Goal: Information Seeking & Learning: Learn about a topic

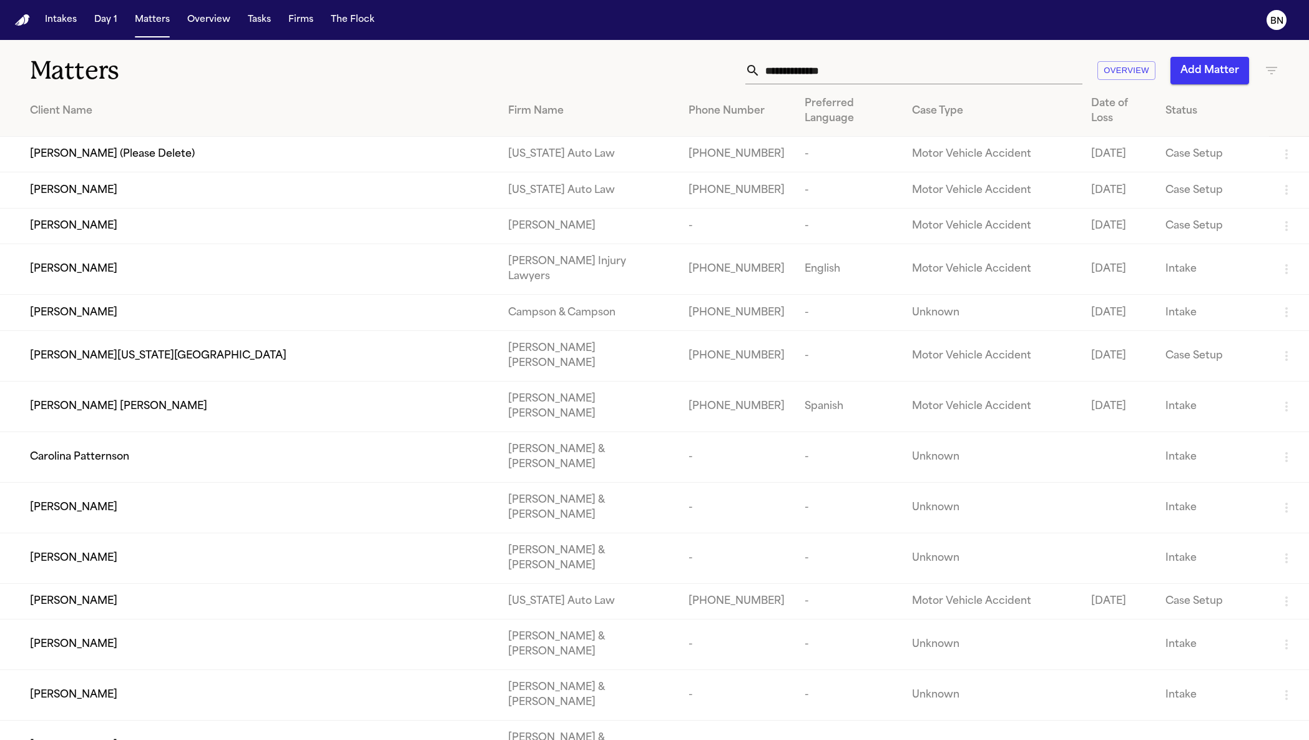
click at [877, 68] on div "Matters Overview Add Matter" at bounding box center [654, 63] width 1309 height 46
click at [877, 68] on input "text" at bounding box center [921, 70] width 322 height 27
paste input "**********"
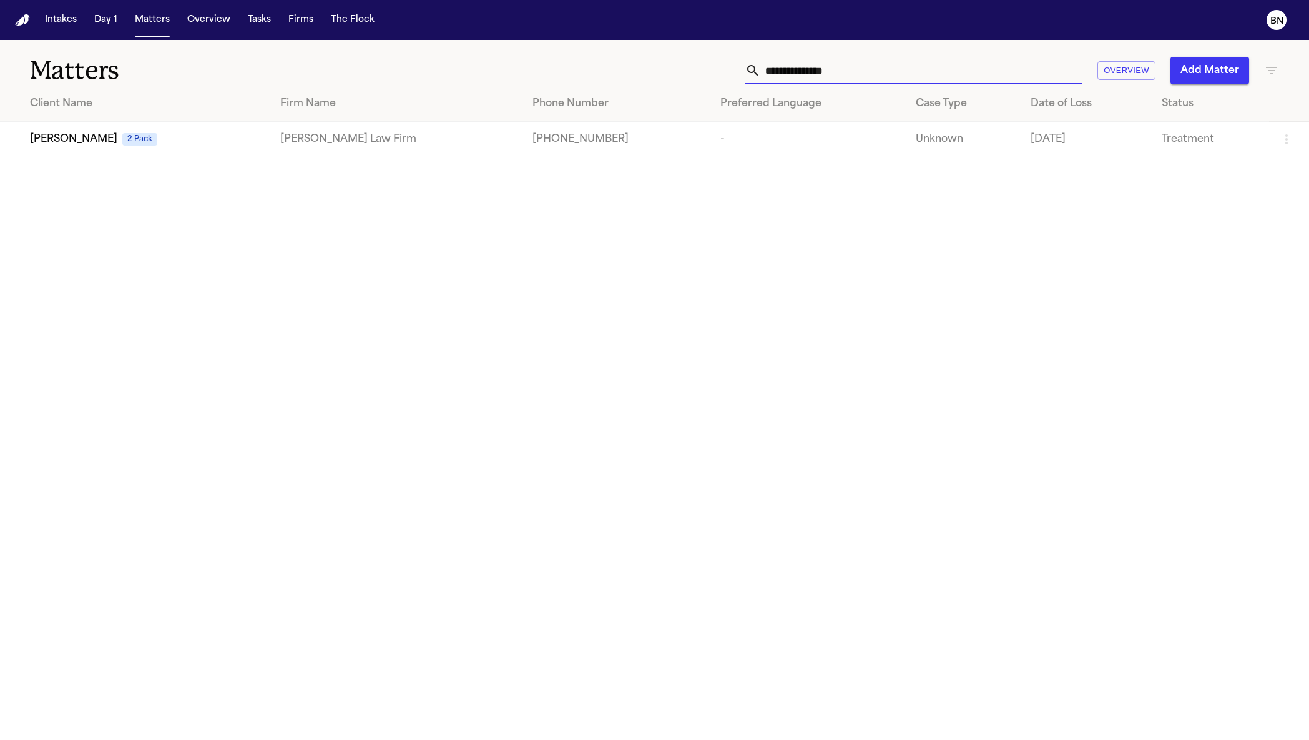
type input "**********"
click at [186, 139] on div "[PERSON_NAME] 2 Pack" at bounding box center [145, 139] width 230 height 15
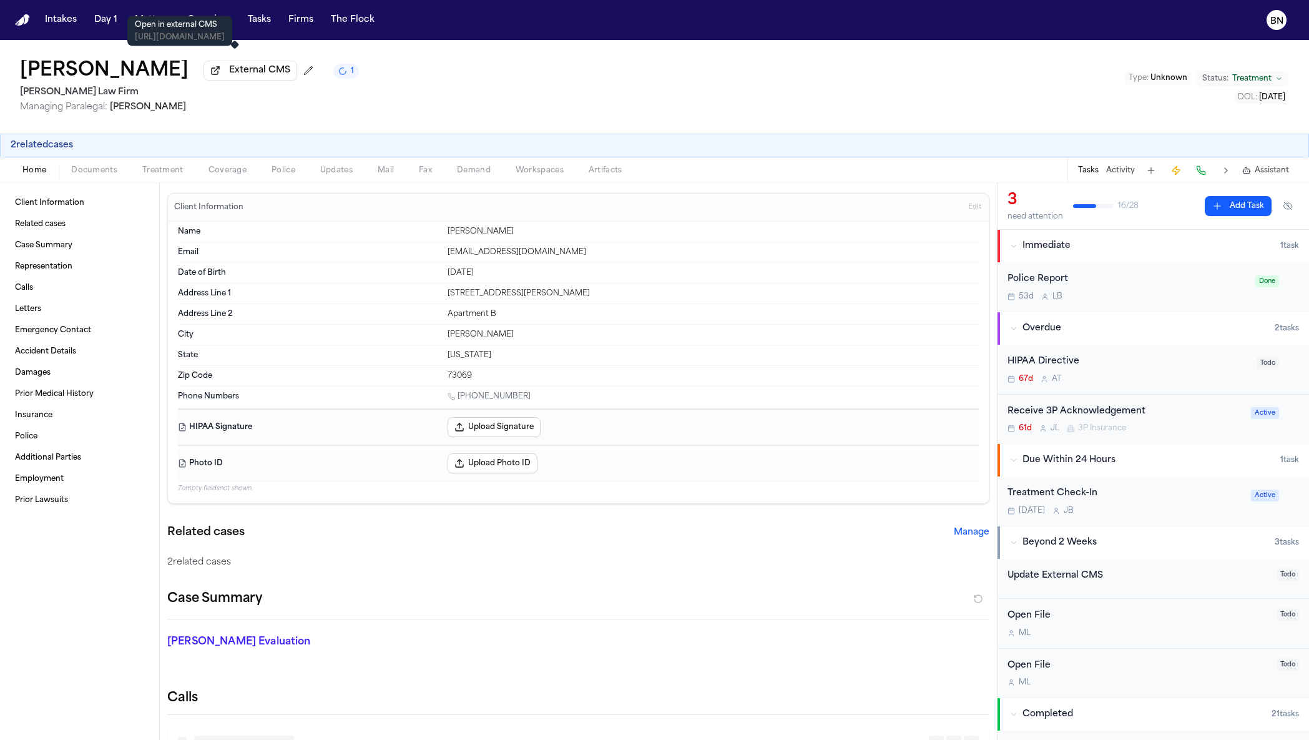
click at [238, 80] on button "External CMS" at bounding box center [251, 71] width 94 height 20
click at [229, 69] on span "External CMS" at bounding box center [259, 70] width 61 height 12
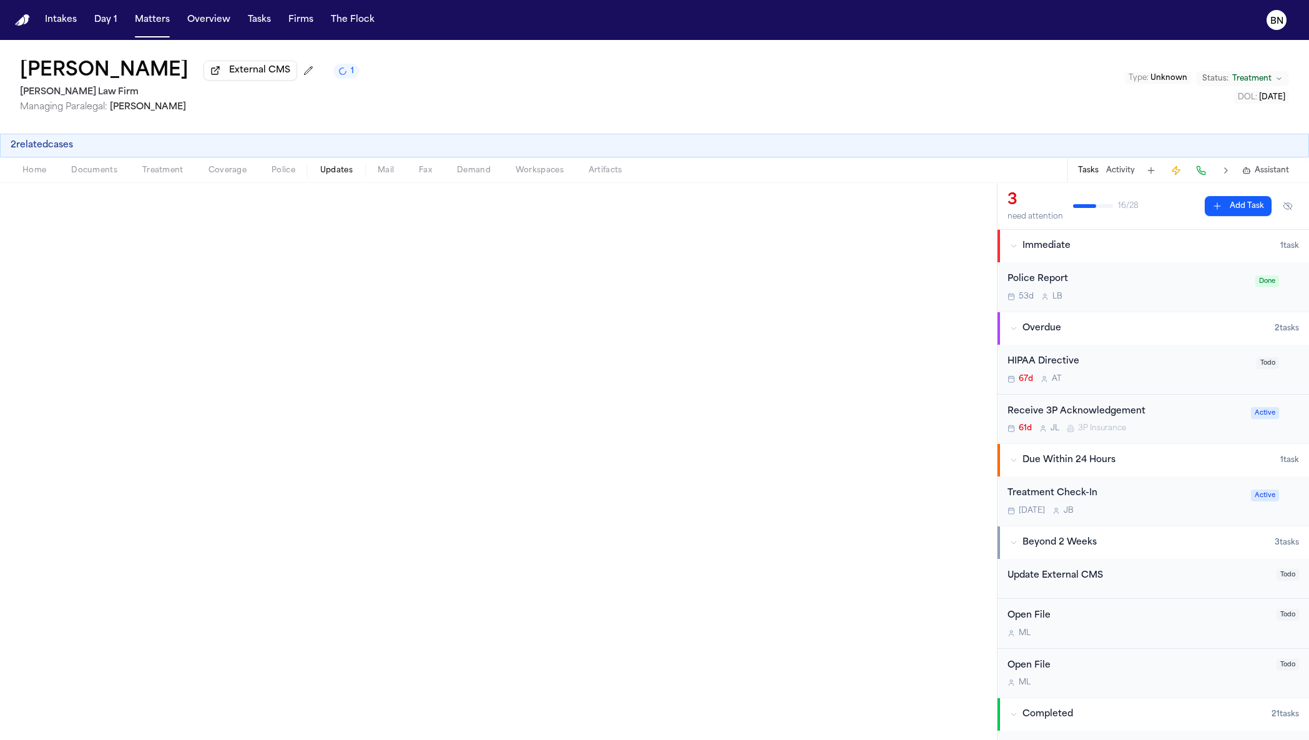
click at [326, 172] on span "Updates" at bounding box center [336, 170] width 32 height 10
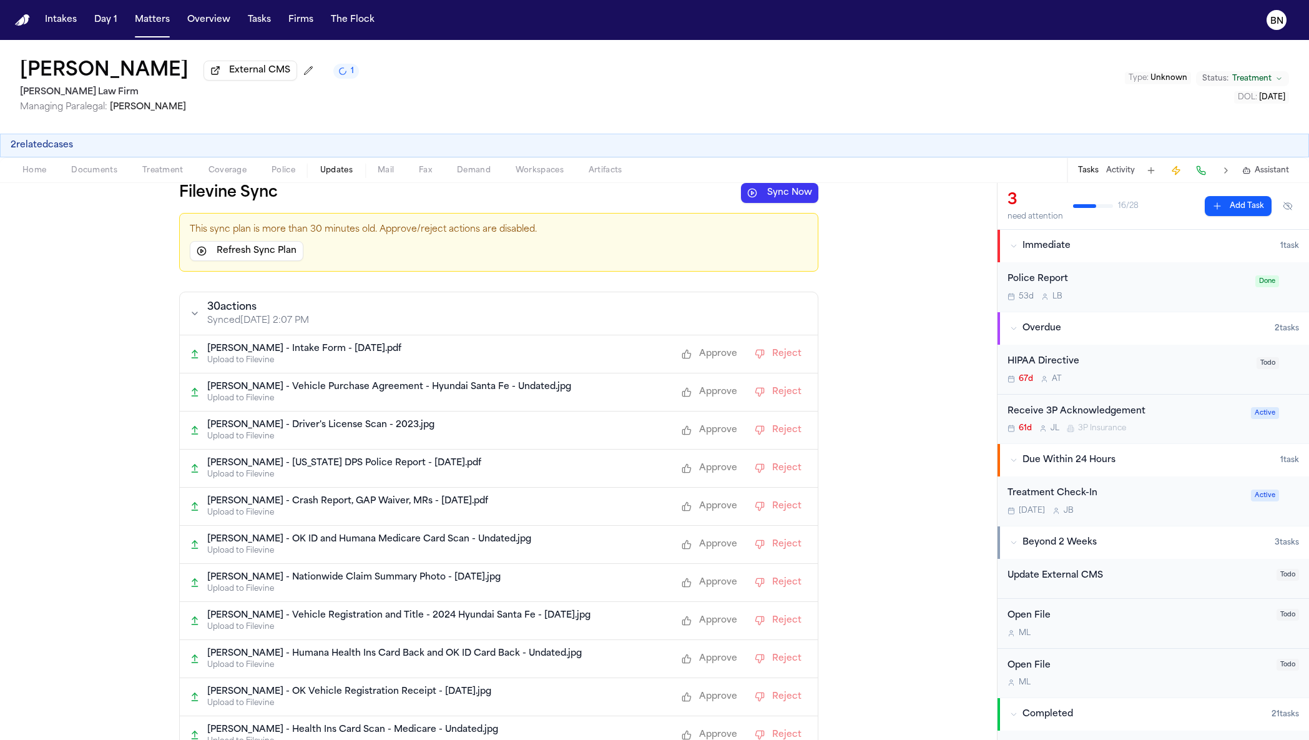
click at [778, 199] on button "Sync Now" at bounding box center [779, 193] width 77 height 20
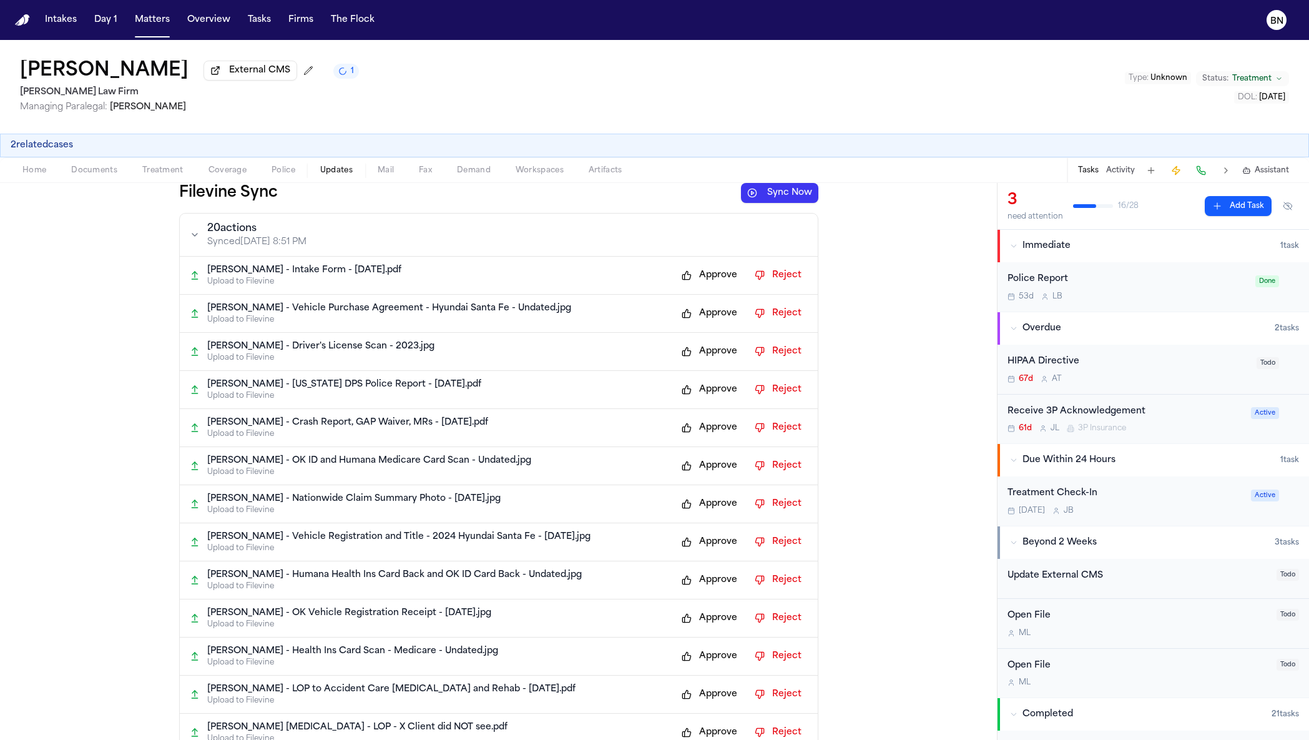
click at [680, 282] on button "Approve" at bounding box center [709, 275] width 68 height 20
click at [700, 315] on button "Approve" at bounding box center [709, 313] width 68 height 20
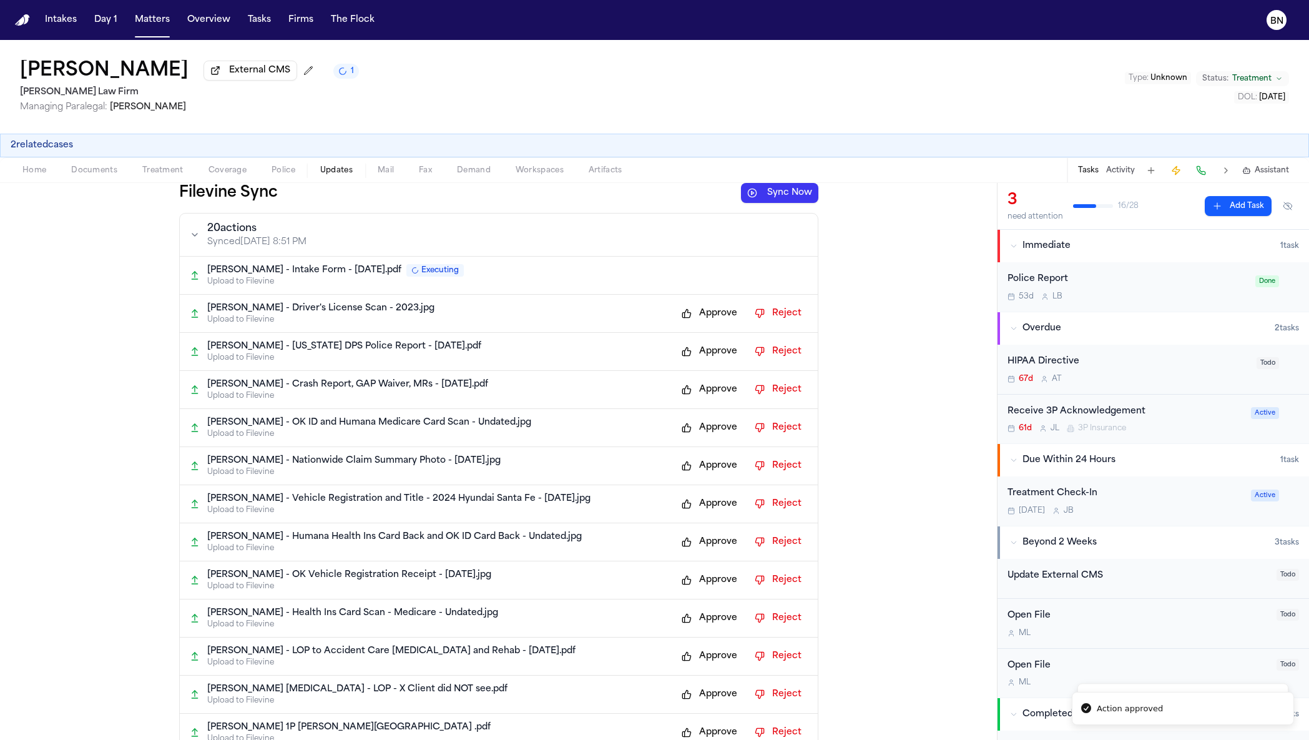
click at [723, 370] on div "[PERSON_NAME] - [US_STATE] DPS Police Report - [DATE].pdf Upload to Filevine Ap…" at bounding box center [499, 352] width 638 height 38
click at [720, 361] on div "Approve Reject" at bounding box center [741, 351] width 132 height 20
click at [719, 361] on button "Approve" at bounding box center [709, 351] width 68 height 20
click at [719, 382] on div "[PERSON_NAME] - Crash Report, GAP Waiver, MRs - [DATE].pdf Upload to Filevine A…" at bounding box center [499, 390] width 638 height 38
click at [719, 385] on button "Approve" at bounding box center [709, 390] width 68 height 20
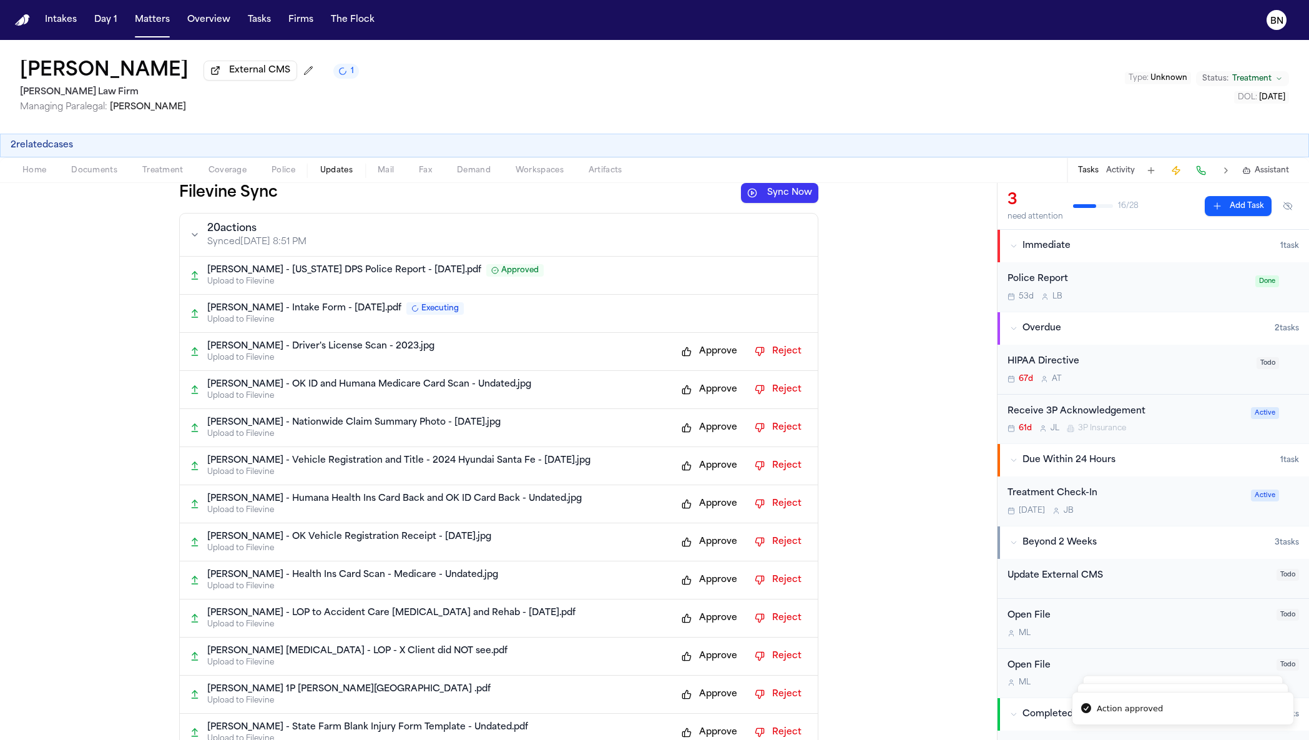
click at [713, 361] on button "Approve" at bounding box center [709, 351] width 68 height 20
click at [717, 434] on button "Approve" at bounding box center [709, 428] width 68 height 20
click at [718, 469] on button "Approve" at bounding box center [709, 466] width 68 height 20
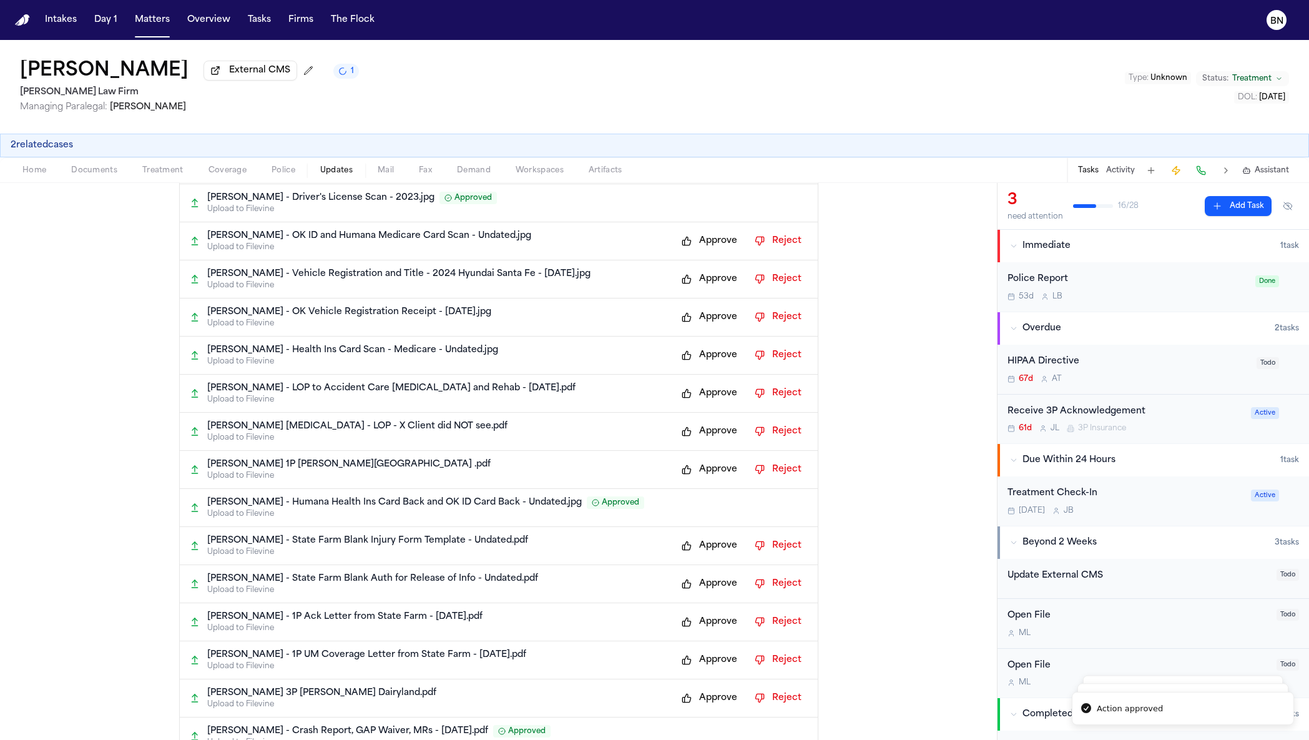
scroll to position [242, 0]
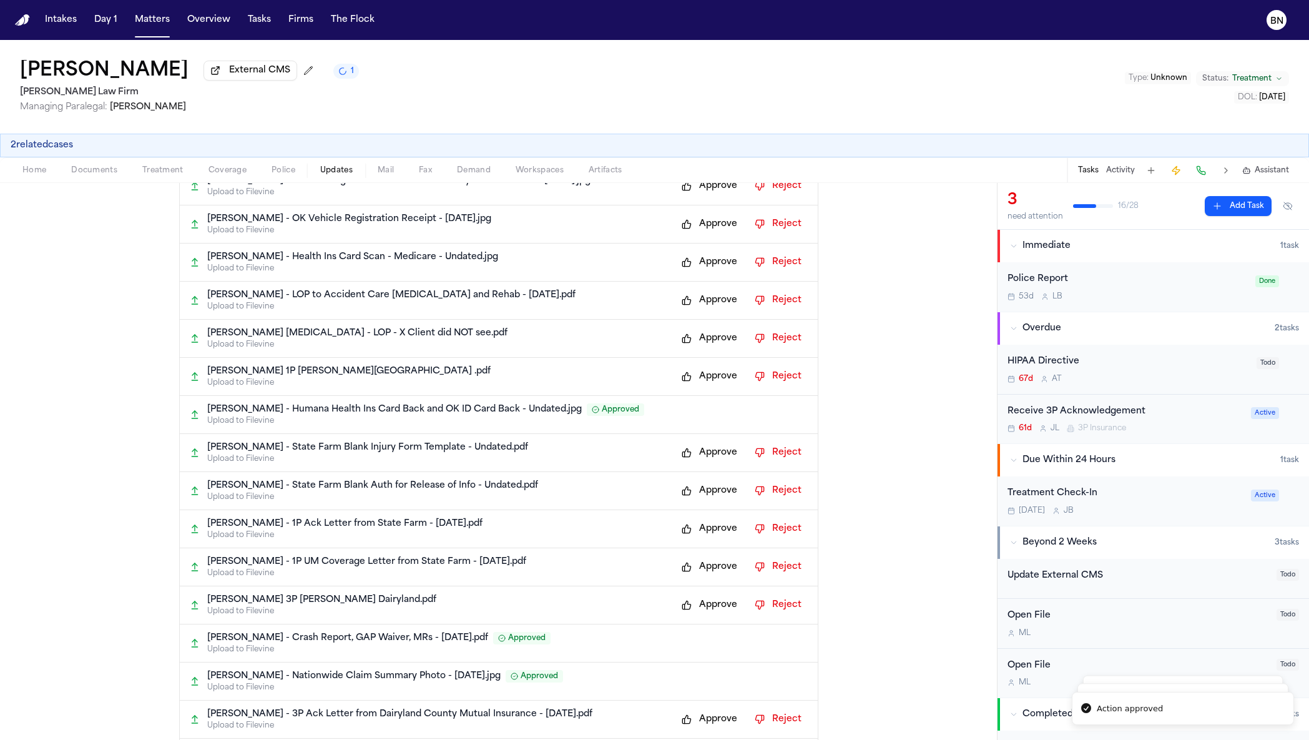
click at [702, 358] on div "[PERSON_NAME] [MEDICAL_DATA] - LOP - X Client did NOT see.pdf Upload to Filevin…" at bounding box center [499, 339] width 638 height 38
click at [702, 371] on div "[PERSON_NAME] 1P [PERSON_NAME] State Farm .pdf Upload to Filevine Approve Reject" at bounding box center [499, 377] width 638 height 38
click at [702, 385] on button "Approve" at bounding box center [709, 376] width 68 height 20
click at [697, 348] on button "Approve" at bounding box center [709, 338] width 68 height 20
click at [699, 298] on button "Approve" at bounding box center [709, 300] width 68 height 20
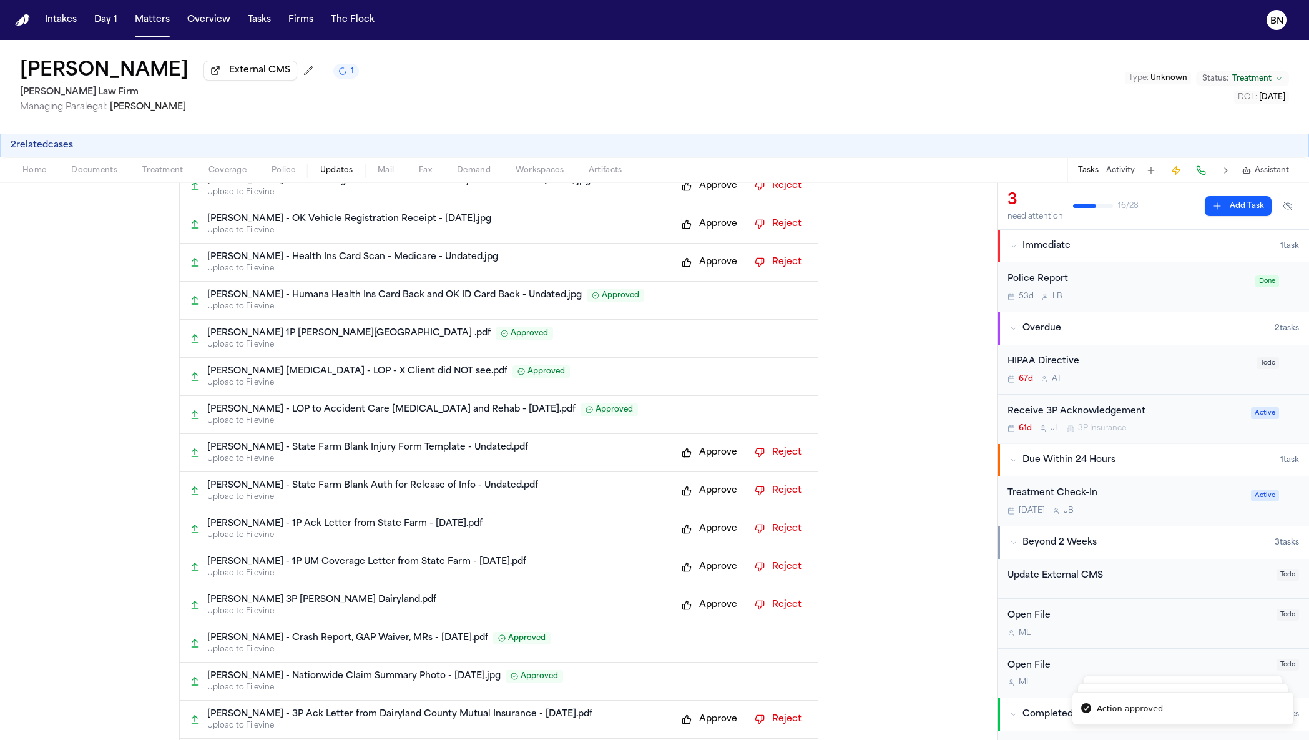
click at [702, 258] on button "Approve" at bounding box center [709, 262] width 68 height 20
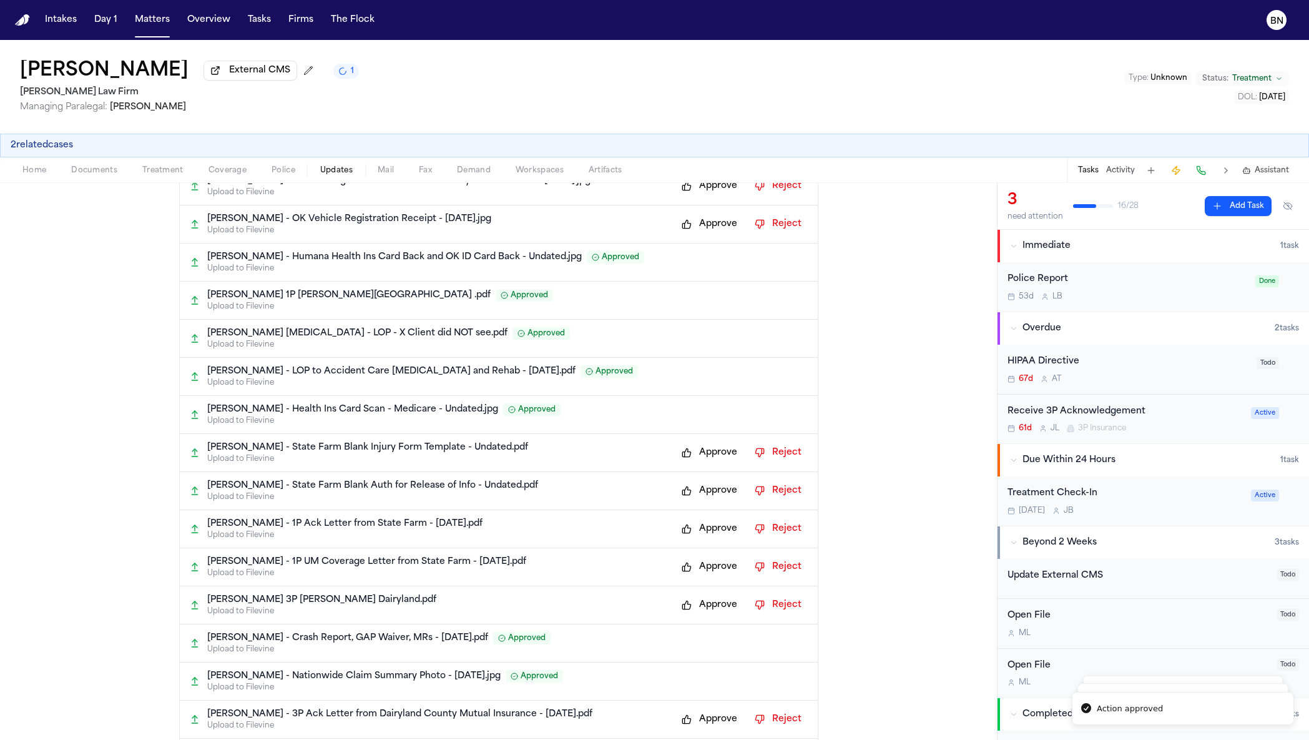
click at [704, 232] on button "Approve" at bounding box center [709, 224] width 68 height 20
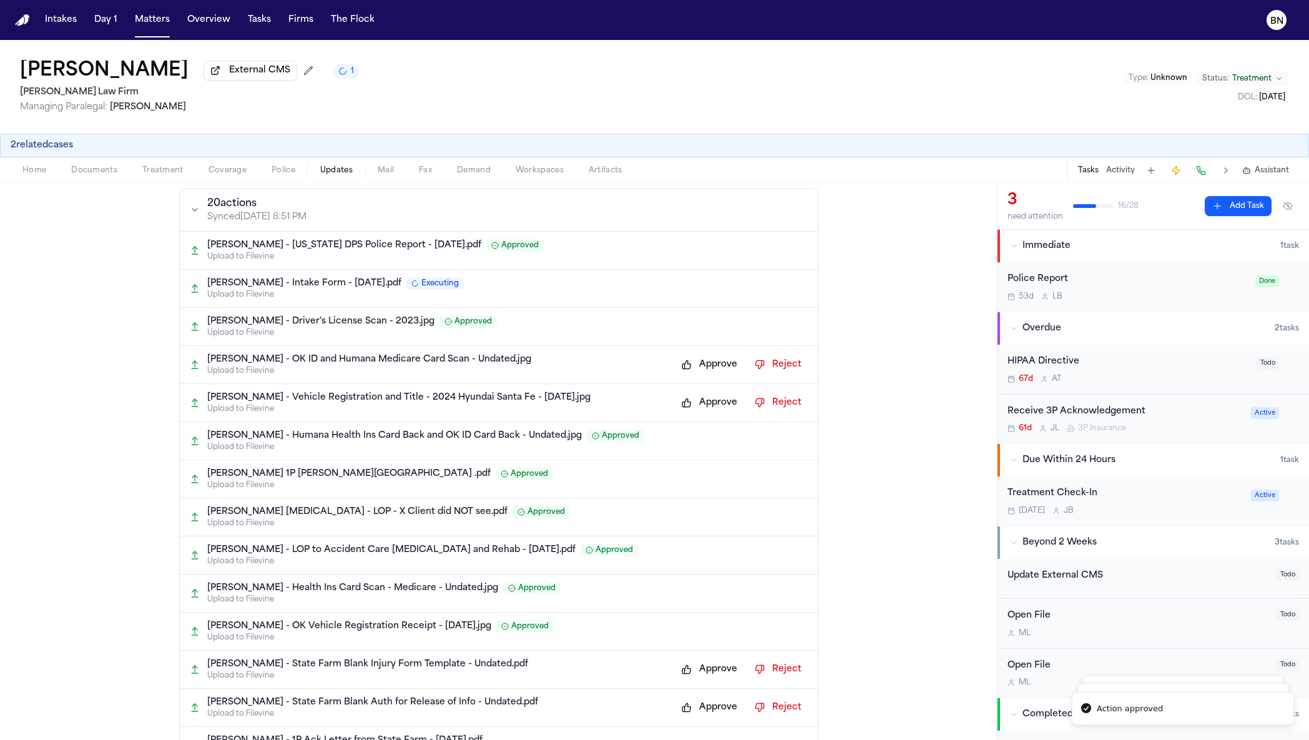
scroll to position [0, 0]
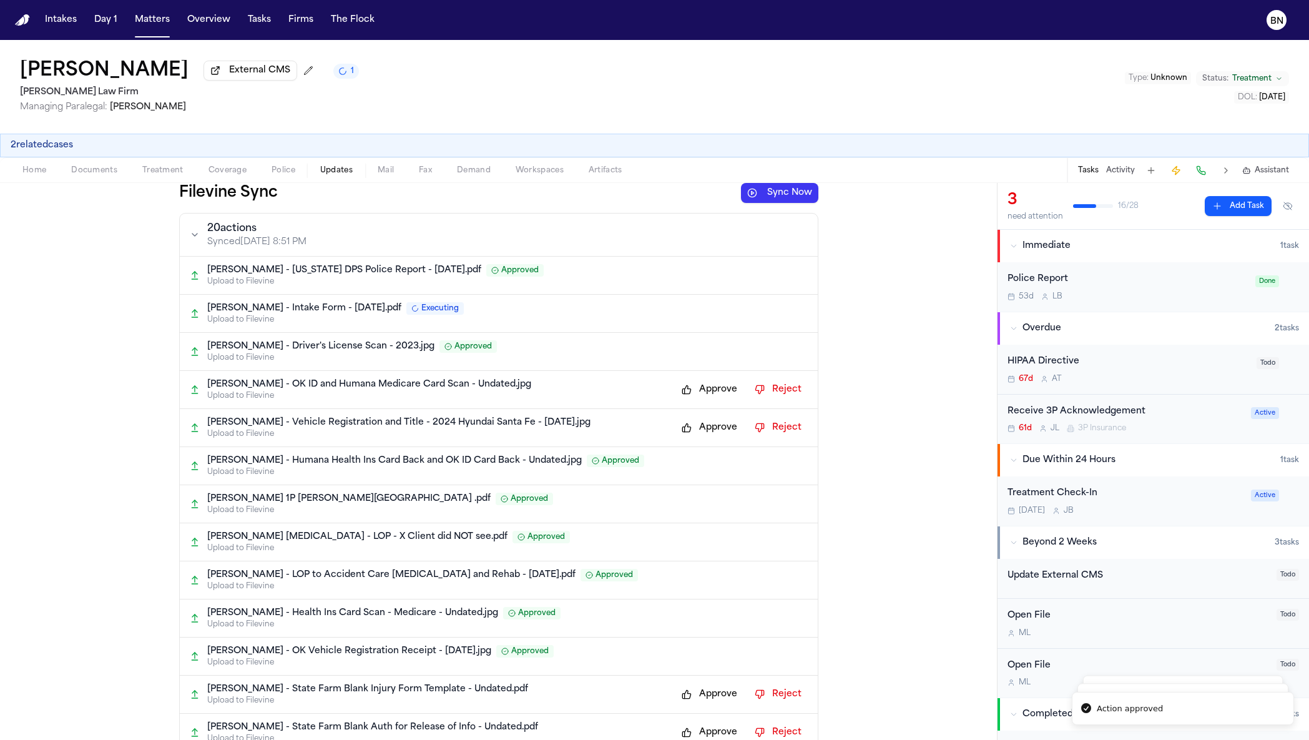
click at [720, 431] on button "Approve" at bounding box center [709, 428] width 68 height 20
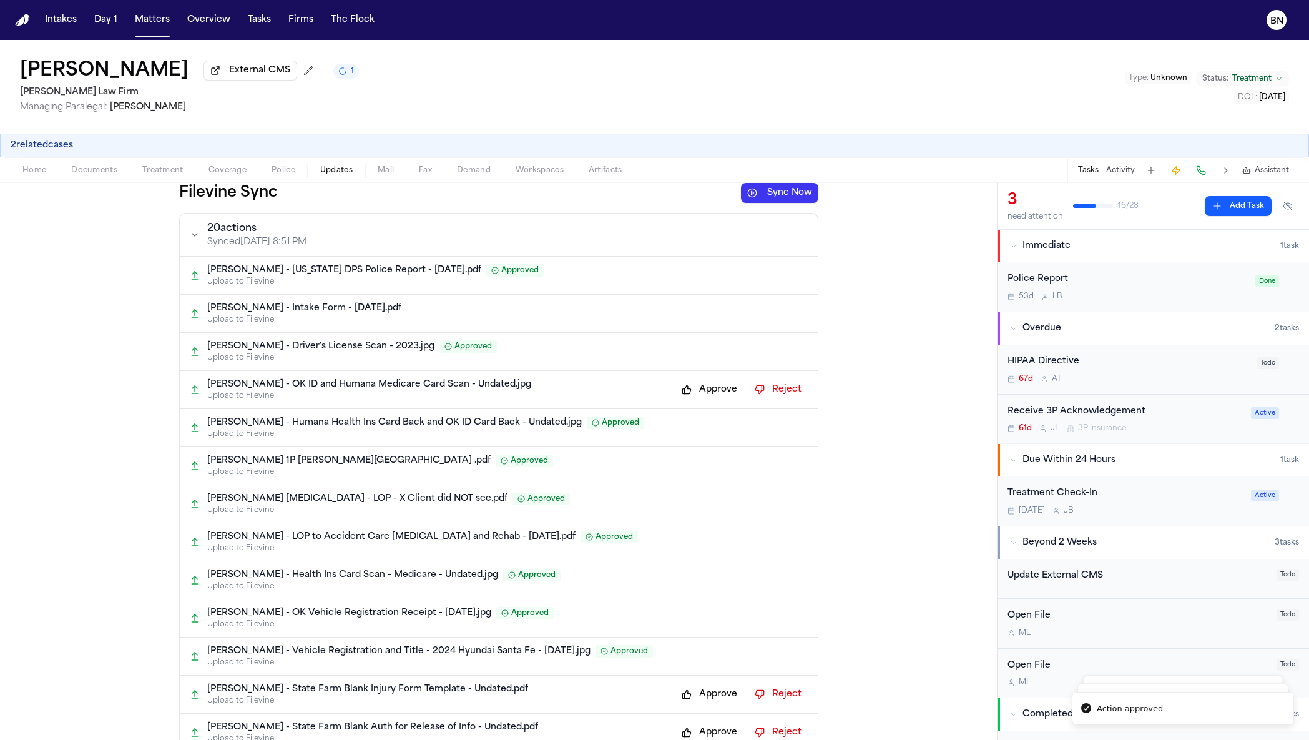
click at [719, 409] on div "[PERSON_NAME] - OK ID and Humana Medicare Card Scan - Undated.jpg Upload to Fil…" at bounding box center [499, 390] width 638 height 38
click at [719, 404] on div "[PERSON_NAME] - OK ID and Humana Medicare Card Scan - Undated.jpg Upload to Fil…" at bounding box center [499, 390] width 638 height 38
click at [717, 396] on button "Approve" at bounding box center [709, 390] width 68 height 20
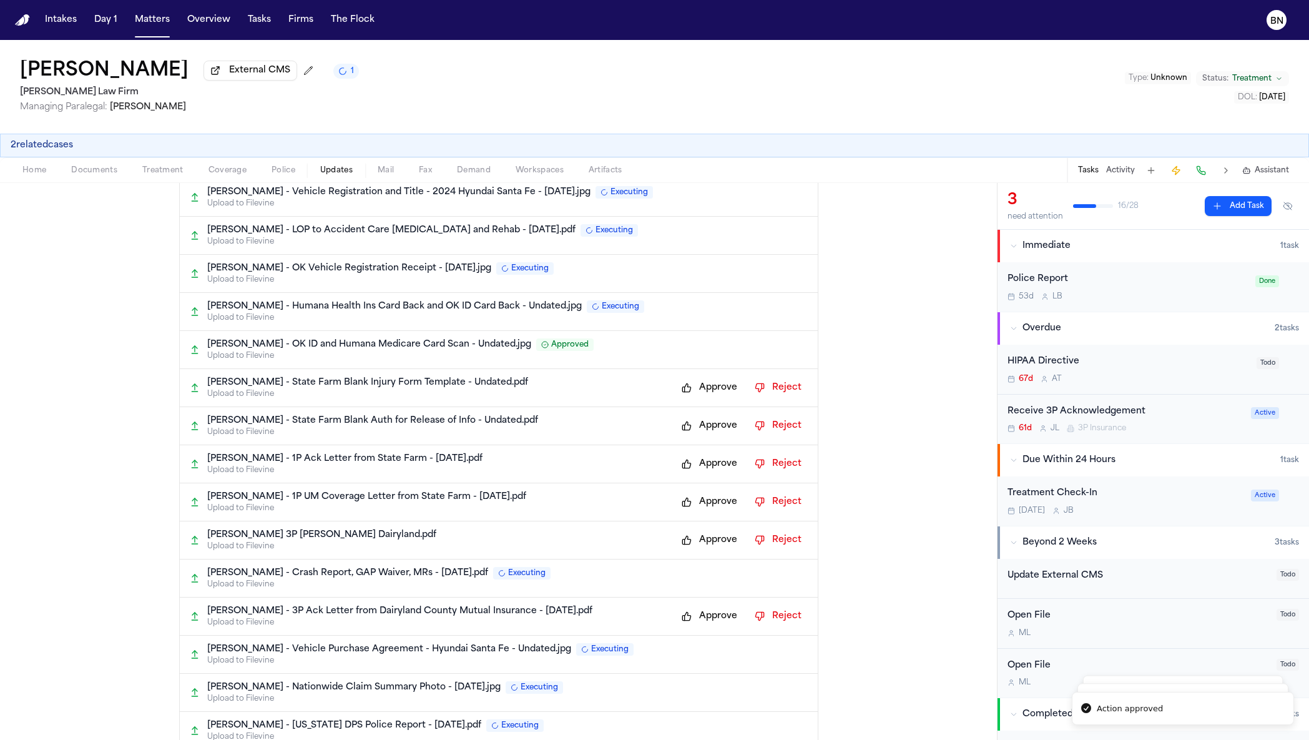
scroll to position [310, 0]
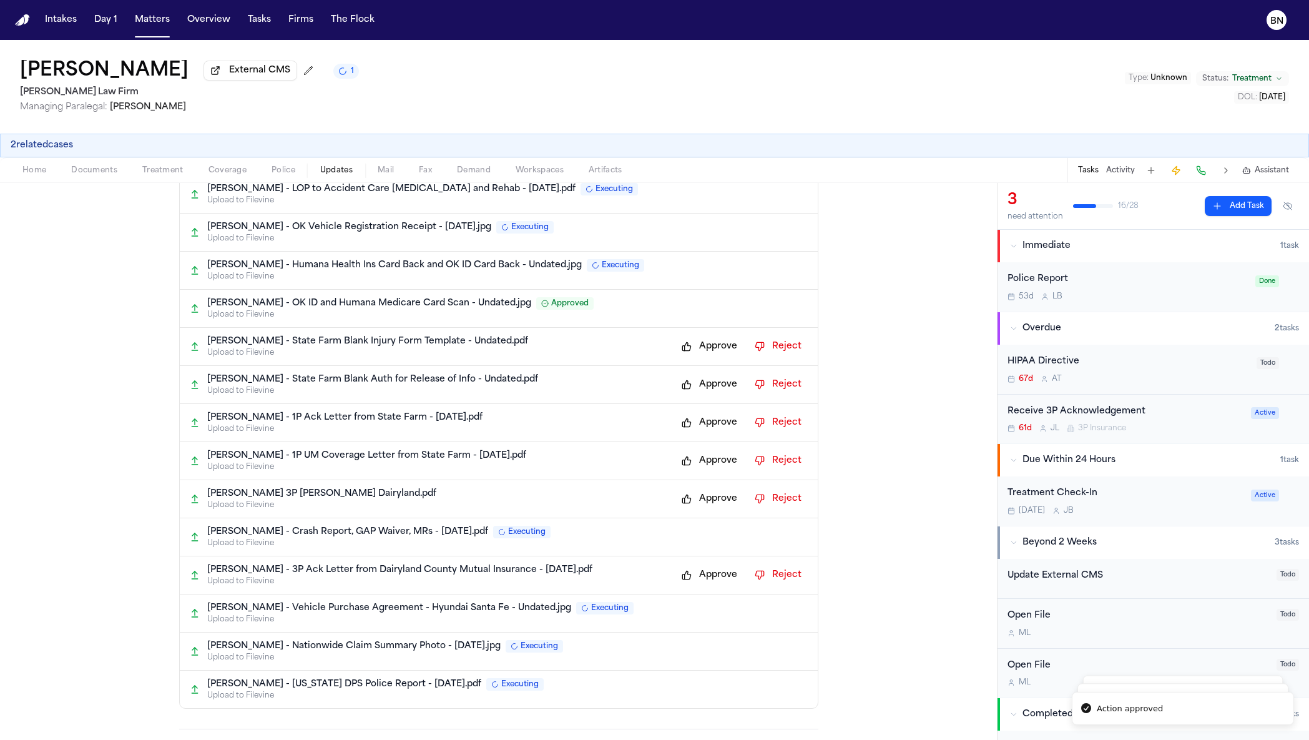
click at [719, 509] on button "Approve" at bounding box center [709, 499] width 68 height 20
click at [712, 471] on button "Approve" at bounding box center [709, 461] width 68 height 20
click at [710, 424] on button "Approve" at bounding box center [709, 423] width 68 height 20
click at [708, 404] on div "[PERSON_NAME] - State Farm Blank Auth for Release of Info - Undated.pdf Upload …" at bounding box center [499, 385] width 638 height 38
click at [707, 395] on div "Approve Reject" at bounding box center [741, 385] width 132 height 20
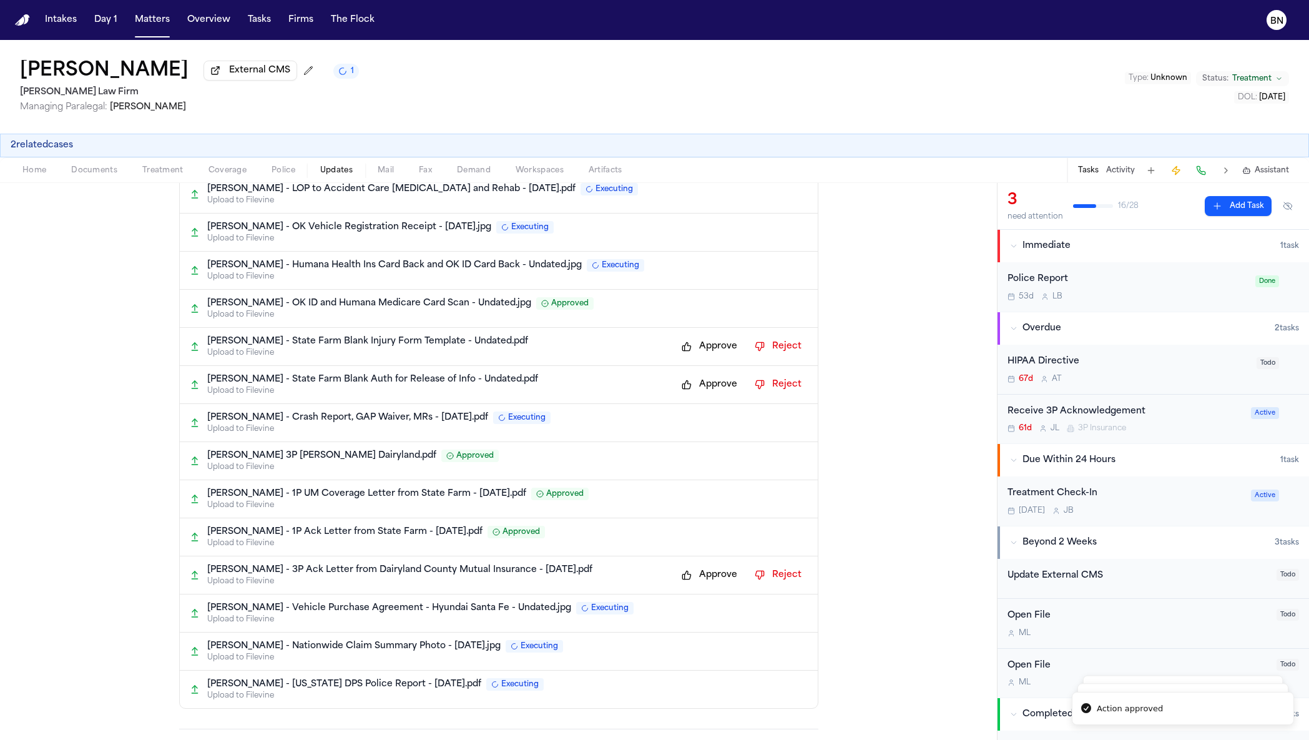
click at [707, 395] on button "Approve" at bounding box center [709, 385] width 68 height 20
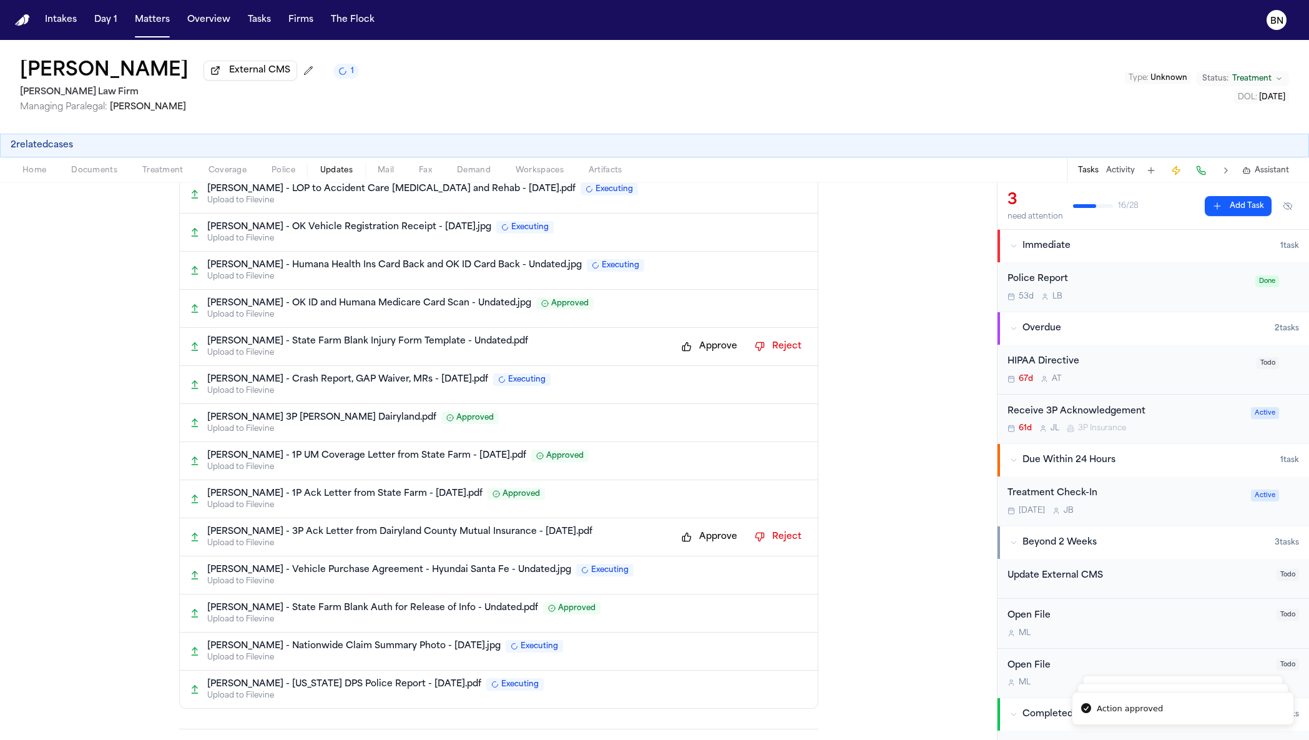
click at [707, 354] on button "Approve" at bounding box center [709, 346] width 68 height 20
drag, startPoint x: 712, startPoint y: 549, endPoint x: 827, endPoint y: 542, distance: 115.1
click at [711, 547] on button "Approve" at bounding box center [709, 537] width 68 height 20
click at [225, 174] on span "Coverage" at bounding box center [228, 170] width 38 height 10
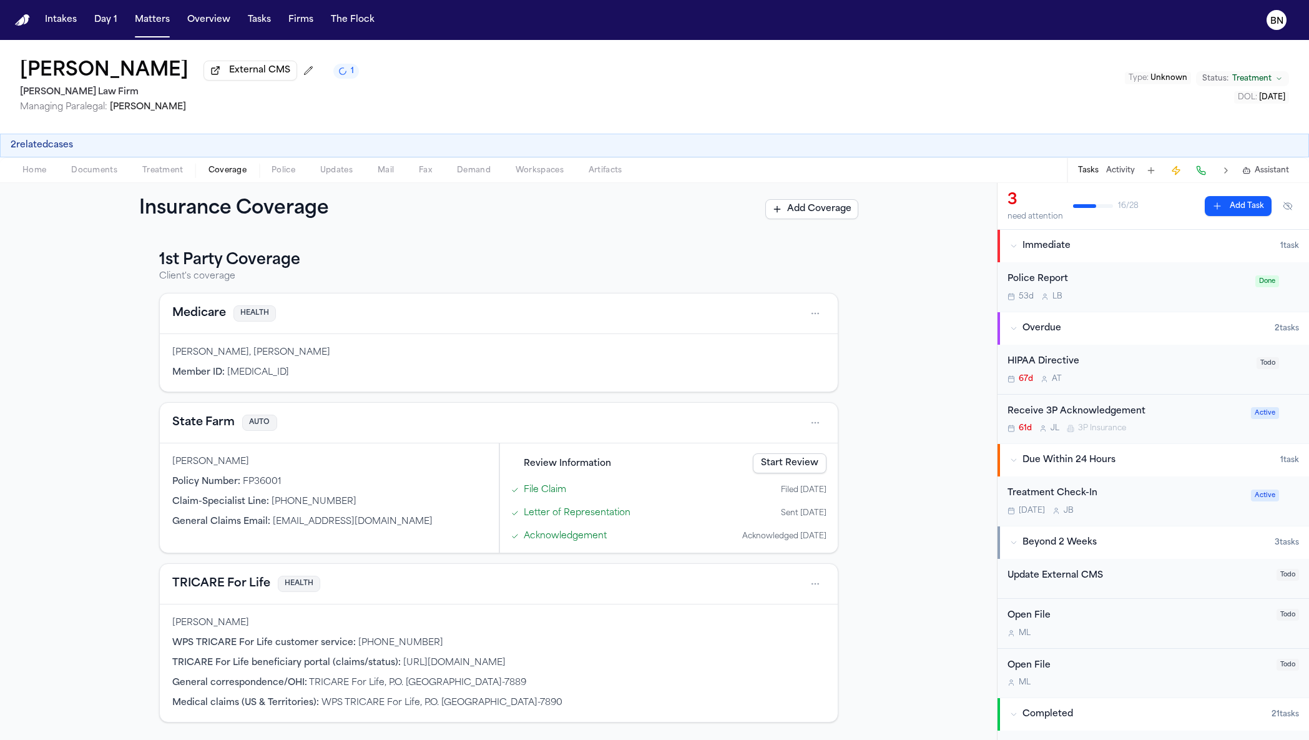
click at [215, 423] on button "State Farm" at bounding box center [203, 422] width 62 height 17
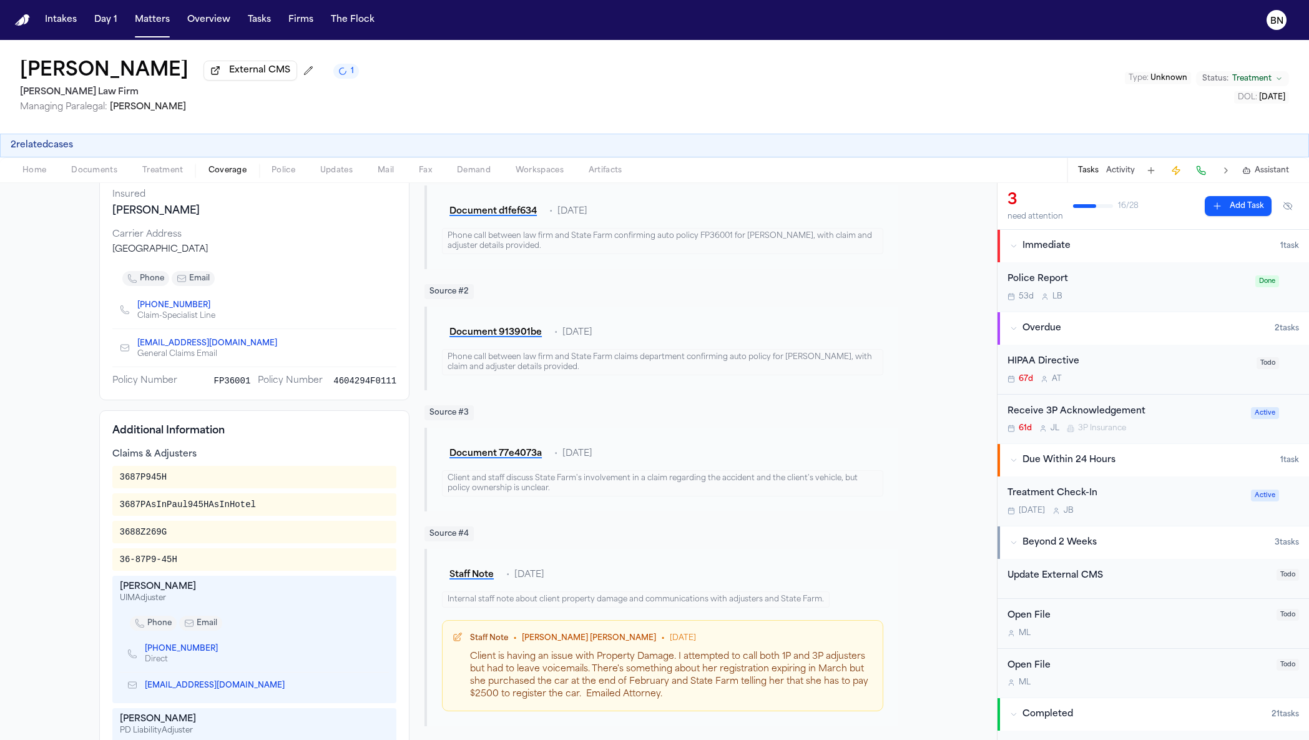
scroll to position [140, 0]
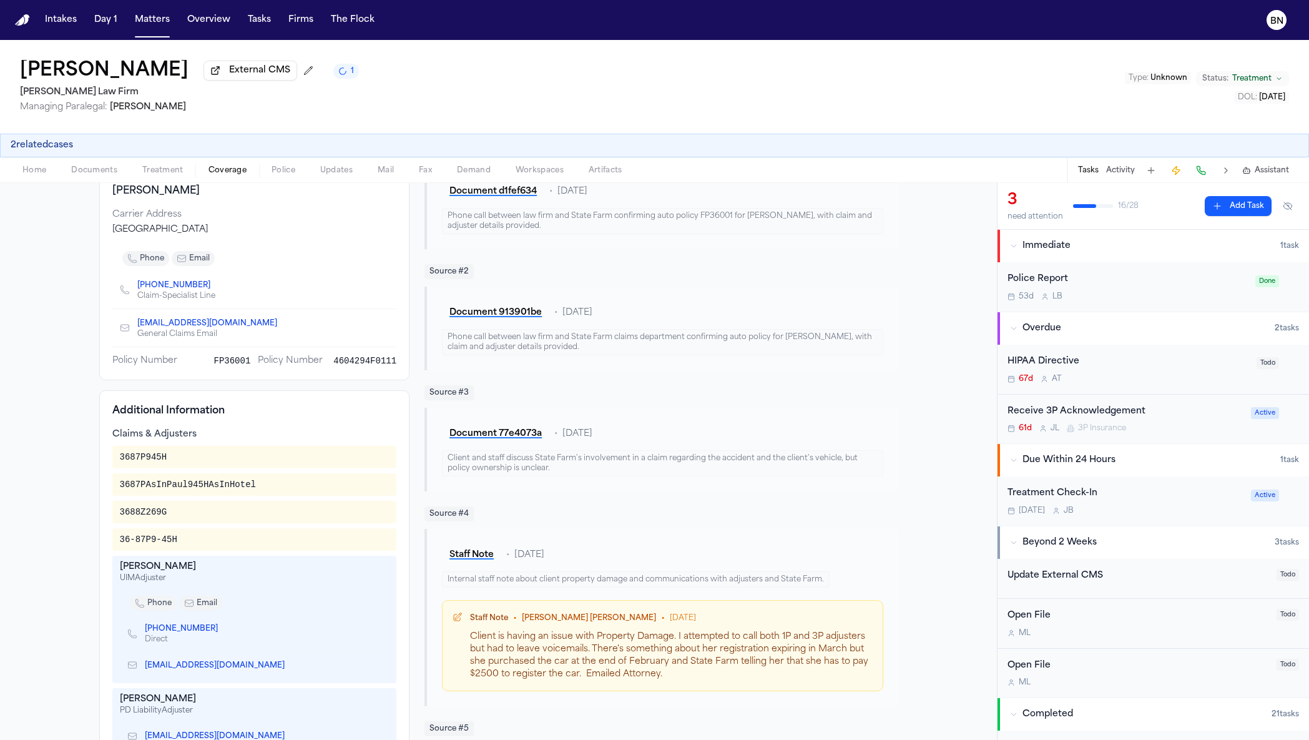
click at [155, 577] on div "UIM Adjuster" at bounding box center [255, 578] width 270 height 10
click at [155, 572] on div "[PERSON_NAME]" at bounding box center [255, 567] width 270 height 12
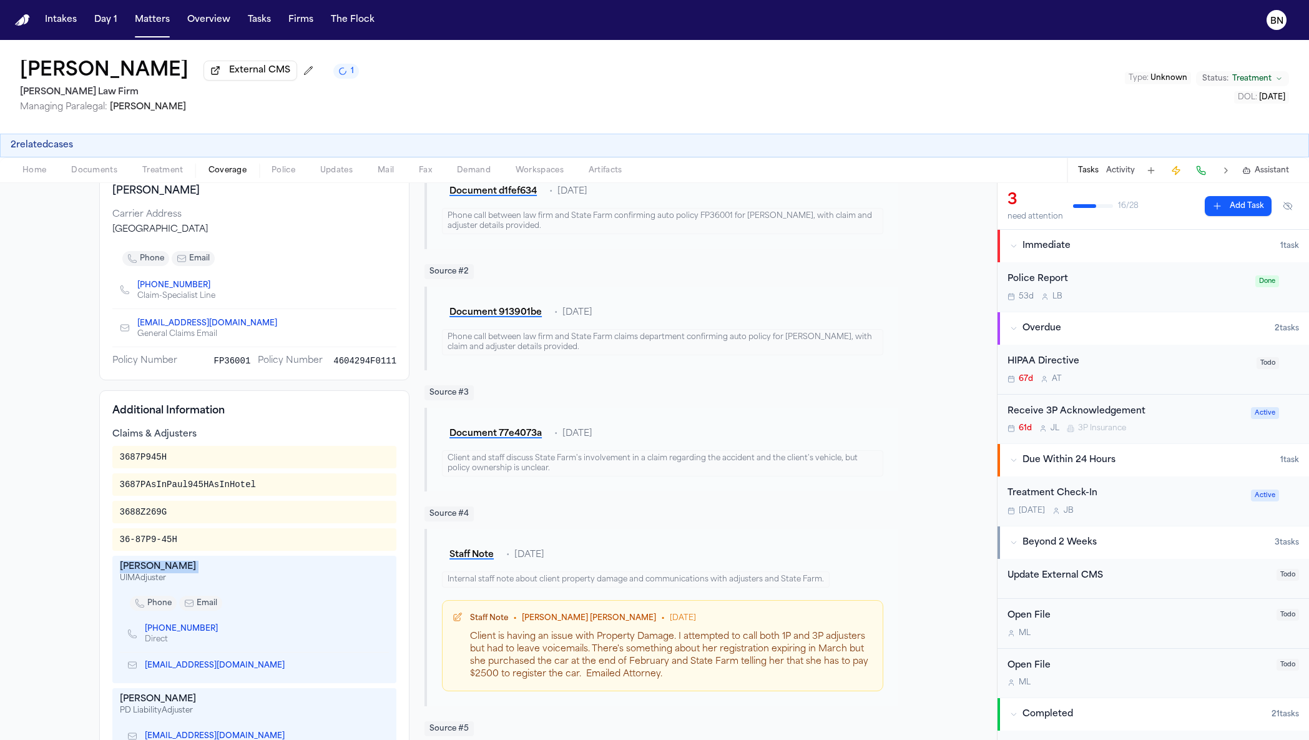
click at [155, 572] on div "[PERSON_NAME]" at bounding box center [255, 567] width 270 height 12
copy div "[PERSON_NAME]"
click at [220, 632] on icon "Copy to clipboard" at bounding box center [223, 628] width 7 height 7
click at [287, 669] on icon "Copy to clipboard" at bounding box center [290, 665] width 7 height 7
click at [152, 463] on div "3687P945H" at bounding box center [143, 457] width 47 height 12
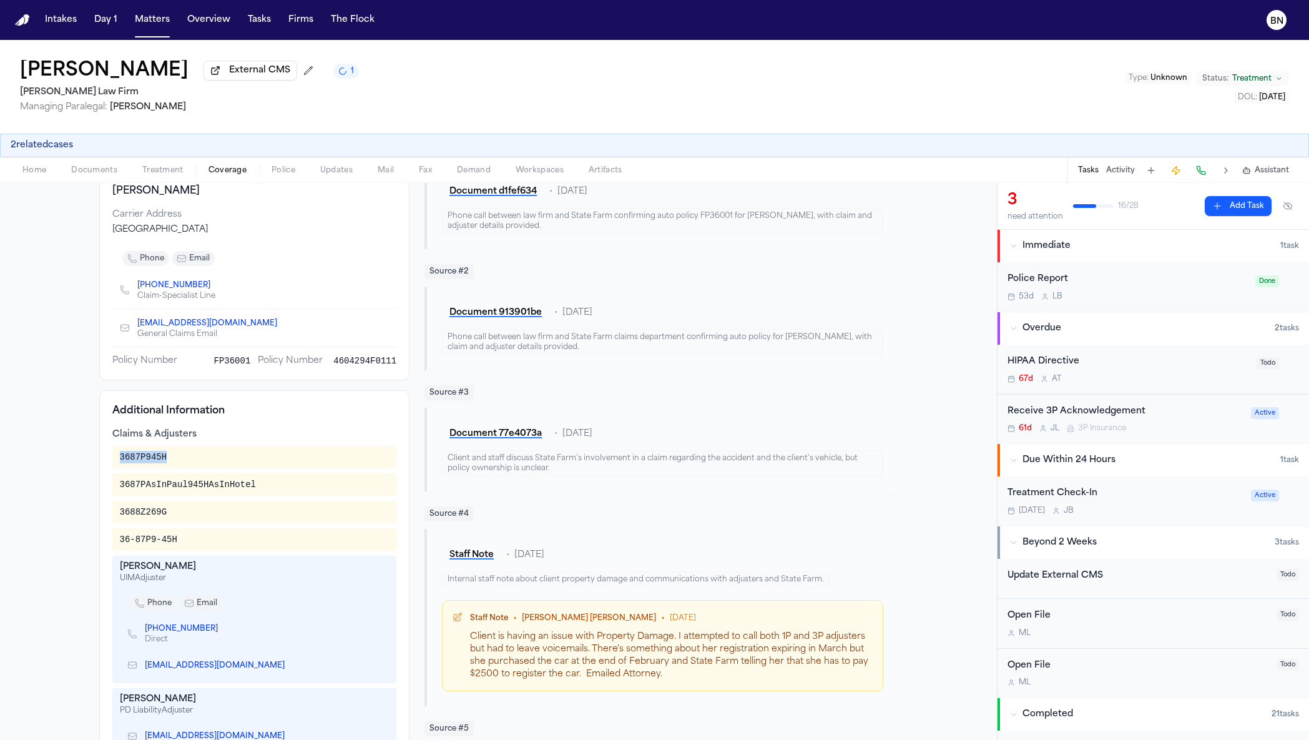
click at [152, 463] on div "3687P945H" at bounding box center [143, 457] width 47 height 12
copy div "3687P945H"
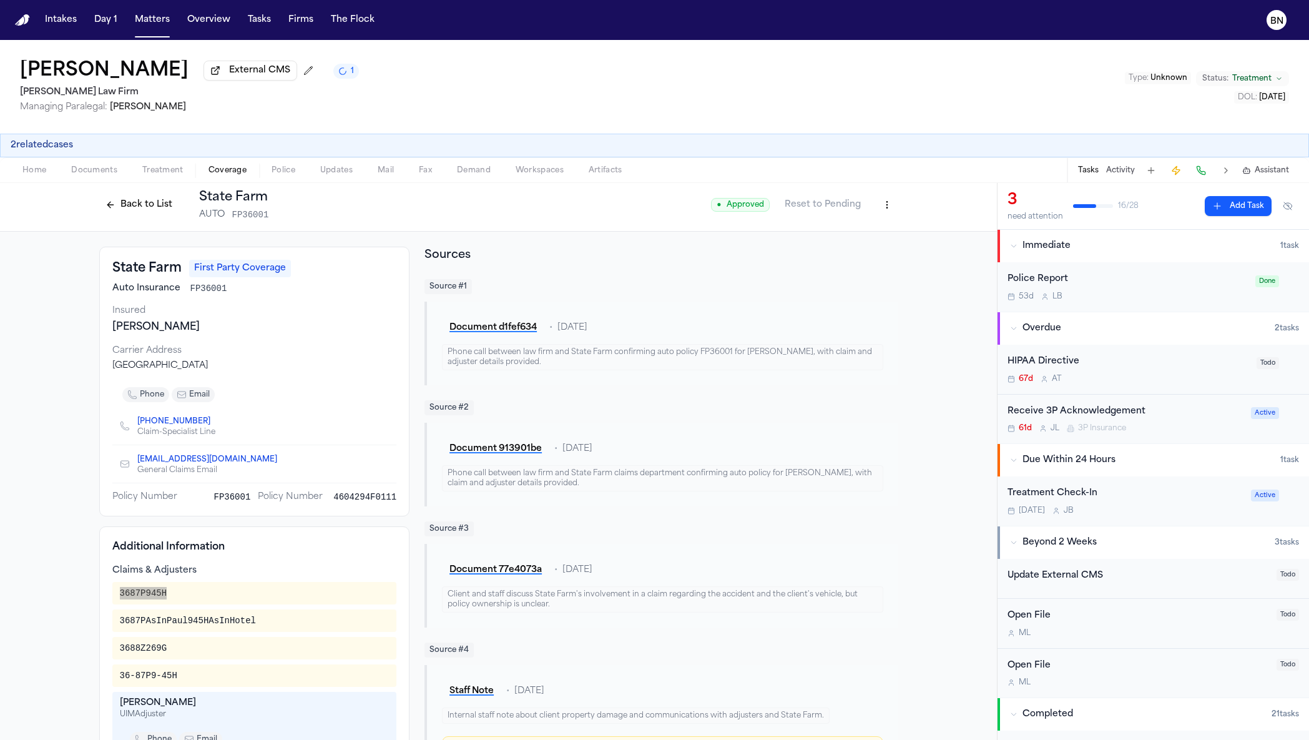
scroll to position [0, 0]
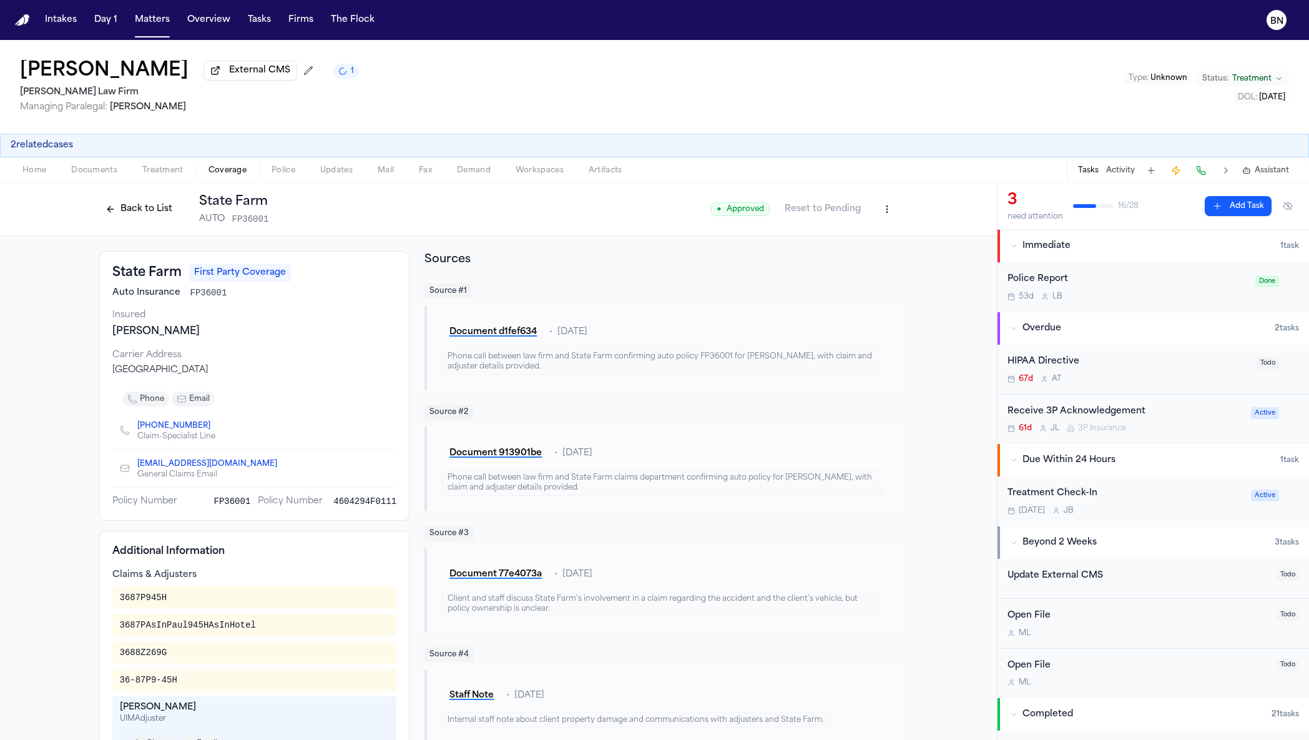
click at [362, 508] on span "4604294F0111" at bounding box center [364, 501] width 63 height 12
copy span "4604294F0111"
click at [195, 299] on span "FP36001" at bounding box center [208, 293] width 37 height 12
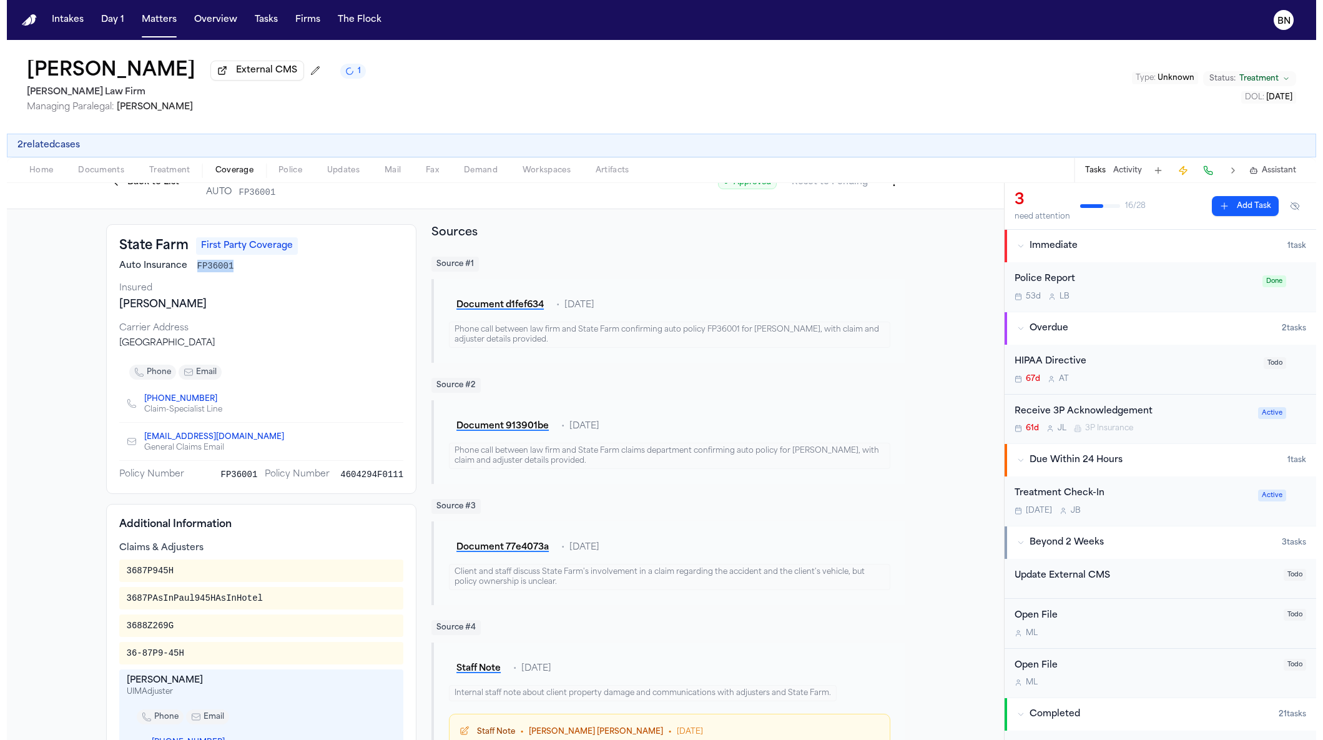
scroll to position [28, 0]
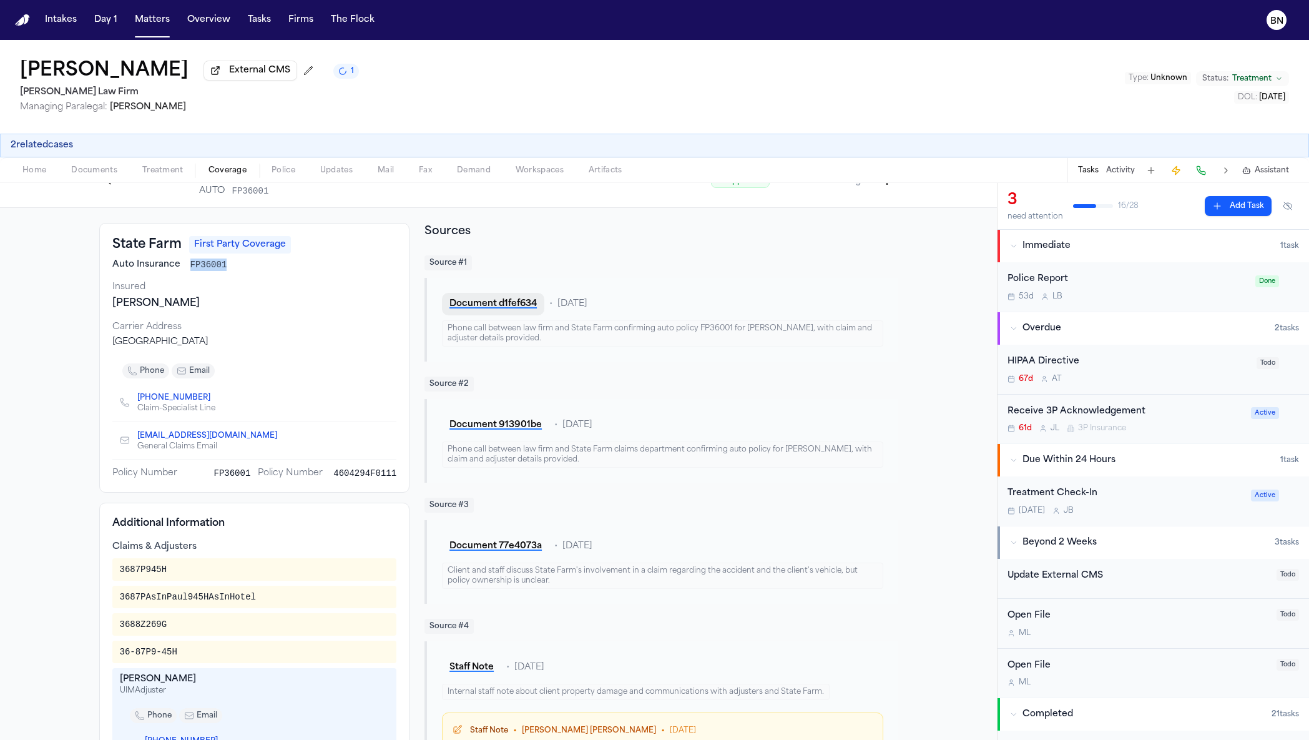
click at [488, 304] on button "Document d1fef634" at bounding box center [493, 304] width 102 height 22
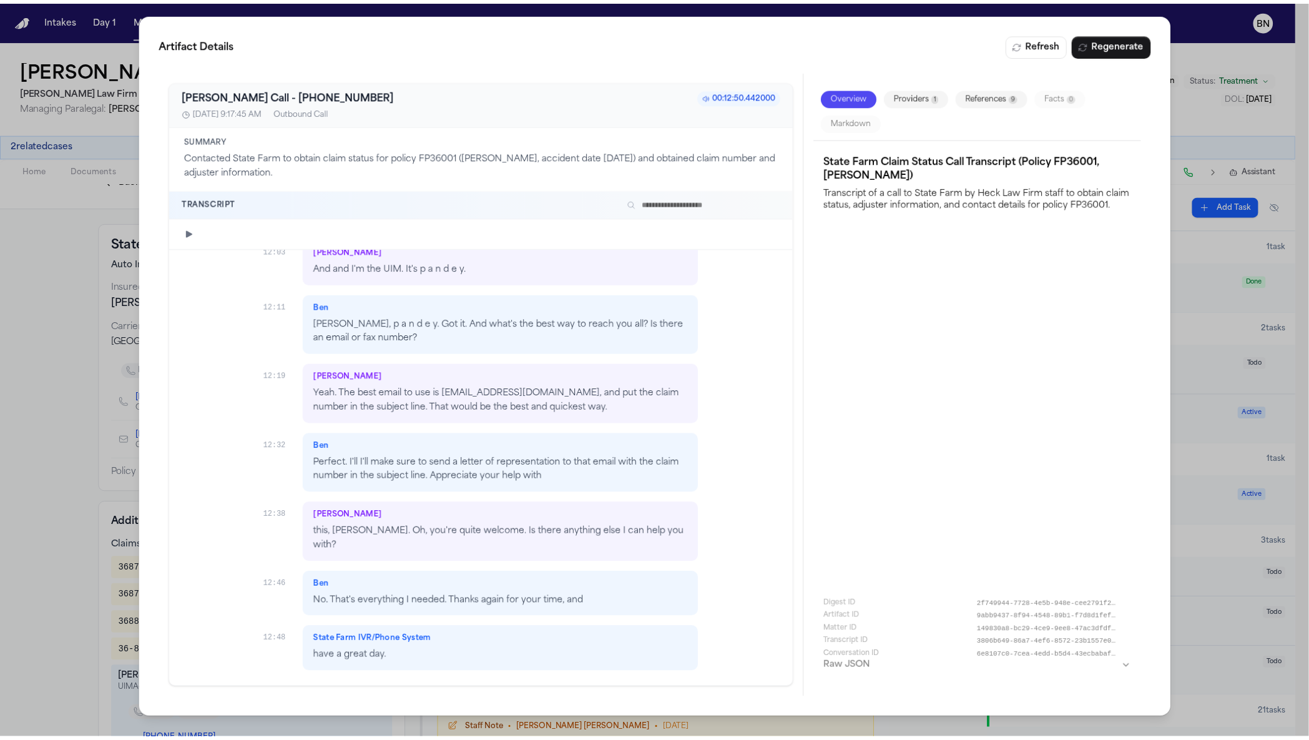
scroll to position [4223, 0]
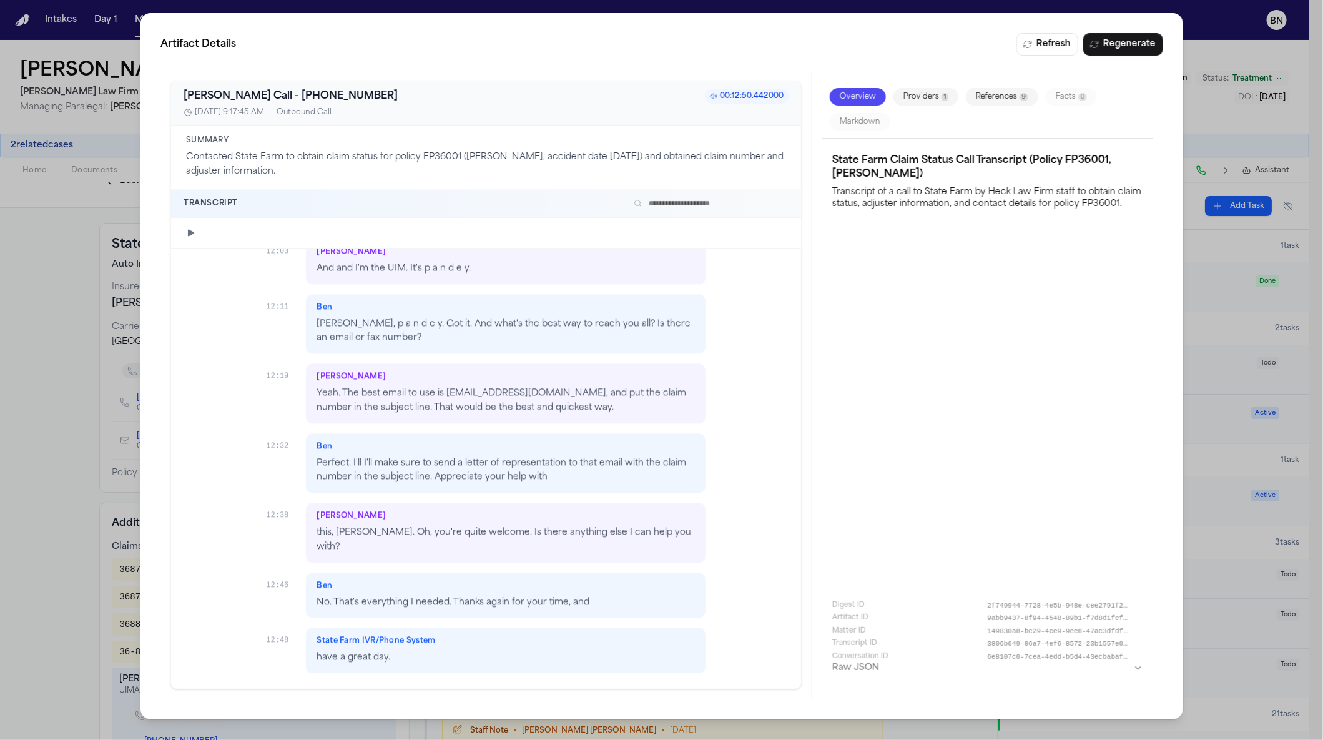
click at [56, 457] on div "Artifact Details Refresh Regenerate [PERSON_NAME] Call - [PHONE_NUMBER]:12:50.4…" at bounding box center [661, 370] width 1323 height 740
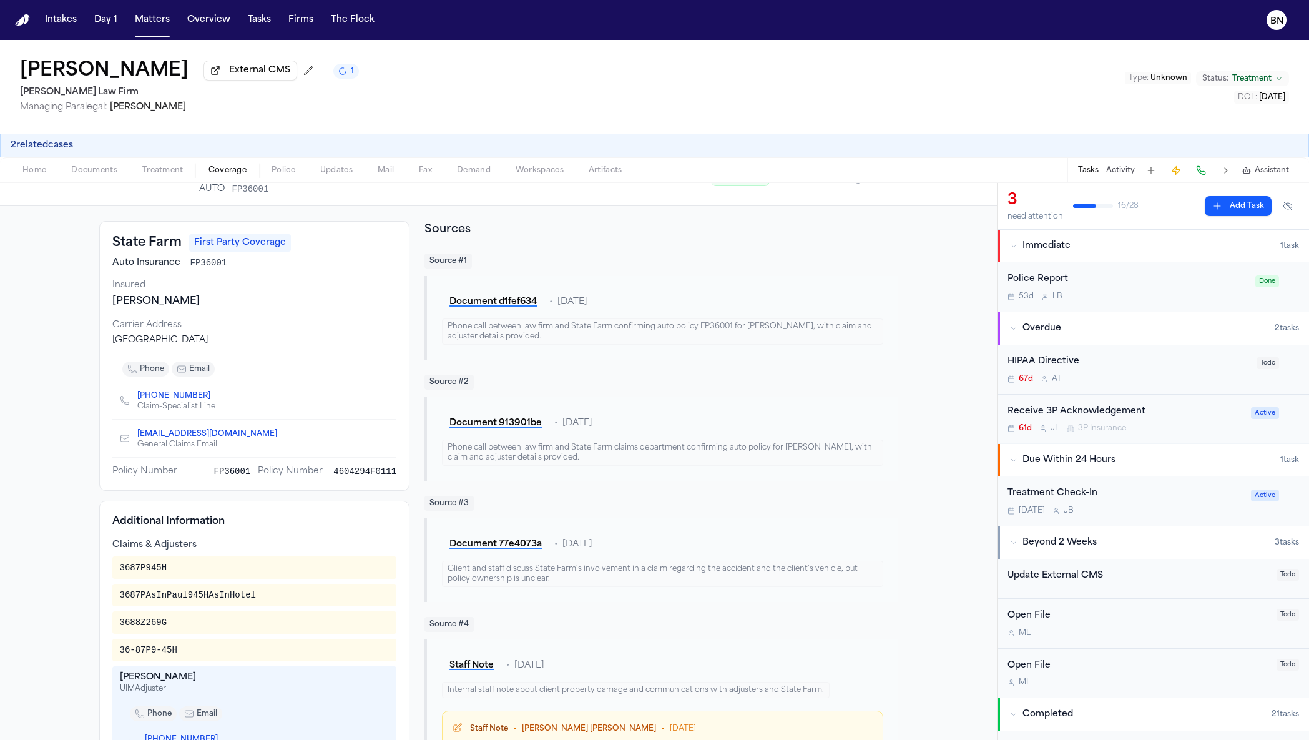
scroll to position [31, 0]
click at [340, 476] on span "4604294F0111" at bounding box center [364, 470] width 63 height 12
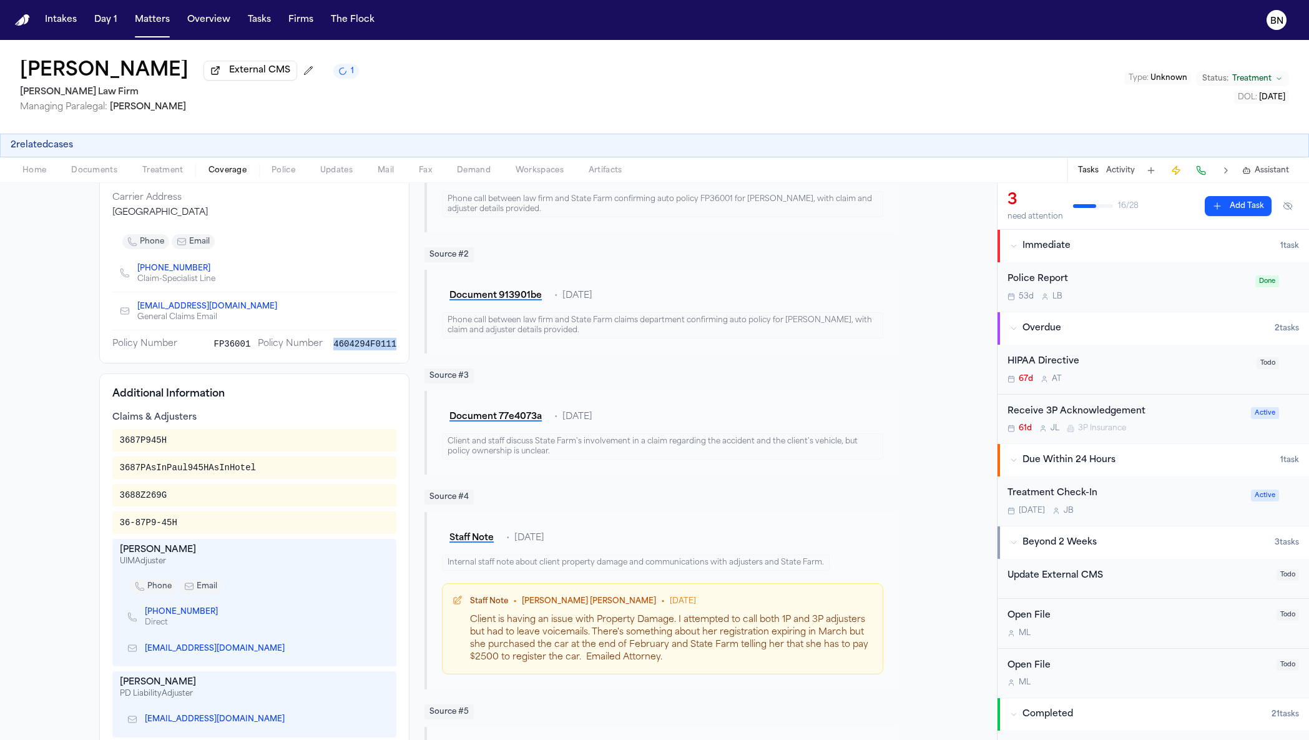
scroll to position [158, 0]
drag, startPoint x: 502, startPoint y: 420, endPoint x: 290, endPoint y: 376, distance: 216.8
click at [213, 345] on span "FP36001" at bounding box center [231, 343] width 37 height 12
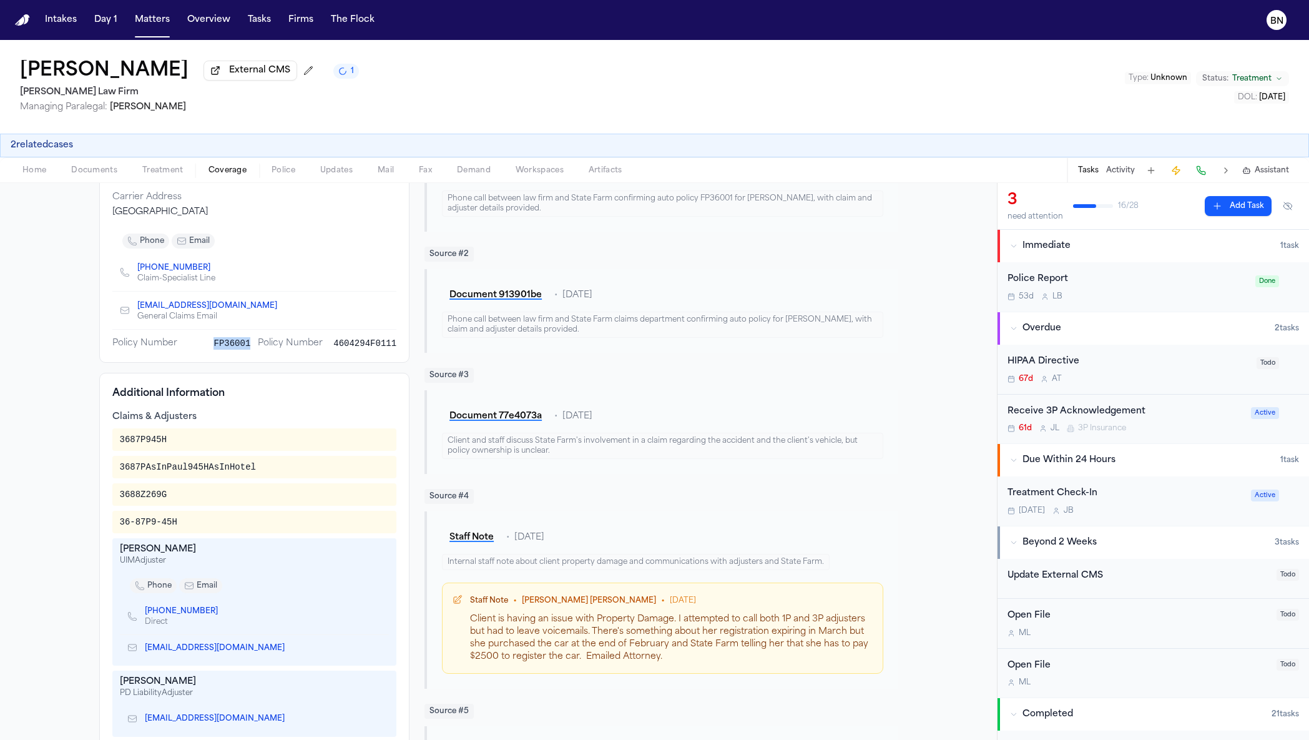
copy span "FP36001"
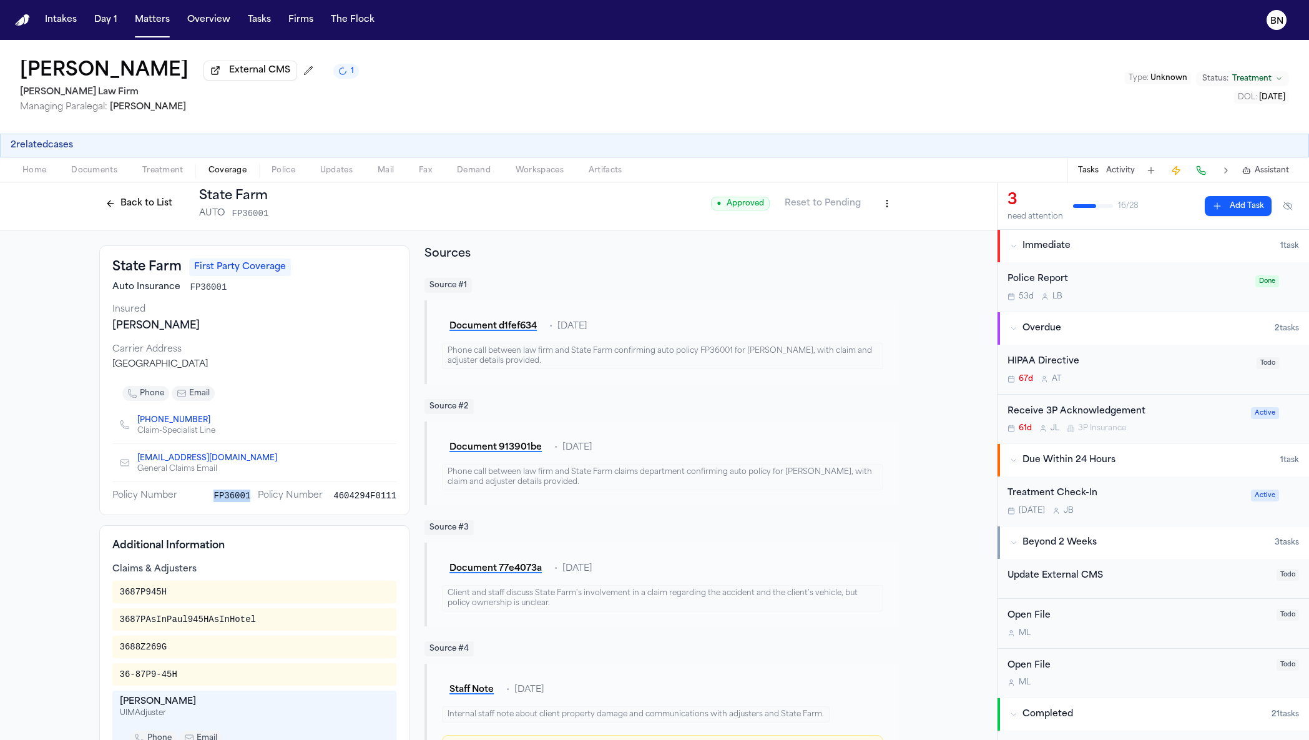
scroll to position [0, 0]
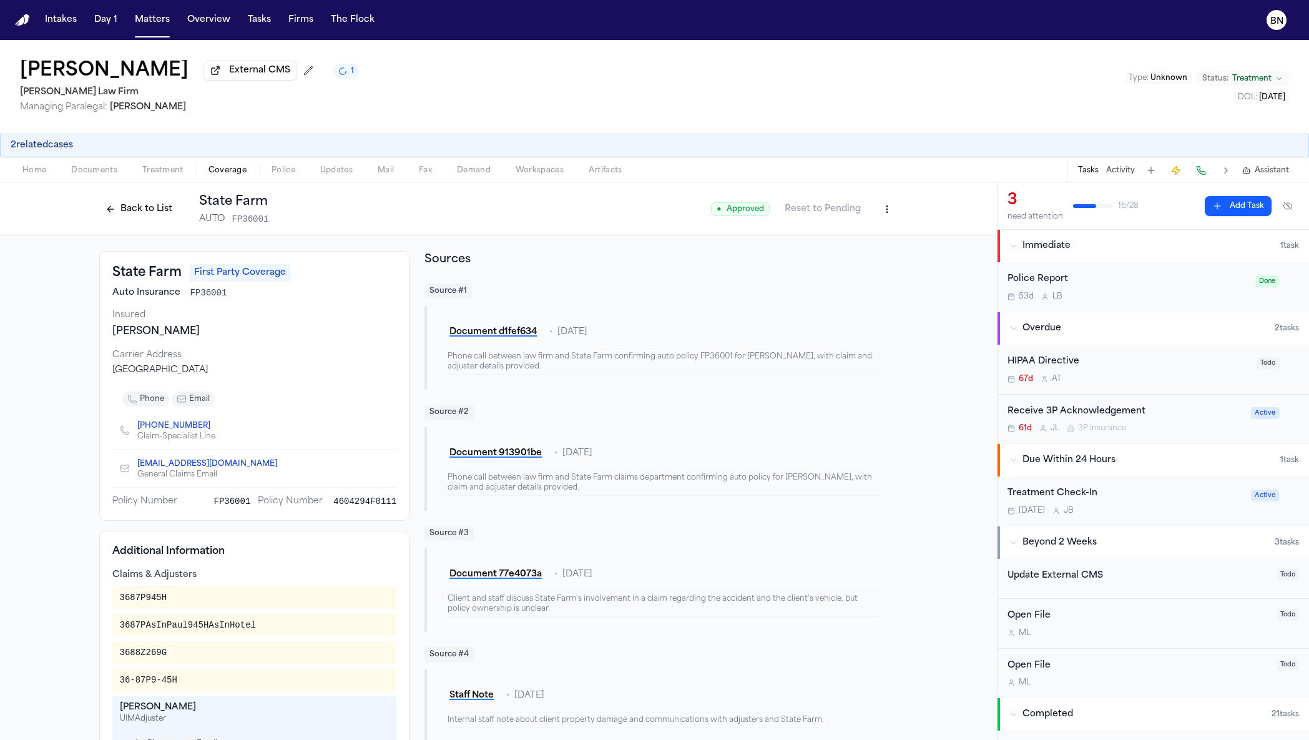
click at [162, 337] on div "[PERSON_NAME]" at bounding box center [254, 331] width 285 height 15
click at [162, 336] on div "[PERSON_NAME]" at bounding box center [254, 331] width 285 height 15
copy div "[PERSON_NAME]"
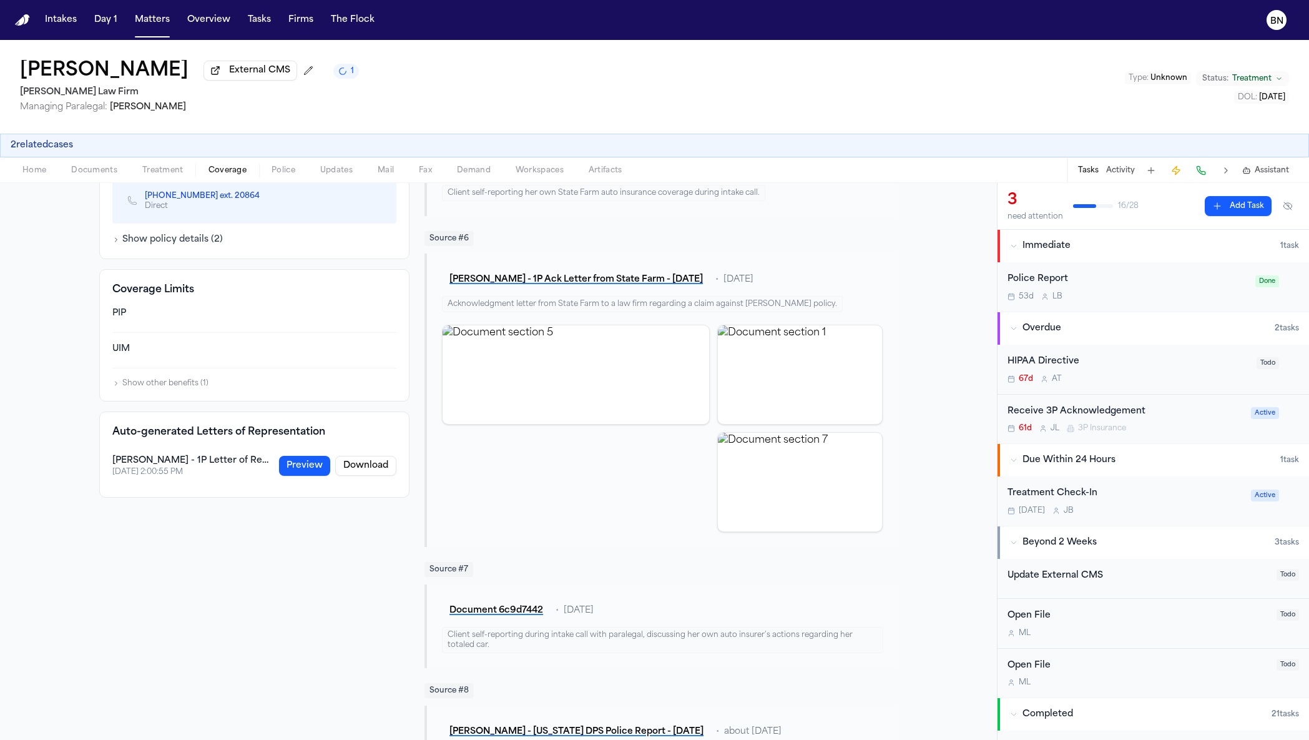
scroll to position [749, 0]
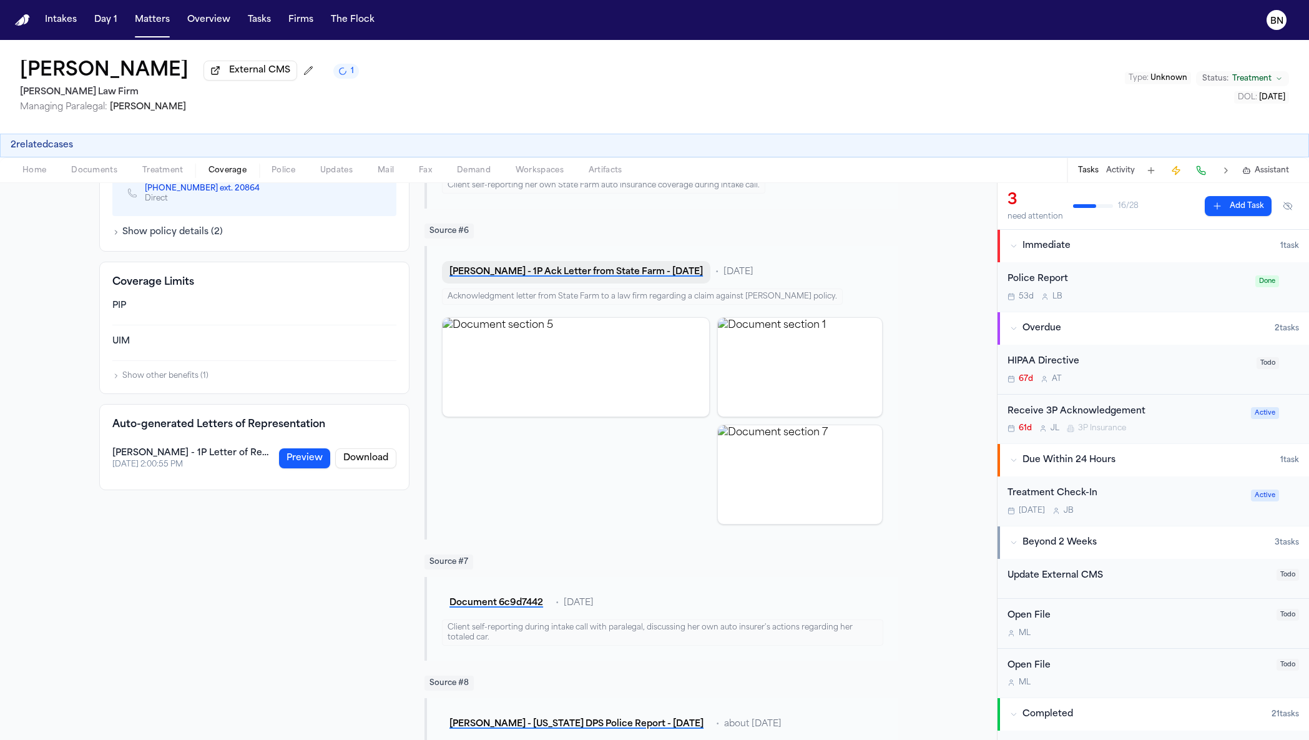
click at [579, 277] on button "[PERSON_NAME] - 1P Ack Letter from State Farm - [DATE]" at bounding box center [576, 272] width 268 height 22
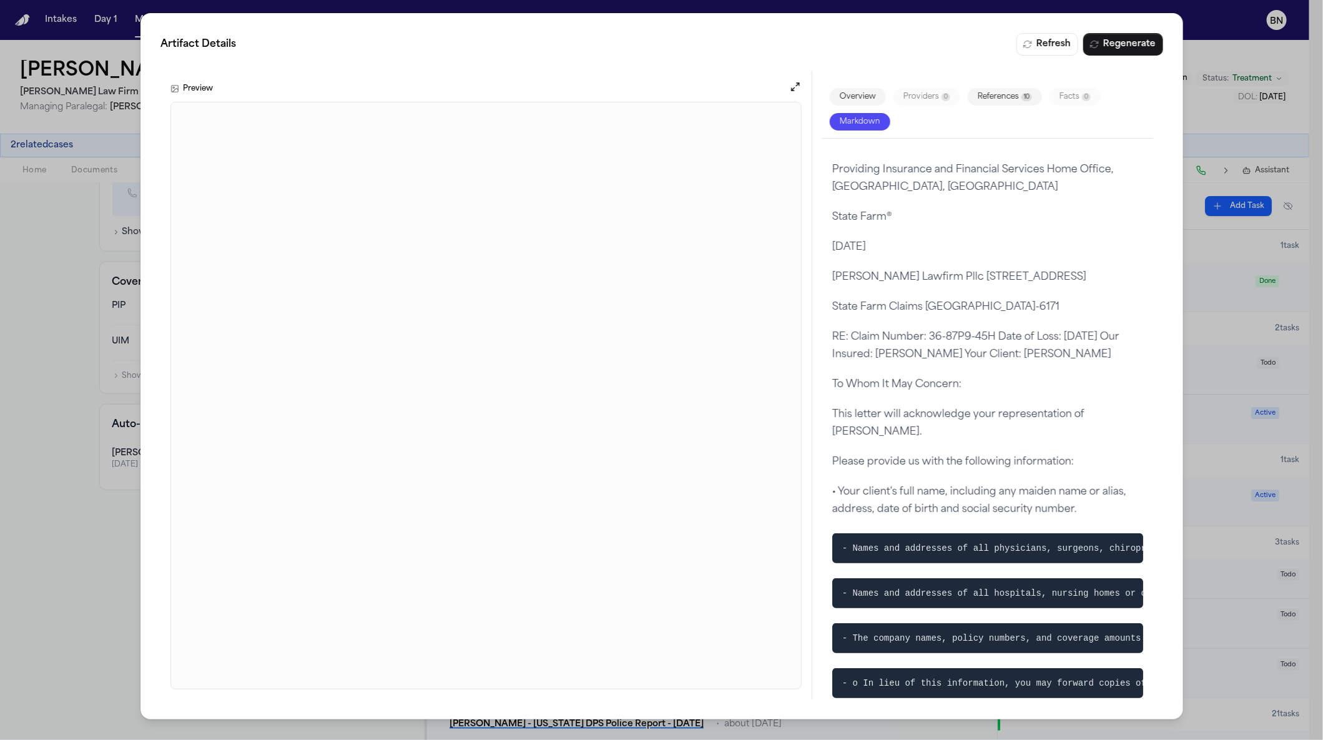
drag, startPoint x: 9, startPoint y: 453, endPoint x: 29, endPoint y: 450, distance: 20.2
click at [14, 452] on div "Artifact Details Refresh Regenerate Preview Overview Providers 0 References 10 …" at bounding box center [661, 370] width 1323 height 740
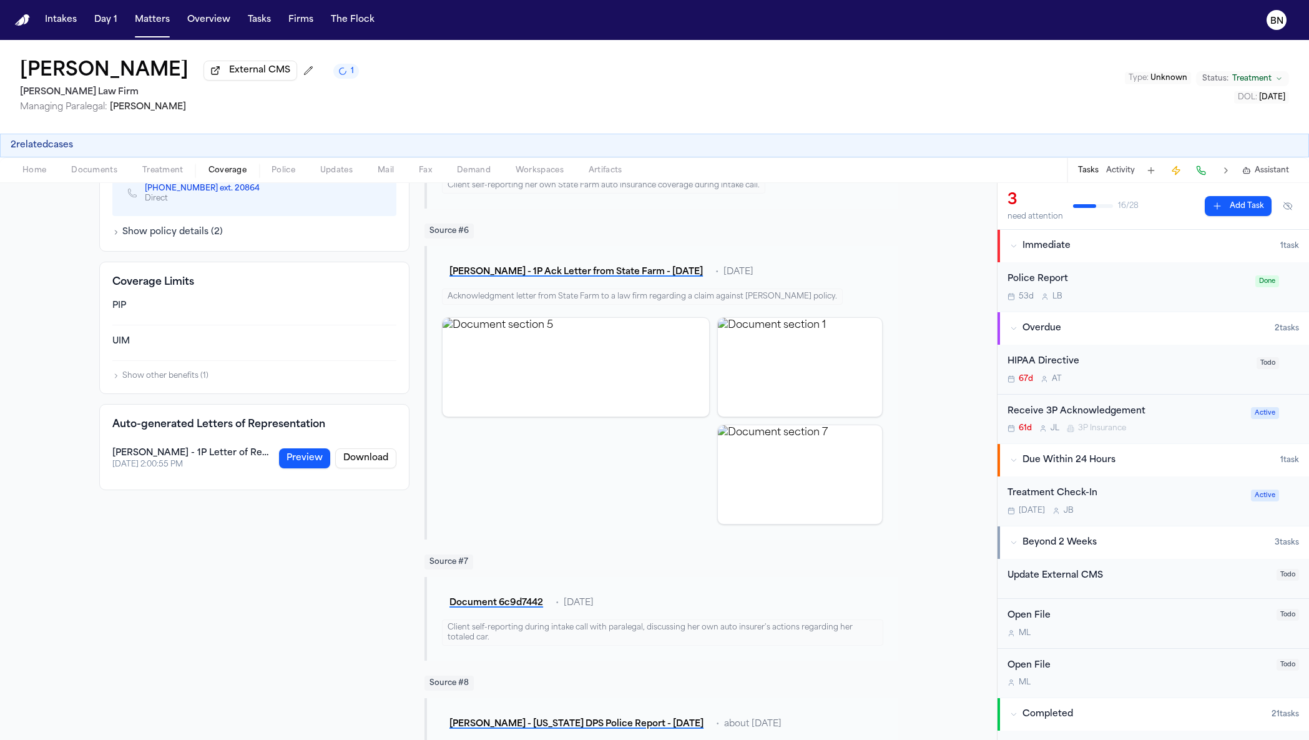
click at [49, 446] on div "State Farm First Party Coverage Auto Insurance FP36001 Insured [PERSON_NAME] Ca…" at bounding box center [498, 674] width 997 height 2375
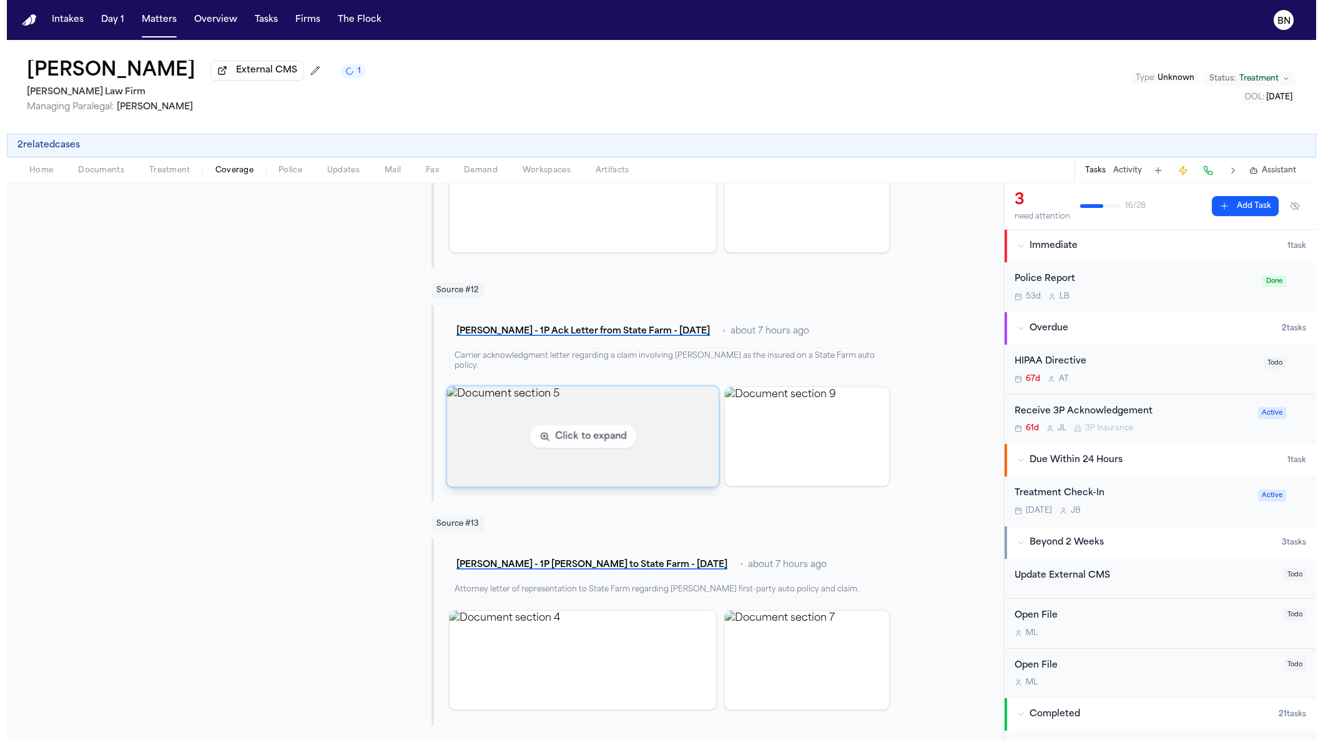
scroll to position [1, 0]
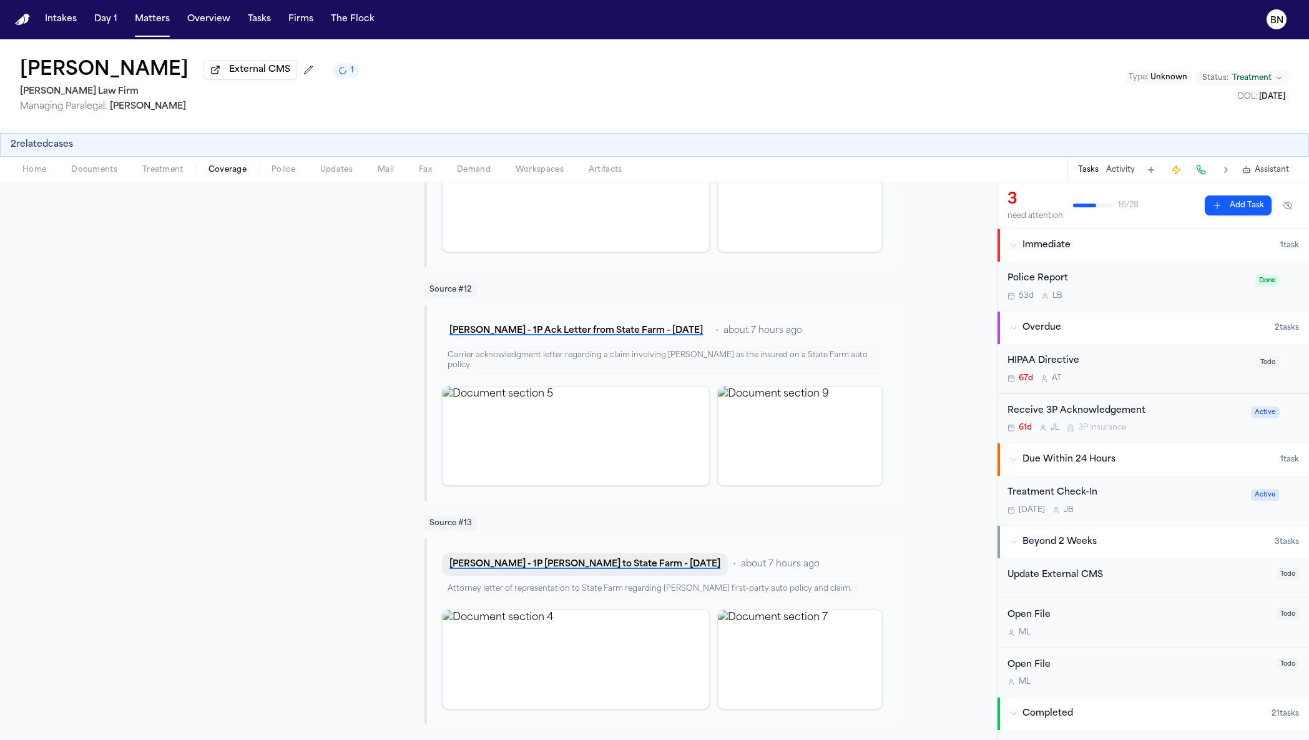
click at [582, 564] on button "[PERSON_NAME] - 1P [PERSON_NAME] to State Farm - [DATE]" at bounding box center [585, 564] width 286 height 22
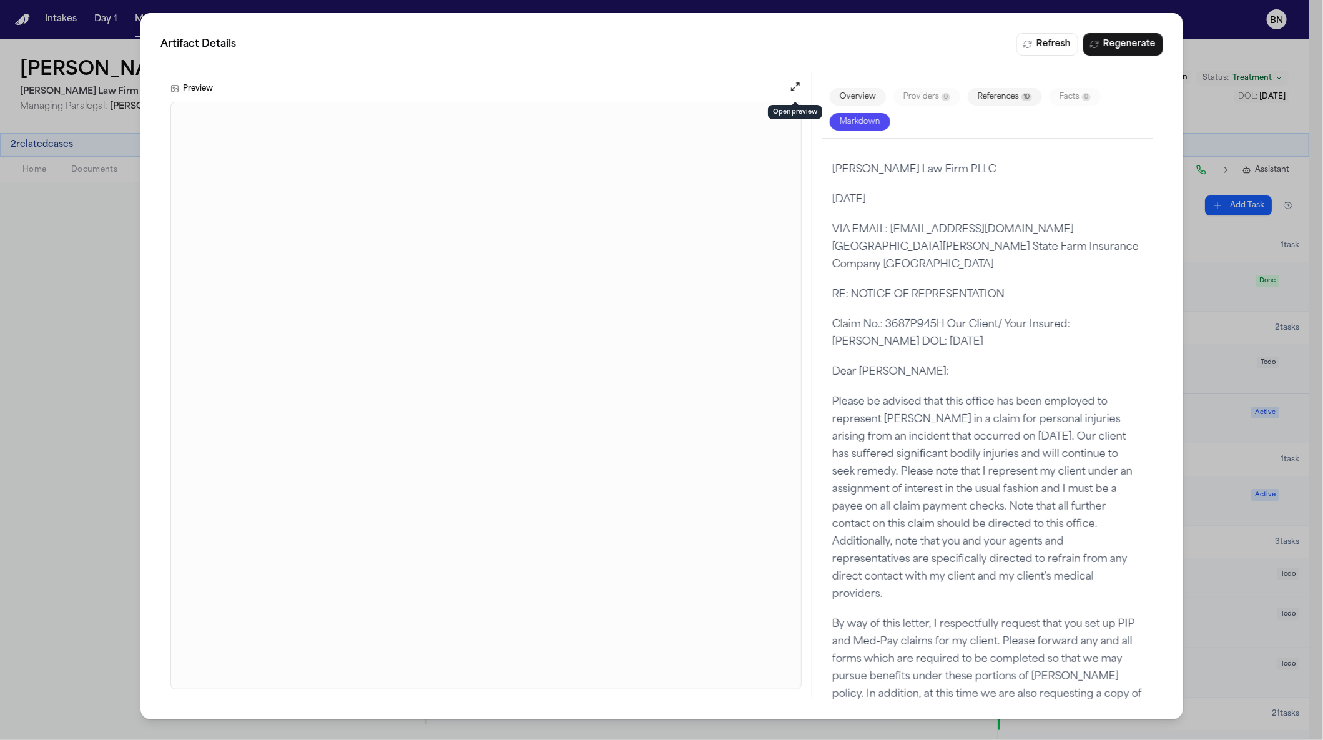
click at [792, 82] on button "Open preview" at bounding box center [794, 87] width 12 height 12
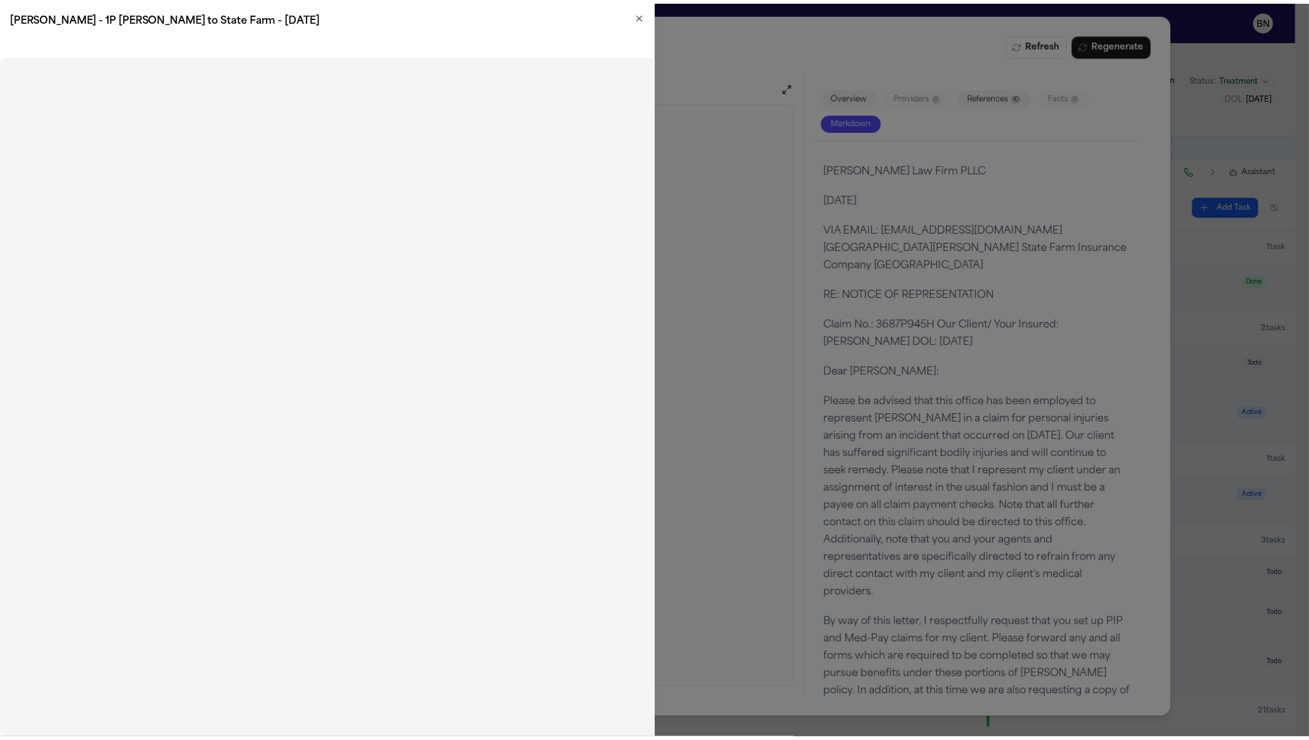
scroll to position [0, 0]
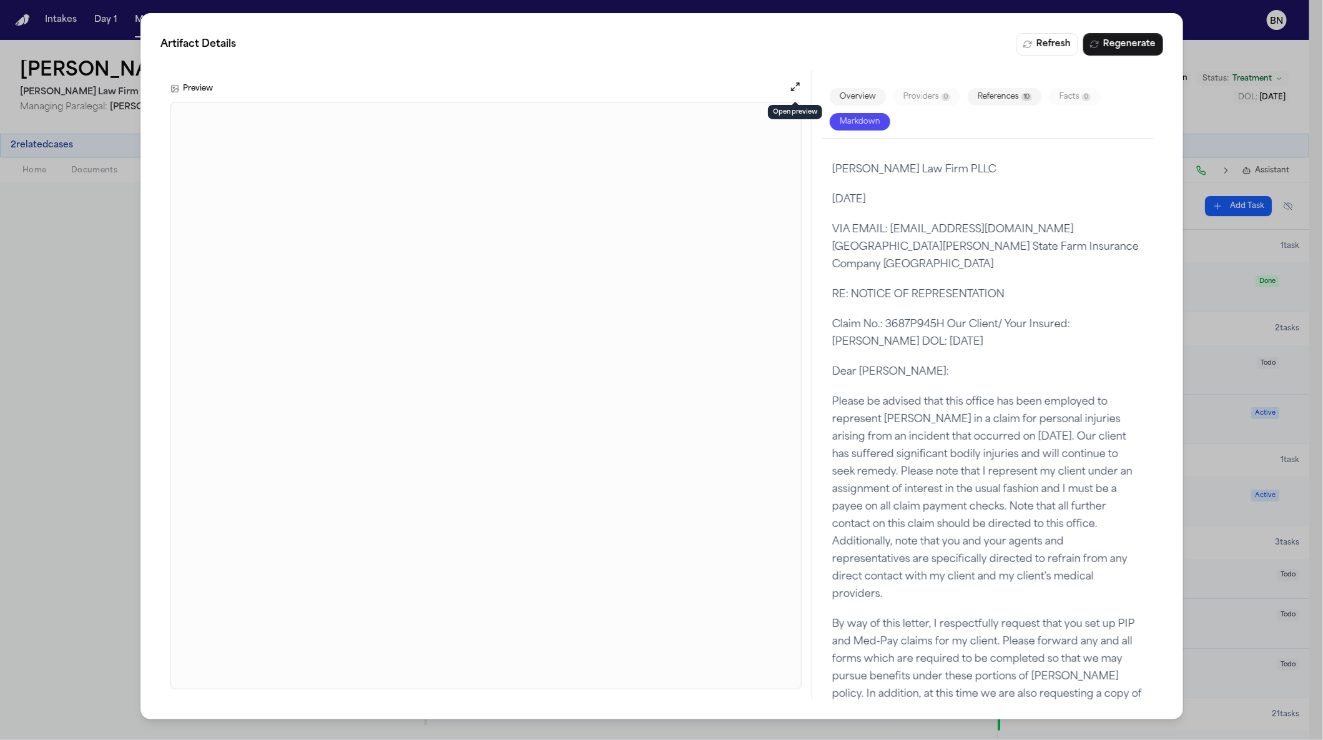
click at [90, 318] on div "Artifact Details Refresh Regenerate Preview Overview Providers 0 References 10 …" at bounding box center [661, 370] width 1323 height 740
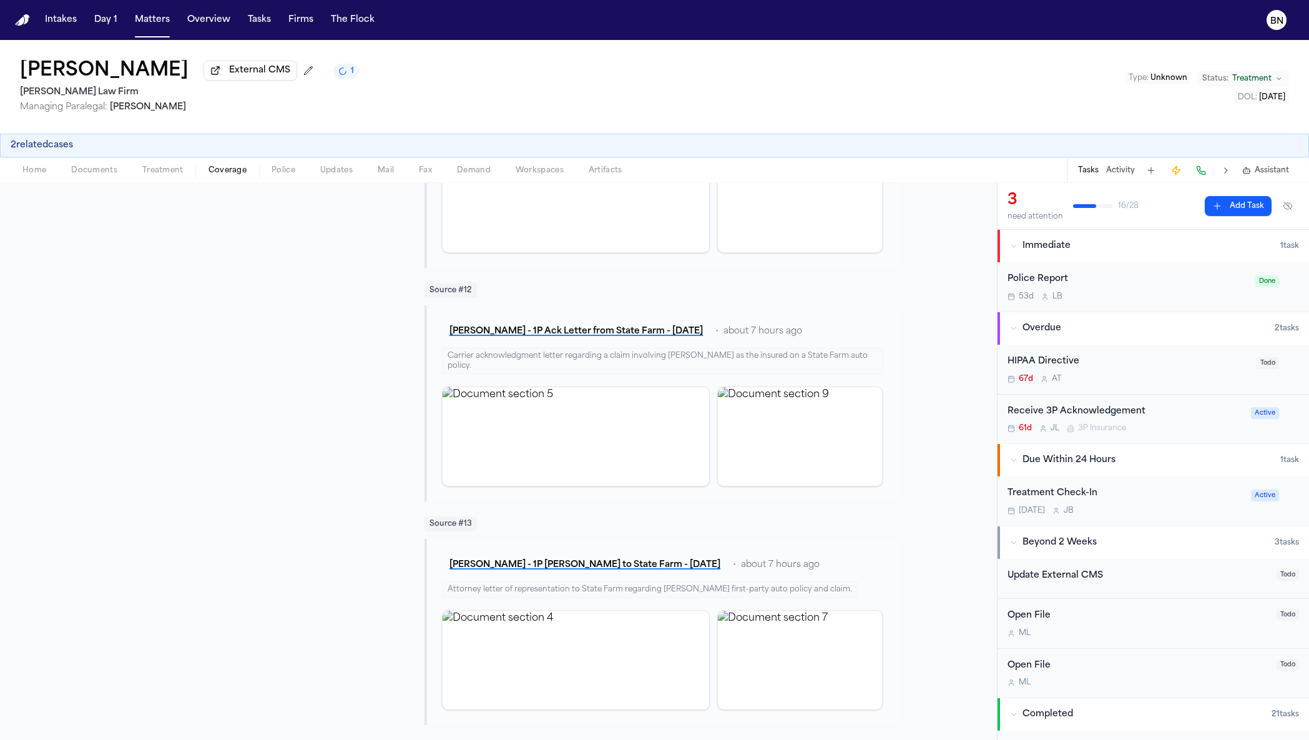
click at [46, 175] on button "Home" at bounding box center [34, 170] width 49 height 15
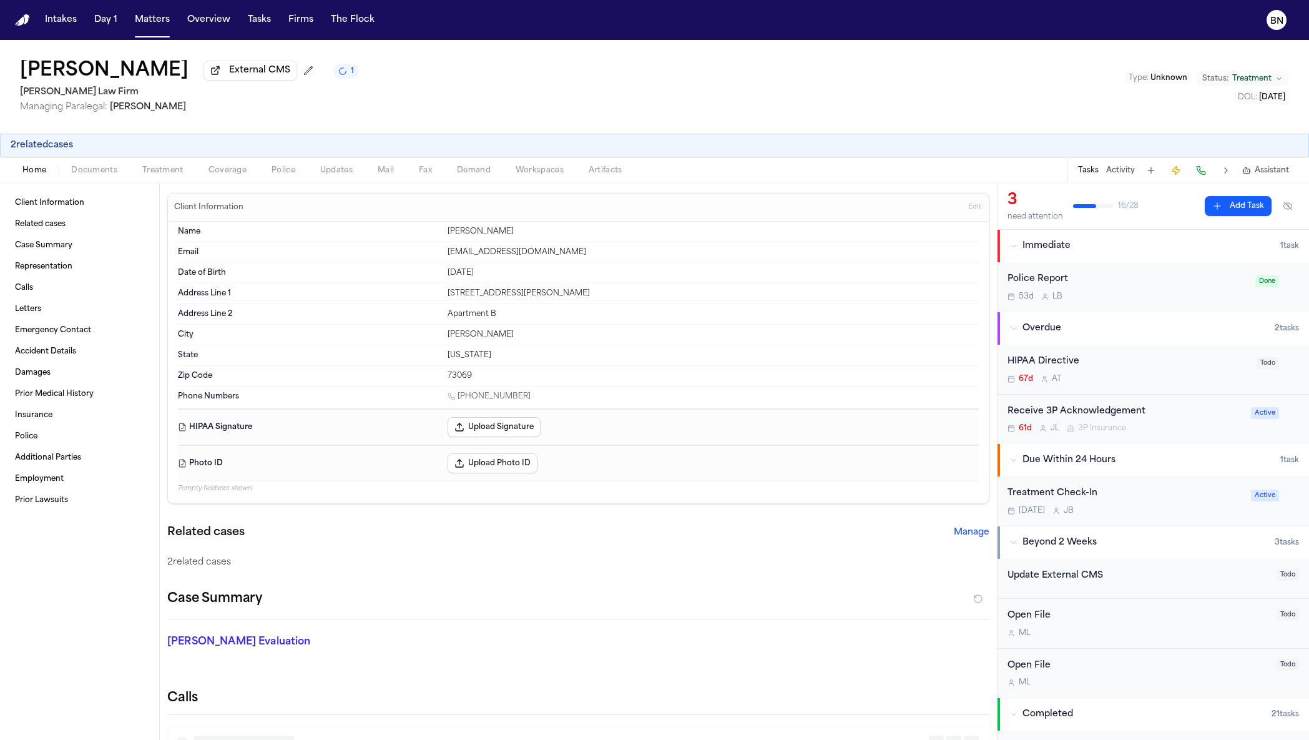
click at [76, 175] on span "Documents" at bounding box center [94, 170] width 46 height 10
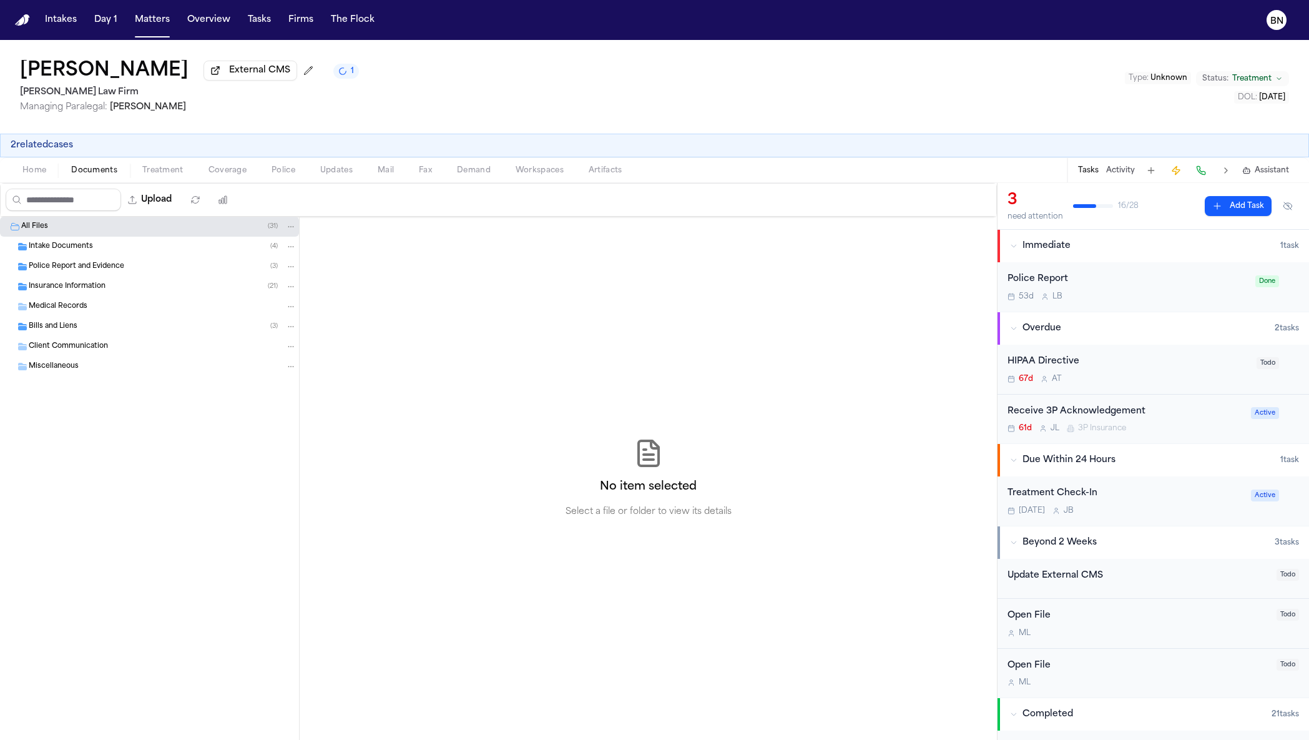
click at [96, 244] on div "Intake Documents ( 4 )" at bounding box center [163, 246] width 268 height 11
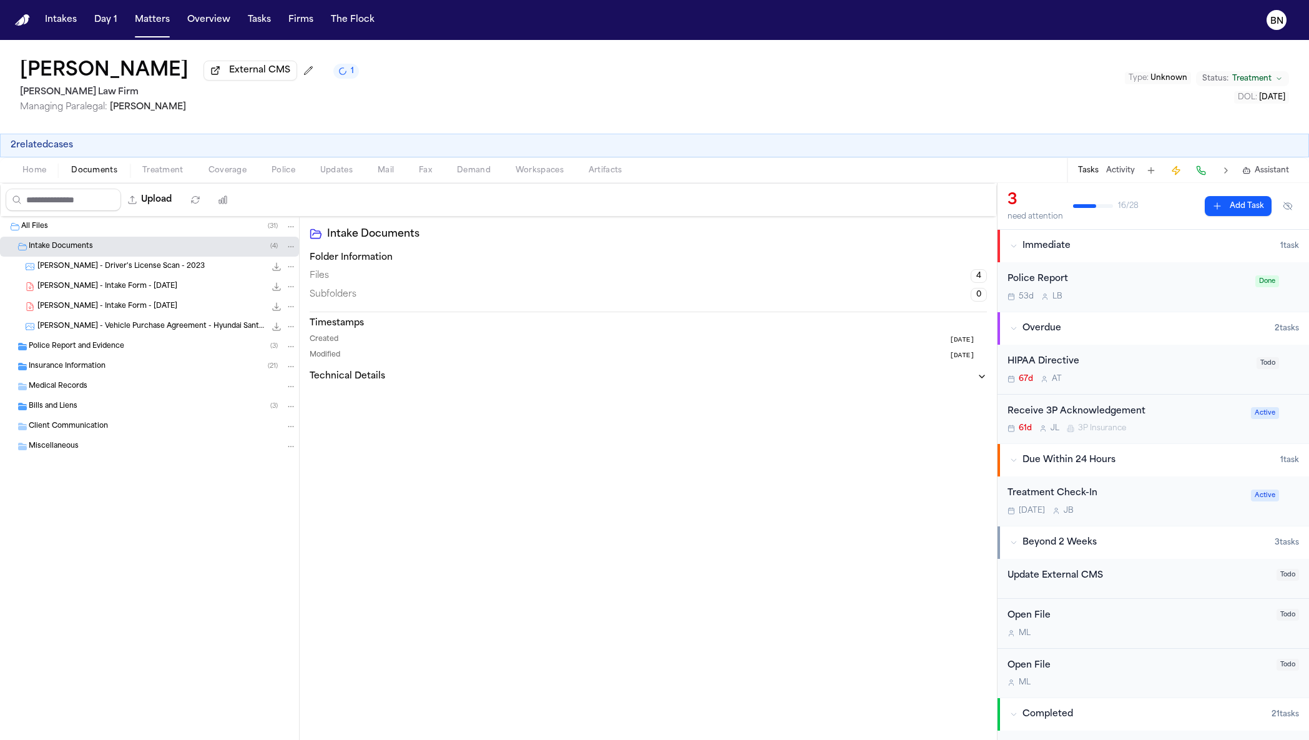
click at [147, 361] on div "Insurance Information ( 21 )" at bounding box center [149, 366] width 299 height 20
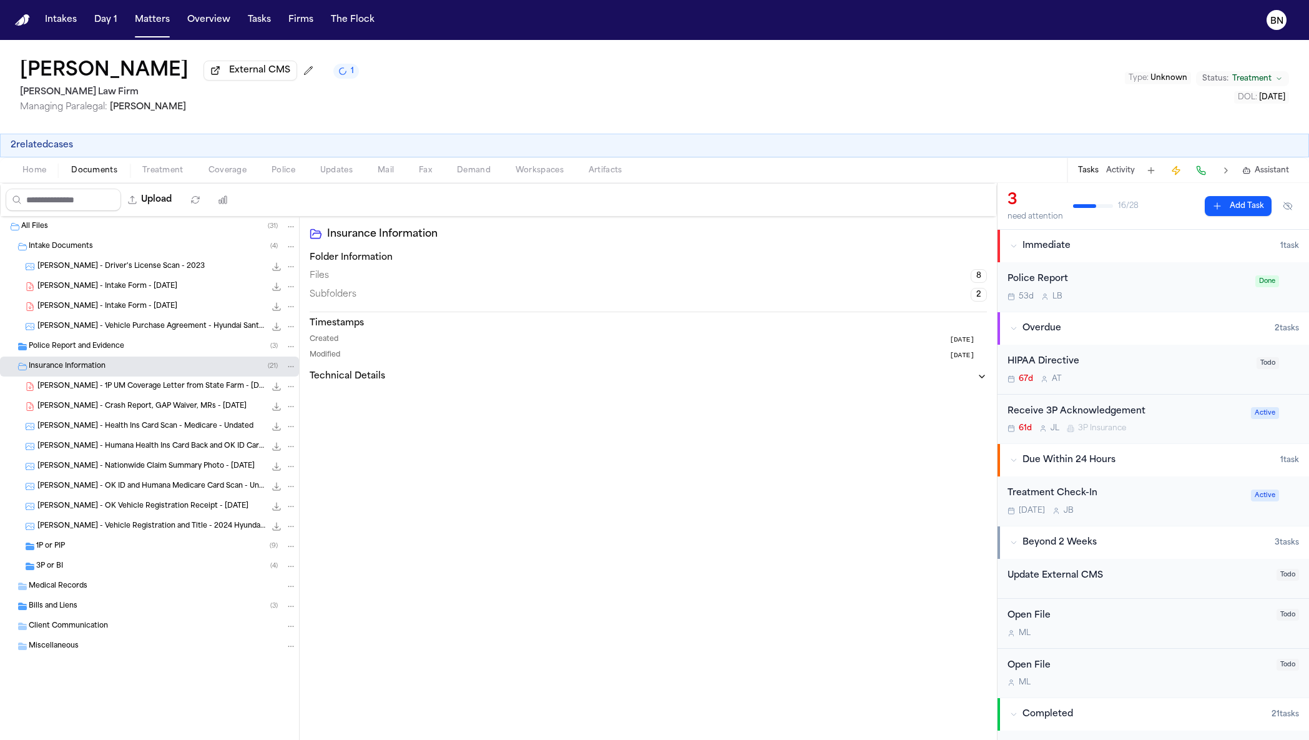
click at [147, 346] on div "Police Report and Evidence ( 3 )" at bounding box center [163, 346] width 268 height 11
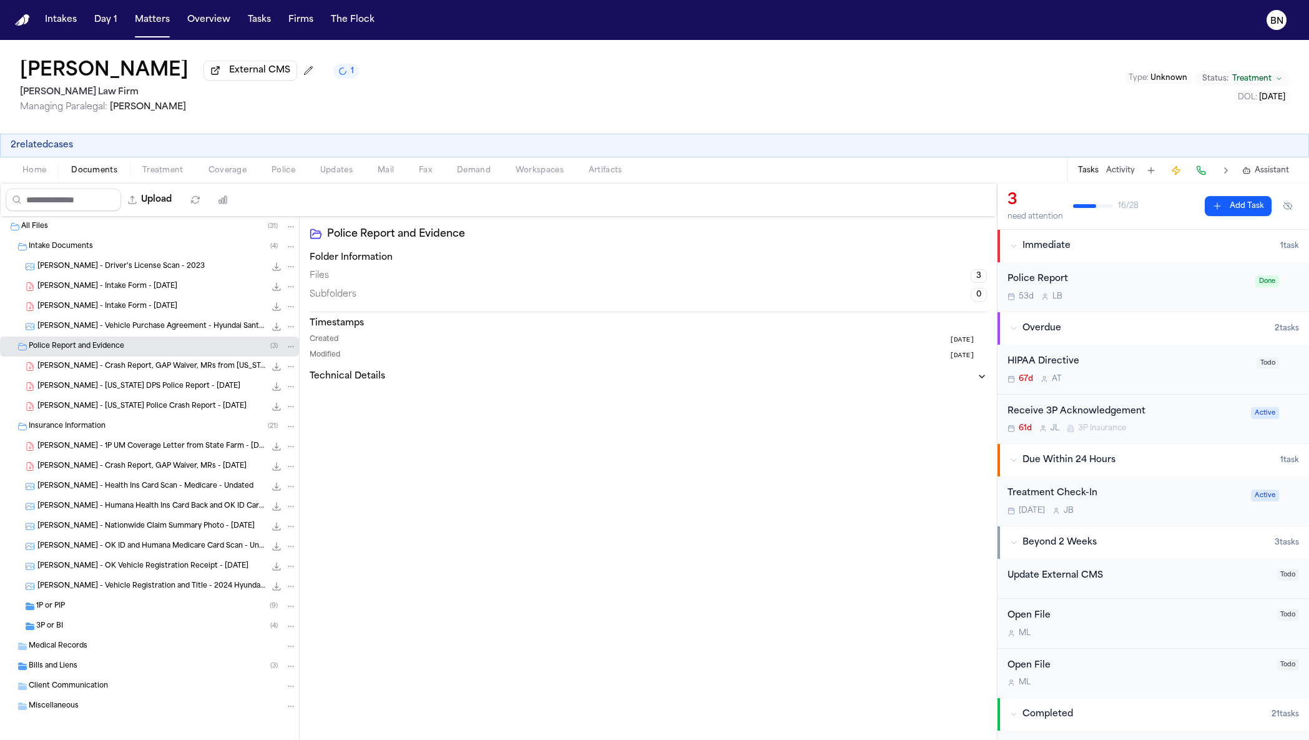
click at [186, 460] on div "[PERSON_NAME] - Crash Report, GAP Waiver, MRs - [DATE] 2.0 MB • PDF" at bounding box center [149, 466] width 299 height 20
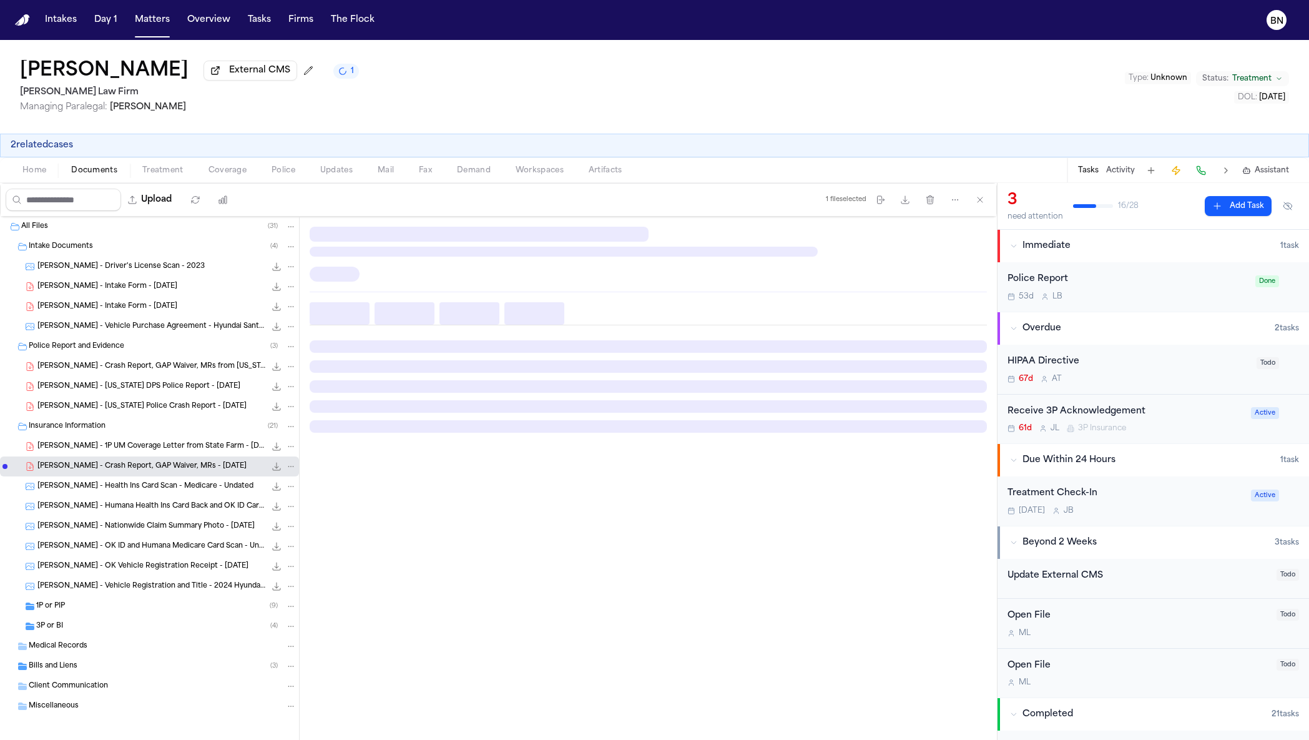
click at [187, 456] on div "[PERSON_NAME] - 1P UM Coverage Letter from State Farm - [DATE] 211.2 KB • PDF" at bounding box center [149, 446] width 299 height 20
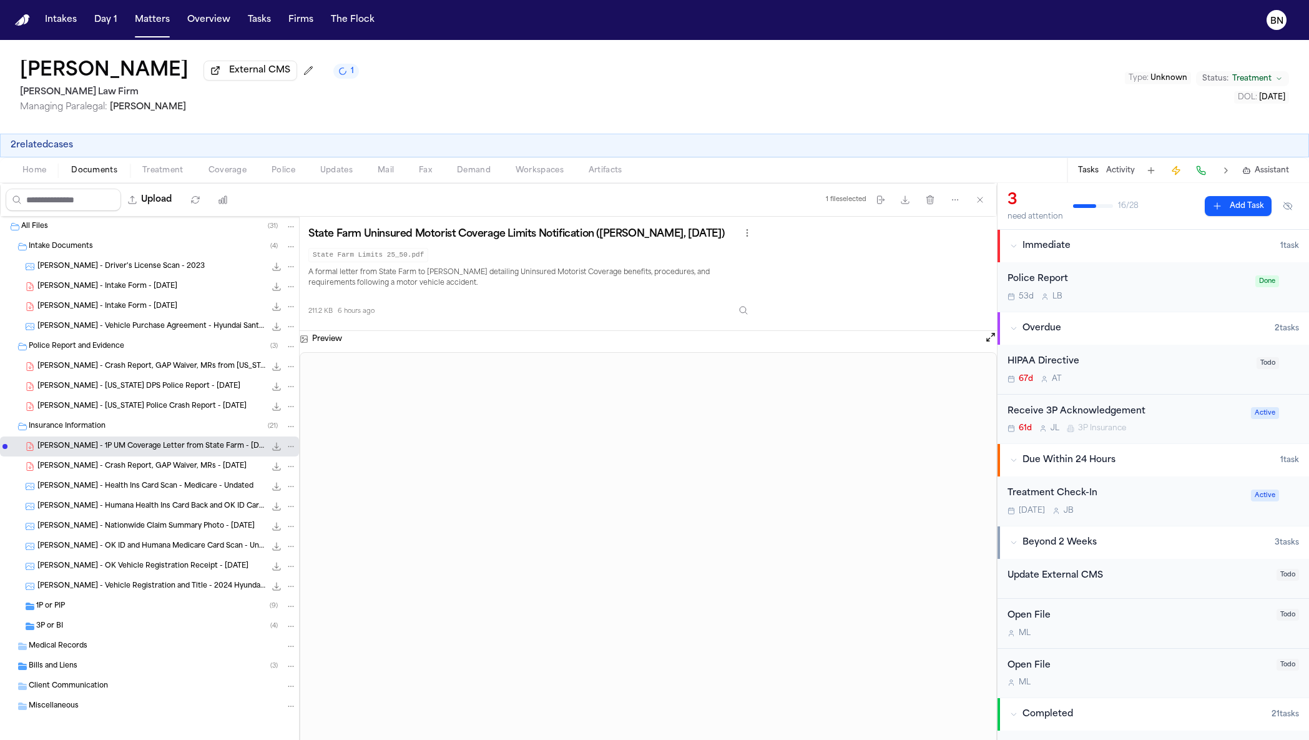
click at [224, 178] on span "button" at bounding box center [227, 177] width 53 height 1
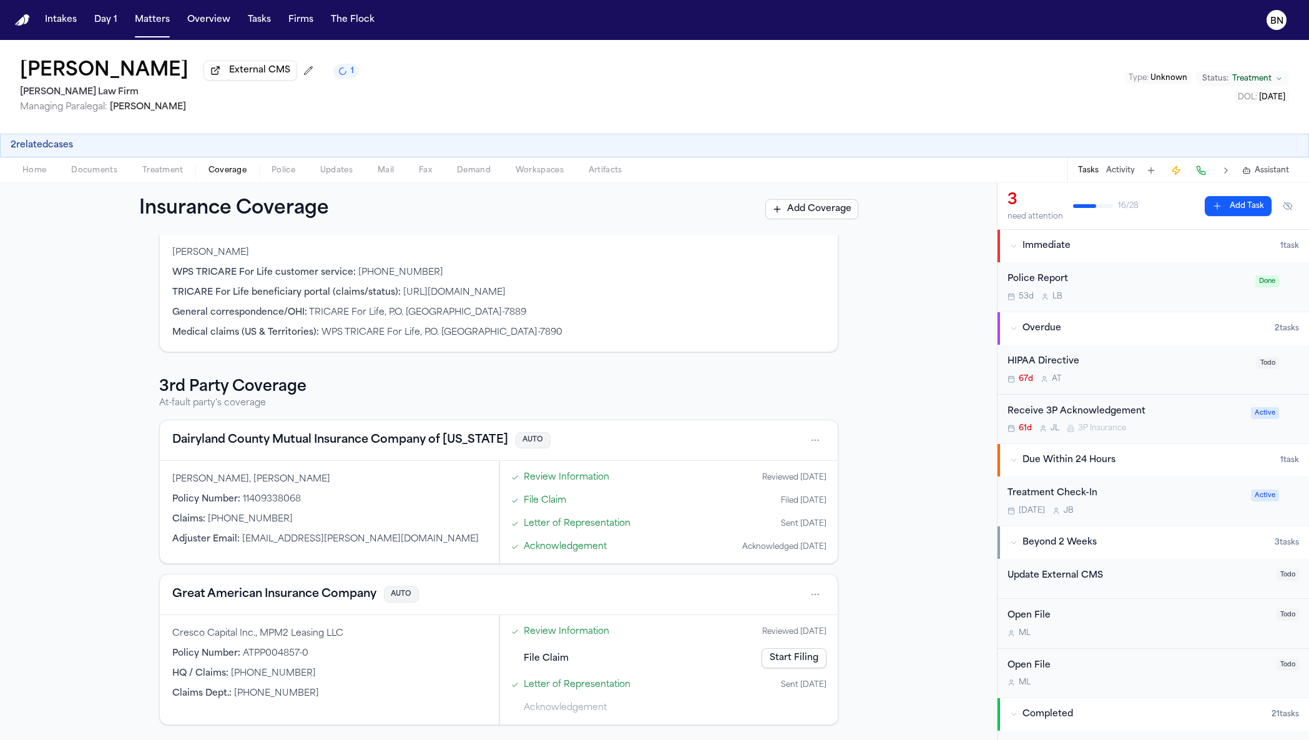
scroll to position [1, 0]
click at [458, 436] on button "Dairyland County Mutual Insurance Company of [US_STATE]" at bounding box center [340, 439] width 336 height 17
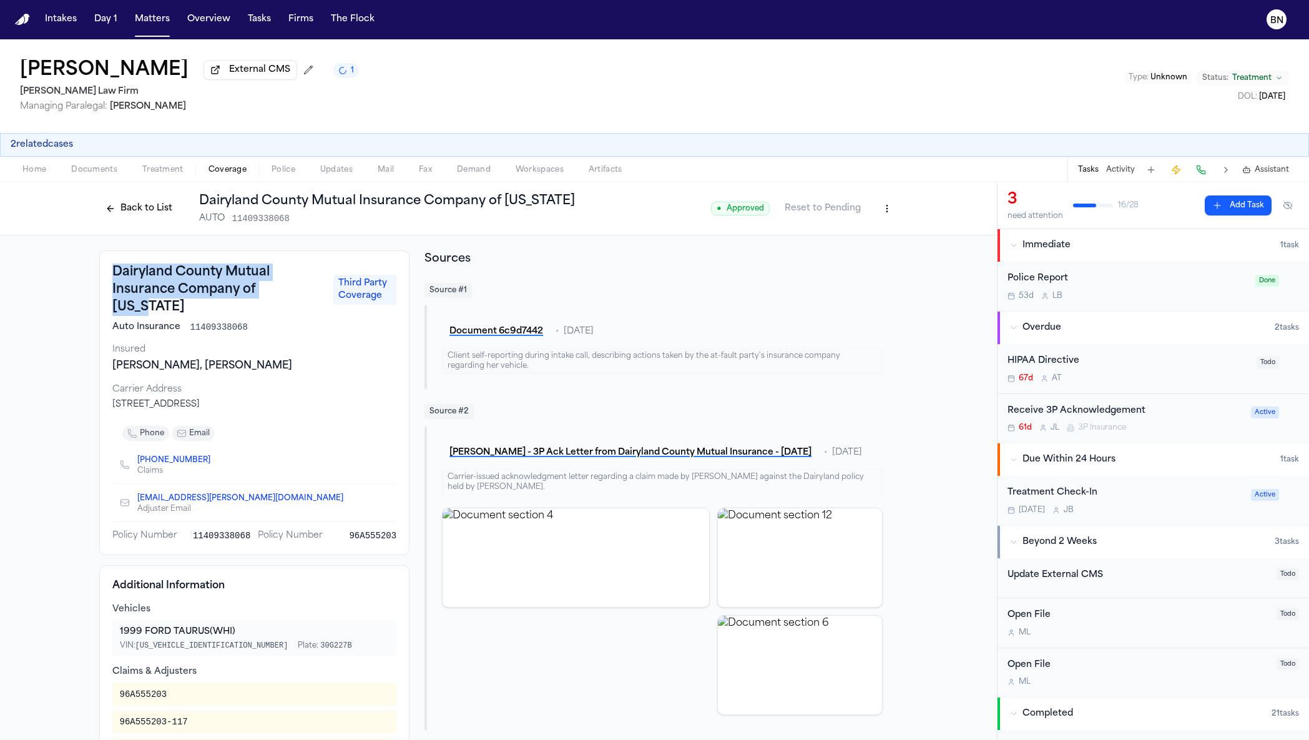
drag, startPoint x: 283, startPoint y: 298, endPoint x: 49, endPoint y: 267, distance: 236.2
copy h3 "Dairyland County Mutual Insurance Company of [US_STATE]"
click at [77, 174] on span "Documents" at bounding box center [94, 170] width 46 height 10
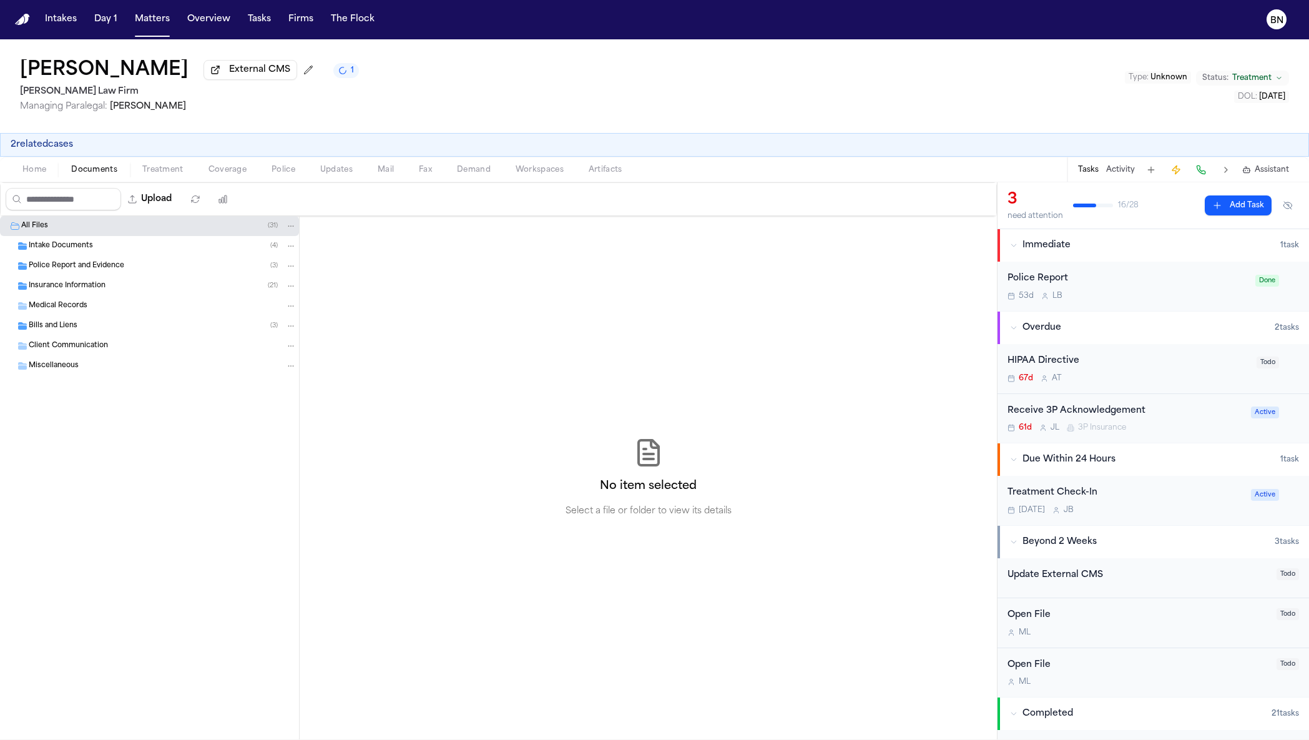
click at [115, 252] on div "Intake Documents ( 4 )" at bounding box center [163, 245] width 268 height 11
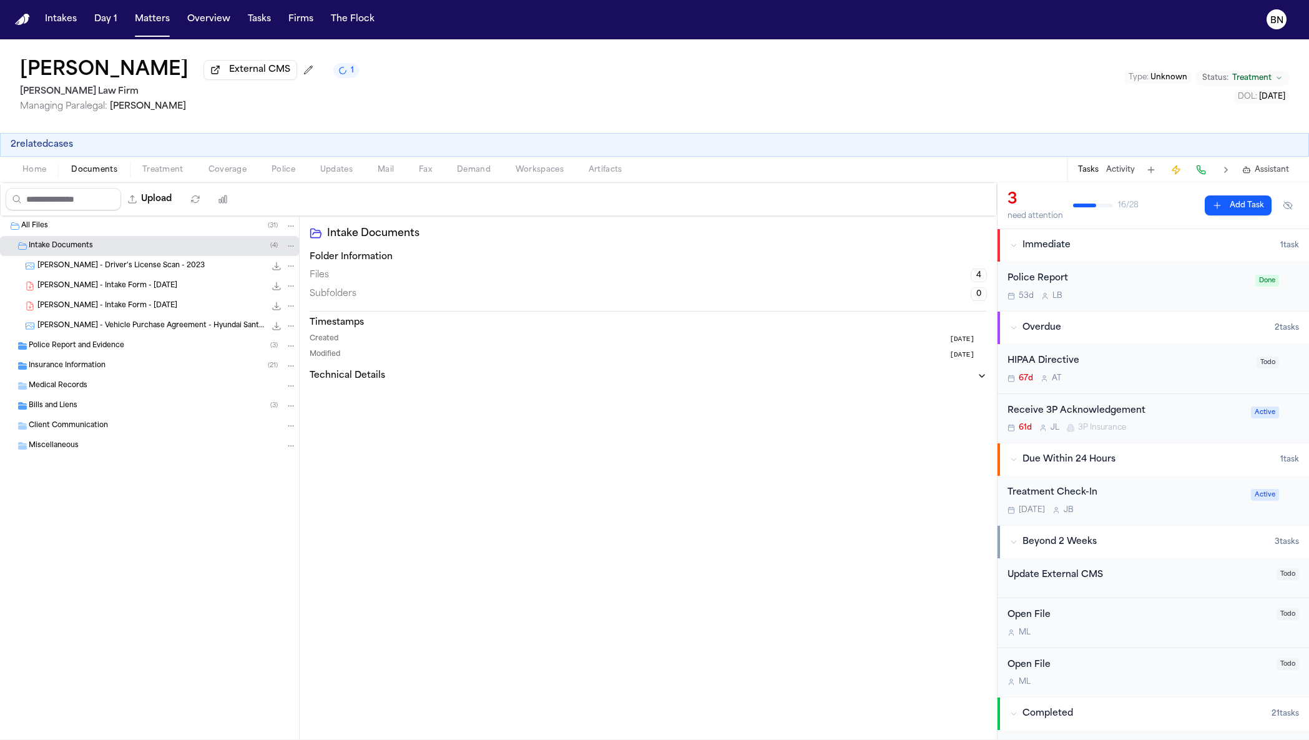
click at [121, 287] on div "[PERSON_NAME] - Intake Form - [DATE] 22.9 KB • PDF" at bounding box center [149, 286] width 299 height 20
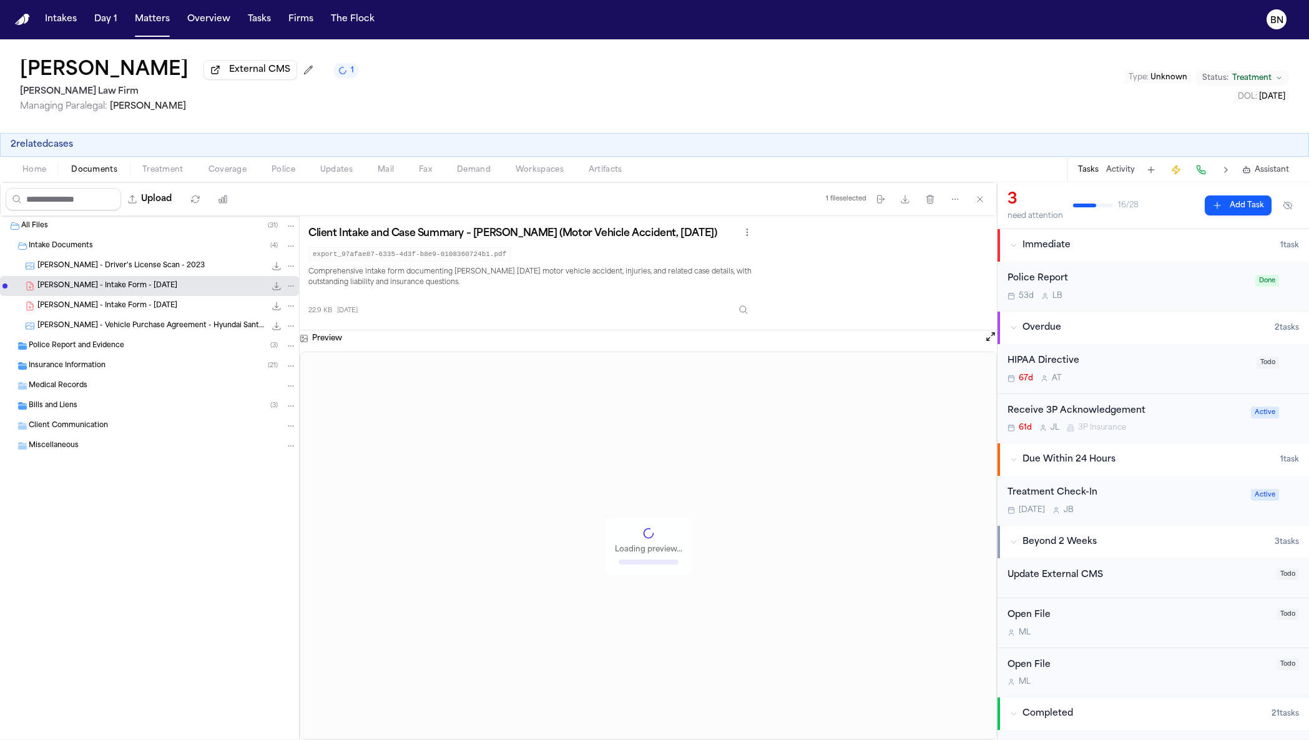
click at [149, 370] on div "Insurance Information ( 21 )" at bounding box center [163, 365] width 268 height 11
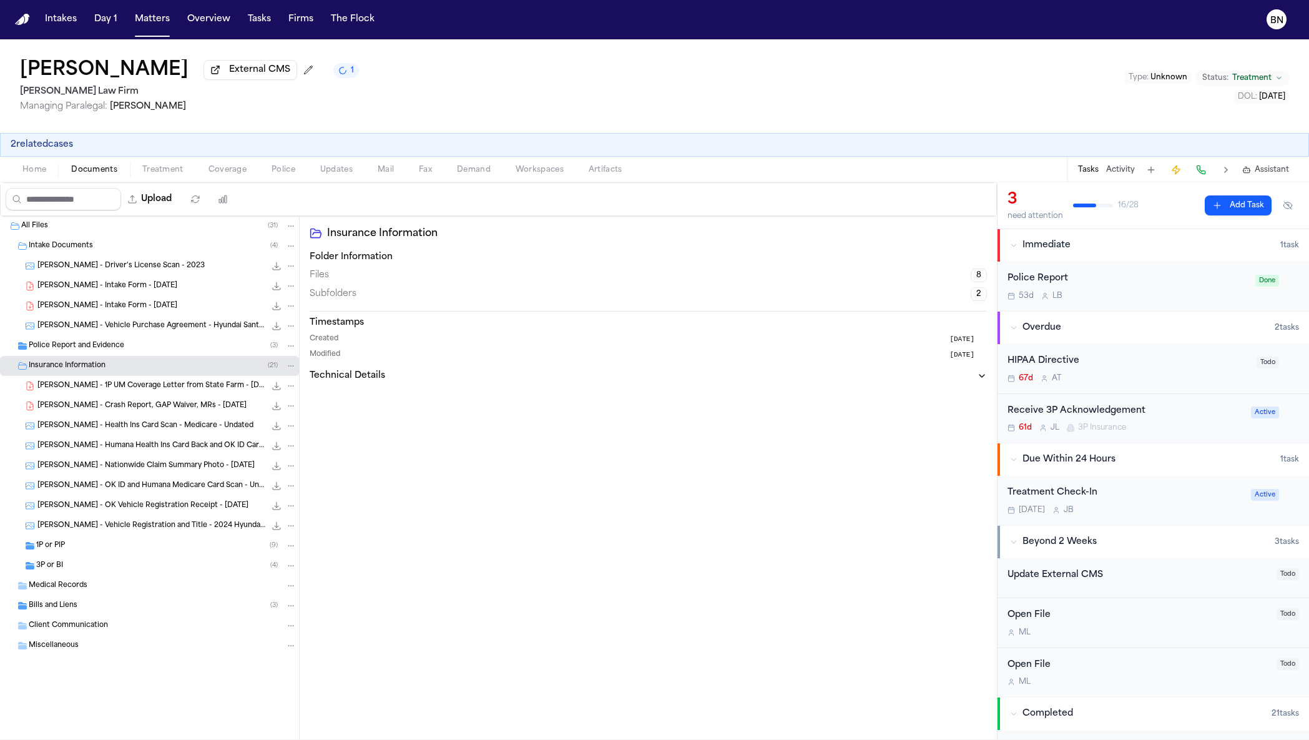
click at [149, 361] on div "Insurance Information ( 21 )" at bounding box center [149, 366] width 299 height 20
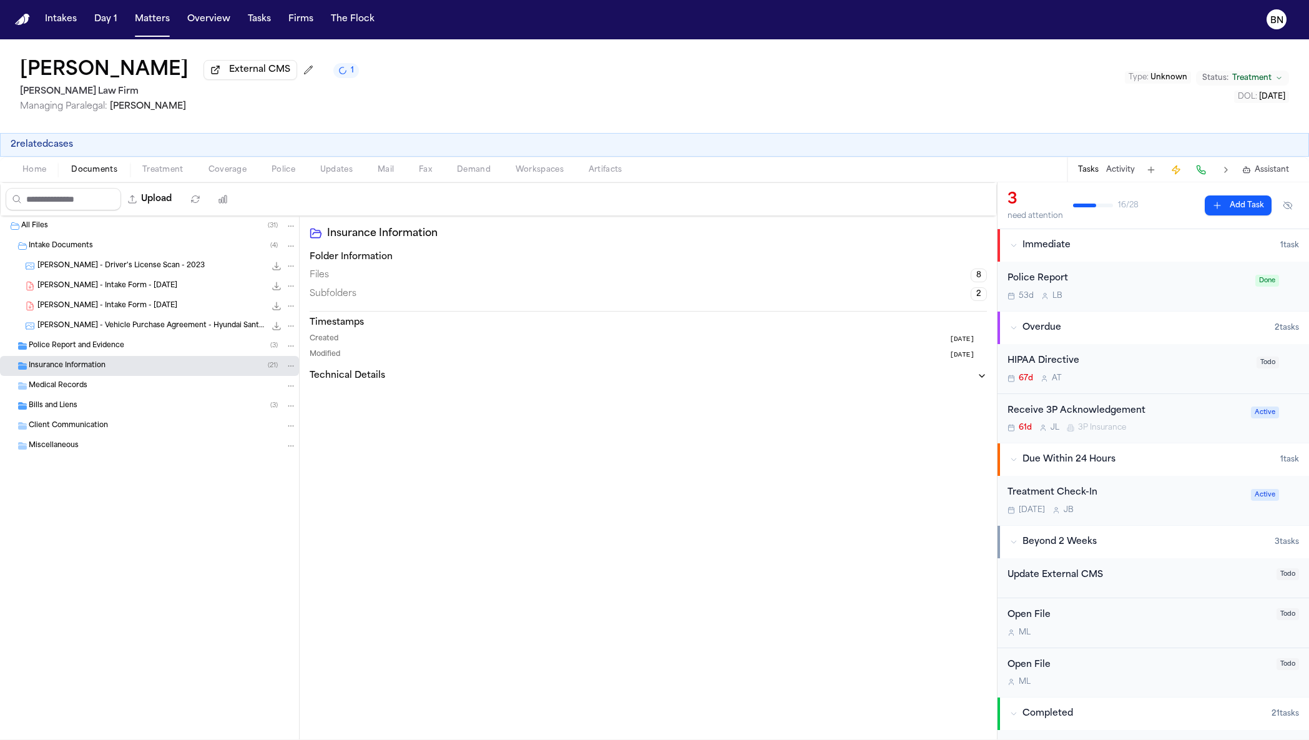
click at [154, 345] on div "Police Report and Evidence ( 3 )" at bounding box center [163, 345] width 268 height 11
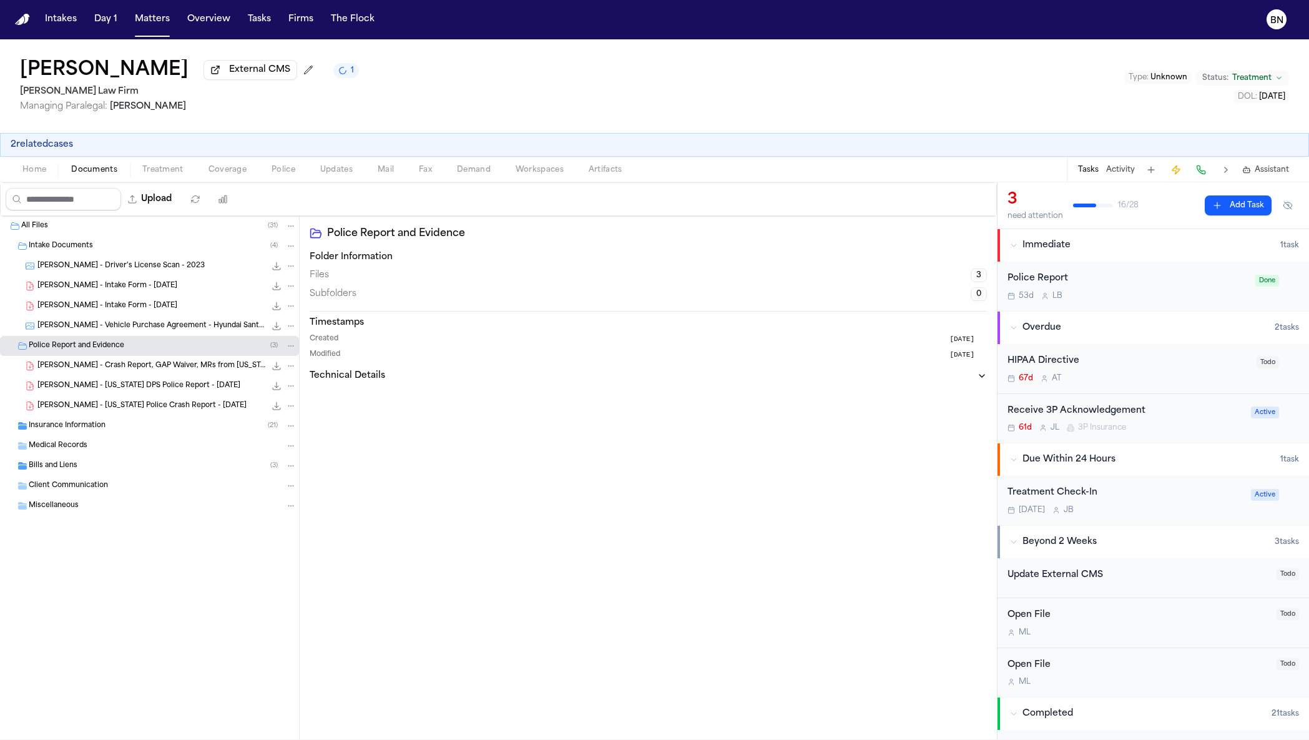
click at [165, 376] on div "[PERSON_NAME] - Crash Report, GAP Waiver, MRs from [US_STATE] Health [PERSON_NA…" at bounding box center [149, 366] width 299 height 20
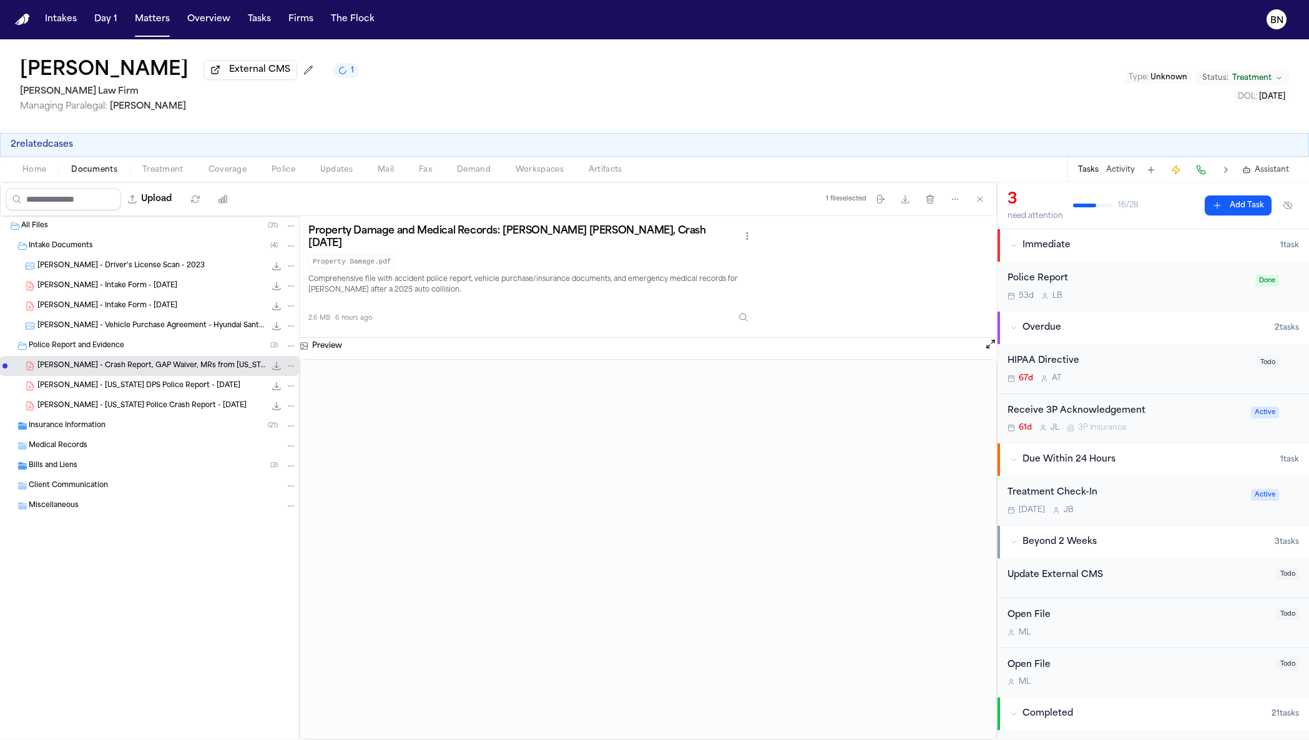
click at [341, 174] on span "Updates" at bounding box center [336, 170] width 32 height 10
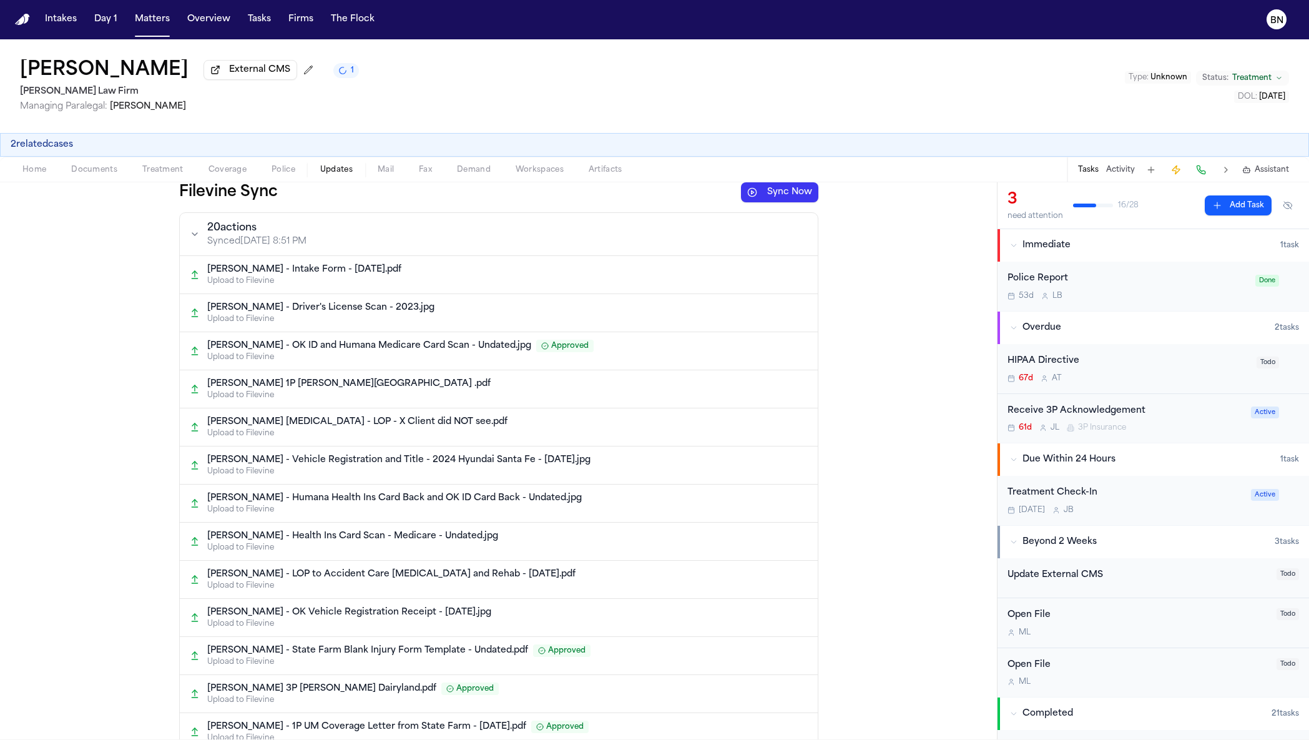
click at [38, 172] on span "Home" at bounding box center [34, 170] width 24 height 10
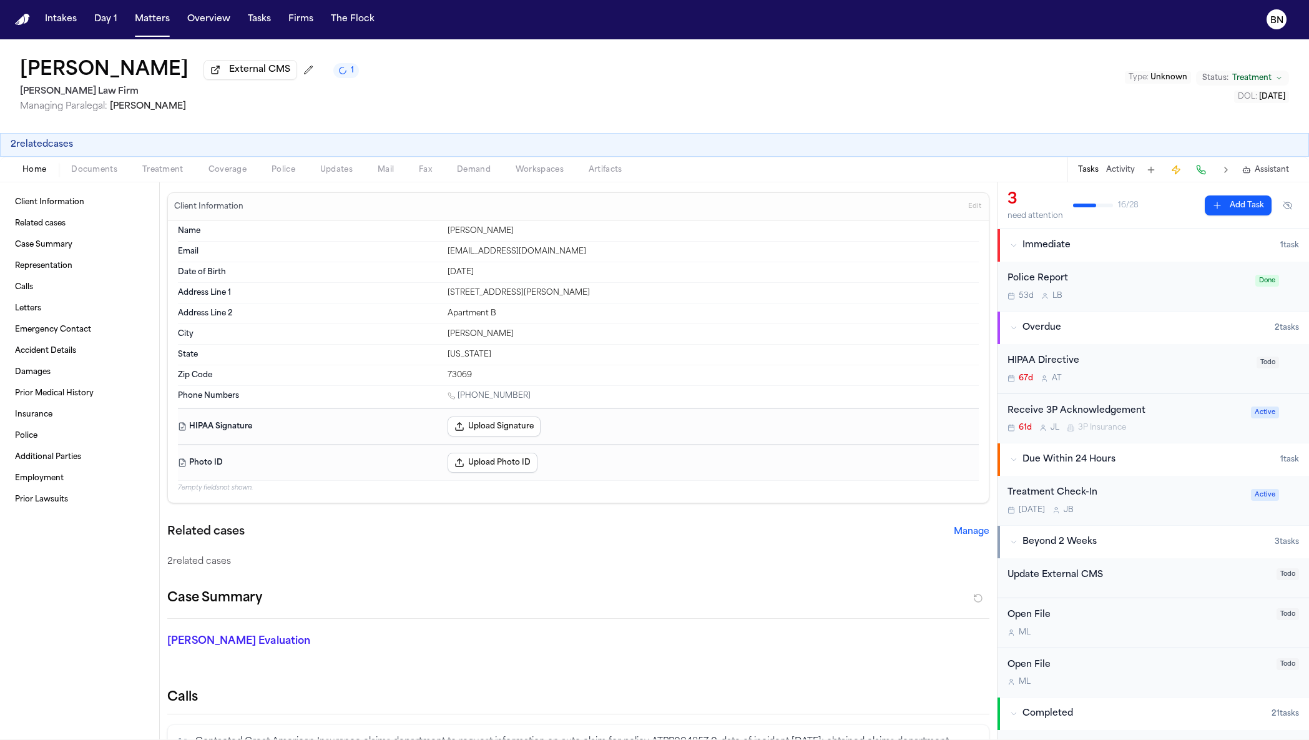
click at [114, 165] on button "Documents" at bounding box center [94, 169] width 71 height 15
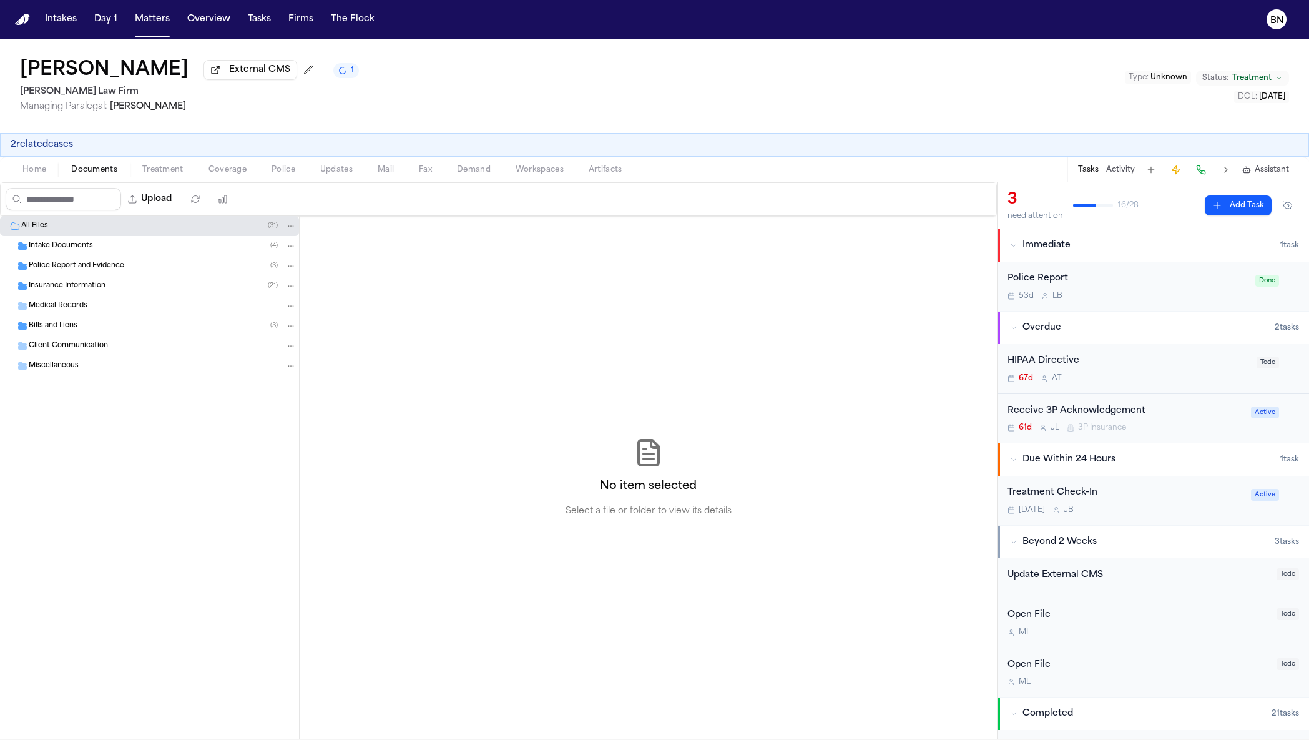
drag, startPoint x: 672, startPoint y: 366, endPoint x: 658, endPoint y: 368, distance: 13.8
click at [33, 175] on span "Home" at bounding box center [34, 170] width 24 height 10
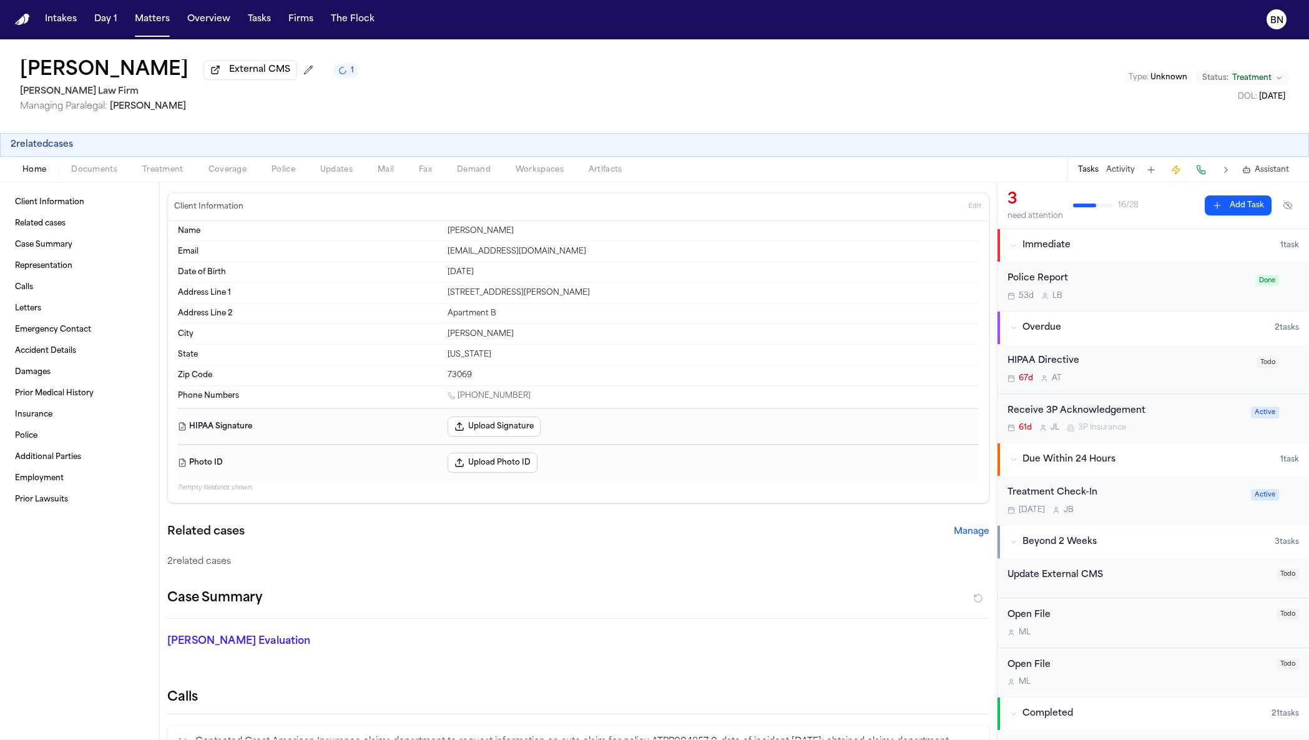
click at [227, 175] on span "Coverage" at bounding box center [228, 170] width 38 height 10
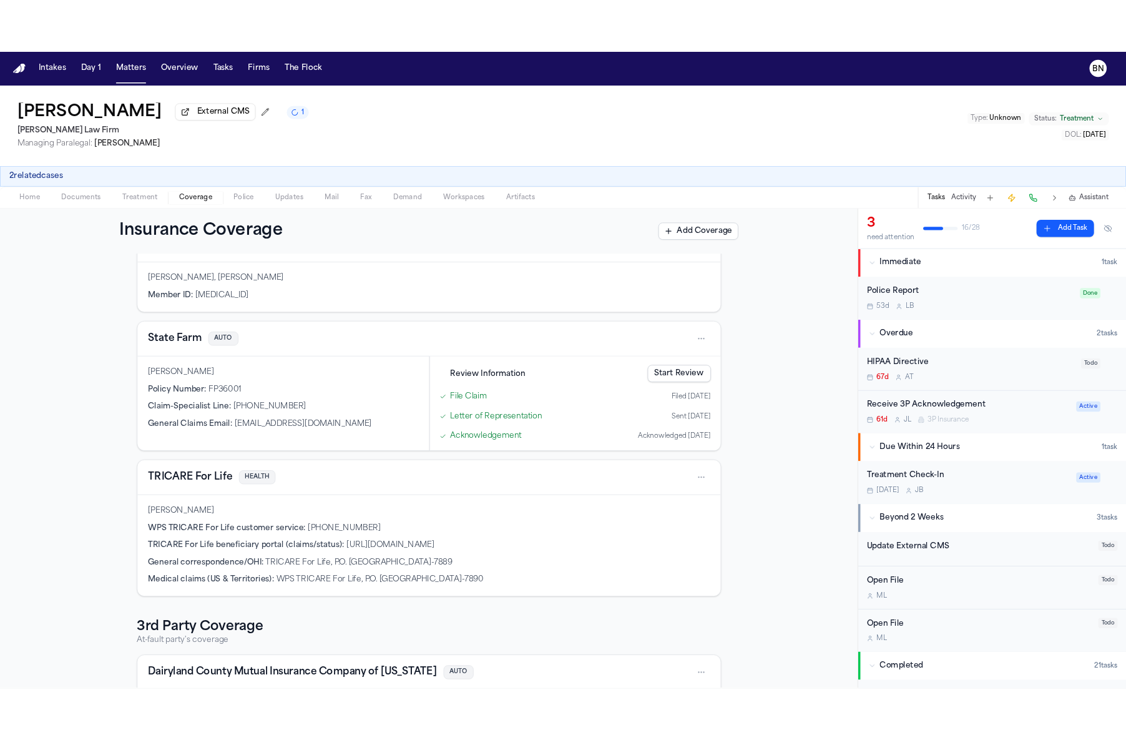
scroll to position [377, 0]
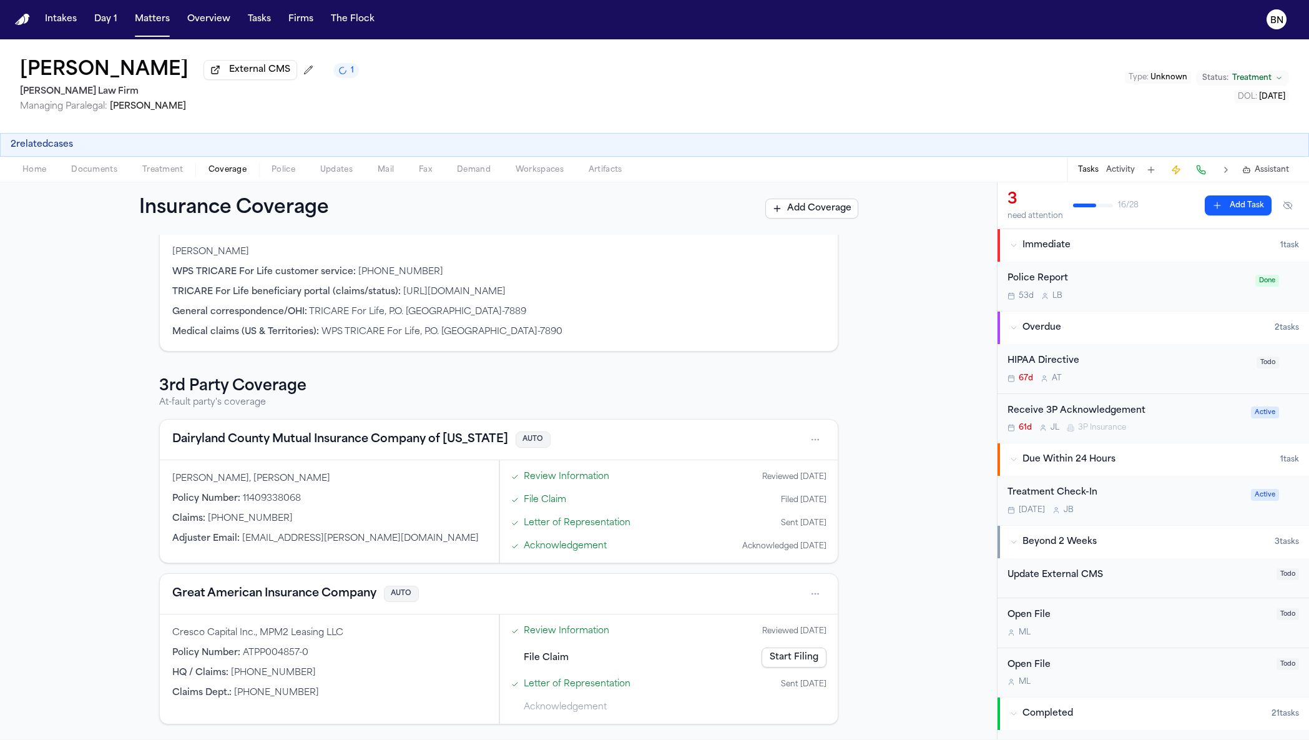
click at [314, 448] on div "Dairyland County Mutual Insurance Company of [US_STATE] AUTO" at bounding box center [499, 440] width 678 height 41
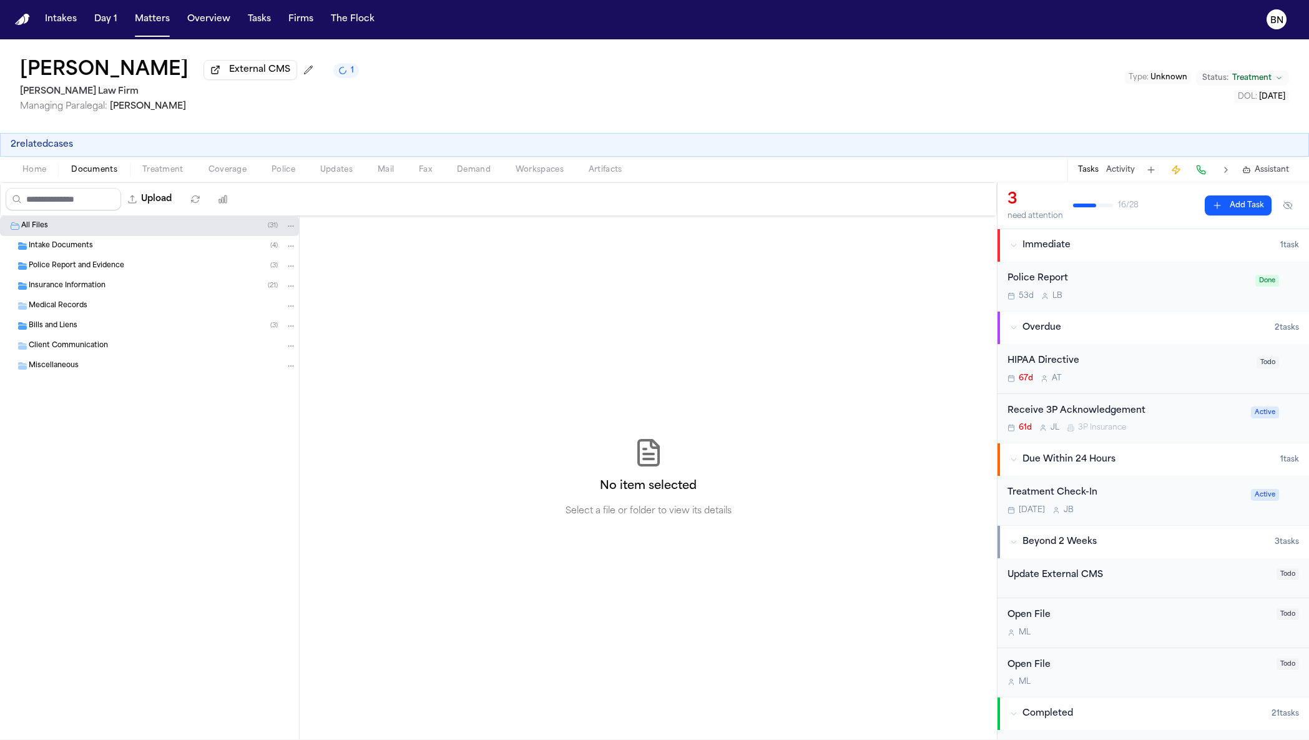
click at [102, 174] on span "Documents" at bounding box center [94, 170] width 46 height 10
click at [97, 264] on span "Police Report and Evidence" at bounding box center [77, 266] width 96 height 11
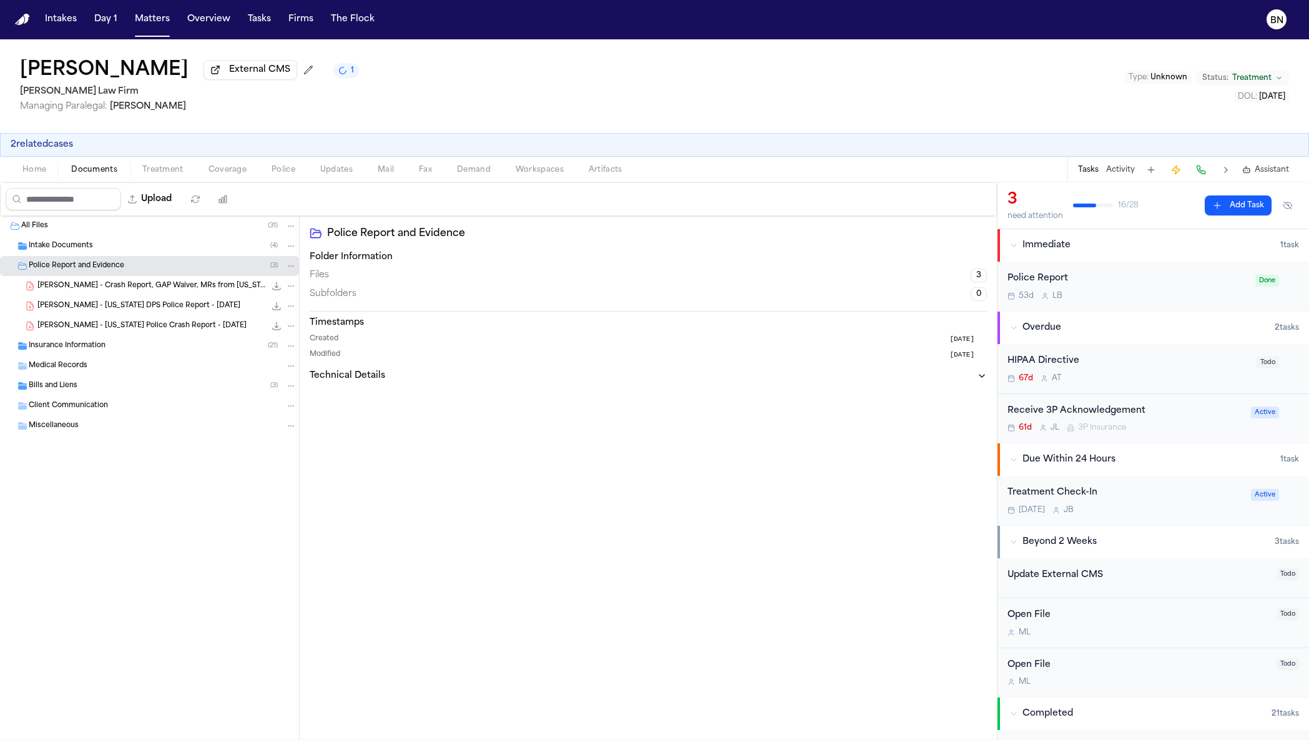
click at [218, 290] on span "[PERSON_NAME] - Crash Report, GAP Waiver, MRs from [US_STATE] Health [PERSON_NA…" at bounding box center [151, 286] width 228 height 11
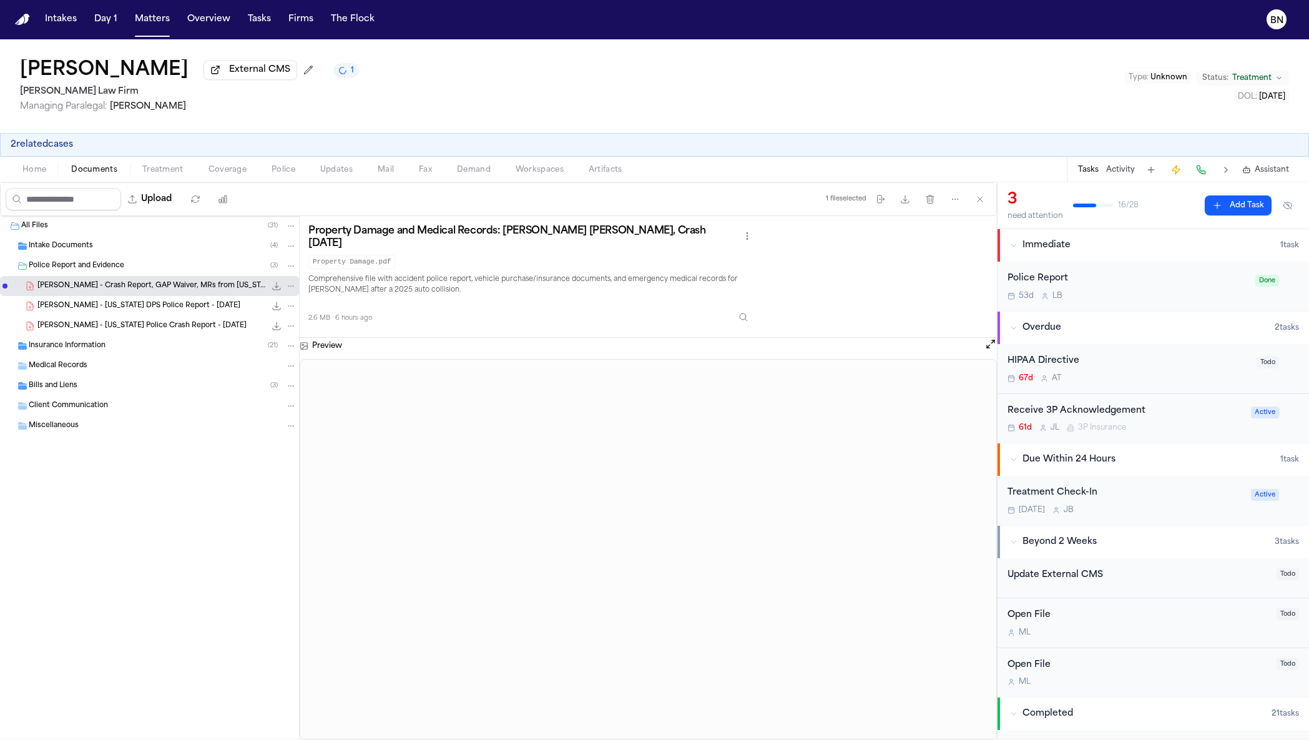
click at [992, 340] on button "Open preview" at bounding box center [990, 344] width 12 height 12
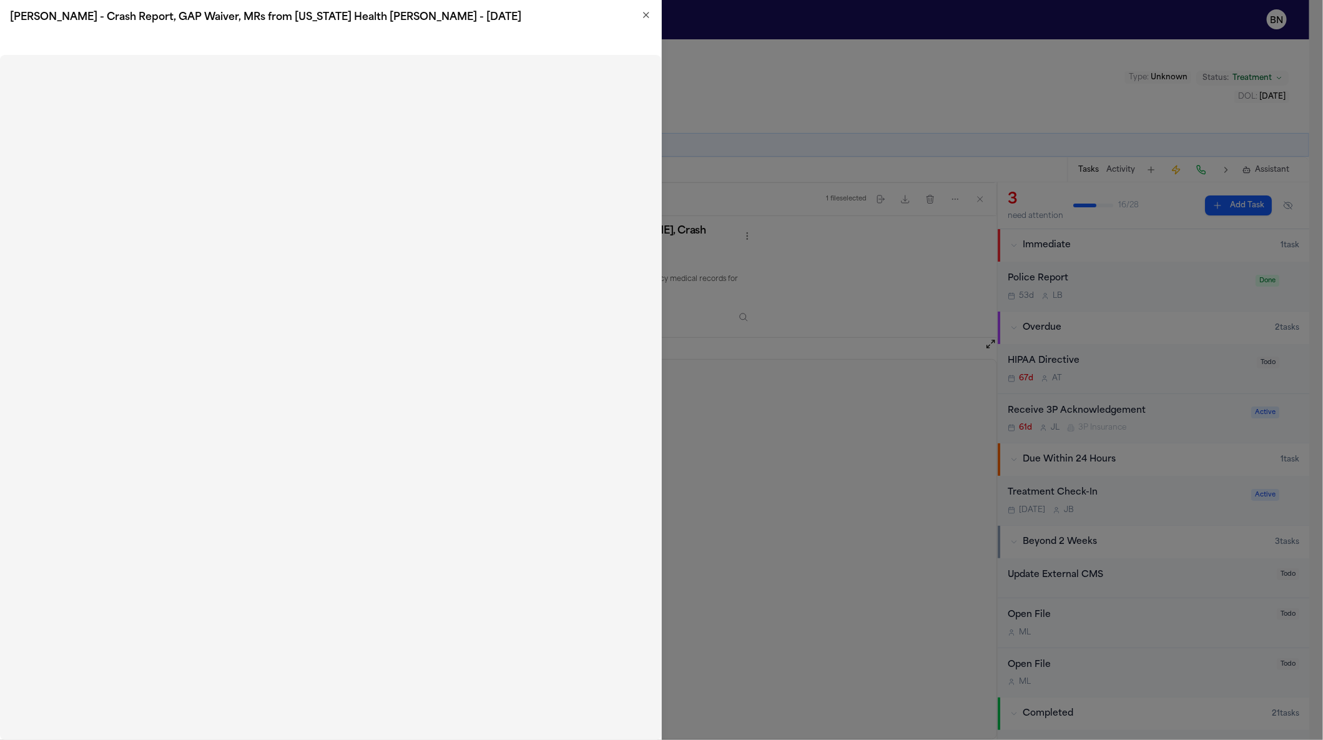
drag, startPoint x: 727, startPoint y: 459, endPoint x: 734, endPoint y: 420, distance: 39.8
click at [727, 459] on div at bounding box center [661, 370] width 1323 height 740
click at [641, 10] on icon "button" at bounding box center [646, 15] width 10 height 10
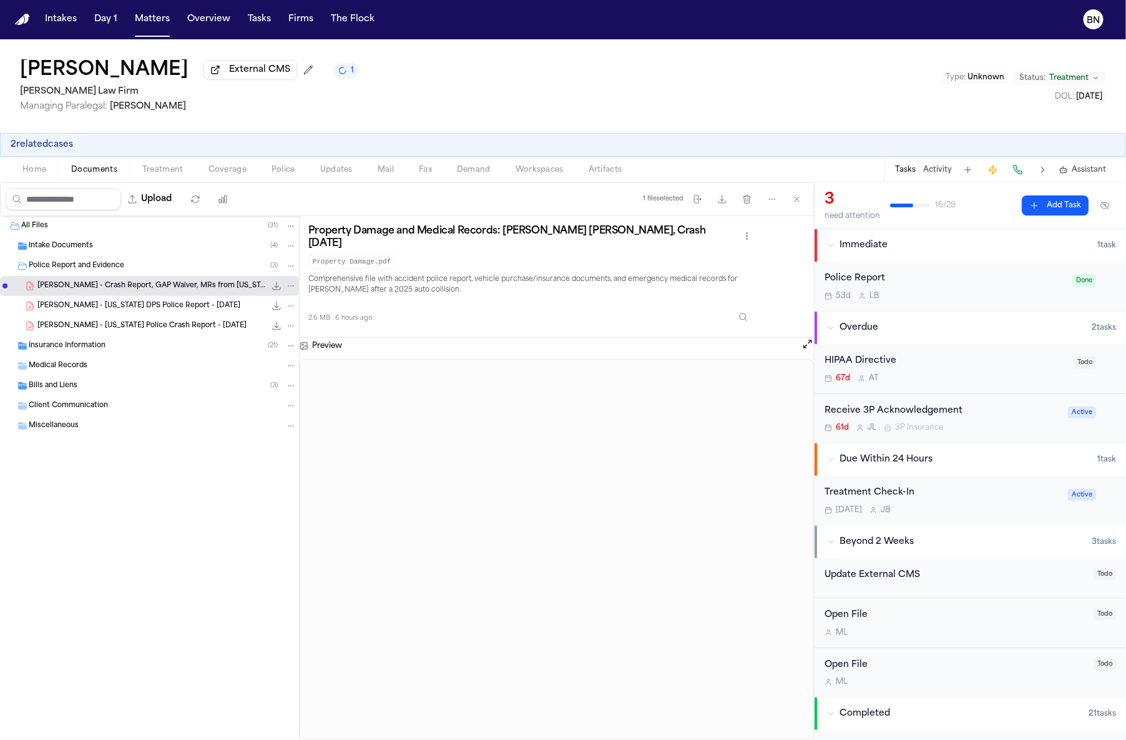
click at [155, 498] on div "All Files ( 31 ) Intake Documents ( 4 ) Police Report and Evidence ( 3 ) [PERSO…" at bounding box center [149, 357] width 299 height 282
click at [717, 204] on icon "button" at bounding box center [722, 199] width 10 height 10
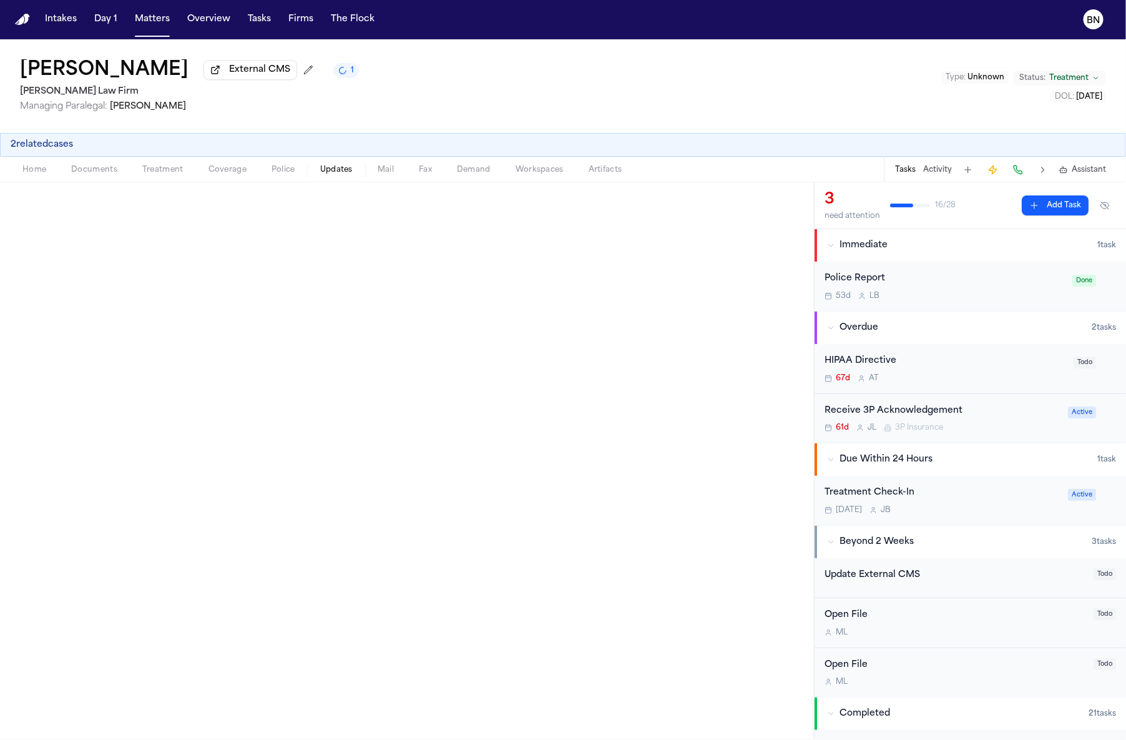
click at [326, 175] on span "Updates" at bounding box center [336, 170] width 32 height 10
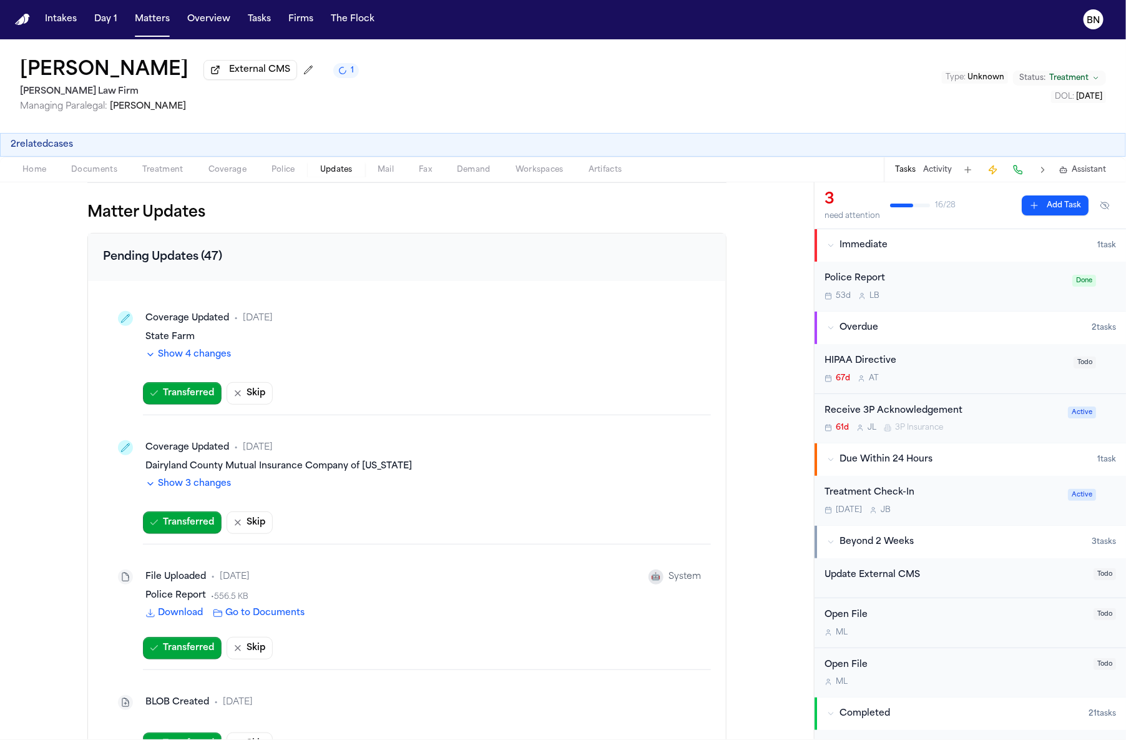
click at [278, 174] on span "Police" at bounding box center [284, 170] width 24 height 10
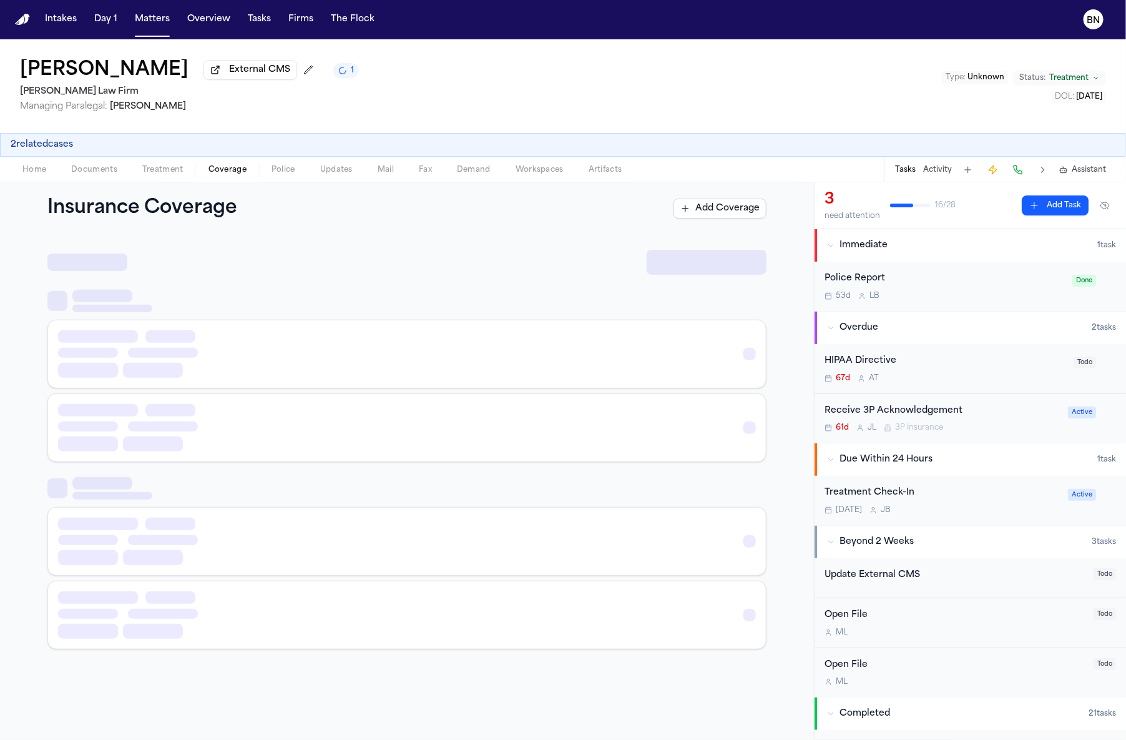
click at [213, 175] on span "Coverage" at bounding box center [228, 170] width 38 height 10
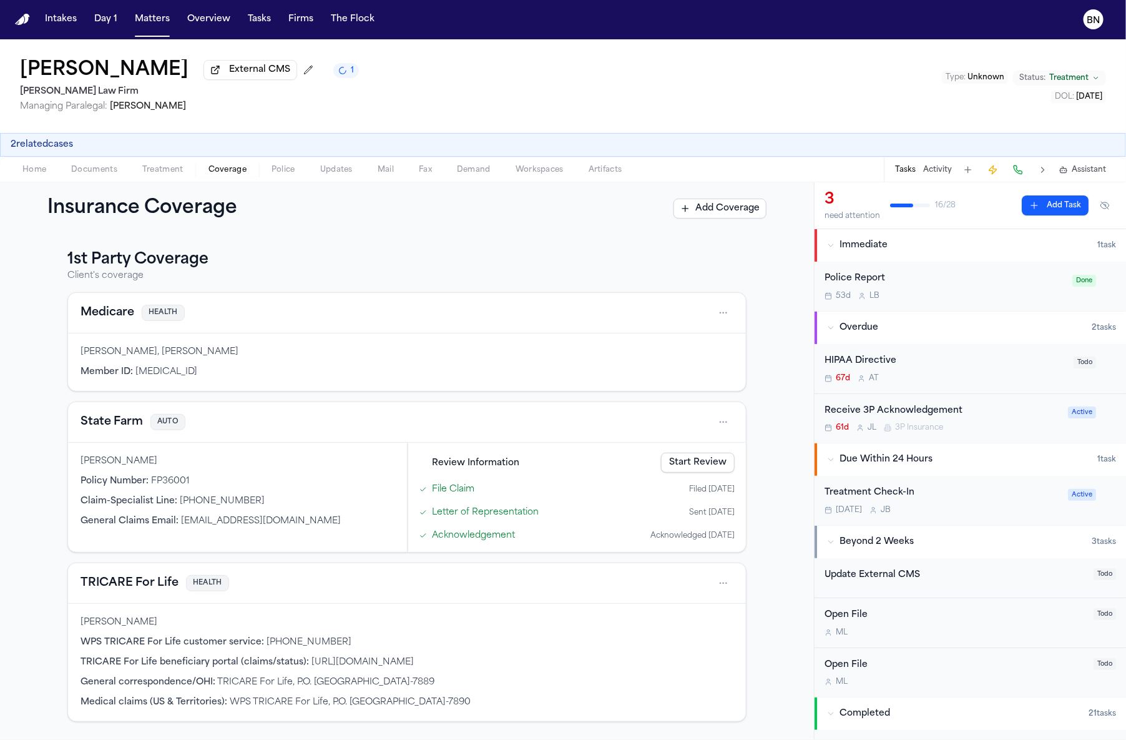
drag, startPoint x: 402, startPoint y: 248, endPoint x: 380, endPoint y: 255, distance: 22.9
click at [402, 248] on div "1st Party Coverage Client's coverage Medicare HEALTH [PERSON_NAME], [PERSON_NAM…" at bounding box center [407, 487] width 814 height 504
drag, startPoint x: 350, startPoint y: 258, endPoint x: 341, endPoint y: 257, distance: 8.2
click at [341, 258] on h3 "1st Party Coverage" at bounding box center [406, 260] width 679 height 20
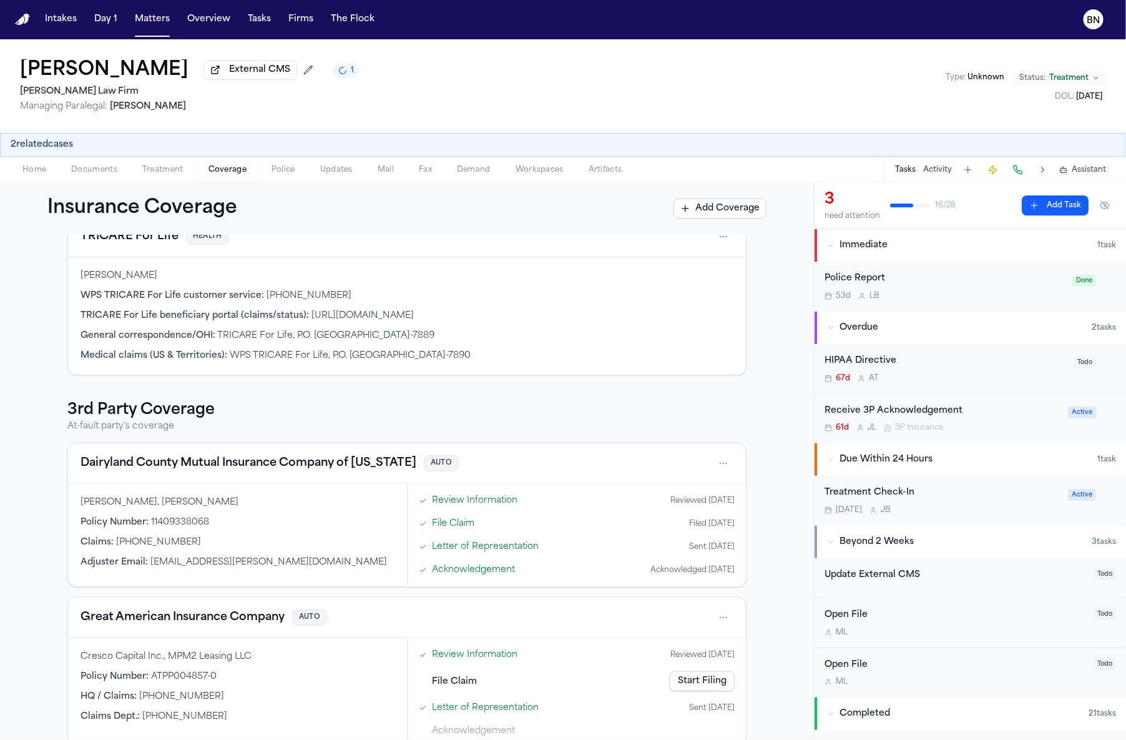
scroll to position [377, 0]
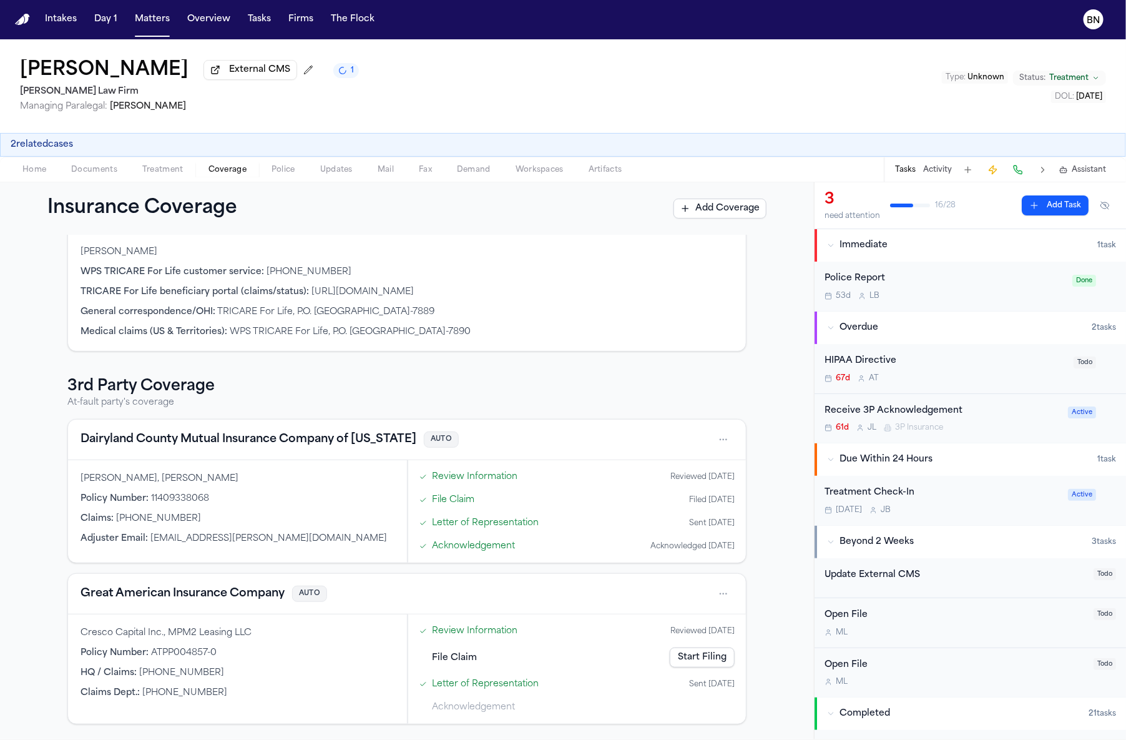
click at [299, 441] on button "Dairyland County Mutual Insurance Company of [US_STATE]" at bounding box center [249, 439] width 336 height 17
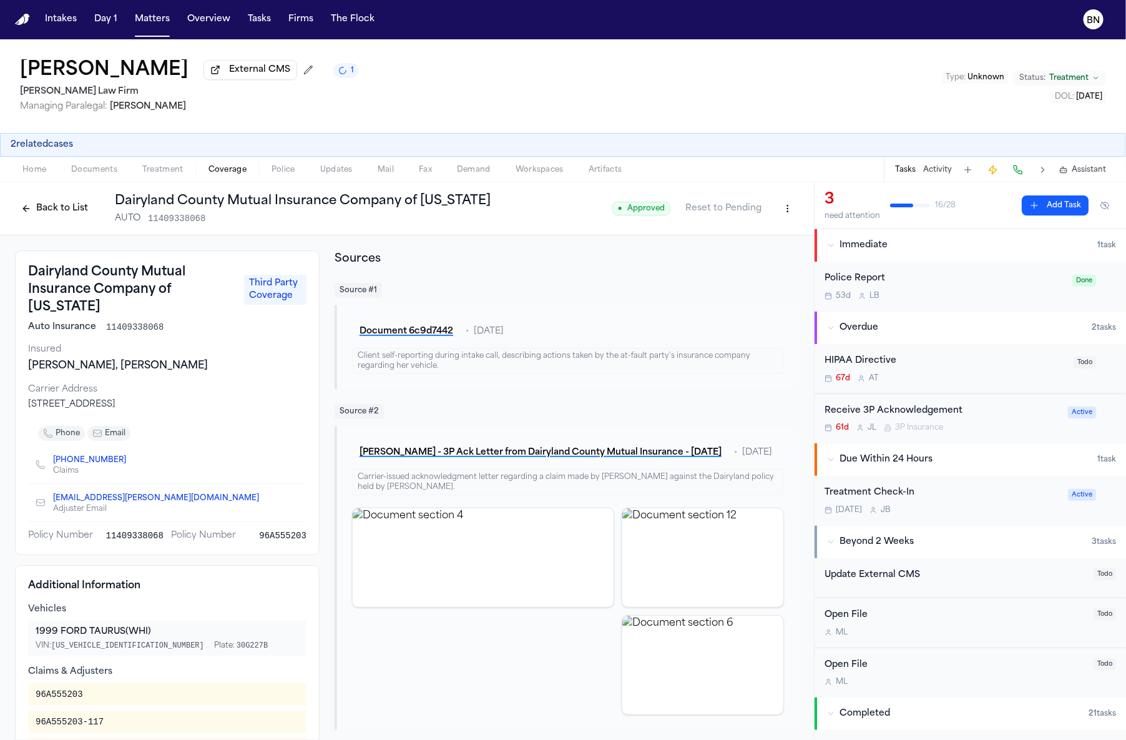
click at [71, 213] on button "Back to List" at bounding box center [54, 209] width 79 height 20
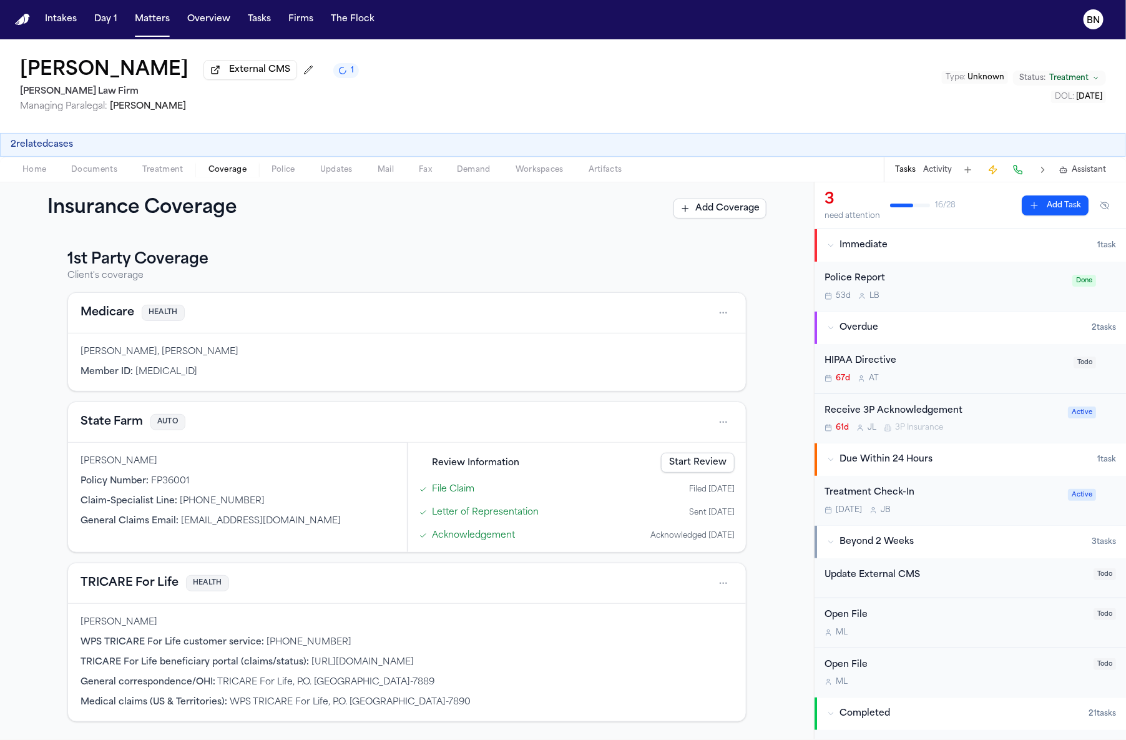
scroll to position [377, 0]
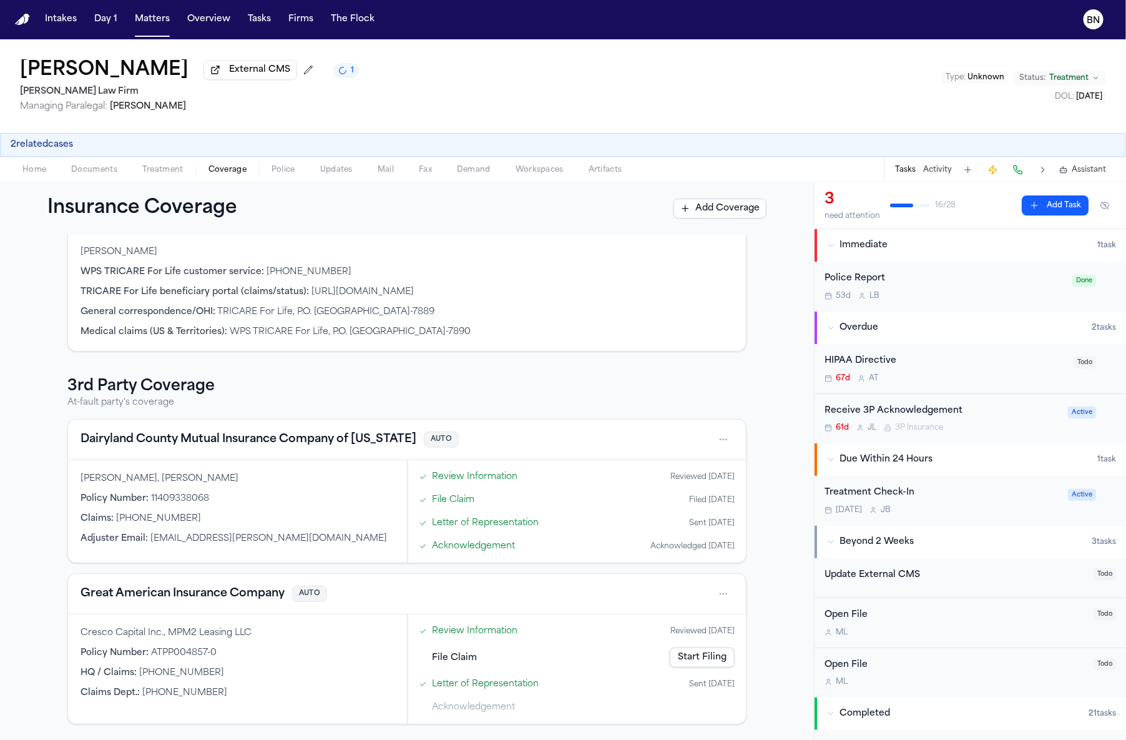
drag, startPoint x: 247, startPoint y: 410, endPoint x: 247, endPoint y: 425, distance: 14.4
click at [247, 411] on div "3rd Party Coverage At-fault party's coverage Dairyland County Mutual Insurance …" at bounding box center [406, 550] width 679 height 348
click at [247, 425] on div "Dairyland County Mutual Insurance Company of [US_STATE] AUTO" at bounding box center [407, 440] width 678 height 41
click at [250, 440] on button "Dairyland County Mutual Insurance Company of [US_STATE]" at bounding box center [249, 439] width 336 height 17
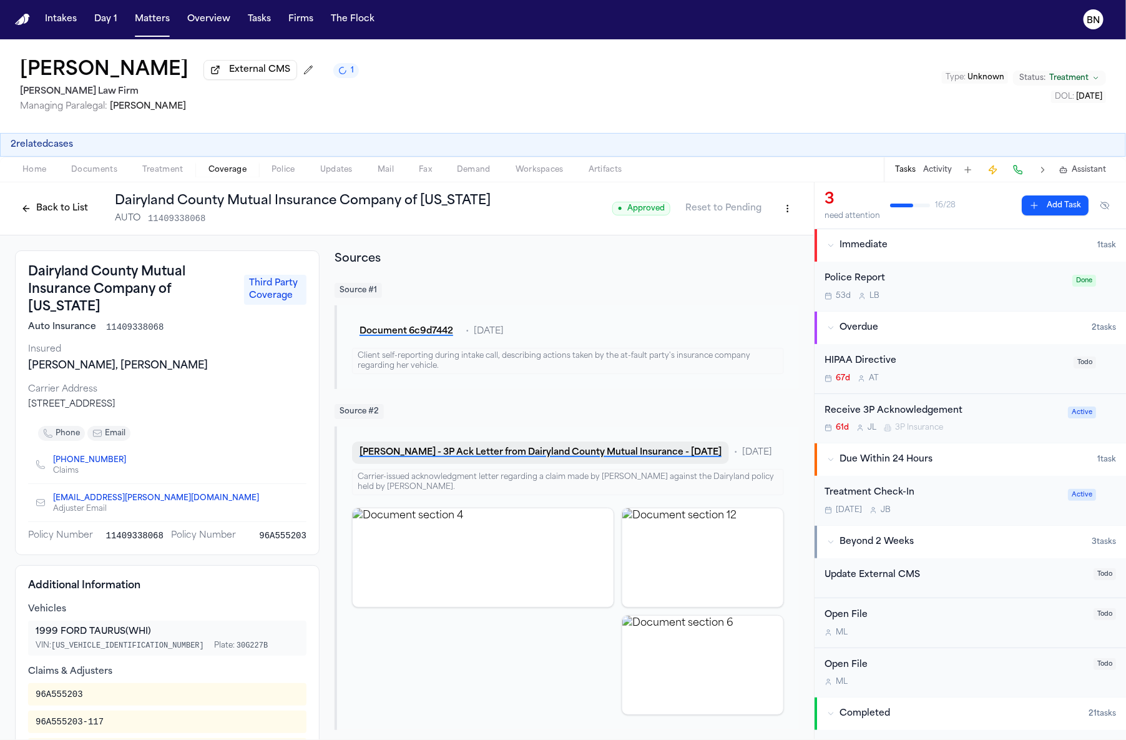
click at [414, 452] on button "[PERSON_NAME] - 3P Ack Letter from Dairyland County Mutual Insurance - [DATE]" at bounding box center [540, 452] width 377 height 22
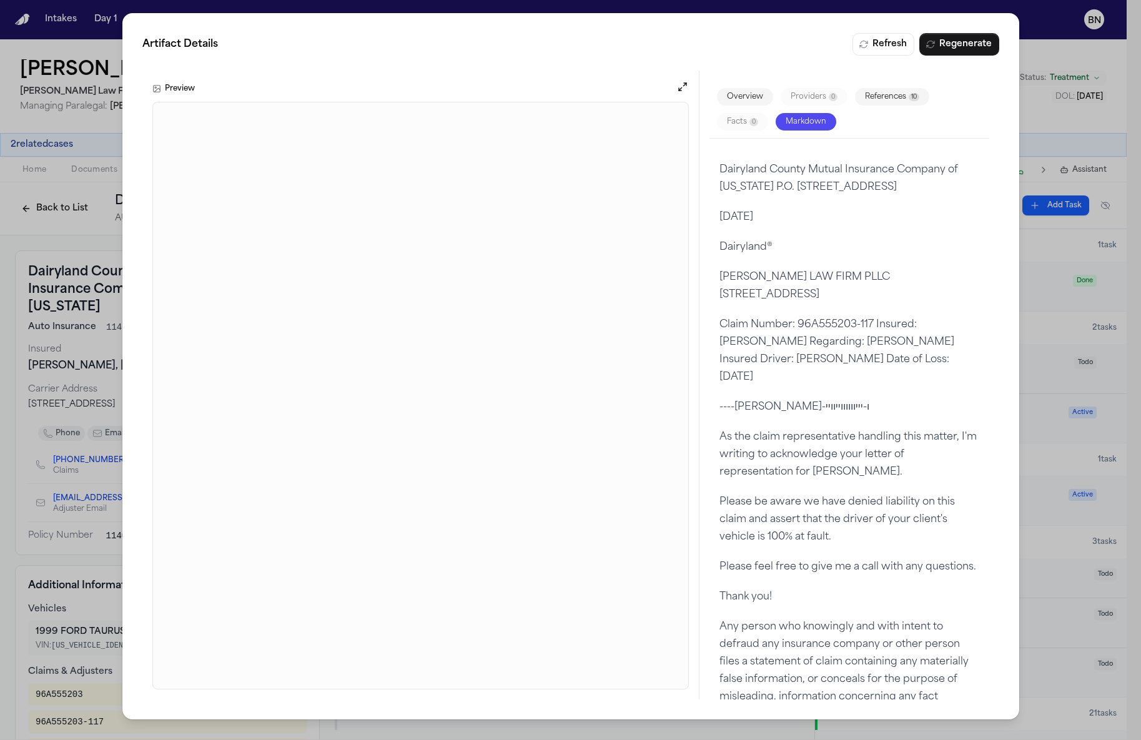
click at [91, 381] on div "Artifact Details Refresh Regenerate Preview Overview Providers 0 References 10 …" at bounding box center [570, 370] width 1141 height 740
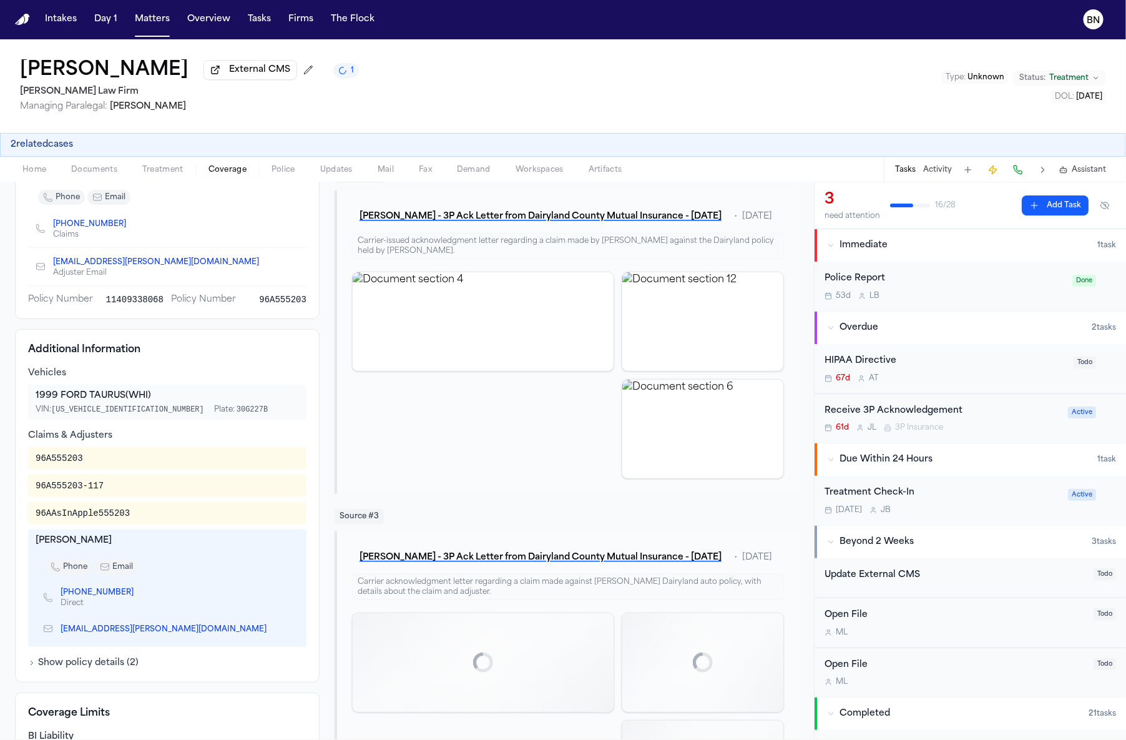
scroll to position [858, 0]
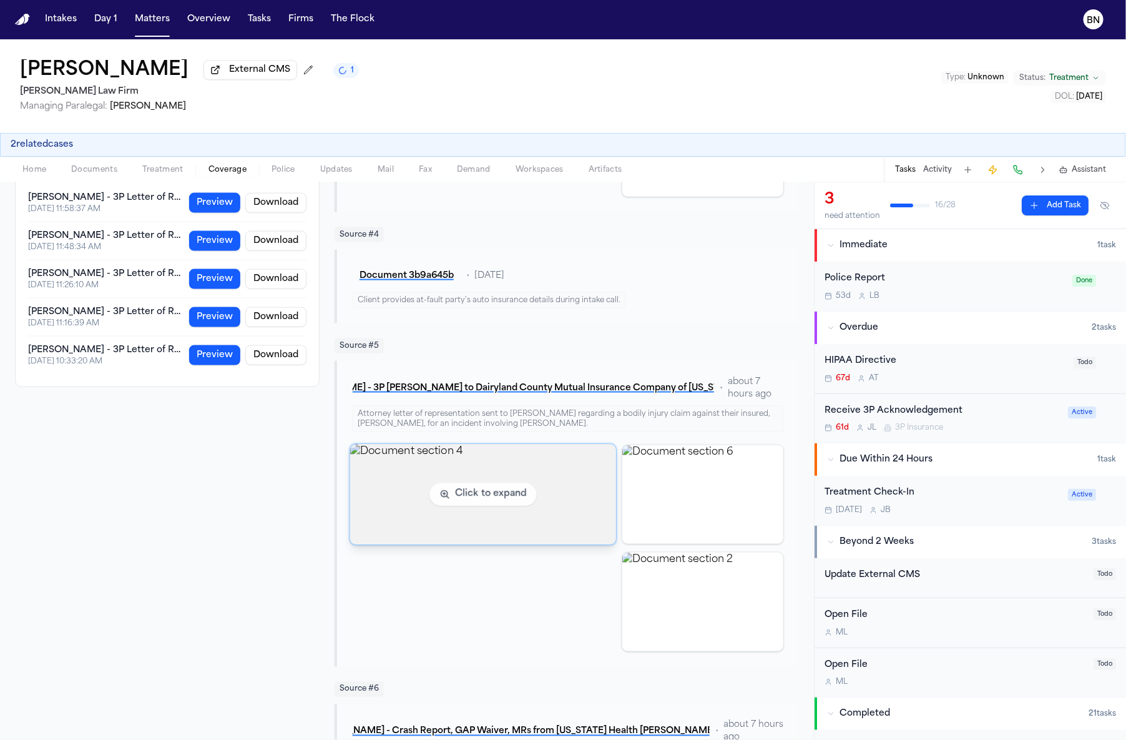
click at [463, 469] on img "View document section 4" at bounding box center [483, 494] width 267 height 101
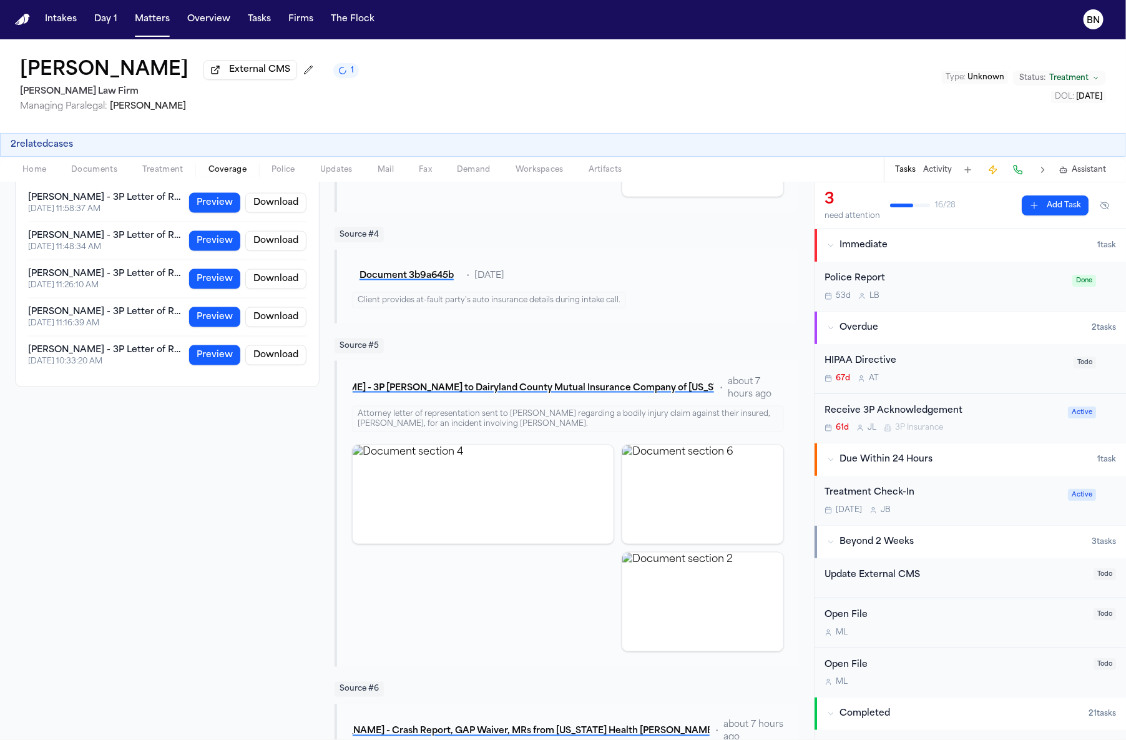
click at [457, 498] on img "View document section 4" at bounding box center [483, 494] width 261 height 99
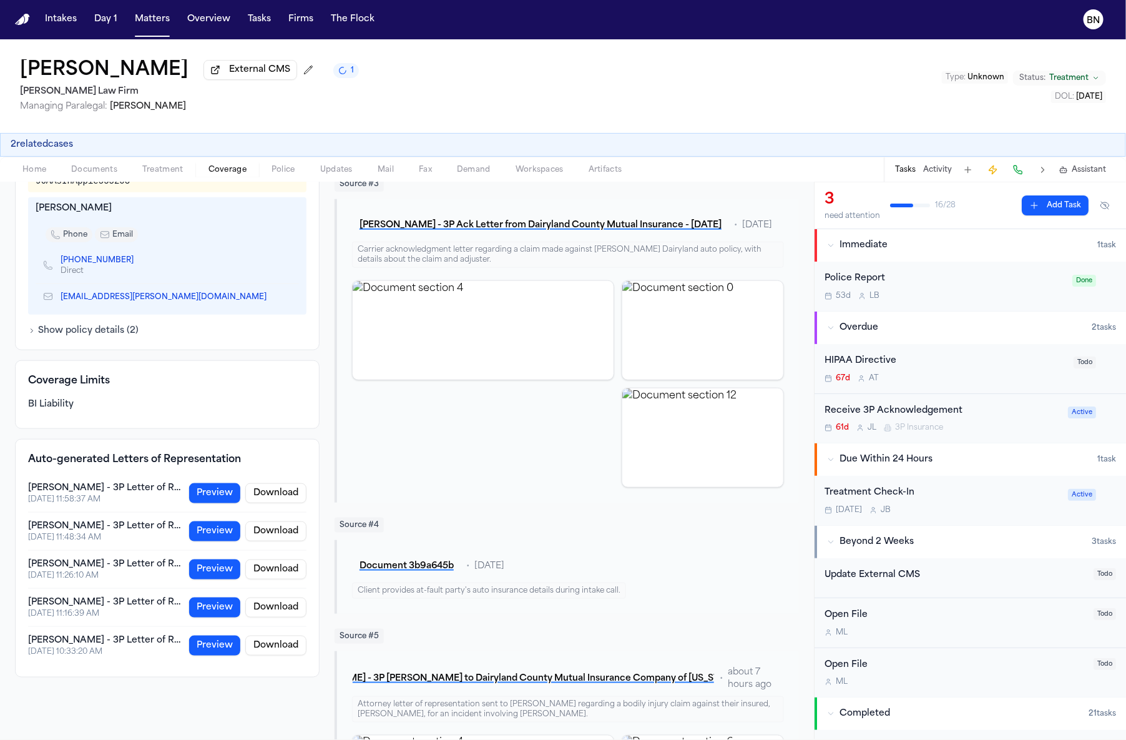
scroll to position [0, 0]
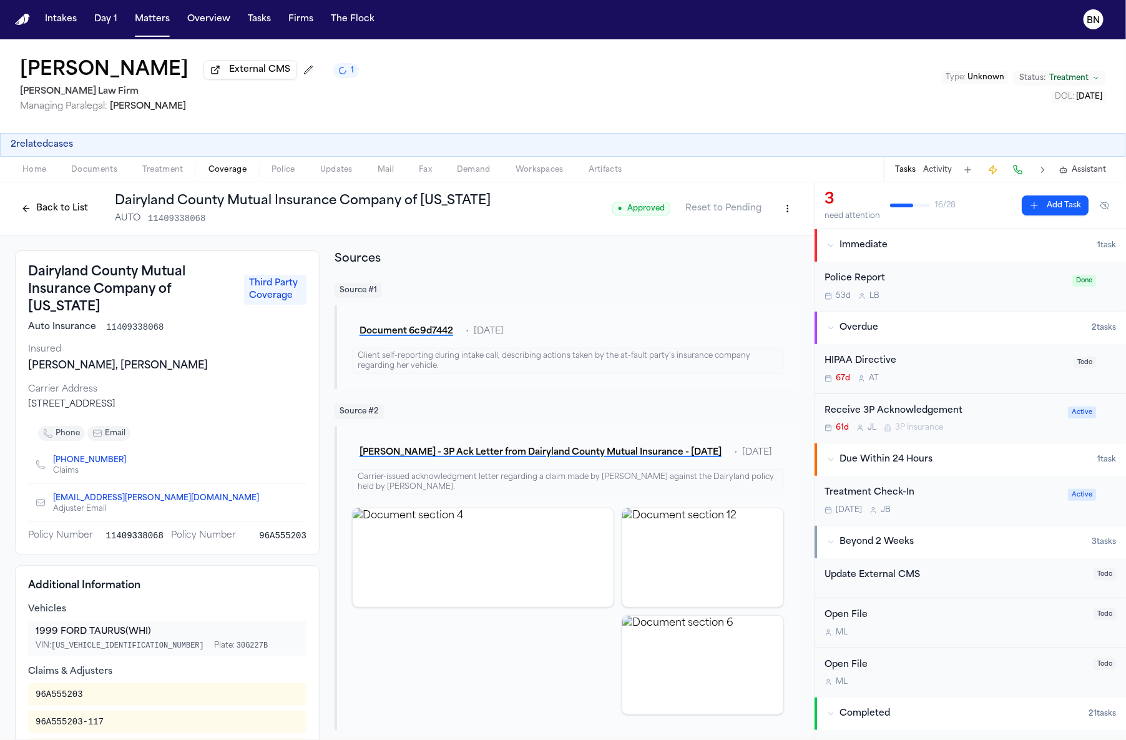
click at [267, 529] on span "96A555203" at bounding box center [282, 535] width 47 height 12
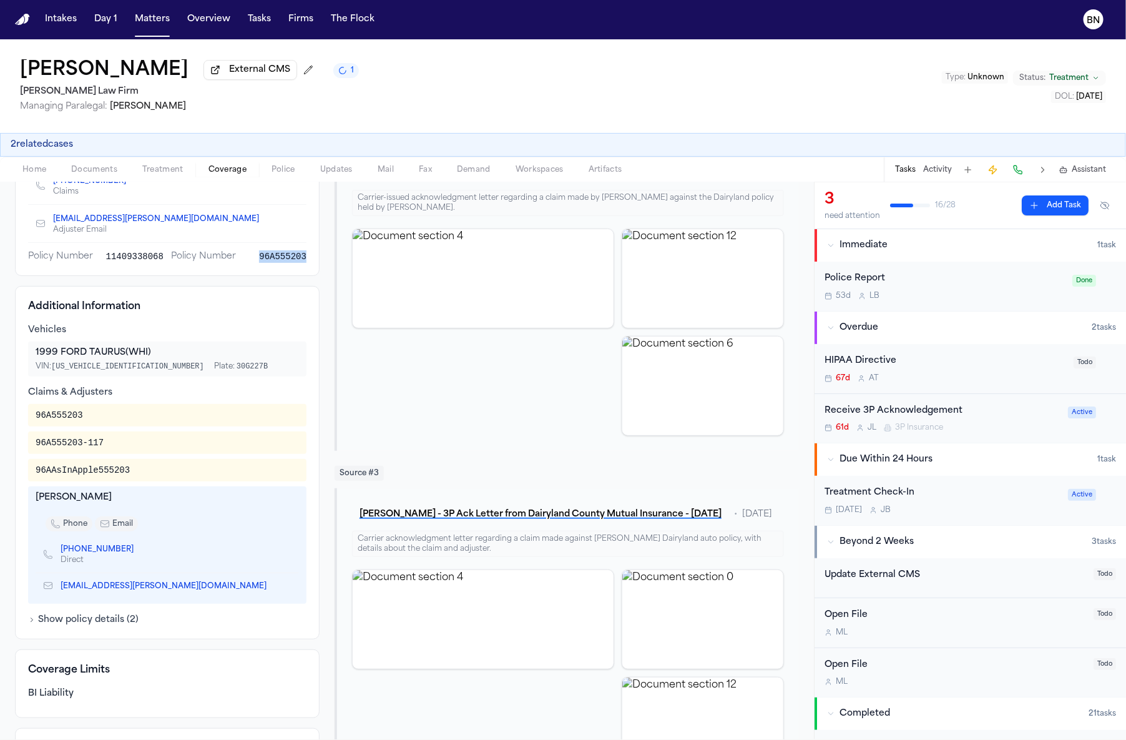
scroll to position [305, 0]
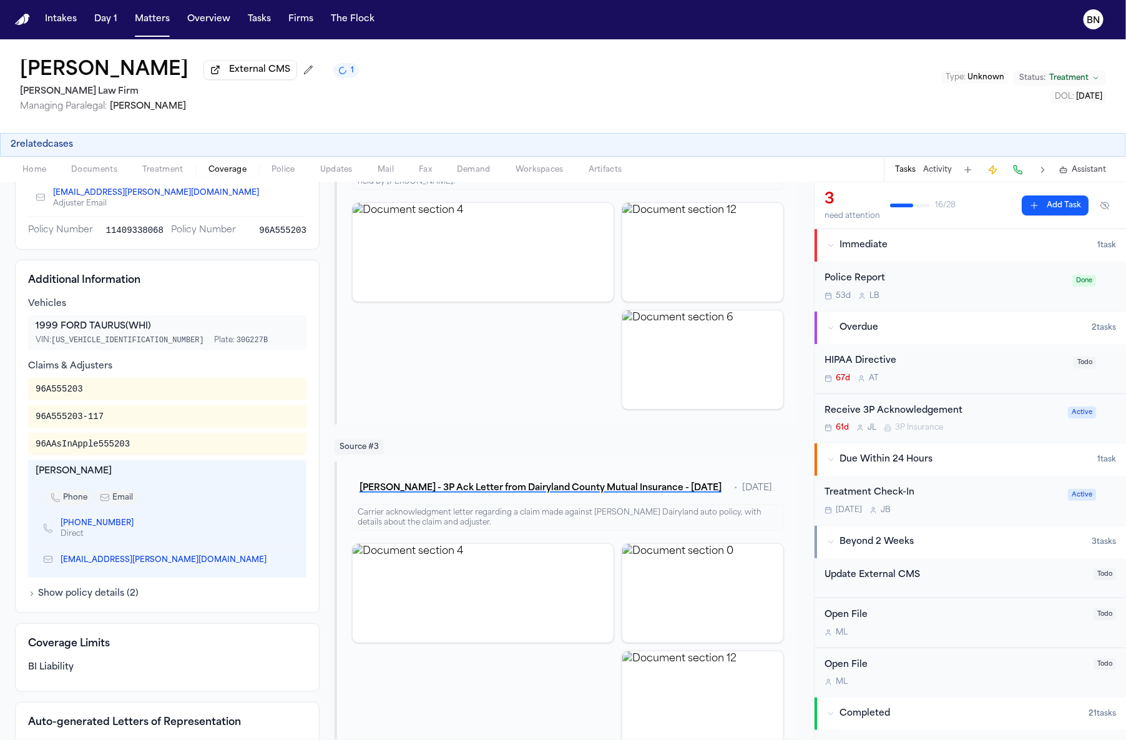
click at [75, 383] on div "96A555203" at bounding box center [59, 389] width 47 height 12
copy div "96A555203"
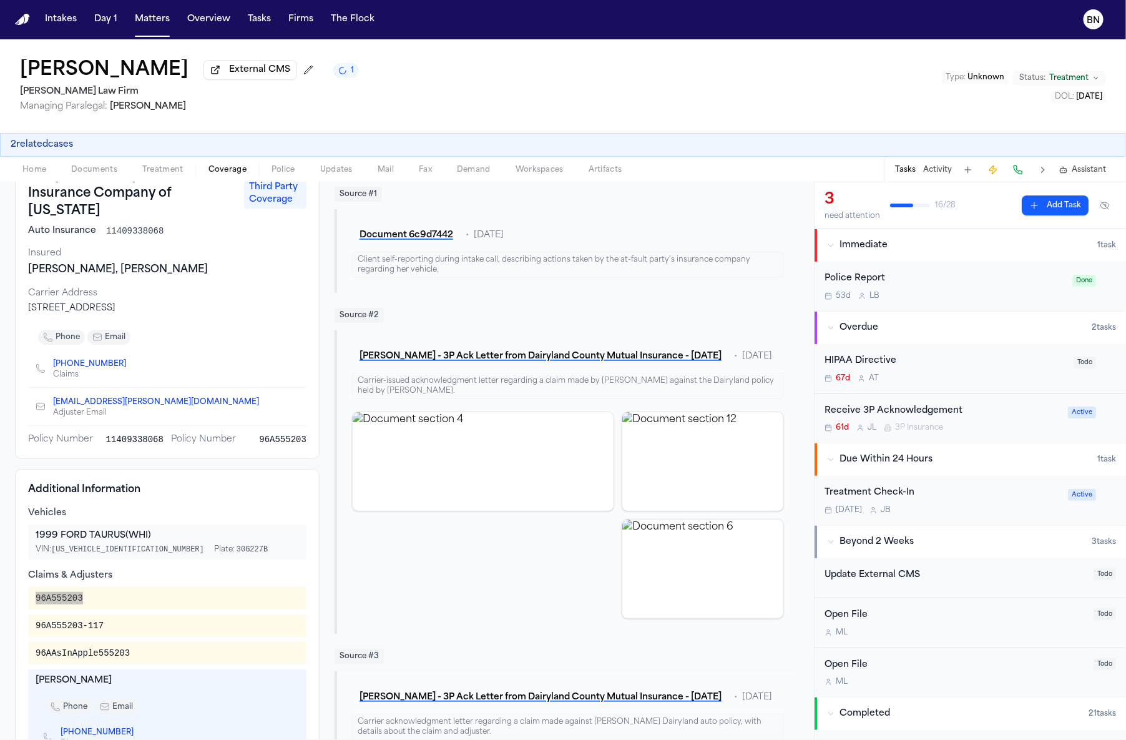
scroll to position [133, 0]
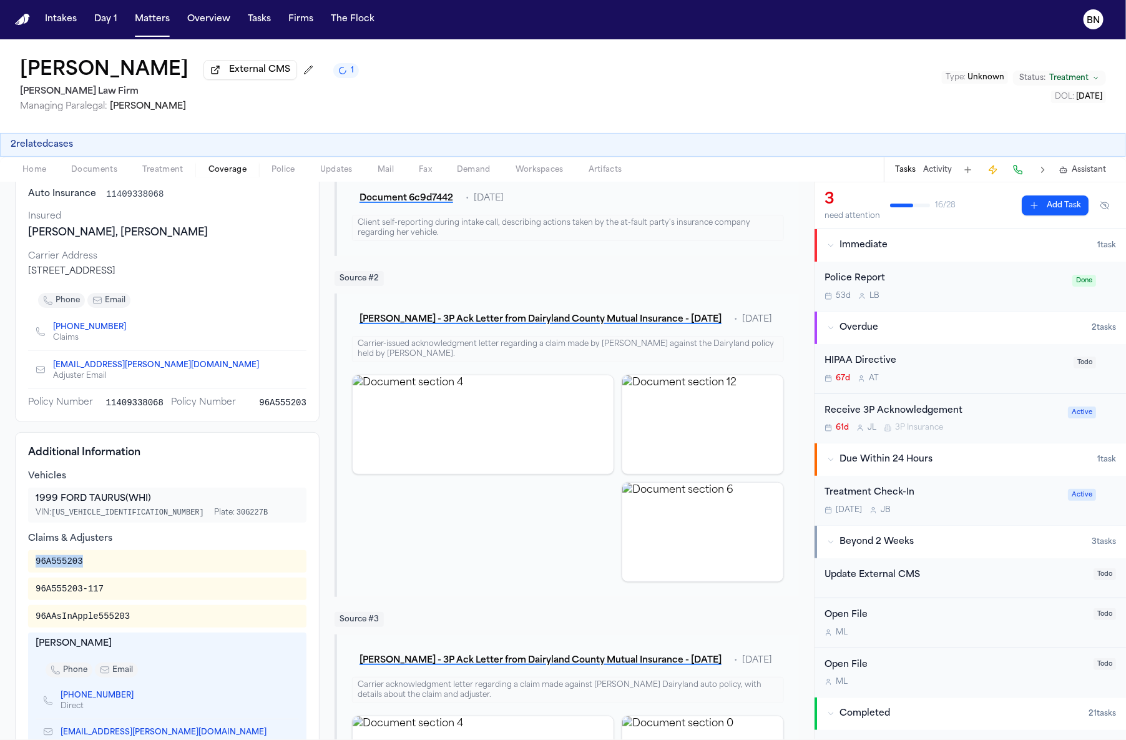
click at [57, 637] on div "[PERSON_NAME]" at bounding box center [167, 643] width 263 height 12
copy div "[PERSON_NAME]"
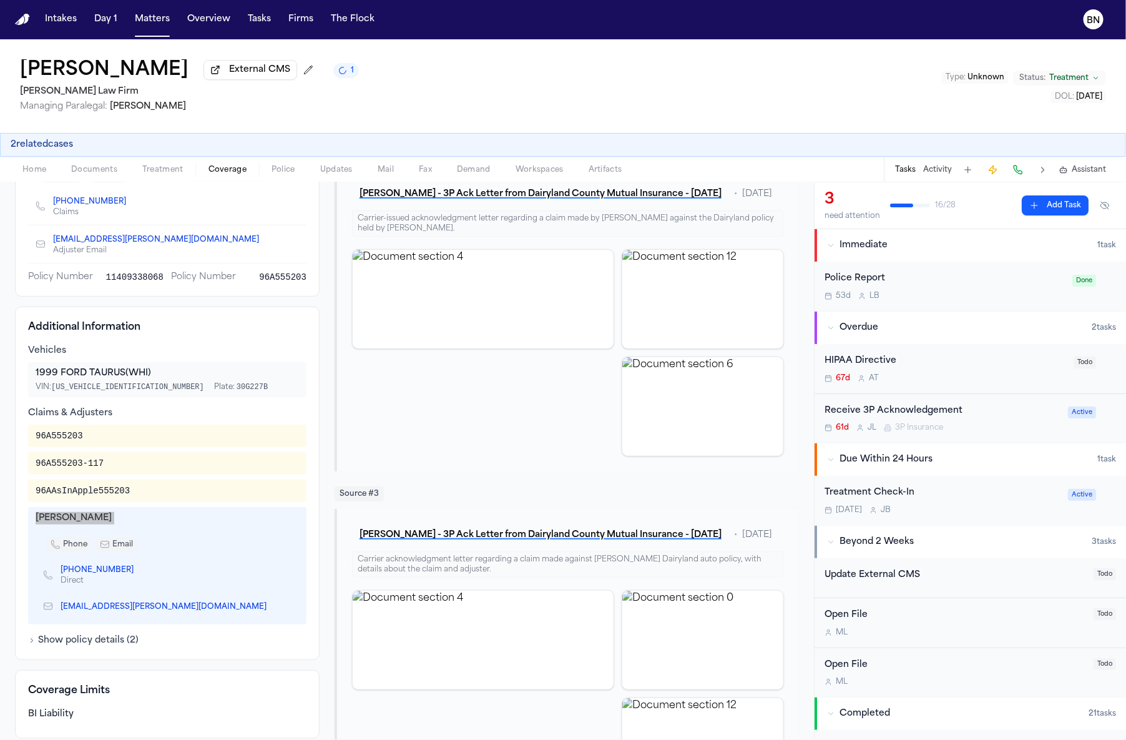
scroll to position [272, 0]
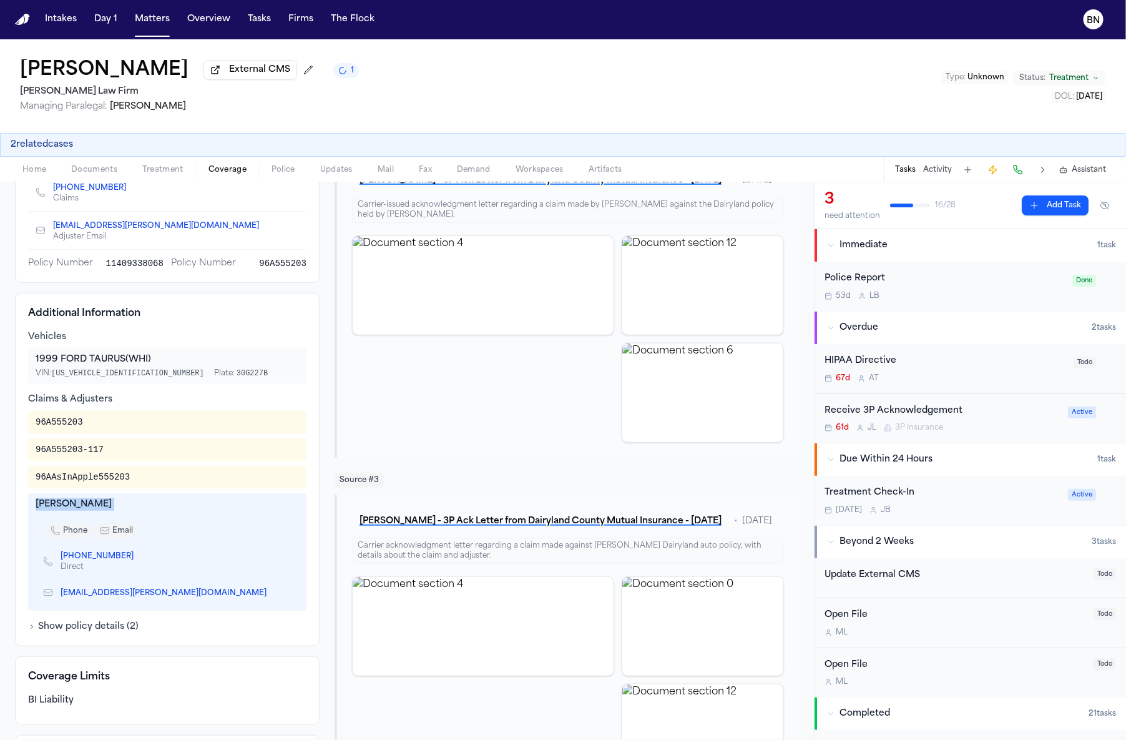
click at [136, 552] on icon "Copy to clipboard" at bounding box center [139, 555] width 7 height 7
click at [271, 589] on icon "Copy to clipboard" at bounding box center [273, 592] width 4 height 6
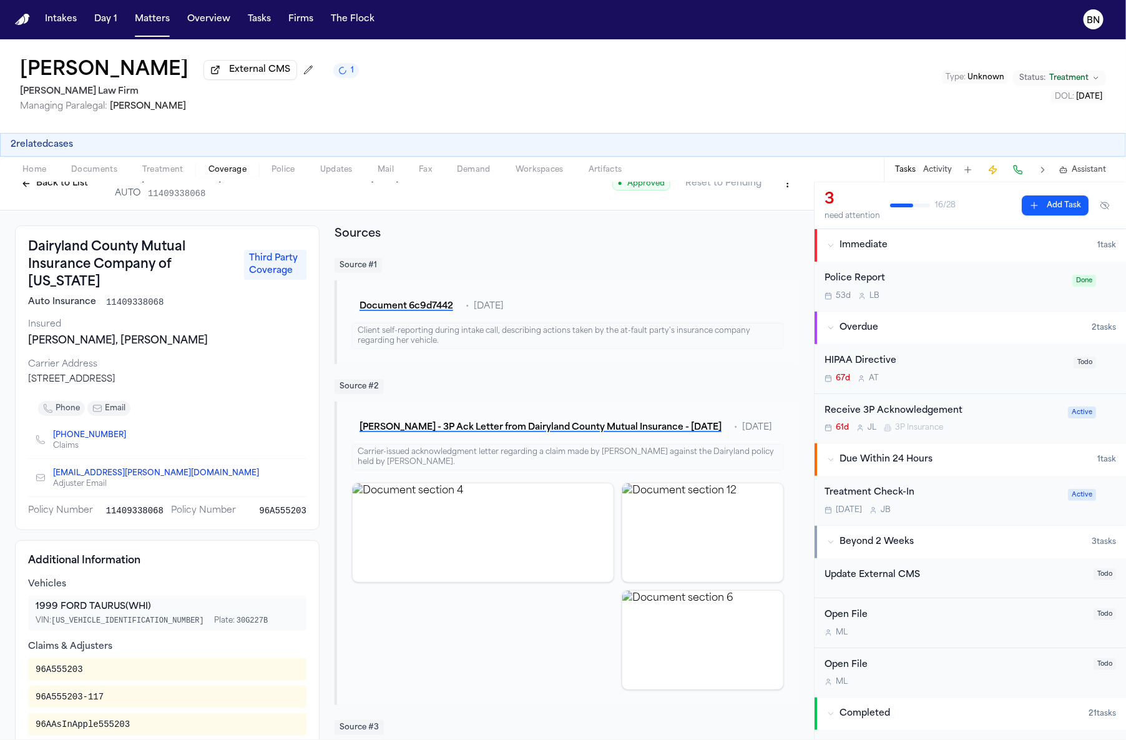
scroll to position [4, 0]
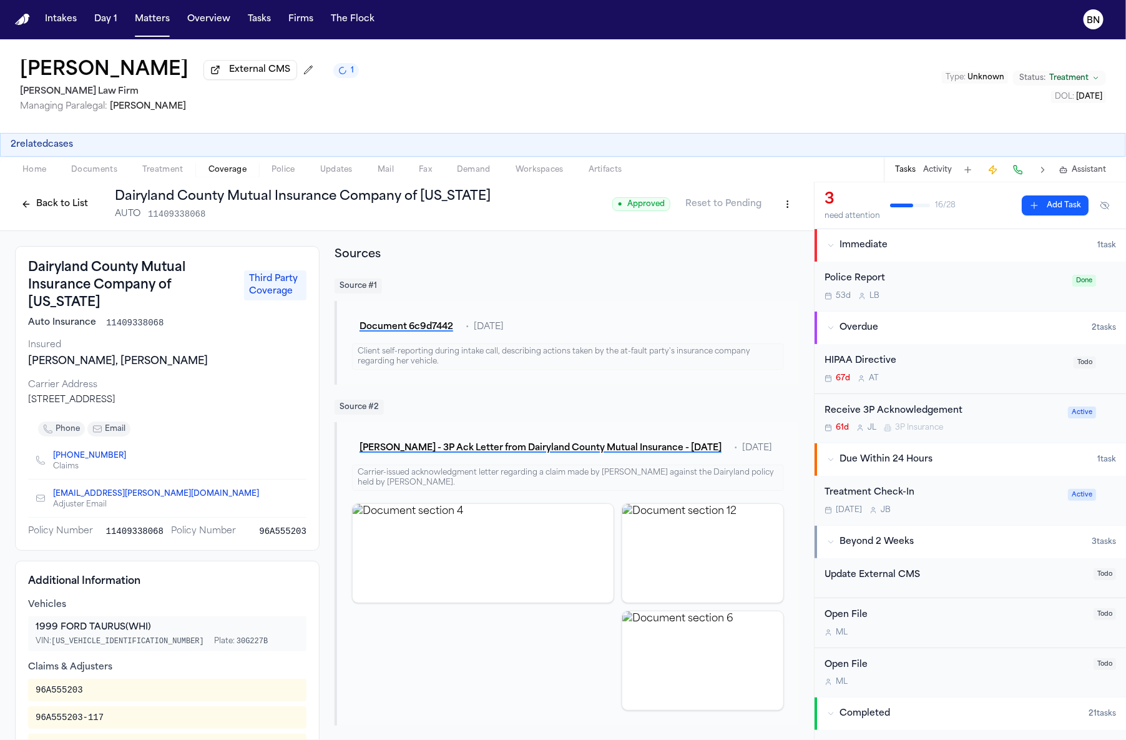
click at [72, 684] on div "96A555203" at bounding box center [59, 690] width 47 height 12
click at [73, 684] on div "96A555203" at bounding box center [59, 690] width 47 height 12
copy div "96A555203"
click at [140, 317] on span "11409338068" at bounding box center [134, 323] width 57 height 12
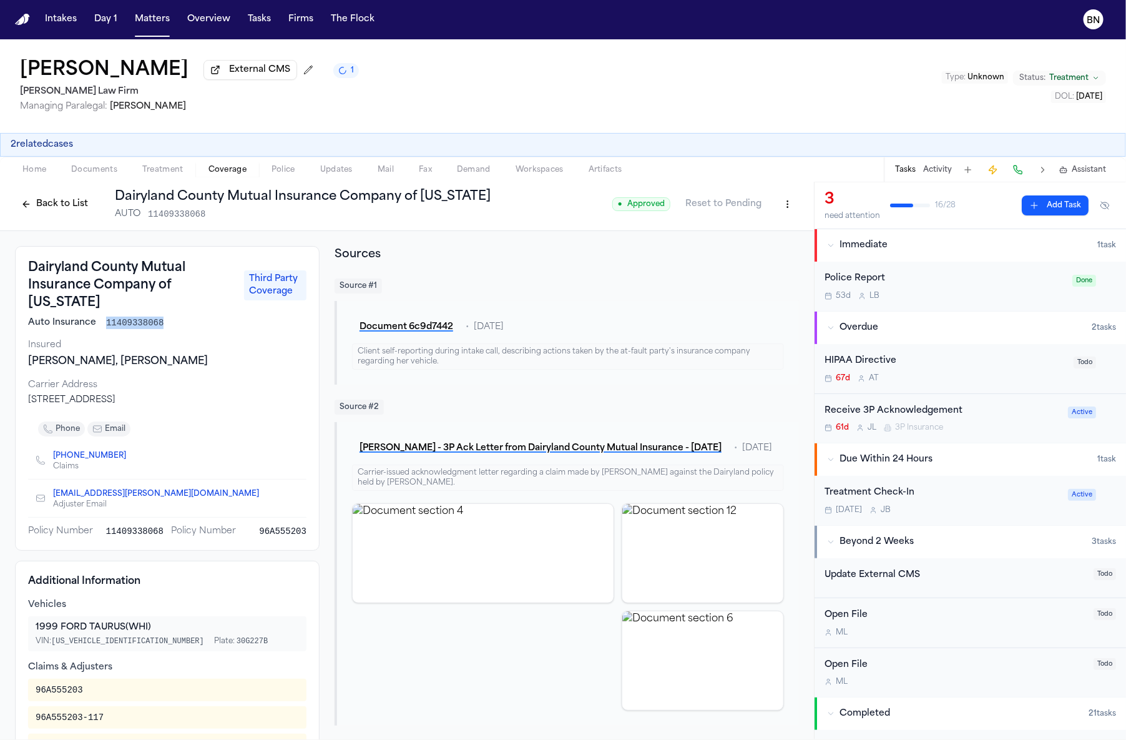
copy span "11409338068"
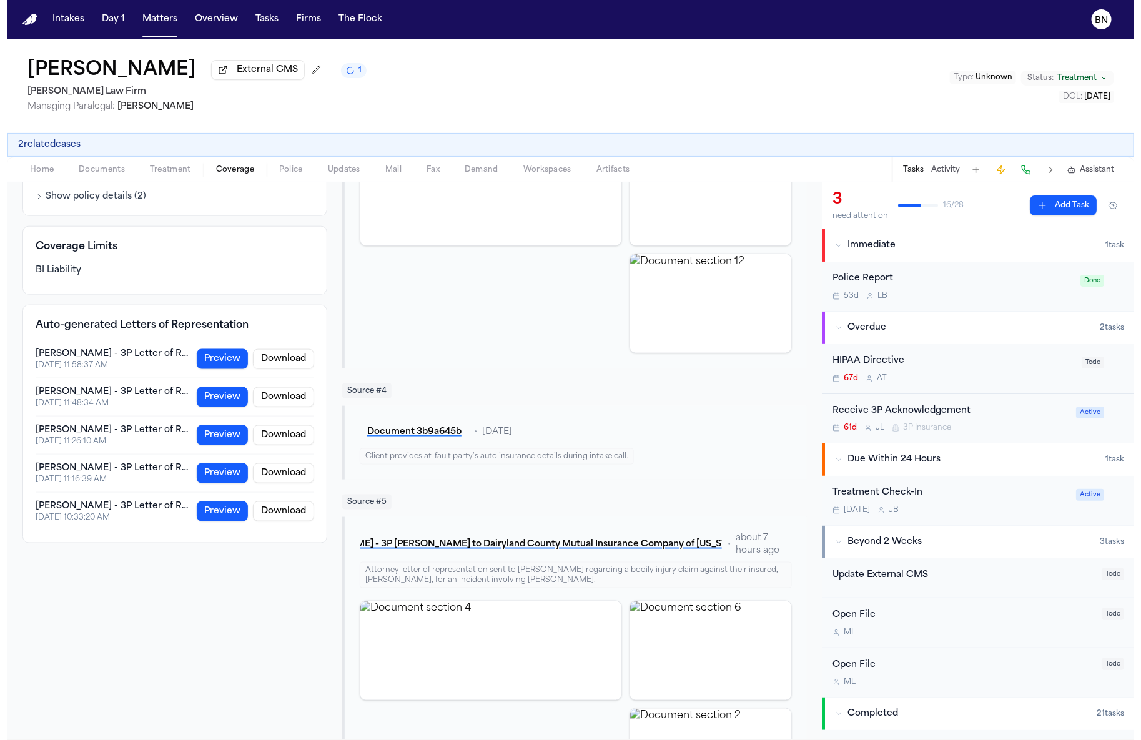
scroll to position [768, 0]
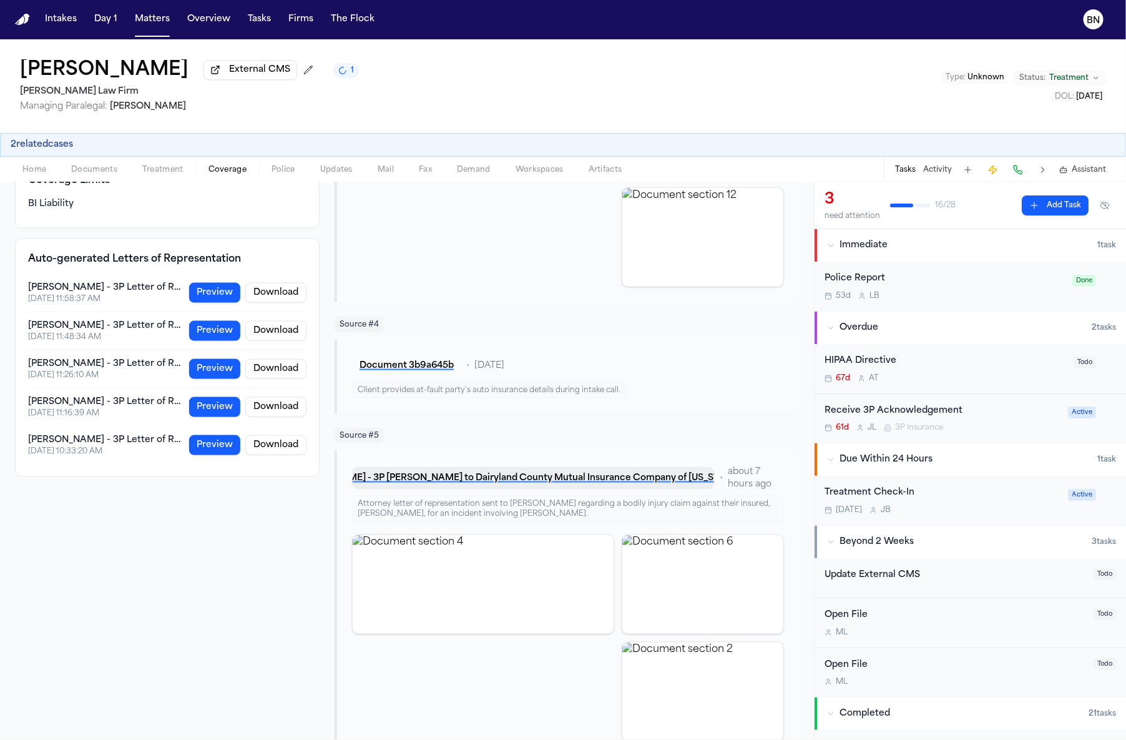
click at [538, 489] on button "[PERSON_NAME] - 3P [PERSON_NAME] to Dairyland County Mutual Insurance Company o…" at bounding box center [533, 478] width 363 height 22
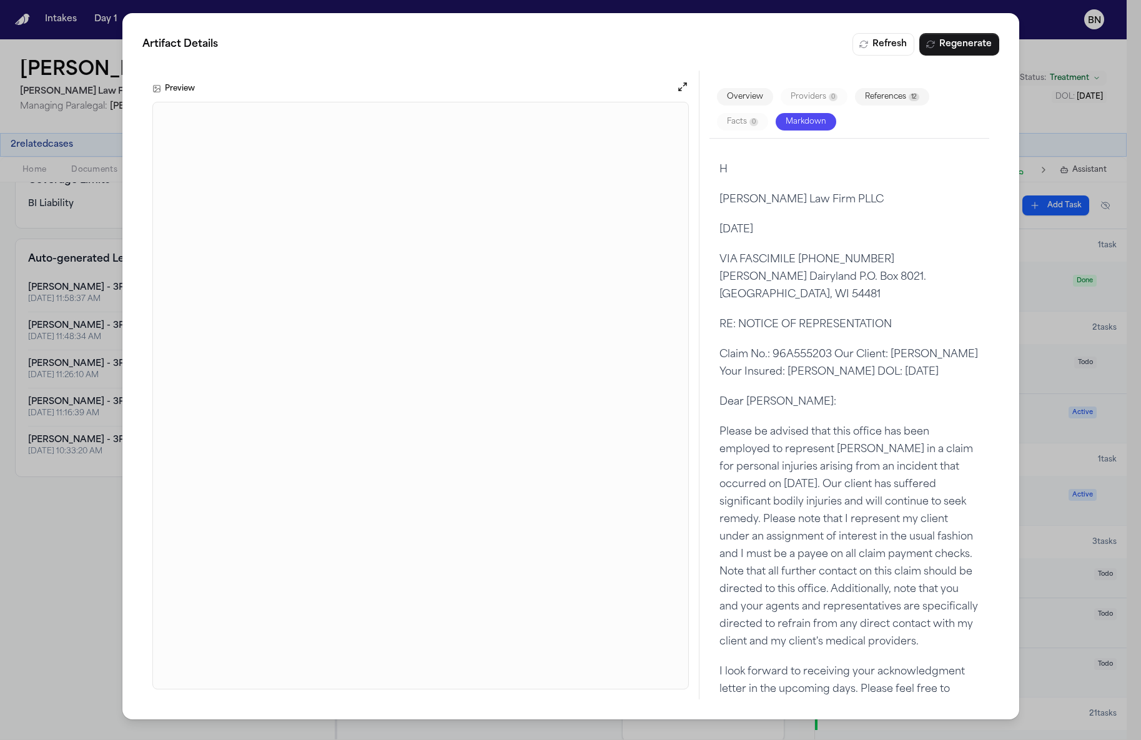
click at [683, 94] on button at bounding box center [681, 89] width 12 height 16
click at [682, 93] on button "Open preview" at bounding box center [681, 87] width 12 height 12
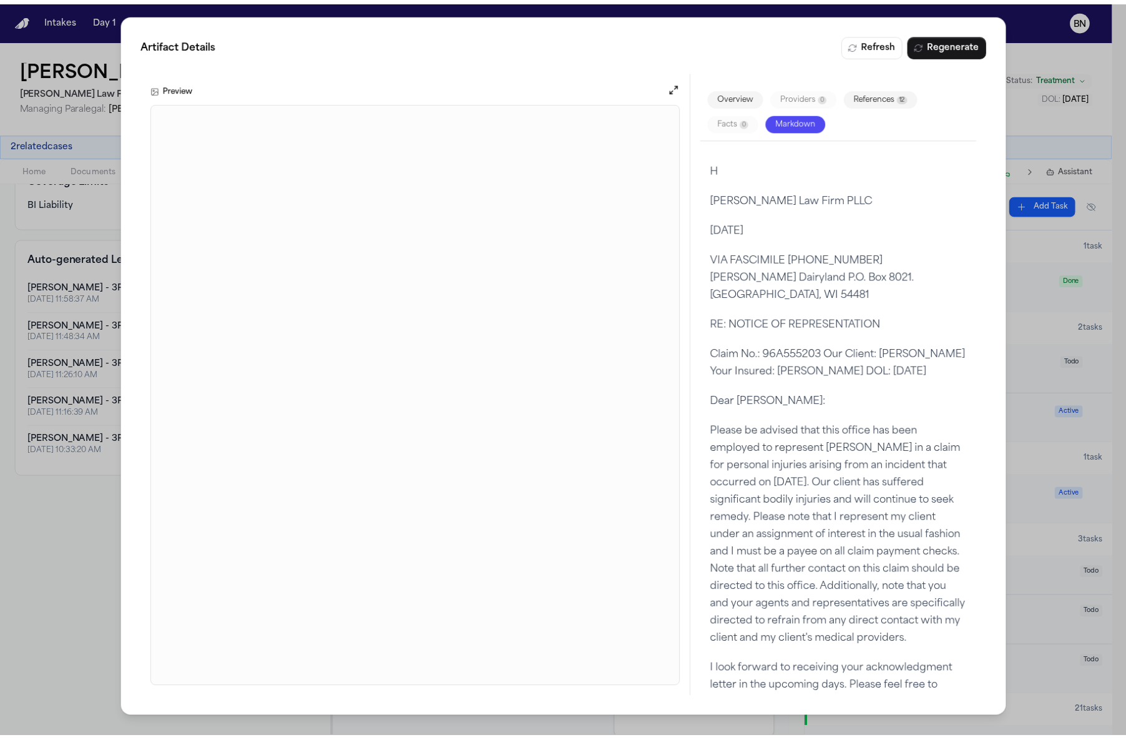
scroll to position [0, 0]
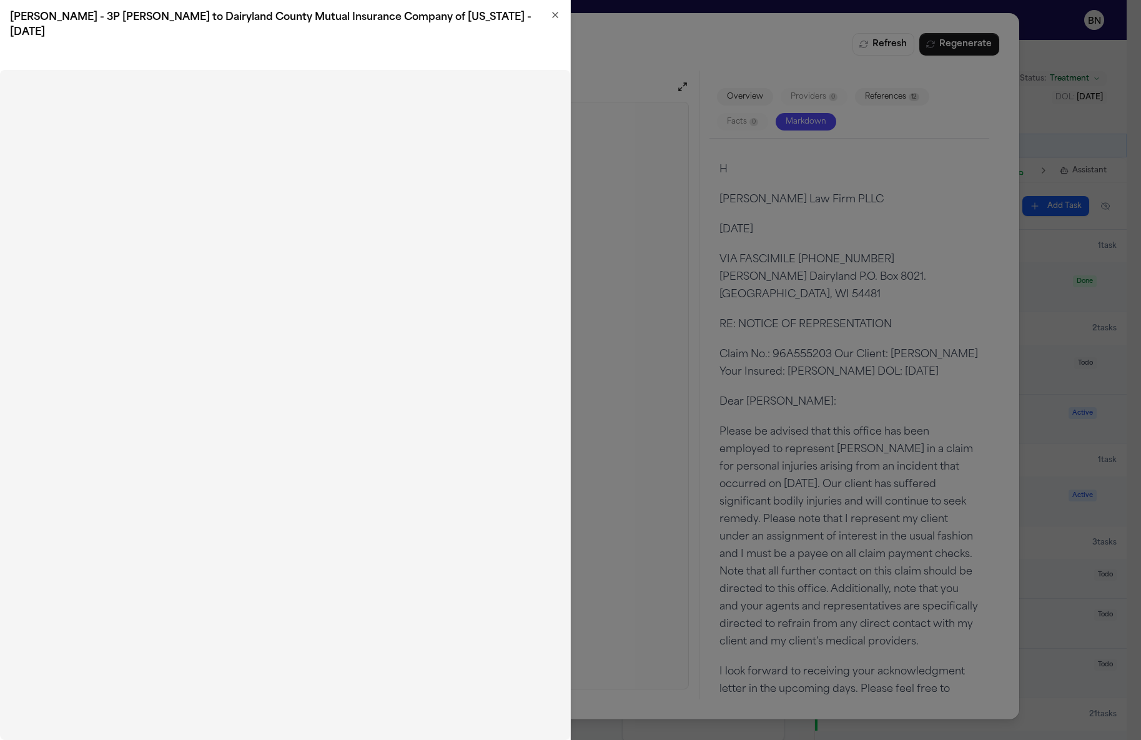
click at [552, 15] on icon "button" at bounding box center [555, 15] width 10 height 10
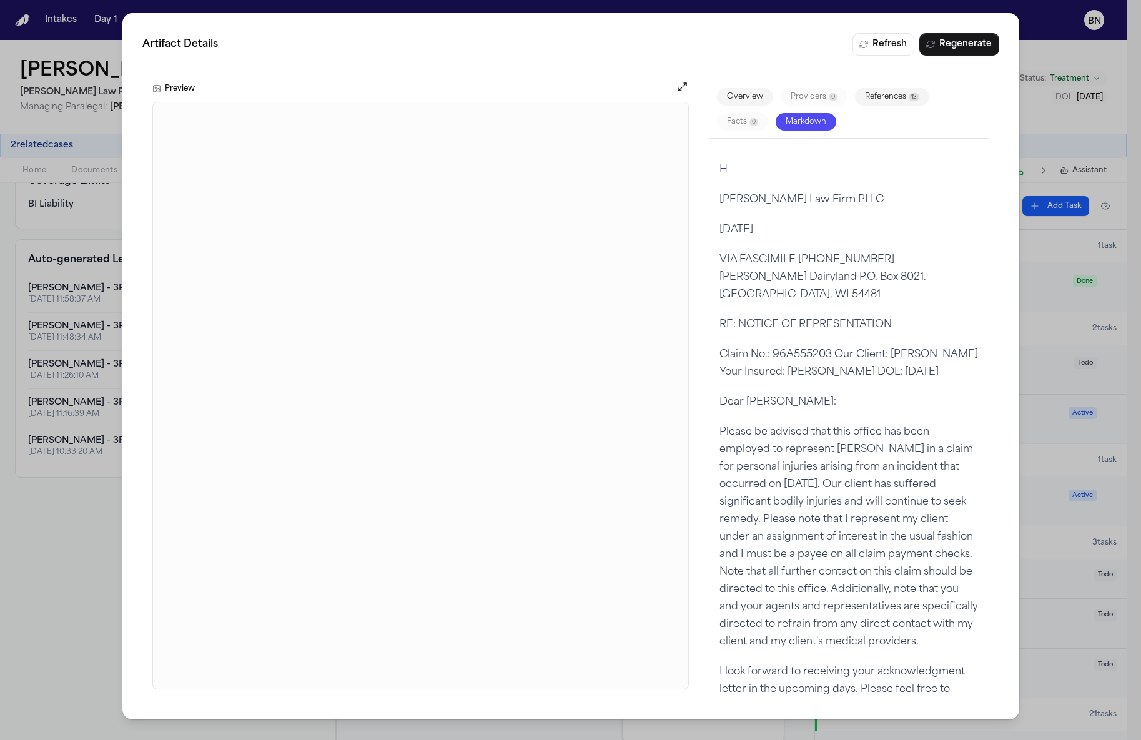
click at [1057, 53] on div "Artifact Details Refresh Regenerate Preview Overview Providers 0 References 12 …" at bounding box center [570, 370] width 1141 height 740
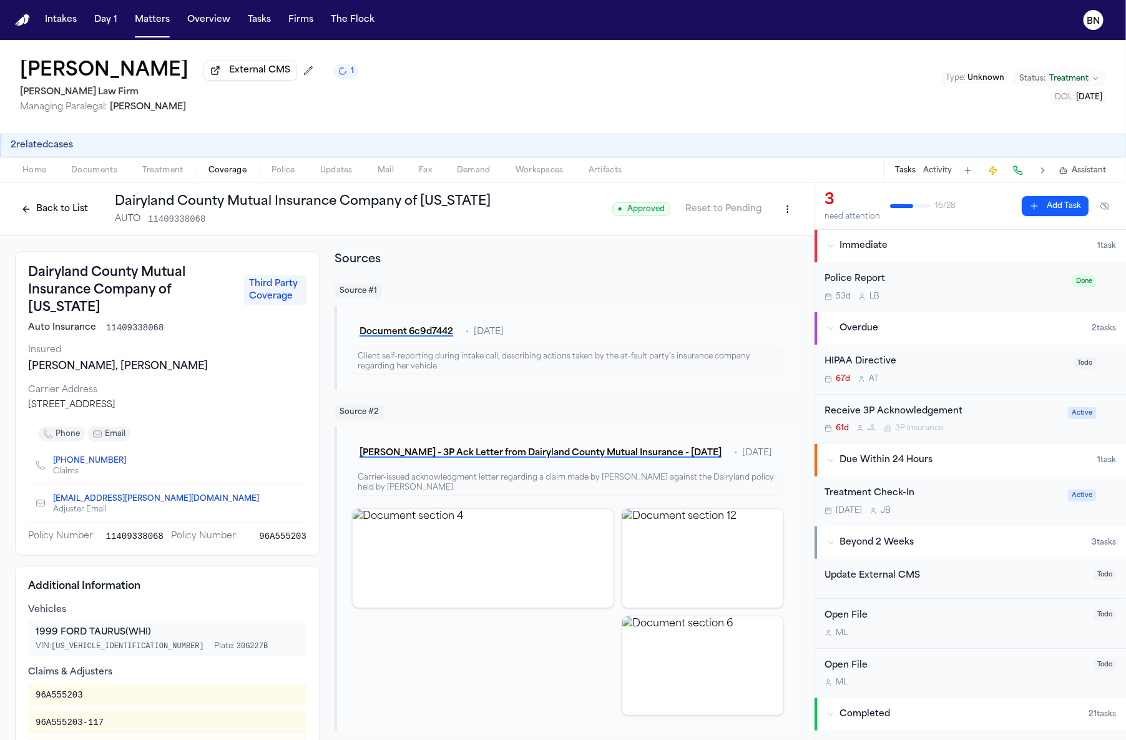
click at [31, 205] on button "Back to List" at bounding box center [54, 209] width 79 height 20
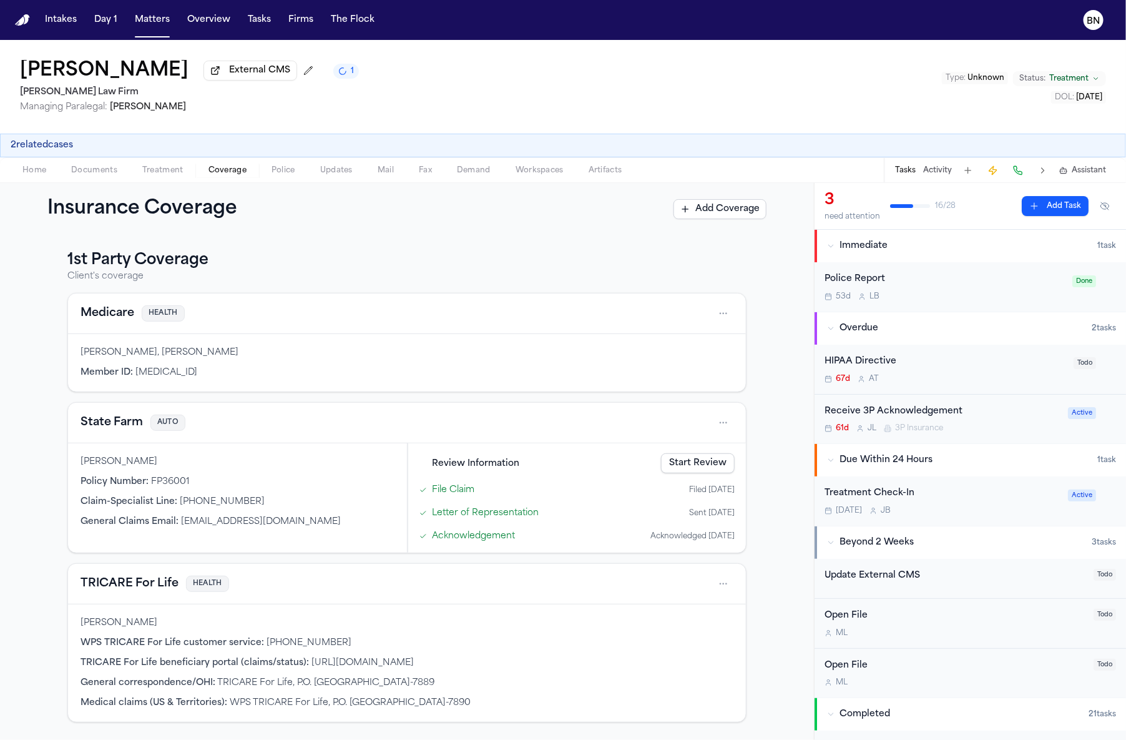
scroll to position [377, 0]
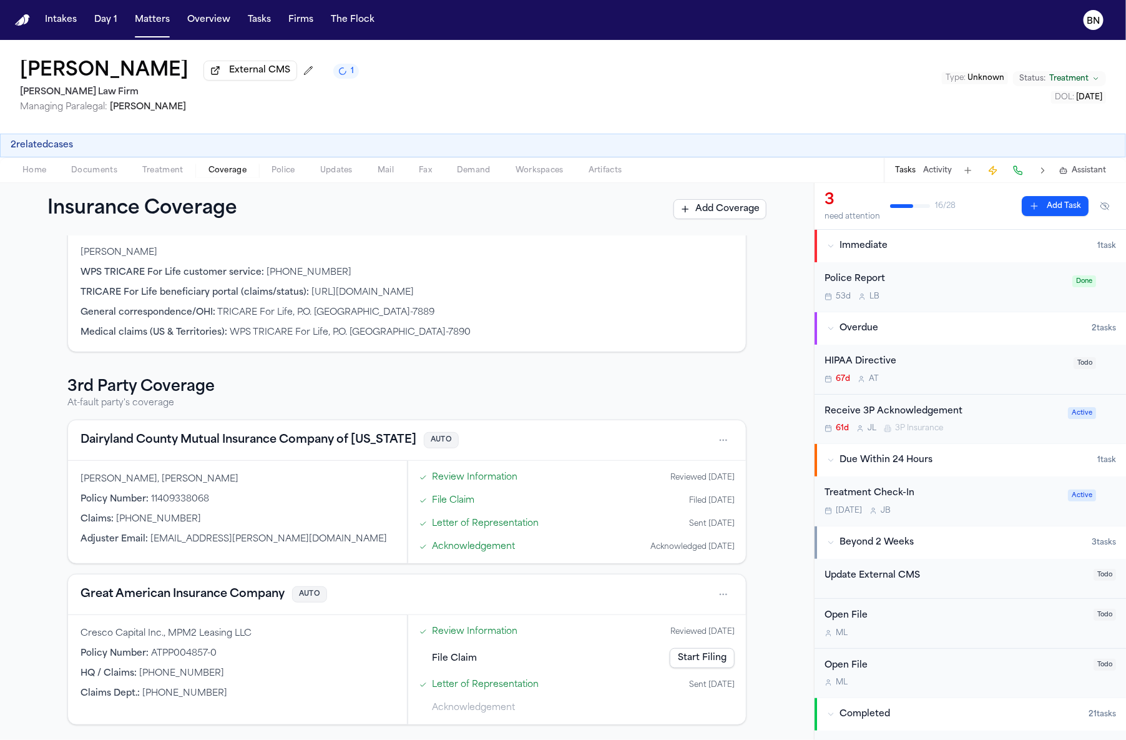
click at [268, 586] on button "Great American Insurance Company" at bounding box center [183, 594] width 204 height 17
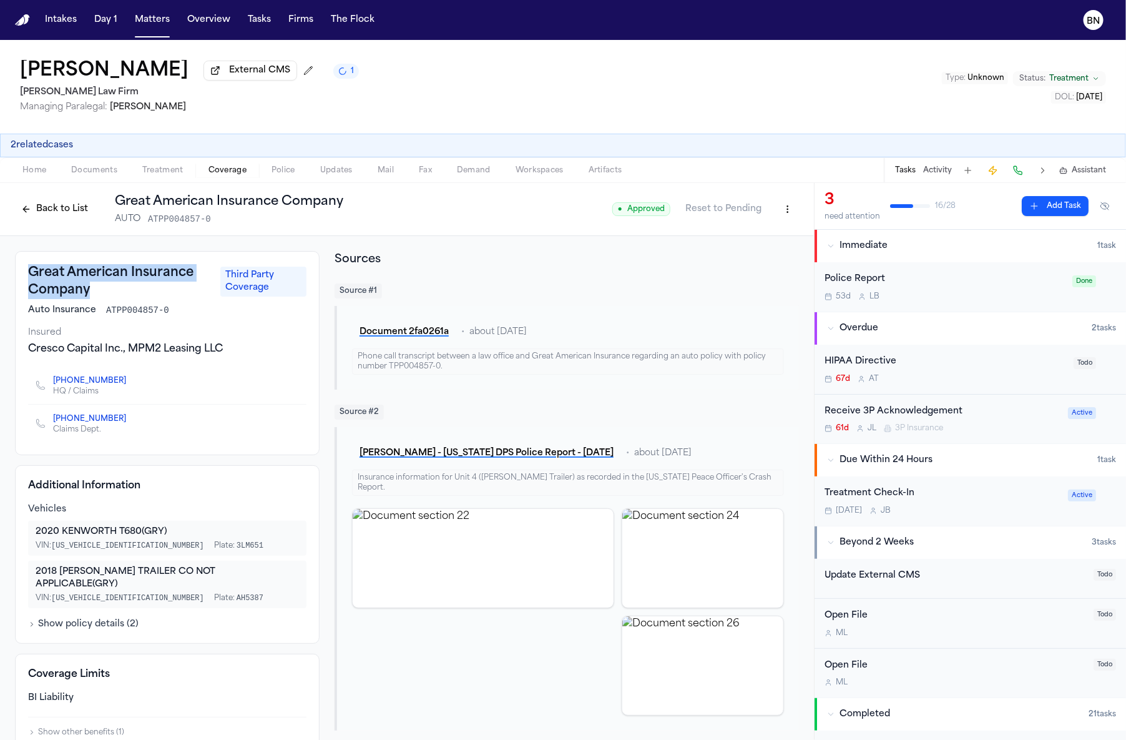
drag, startPoint x: 124, startPoint y: 301, endPoint x: 28, endPoint y: 281, distance: 97.6
click at [28, 281] on h3 "Great American Insurance Company" at bounding box center [120, 281] width 185 height 35
click at [130, 382] on icon "Copy to clipboard" at bounding box center [132, 381] width 4 height 6
click at [130, 421] on icon "Copy to clipboard" at bounding box center [132, 419] width 4 height 6
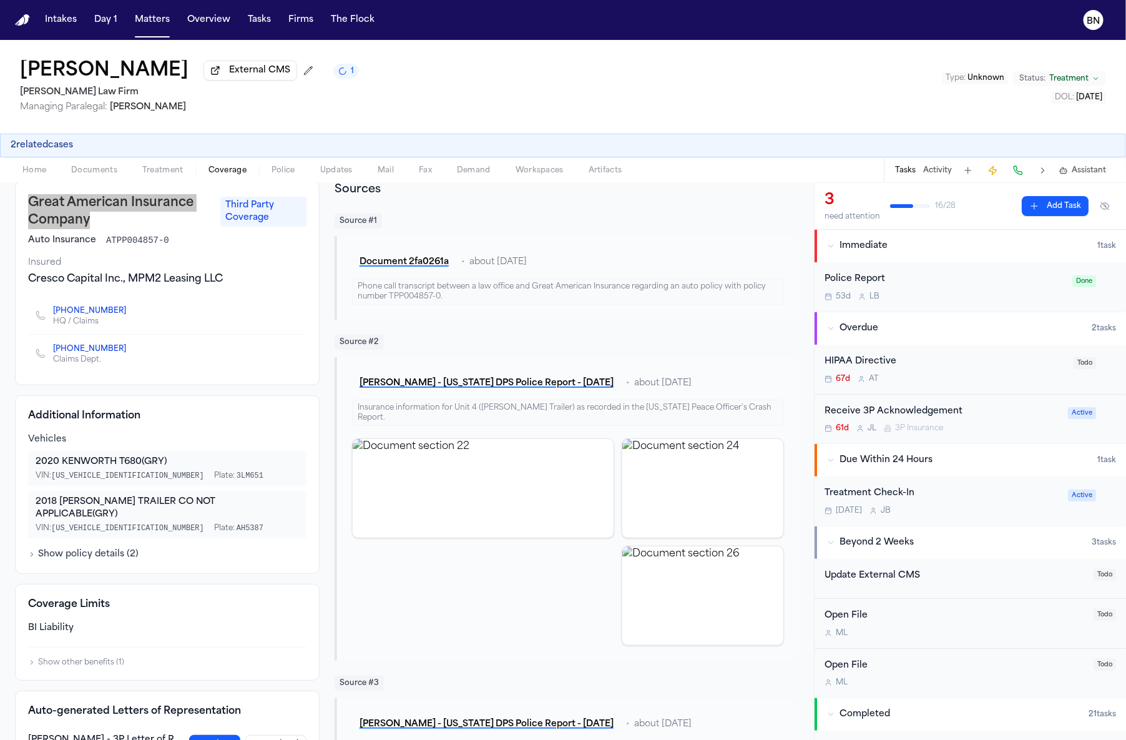
scroll to position [106, 0]
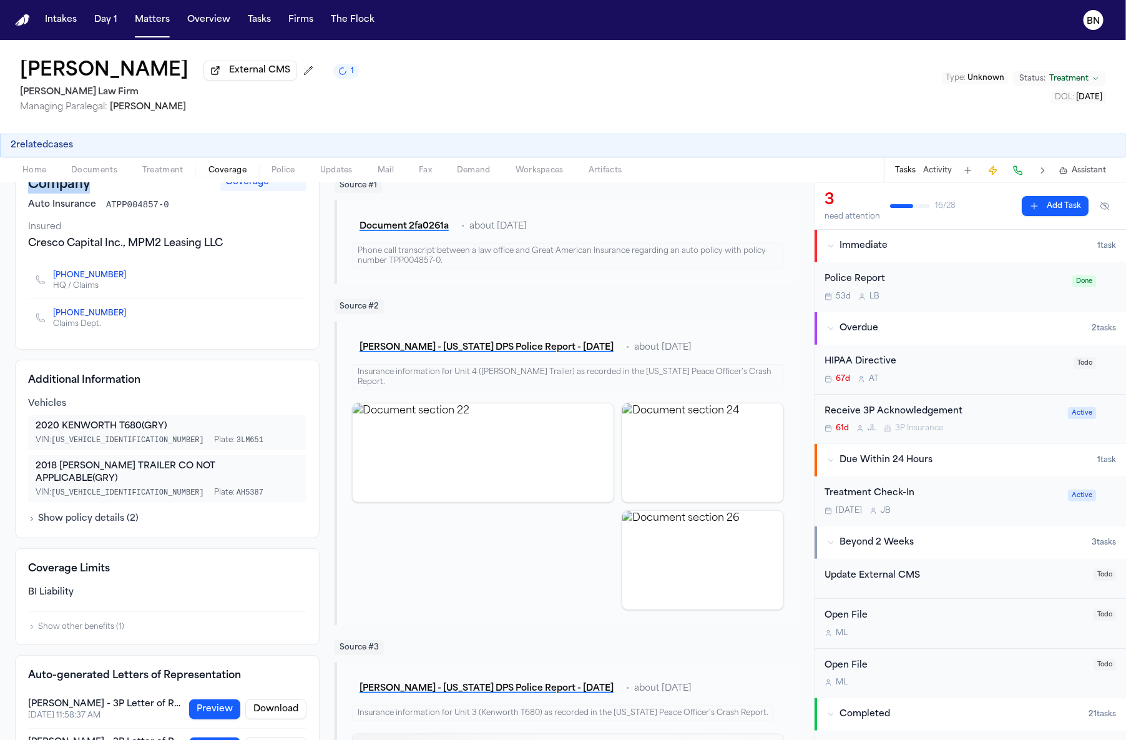
click at [101, 251] on div "Cresco Capital Inc., MPM2 Leasing LLC" at bounding box center [167, 243] width 278 height 15
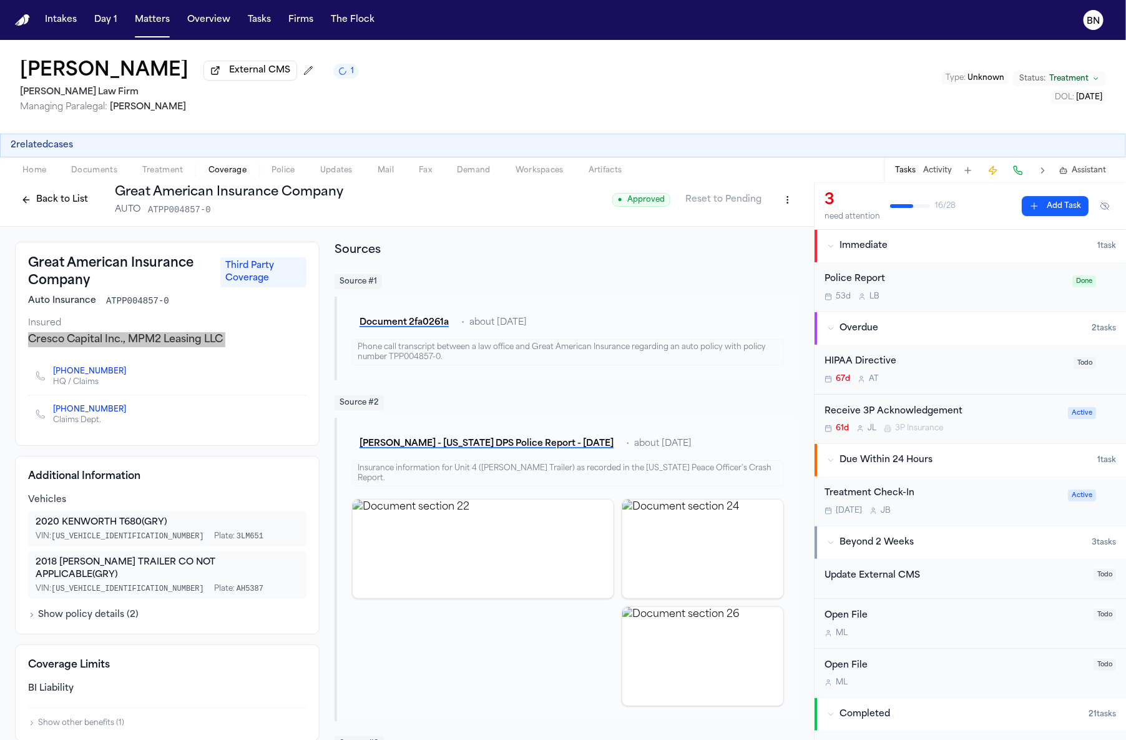
scroll to position [13, 0]
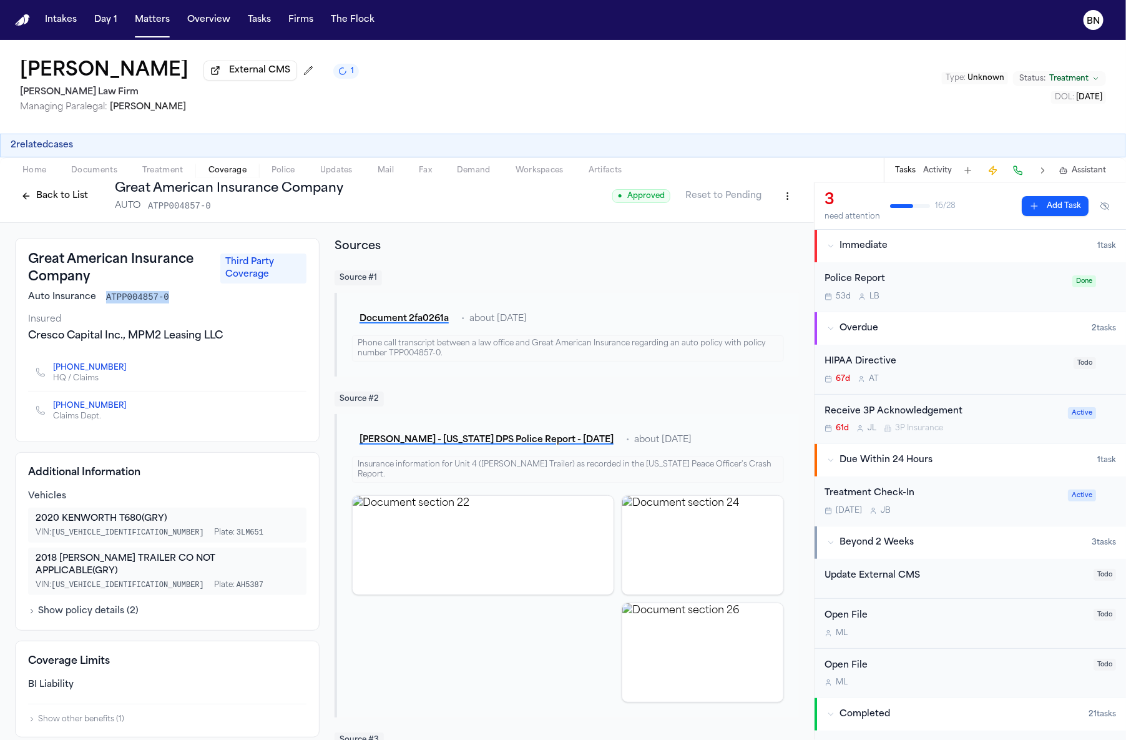
drag, startPoint x: 172, startPoint y: 302, endPoint x: 106, endPoint y: 303, distance: 66.2
click at [106, 303] on div "Auto Insurance ATPP004857-0" at bounding box center [167, 297] width 278 height 12
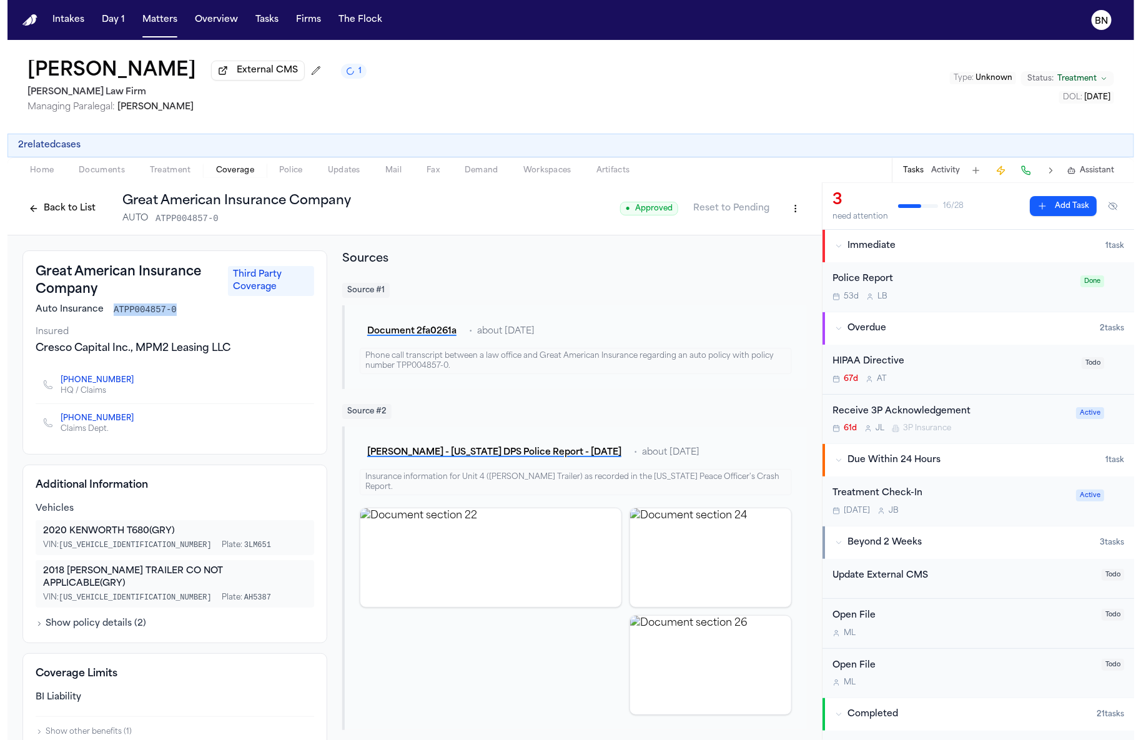
scroll to position [0, 0]
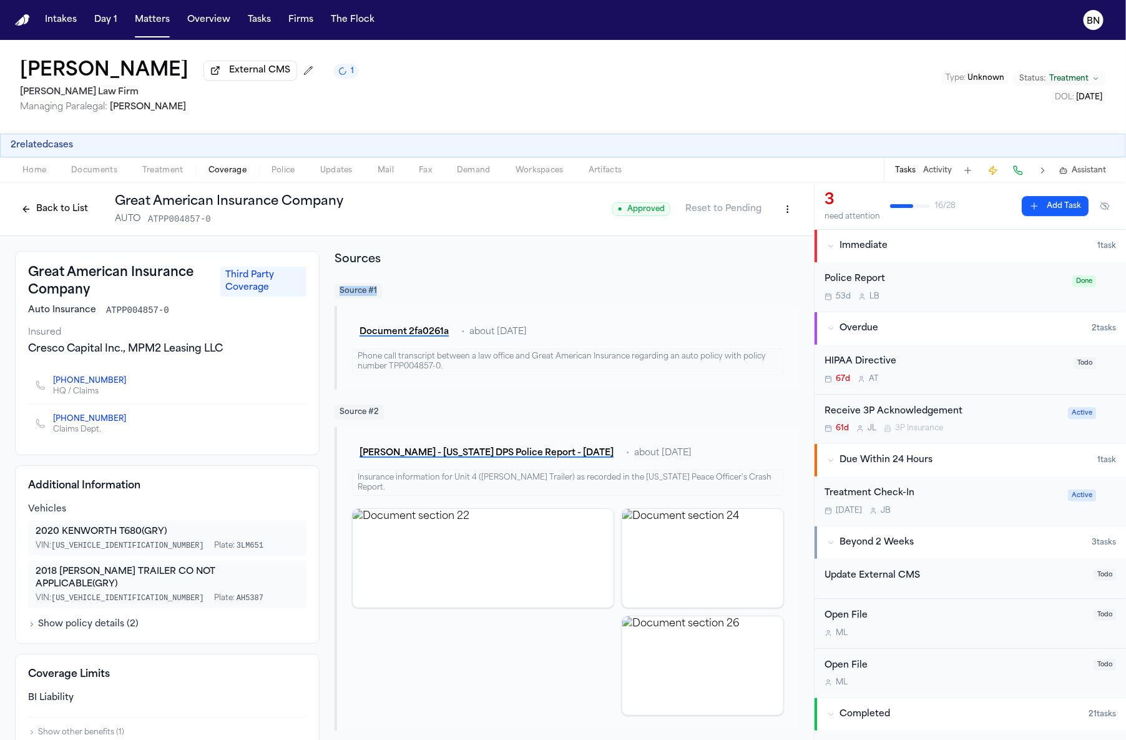
click at [411, 282] on div "Sources Source # 1 Document 2fa0261a • about [DATE] Phone call transcript betwe…" at bounding box center [567, 627] width 464 height 753
click at [399, 314] on div "Document 2fa0261a • about [DATE] Phone call transcript between a law office and…" at bounding box center [567, 348] width 464 height 84
click at [400, 336] on button "Document 2fa0261a" at bounding box center [404, 332] width 104 height 22
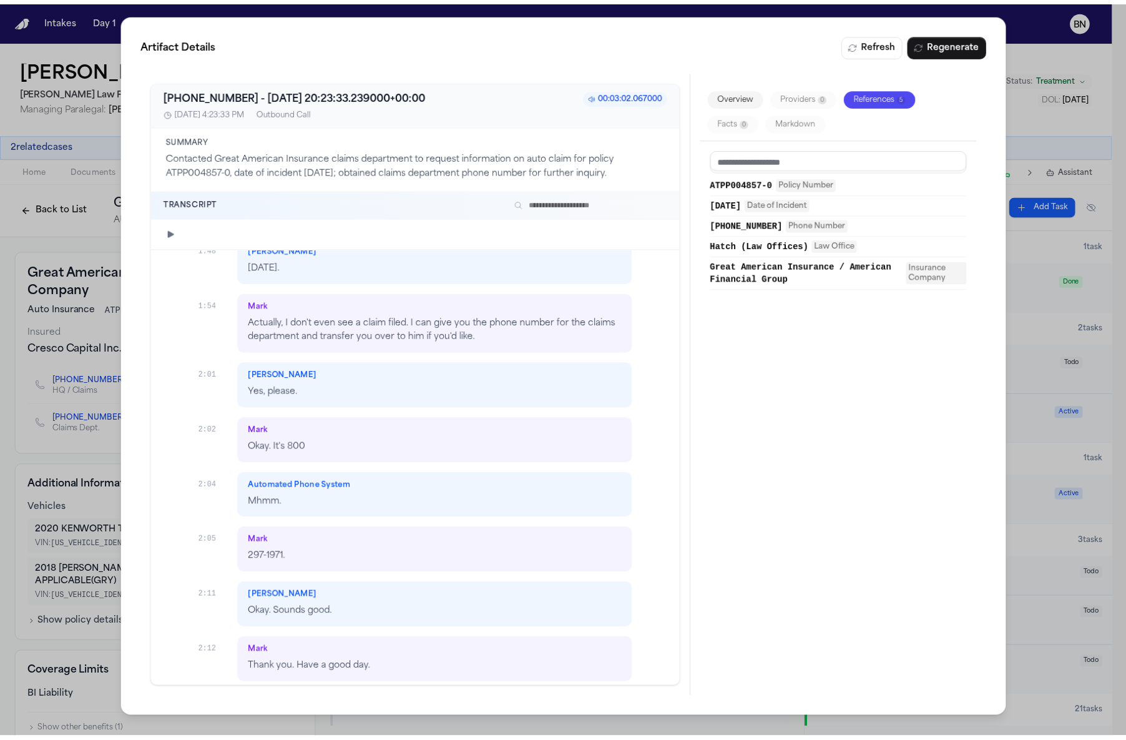
scroll to position [705, 0]
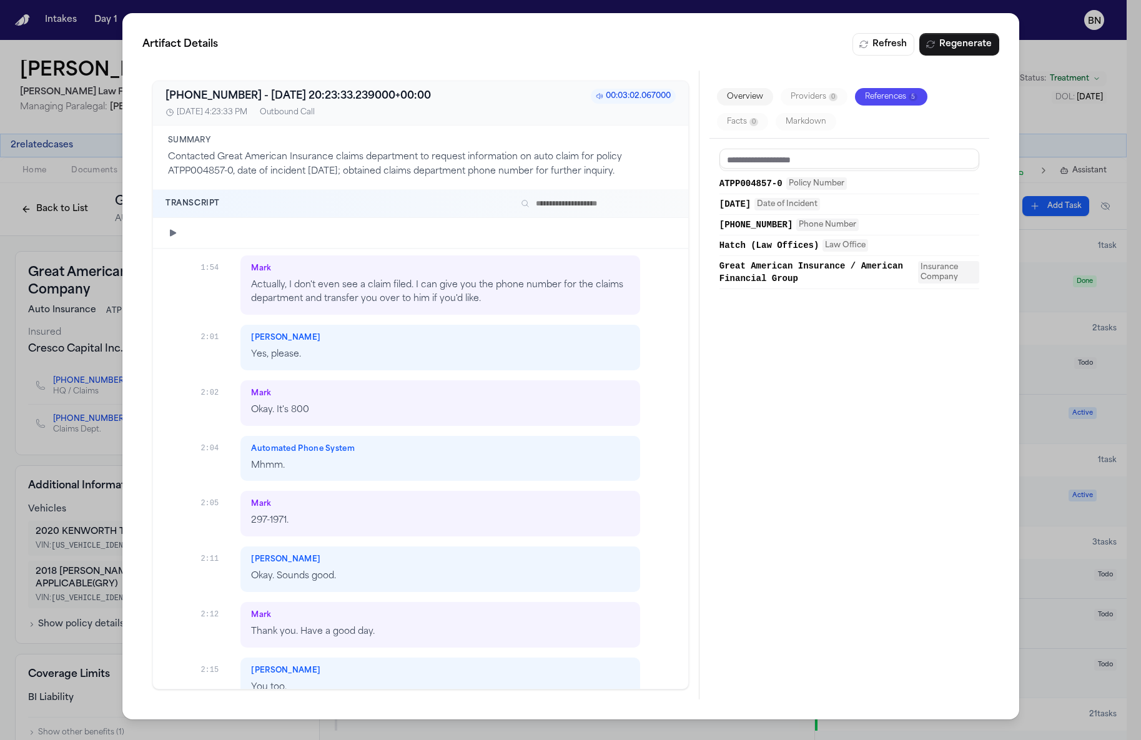
click at [86, 378] on div "Artifact Details Refresh Regenerate [PHONE_NUMBER] - [DATE] 20:23:33.239000+00:…" at bounding box center [570, 370] width 1141 height 740
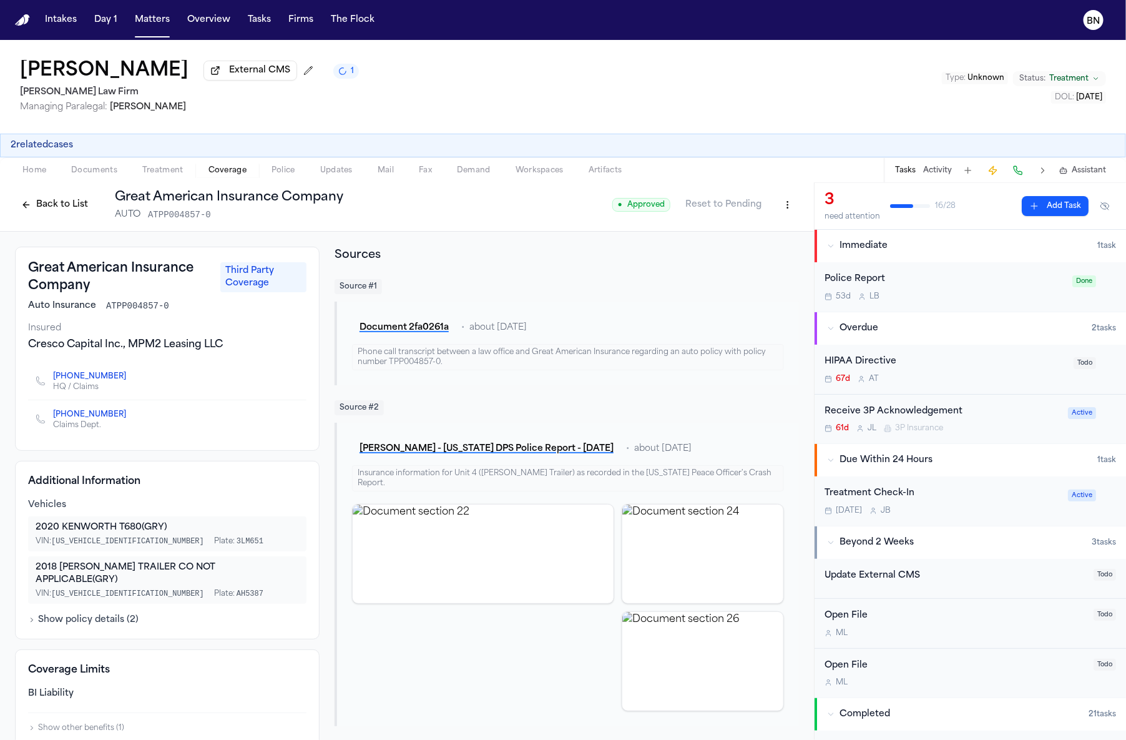
scroll to position [0, 0]
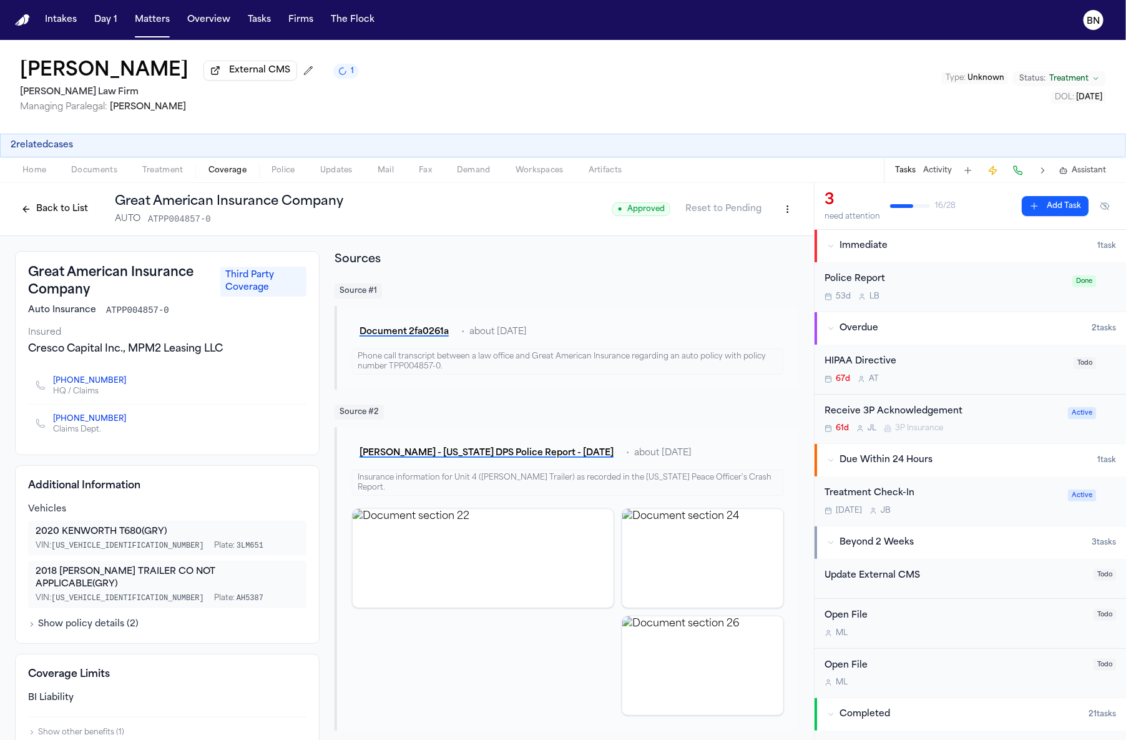
click at [62, 217] on button "Back to List" at bounding box center [54, 209] width 79 height 20
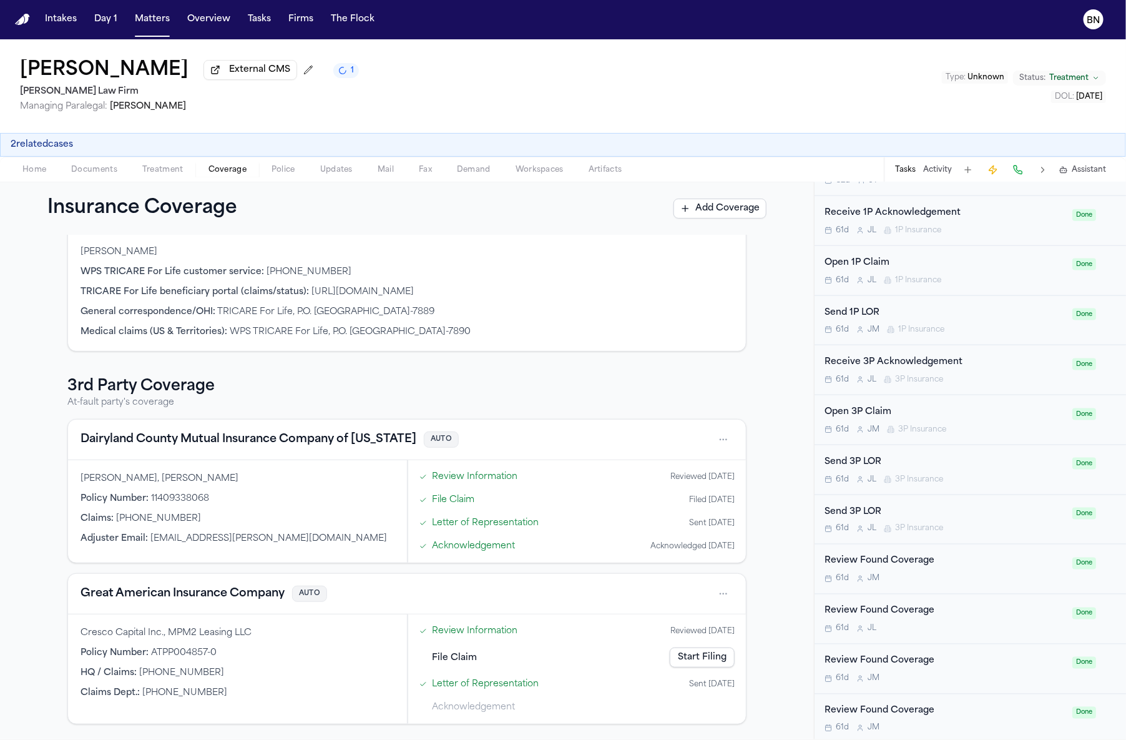
scroll to position [777, 0]
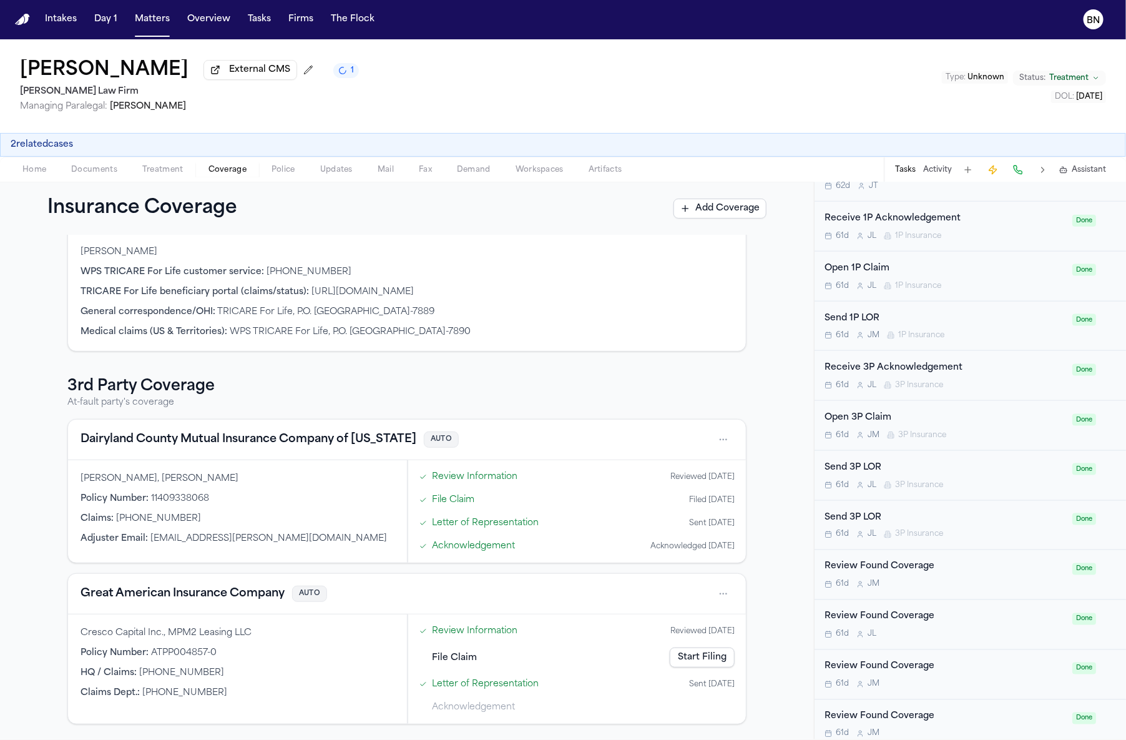
click at [950, 425] on div "Open 3P Claim" at bounding box center [945, 418] width 240 height 14
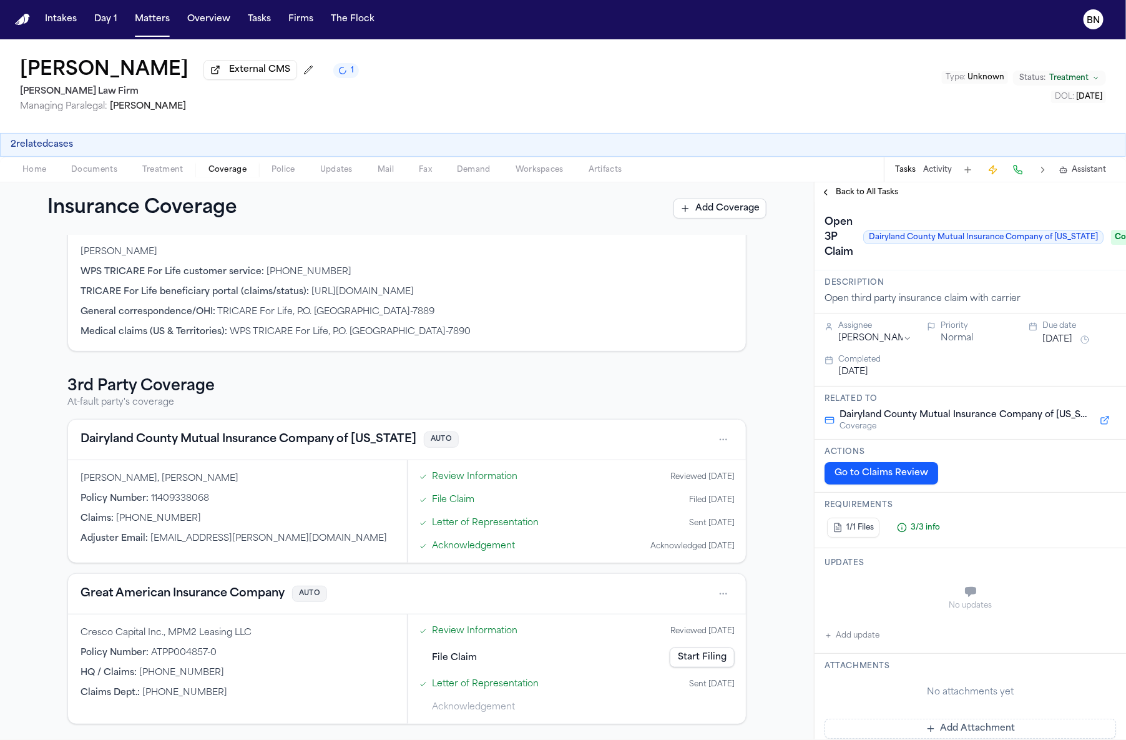
click at [832, 197] on button "Back to All Tasks" at bounding box center [860, 192] width 90 height 10
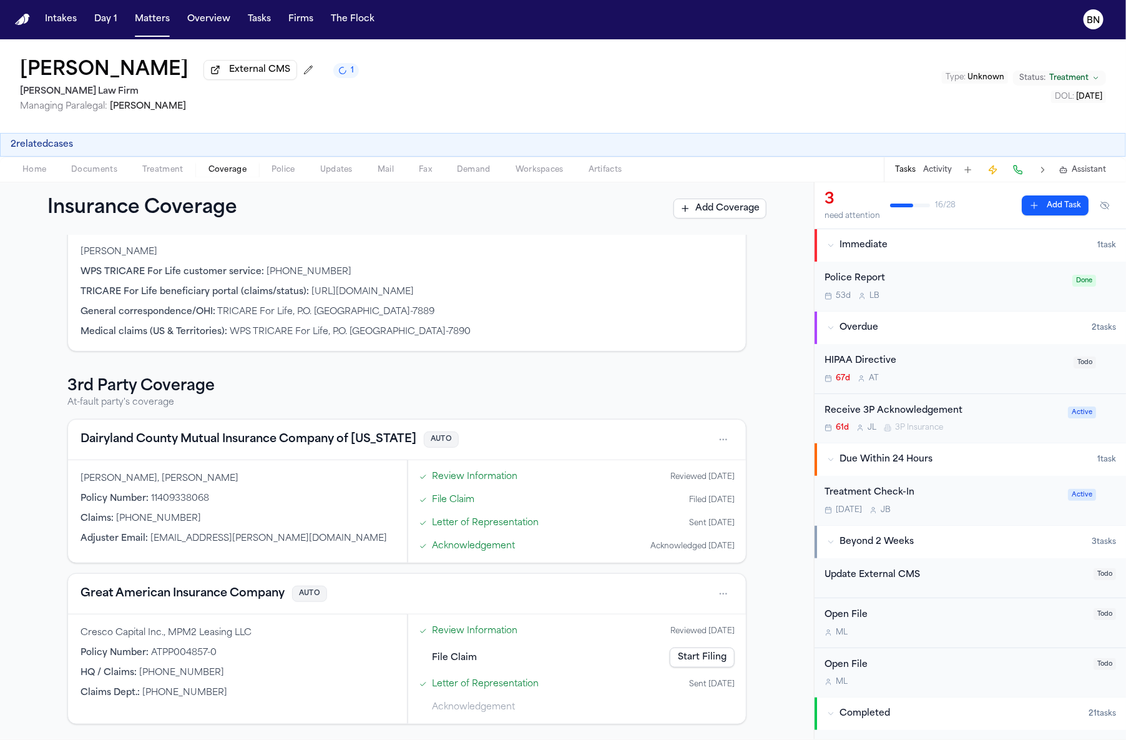
click at [434, 654] on span "File Claim" at bounding box center [454, 657] width 45 height 13
click at [443, 673] on div "Review Information Reviewed [DATE] File Claim Start Filing Letter of Representa…" at bounding box center [577, 669] width 325 height 97
click at [444, 681] on link "Letter of Representation" at bounding box center [485, 683] width 107 height 13
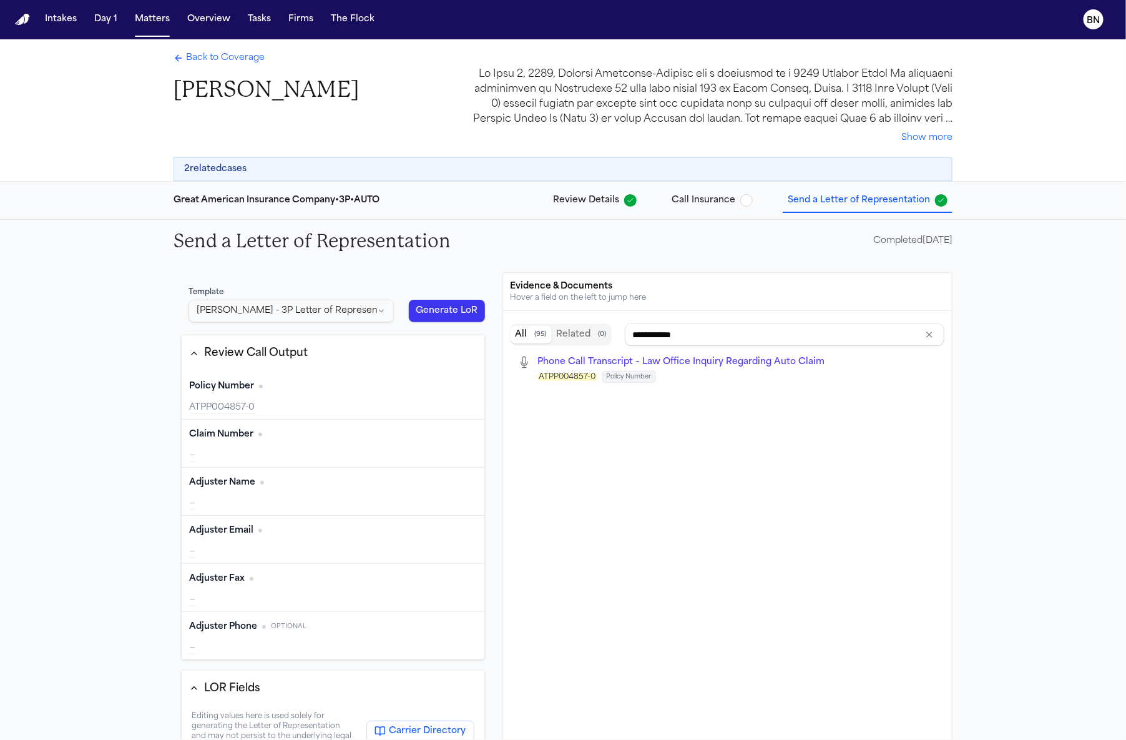
type input "**********"
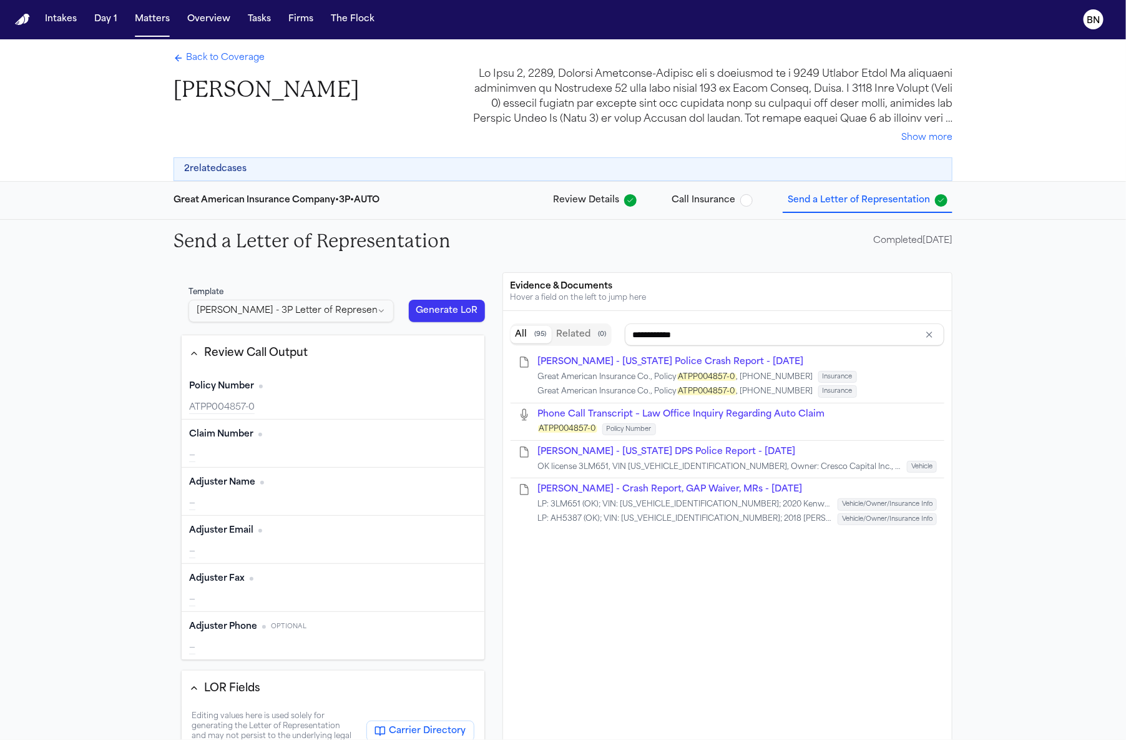
click at [237, 52] on span "Back to Coverage" at bounding box center [225, 58] width 79 height 12
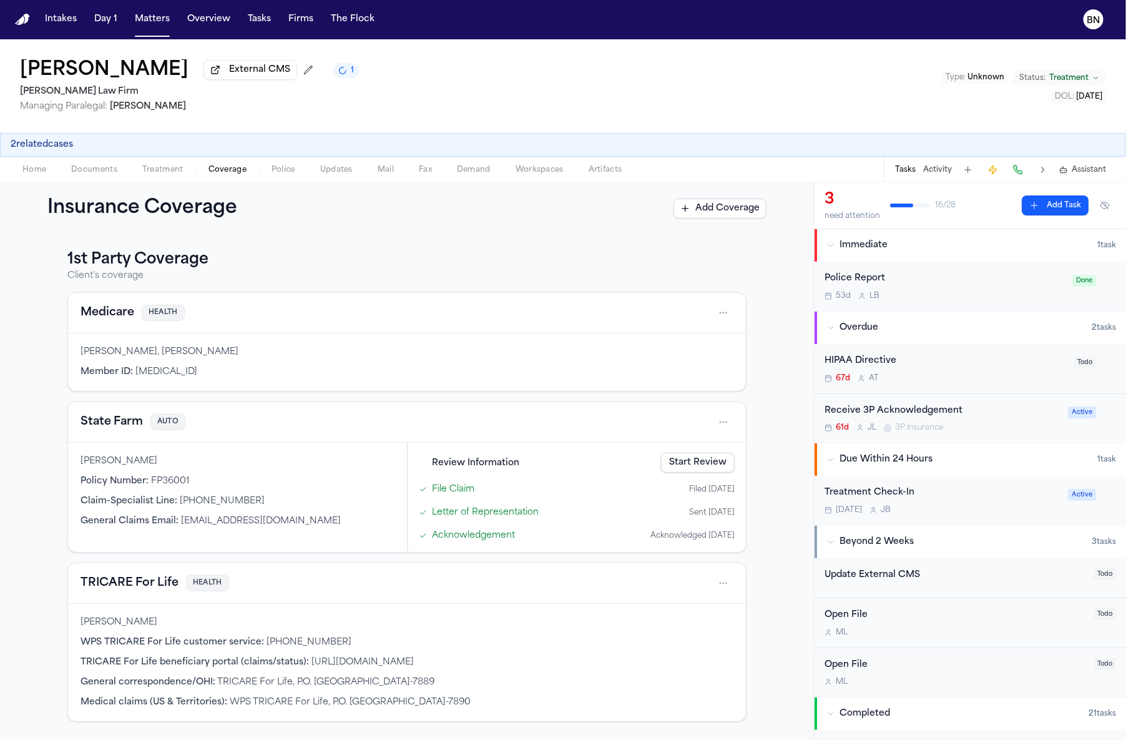
scroll to position [377, 0]
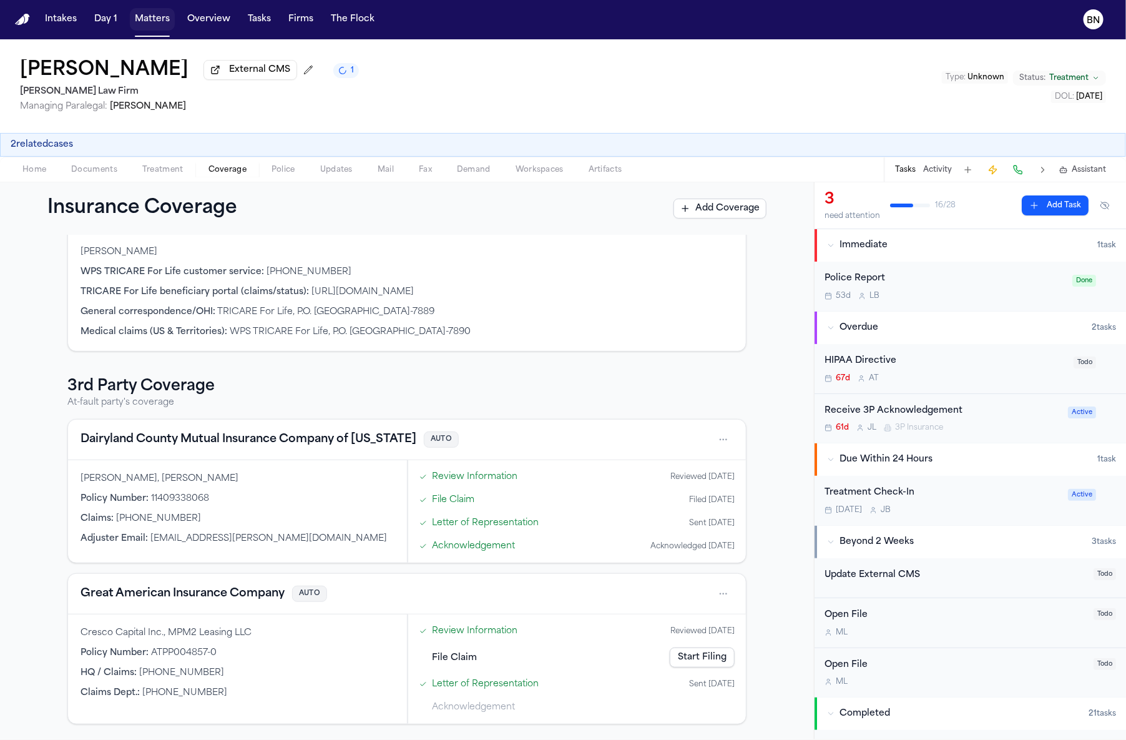
click at [149, 26] on button "Matters" at bounding box center [152, 19] width 45 height 22
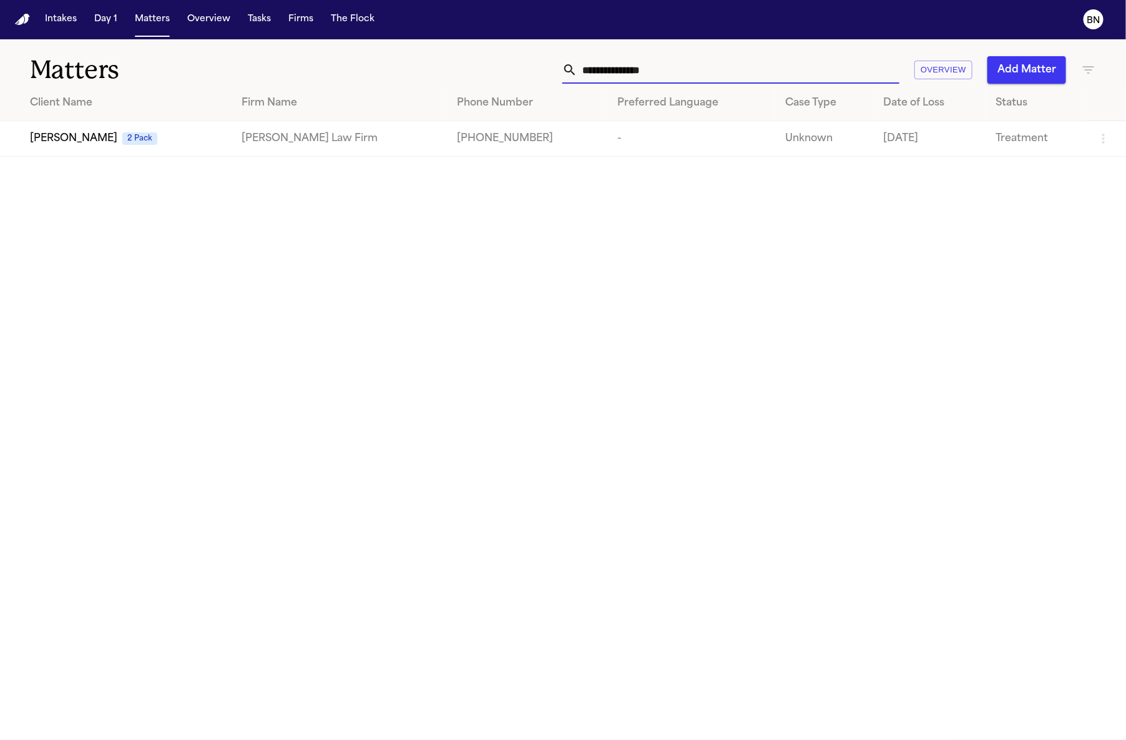
click at [789, 72] on input "**********" at bounding box center [738, 69] width 322 height 27
paste input "text"
type input "**********"
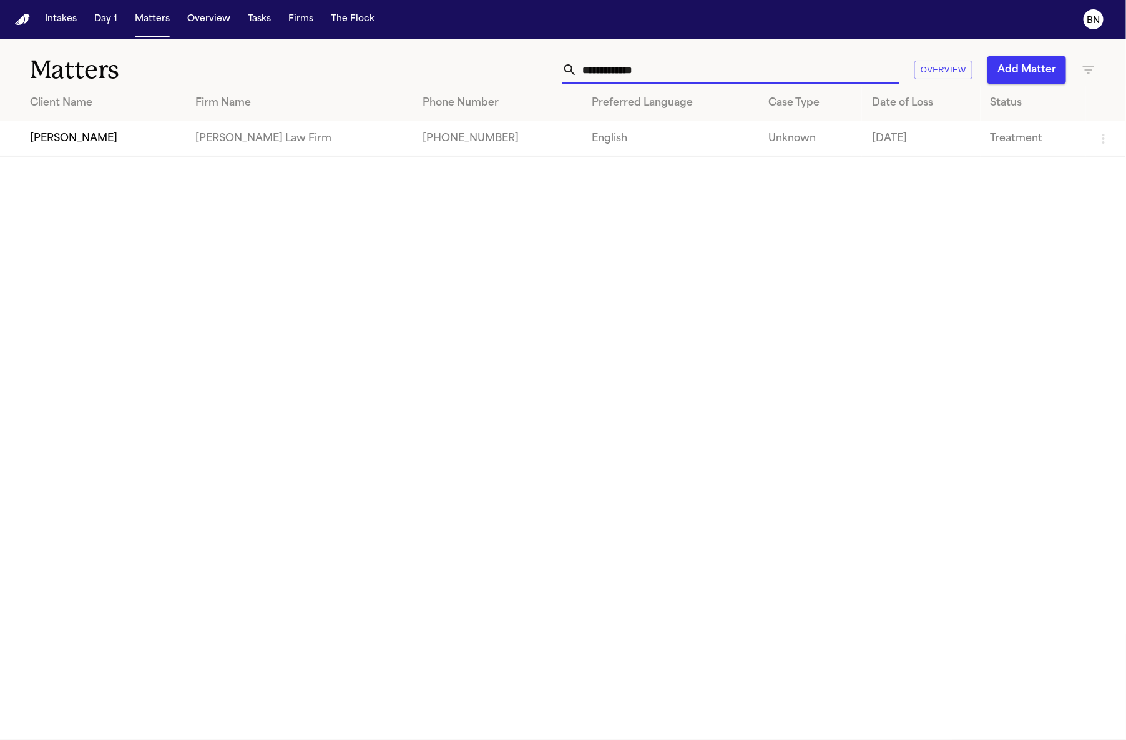
click at [97, 149] on td "[PERSON_NAME]" at bounding box center [92, 139] width 185 height 36
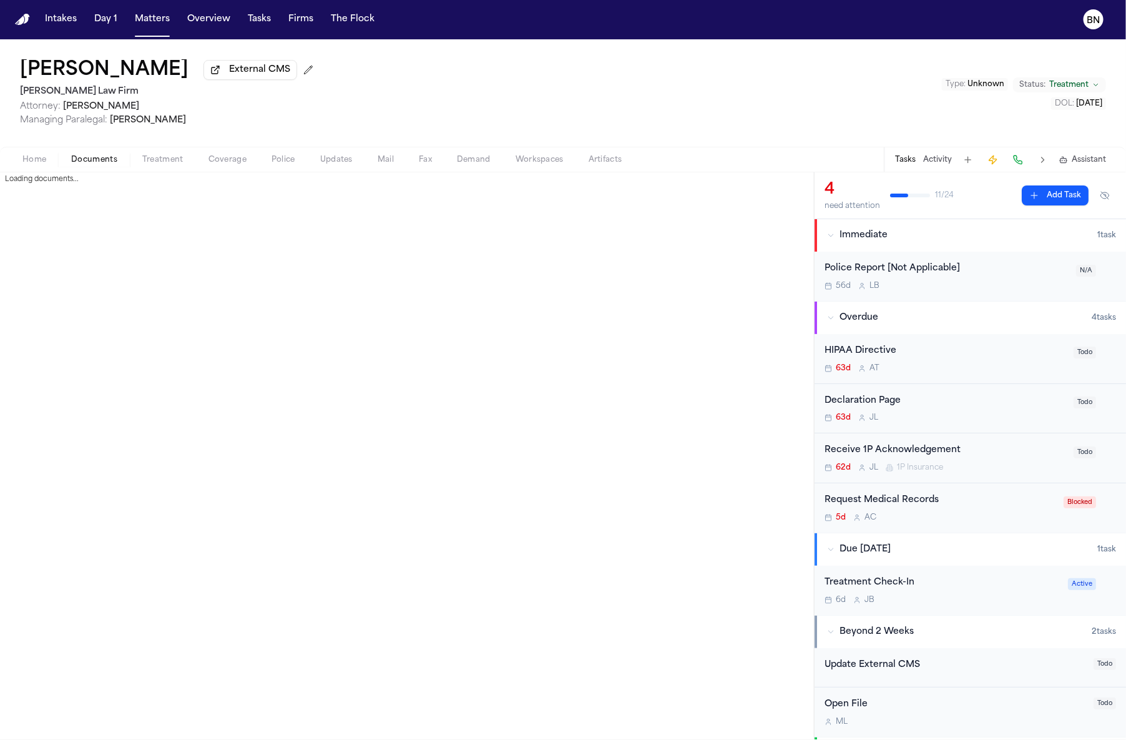
click at [119, 167] on span "button" at bounding box center [94, 166] width 61 height 1
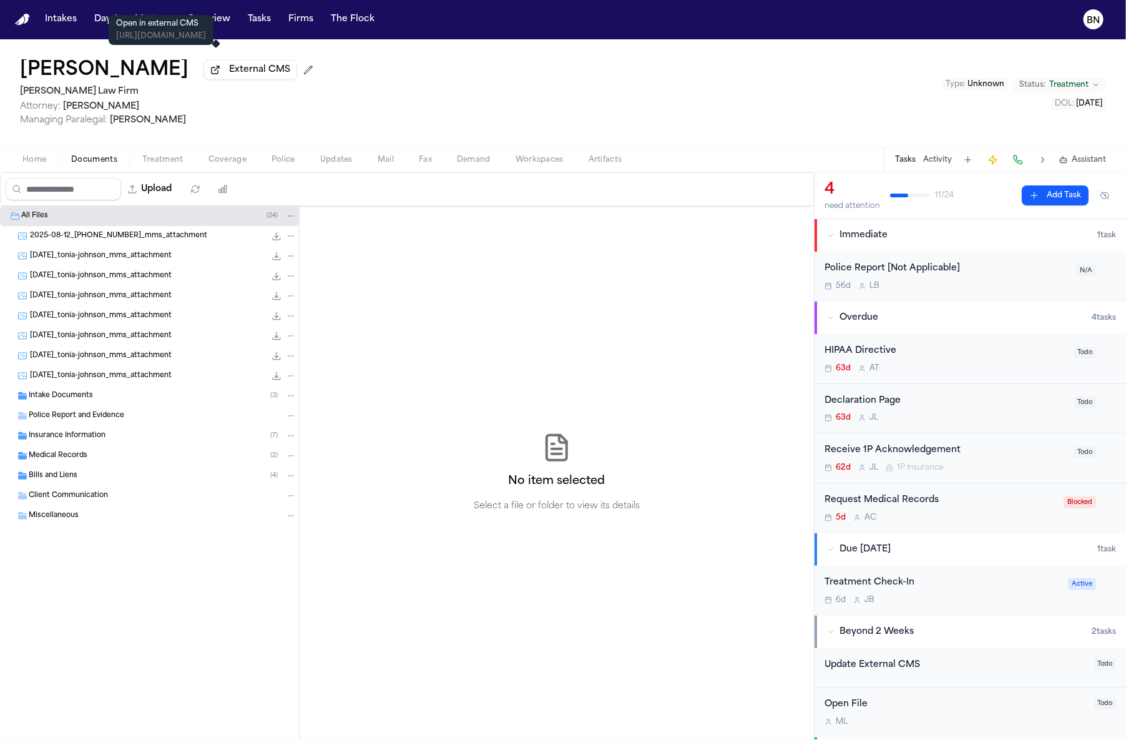
click at [247, 71] on span "External CMS" at bounding box center [259, 70] width 61 height 12
click at [333, 157] on span "Updates" at bounding box center [336, 160] width 32 height 10
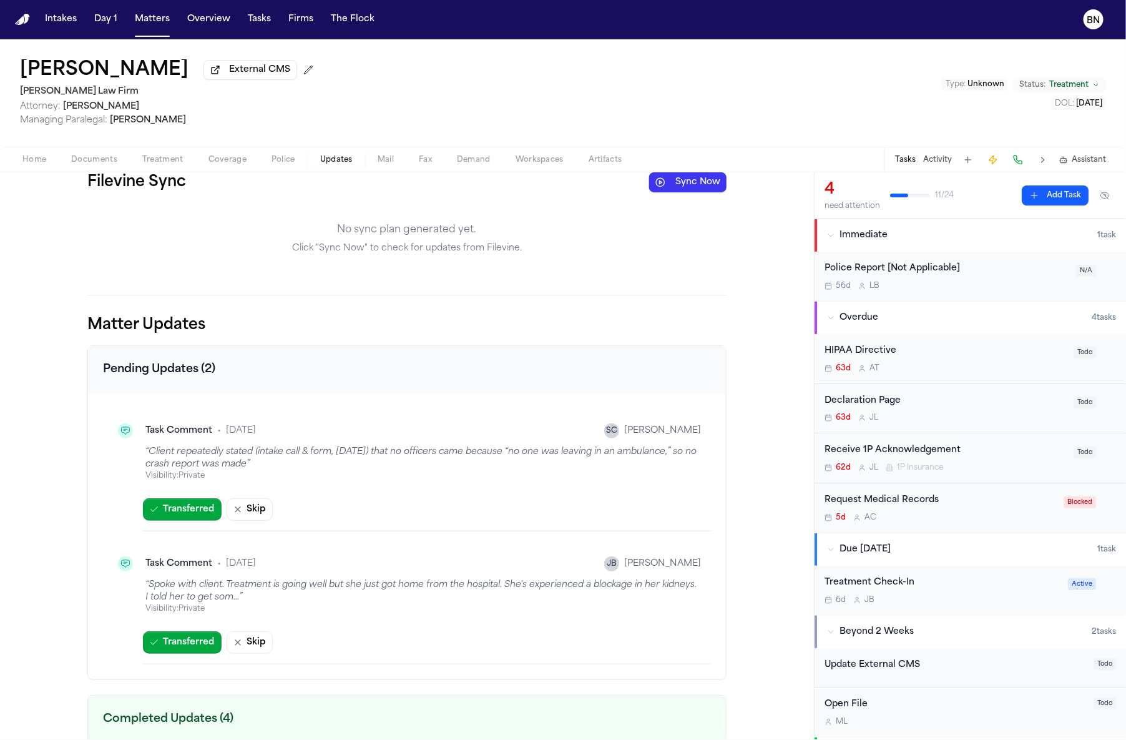
click at [707, 182] on button "Sync Now" at bounding box center [687, 182] width 77 height 20
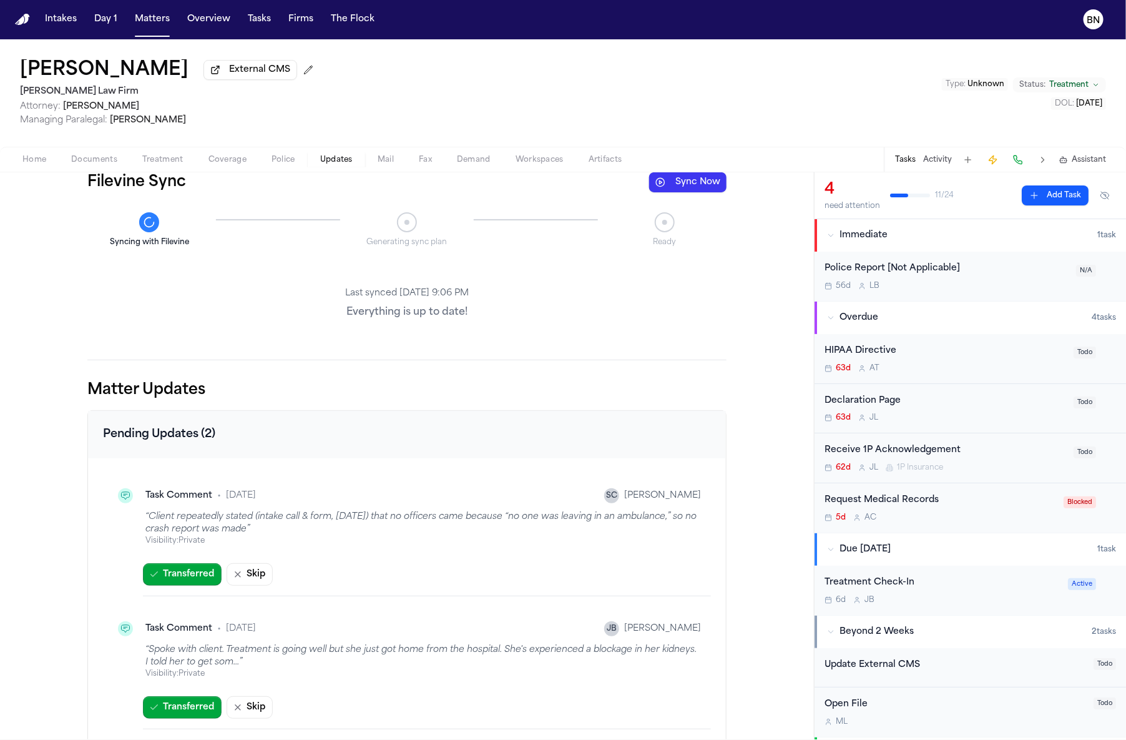
click at [10, 160] on button "Home" at bounding box center [34, 159] width 49 height 15
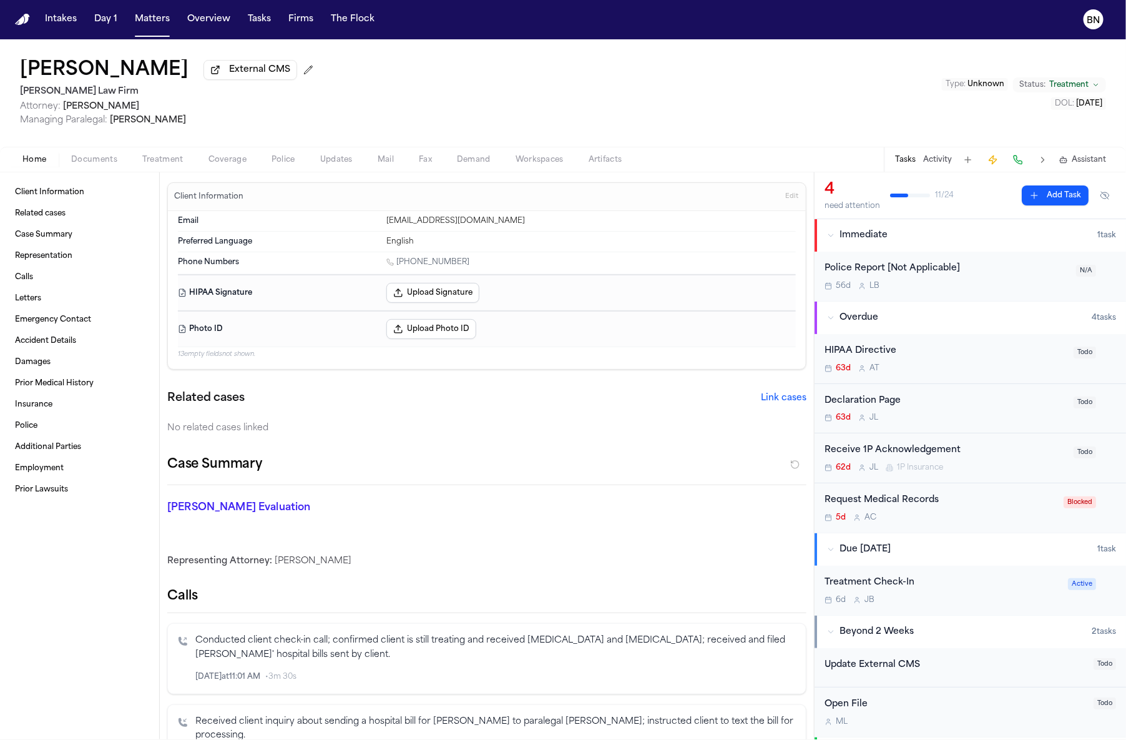
click at [82, 160] on span "Documents" at bounding box center [94, 160] width 46 height 10
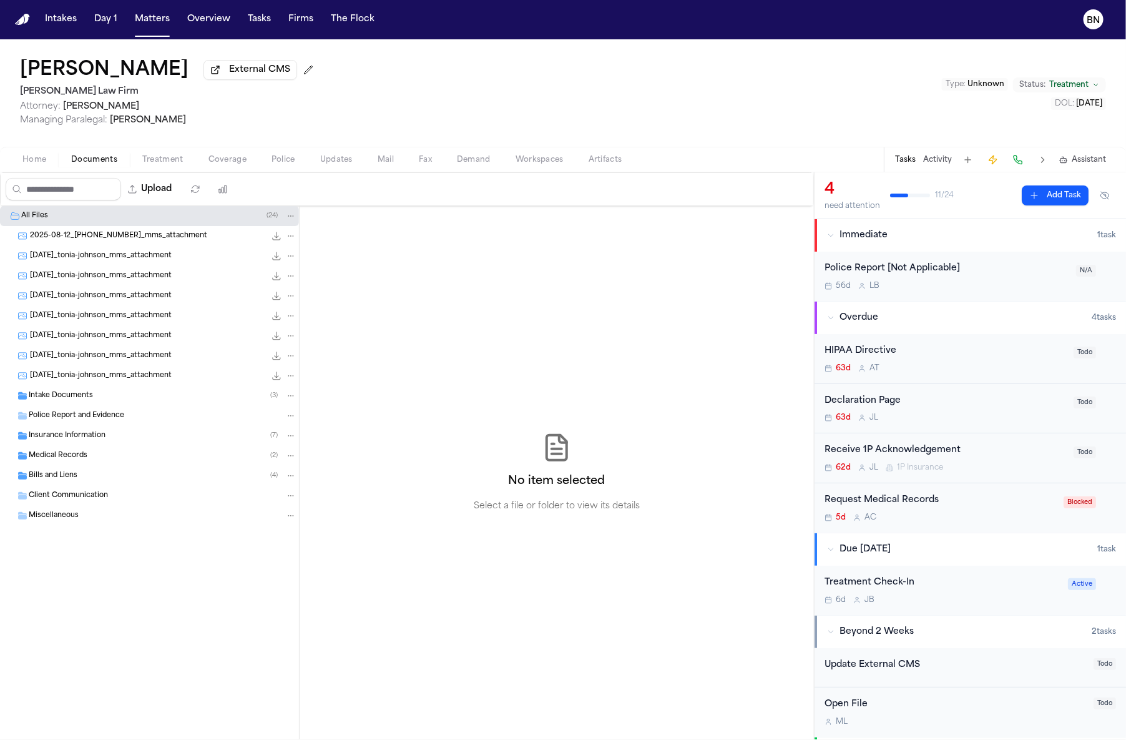
click at [202, 459] on div "Medical Records ( 2 )" at bounding box center [163, 455] width 268 height 11
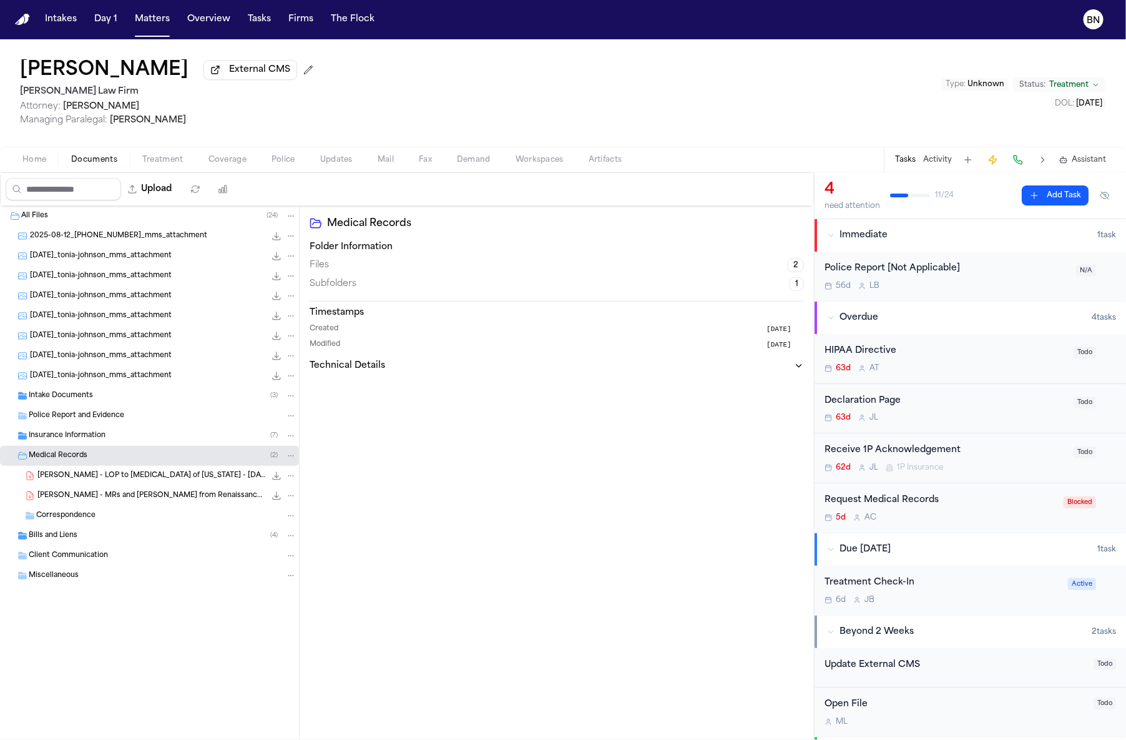
click at [179, 534] on div "Bills and Liens ( 4 )" at bounding box center [163, 535] width 268 height 11
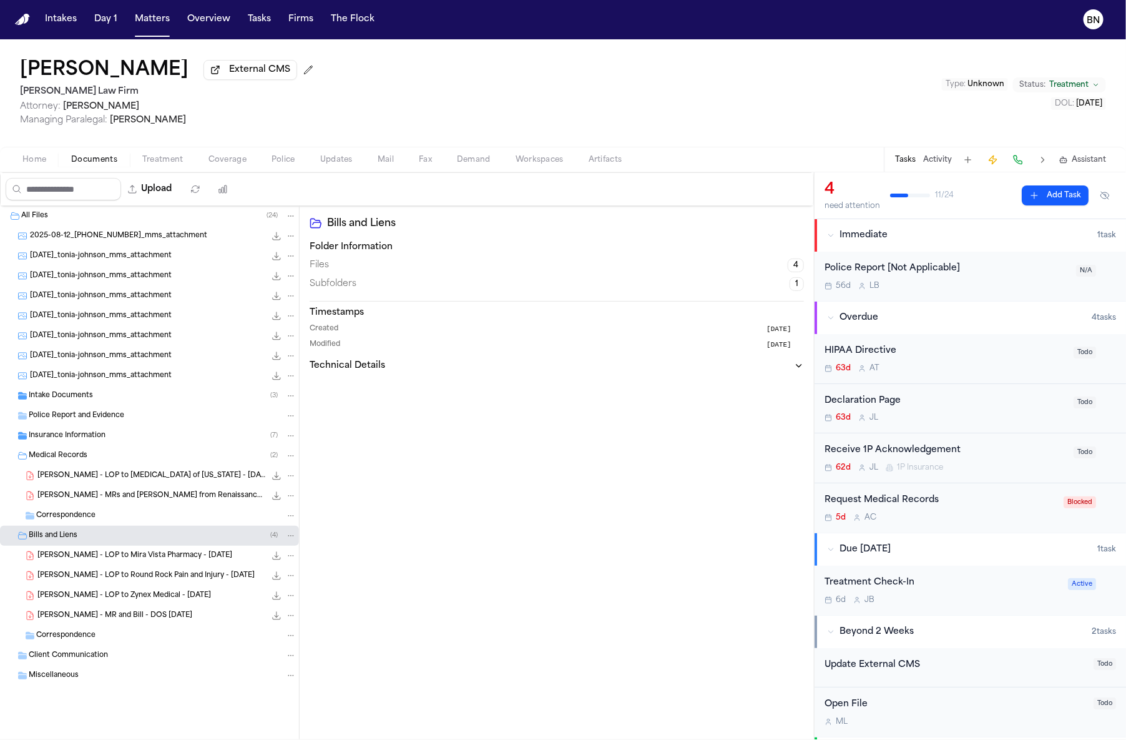
click at [172, 425] on div "Police Report and Evidence" at bounding box center [149, 416] width 299 height 20
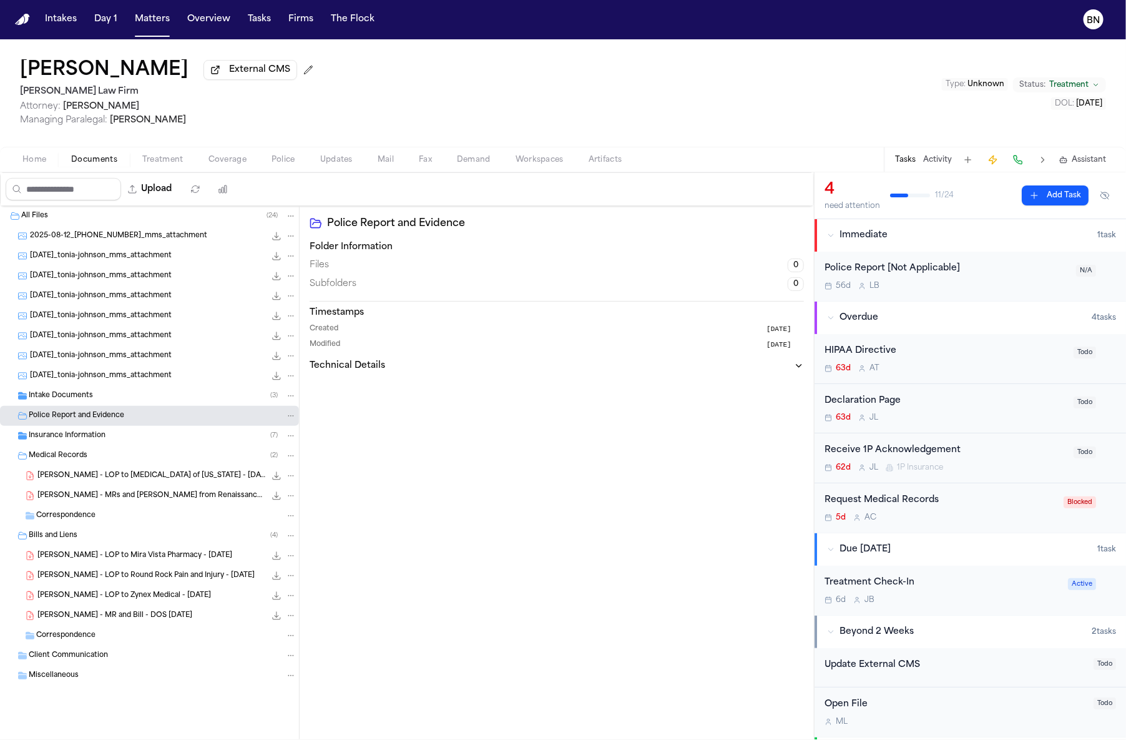
click at [174, 406] on div "Intake Documents ( 3 )" at bounding box center [149, 396] width 299 height 20
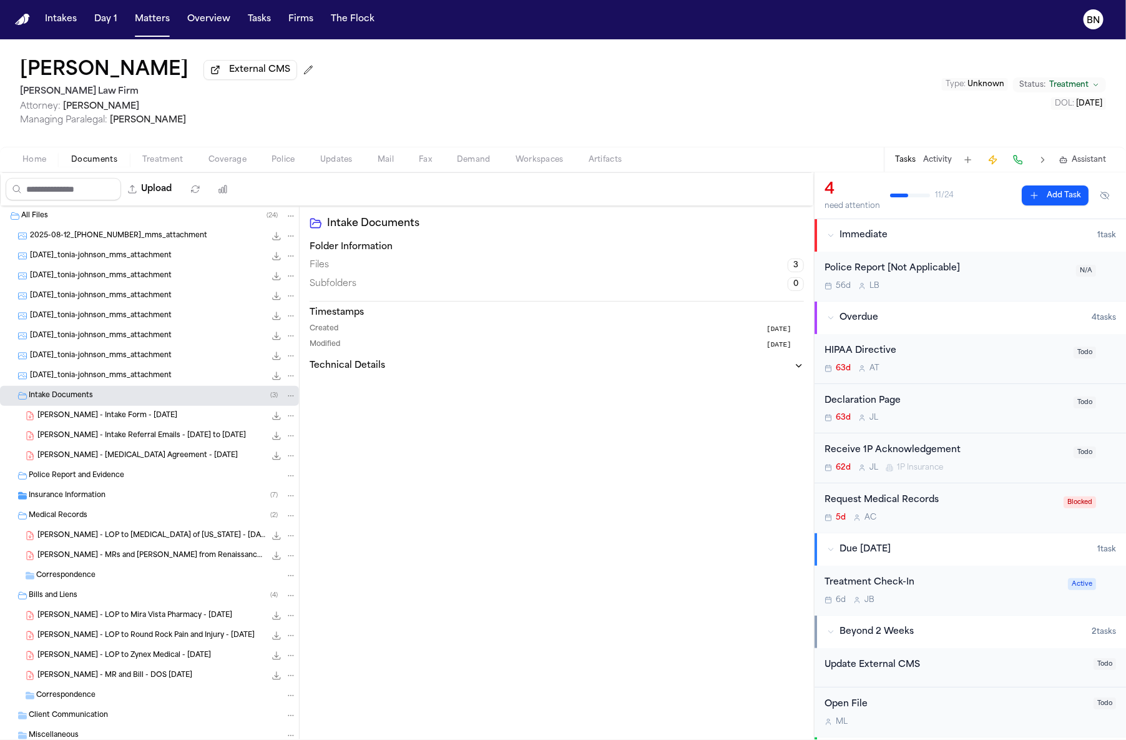
click at [204, 499] on div "Insurance Information ( 7 )" at bounding box center [163, 495] width 268 height 11
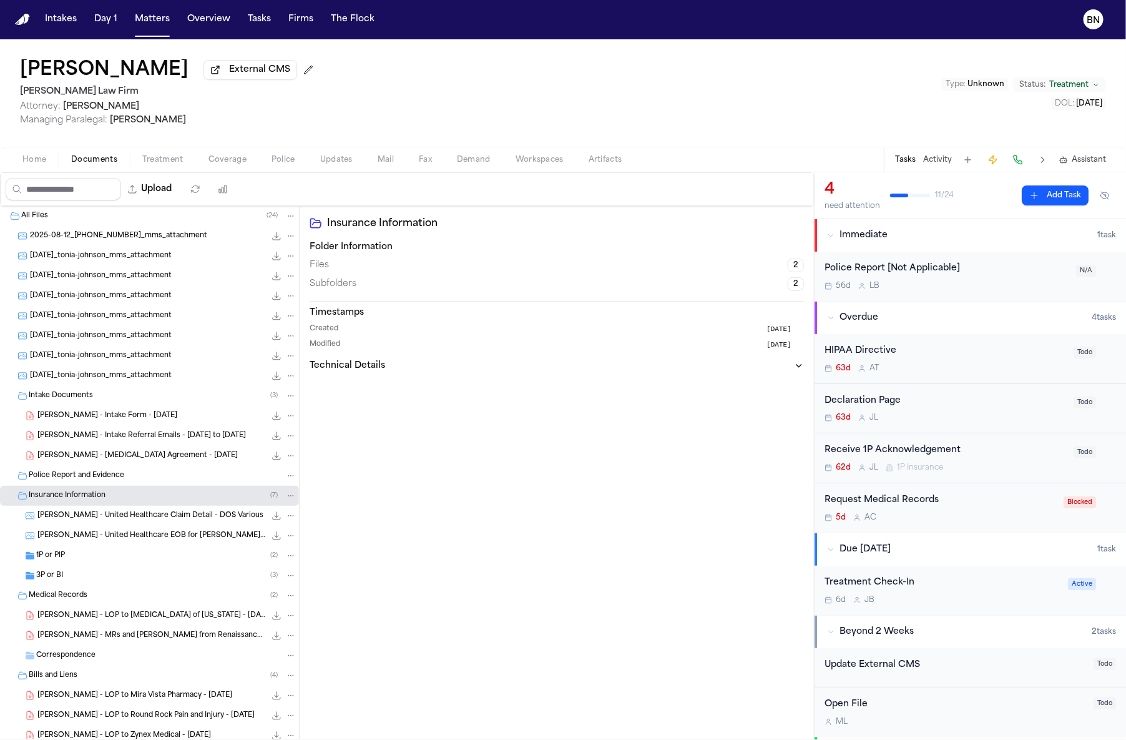
click at [218, 157] on span "Coverage" at bounding box center [228, 160] width 38 height 10
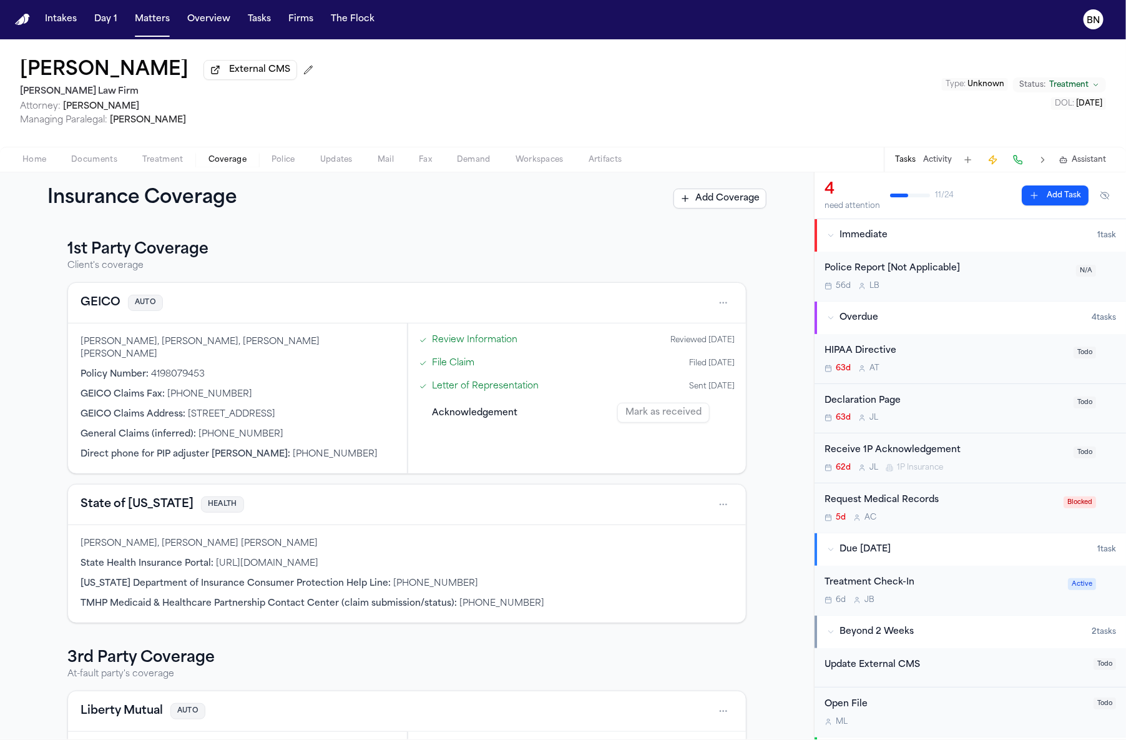
click at [92, 290] on div "GEICO AUTO" at bounding box center [407, 303] width 678 height 41
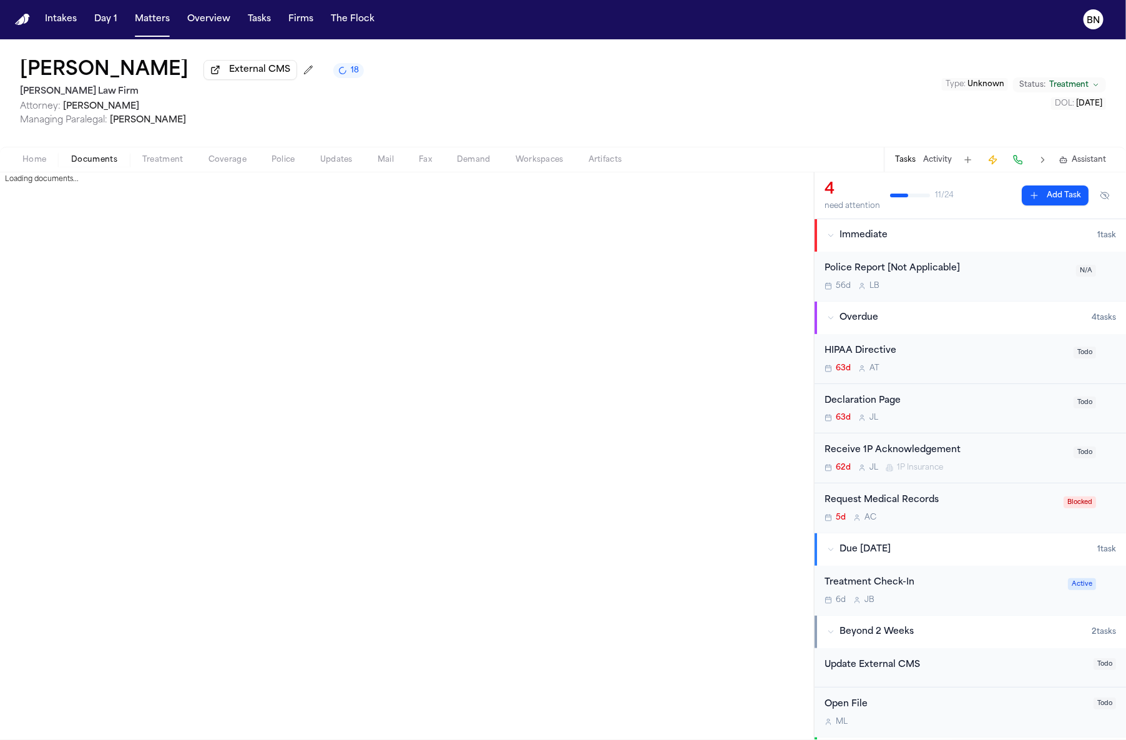
drag, startPoint x: 82, startPoint y: 158, endPoint x: 107, endPoint y: 205, distance: 53.6
click at [83, 159] on span "Documents" at bounding box center [94, 160] width 46 height 10
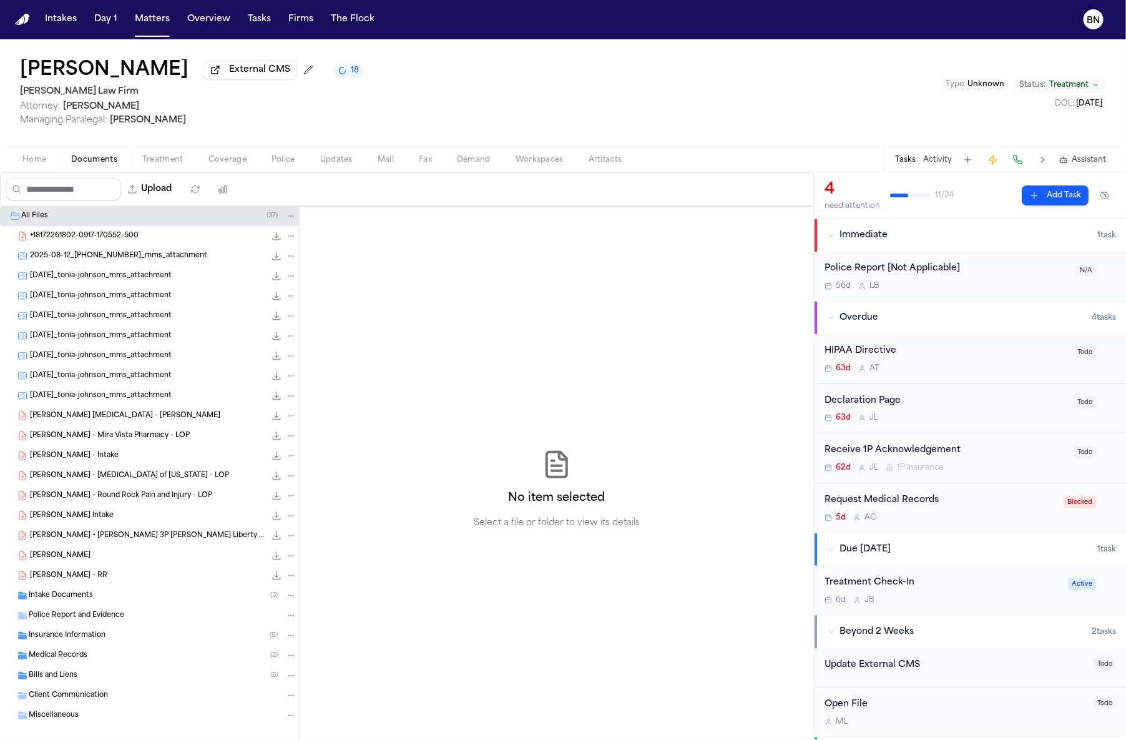
click at [180, 606] on div "Intake Documents ( 3 )" at bounding box center [149, 596] width 299 height 20
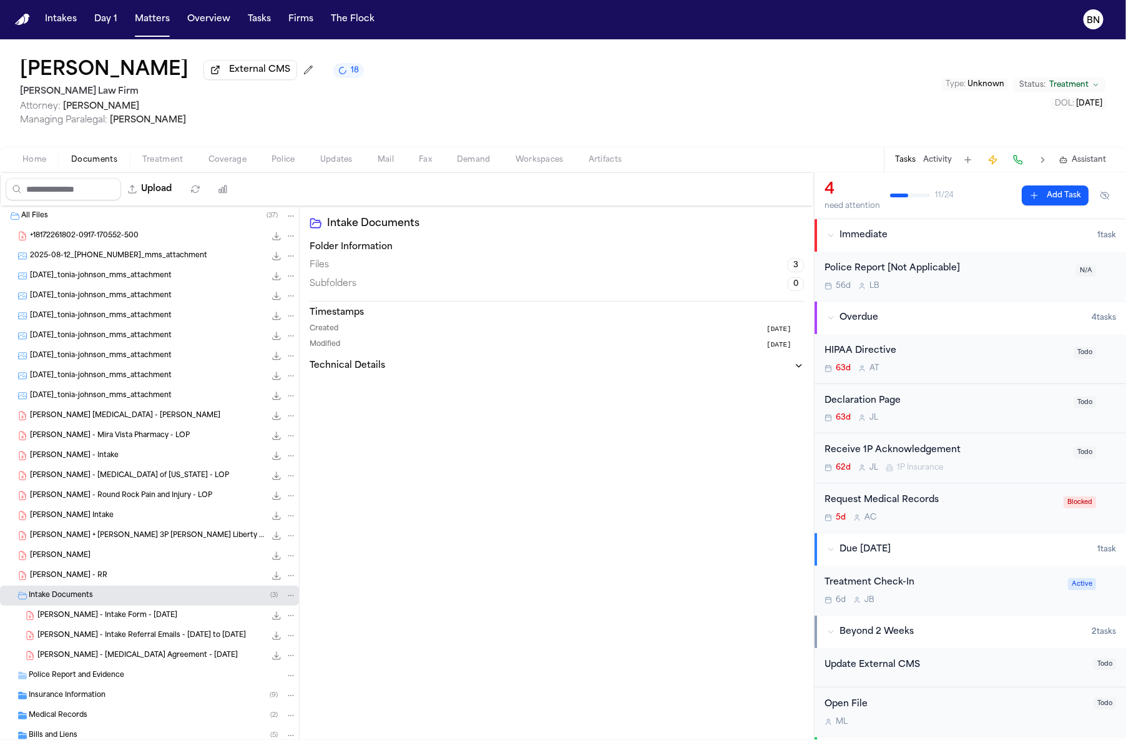
click at [185, 626] on div "[PERSON_NAME] - Intake Form - [DATE] 572.4 KB • PDF" at bounding box center [149, 616] width 299 height 20
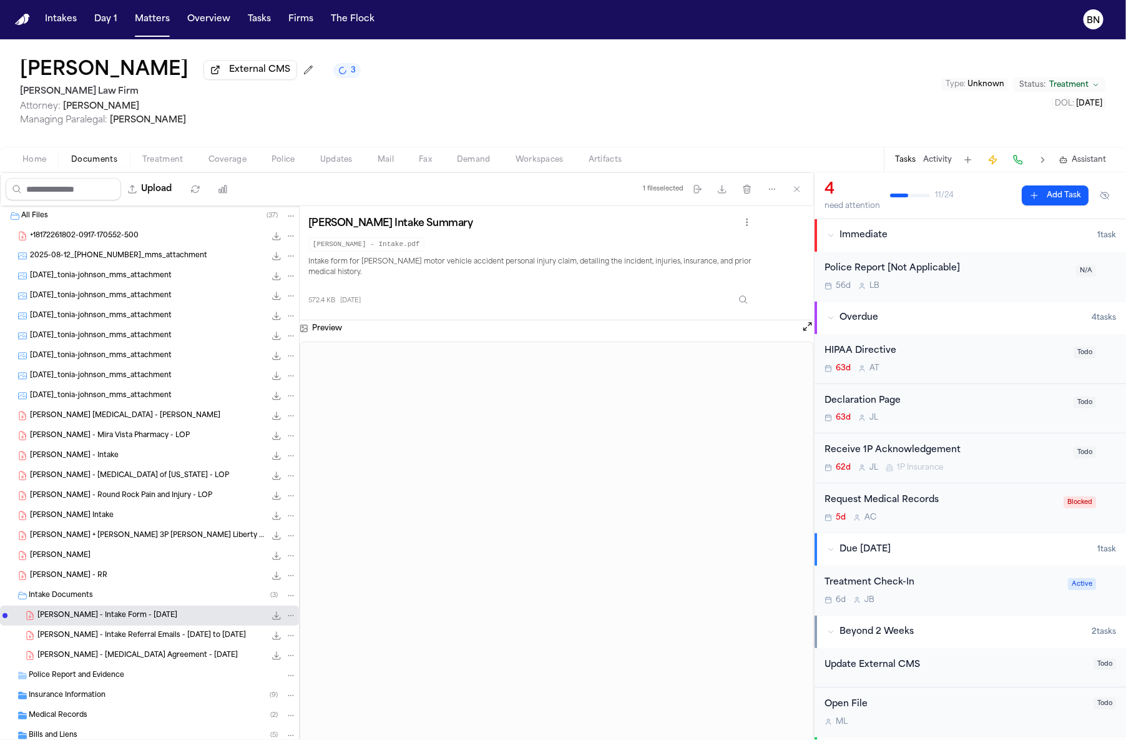
click at [323, 170] on div "Home Documents Treatment Coverage Police Updates Mail Fax Demand Workspaces Art…" at bounding box center [563, 159] width 1126 height 25
click at [326, 165] on span "Updates" at bounding box center [336, 160] width 32 height 10
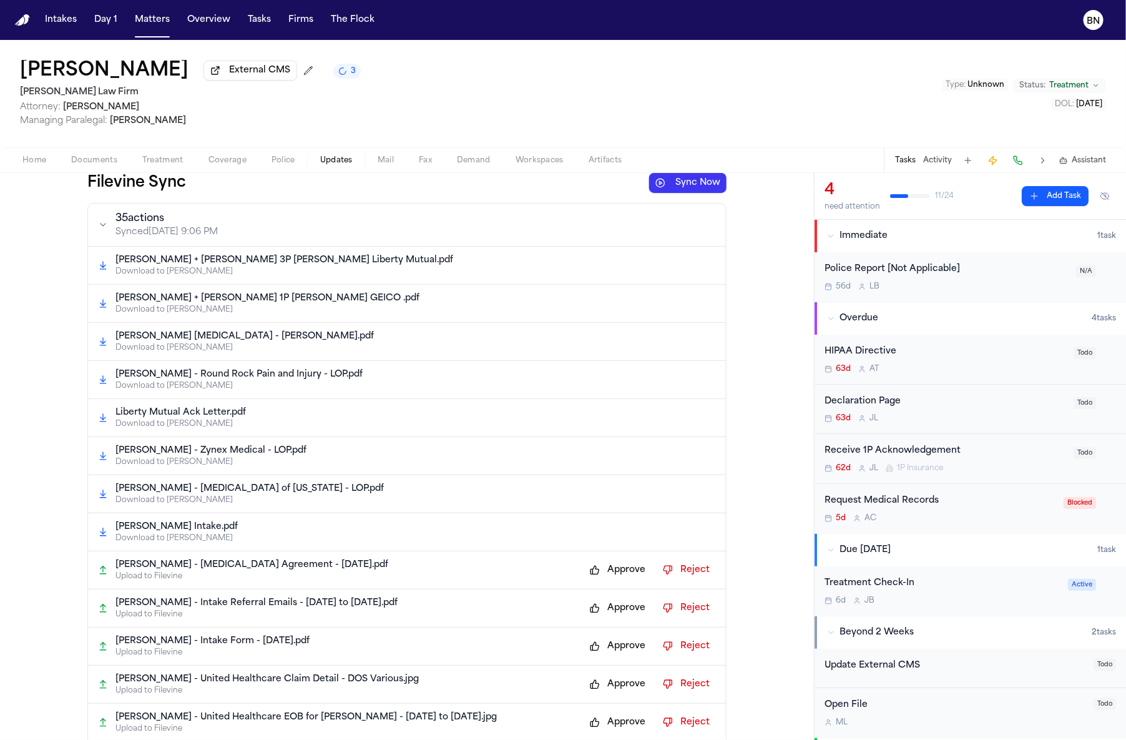
click at [620, 580] on button "Approve" at bounding box center [618, 570] width 68 height 20
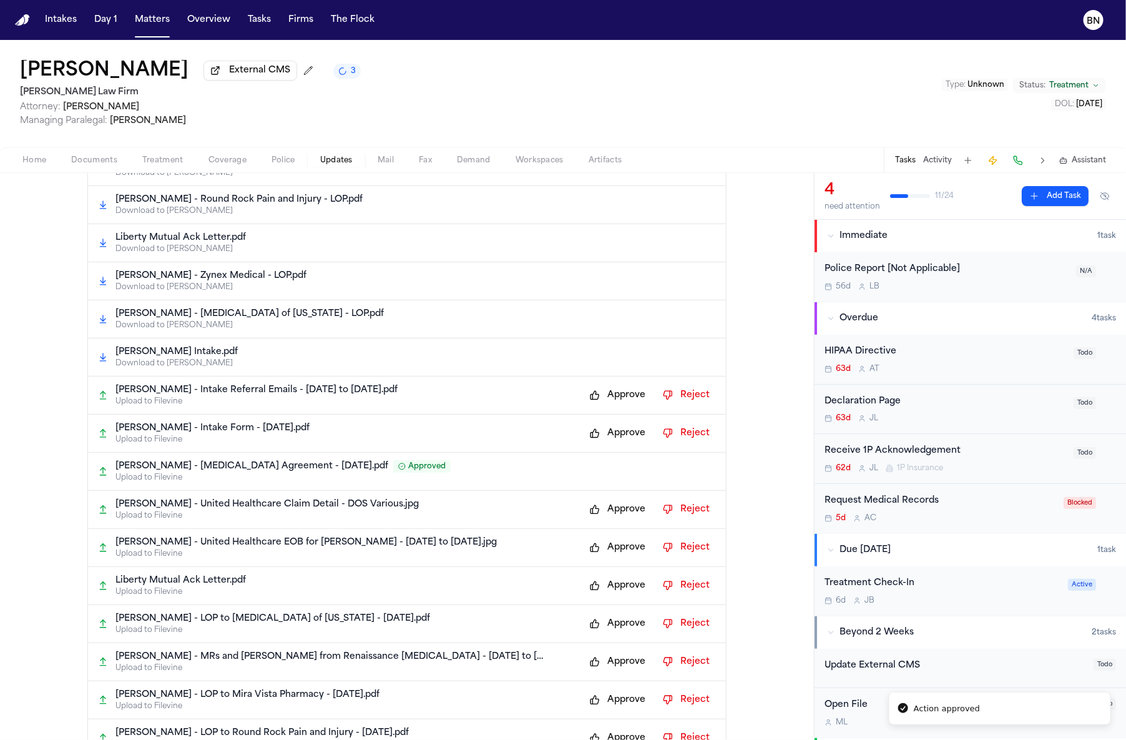
click at [607, 428] on button "Approve" at bounding box center [618, 433] width 68 height 20
click at [610, 405] on button "Approve" at bounding box center [618, 395] width 68 height 20
click at [636, 519] on button "Approve" at bounding box center [618, 509] width 68 height 20
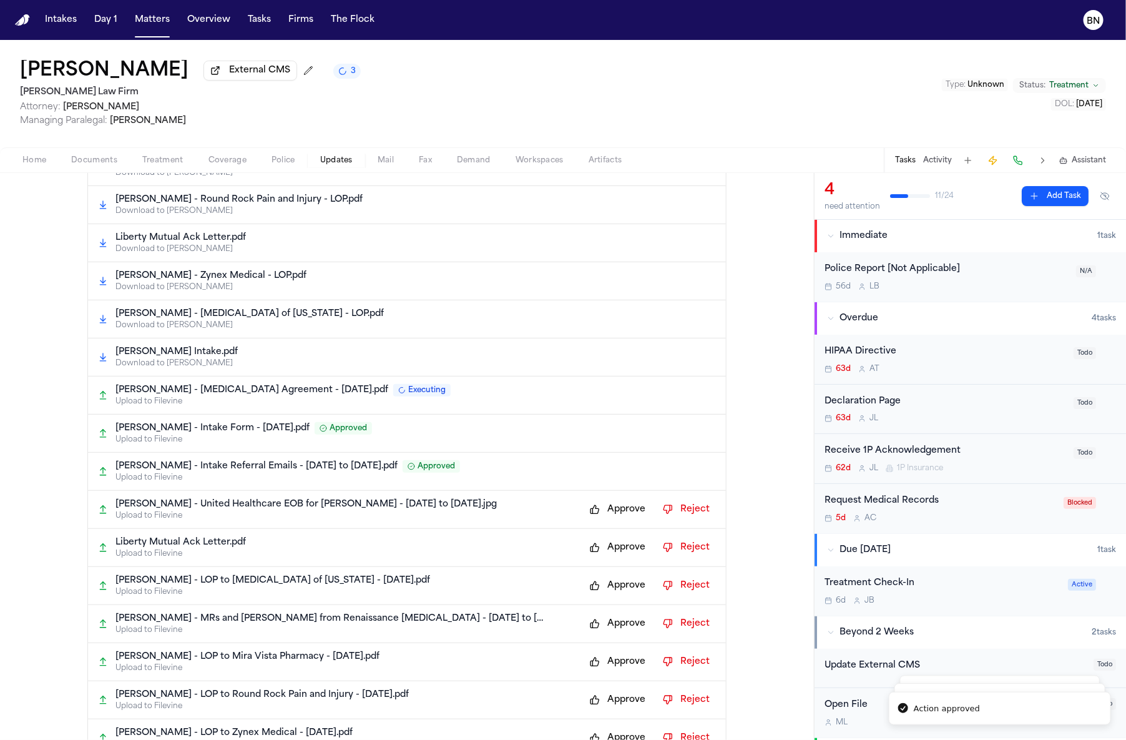
click at [627, 591] on button "Approve" at bounding box center [618, 586] width 68 height 20
drag, startPoint x: 624, startPoint y: 632, endPoint x: 623, endPoint y: 622, distance: 10.0
click at [623, 632] on button "Approve" at bounding box center [618, 624] width 68 height 20
click at [618, 593] on button "Approve" at bounding box center [618, 586] width 68 height 20
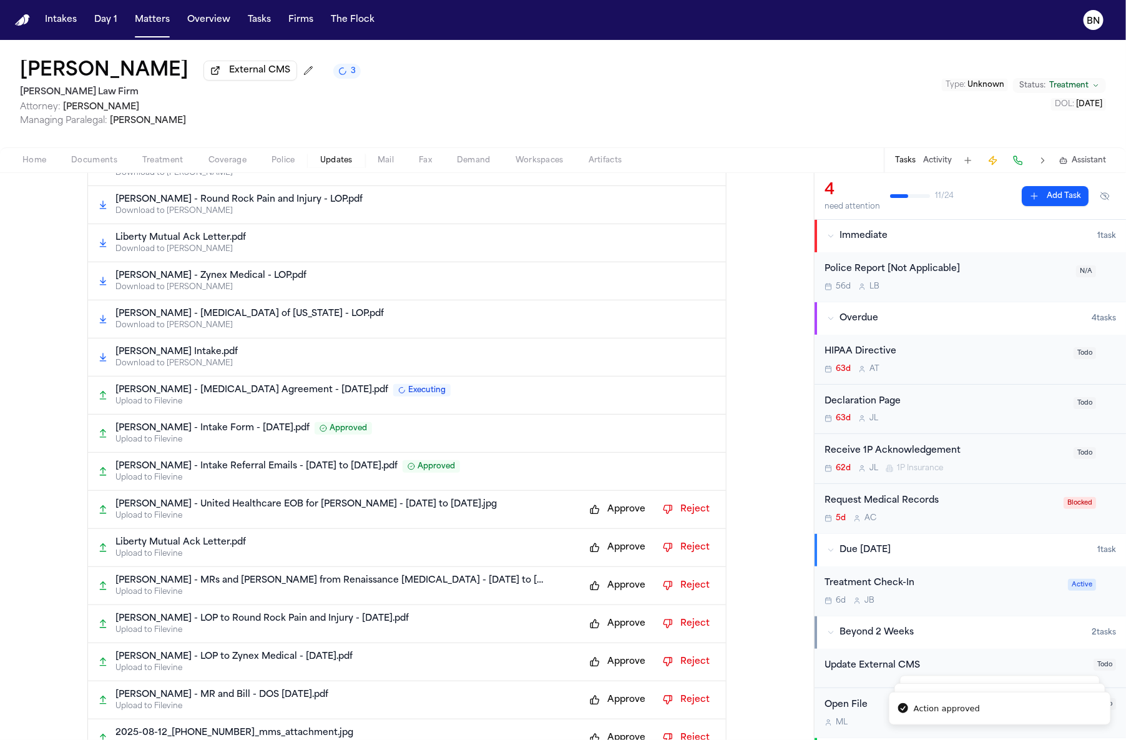
click at [609, 544] on button "Approve" at bounding box center [618, 547] width 68 height 20
click at [607, 526] on div "[PERSON_NAME] - United Healthcare EOB for [PERSON_NAME] - [DATE] to [DATE].jpg …" at bounding box center [407, 510] width 638 height 38
drag, startPoint x: 607, startPoint y: 521, endPoint x: 607, endPoint y: 531, distance: 10.0
click at [607, 519] on button "Approve" at bounding box center [618, 509] width 68 height 20
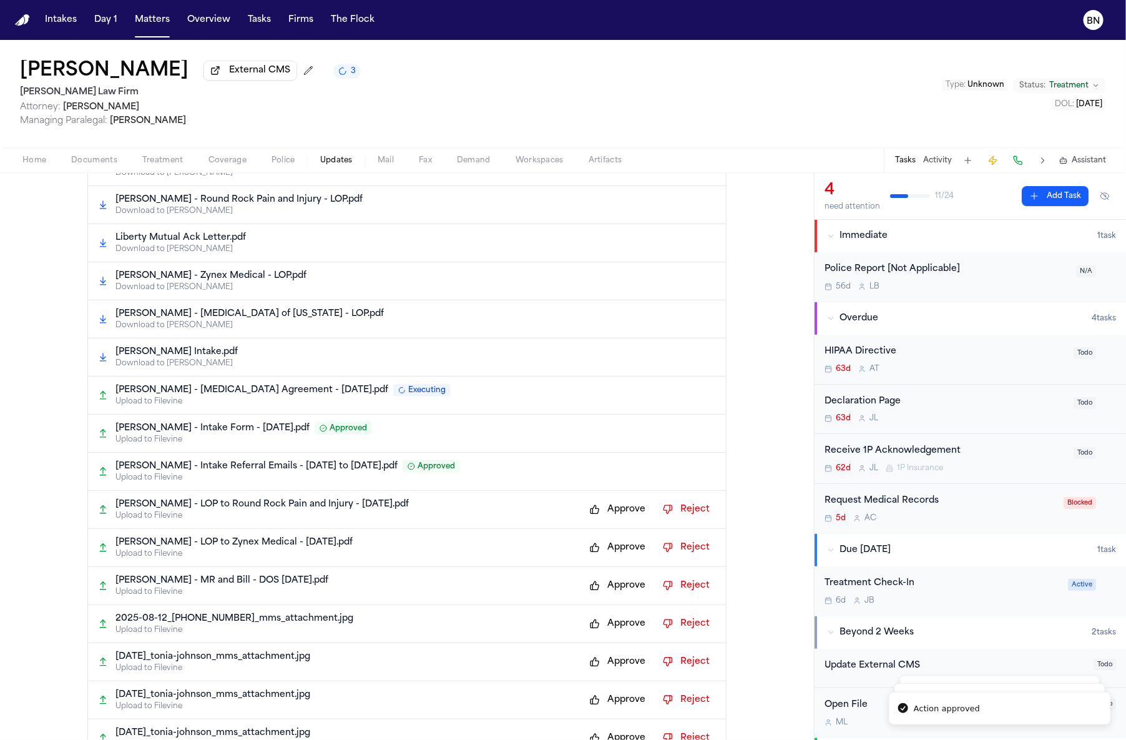
click at [609, 551] on button "Approve" at bounding box center [618, 547] width 68 height 20
click at [611, 517] on button "Approve" at bounding box center [618, 509] width 68 height 20
click at [611, 517] on div "Approve Reject" at bounding box center [650, 509] width 132 height 20
click at [612, 519] on button "Approve" at bounding box center [618, 509] width 68 height 20
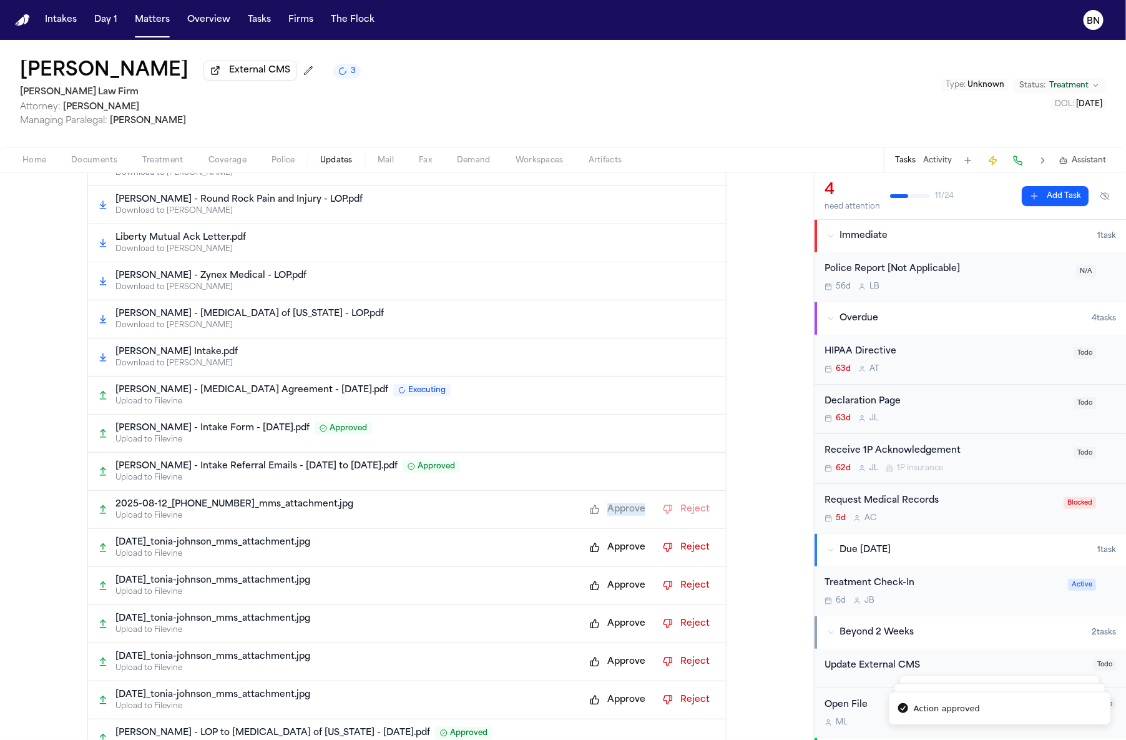
click at [612, 537] on button "Approve" at bounding box center [618, 547] width 68 height 20
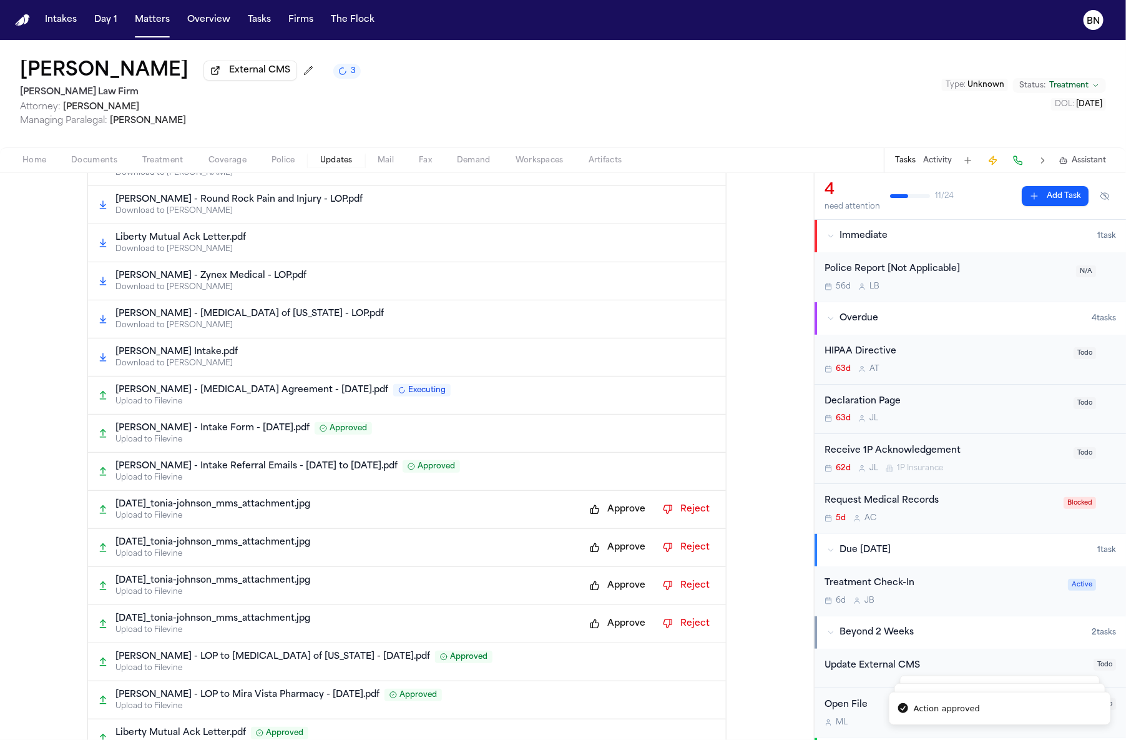
click at [612, 519] on button "Approve" at bounding box center [618, 509] width 68 height 20
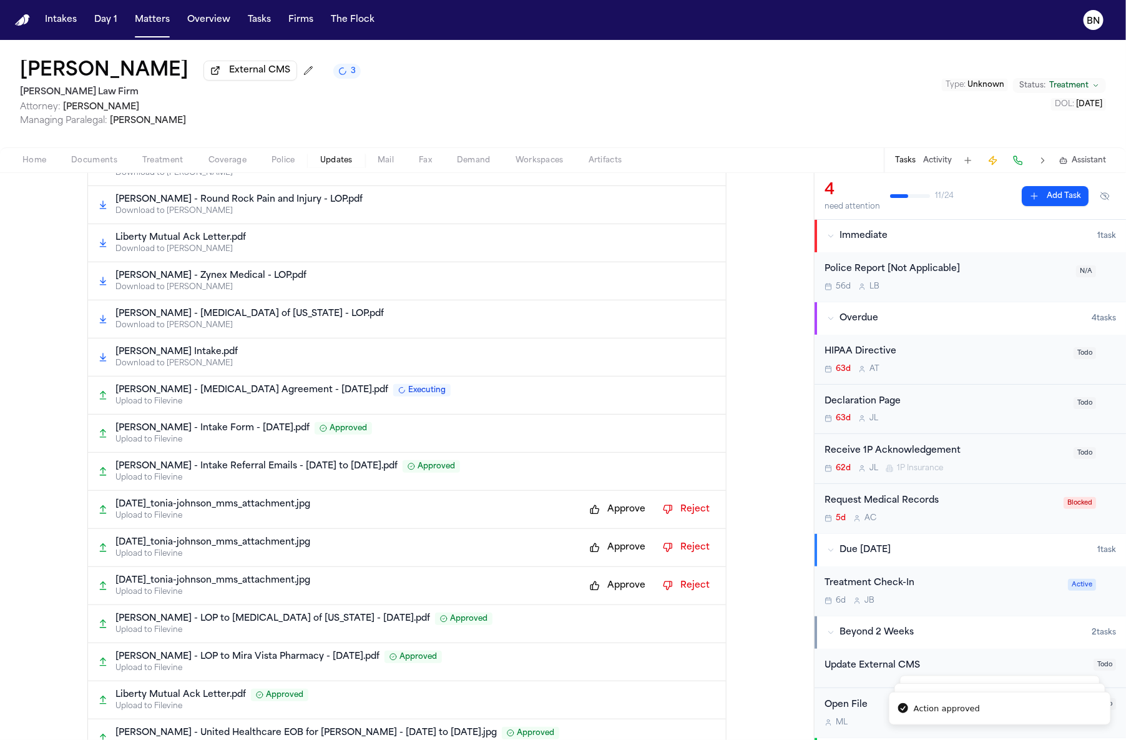
click at [612, 519] on button "Approve" at bounding box center [618, 509] width 68 height 20
click at [612, 519] on div "Approve Reject" at bounding box center [650, 509] width 132 height 20
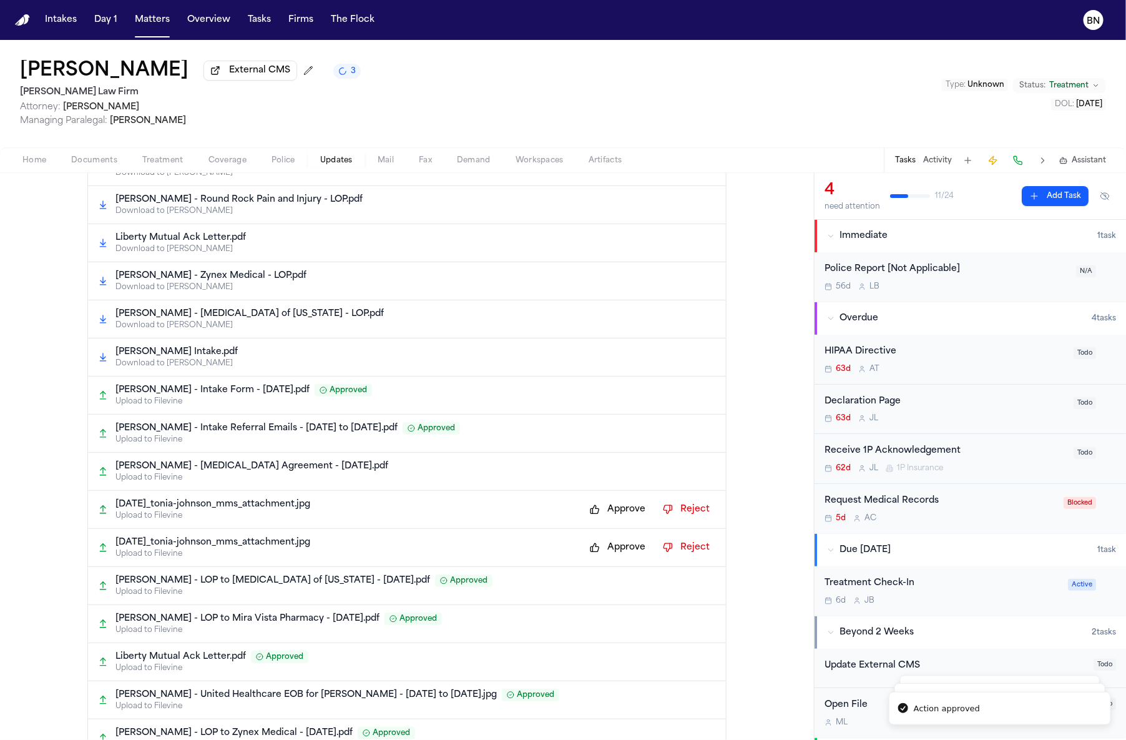
click at [612, 519] on button "Approve" at bounding box center [618, 509] width 68 height 20
click at [612, 519] on div "Approve Reject" at bounding box center [650, 509] width 132 height 20
click at [612, 537] on button "Approve" at bounding box center [618, 547] width 68 height 20
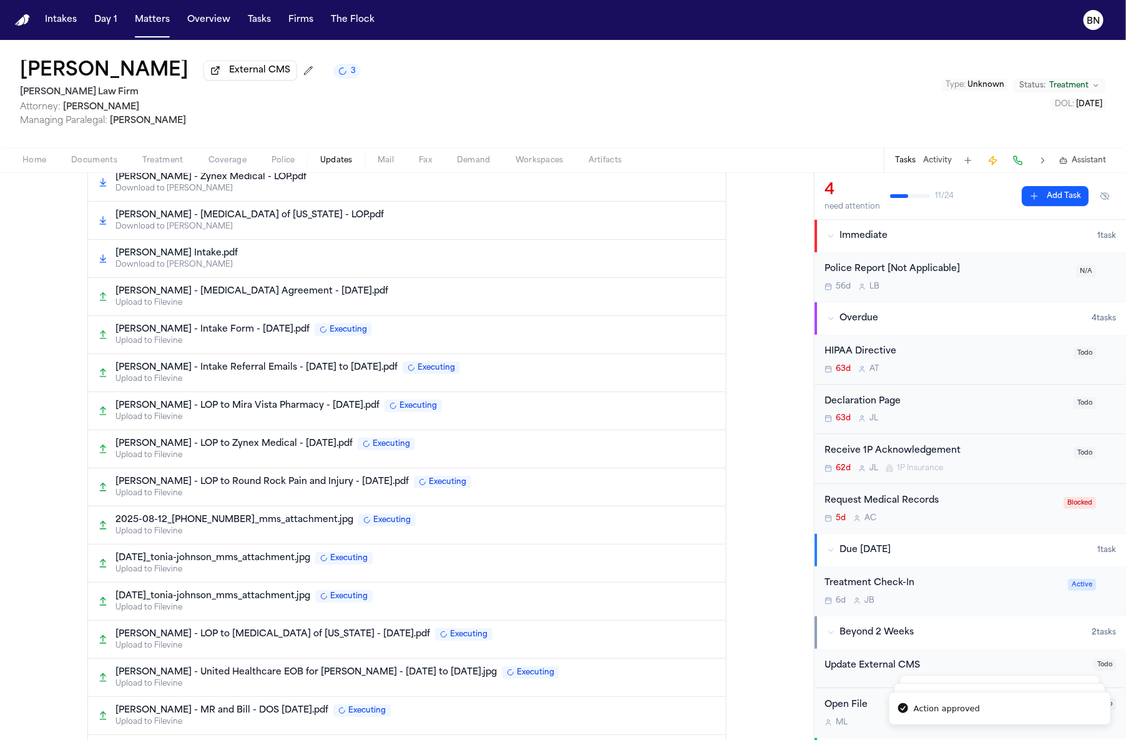
scroll to position [752, 0]
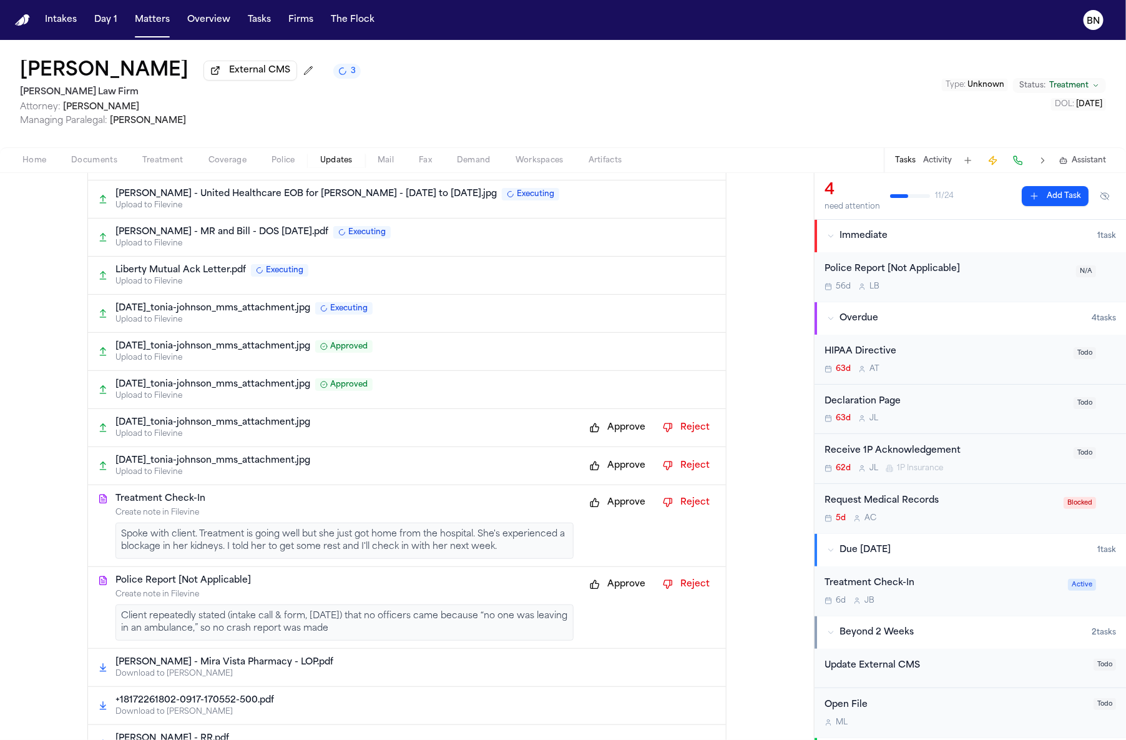
click at [607, 513] on button "Approve" at bounding box center [618, 503] width 68 height 20
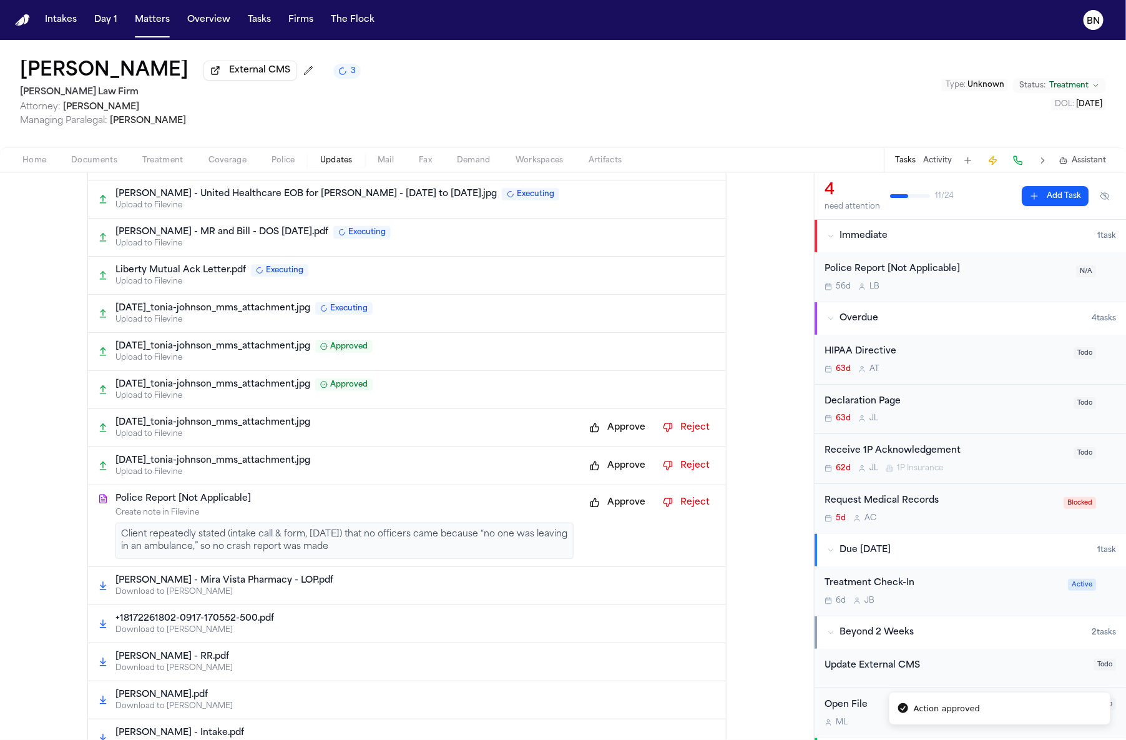
click at [610, 508] on button "Approve" at bounding box center [618, 503] width 68 height 20
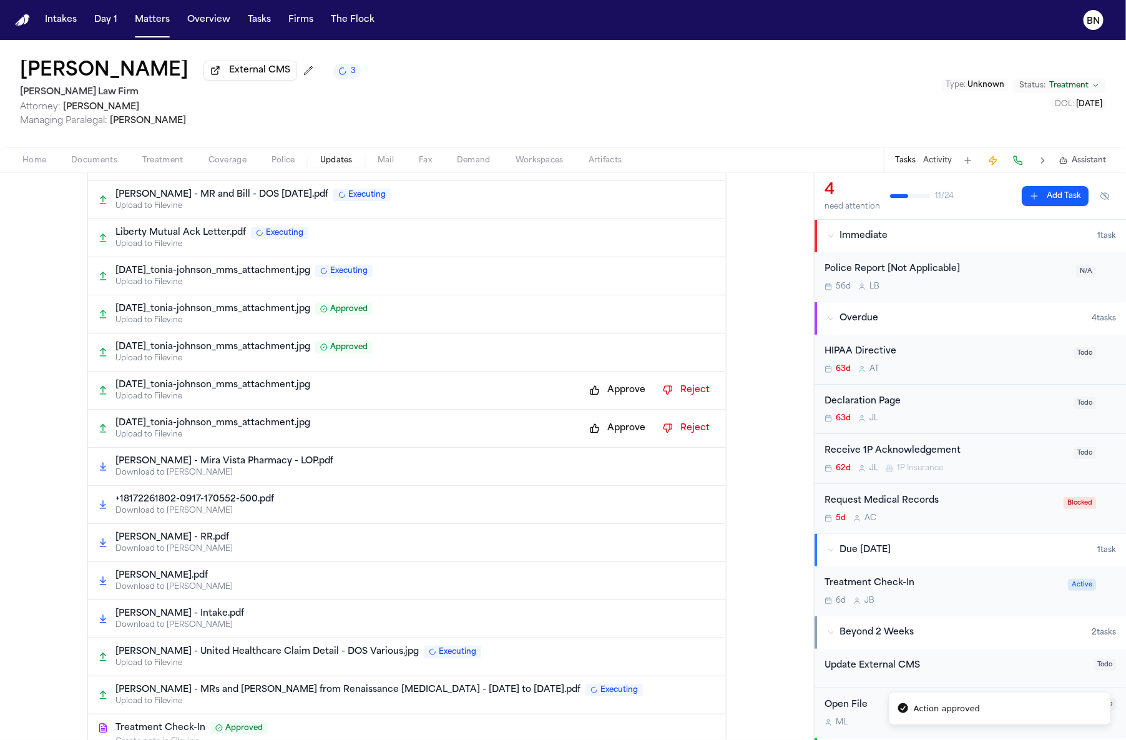
click at [589, 438] on button "Approve" at bounding box center [618, 428] width 68 height 20
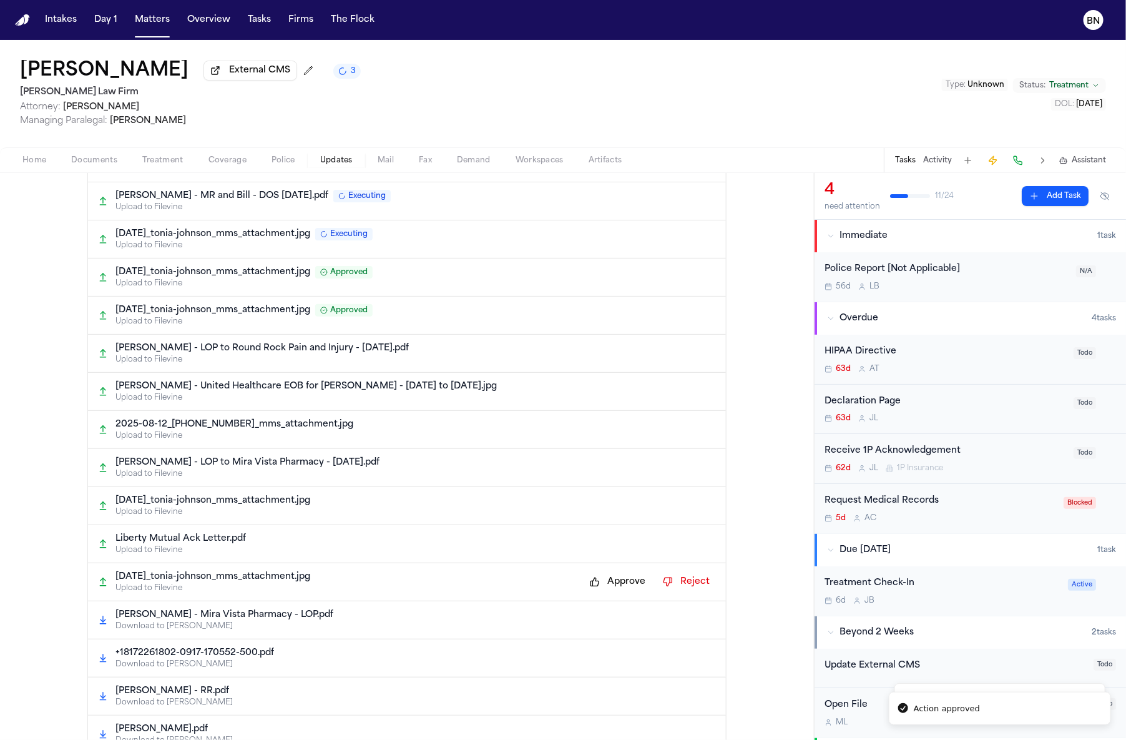
click at [622, 592] on button "Approve" at bounding box center [618, 582] width 68 height 20
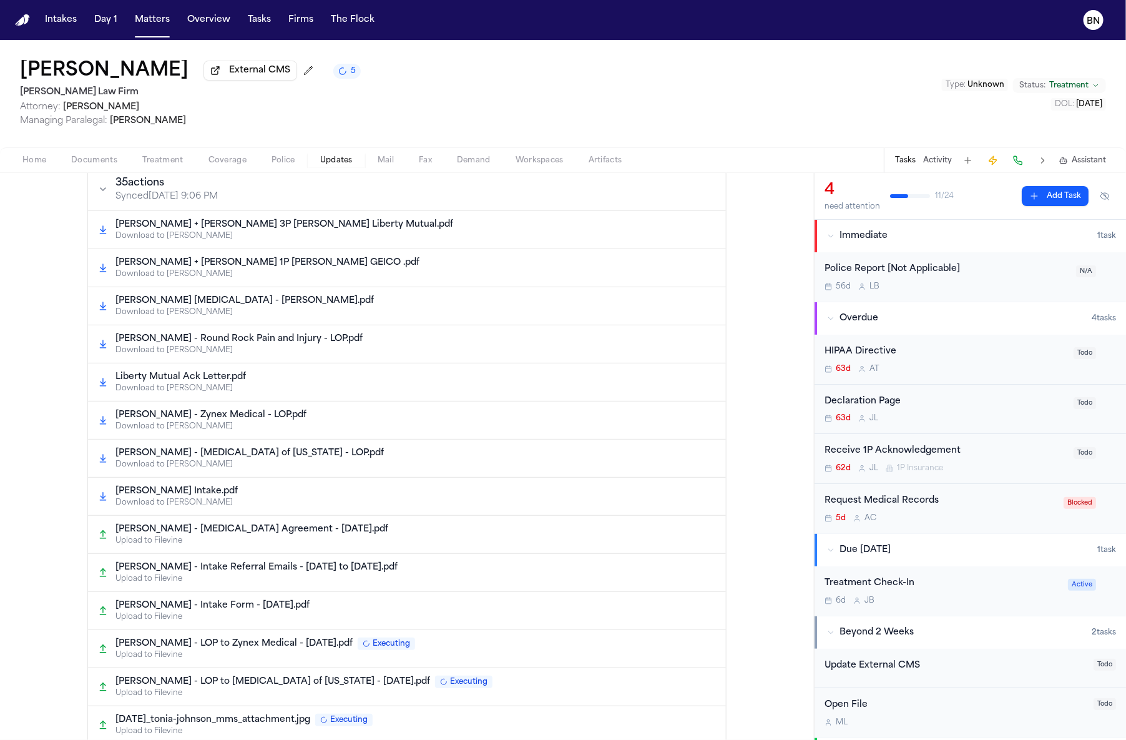
scroll to position [0, 0]
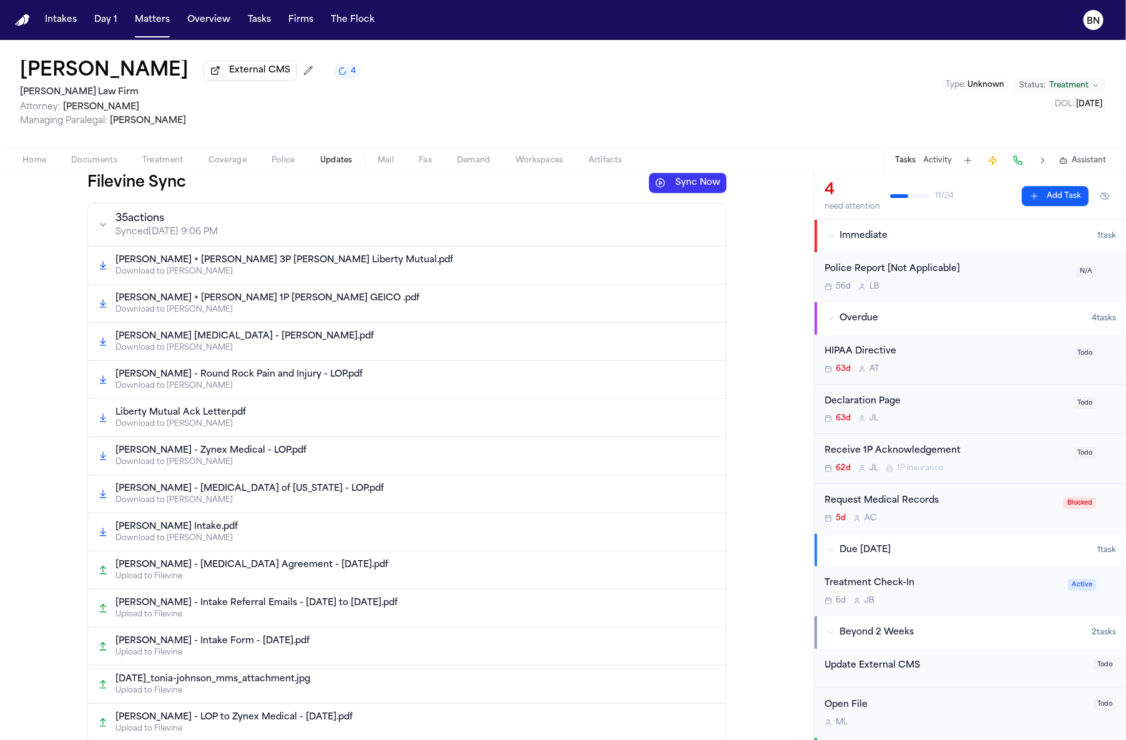
click at [209, 160] on span "Coverage" at bounding box center [228, 160] width 38 height 10
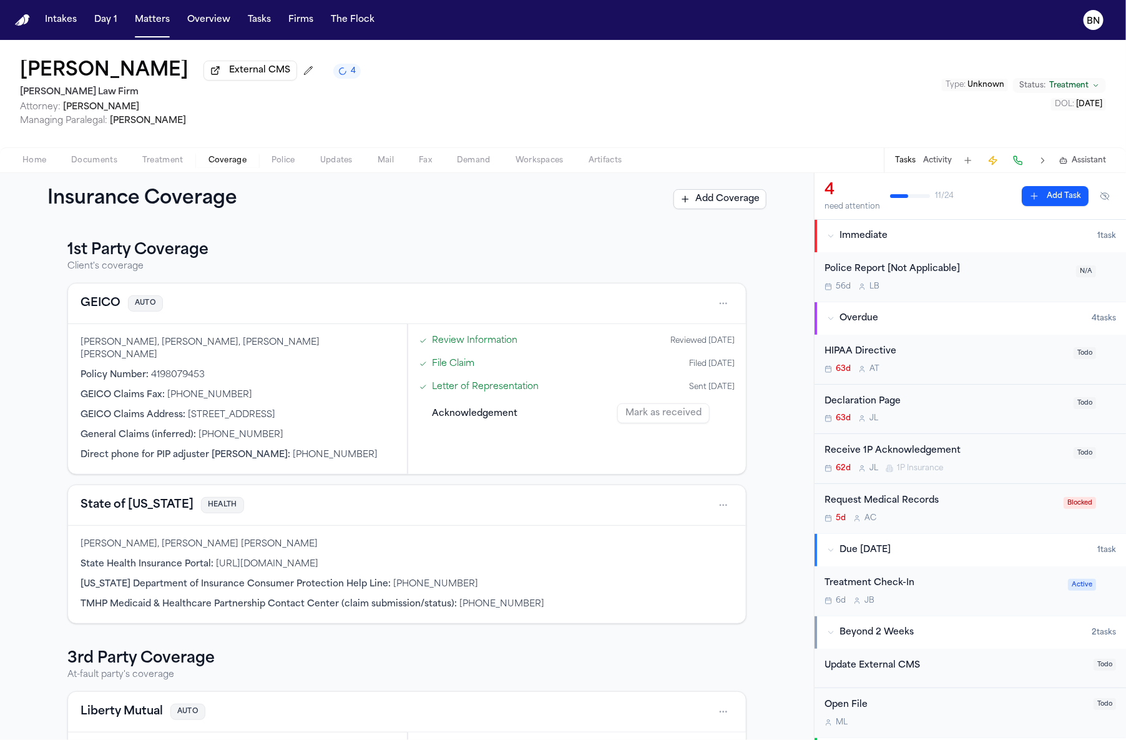
click at [81, 312] on button "GEICO" at bounding box center [101, 303] width 40 height 17
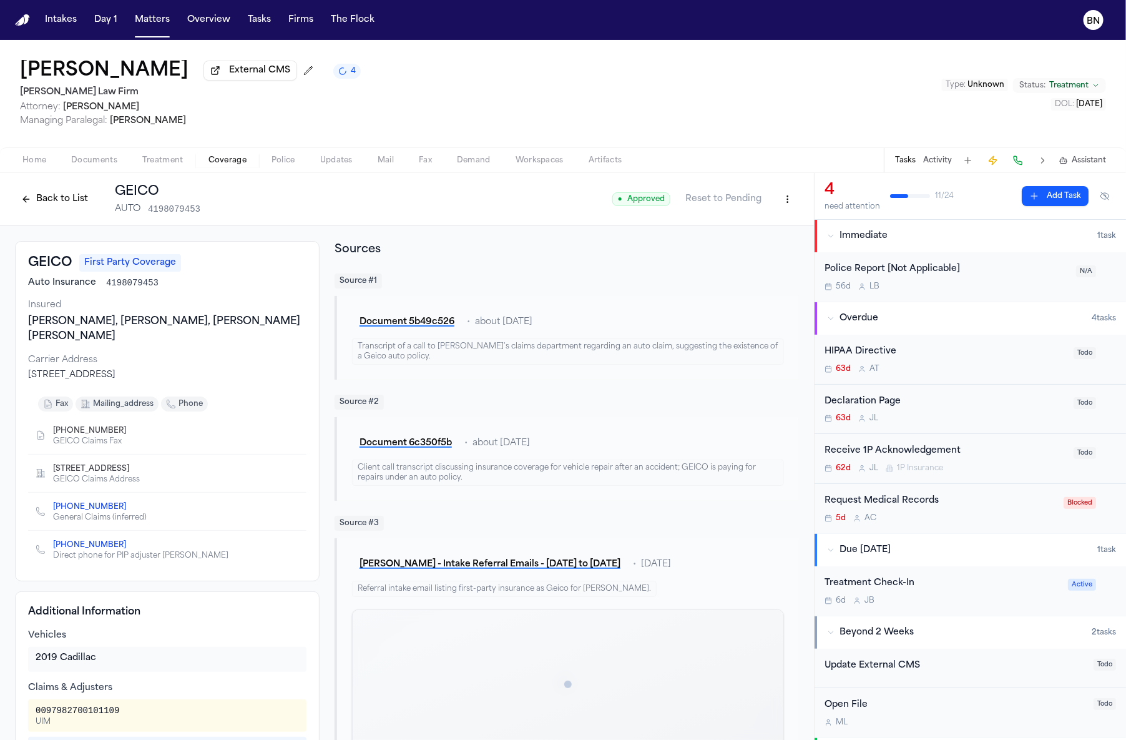
click at [142, 200] on h1 "GEICO" at bounding box center [158, 191] width 86 height 17
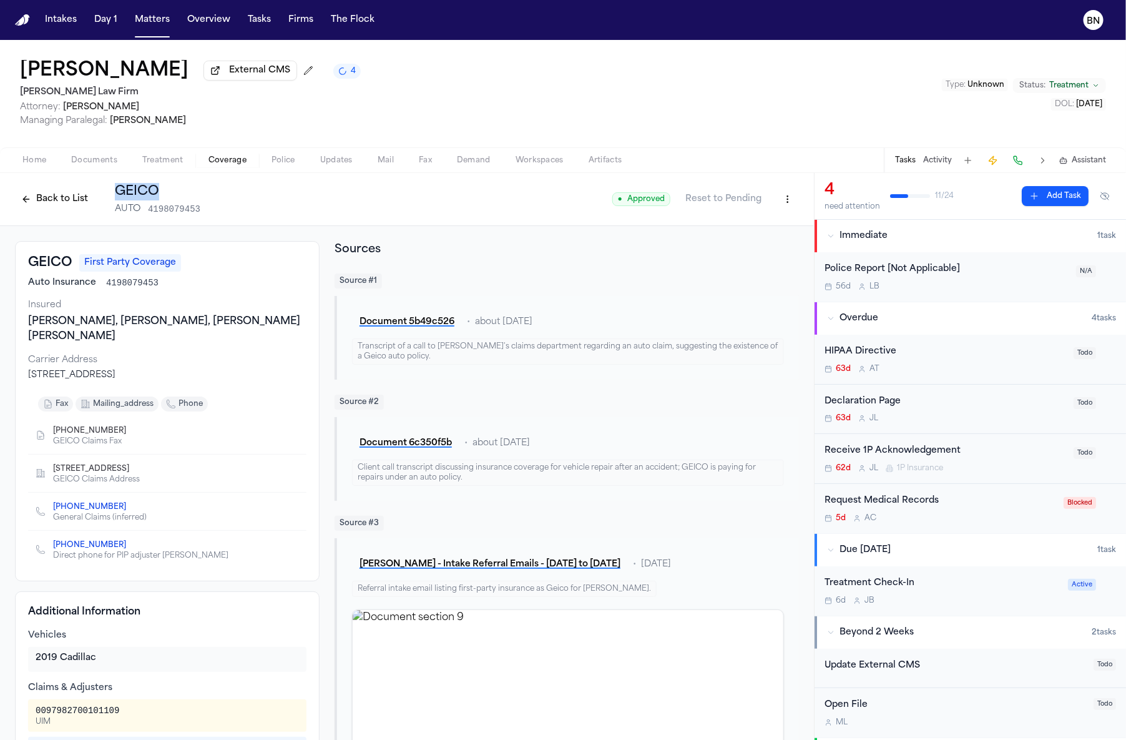
click at [142, 200] on h1 "GEICO" at bounding box center [158, 191] width 86 height 17
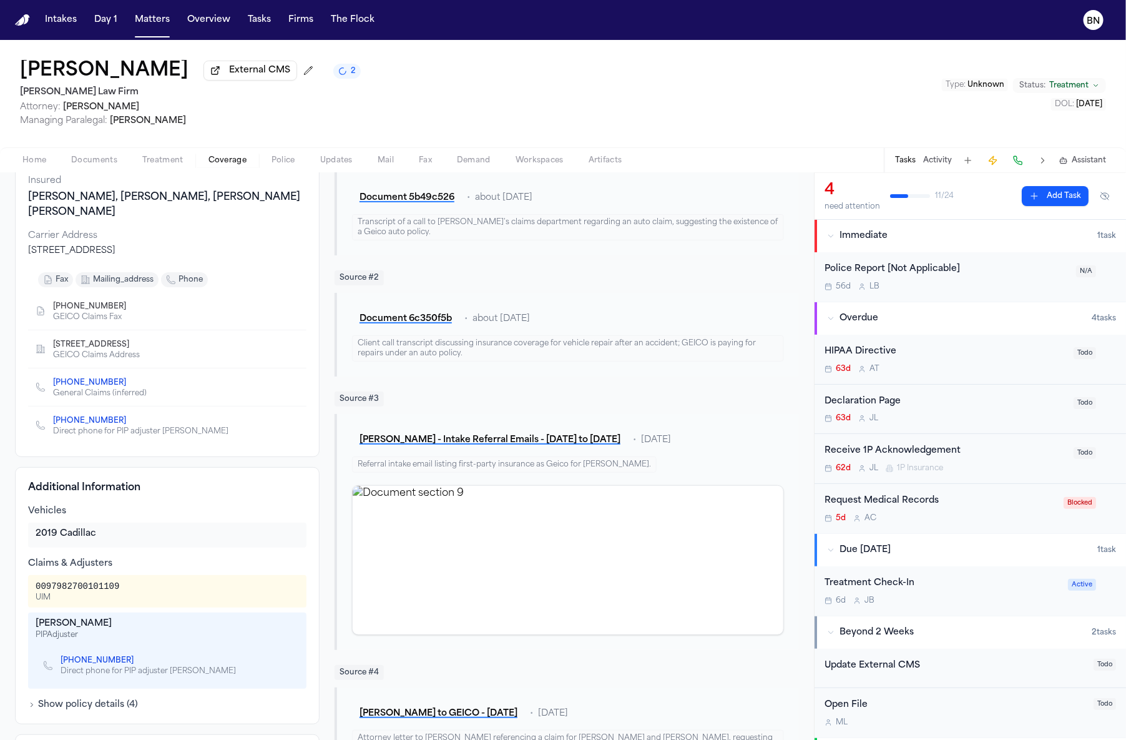
scroll to position [128, 0]
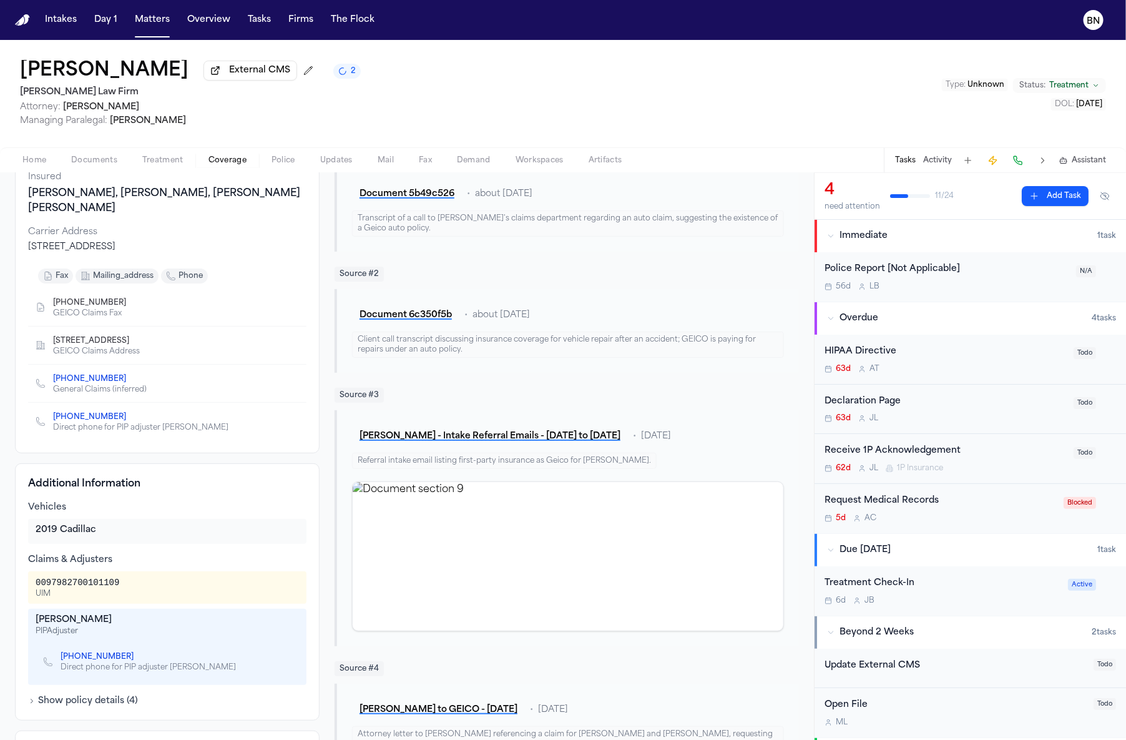
click at [62, 625] on div "[PERSON_NAME]" at bounding box center [167, 620] width 263 height 12
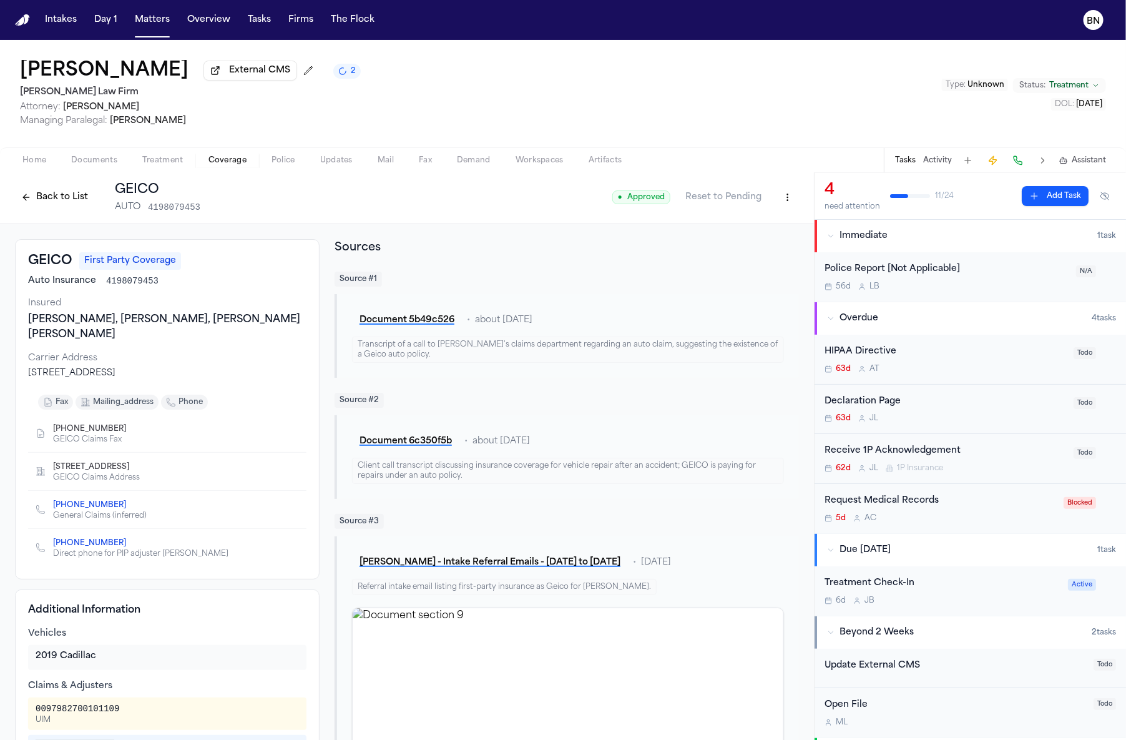
scroll to position [0, 0]
click at [95, 327] on div "[PERSON_NAME], [PERSON_NAME], [PERSON_NAME] [PERSON_NAME]" at bounding box center [167, 329] width 278 height 30
click at [132, 336] on div "[PERSON_NAME], [PERSON_NAME], [PERSON_NAME] [PERSON_NAME]" at bounding box center [167, 329] width 278 height 30
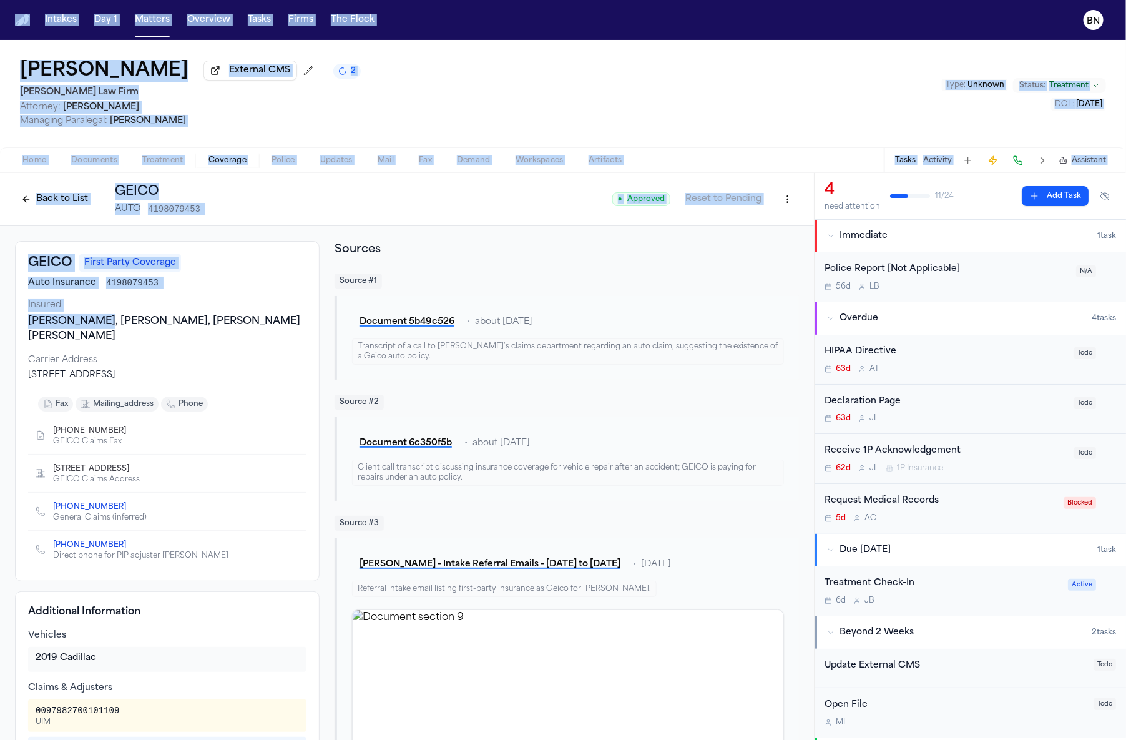
drag, startPoint x: 99, startPoint y: 328, endPoint x: -15, endPoint y: 324, distance: 114.3
click at [0, 324] on html "Intakes Day 1 Matters Overview Tasks Firms The Flock BN [PERSON_NAME] External …" at bounding box center [563, 370] width 1126 height 740
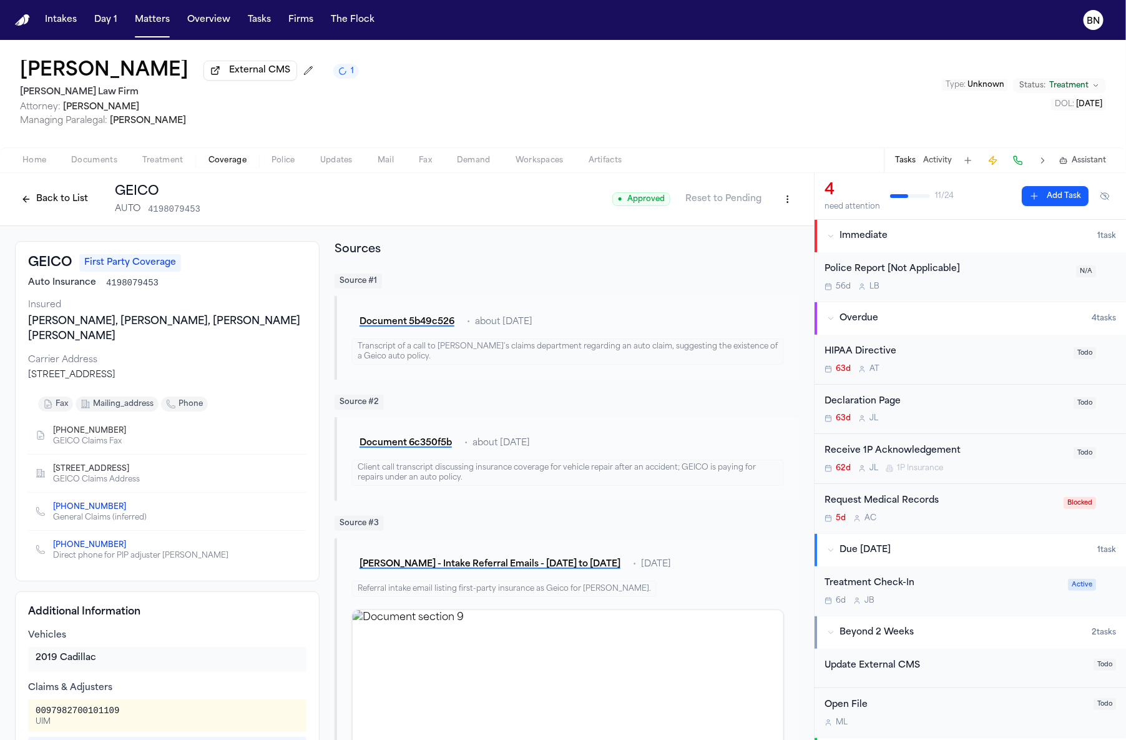
click at [36, 328] on div "[PERSON_NAME], [PERSON_NAME], [PERSON_NAME] [PERSON_NAME]" at bounding box center [167, 329] width 278 height 30
drag, startPoint x: 99, startPoint y: 326, endPoint x: 4, endPoint y: 325, distance: 94.3
click at [112, 285] on span "4198079453" at bounding box center [132, 283] width 52 height 12
click at [119, 287] on span "4198079453" at bounding box center [132, 283] width 52 height 12
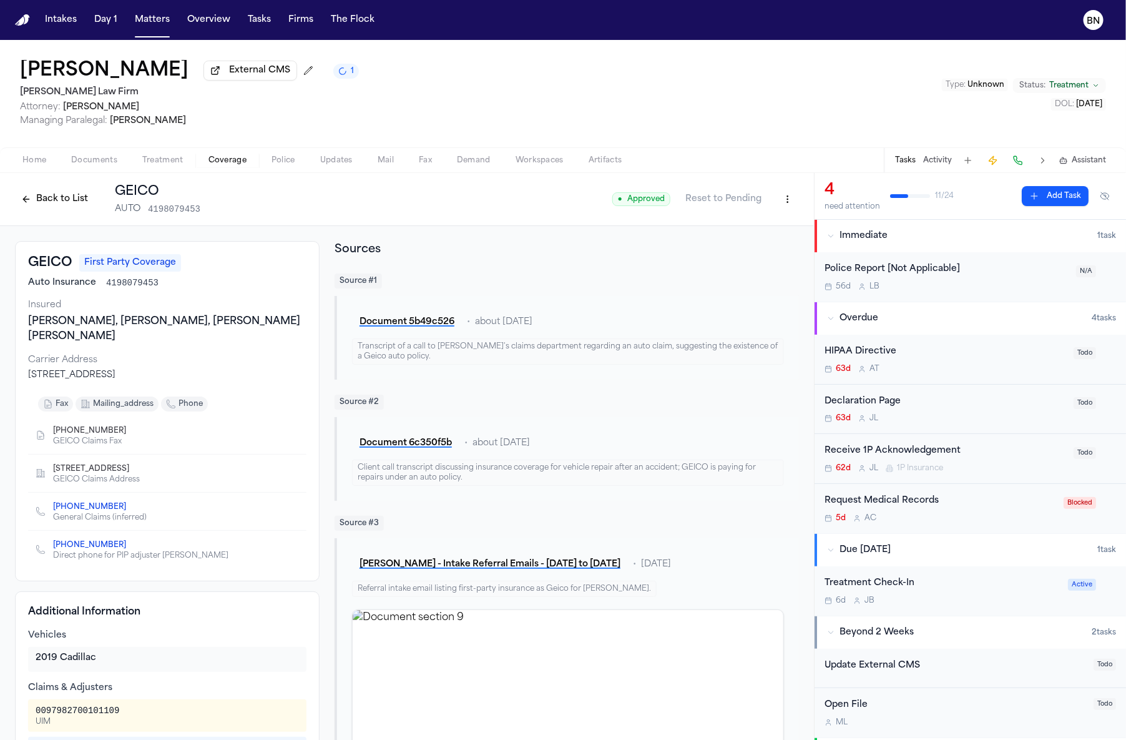
click at [119, 287] on span "4198079453" at bounding box center [132, 283] width 52 height 12
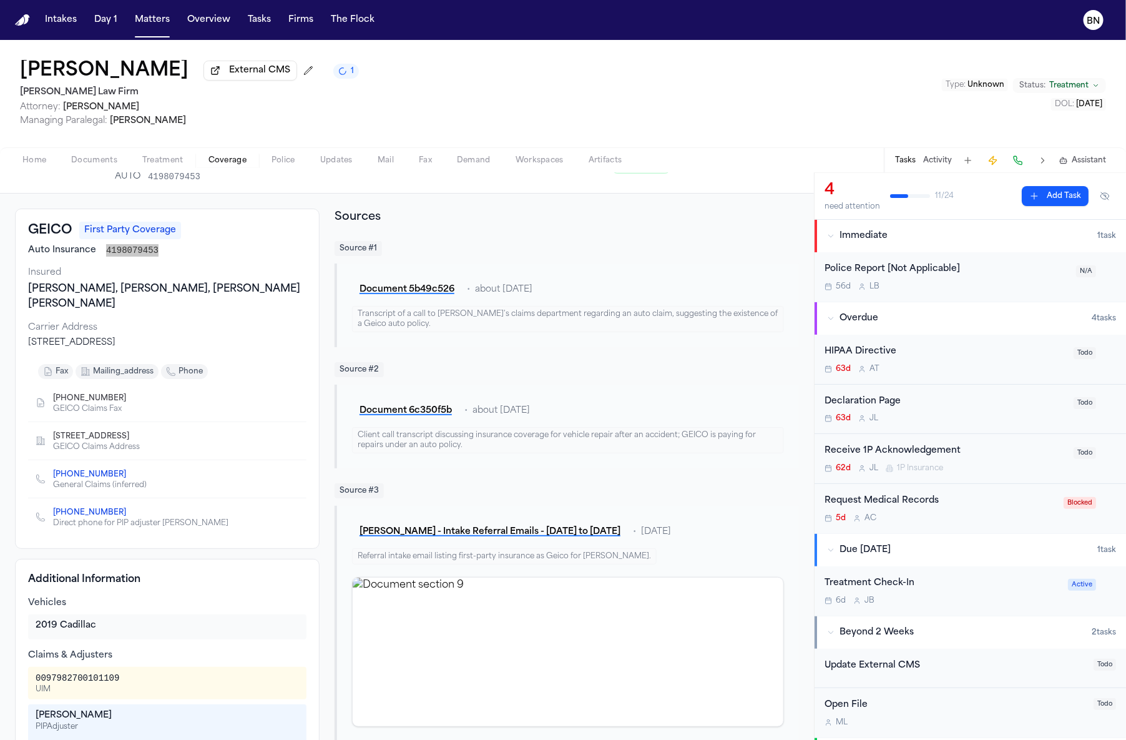
scroll to position [36, 0]
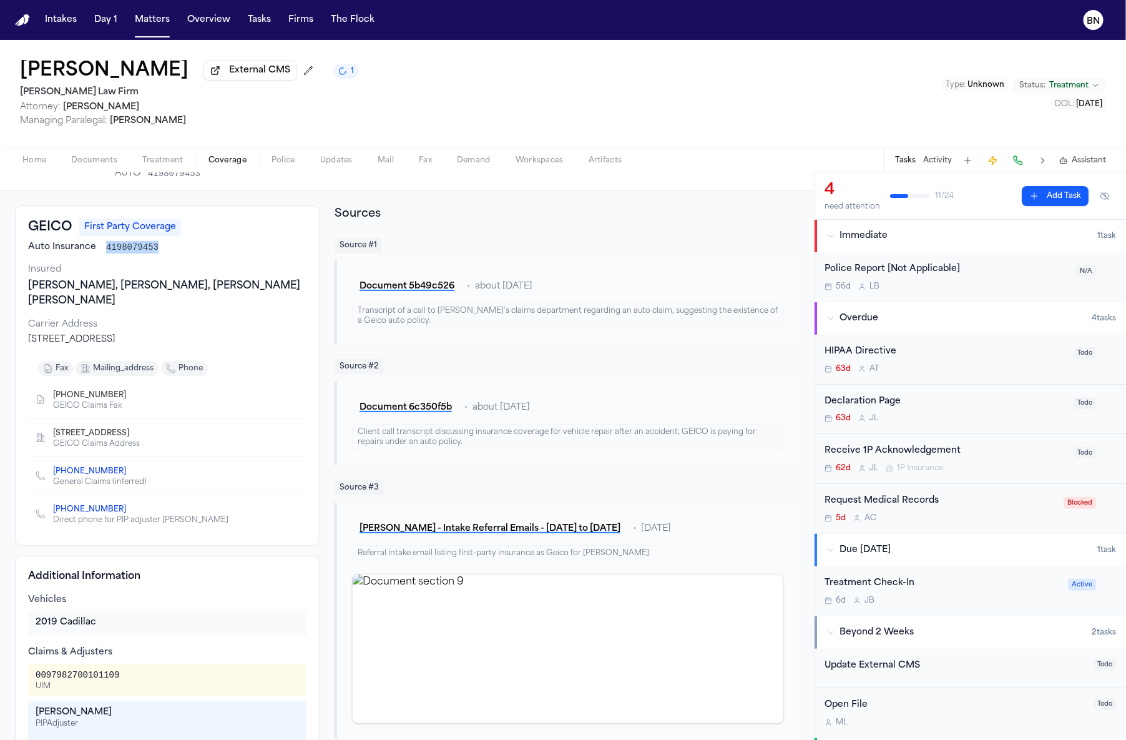
click at [100, 675] on div "0097982700101109" at bounding box center [78, 675] width 84 height 12
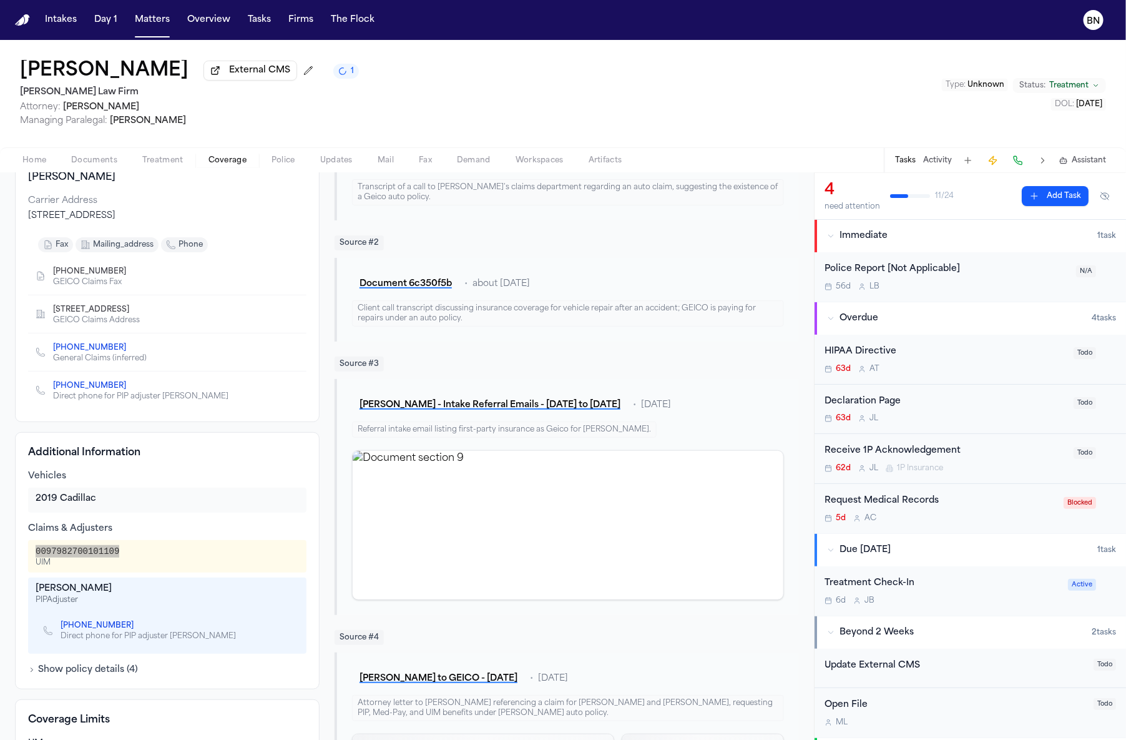
scroll to position [175, 0]
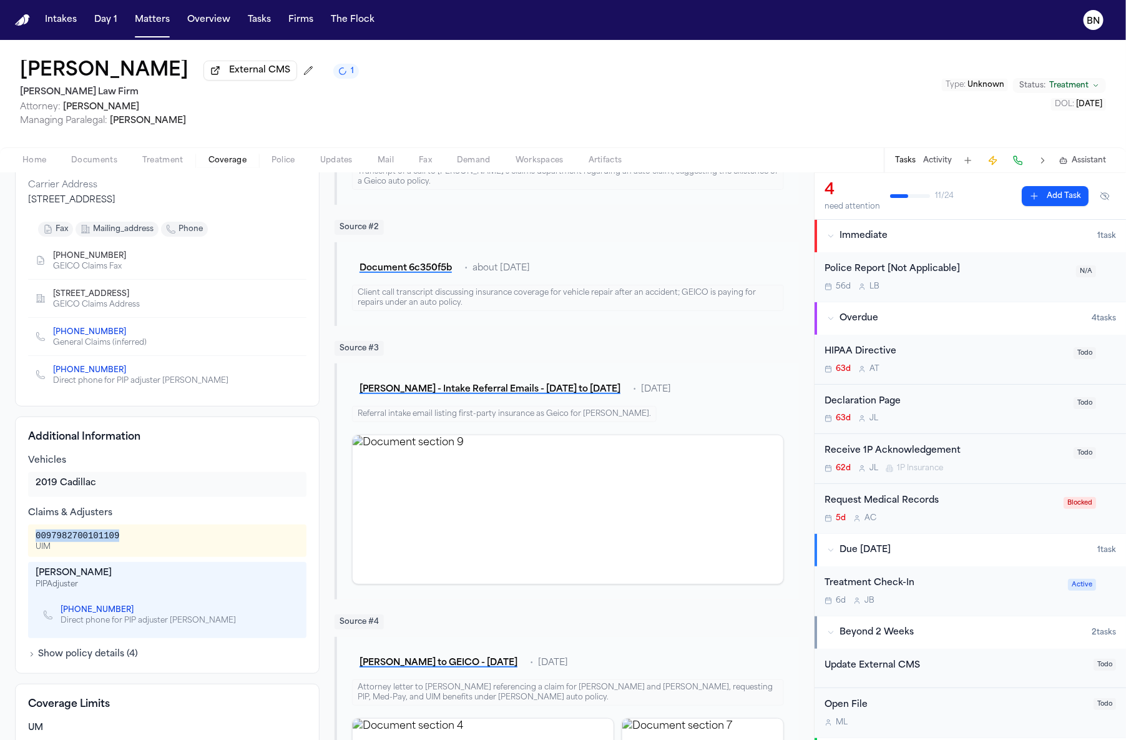
drag, startPoint x: 124, startPoint y: 614, endPoint x: 132, endPoint y: 611, distance: 8.7
click at [136, 614] on icon "Copy to clipboard" at bounding box center [139, 609] width 7 height 7
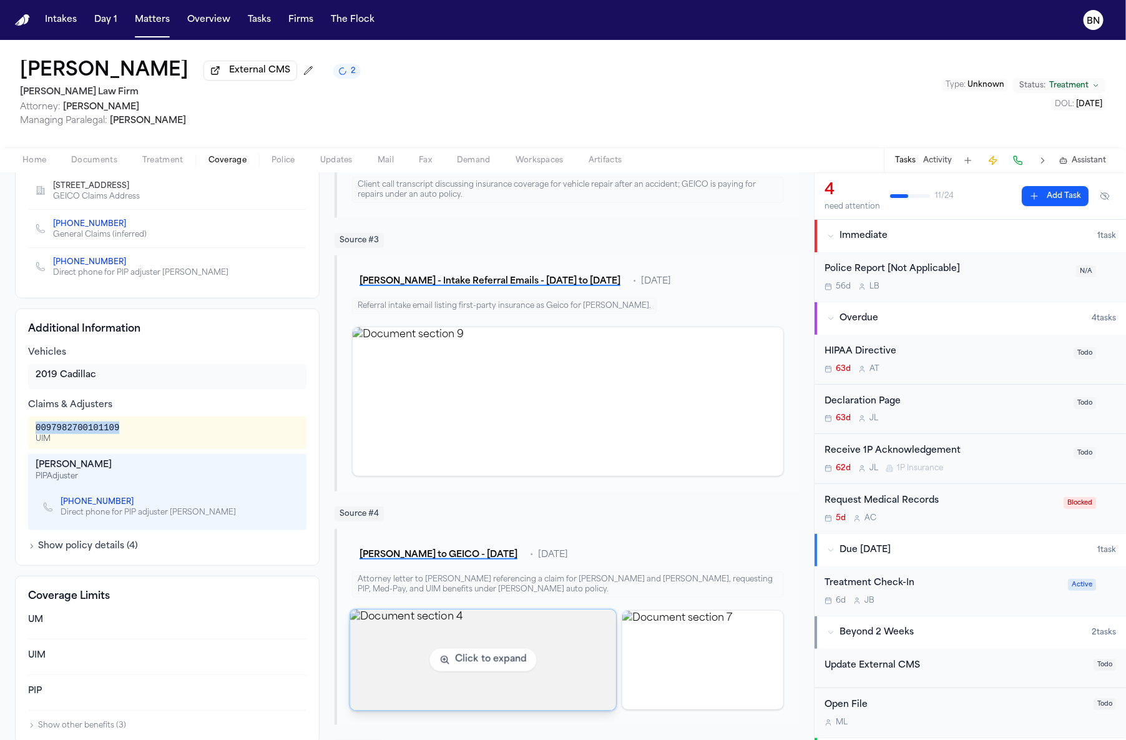
scroll to position [273, 0]
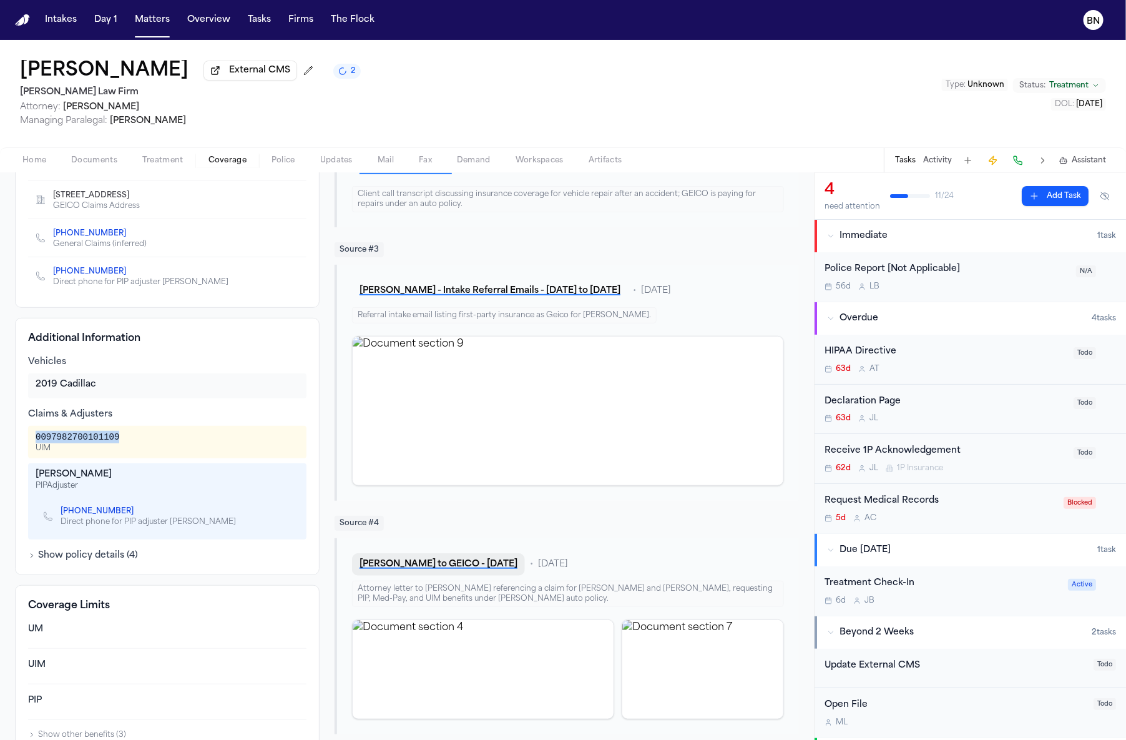
click at [443, 567] on button "[PERSON_NAME] to GEICO - [DATE]" at bounding box center [438, 564] width 173 height 22
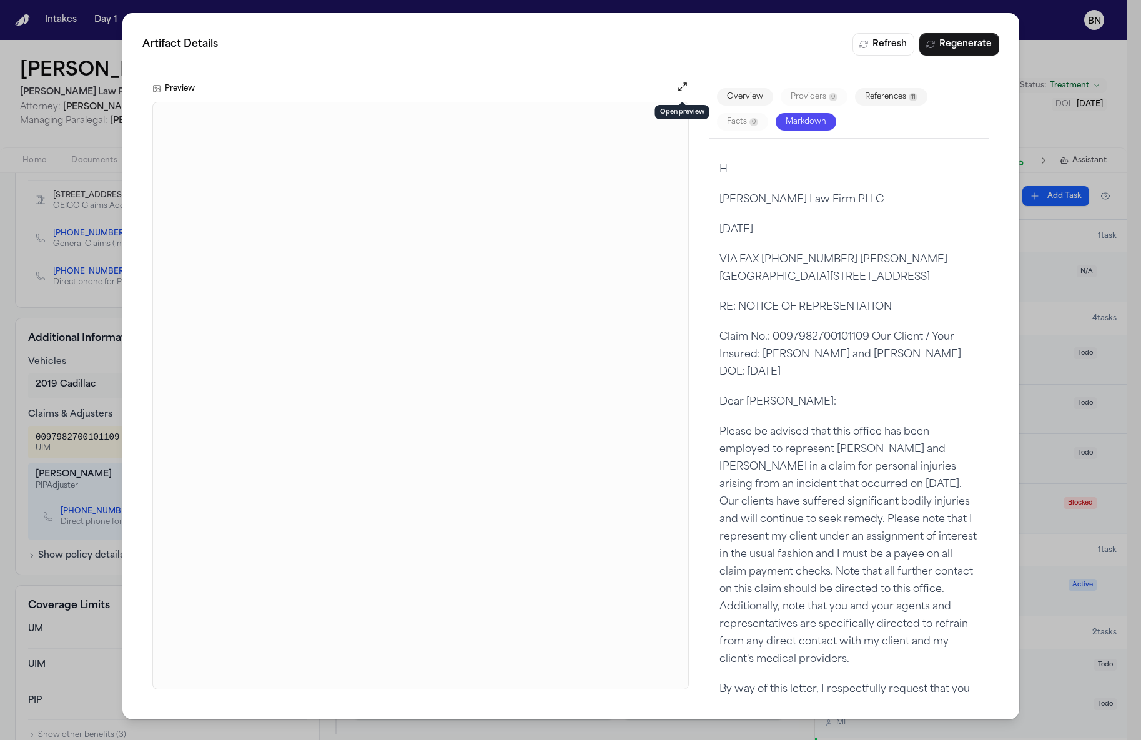
click at [683, 95] on button at bounding box center [681, 89] width 12 height 16
click at [687, 80] on div "Preview" at bounding box center [420, 385] width 557 height 629
click at [684, 84] on button "Open preview" at bounding box center [681, 87] width 12 height 12
click at [1101, 77] on div "Artifact Details Refresh Regenerate Preview Overview Providers 0 References 11 …" at bounding box center [570, 370] width 1141 height 740
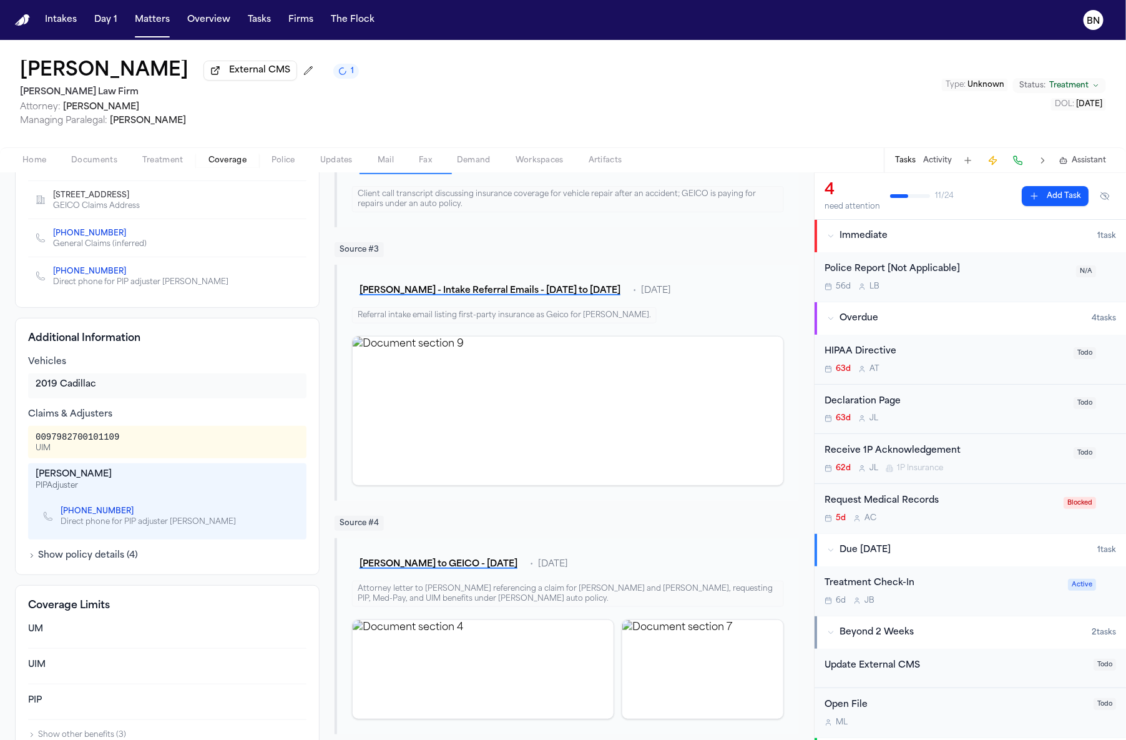
drag, startPoint x: 229, startPoint y: 168, endPoint x: 228, endPoint y: 174, distance: 6.4
click at [229, 168] on span "button" at bounding box center [227, 167] width 53 height 1
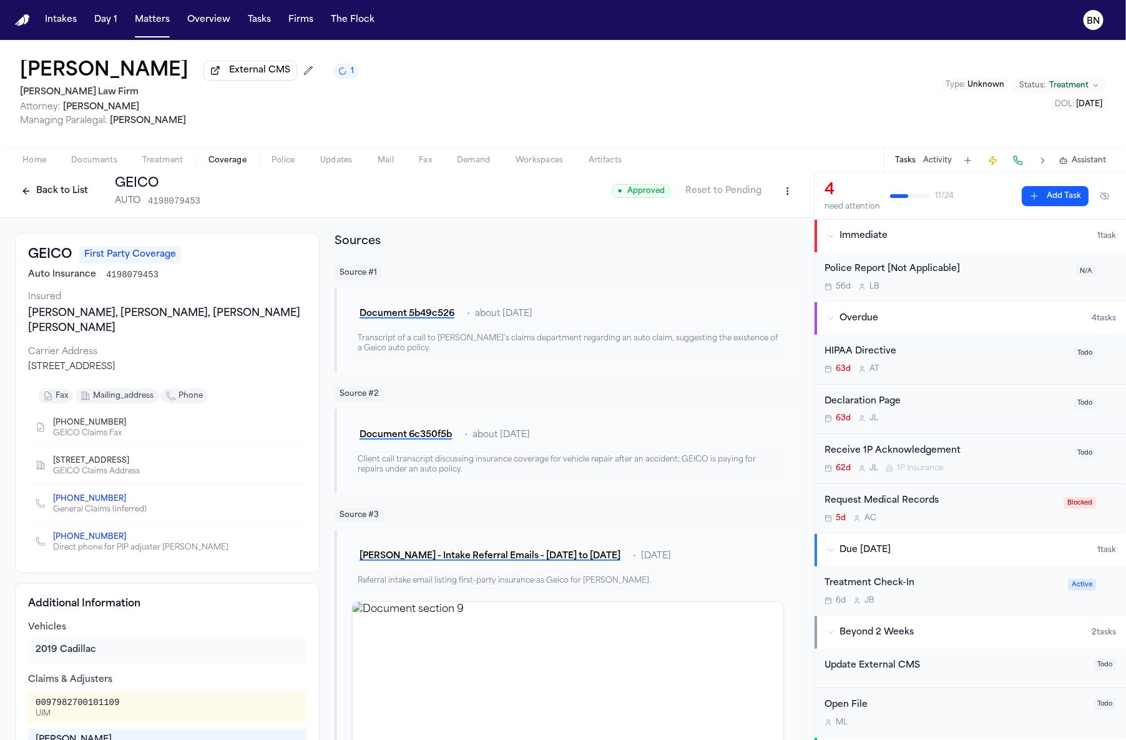
scroll to position [0, 0]
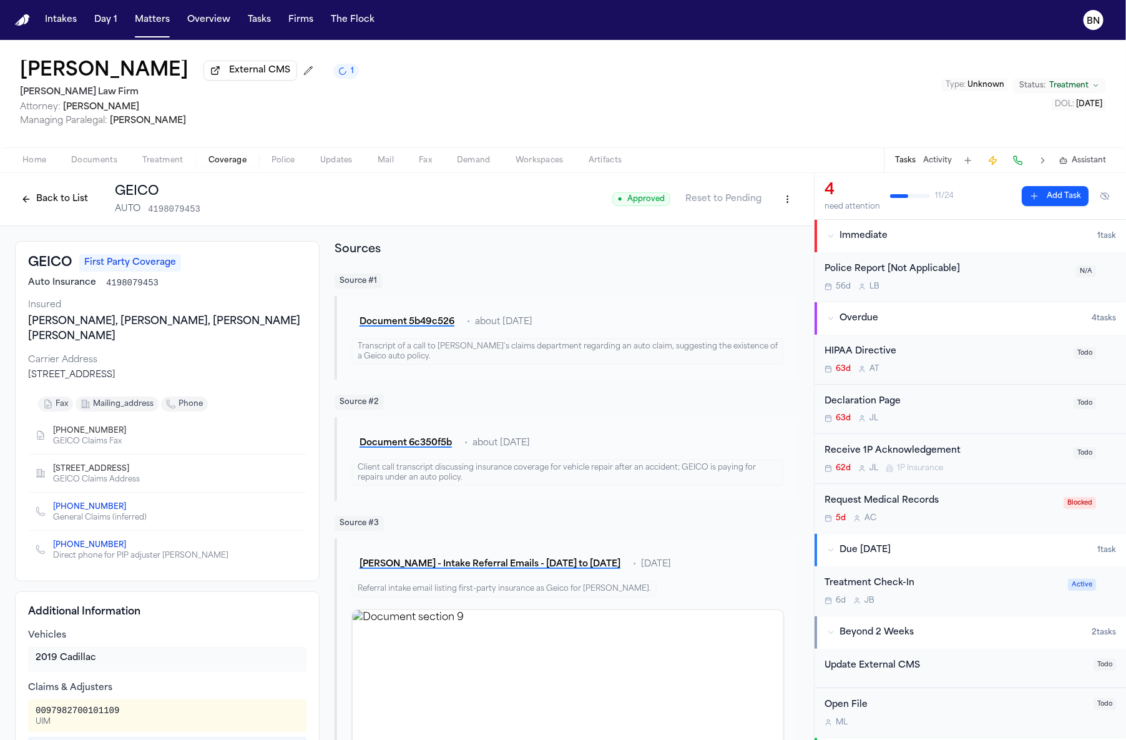
click at [32, 190] on div "Back to List GEICO AUTO 4198079453" at bounding box center [107, 199] width 185 height 32
click at [36, 199] on button "Back to List" at bounding box center [54, 199] width 79 height 20
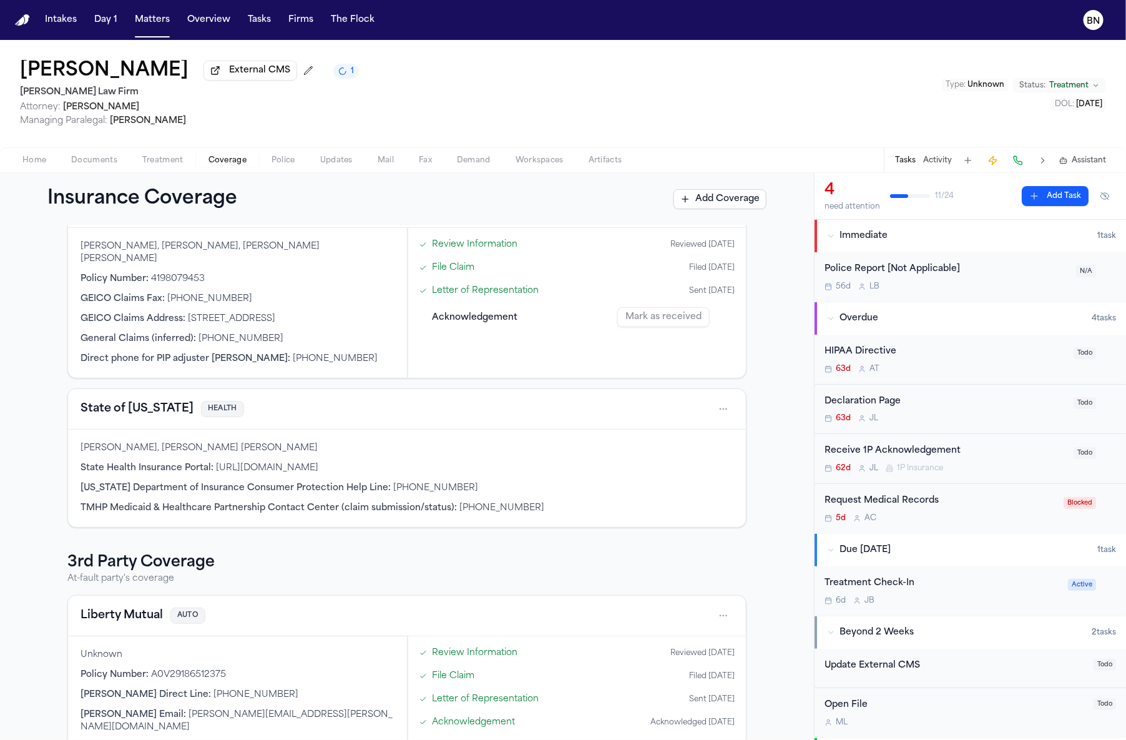
scroll to position [102, 0]
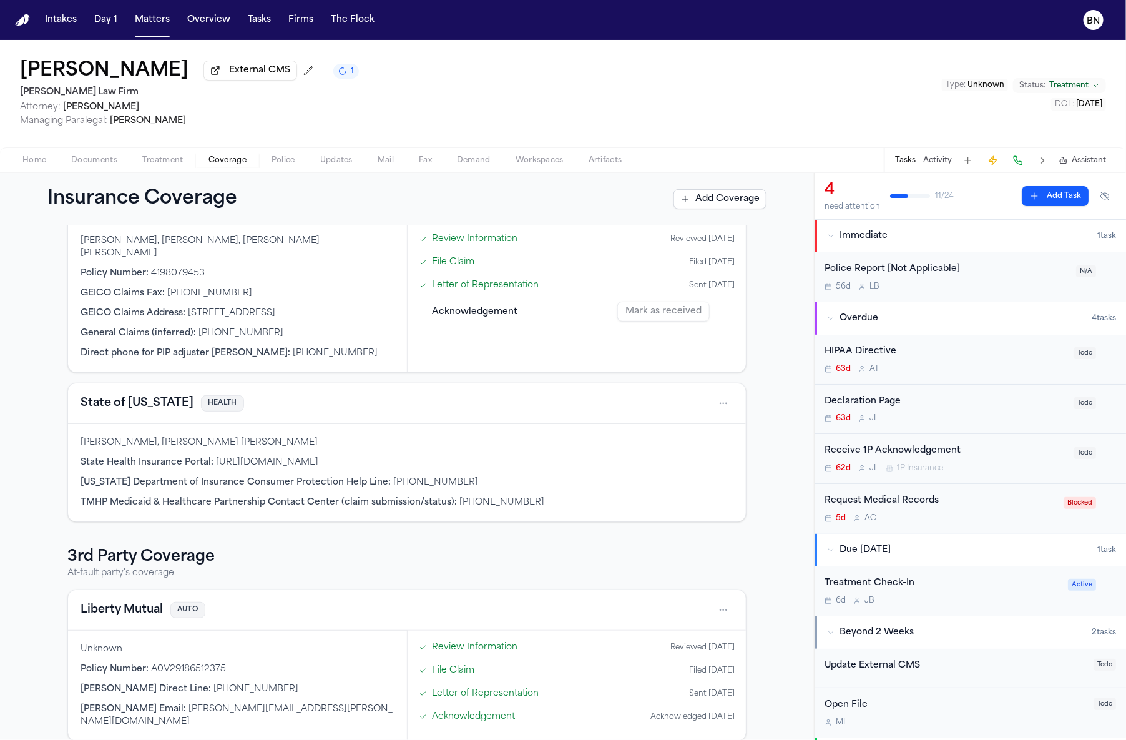
click at [132, 601] on button "Liberty Mutual" at bounding box center [122, 609] width 82 height 17
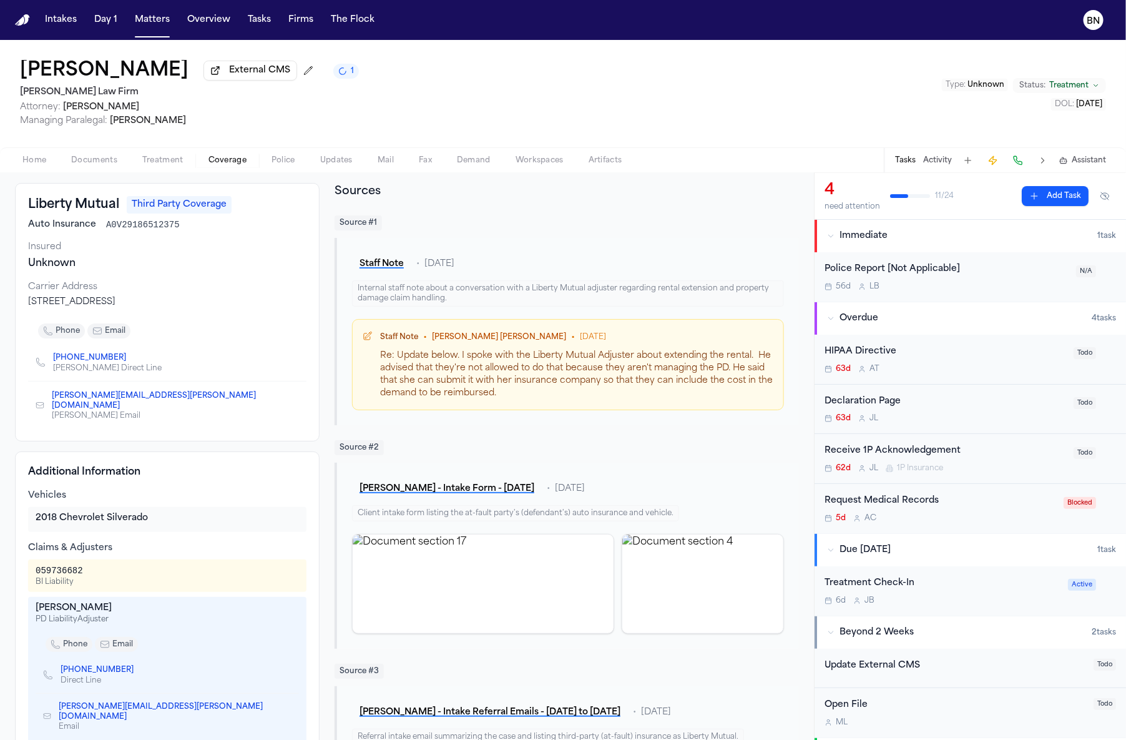
scroll to position [97, 0]
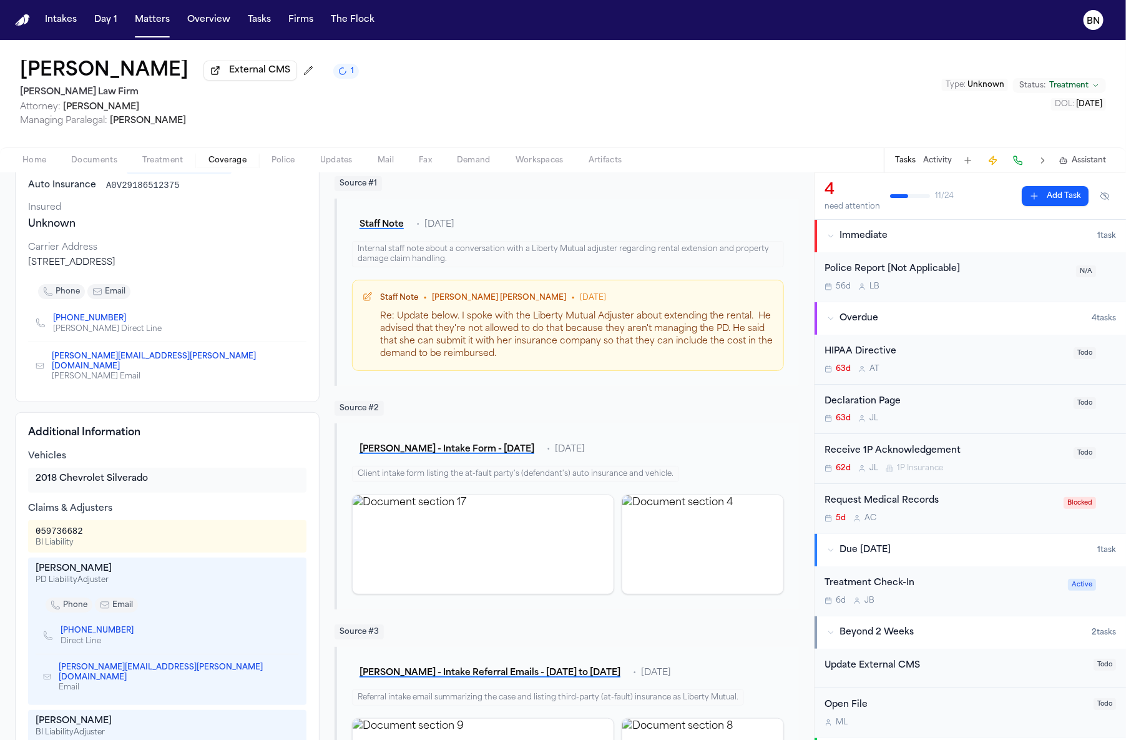
click at [166, 196] on div "Liberty Mutual Third Party Coverage Auto Insurance A0V29186512375 Insured Unkno…" at bounding box center [167, 273] width 305 height 258
click at [161, 190] on span "A0V29186512375" at bounding box center [143, 185] width 74 height 12
click at [65, 528] on div "059736682" at bounding box center [59, 531] width 47 height 12
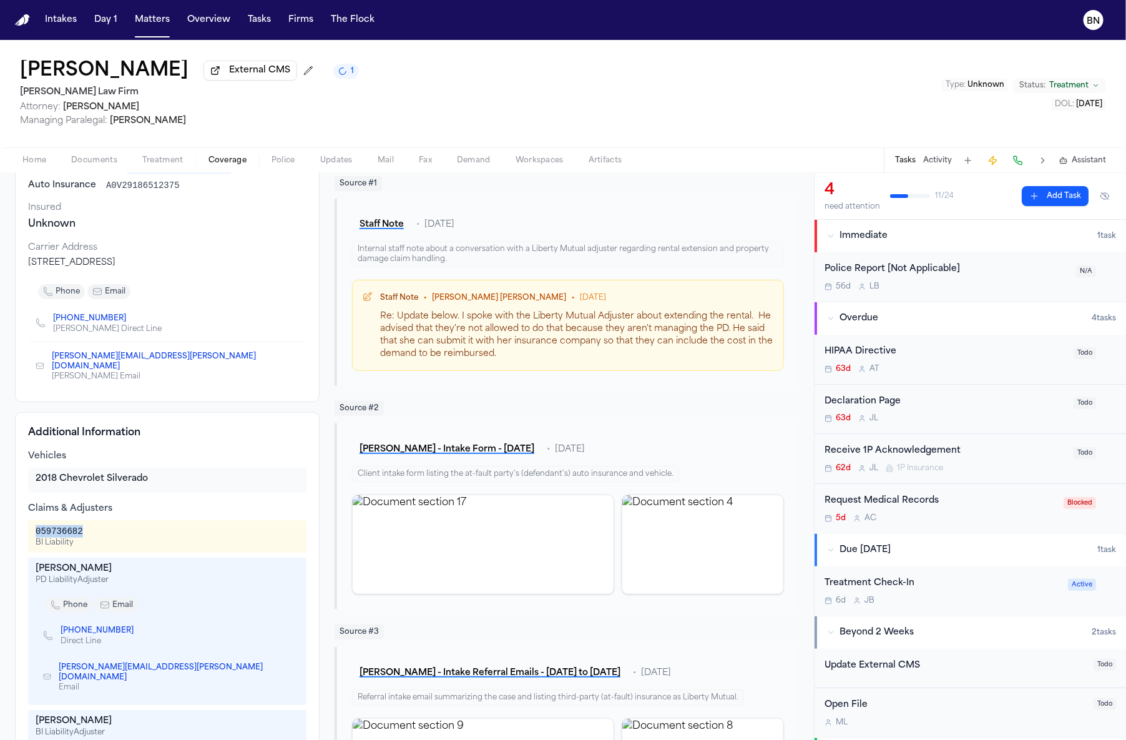
click at [65, 528] on div "059736682" at bounding box center [59, 531] width 47 height 12
click at [91, 562] on div "[PERSON_NAME]" at bounding box center [167, 568] width 263 height 12
click at [137, 630] on icon "Copy to clipboard" at bounding box center [139, 632] width 4 height 4
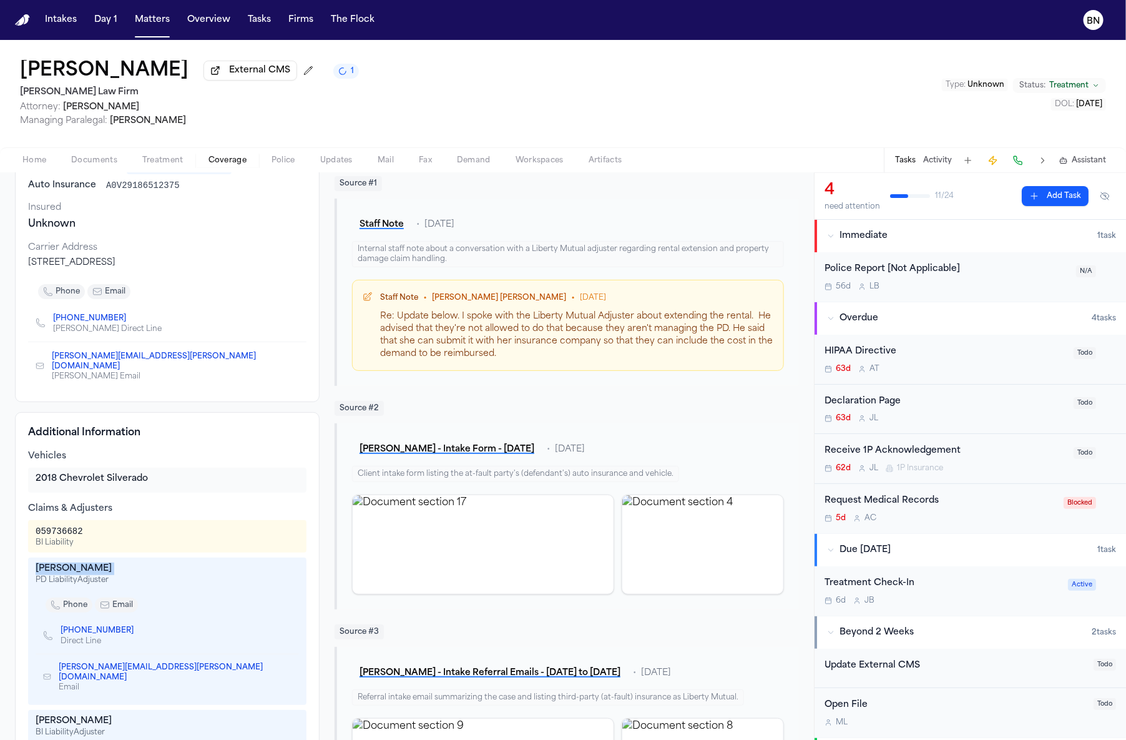
click at [136, 627] on icon "Copy to clipboard" at bounding box center [139, 630] width 7 height 7
click at [286, 669] on icon "Copy to clipboard" at bounding box center [288, 672] width 4 height 6
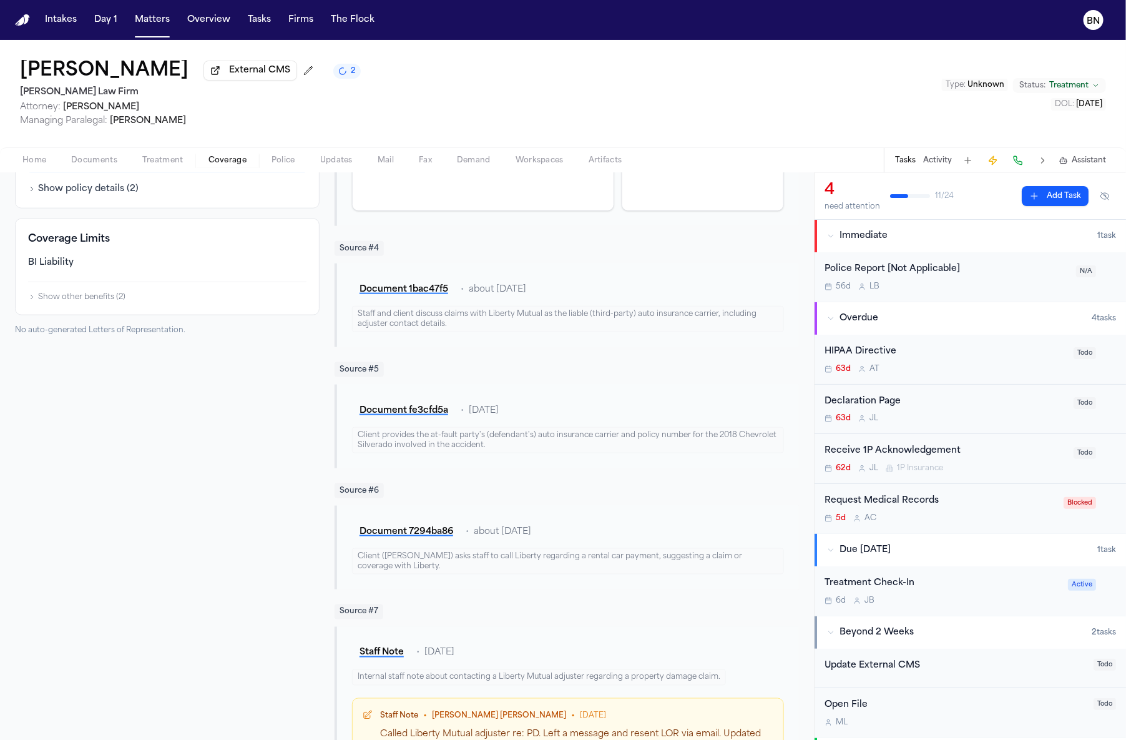
scroll to position [924, 0]
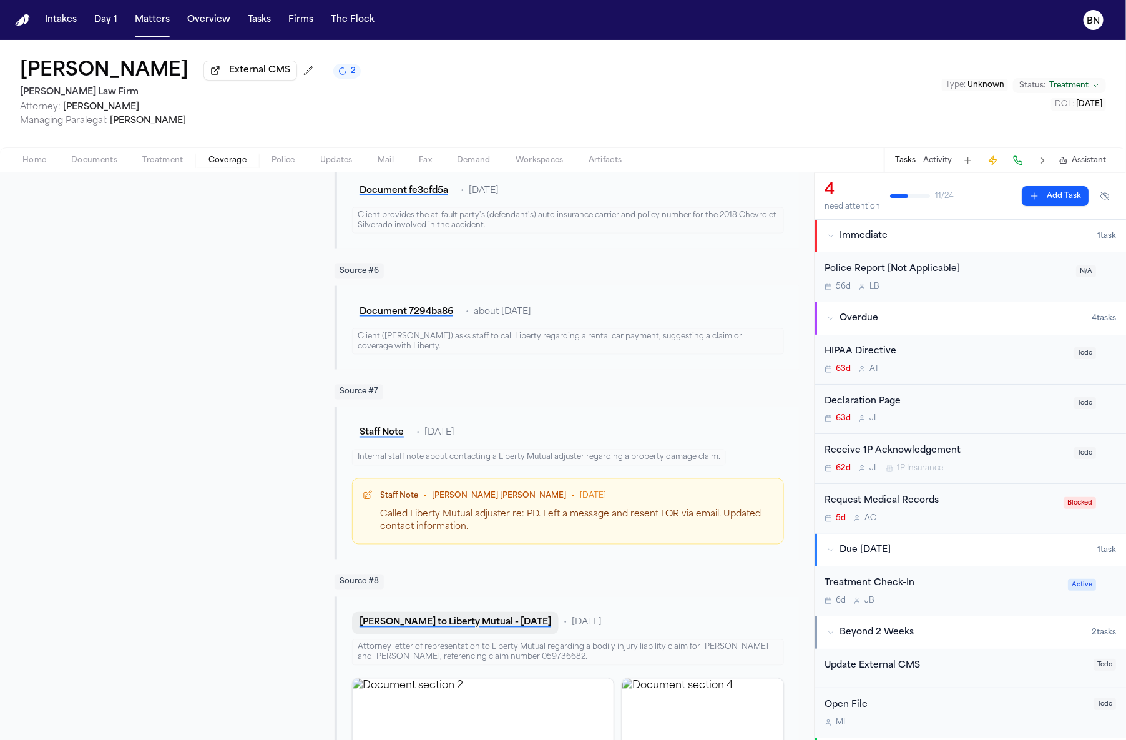
click at [478, 634] on button "[PERSON_NAME] to Liberty Mutual - [DATE]" at bounding box center [455, 623] width 207 height 22
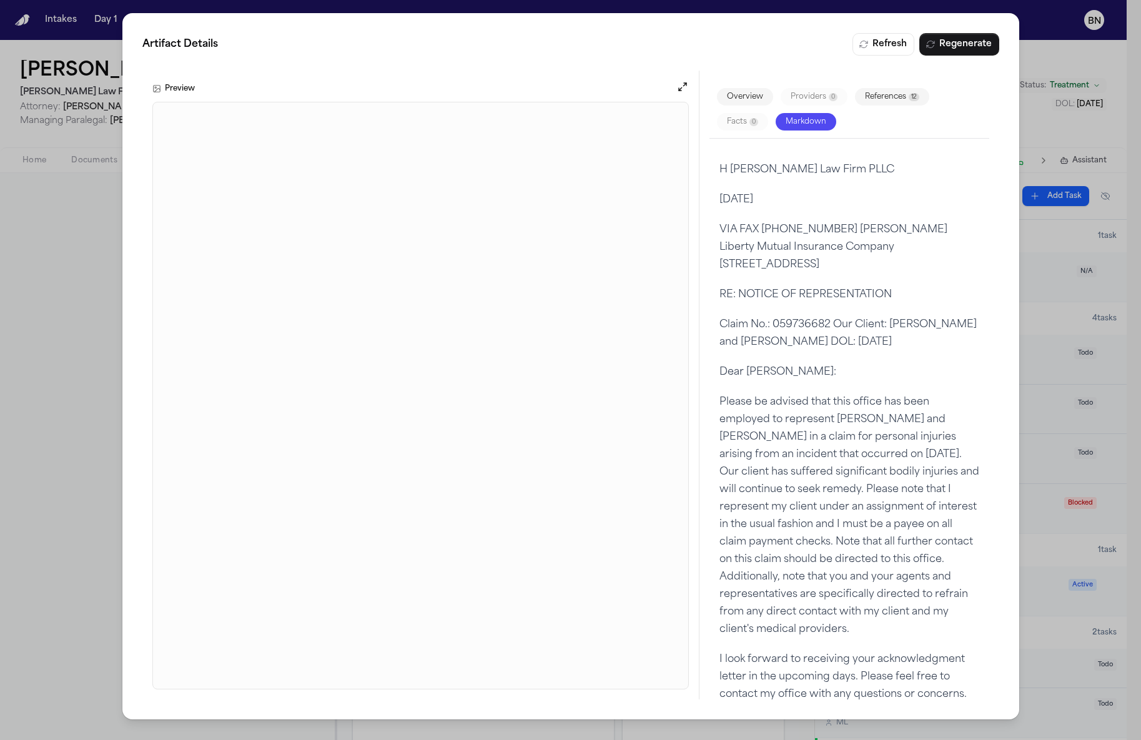
click at [679, 92] on button "Open preview" at bounding box center [681, 87] width 12 height 12
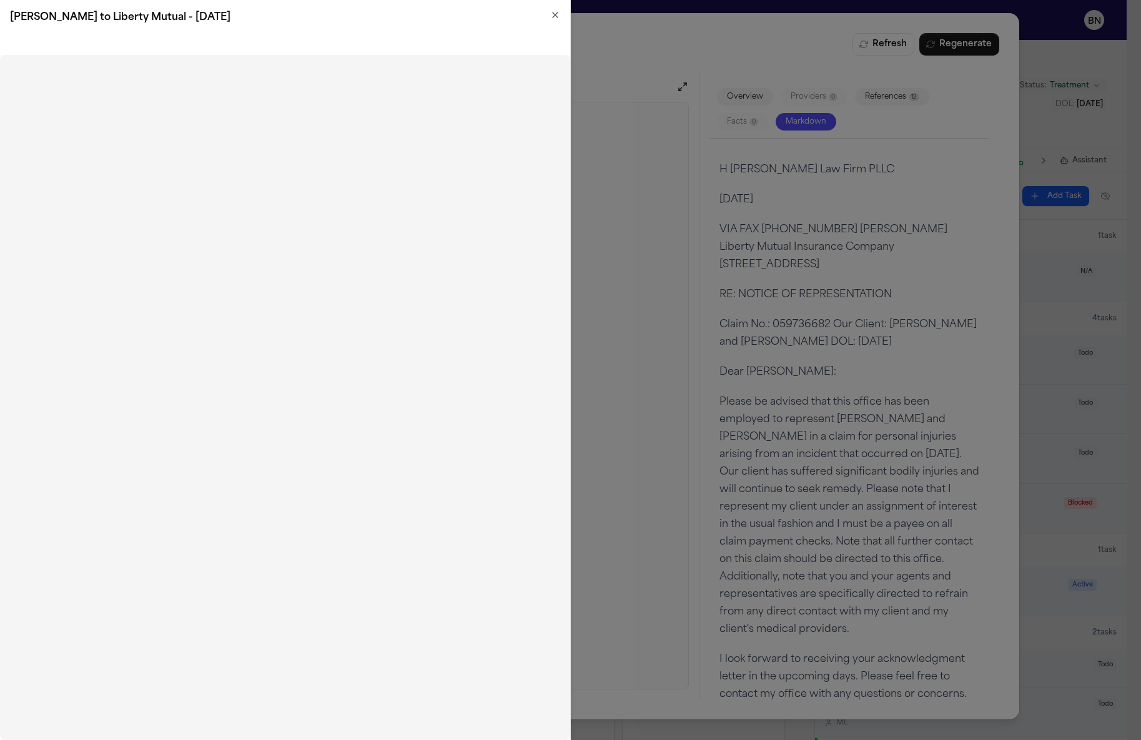
click at [551, 14] on div "[PERSON_NAME] to Liberty Mutual - [DATE] Close" at bounding box center [285, 370] width 571 height 740
click at [554, 15] on icon "button" at bounding box center [554, 14] width 5 height 5
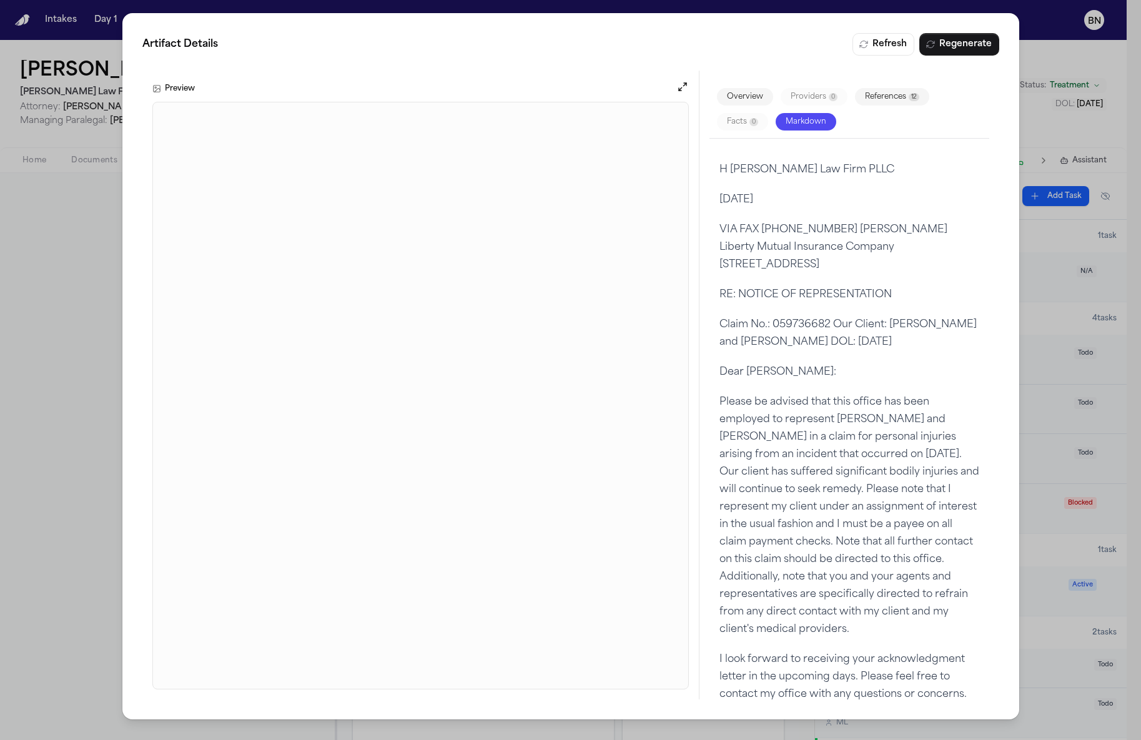
drag, startPoint x: 568, startPoint y: 43, endPoint x: 534, endPoint y: 29, distance: 37.0
click at [565, 43] on h2 "Artifact Details Refresh Regenerate" at bounding box center [570, 44] width 856 height 22
click at [85, 160] on div "Artifact Details Refresh Regenerate Preview Overview Providers 0 References 12 …" at bounding box center [570, 370] width 1141 height 740
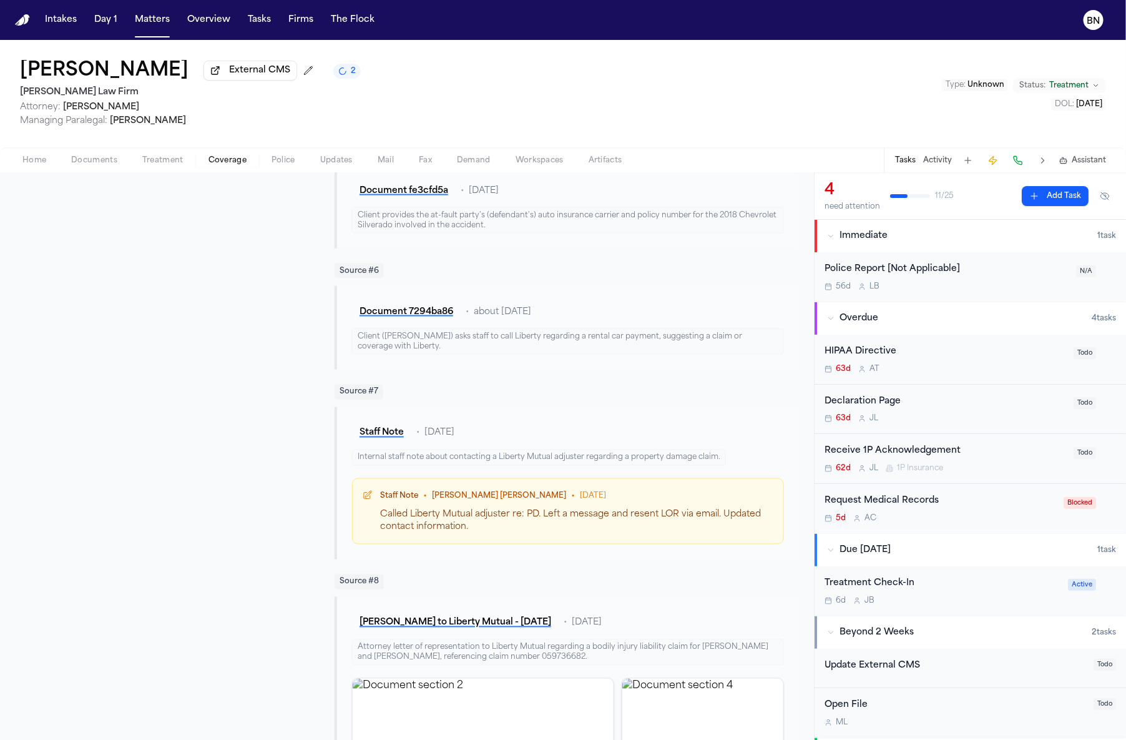
click at [174, 164] on span "Treatment" at bounding box center [162, 160] width 41 height 10
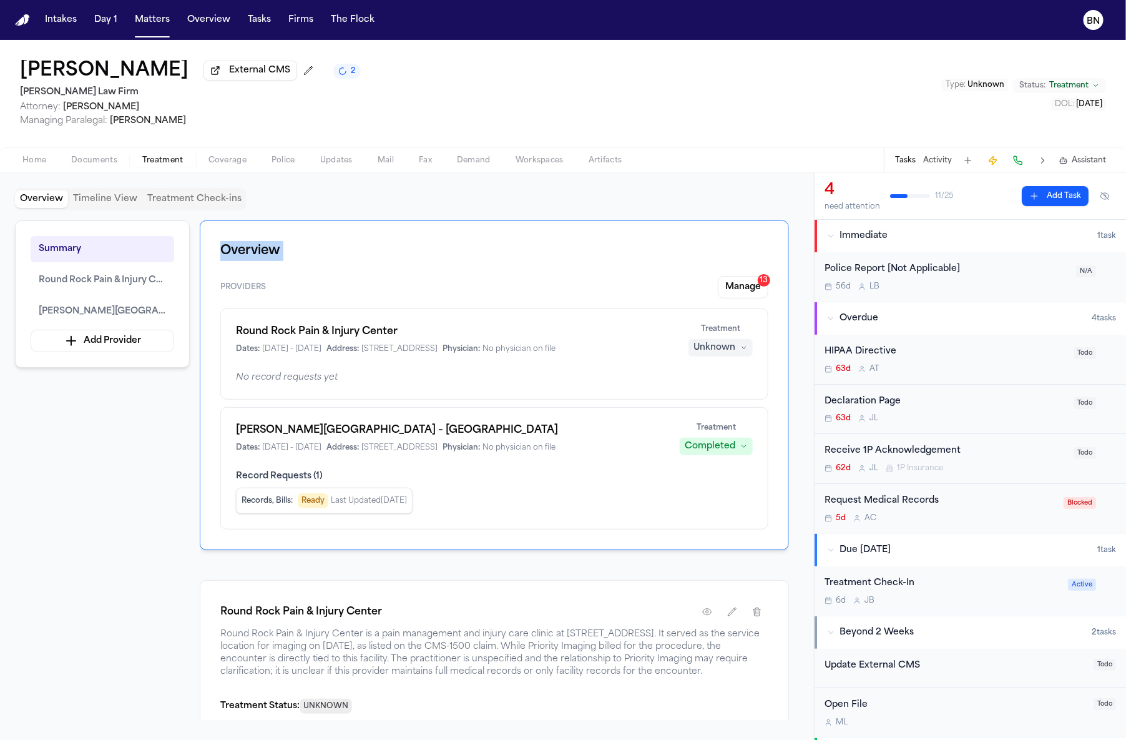
click at [200, 225] on div "Overview Providers Manage 13 Round Rock Pain & Injury Center Dates: [DATE] - [D…" at bounding box center [494, 385] width 589 height 330
click at [199, 223] on div "Summary Round Rock Pain & Injury Center [PERSON_NAME][GEOGRAPHIC_DATA] – Pfluge…" at bounding box center [407, 469] width 784 height 499
drag, startPoint x: 198, startPoint y: 220, endPoint x: 204, endPoint y: 215, distance: 8.0
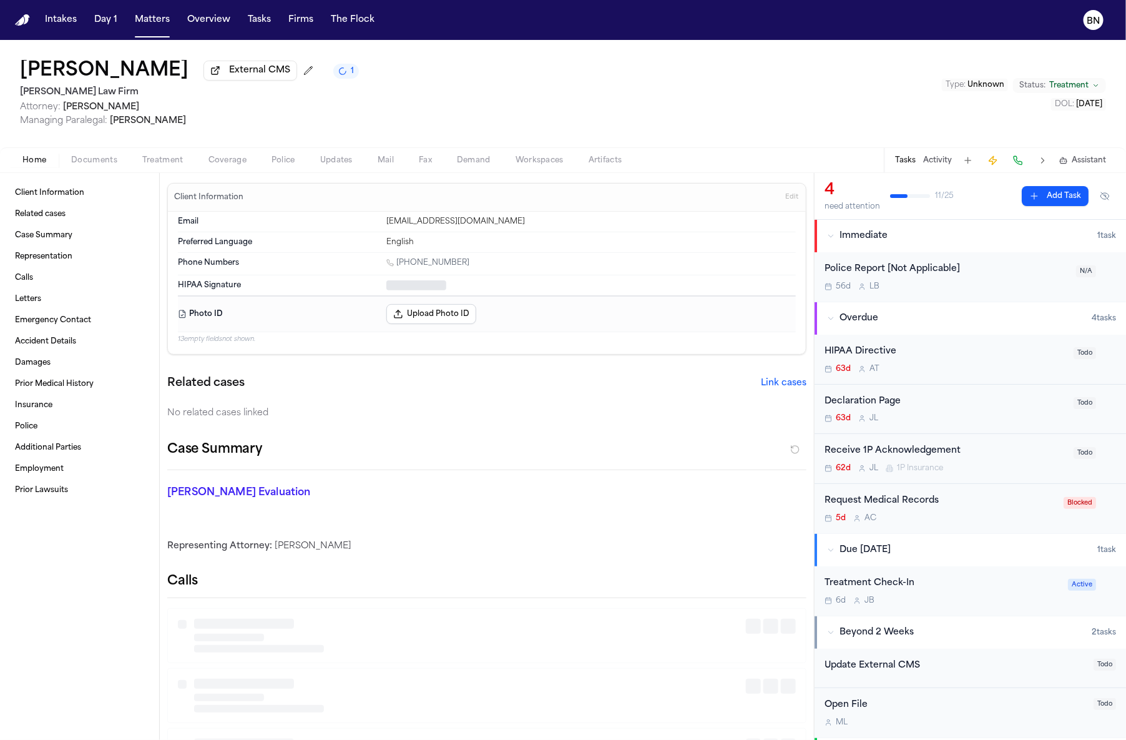
click at [52, 157] on button "Home" at bounding box center [34, 160] width 49 height 15
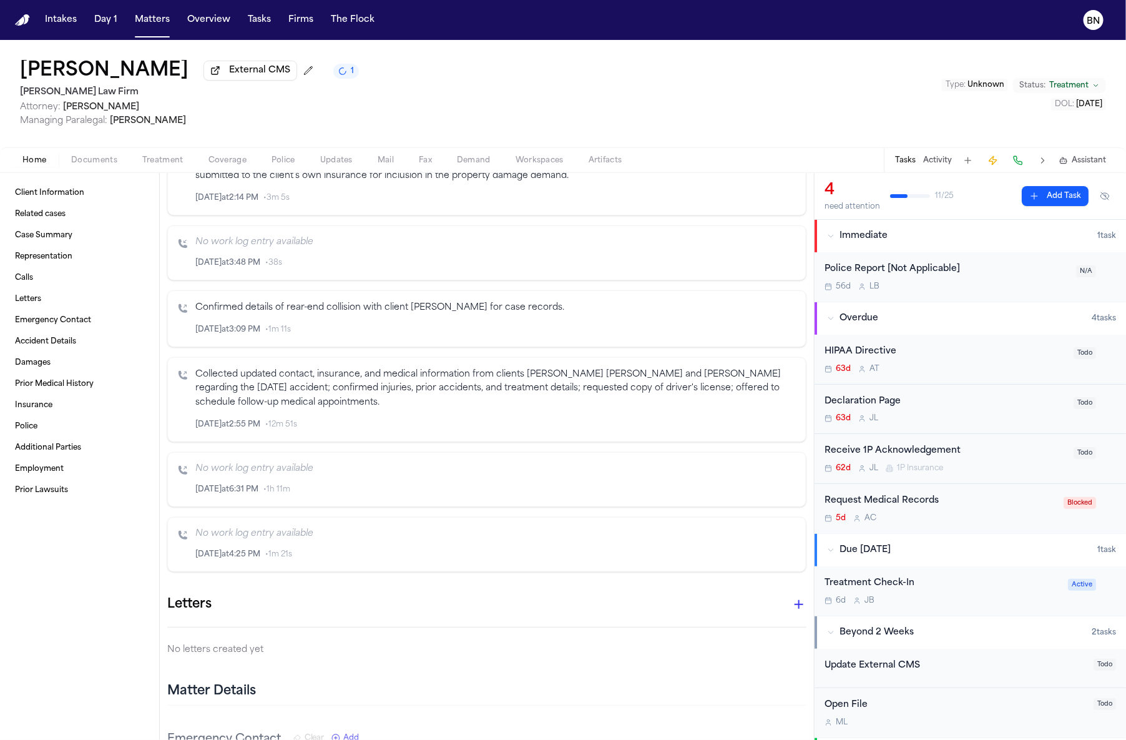
scroll to position [1672, 0]
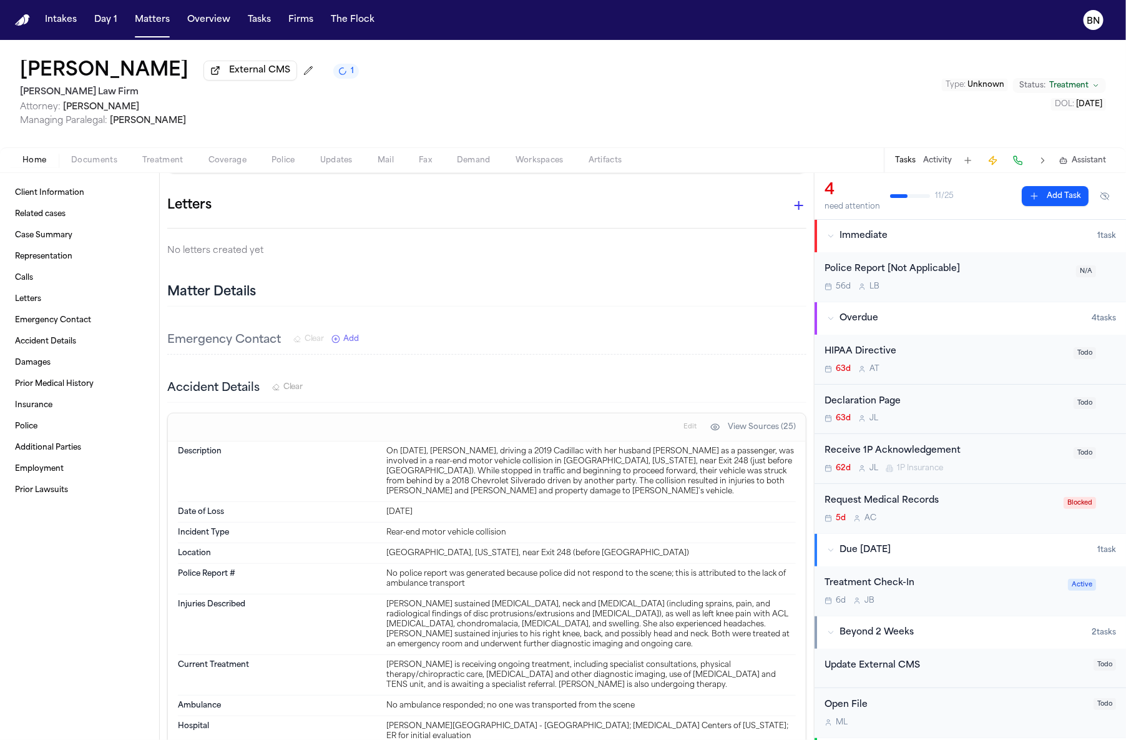
click at [435, 477] on div "On [DATE], [PERSON_NAME], driving a 2019 Cadillac with her husband [PERSON_NAME…" at bounding box center [591, 471] width 410 height 50
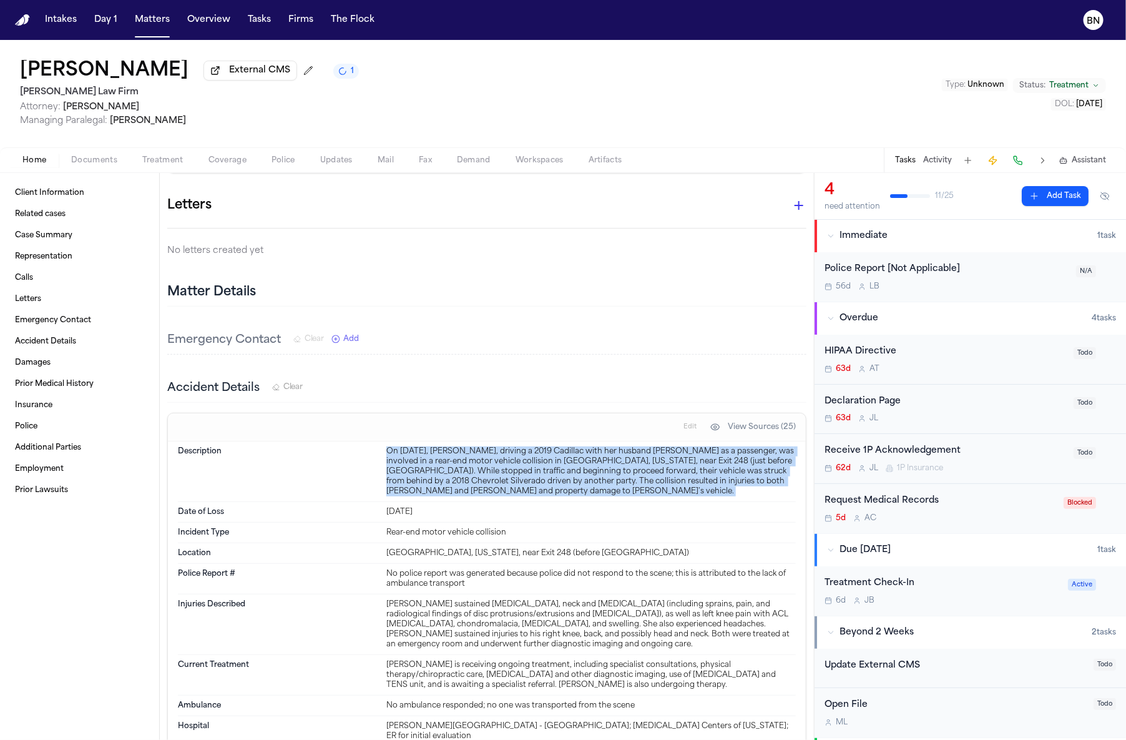
click at [435, 477] on div "On [DATE], [PERSON_NAME], driving a 2019 Cadillac with her husband [PERSON_NAME…" at bounding box center [591, 471] width 410 height 50
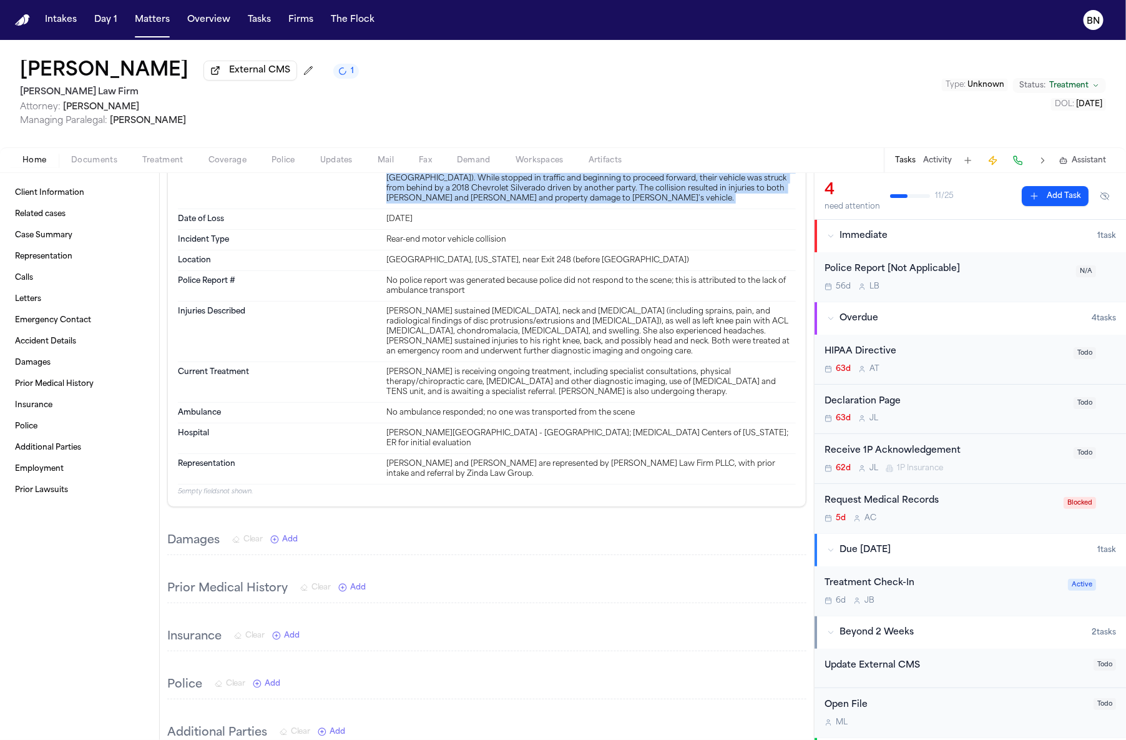
scroll to position [1975, 0]
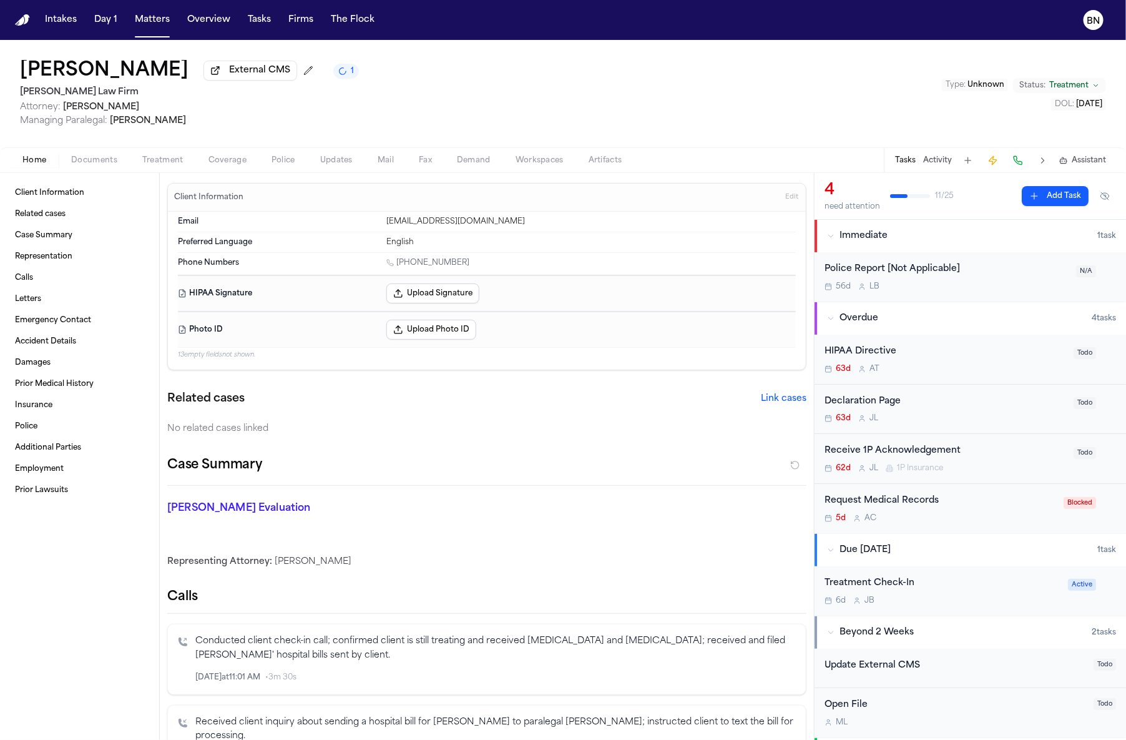
click at [317, 168] on span "button" at bounding box center [336, 167] width 47 height 1
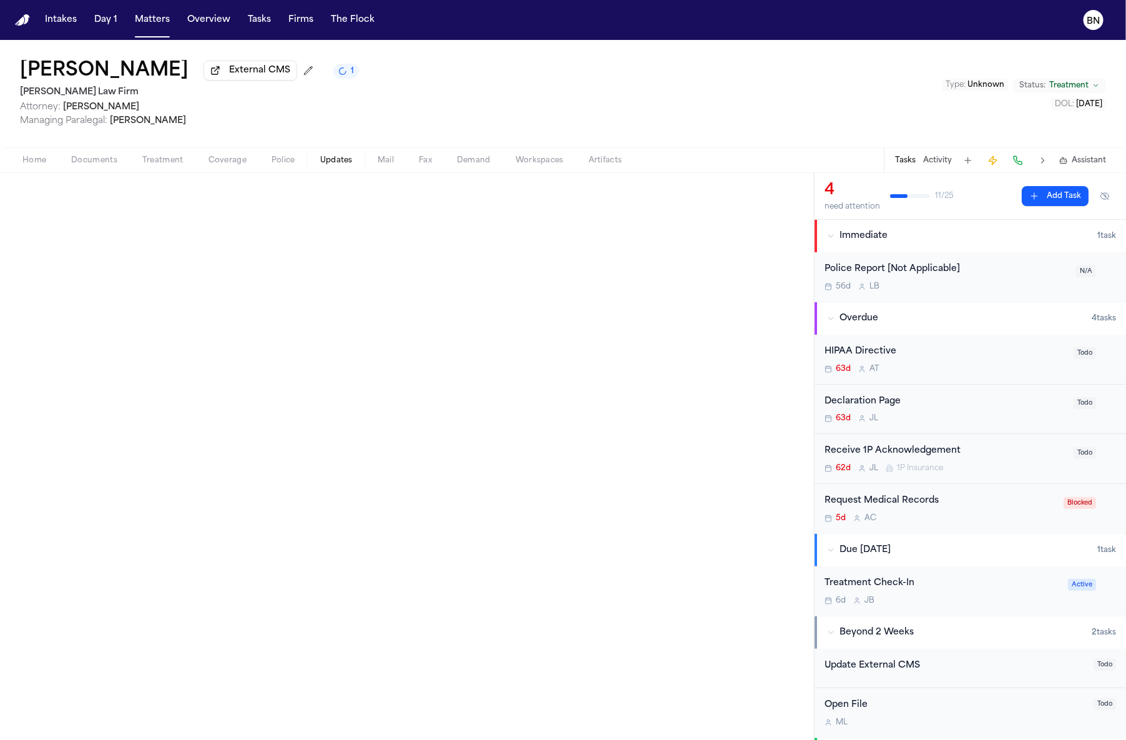
click at [294, 167] on button "Police" at bounding box center [283, 160] width 49 height 15
drag, startPoint x: 81, startPoint y: 164, endPoint x: 80, endPoint y: 176, distance: 12.5
click at [81, 164] on span "Documents" at bounding box center [94, 160] width 46 height 10
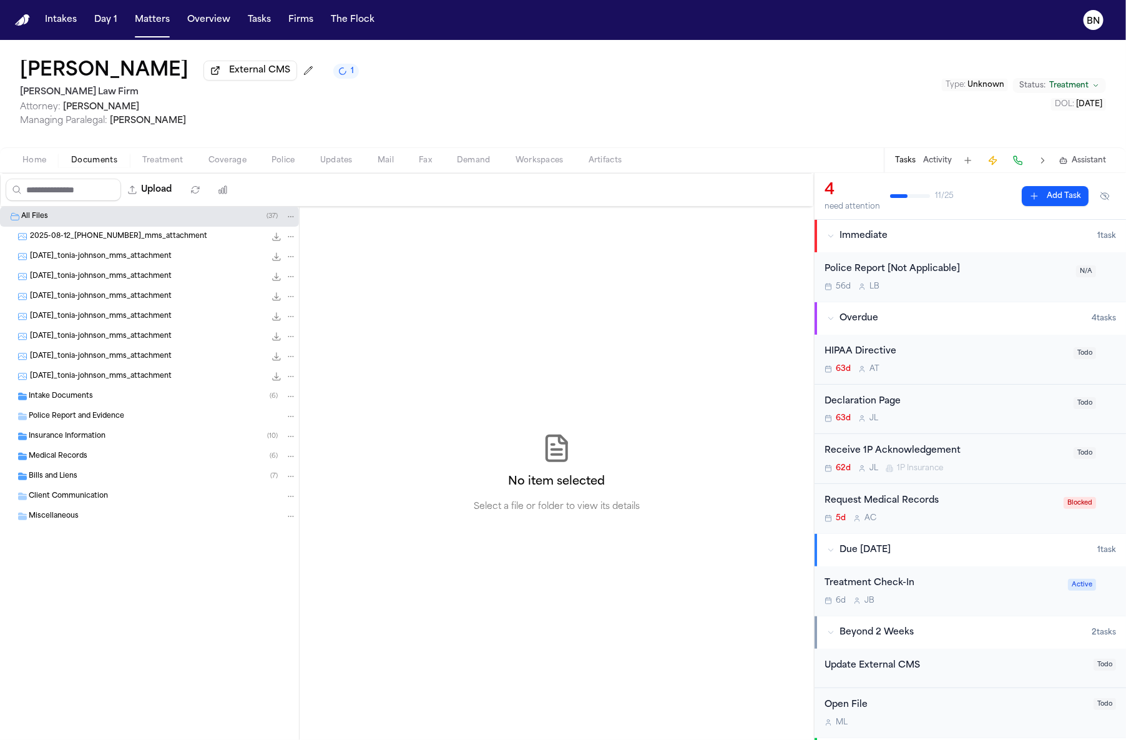
click at [93, 399] on div "Intake Documents ( 6 )" at bounding box center [163, 396] width 268 height 11
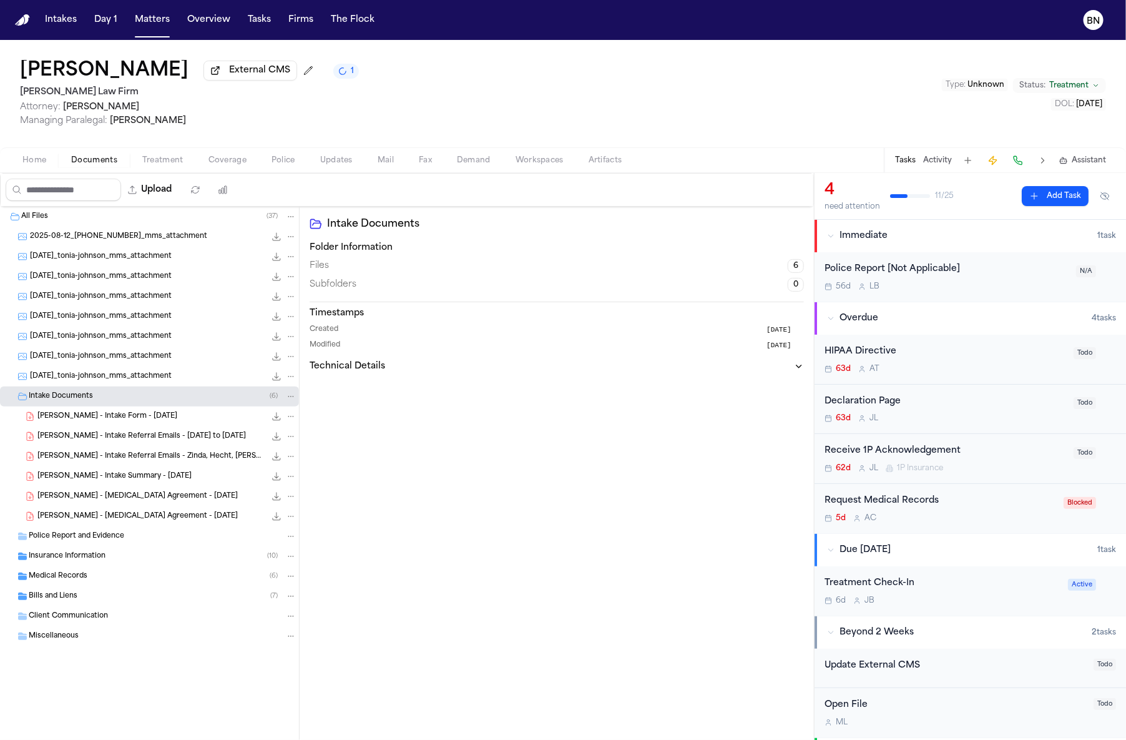
click at [114, 446] on div "[PERSON_NAME] - Intake Referral Emails - [DATE] to [DATE] 458.1 KB • PDF" at bounding box center [149, 436] width 299 height 20
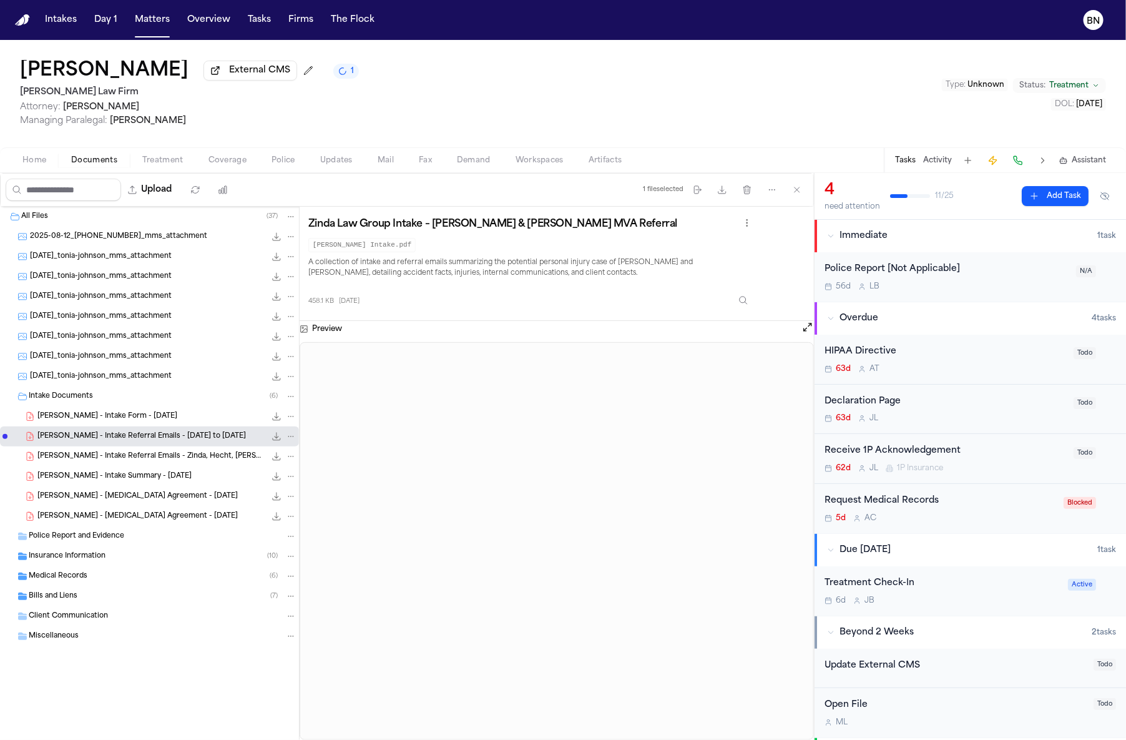
click at [110, 421] on span "[PERSON_NAME] - Intake Form - [DATE]" at bounding box center [107, 416] width 140 height 11
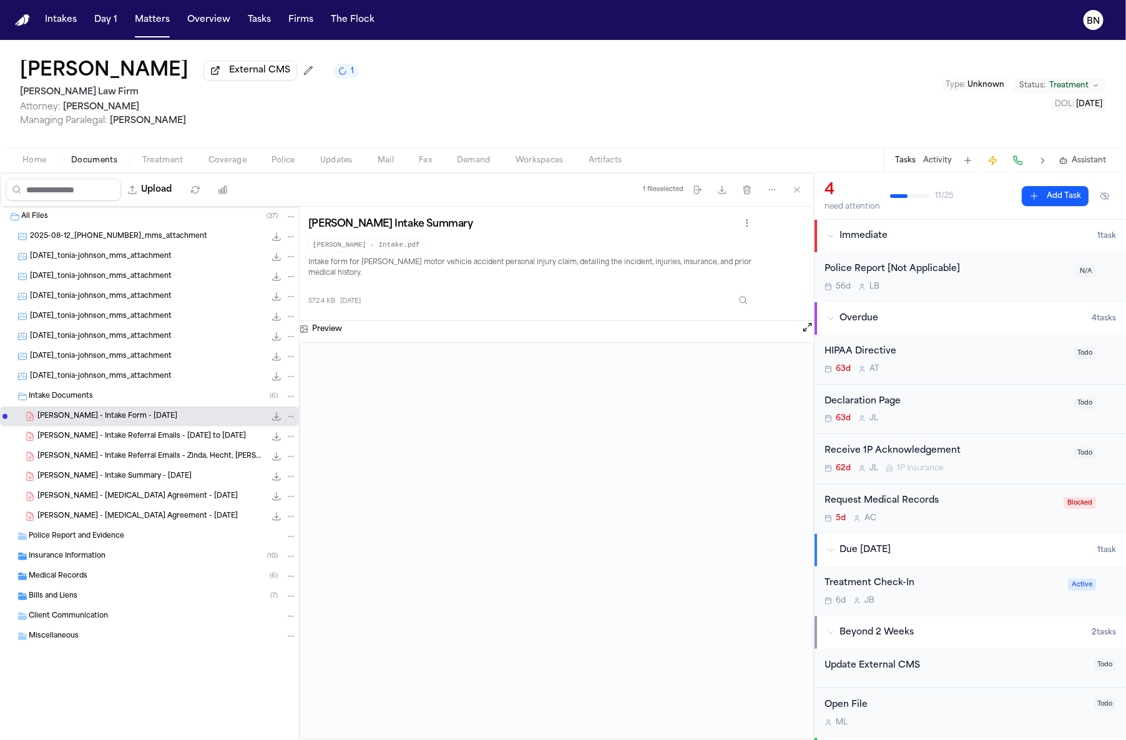
scroll to position [1, 0]
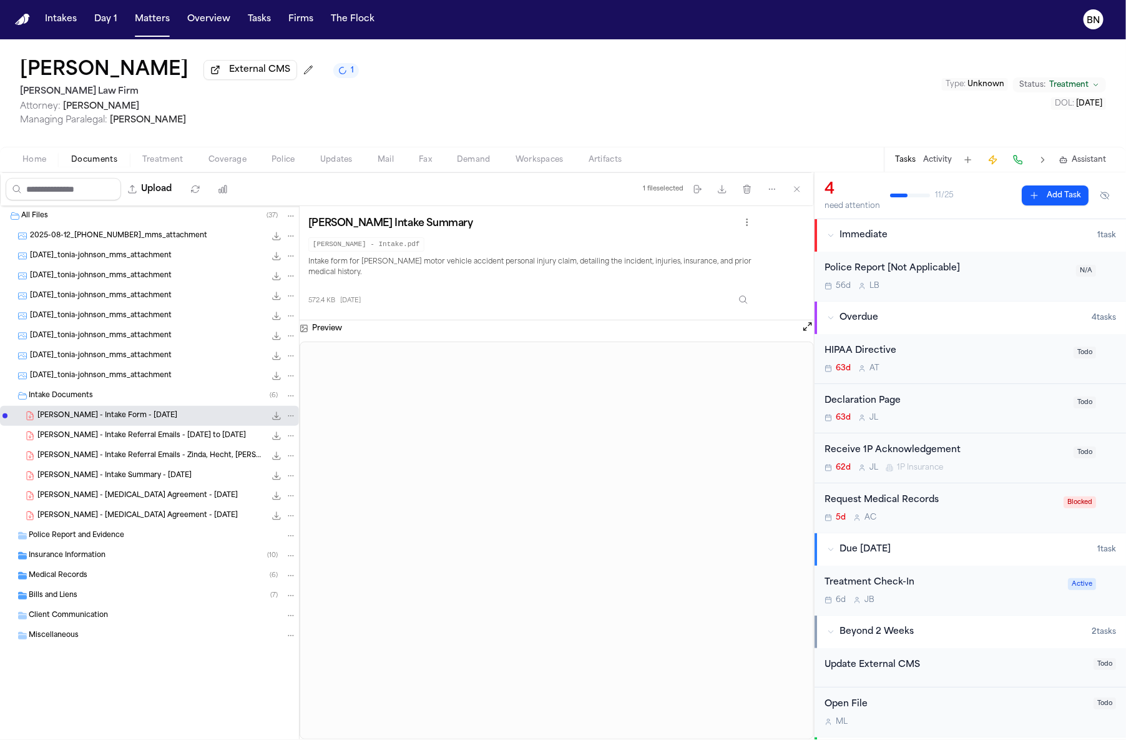
click at [800, 333] on div "Preview" at bounding box center [557, 328] width 514 height 16
click at [807, 333] on button "Open preview" at bounding box center [808, 326] width 12 height 12
click at [159, 20] on button "Matters" at bounding box center [152, 19] width 45 height 22
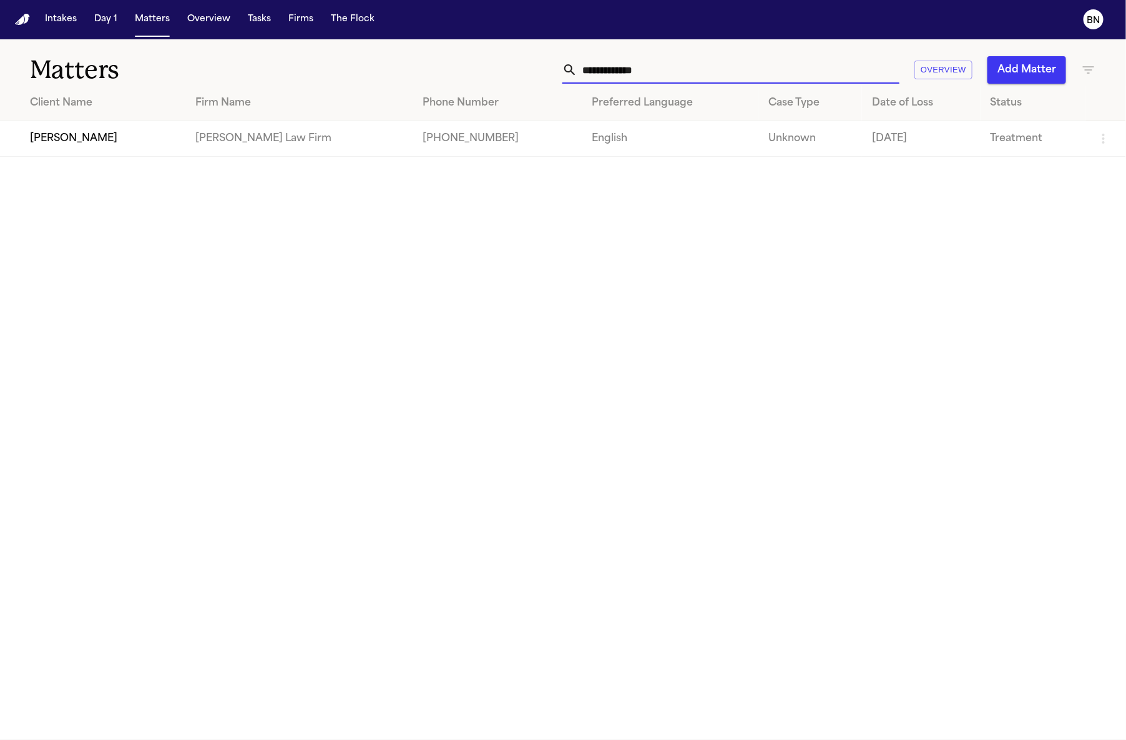
click at [668, 79] on input "**********" at bounding box center [738, 69] width 322 height 27
paste input "text"
type input "**********"
click at [83, 140] on span "[PERSON_NAME]" at bounding box center [73, 138] width 87 height 15
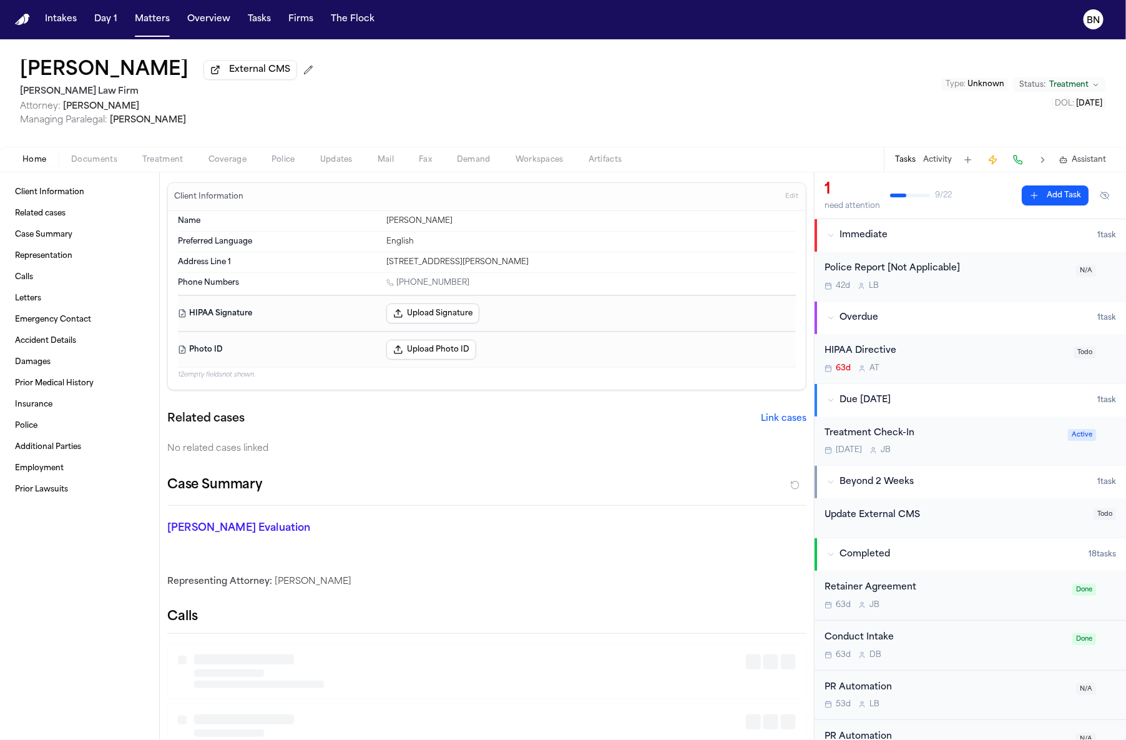
click at [229, 72] on span "External CMS" at bounding box center [259, 70] width 61 height 12
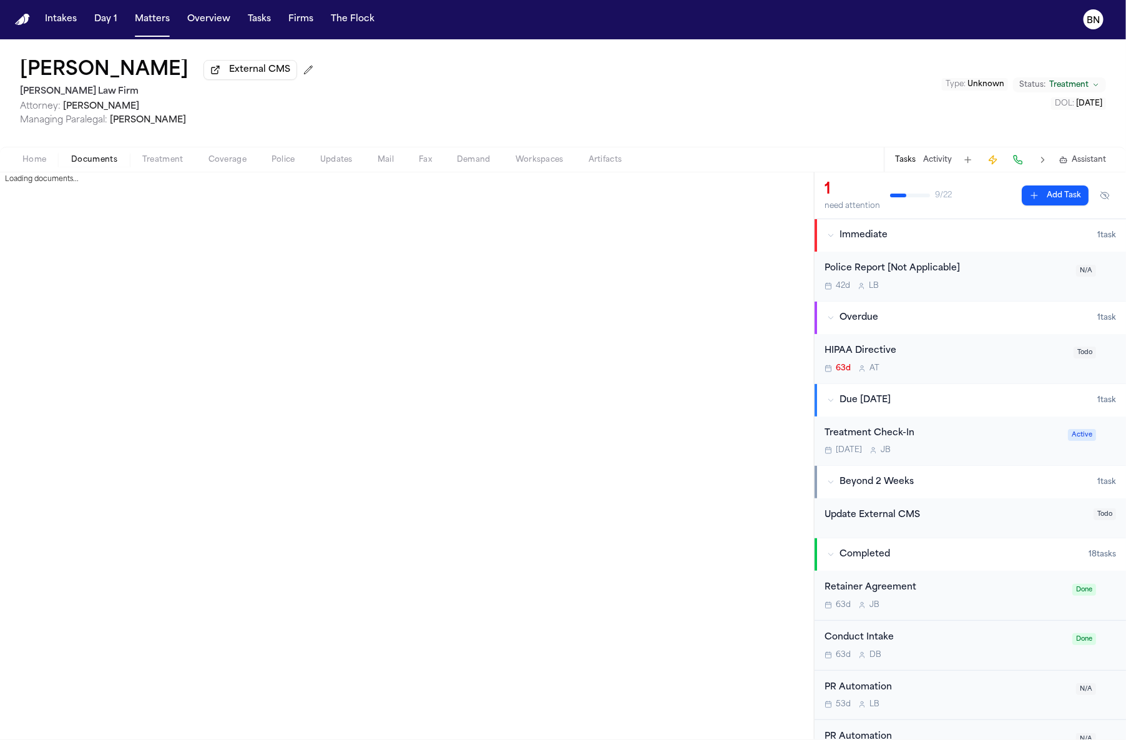
click at [77, 156] on span "Documents" at bounding box center [94, 160] width 46 height 10
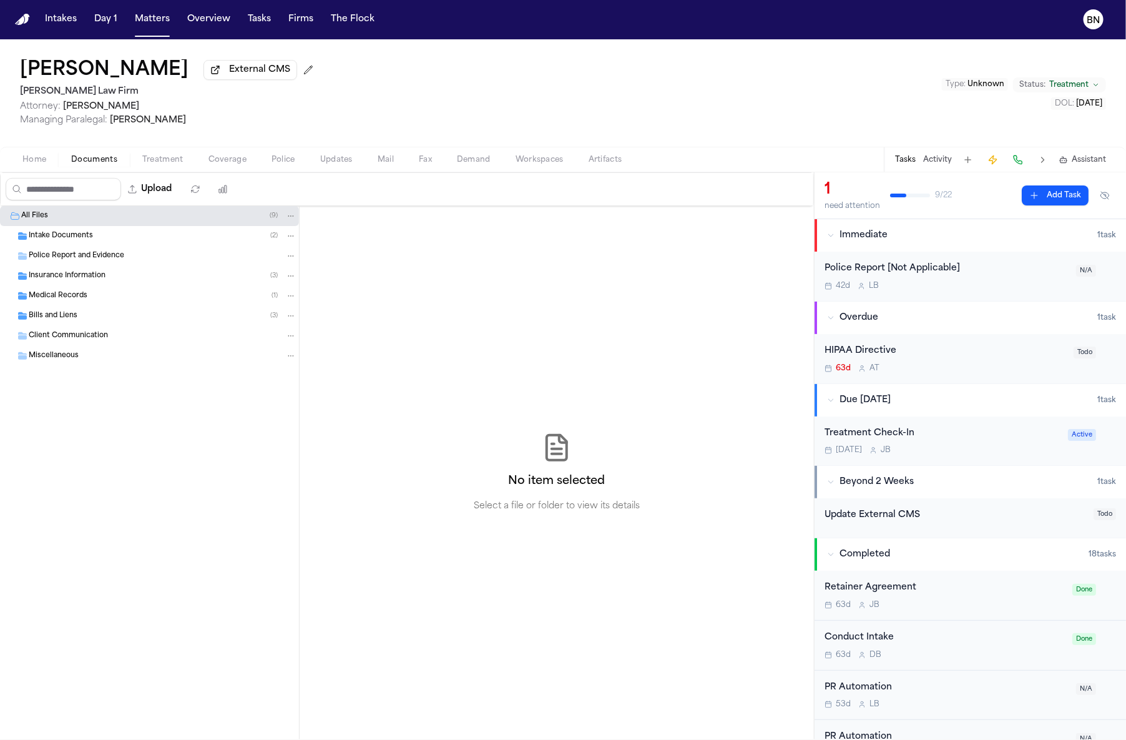
click at [82, 285] on div "Insurance Information ( 3 )" at bounding box center [149, 276] width 299 height 20
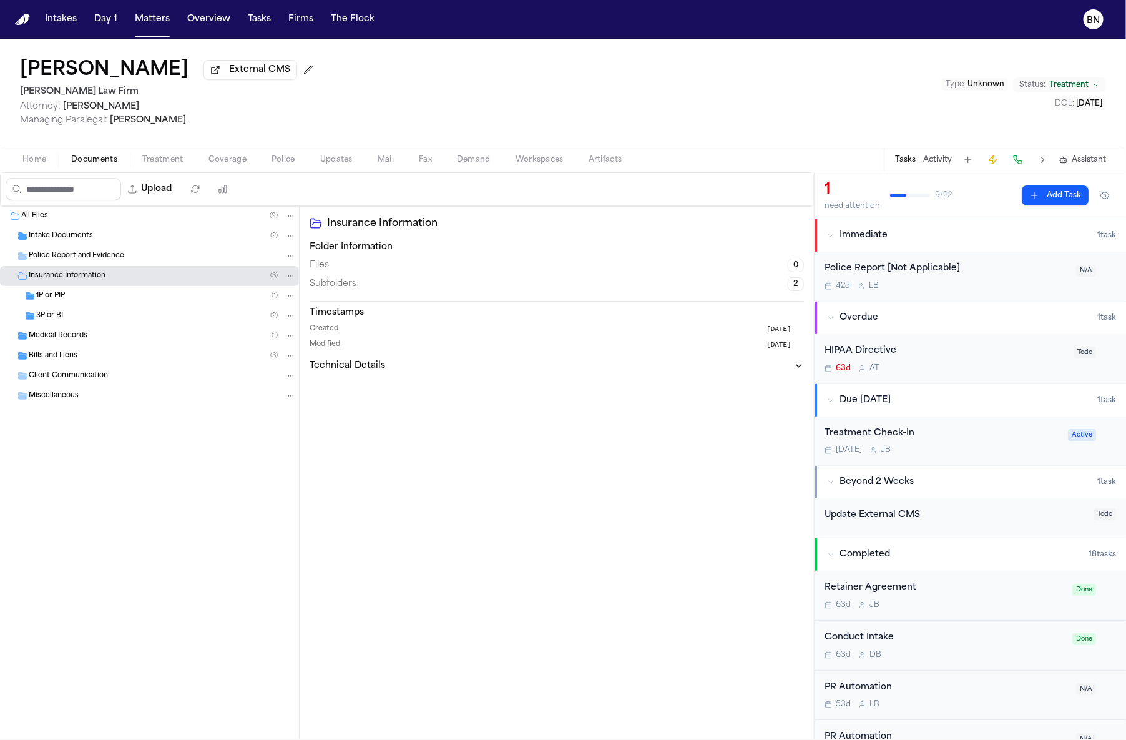
click at [107, 360] on div "Bills and Liens ( 3 )" at bounding box center [163, 355] width 268 height 11
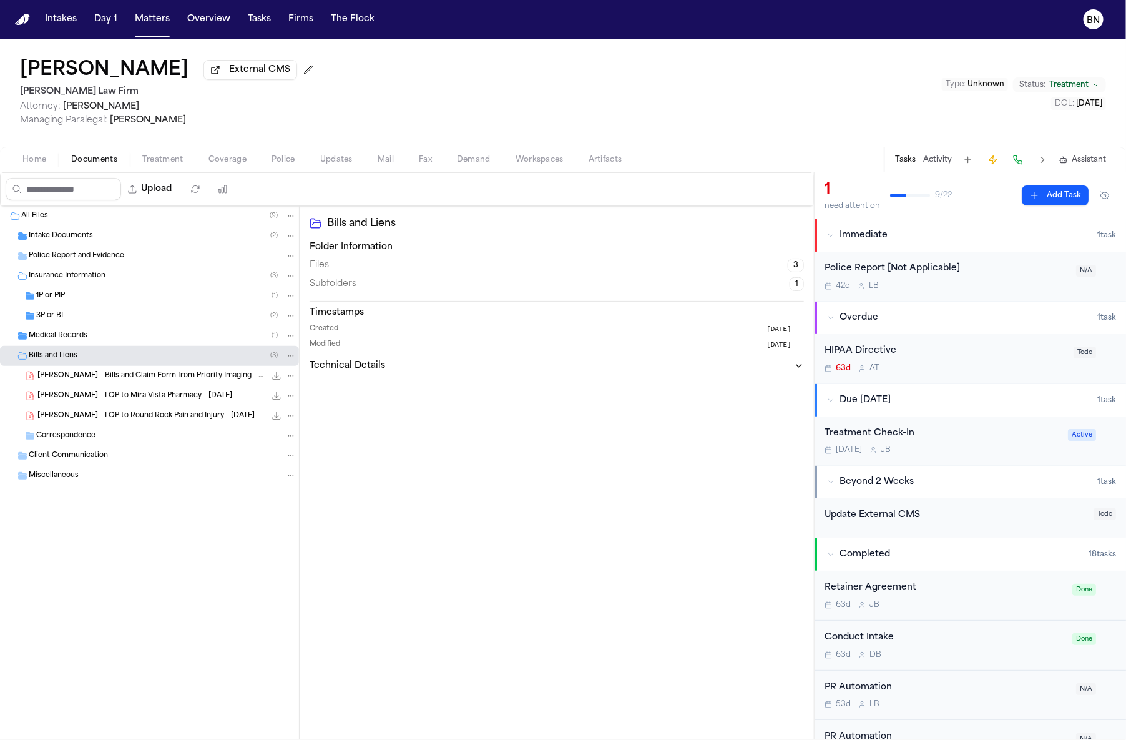
click at [109, 346] on div "Medical Records ( 1 )" at bounding box center [149, 336] width 299 height 20
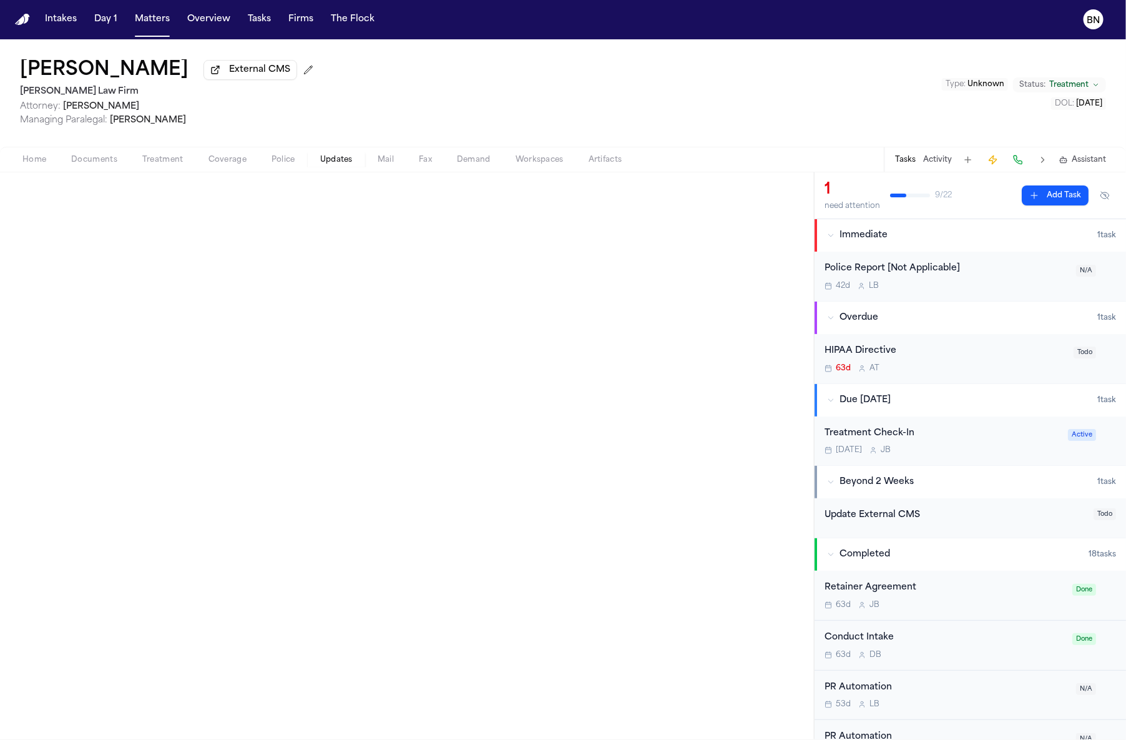
click at [341, 164] on span "Updates" at bounding box center [336, 160] width 32 height 10
click at [273, 162] on span "Police" at bounding box center [284, 160] width 24 height 10
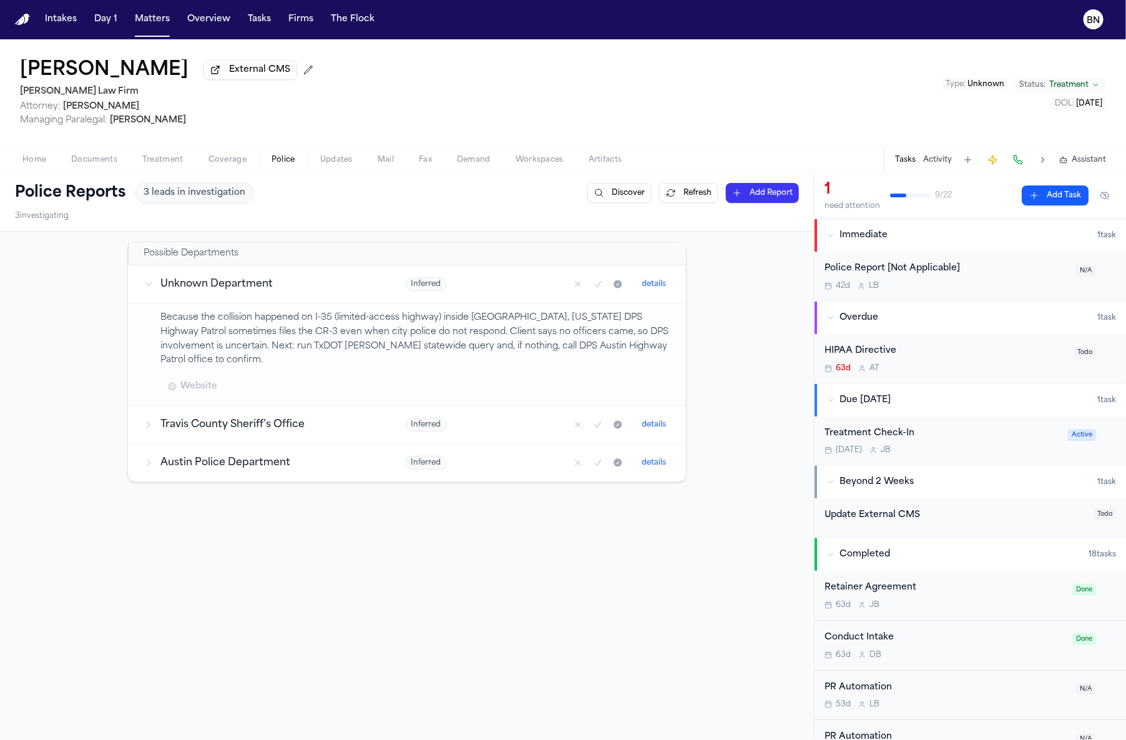
drag, startPoint x: 328, startPoint y: 165, endPoint x: 339, endPoint y: 169, distance: 11.1
click at [329, 165] on span "Updates" at bounding box center [336, 160] width 32 height 10
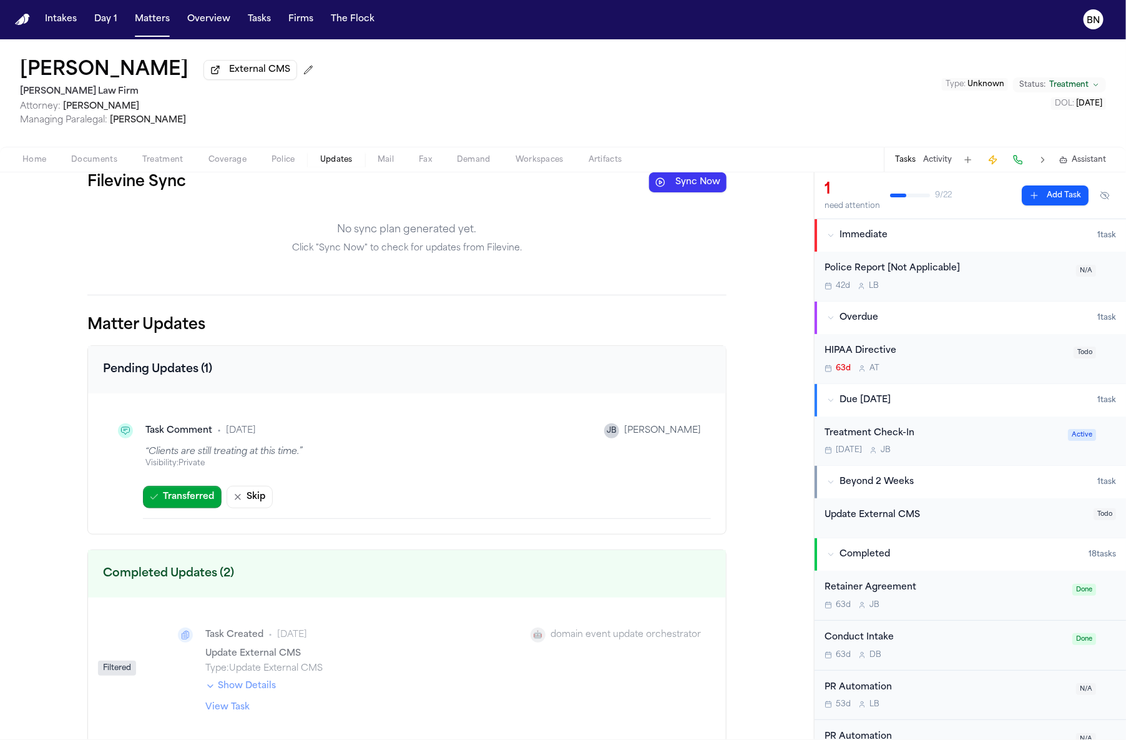
click at [687, 185] on button "Sync Now" at bounding box center [687, 182] width 77 height 20
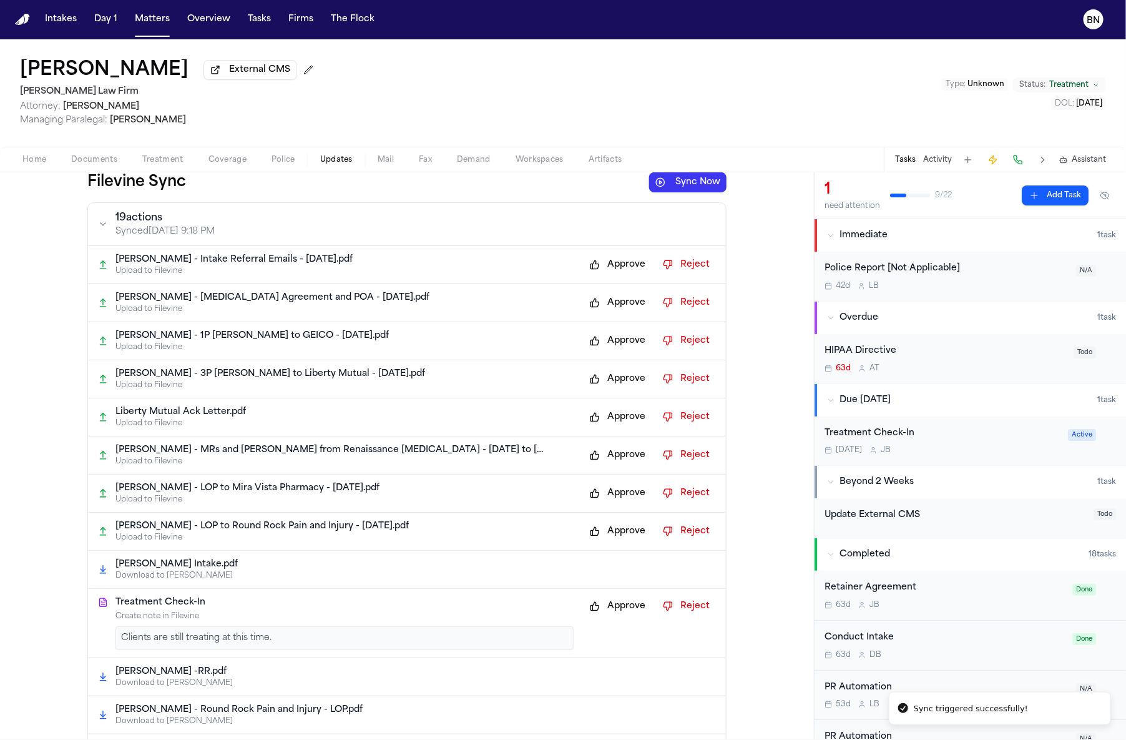
click at [639, 278] on div "[PERSON_NAME] - Intake Referral Emails - [DATE].pdf Upload to Filevine Approve …" at bounding box center [407, 265] width 638 height 38
click at [631, 272] on button "Approve" at bounding box center [618, 265] width 68 height 20
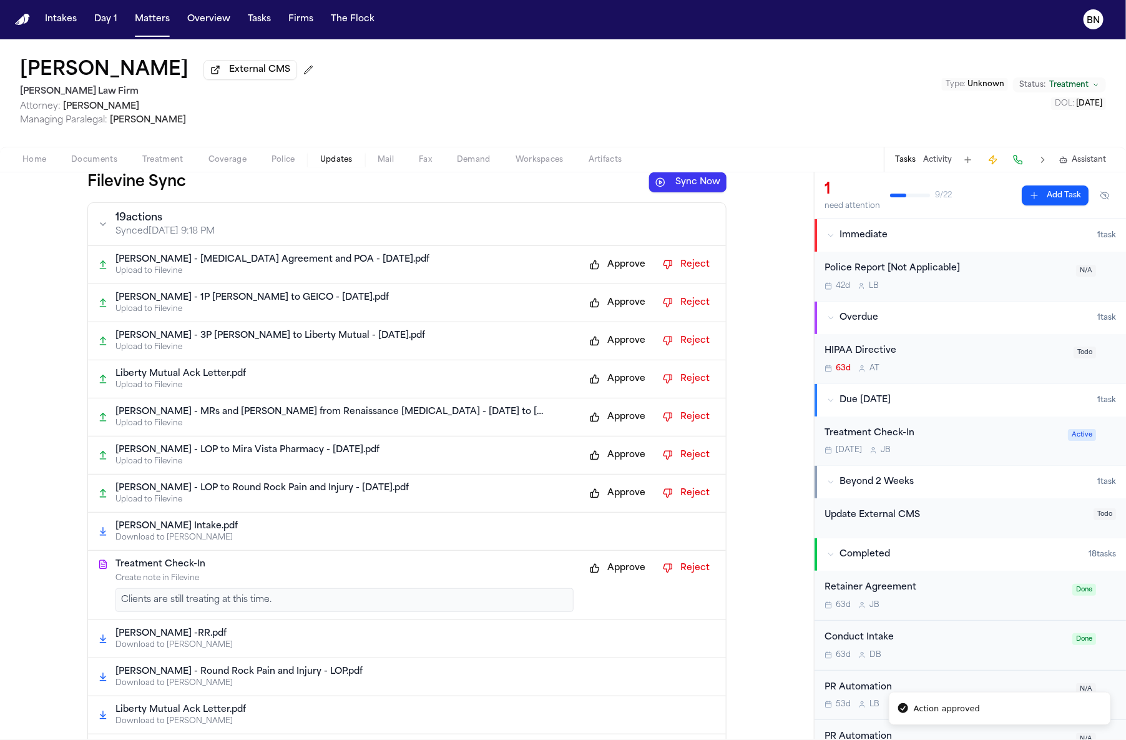
click at [631, 305] on button "Approve" at bounding box center [618, 303] width 68 height 20
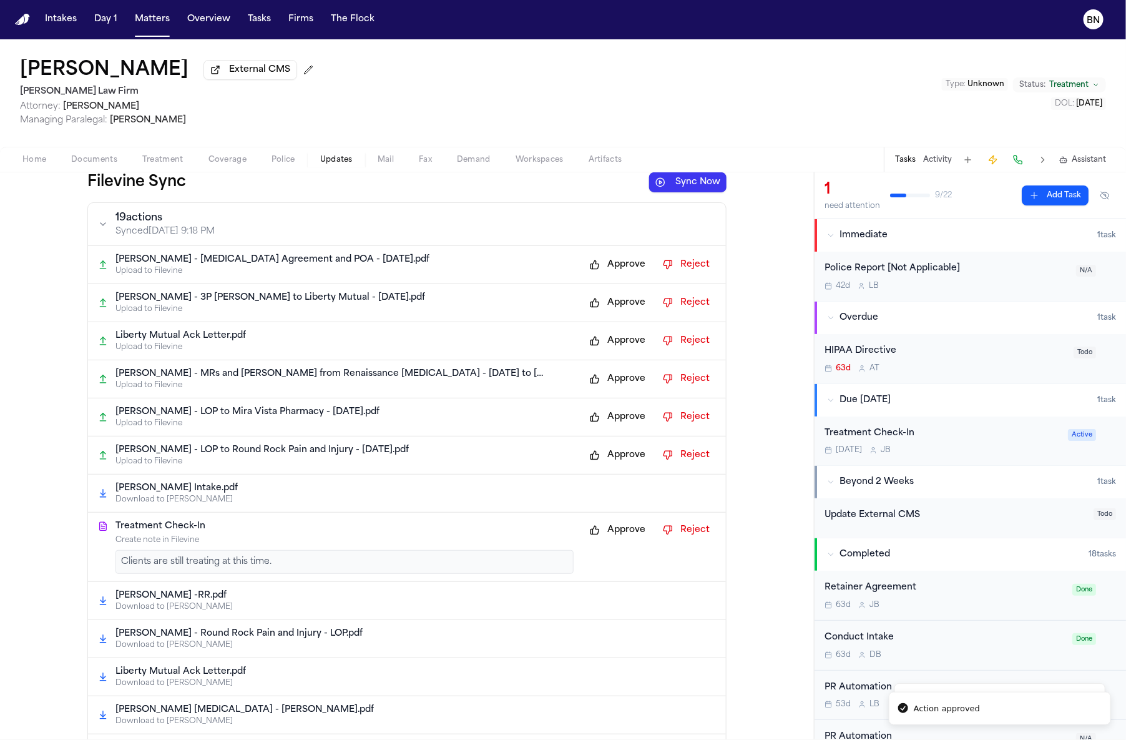
click at [611, 303] on button "Approve" at bounding box center [618, 303] width 68 height 20
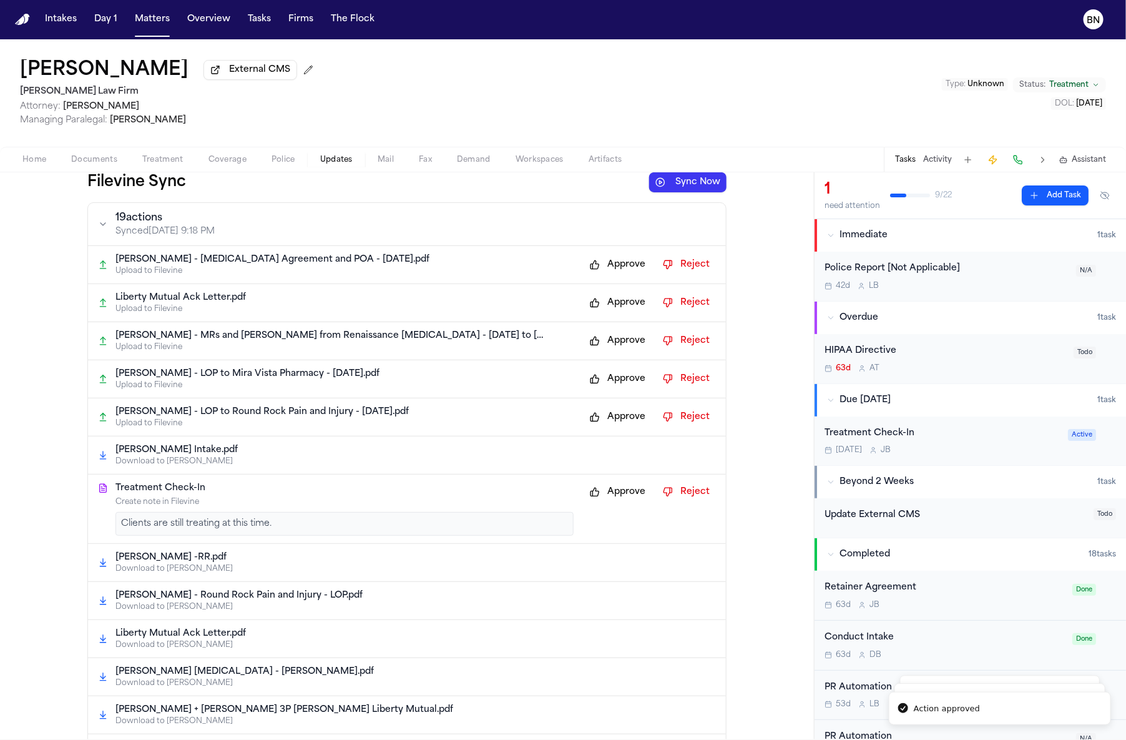
click at [611, 303] on button "Approve" at bounding box center [618, 303] width 68 height 20
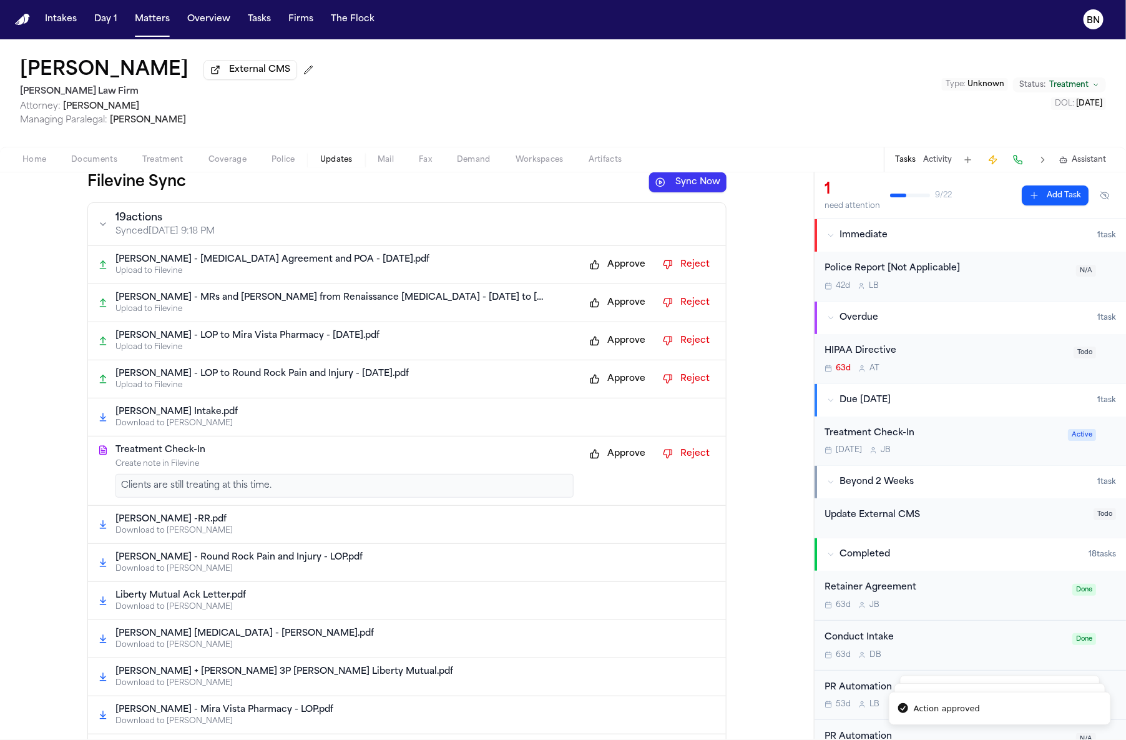
click at [611, 303] on button "Approve" at bounding box center [618, 303] width 68 height 20
click at [611, 331] on button "Approve" at bounding box center [618, 341] width 68 height 20
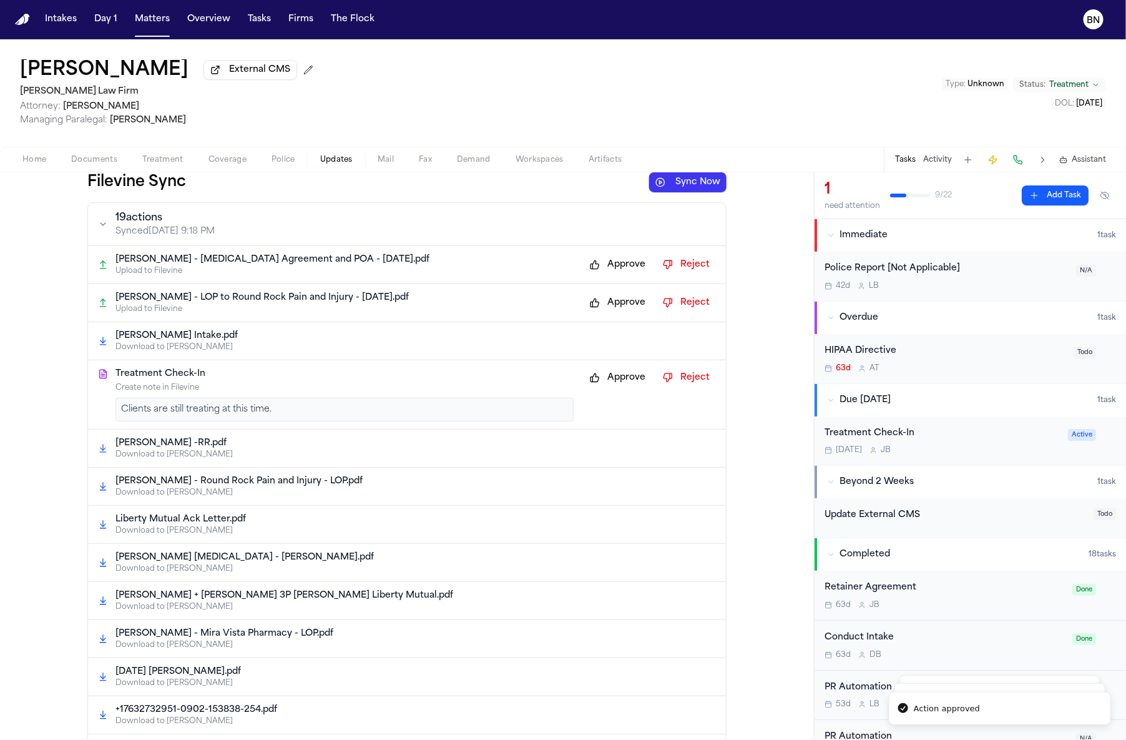
click at [611, 303] on button "Approve" at bounding box center [618, 303] width 68 height 20
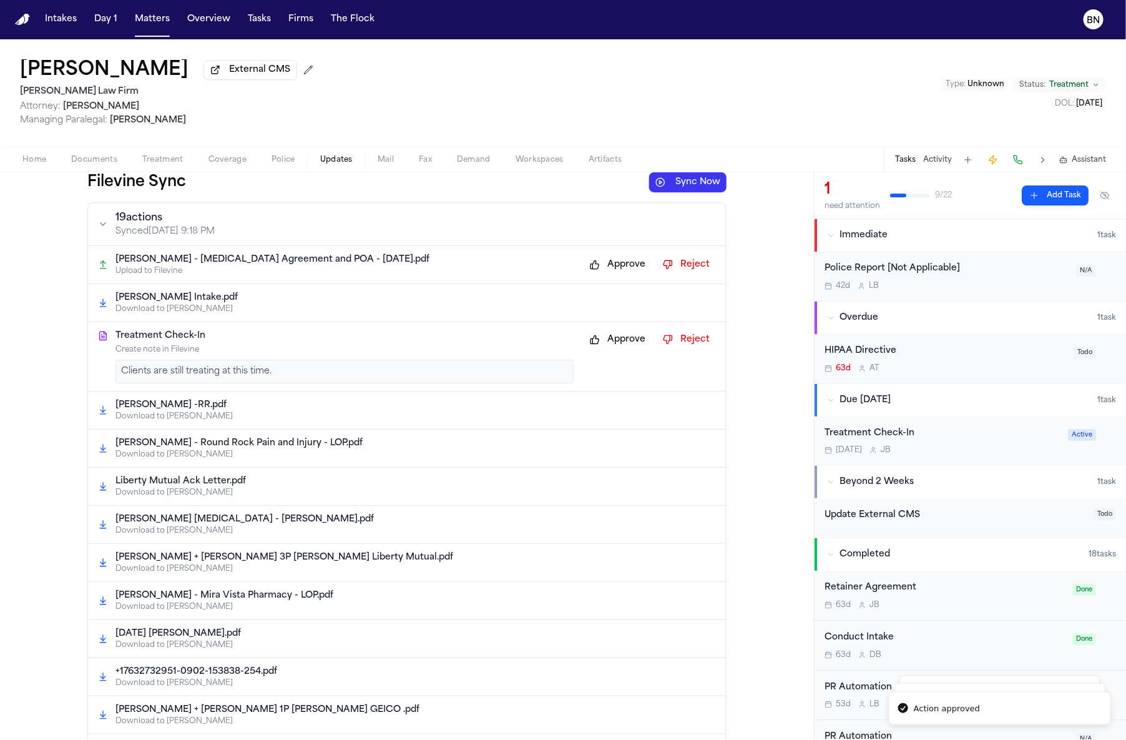
click at [609, 338] on button "Approve" at bounding box center [618, 340] width 68 height 20
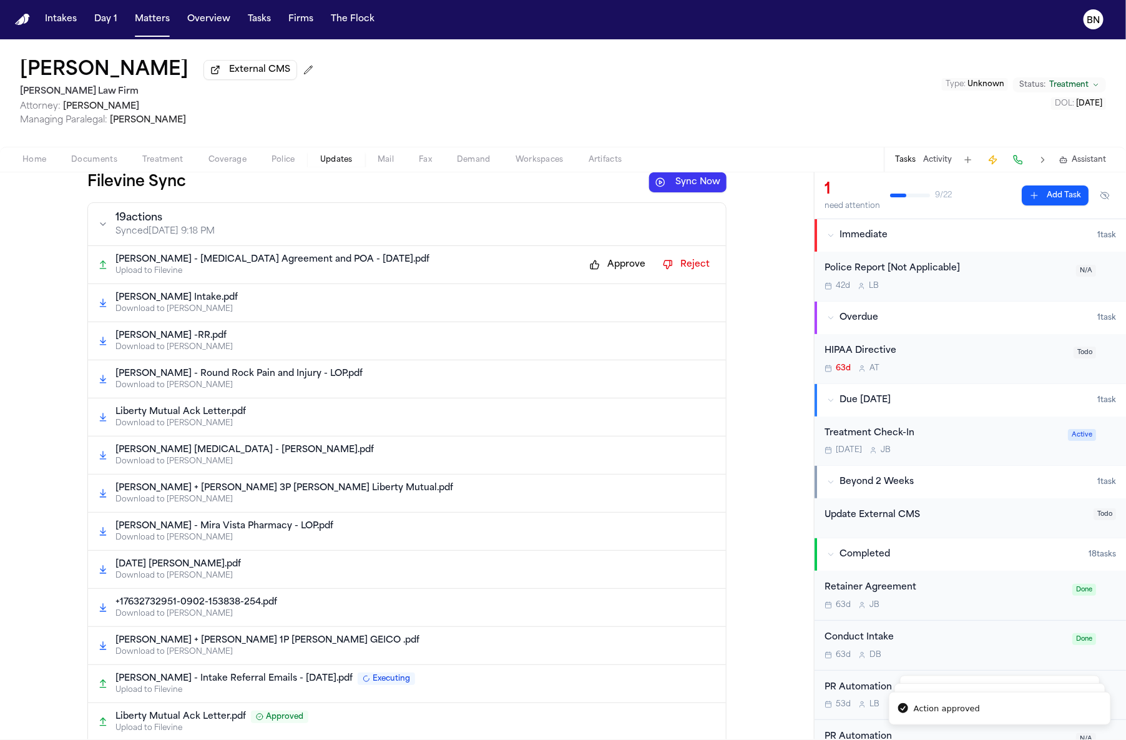
click at [611, 261] on button "Approve" at bounding box center [618, 265] width 68 height 20
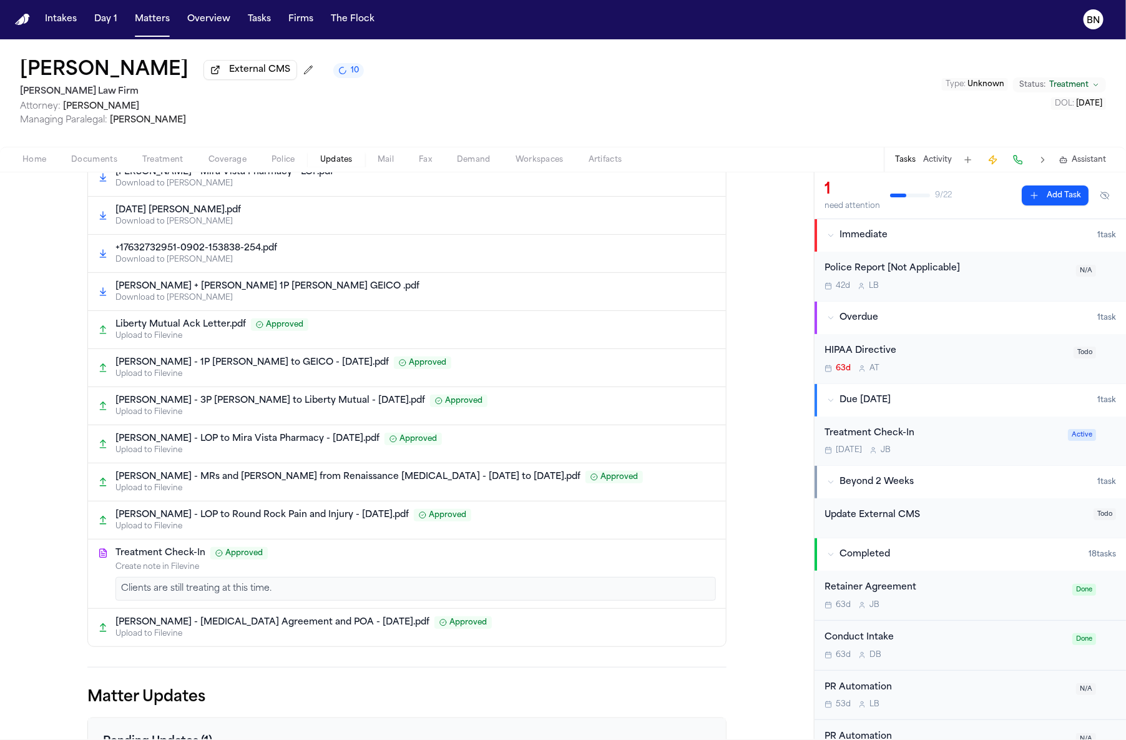
scroll to position [356, 0]
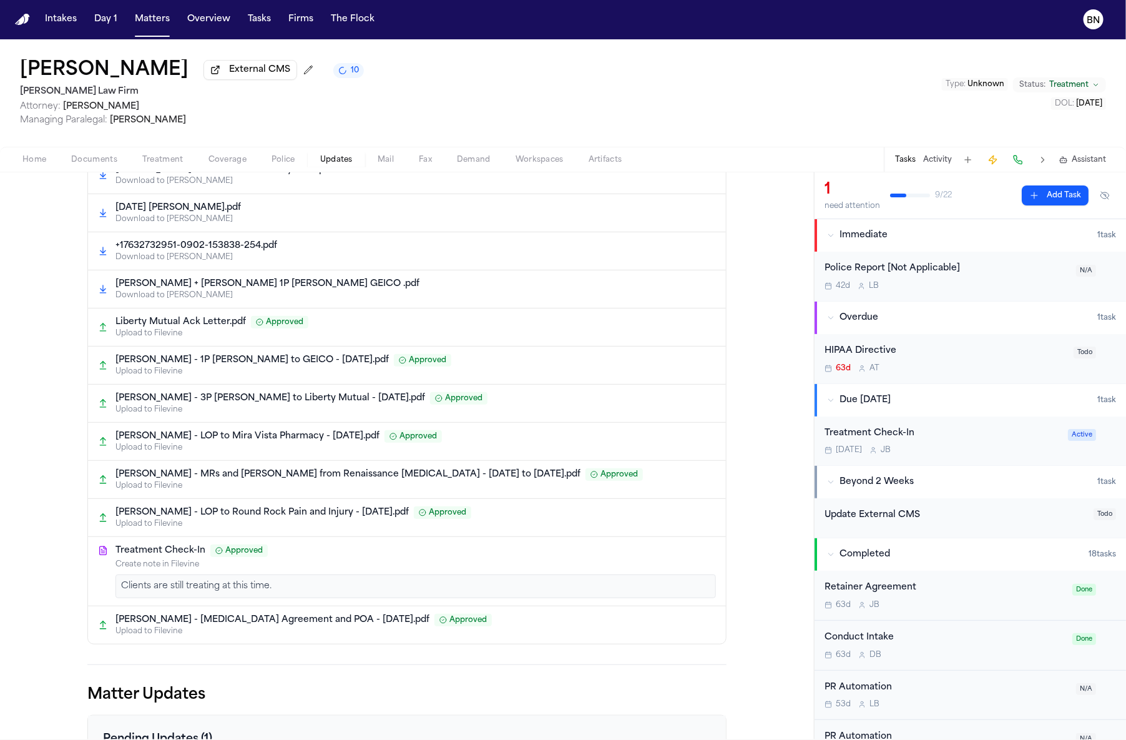
drag, startPoint x: 209, startPoint y: 160, endPoint x: 270, endPoint y: 167, distance: 61.0
click at [210, 160] on span "Coverage" at bounding box center [228, 160] width 38 height 10
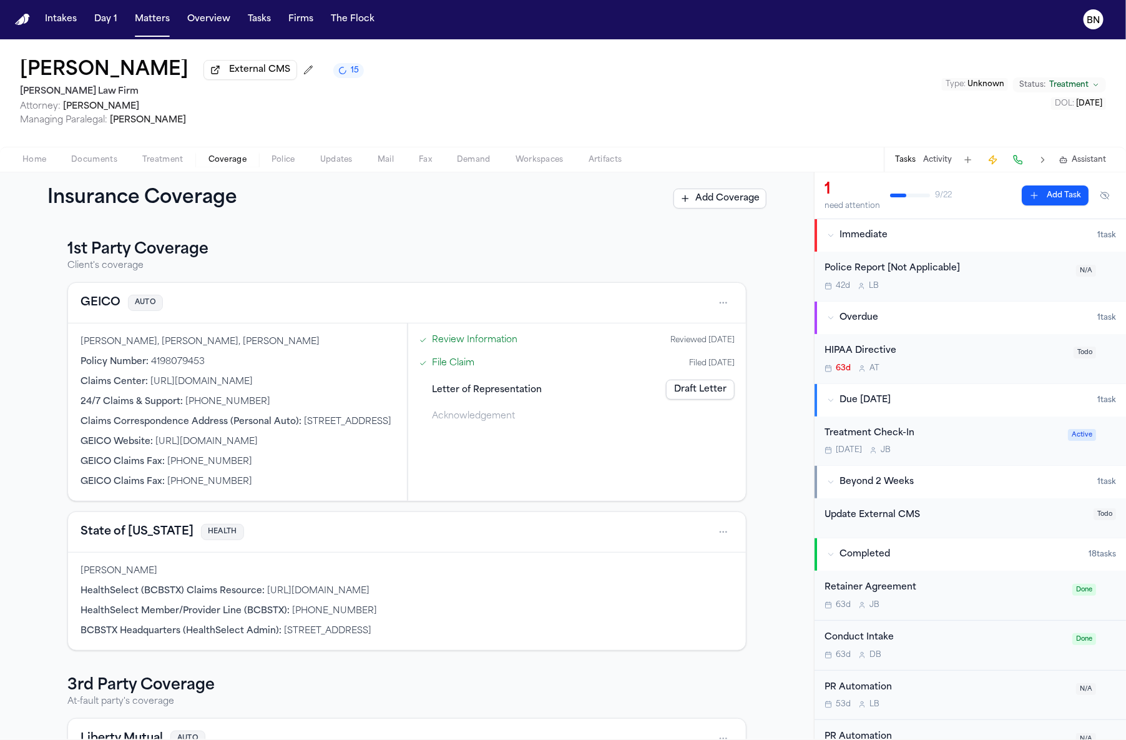
click at [97, 315] on div "GEICO AUTO" at bounding box center [407, 303] width 678 height 41
click at [101, 306] on button "GEICO" at bounding box center [101, 302] width 40 height 17
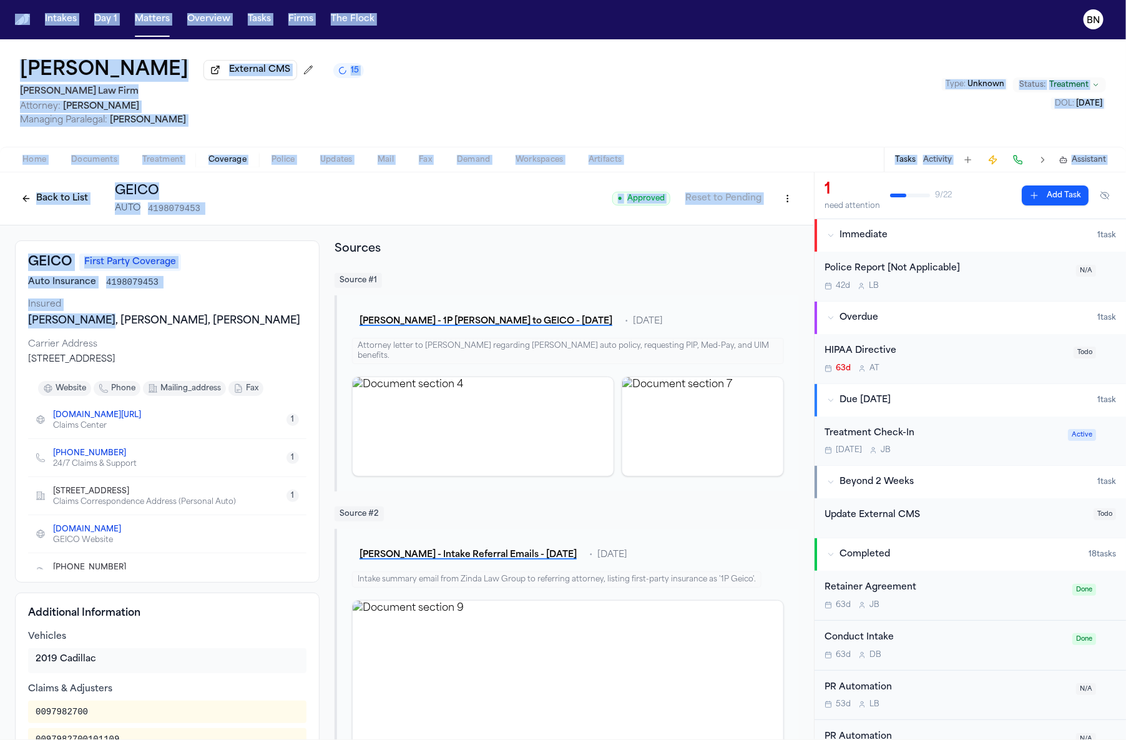
drag, startPoint x: 106, startPoint y: 327, endPoint x: -23, endPoint y: 323, distance: 128.7
click at [0, 323] on html "Intakes Day 1 Matters Overview Tasks Firms The Flock BN [PERSON_NAME] External …" at bounding box center [563, 369] width 1126 height 740
click at [89, 317] on div "[PERSON_NAME], [PERSON_NAME], [PERSON_NAME]" at bounding box center [167, 320] width 278 height 15
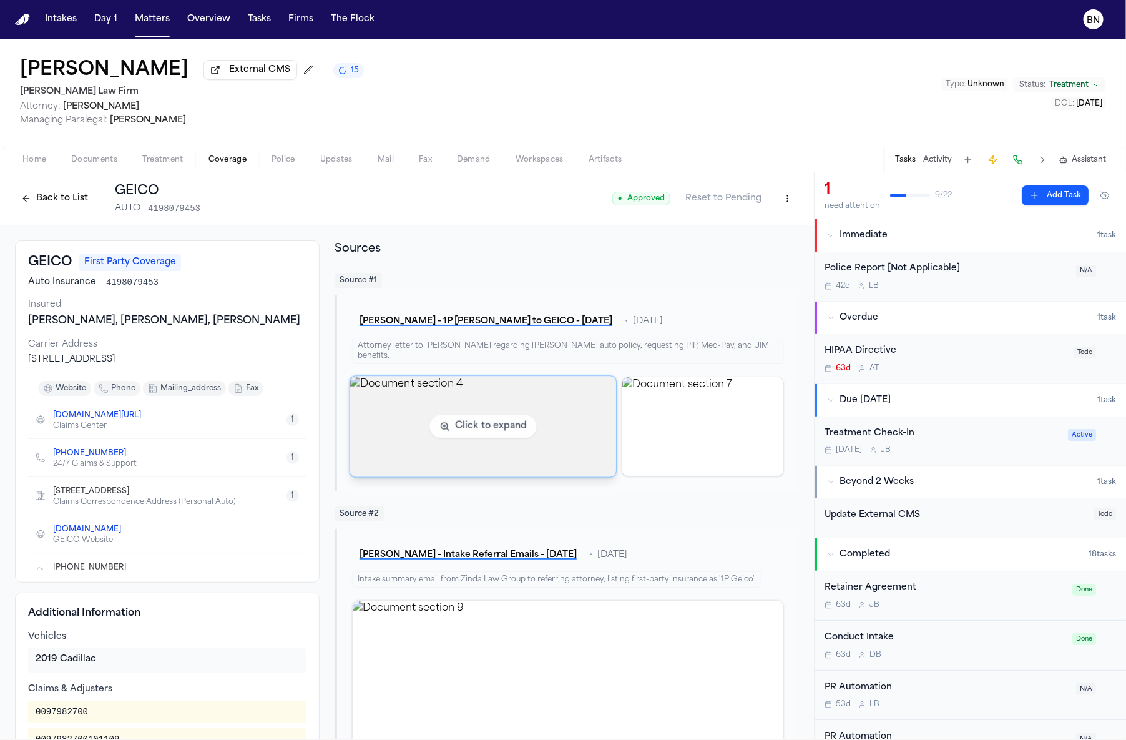
click at [542, 406] on img "View document section 4" at bounding box center [483, 426] width 267 height 101
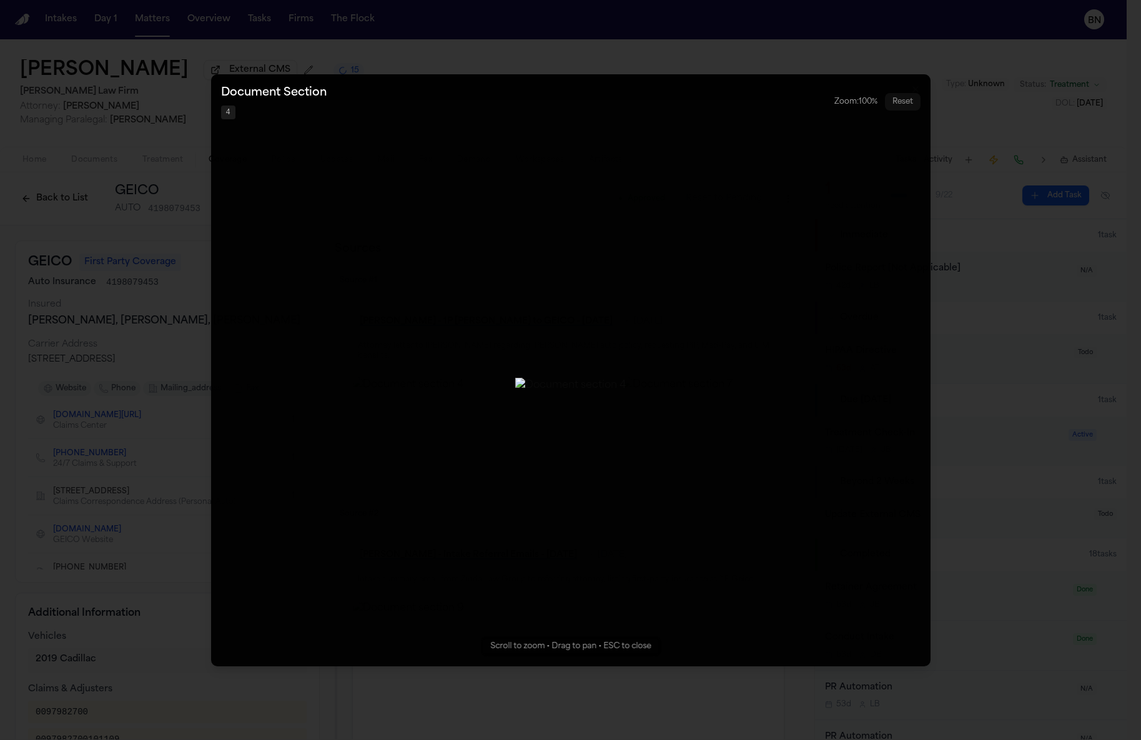
drag, startPoint x: 60, startPoint y: 331, endPoint x: 74, endPoint y: 324, distance: 15.4
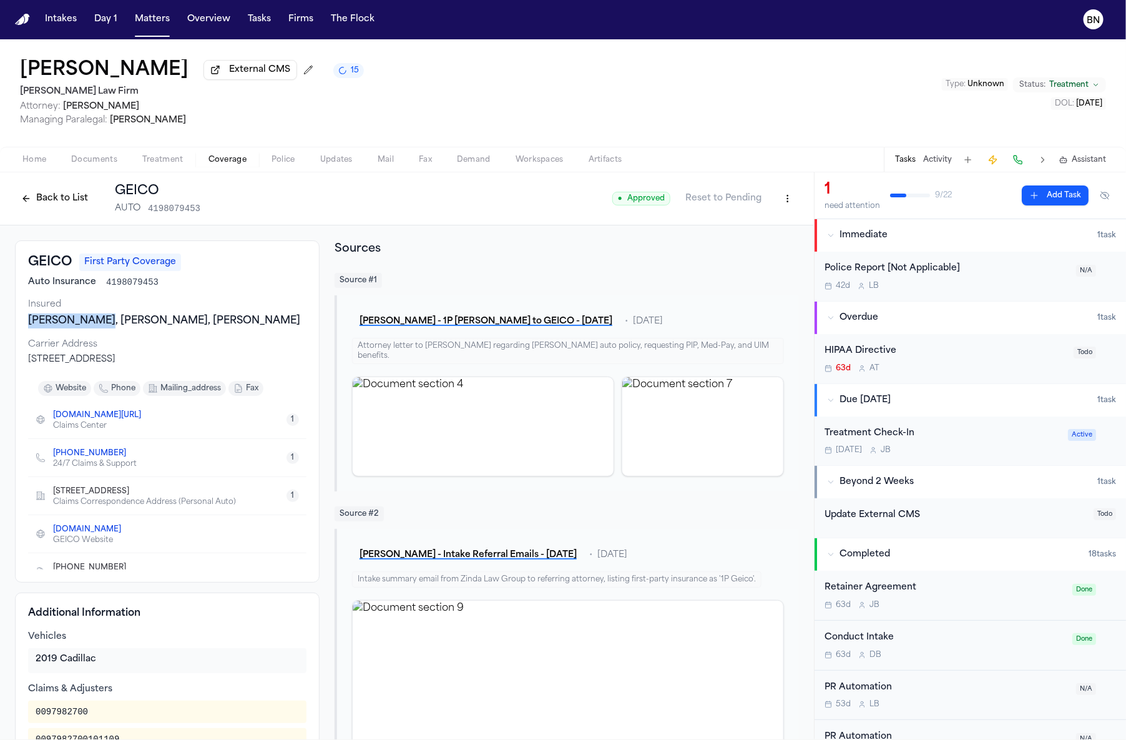
drag, startPoint x: 106, startPoint y: 326, endPoint x: 27, endPoint y: 323, distance: 78.1
click at [28, 323] on div "[PERSON_NAME], [PERSON_NAME], [PERSON_NAME]" at bounding box center [167, 320] width 278 height 15
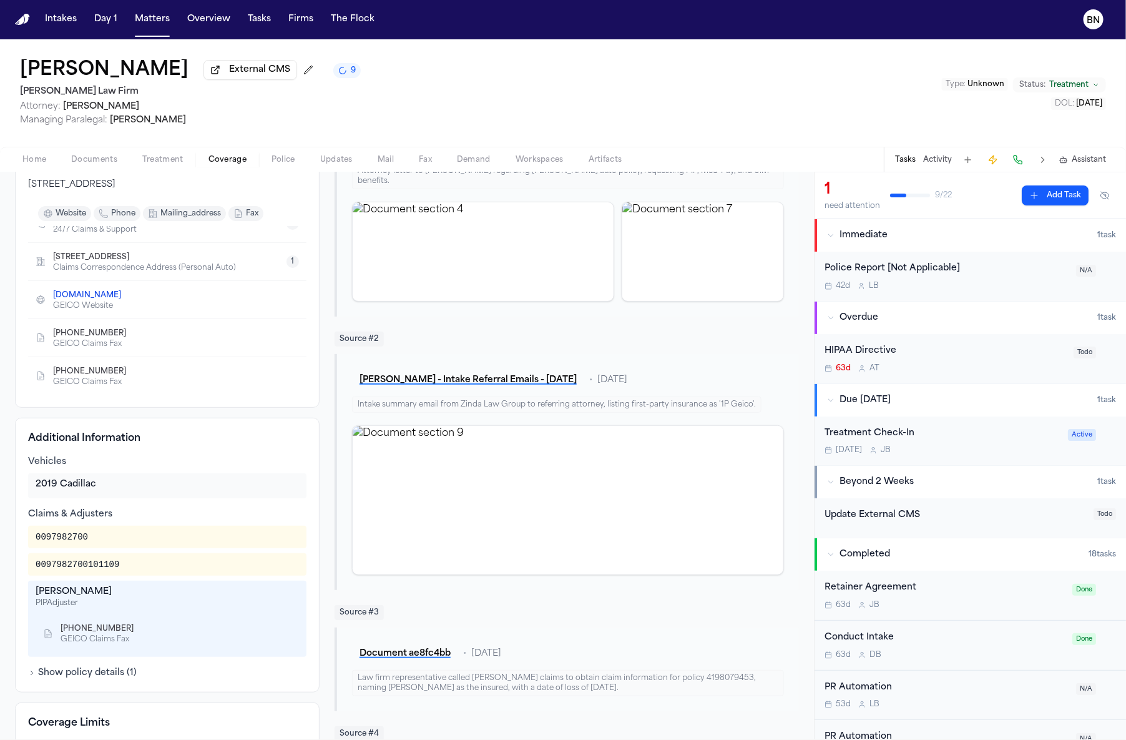
scroll to position [176, 0]
click at [54, 542] on div "0097982700" at bounding box center [62, 535] width 52 height 12
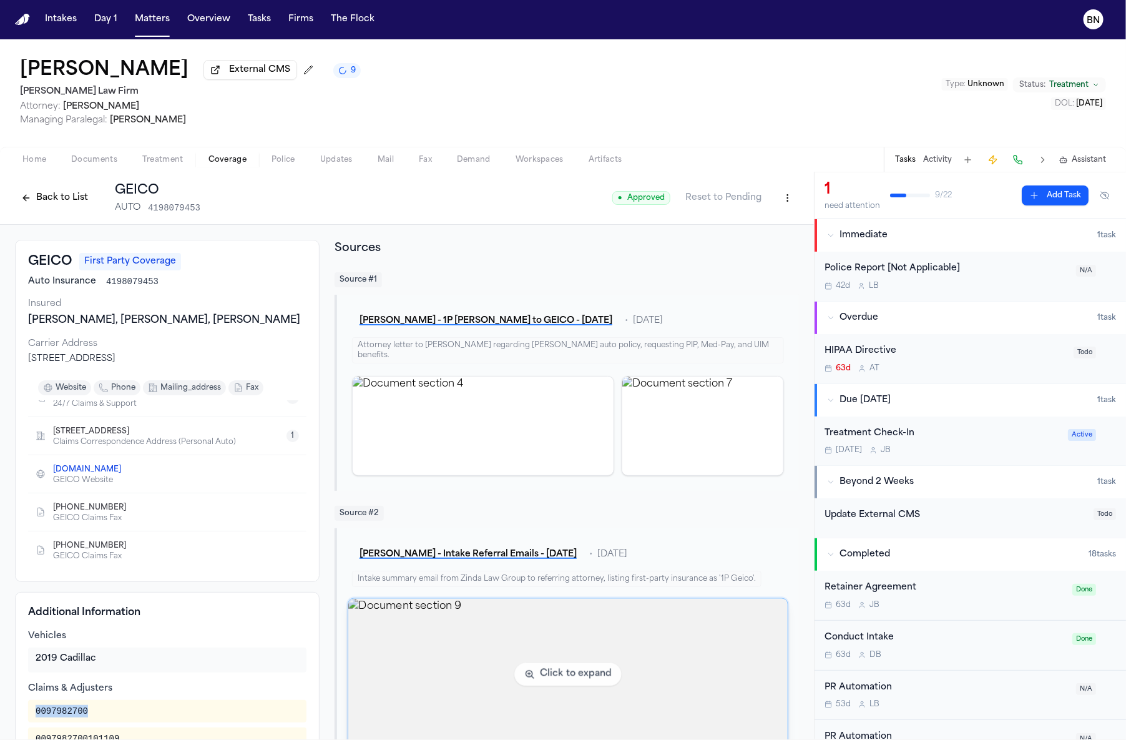
scroll to position [0, 0]
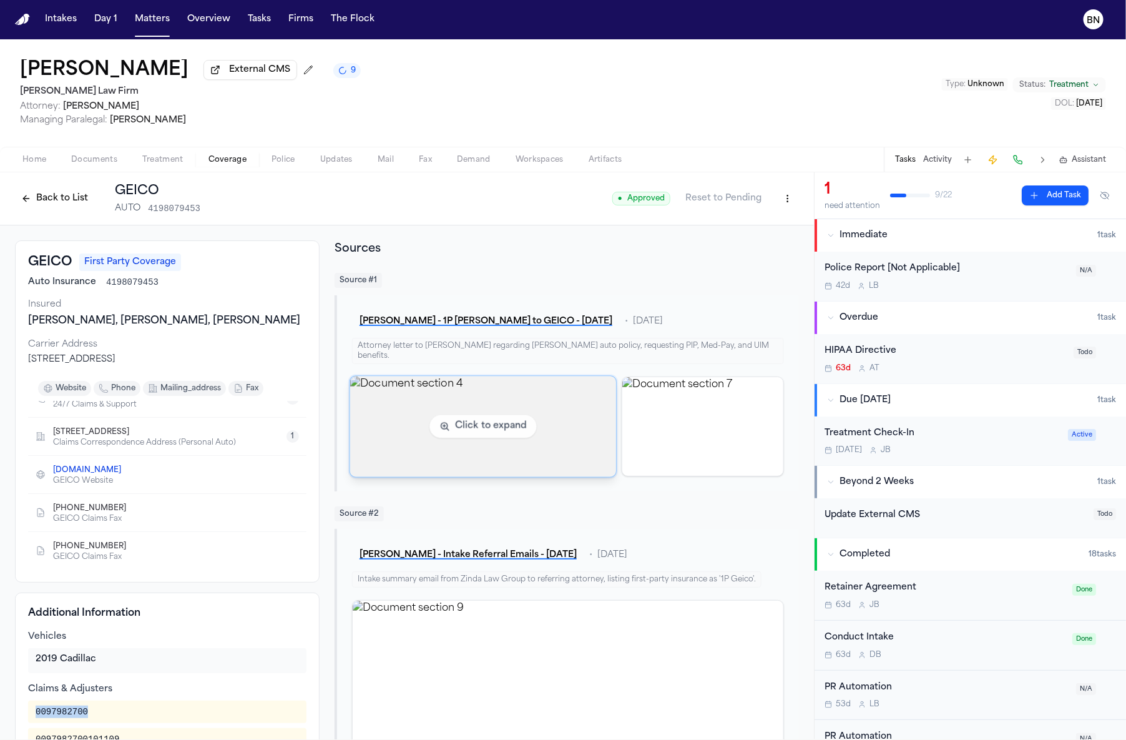
click at [485, 401] on img "View document section 4" at bounding box center [483, 426] width 267 height 101
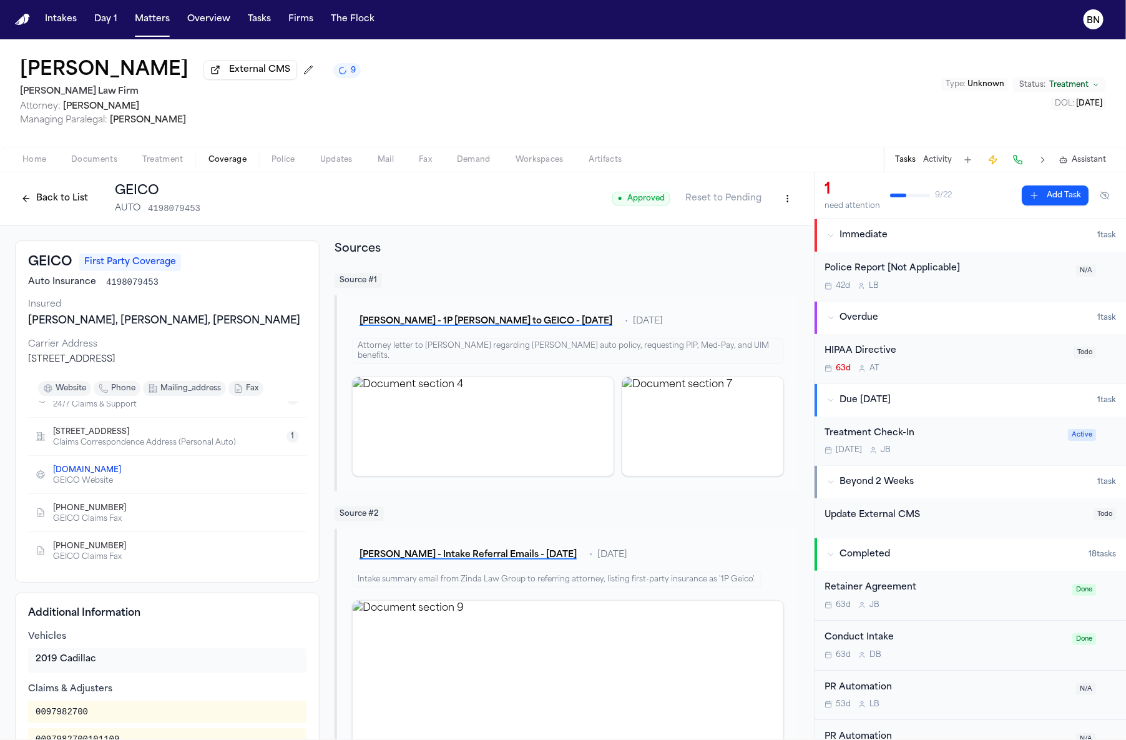
drag, startPoint x: 174, startPoint y: 537, endPoint x: 169, endPoint y: 545, distance: 9.0
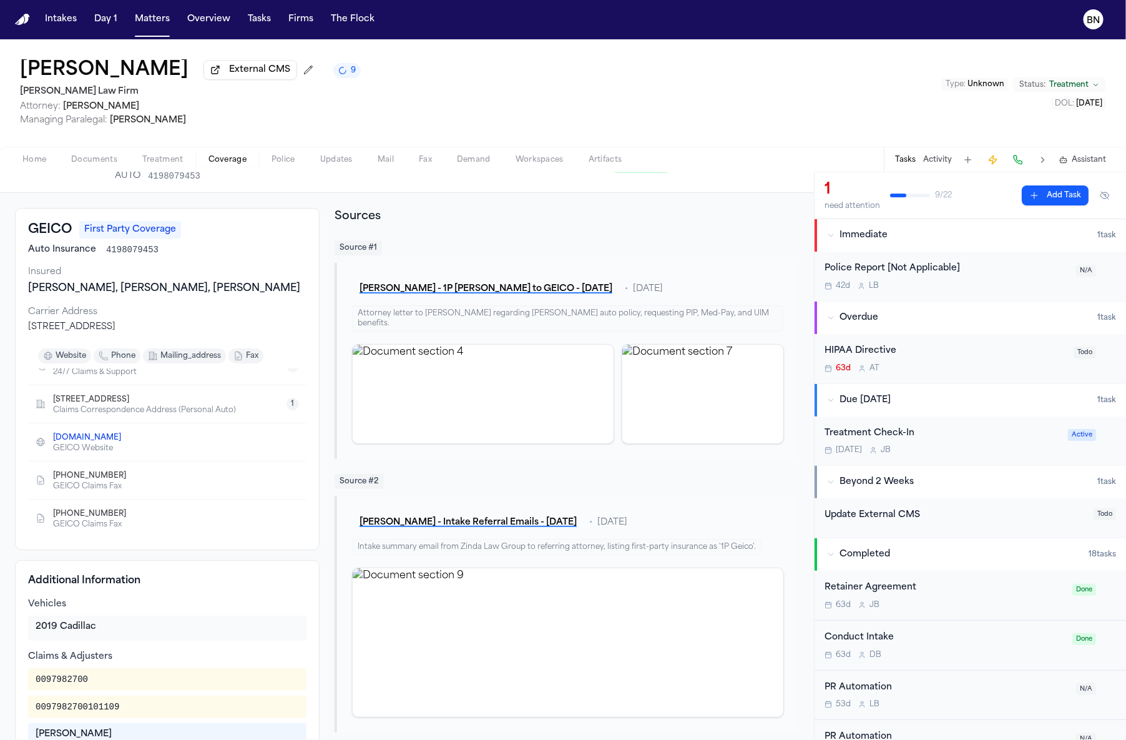
scroll to position [34, 0]
click at [98, 717] on div "0097982700101109" at bounding box center [167, 705] width 278 height 22
click at [98, 729] on div "0097982700 0097982700101109 [PERSON_NAME] PIP Adjuster [PHONE_NUMBER] GEICO Cla…" at bounding box center [167, 732] width 278 height 131
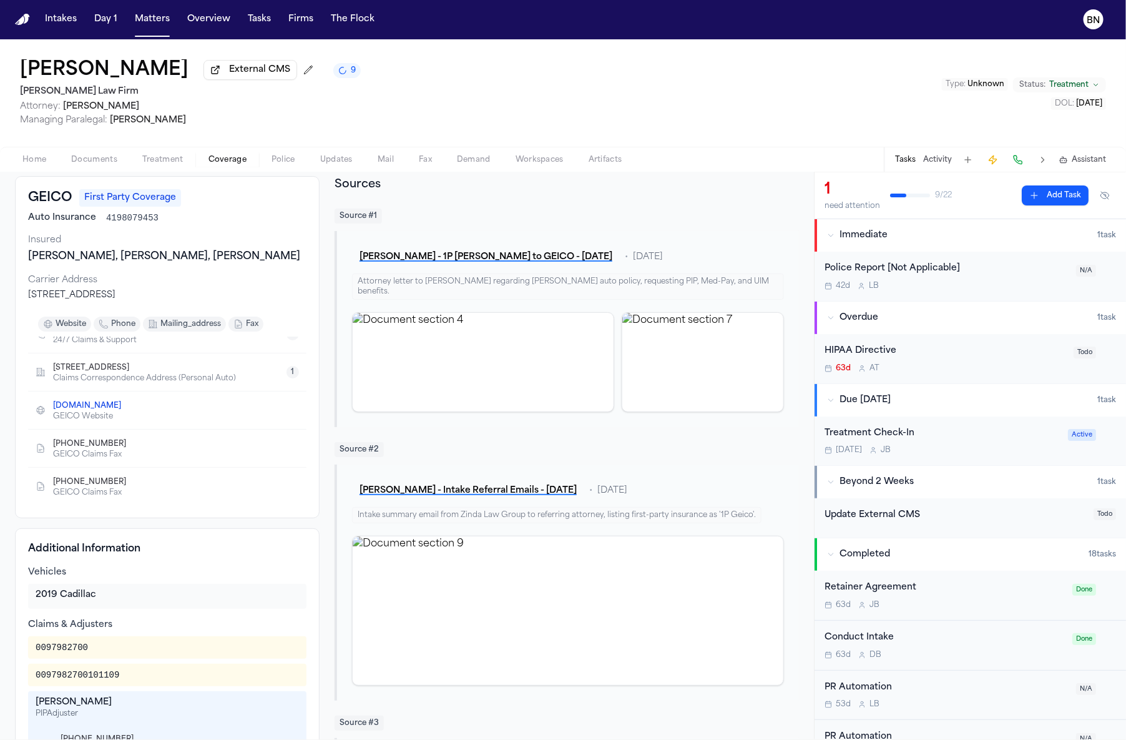
click at [102, 681] on div "0097982700101109" at bounding box center [78, 675] width 84 height 12
click at [111, 224] on span "4198079453" at bounding box center [132, 218] width 52 height 12
click at [51, 709] on div "[PERSON_NAME]" at bounding box center [167, 702] width 263 height 12
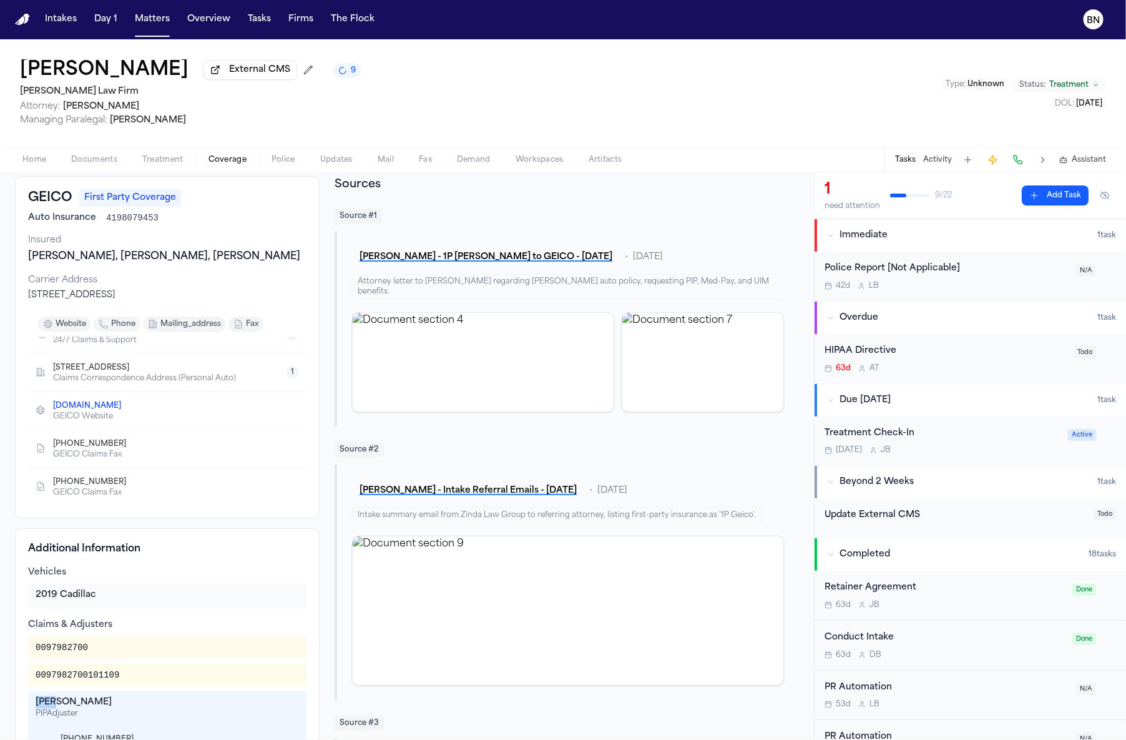
click at [51, 709] on div "[PERSON_NAME]" at bounding box center [167, 702] width 263 height 12
click at [469, 256] on button "[PERSON_NAME] - 1P [PERSON_NAME] to GEICO - [DATE]" at bounding box center [486, 257] width 268 height 22
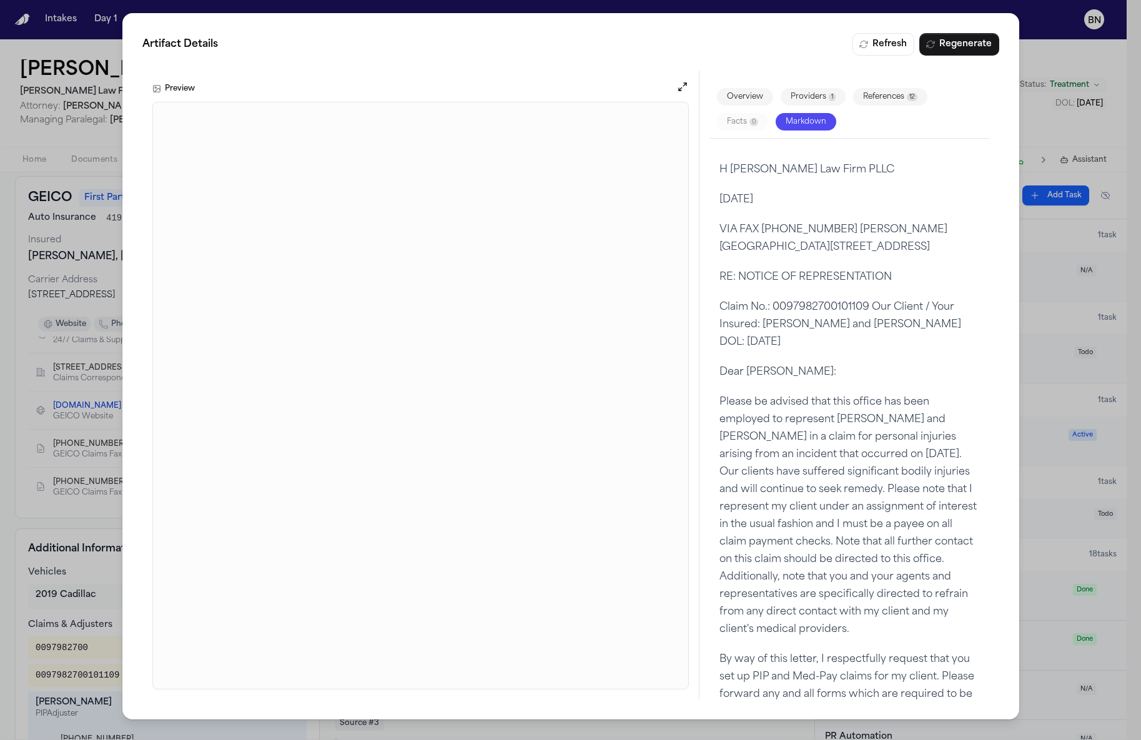
click at [1058, 79] on div "Artifact Details Refresh Regenerate Preview Overview Providers 1 References 12 …" at bounding box center [570, 370] width 1141 height 740
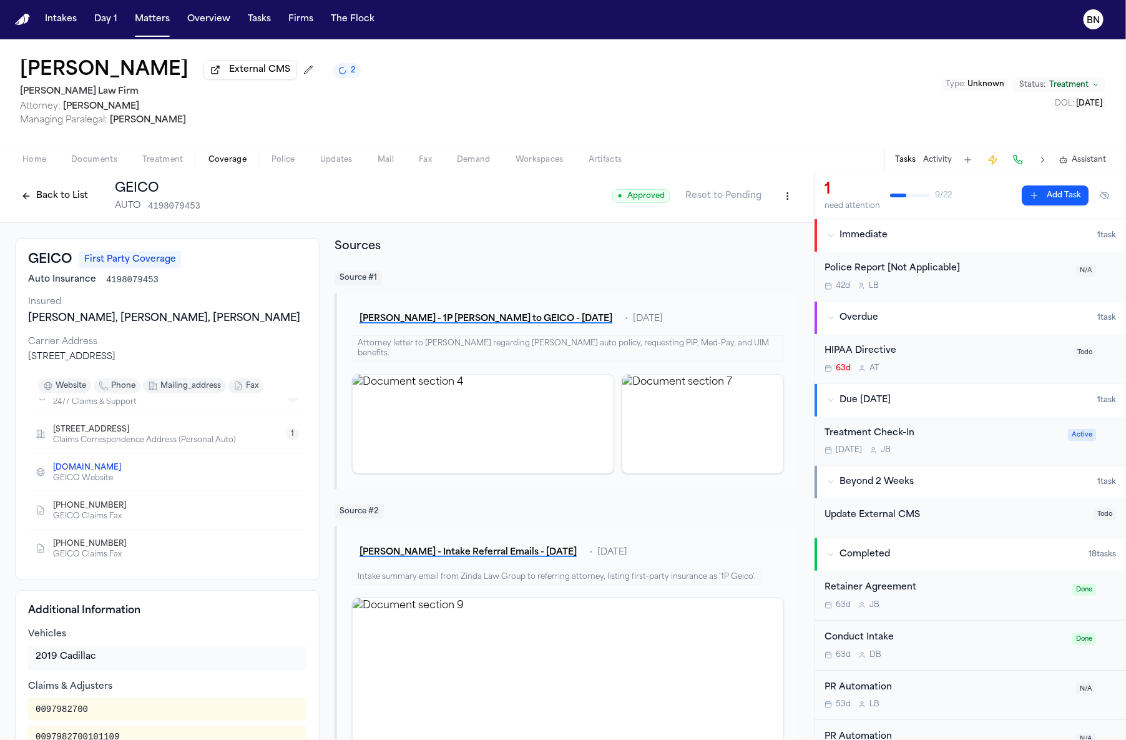
scroll to position [0, 0]
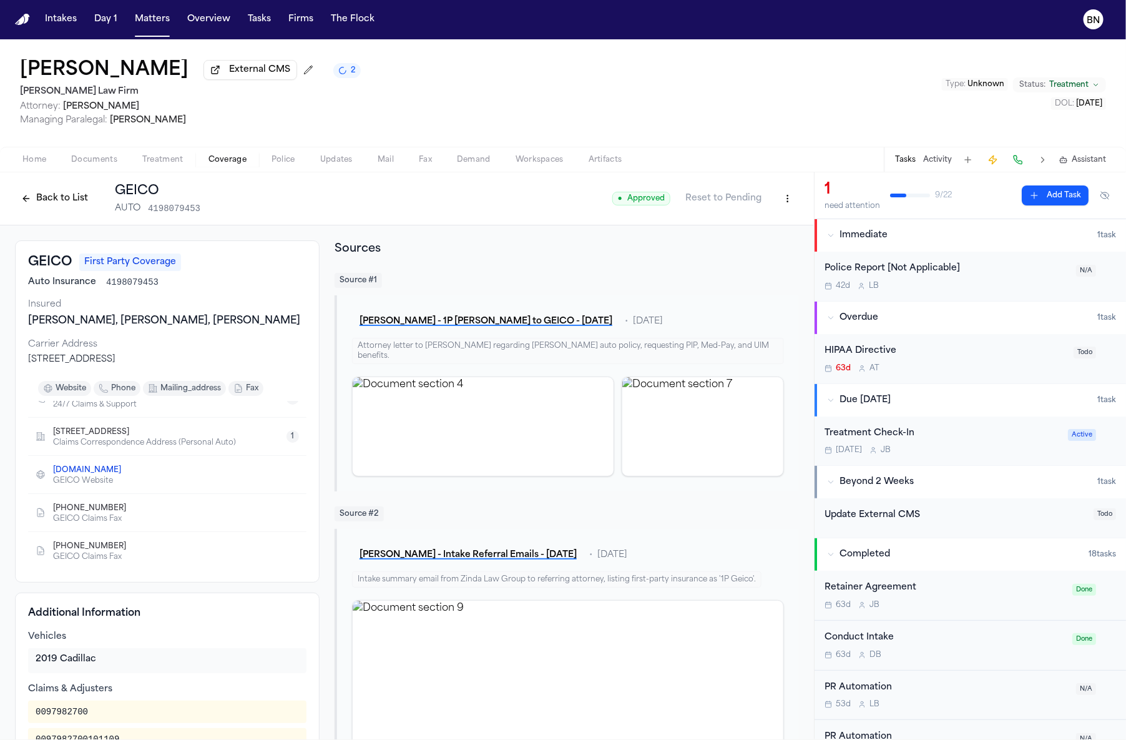
click at [69, 197] on button "Back to List" at bounding box center [54, 199] width 79 height 20
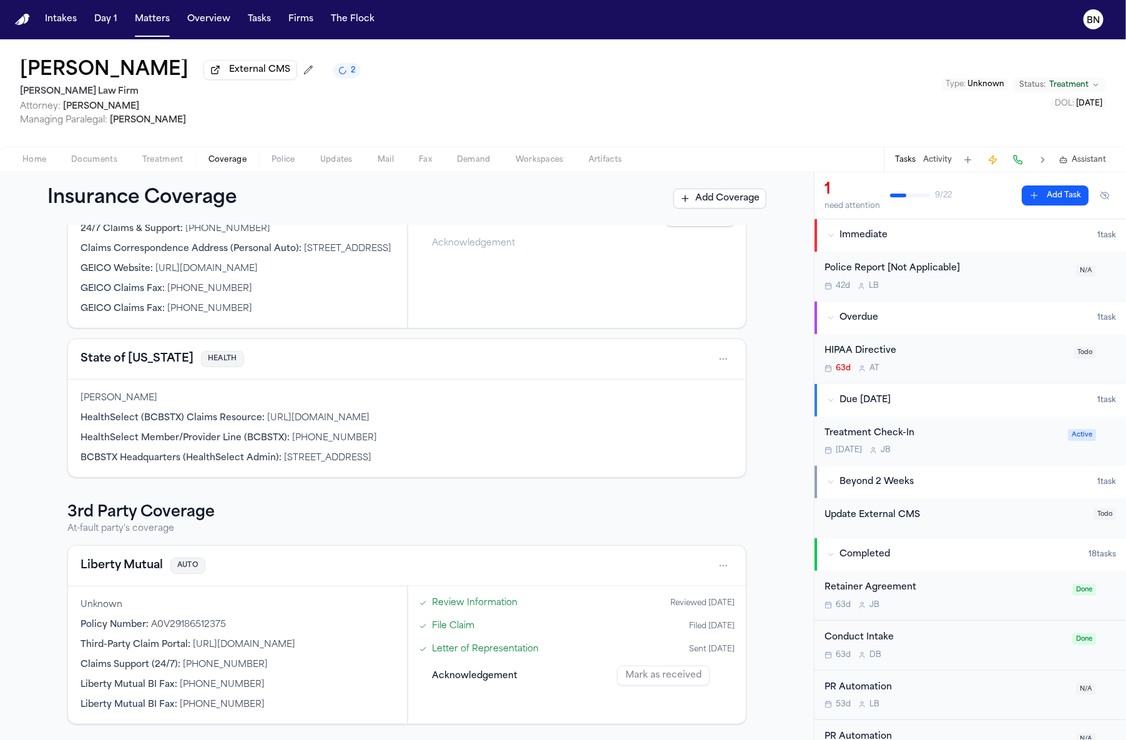
scroll to position [202, 0]
click at [120, 557] on button "Liberty Mutual" at bounding box center [122, 565] width 82 height 17
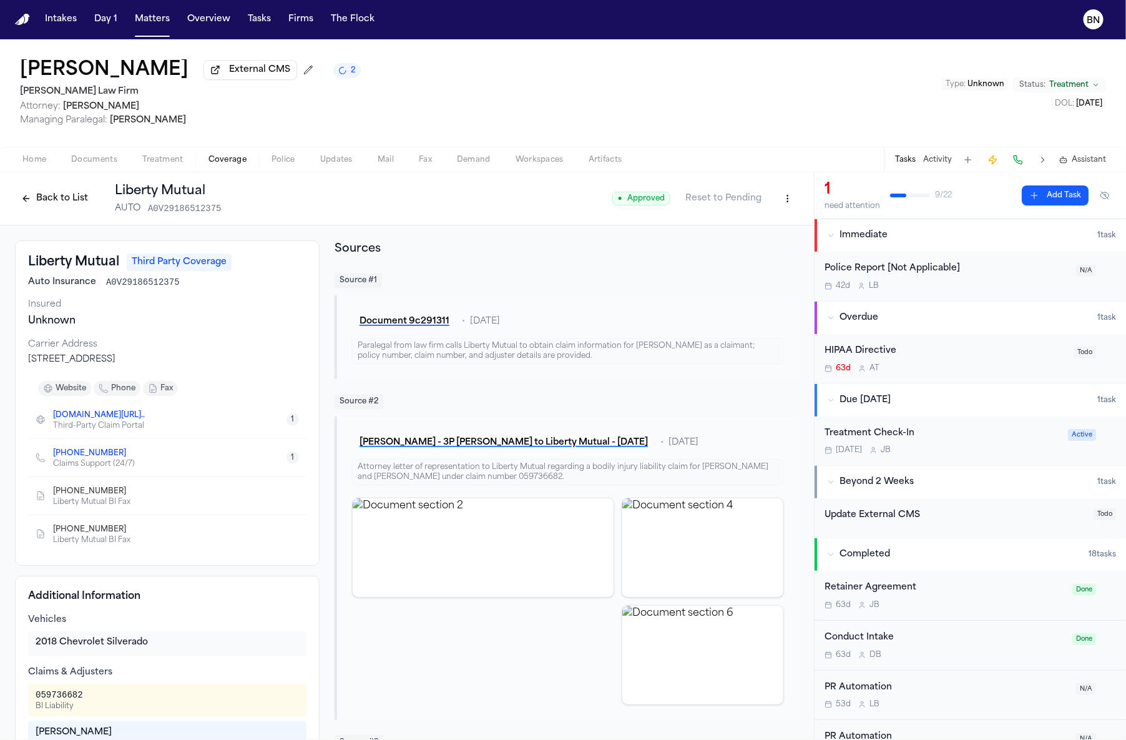
click at [51, 701] on div "059736682" at bounding box center [59, 695] width 47 height 12
click at [117, 286] on span "A0V29186512375" at bounding box center [143, 282] width 74 height 12
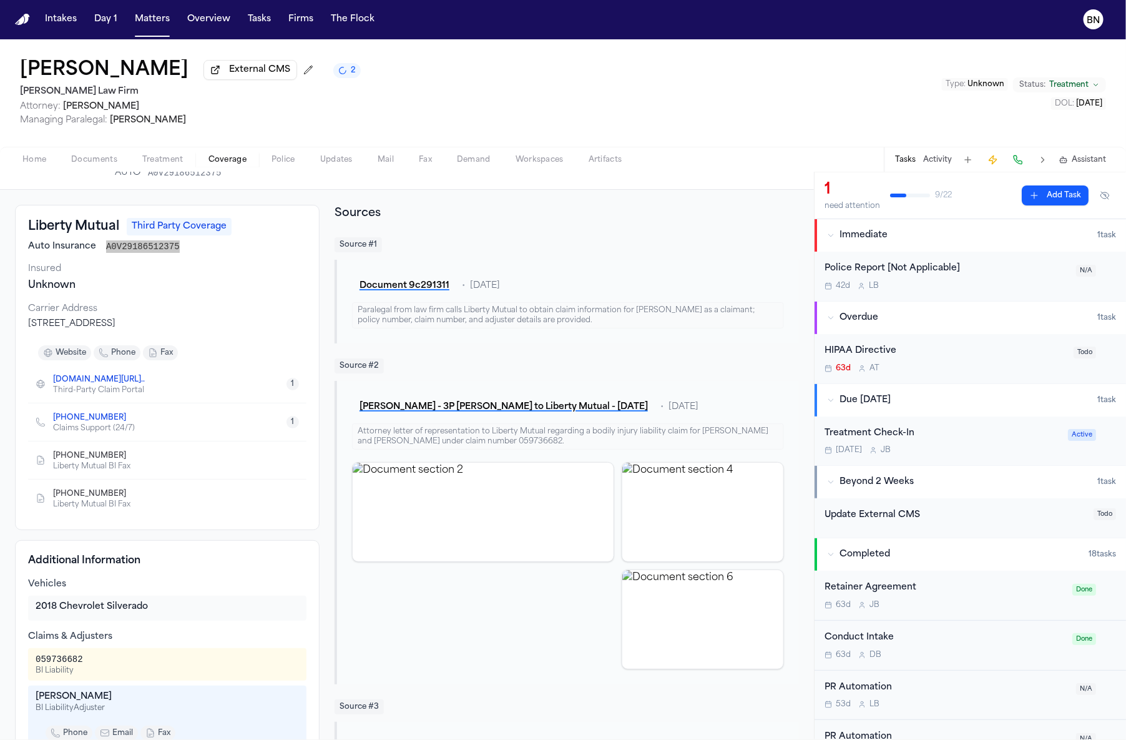
scroll to position [36, 0]
click at [73, 702] on div "[PERSON_NAME]" at bounding box center [167, 696] width 263 height 12
click at [74, 702] on div "[PERSON_NAME]" at bounding box center [167, 696] width 263 height 12
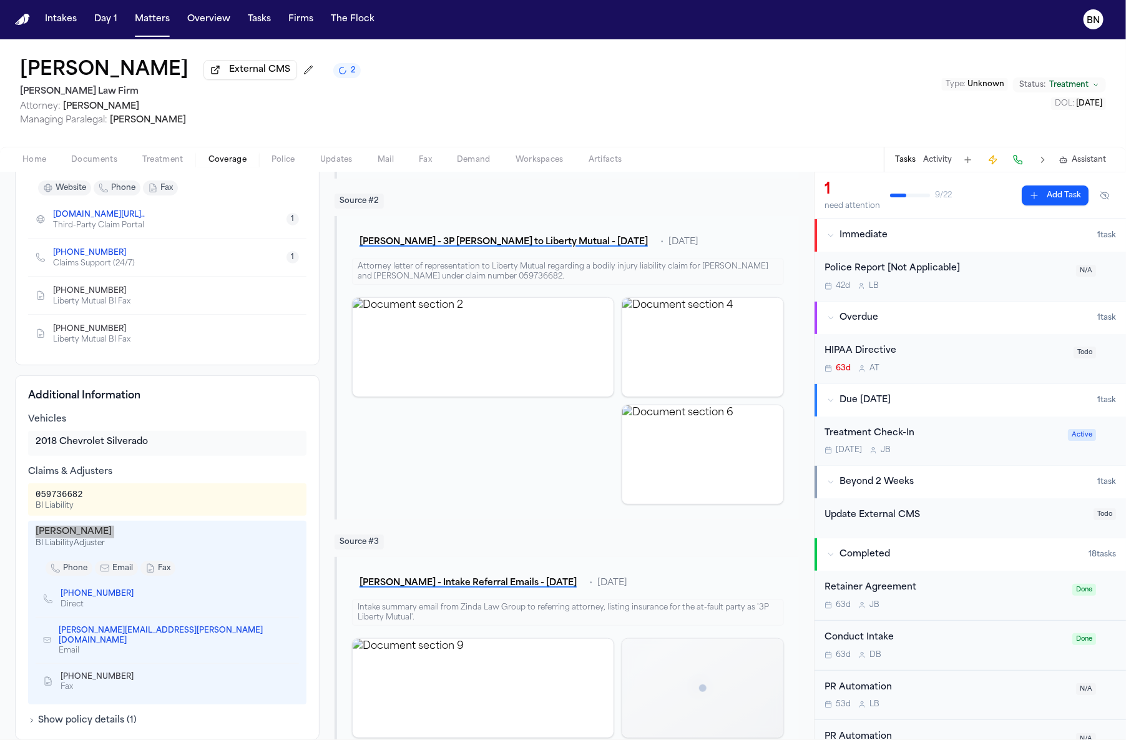
scroll to position [201, 0]
drag, startPoint x: 133, startPoint y: 597, endPoint x: 340, endPoint y: 574, distance: 207.9
click at [136, 597] on icon "Copy to clipboard" at bounding box center [139, 592] width 7 height 7
click at [284, 633] on icon "Copy to clipboard" at bounding box center [287, 634] width 7 height 7
click at [1126, 476] on html "Intakes Day 1 Matters Overview Tasks Firms The Flock BN [PERSON_NAME] External …" at bounding box center [563, 369] width 1126 height 740
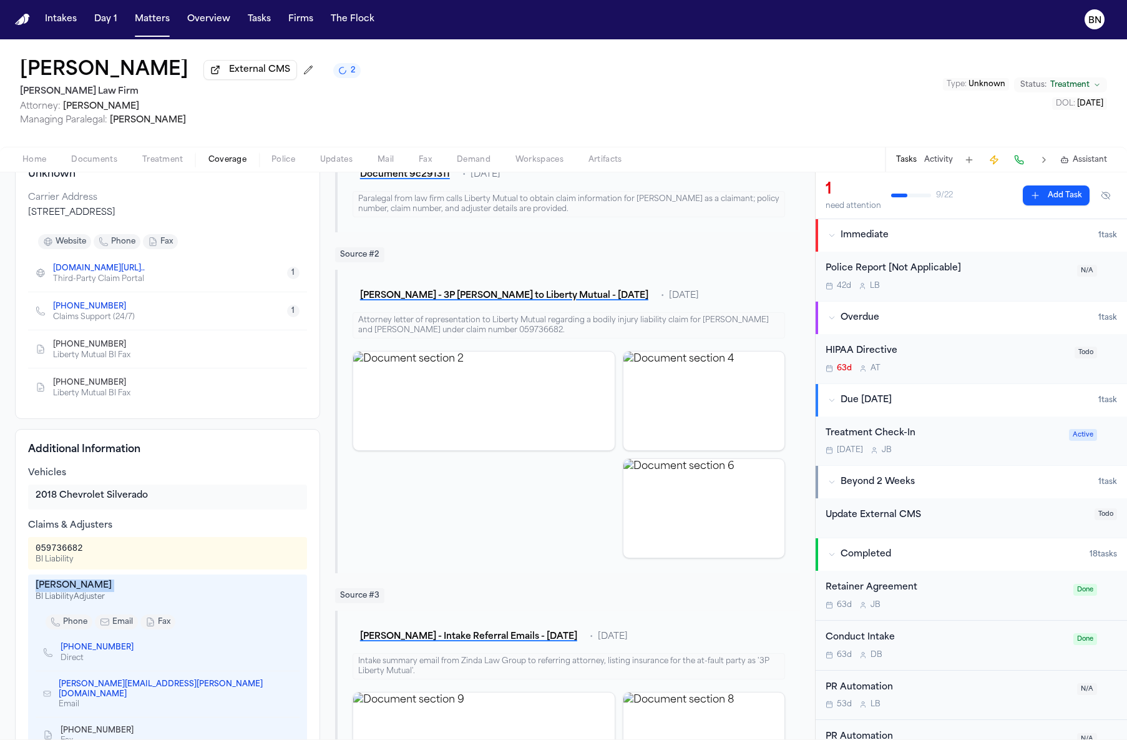
scroll to position [0, 0]
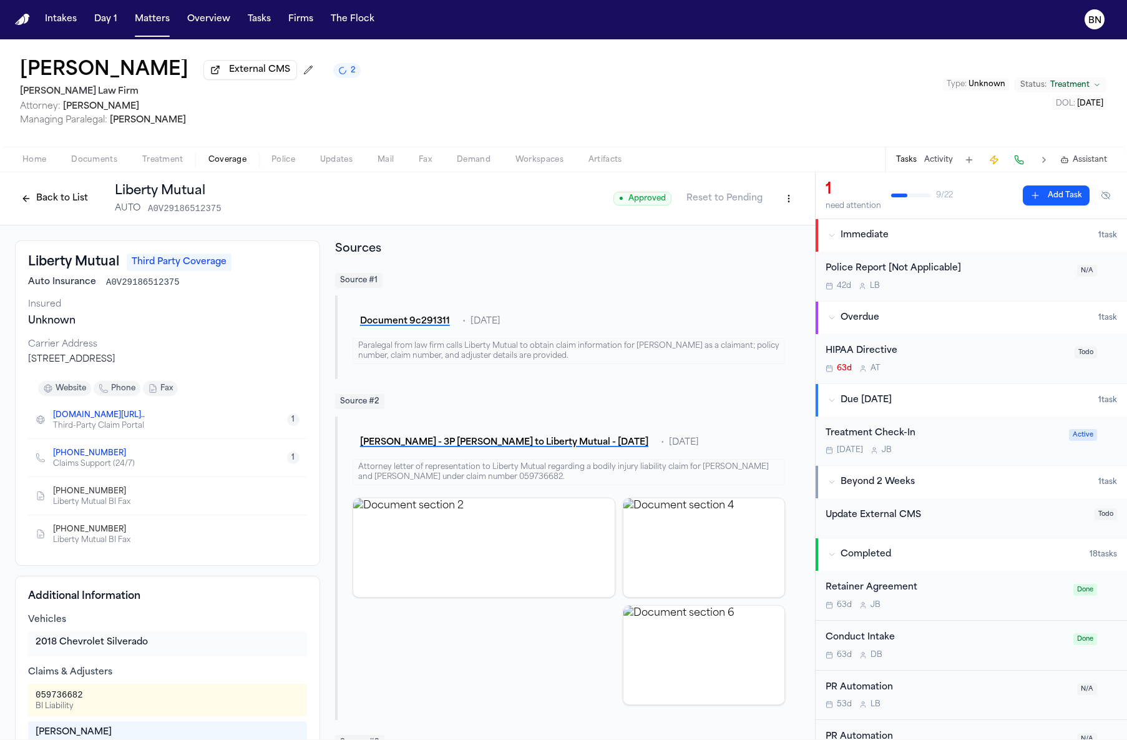
click at [499, 427] on div "[PERSON_NAME] - 3P [PERSON_NAME] to Liberty Mutual - [DATE] • [DATE] Attorney l…" at bounding box center [567, 567] width 465 height 303
click at [503, 443] on button "[PERSON_NAME] - 3P [PERSON_NAME] to Liberty Mutual - [DATE]" at bounding box center [504, 442] width 303 height 22
click at [99, 169] on div "Home Documents Treatment Coverage Police Updates Mail Fax Demand Workspaces Art…" at bounding box center [563, 159] width 1127 height 25
click at [96, 169] on div "Home Documents Treatment Coverage Police Updates Mail Fax Demand Workspaces Art…" at bounding box center [563, 159] width 1127 height 25
click at [94, 163] on span "Documents" at bounding box center [94, 160] width 46 height 10
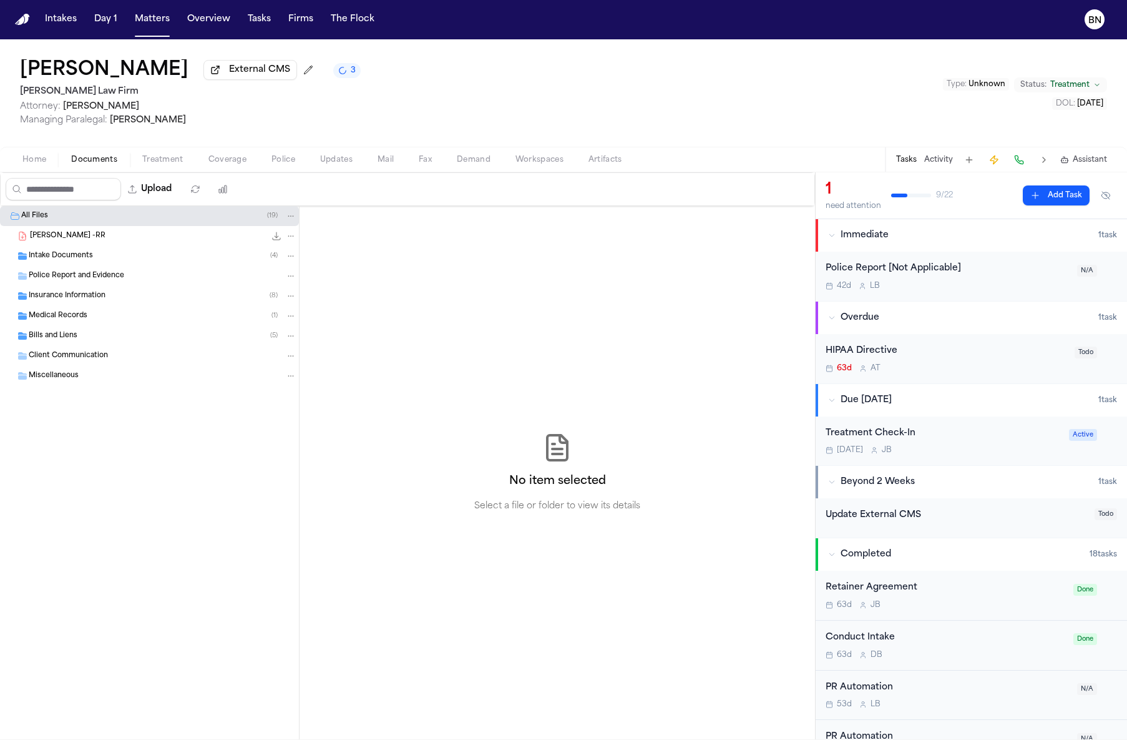
click at [107, 256] on div "Intake Documents ( 4 )" at bounding box center [163, 255] width 268 height 11
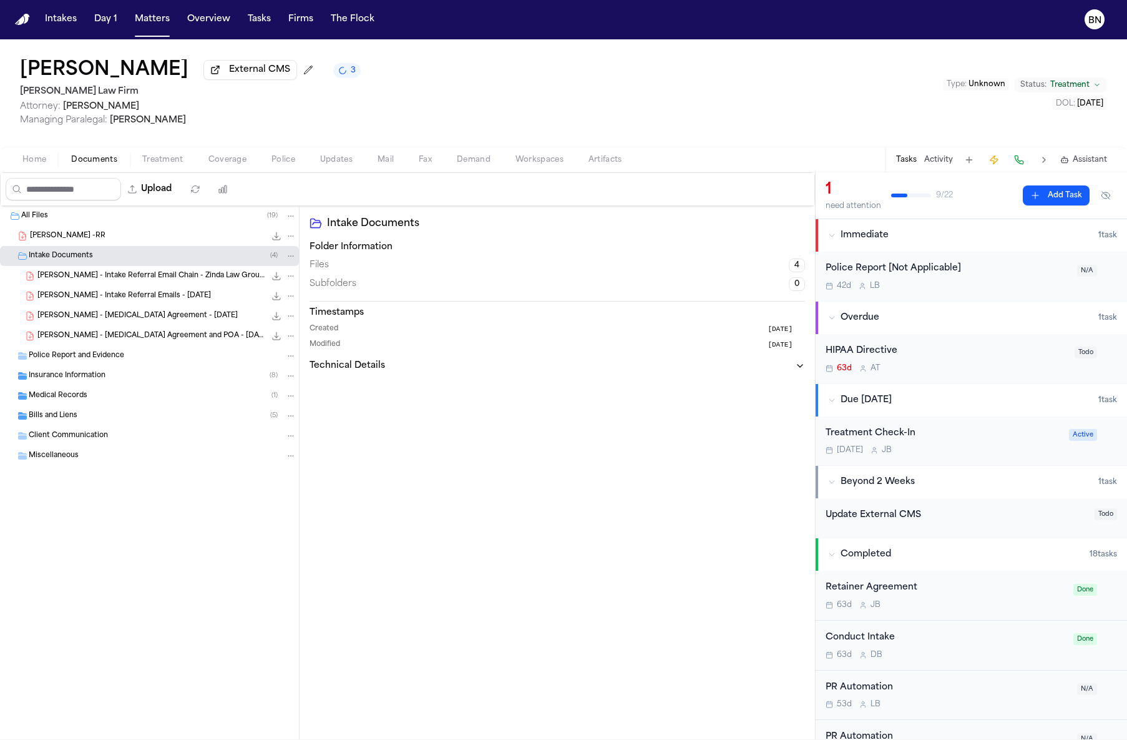
click at [112, 282] on span "[PERSON_NAME] - Intake Referral Email Chain - Zinda Law Group - [DATE]" at bounding box center [151, 276] width 228 height 11
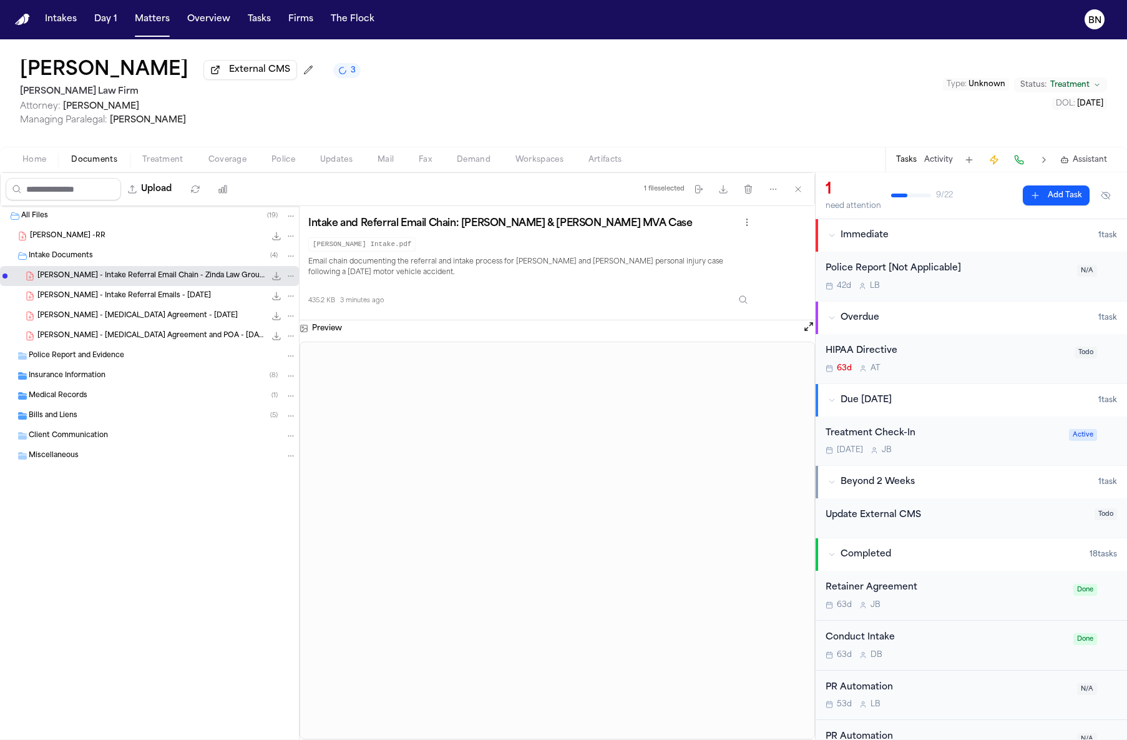
click at [169, 321] on span "[PERSON_NAME] - [MEDICAL_DATA] Agreement - [DATE]" at bounding box center [137, 316] width 200 height 11
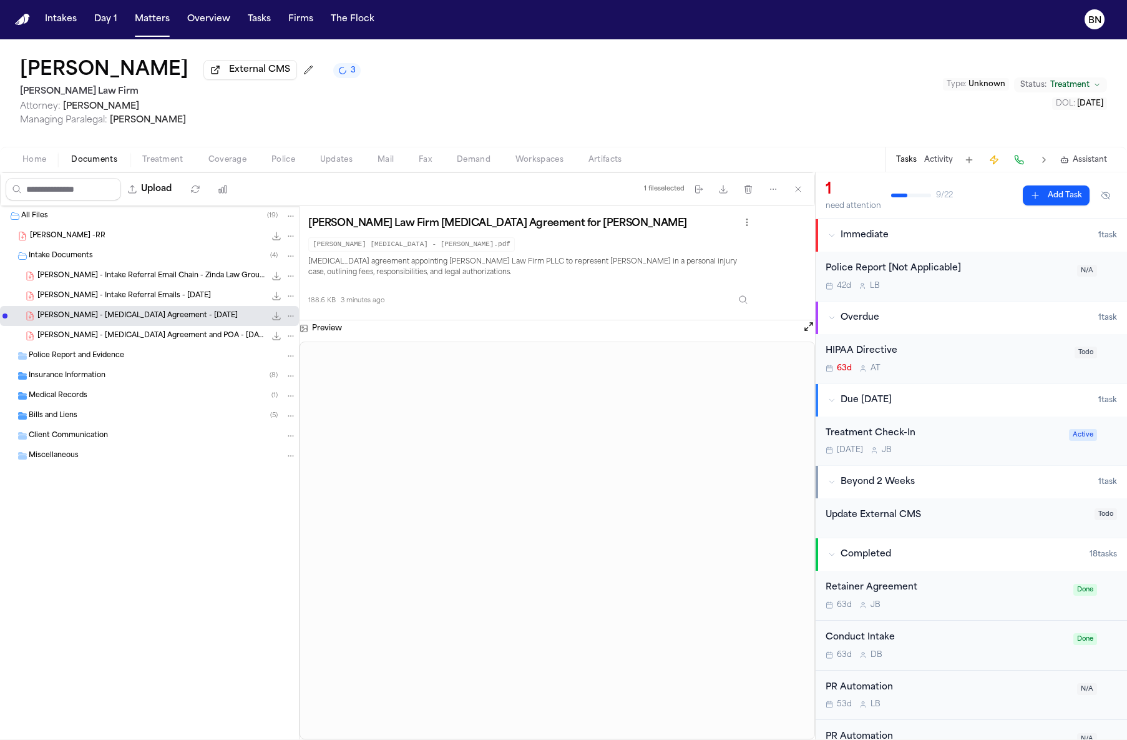
click at [157, 286] on div "[PERSON_NAME] - Intake Referral Email Chain - Zinda Law Group - [DATE] 435.2 KB…" at bounding box center [149, 276] width 299 height 20
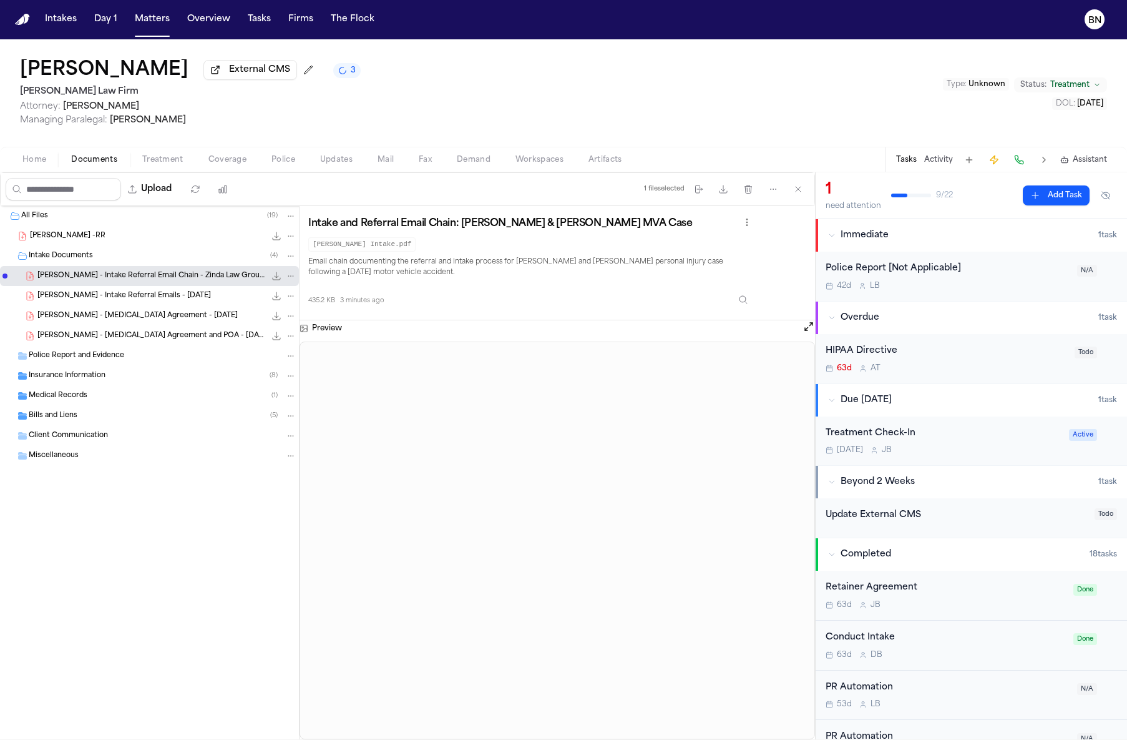
click at [158, 293] on div "[PERSON_NAME] - Intake Referral Emails - [DATE] 458.1 KB • PDF" at bounding box center [166, 296] width 259 height 12
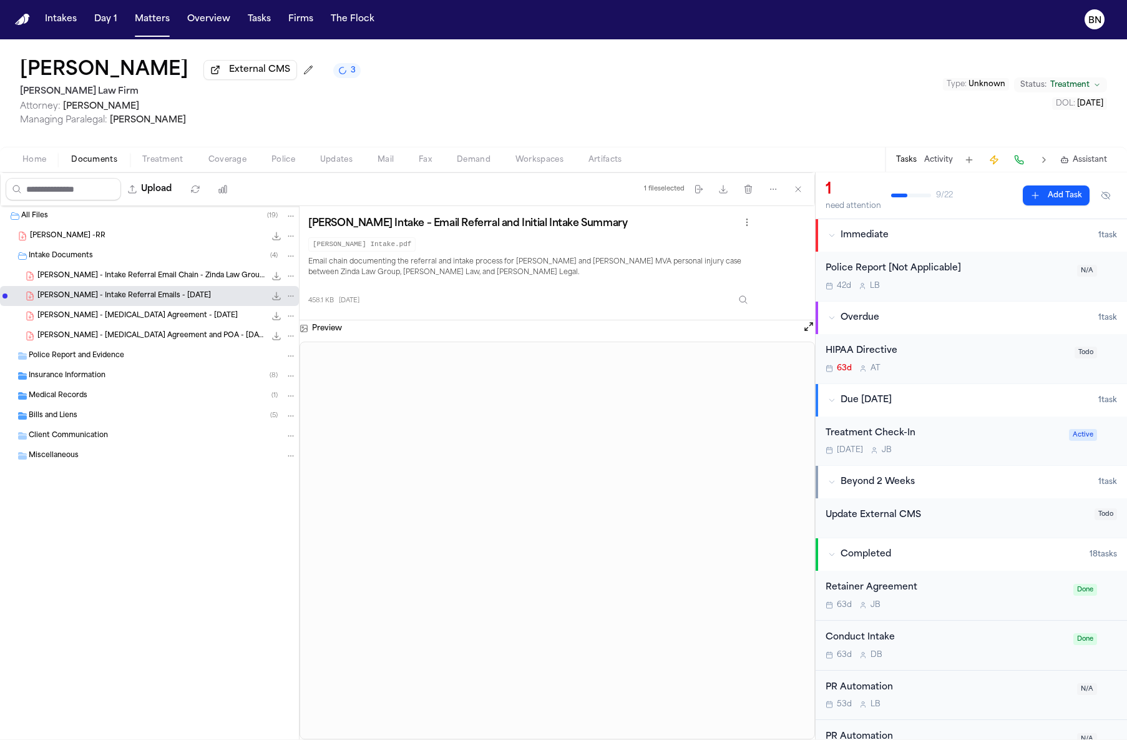
click at [800, 327] on div "Preview" at bounding box center [558, 328] width 516 height 16
click at [803, 330] on button "Open preview" at bounding box center [809, 326] width 12 height 12
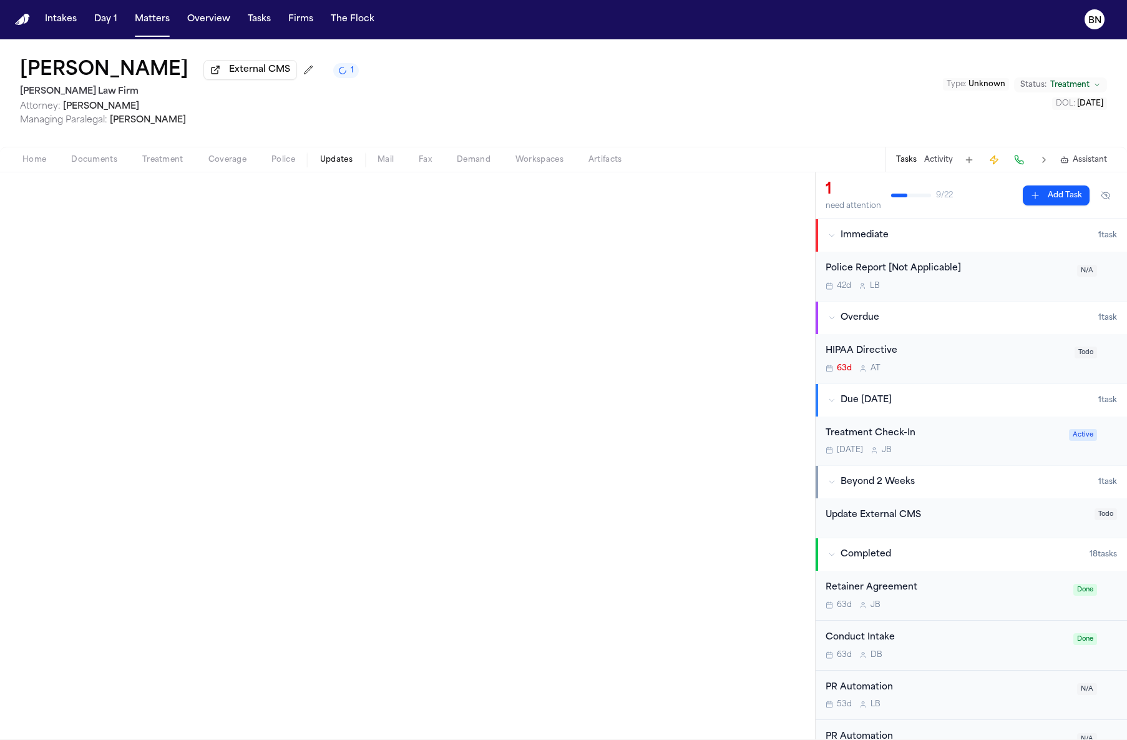
click at [328, 167] on span "button" at bounding box center [336, 166] width 47 height 1
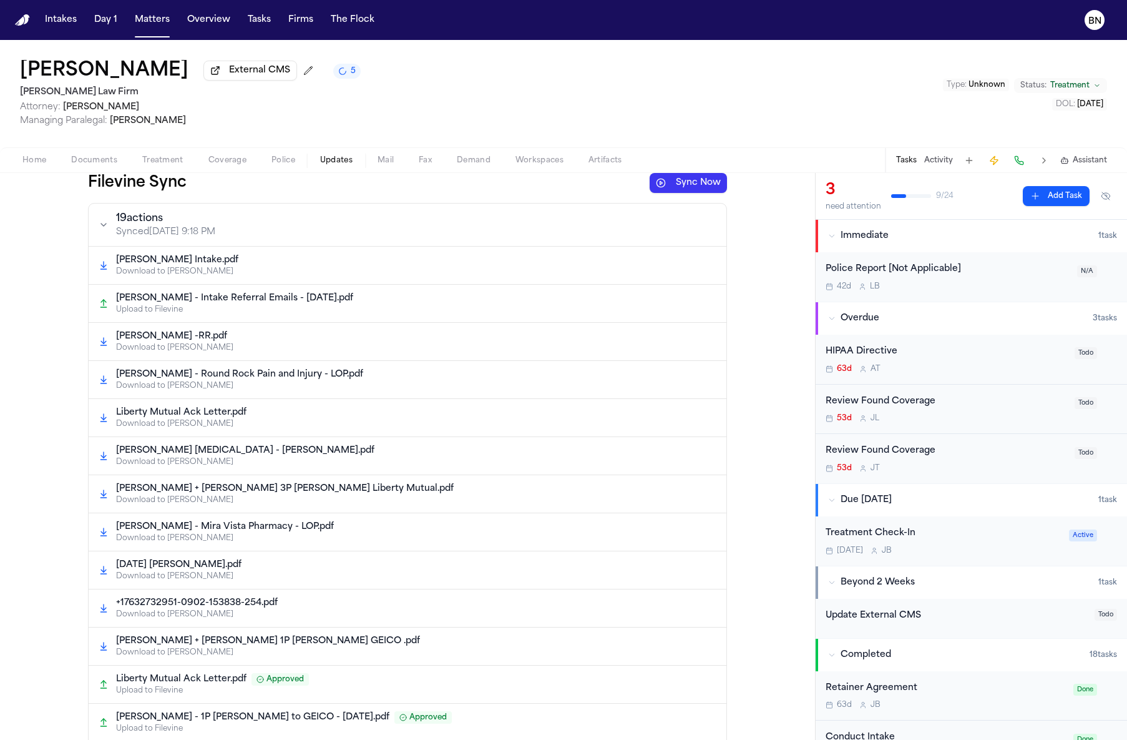
click at [684, 187] on button "Sync Now" at bounding box center [688, 183] width 77 height 20
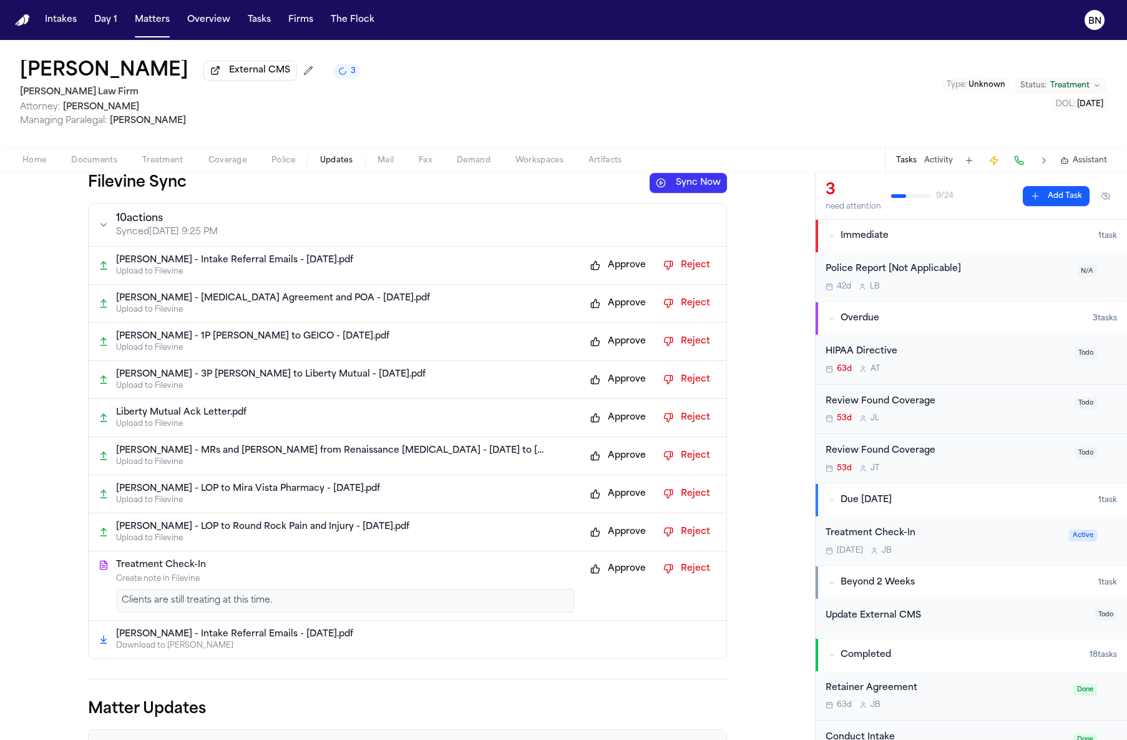
click at [603, 275] on button "Approve" at bounding box center [618, 265] width 68 height 20
click at [607, 270] on button "Approve" at bounding box center [618, 265] width 68 height 20
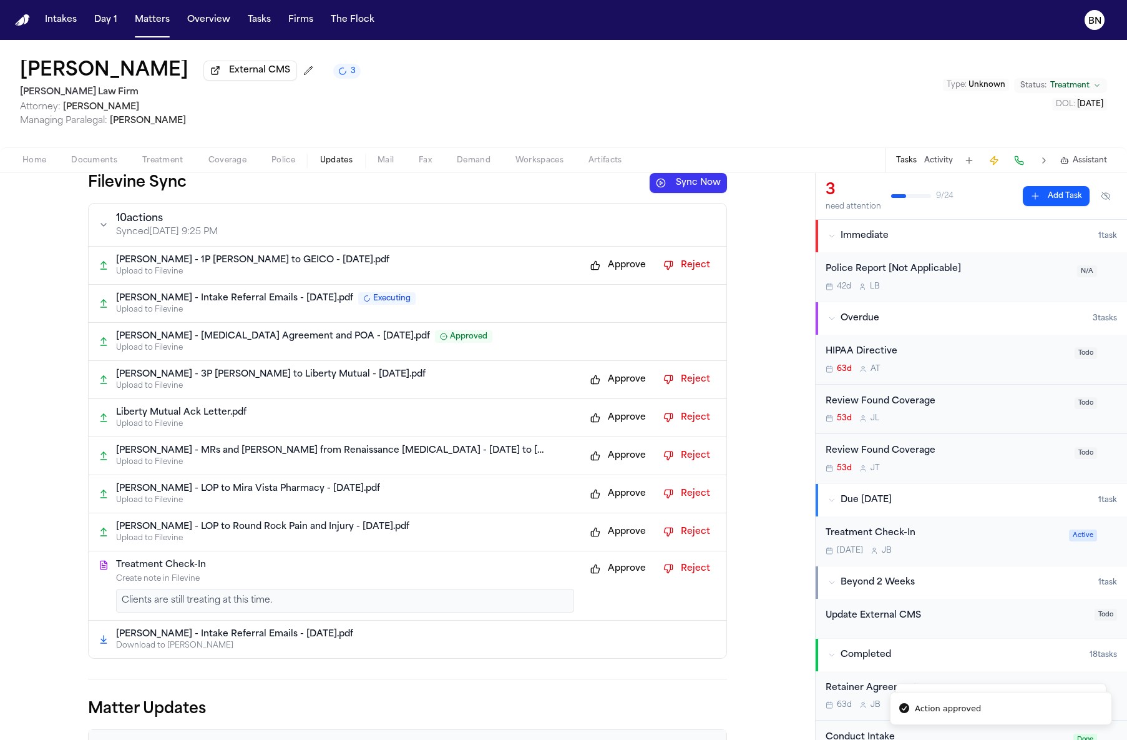
click at [606, 271] on button "Approve" at bounding box center [618, 265] width 68 height 20
click at [630, 376] on button "Approve" at bounding box center [618, 380] width 68 height 20
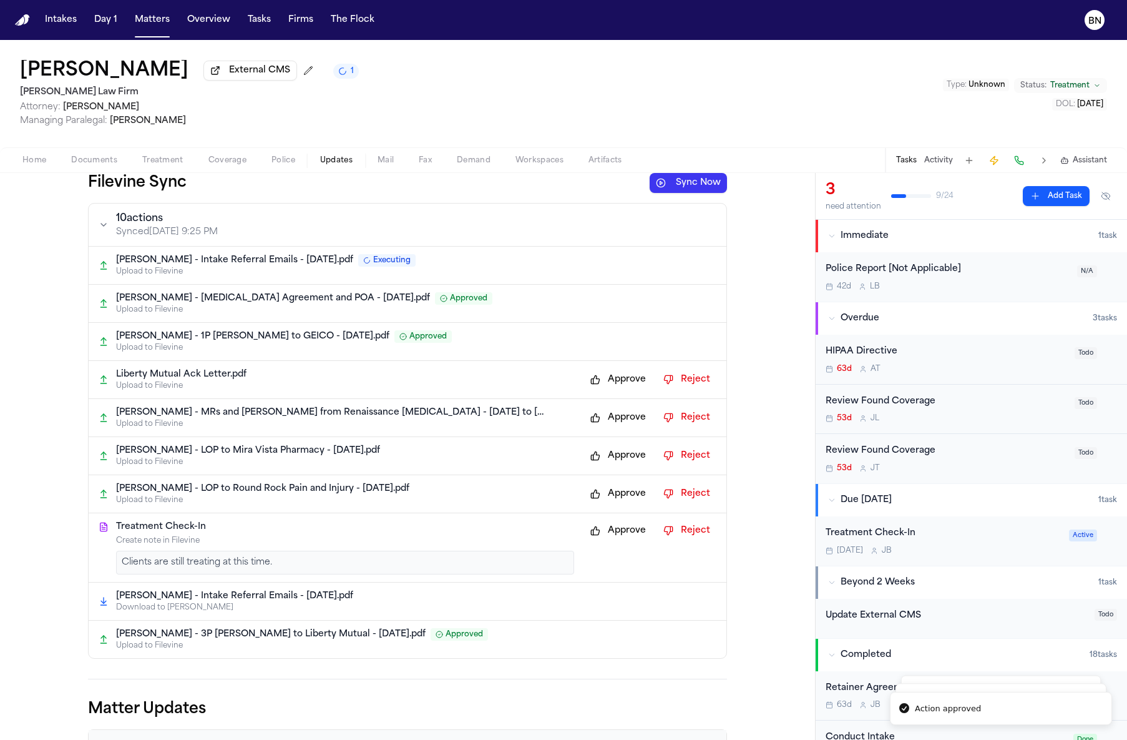
click at [629, 420] on button "Approve" at bounding box center [618, 418] width 68 height 20
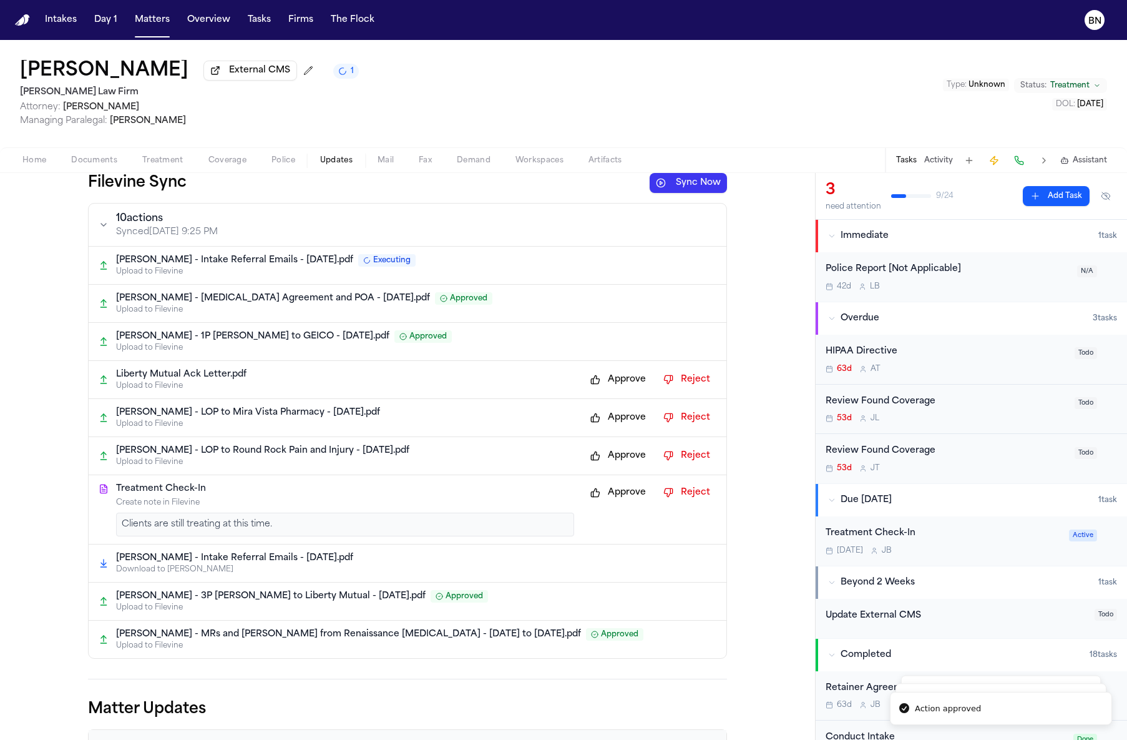
click at [629, 420] on button "Approve" at bounding box center [618, 418] width 68 height 20
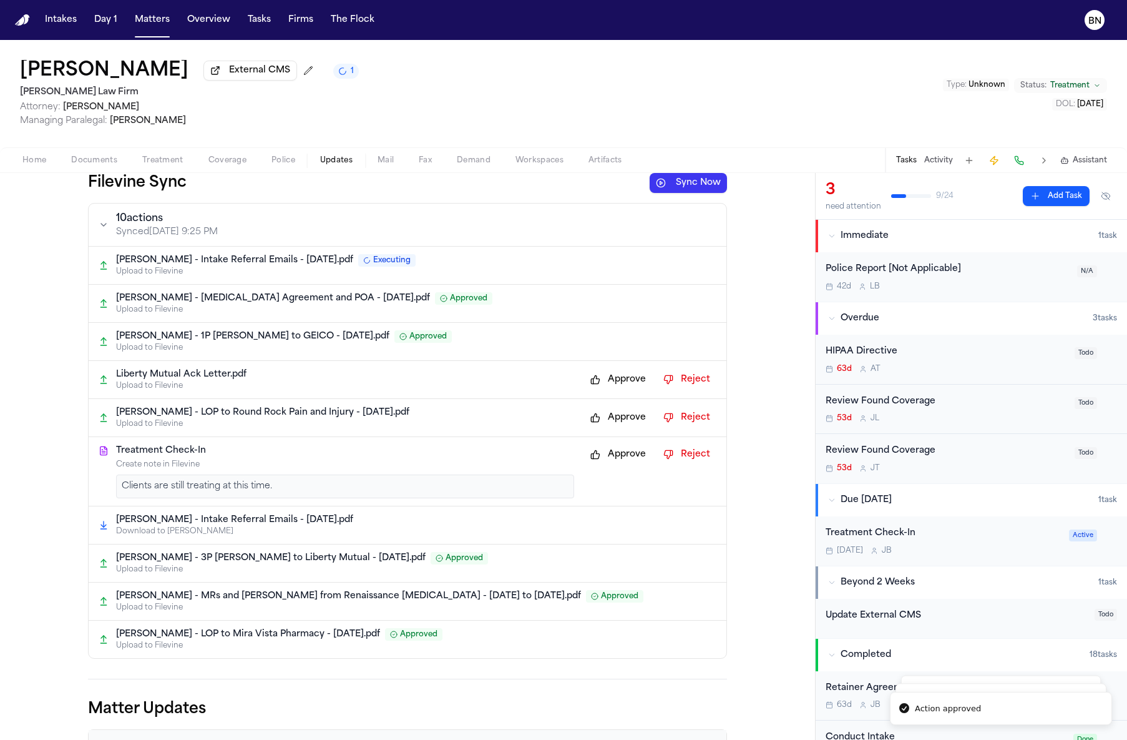
click at [629, 420] on button "Approve" at bounding box center [618, 418] width 68 height 20
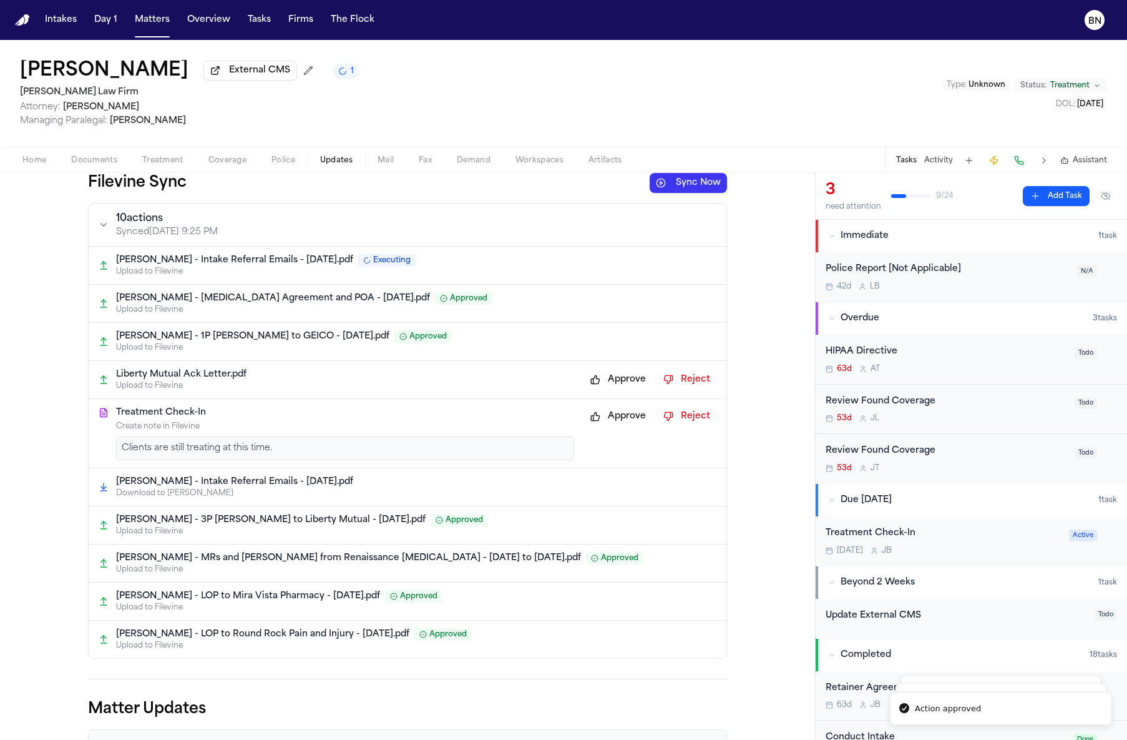
click at [629, 420] on button "Approve" at bounding box center [618, 416] width 68 height 20
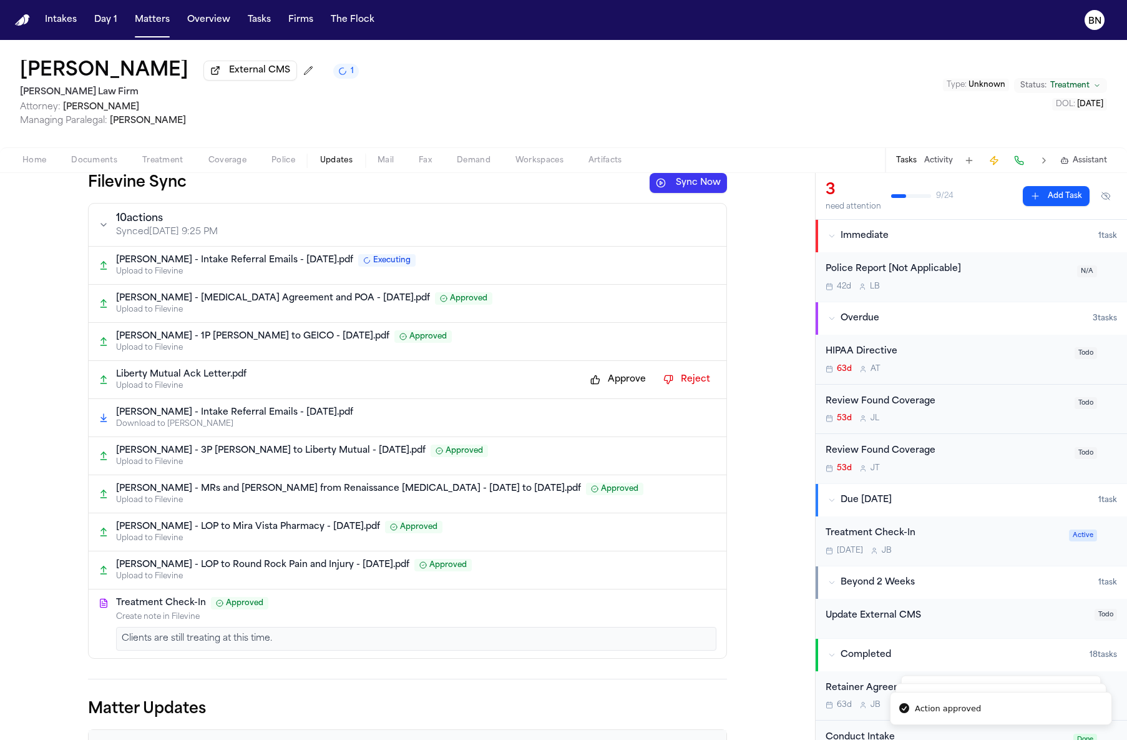
click at [612, 376] on button "Approve" at bounding box center [618, 380] width 68 height 20
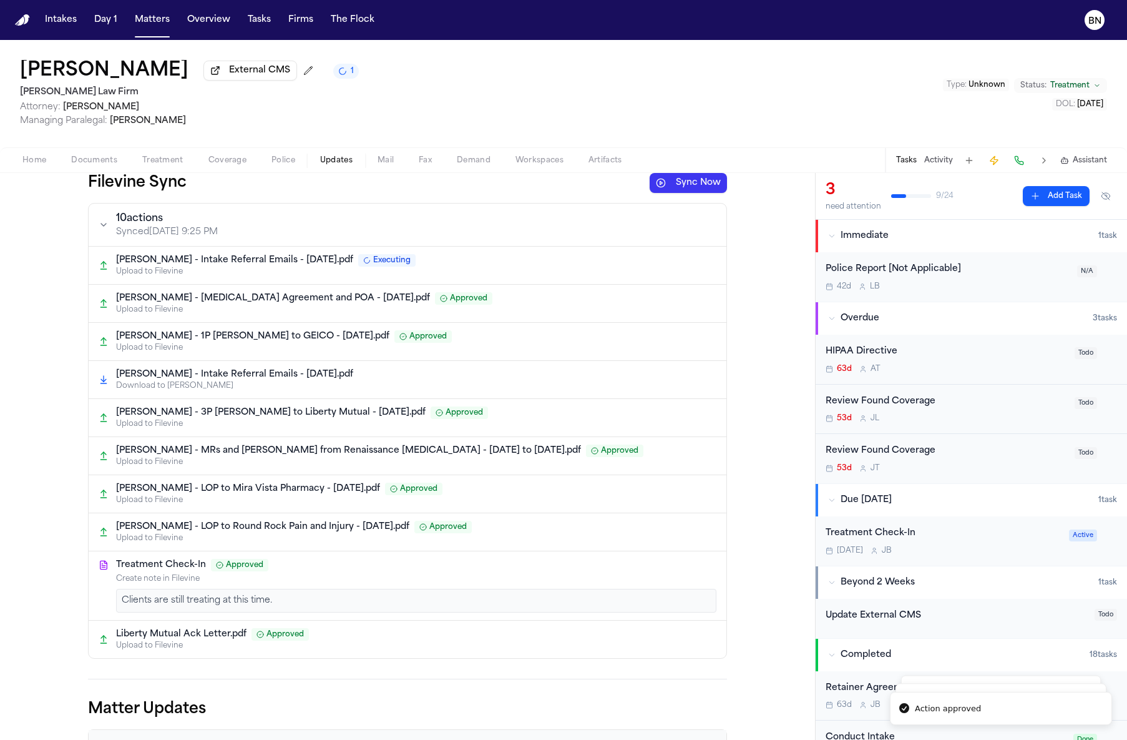
drag, startPoint x: 574, startPoint y: 579, endPoint x: 576, endPoint y: 573, distance: 6.4
click at [574, 579] on p "Create note in Filevine" at bounding box center [416, 579] width 601 height 10
click at [32, 165] on span "Home" at bounding box center [34, 160] width 24 height 10
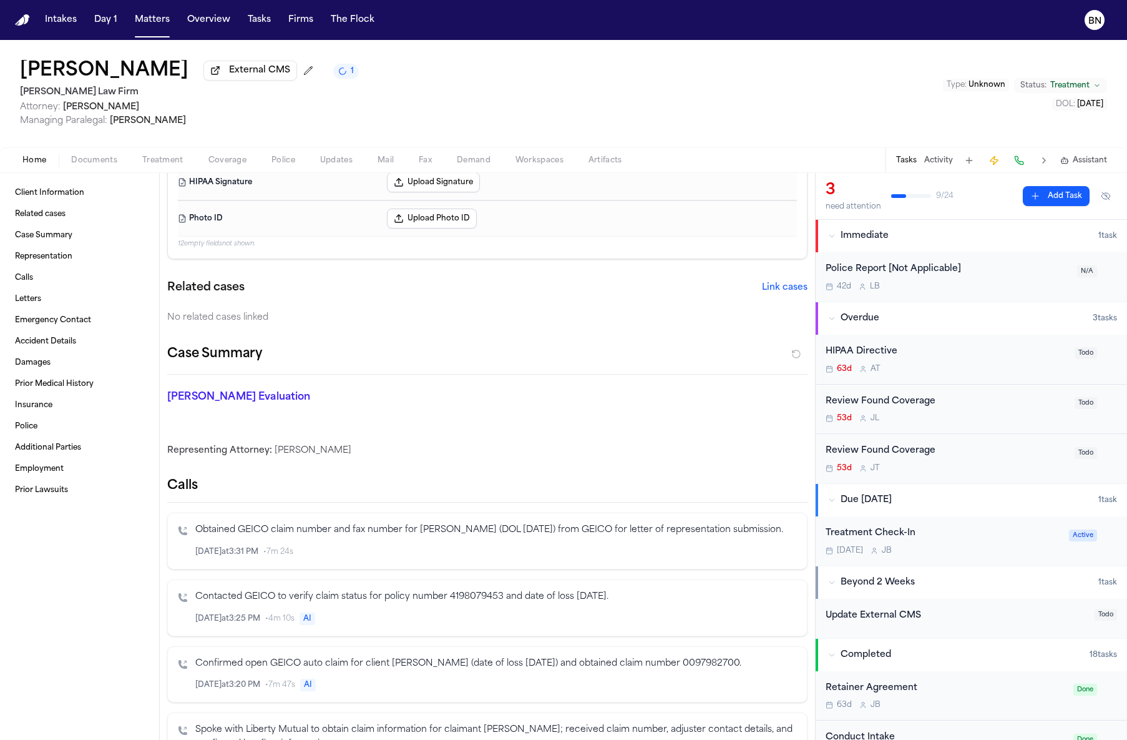
scroll to position [162, 0]
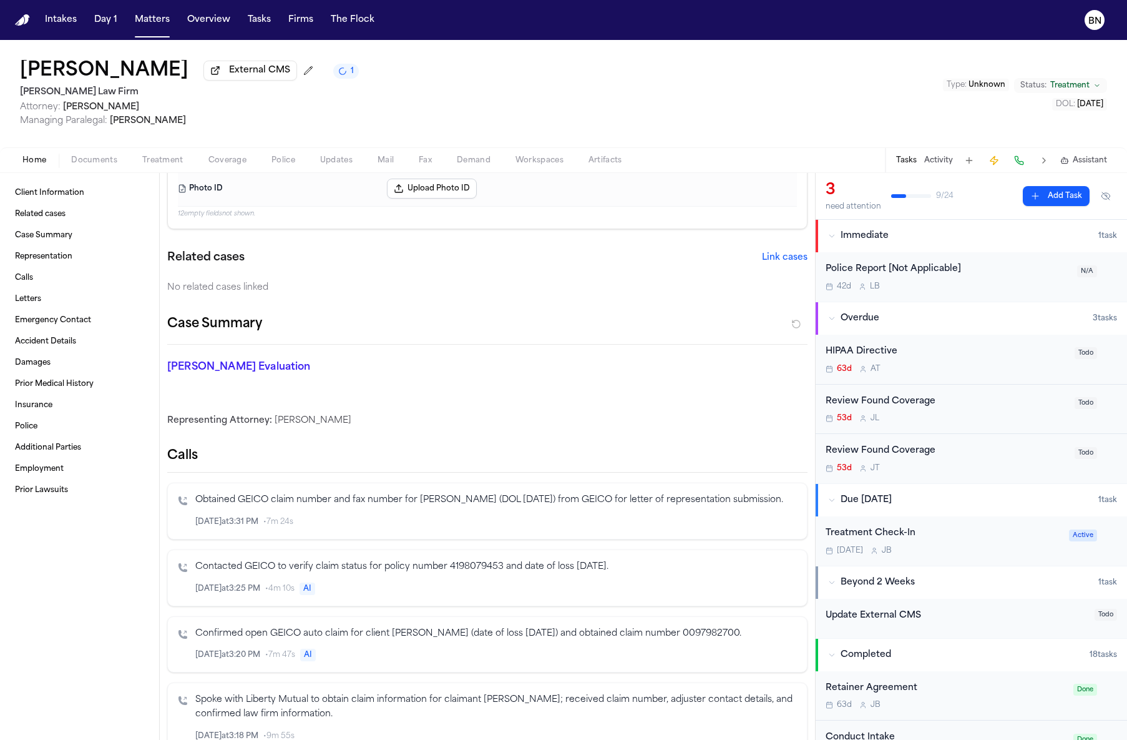
click at [326, 529] on div "[DATE] 3:31 PM • 7m 24s" at bounding box center [496, 522] width 602 height 14
click at [328, 529] on div "[DATE] 3:31 PM • 7m 24s" at bounding box center [496, 522] width 602 height 14
drag, startPoint x: 328, startPoint y: 539, endPoint x: 87, endPoint y: 489, distance: 246.2
click at [326, 529] on div "[DATE] 3:31 PM • 7m 24s" at bounding box center [496, 522] width 602 height 14
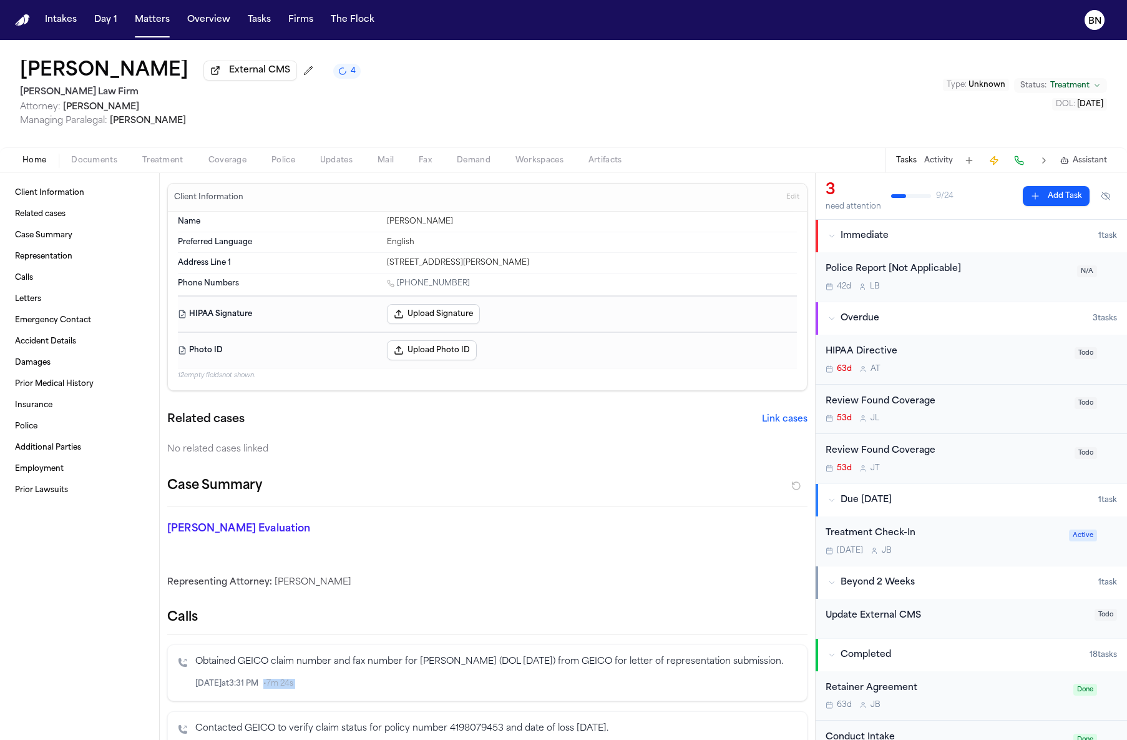
click at [91, 155] on span "Documents" at bounding box center [94, 160] width 46 height 10
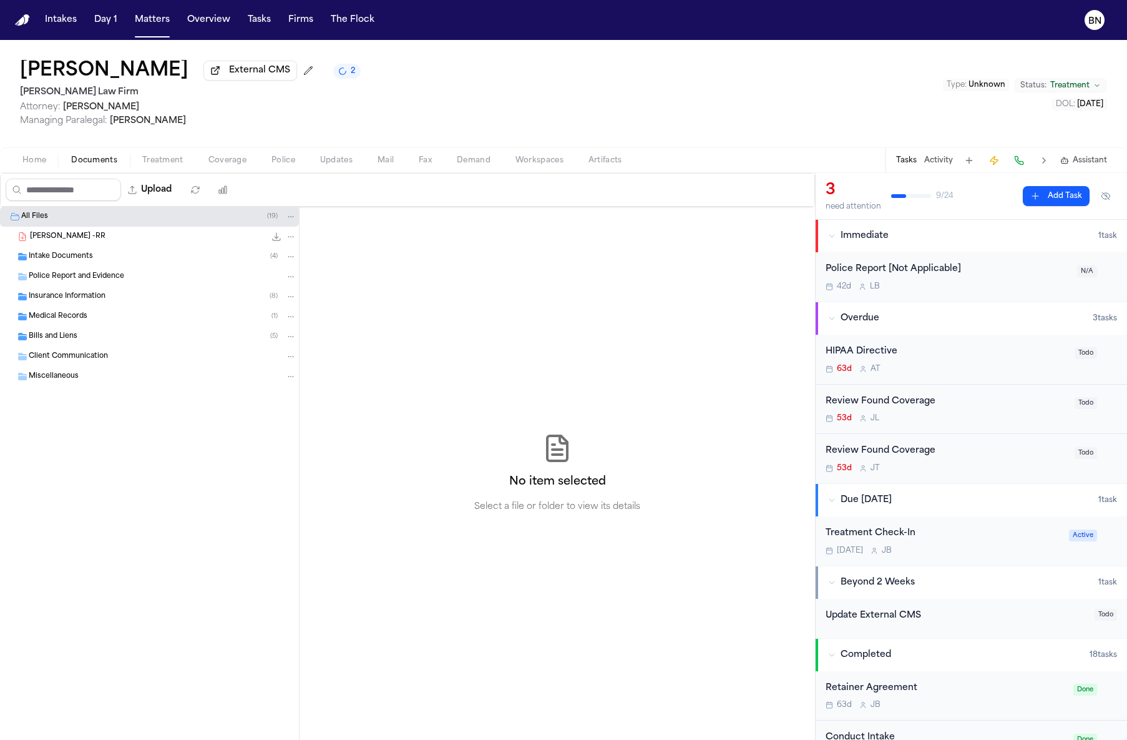
click at [569, 317] on div "No item selected Select a file or folder to view its details" at bounding box center [558, 473] width 516 height 533
click at [252, 142] on div "[PERSON_NAME] External CMS 2 [PERSON_NAME] Law Firm Attorney: [PERSON_NAME] Man…" at bounding box center [563, 93] width 1127 height 107
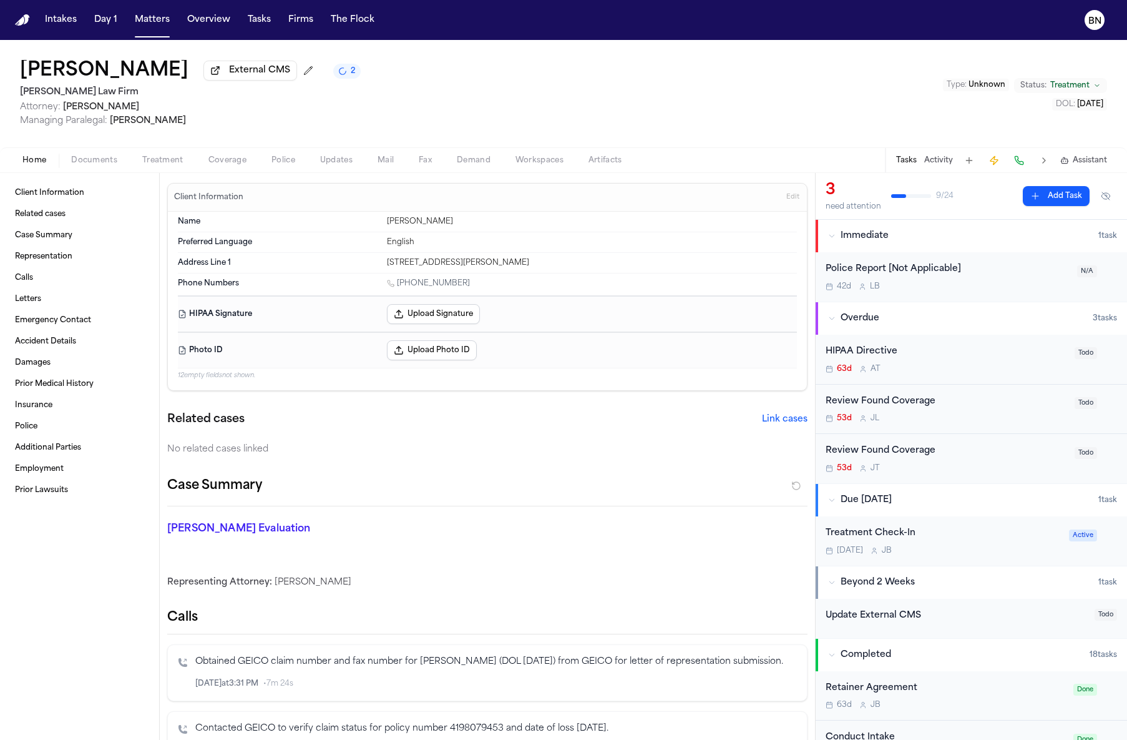
click at [13, 162] on button "Home" at bounding box center [34, 160] width 49 height 15
drag, startPoint x: 166, startPoint y: 187, endPoint x: 391, endPoint y: 25, distance: 277.7
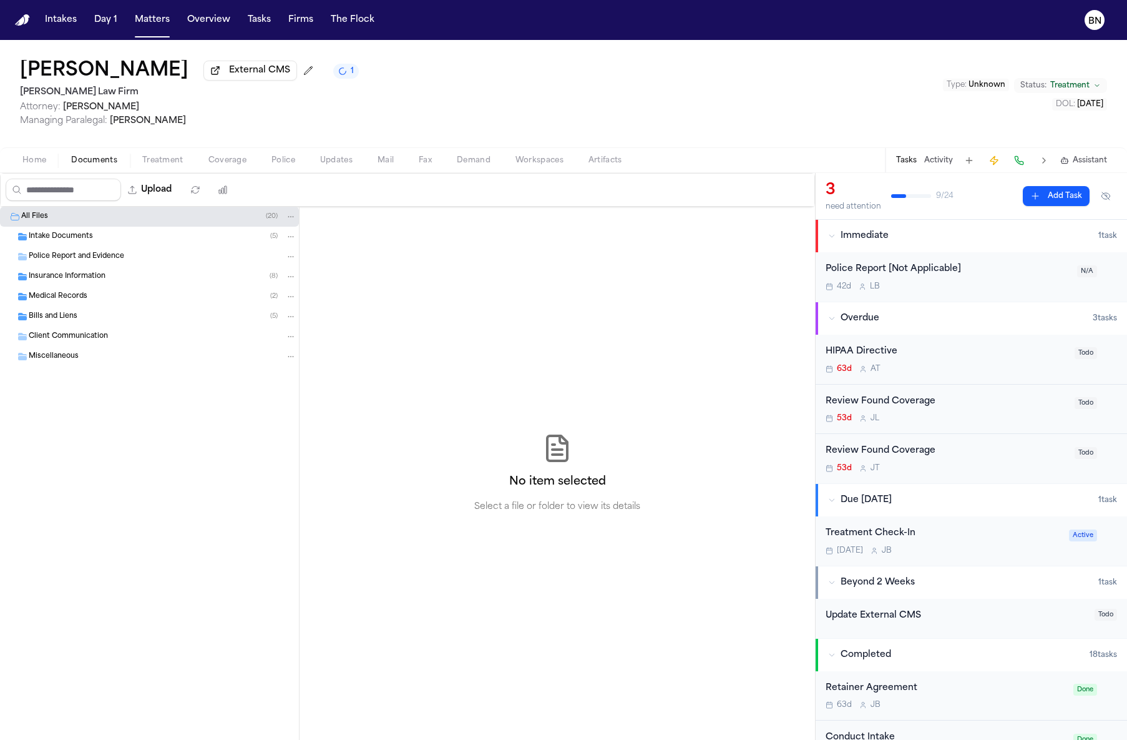
click at [37, 158] on span "Home" at bounding box center [34, 160] width 24 height 10
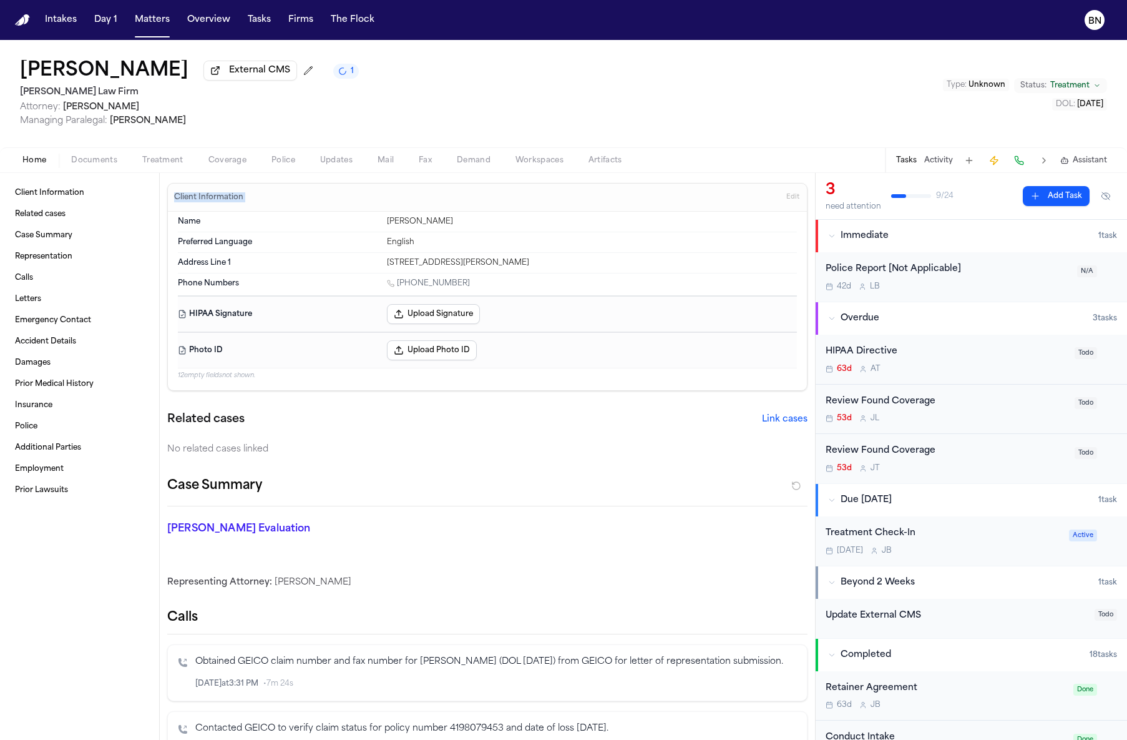
click at [167, 191] on div "Client Information Edit Name [PERSON_NAME] Preferred Language English Address L…" at bounding box center [487, 287] width 640 height 208
click at [168, 190] on div "Client Information Edit" at bounding box center [487, 198] width 639 height 28
click at [181, 196] on h3 "Client Information" at bounding box center [209, 197] width 74 height 10
click at [168, 191] on div "Client Information Edit" at bounding box center [487, 198] width 639 height 28
click at [169, 190] on div "Client Information Edit" at bounding box center [487, 198] width 639 height 28
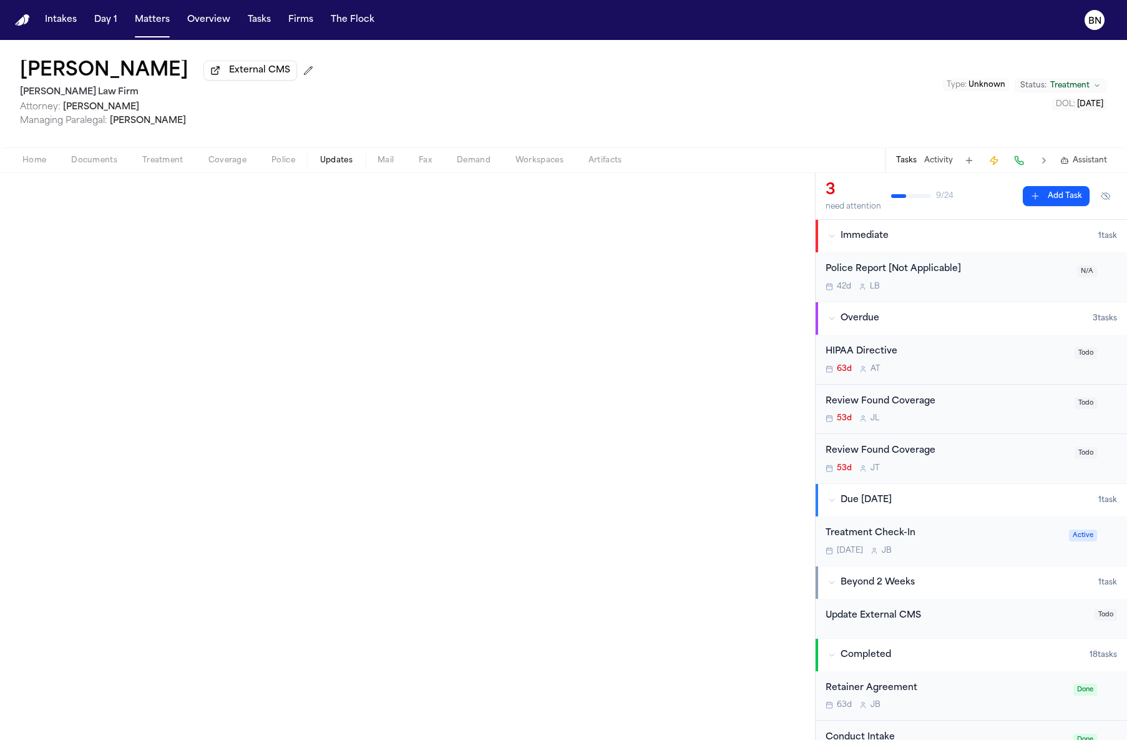
click at [323, 165] on span "Updates" at bounding box center [336, 160] width 32 height 10
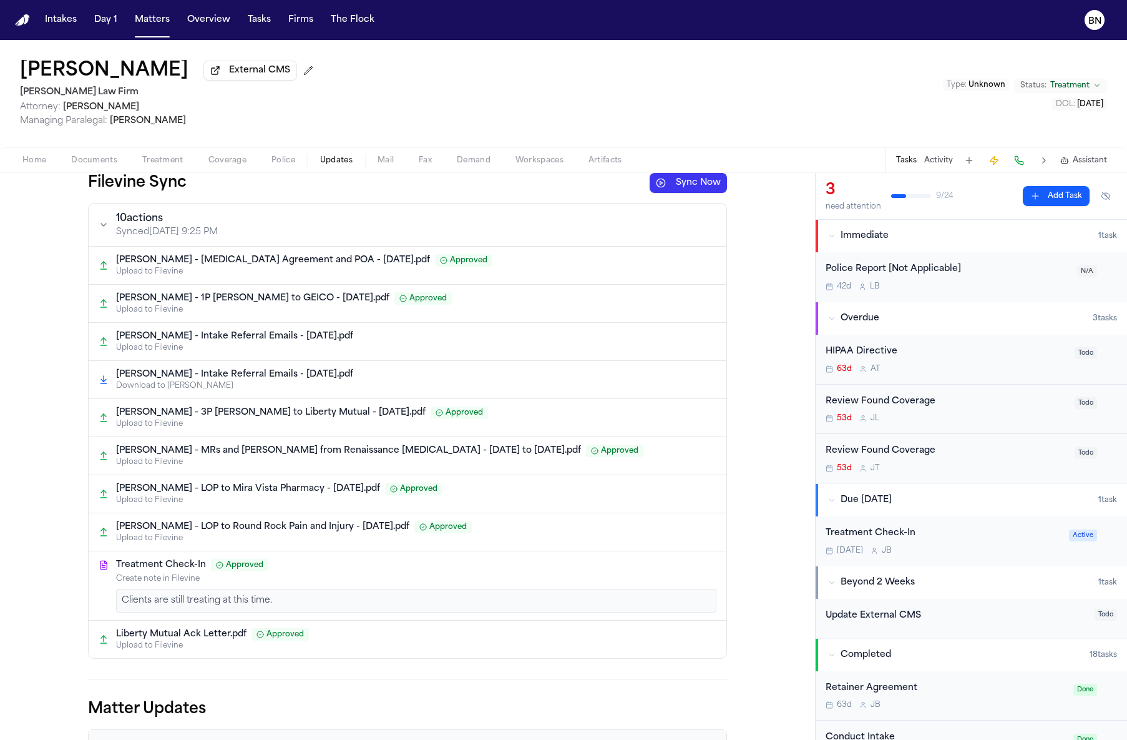
click at [222, 149] on div "Home Documents Treatment Coverage Police Updates Mail Fax Demand Workspaces Art…" at bounding box center [563, 159] width 1127 height 25
click at [223, 161] on span "Coverage" at bounding box center [228, 160] width 38 height 10
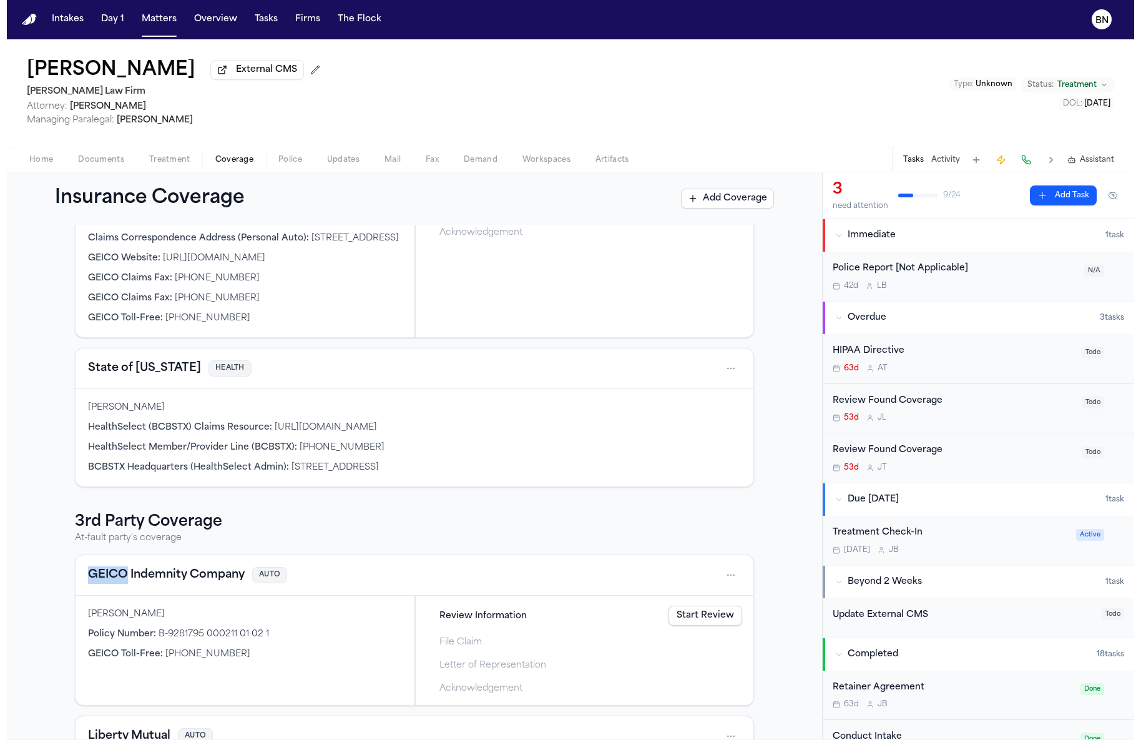
scroll to position [358, 0]
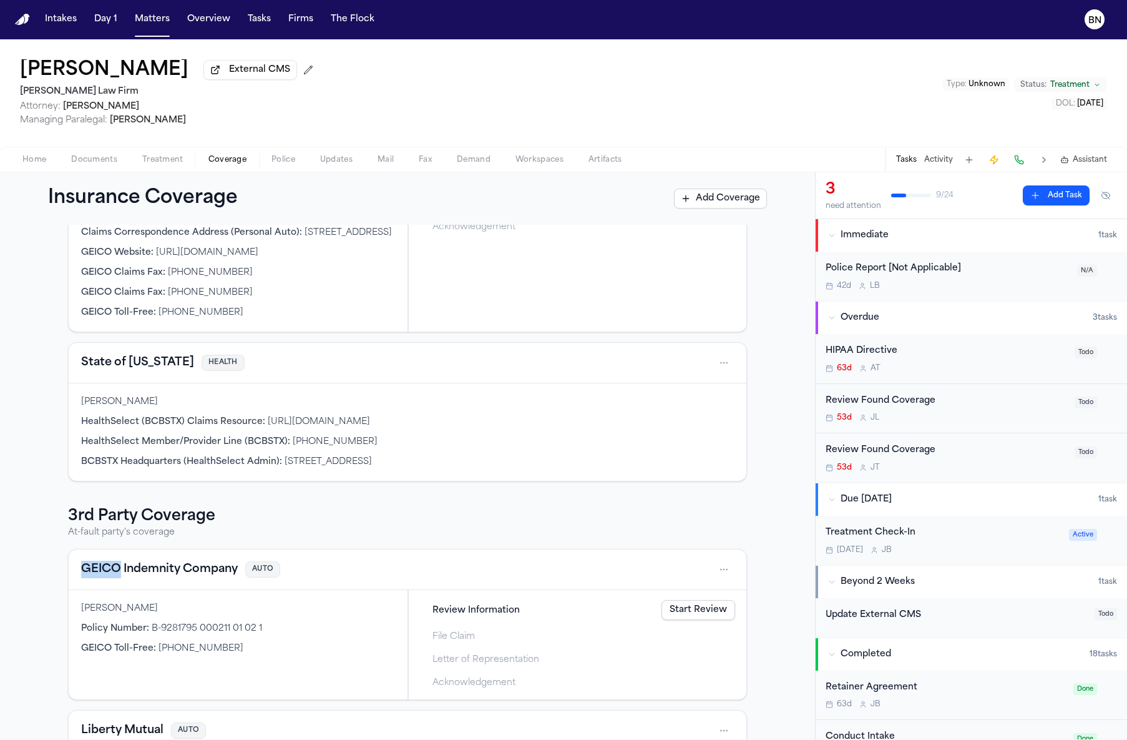
click at [184, 578] on button "GEICO Indemnity Company" at bounding box center [159, 569] width 157 height 17
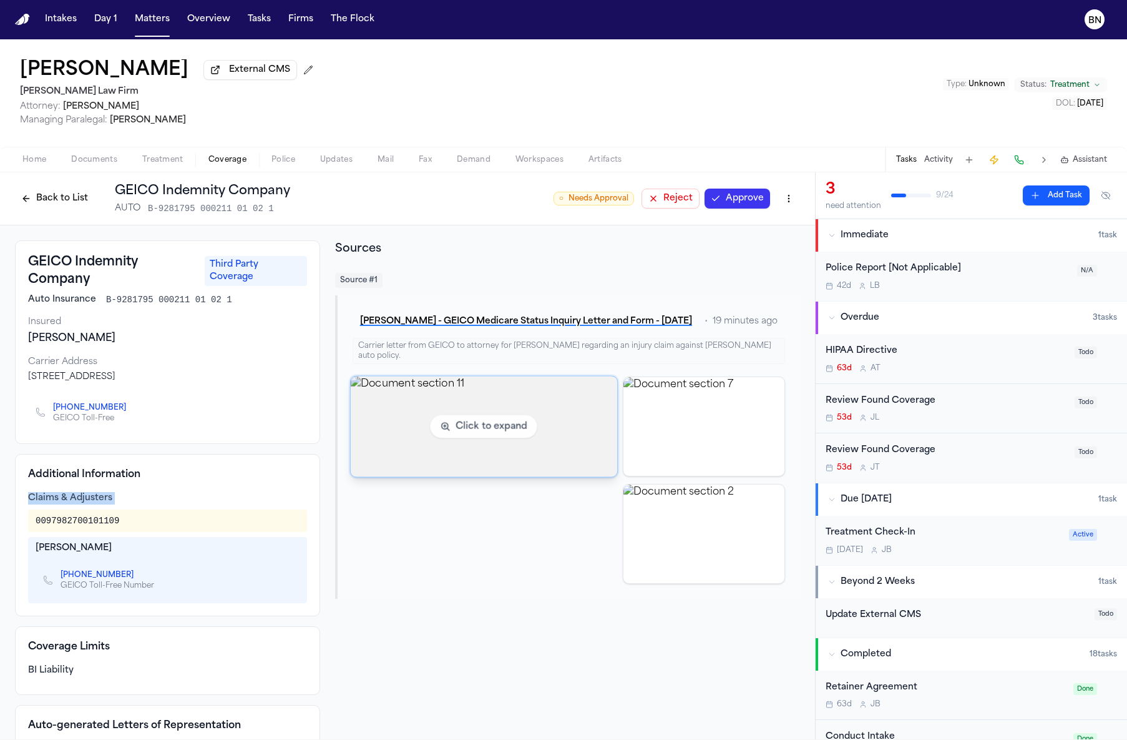
click at [355, 448] on img "View document section 11" at bounding box center [484, 426] width 267 height 101
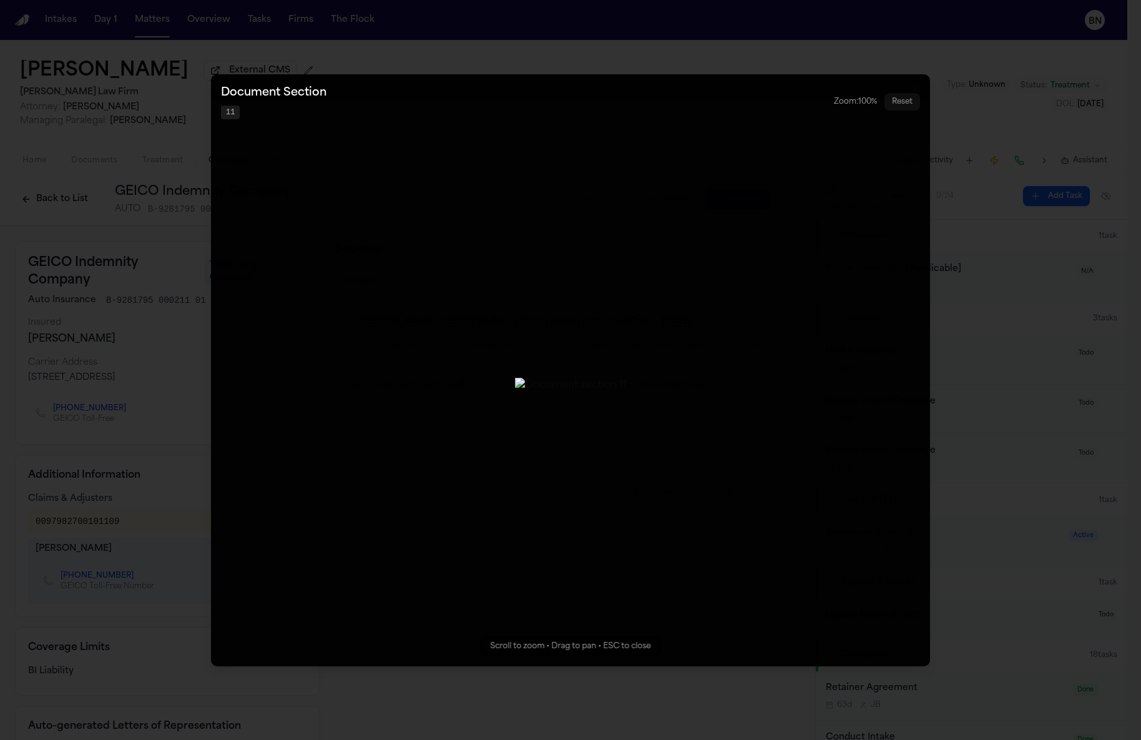
scroll to position [1, 0]
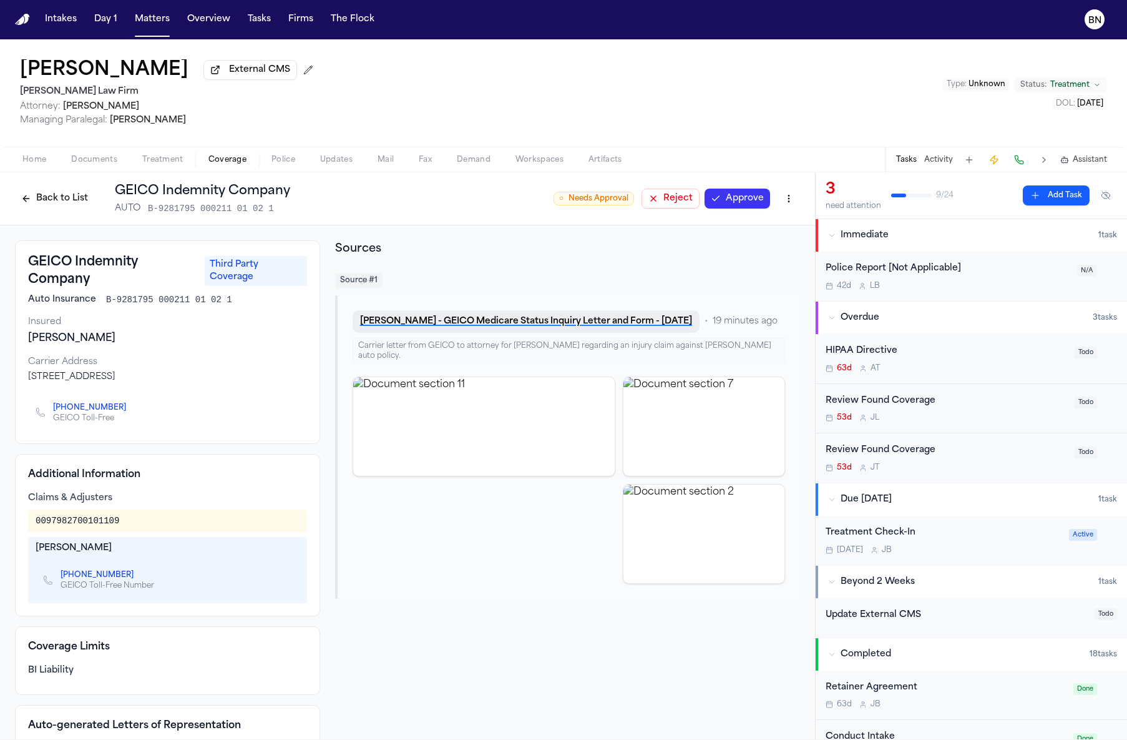
click at [584, 323] on button "[PERSON_NAME] - GEICO Medicare Status Inquiry Letter and Form - [DATE]" at bounding box center [526, 321] width 347 height 22
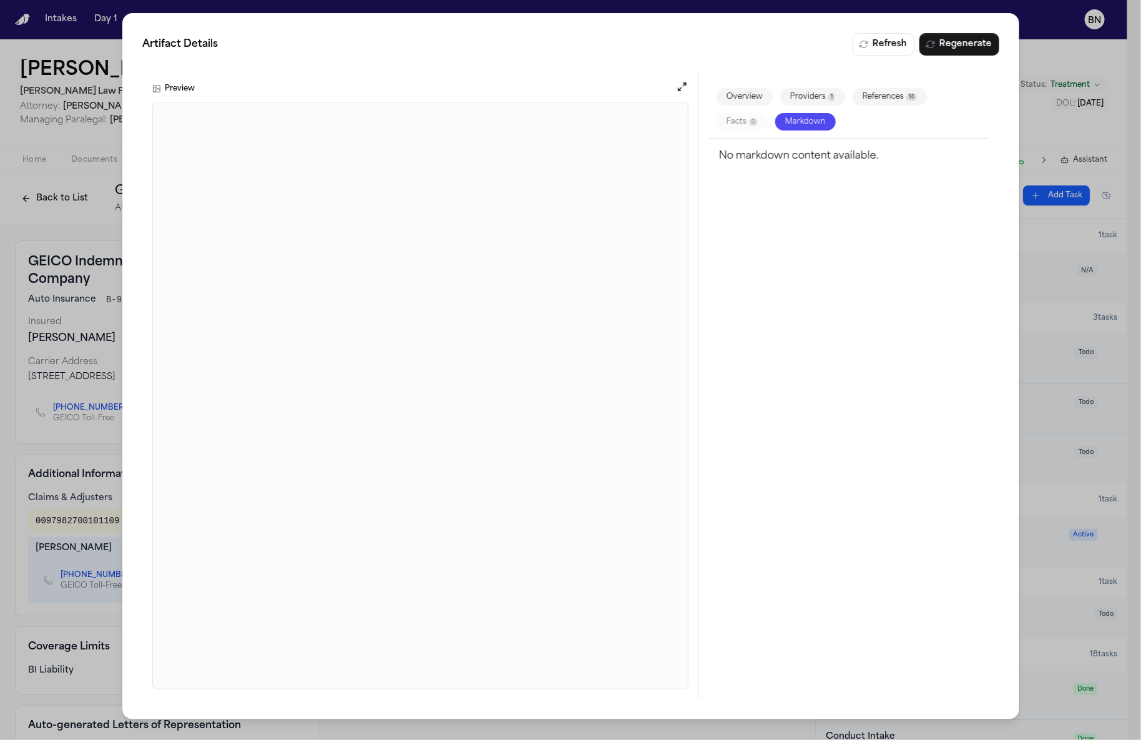
click at [686, 88] on div "Preview" at bounding box center [420, 385] width 557 height 629
click at [686, 93] on button "Open preview" at bounding box center [682, 87] width 12 height 12
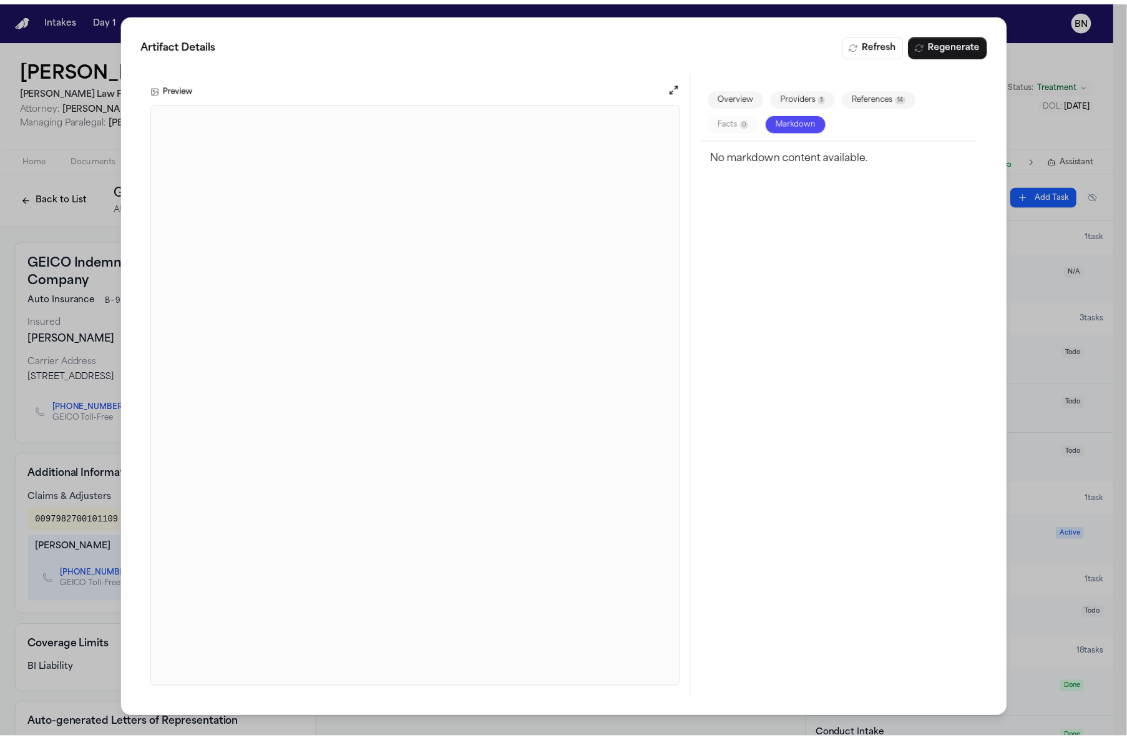
scroll to position [0, 0]
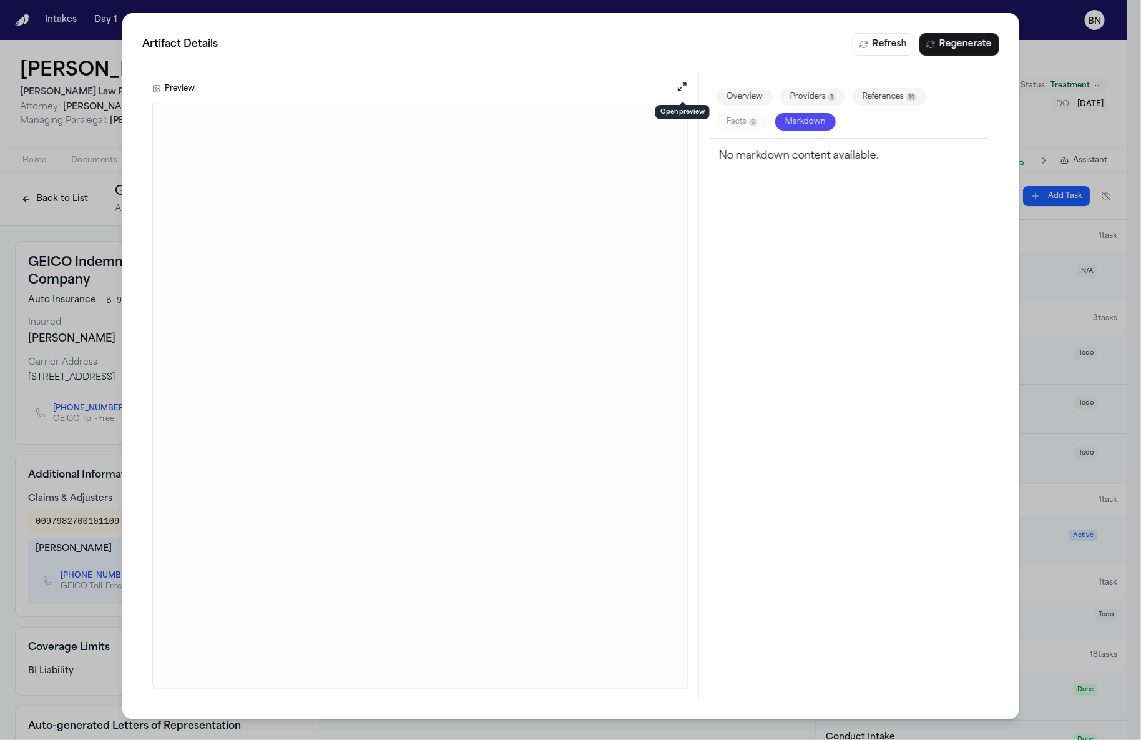
click at [677, 87] on button "Open preview" at bounding box center [682, 87] width 12 height 12
click at [1045, 61] on div "Artifact Details Refresh Regenerate Preview Overview Providers 1 References 14 …" at bounding box center [570, 370] width 1141 height 740
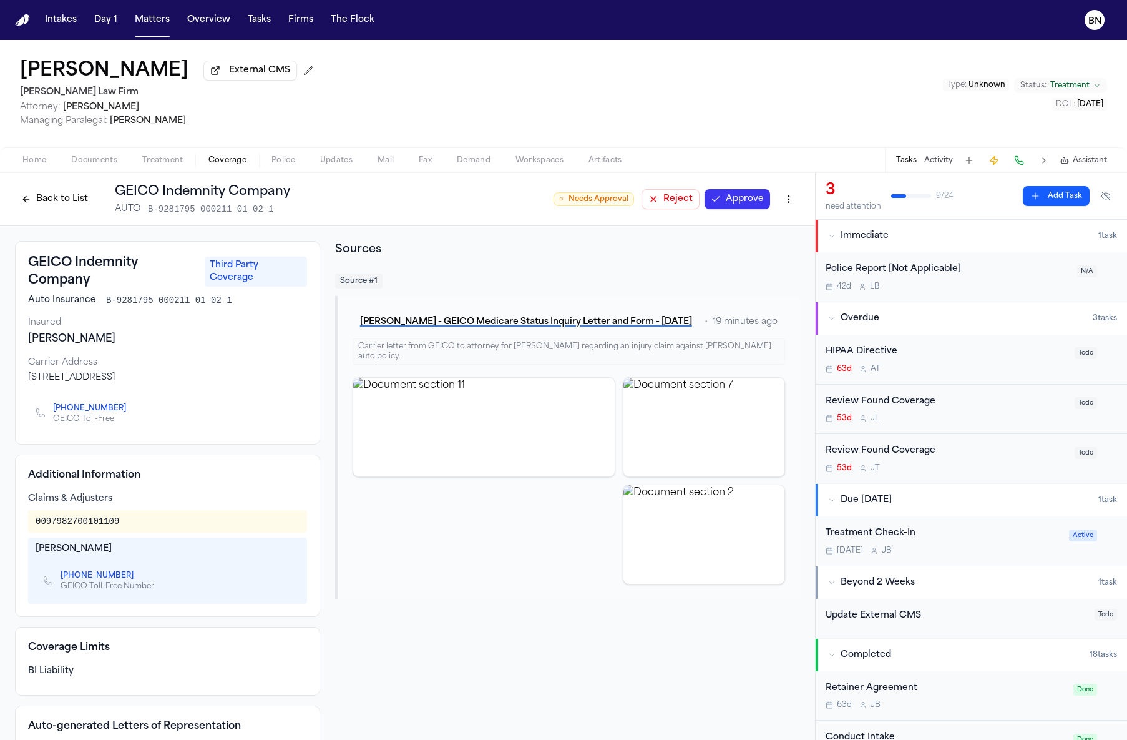
click at [36, 209] on button "Back to List" at bounding box center [54, 199] width 79 height 20
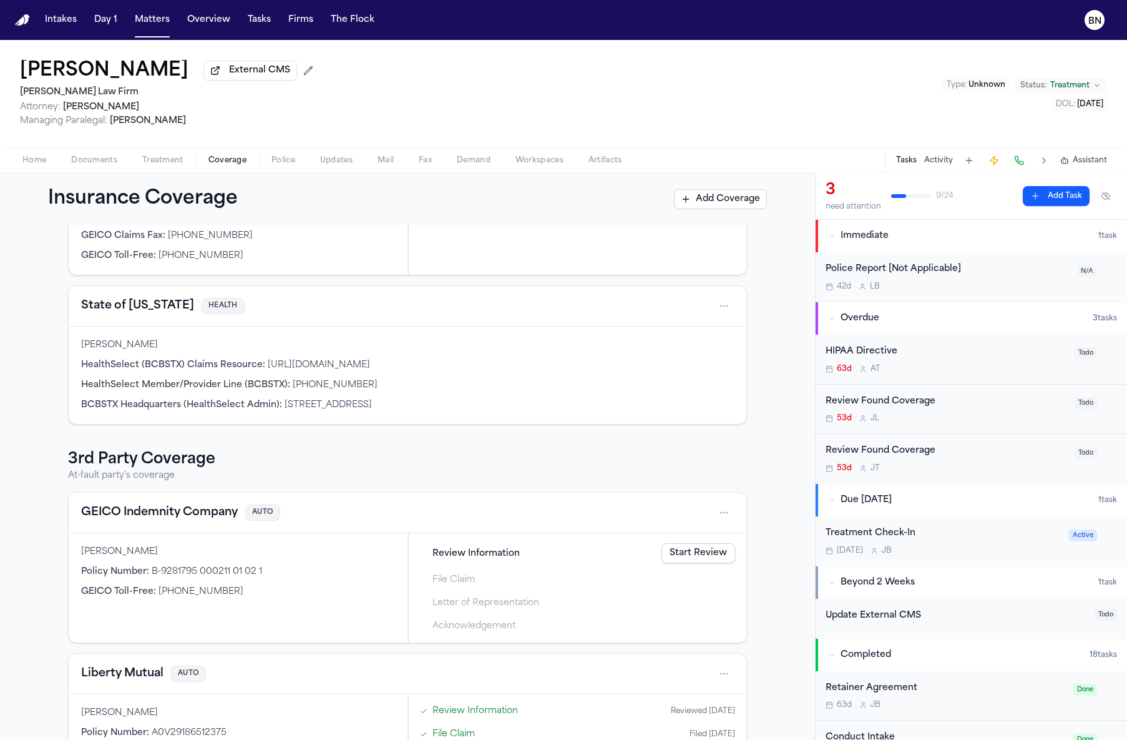
scroll to position [513, 0]
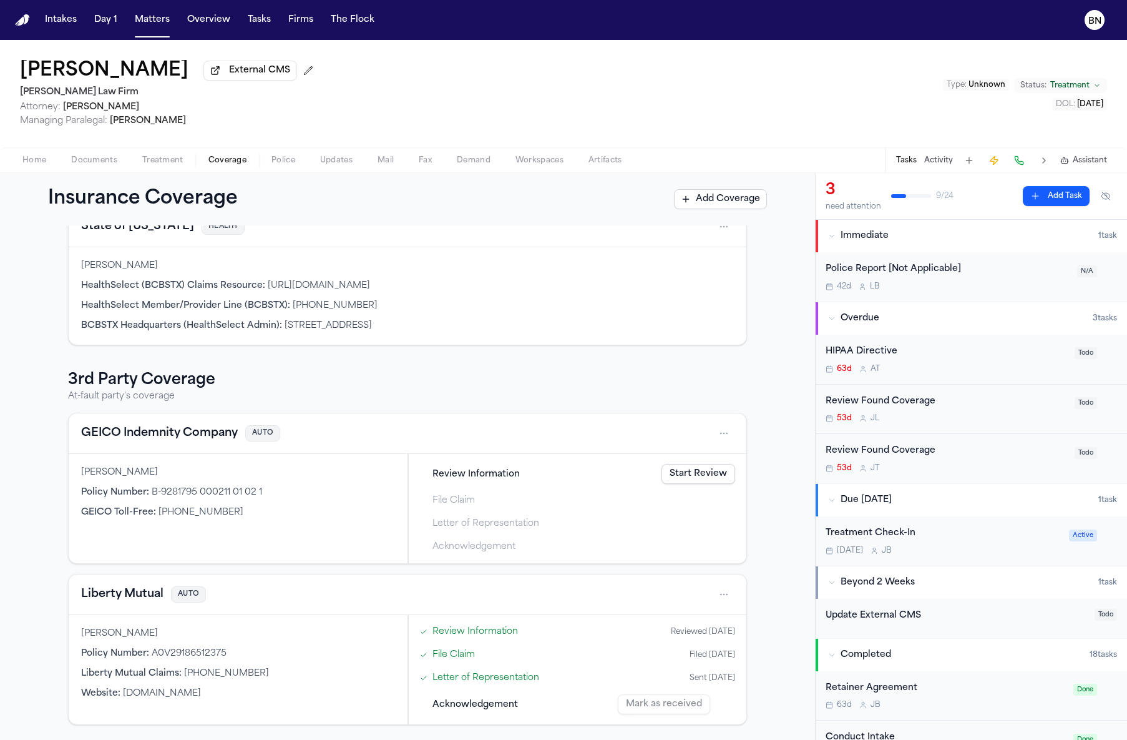
click at [164, 440] on button "GEICO Indemnity Company" at bounding box center [159, 433] width 157 height 17
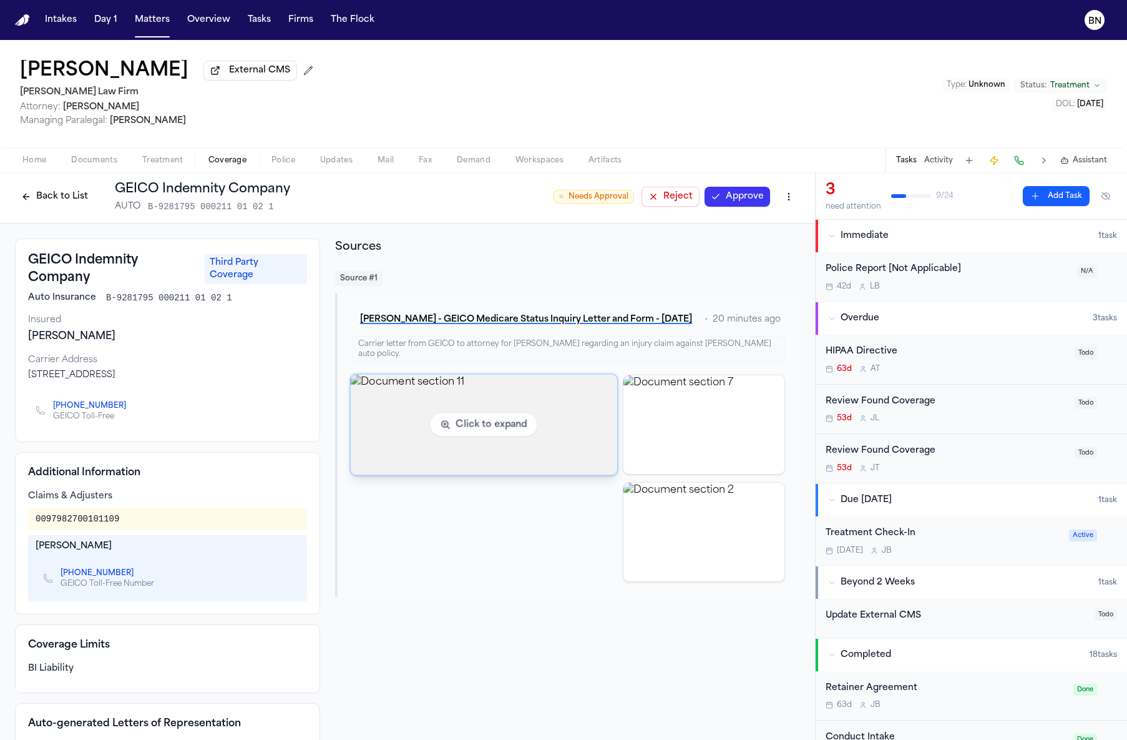
scroll to position [21, 0]
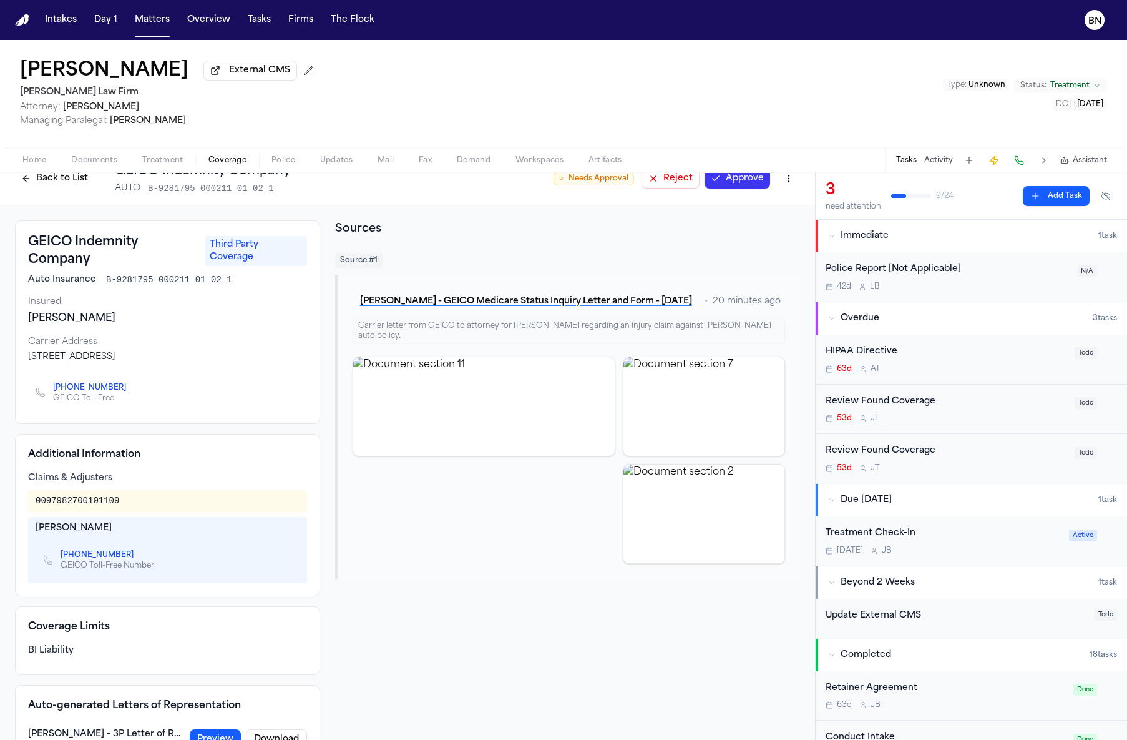
drag, startPoint x: 478, startPoint y: 270, endPoint x: 461, endPoint y: 283, distance: 22.2
click at [474, 272] on div "Source # 1 J. Johnson - GEICO Medicare Status Inquiry Letter and Form - 9.29.25…" at bounding box center [567, 416] width 465 height 326
click at [448, 299] on button "[PERSON_NAME] - GEICO Medicare Status Inquiry Letter and Form - [DATE]" at bounding box center [526, 301] width 347 height 22
click at [47, 187] on button "Back to List" at bounding box center [54, 179] width 79 height 20
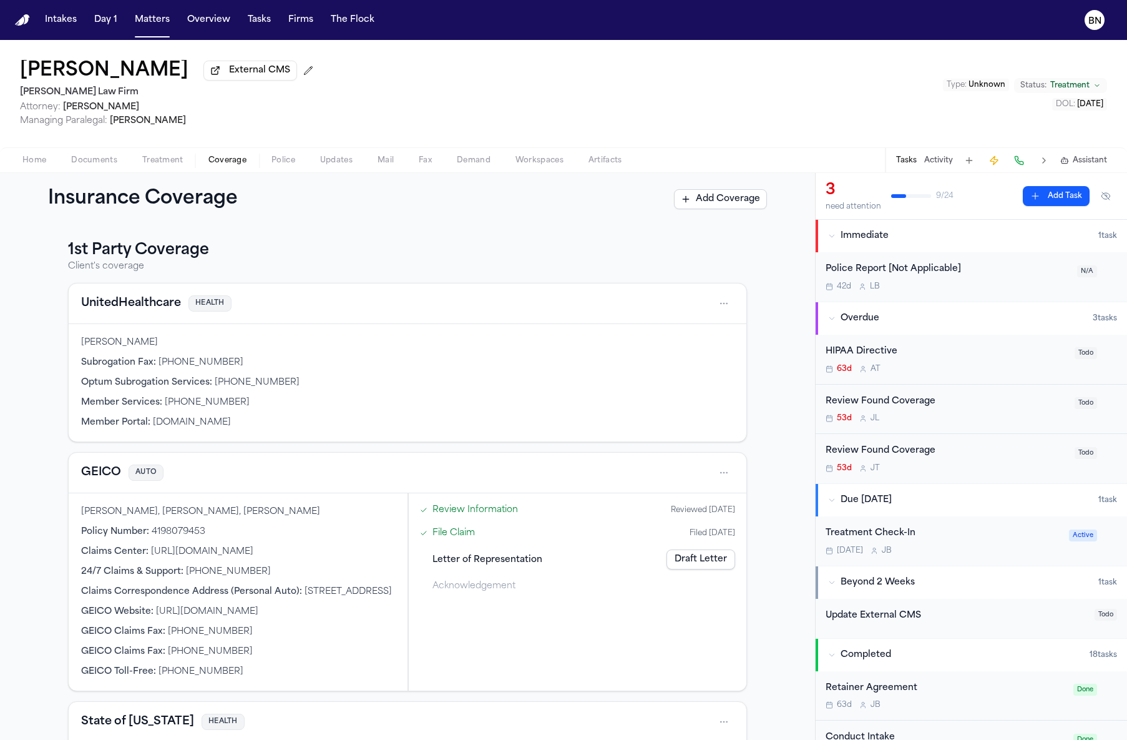
click at [72, 168] on span "button" at bounding box center [94, 167] width 61 height 1
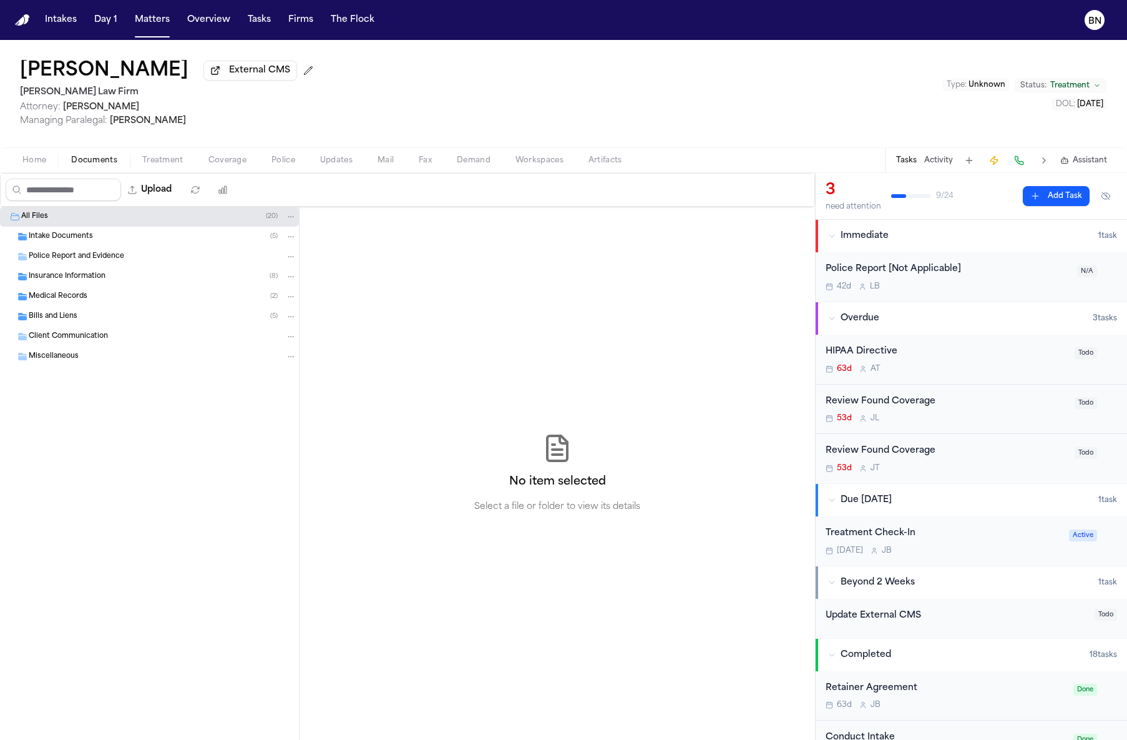
click at [89, 260] on span "Police Report and Evidence" at bounding box center [77, 257] width 96 height 11
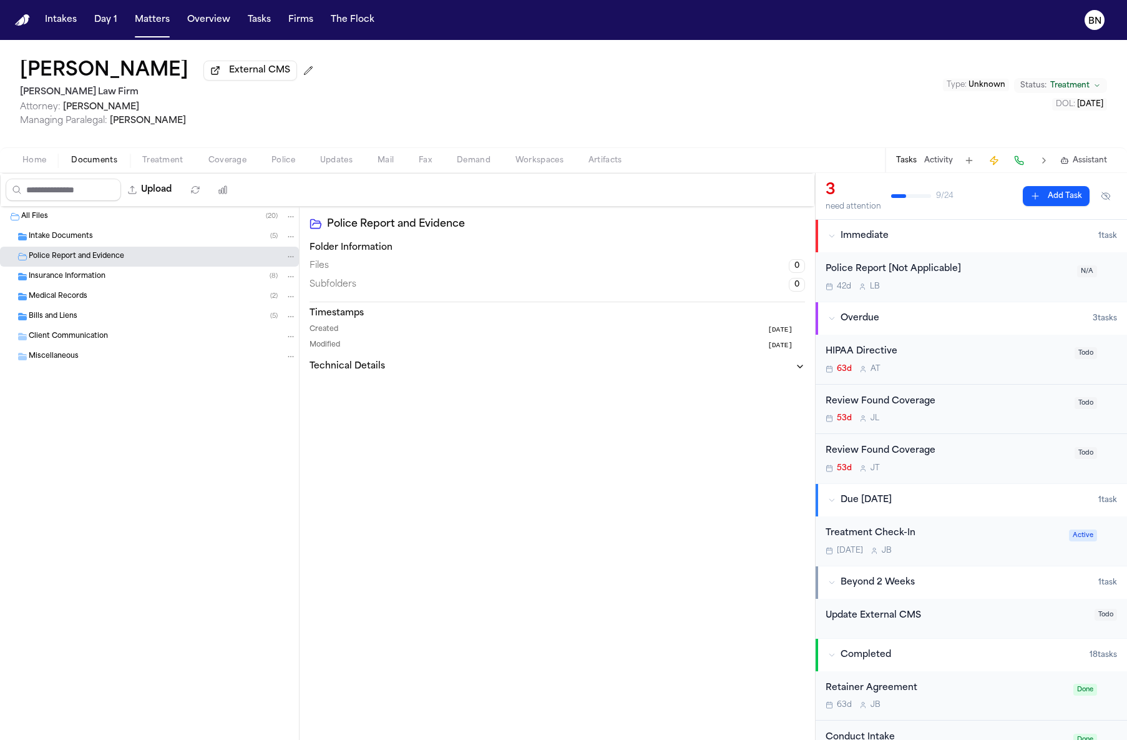
click at [87, 222] on div "All Files ( 20 )" at bounding box center [158, 216] width 275 height 11
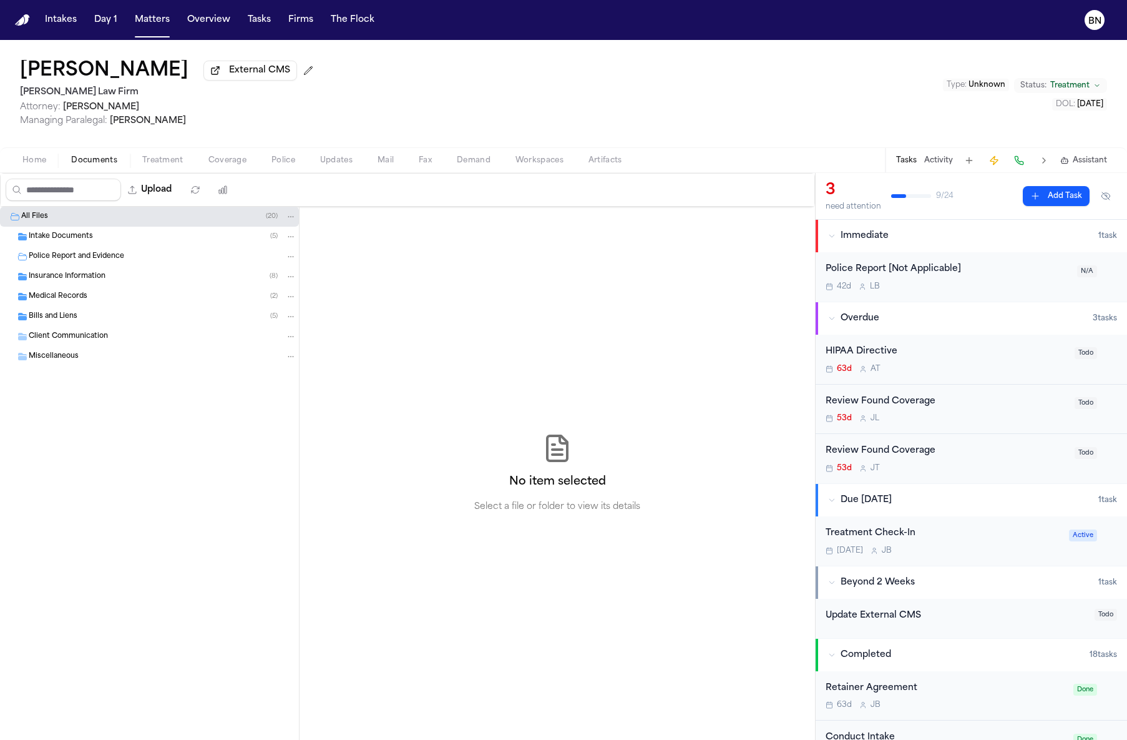
click at [86, 232] on div "Intake Documents ( 5 )" at bounding box center [149, 237] width 299 height 20
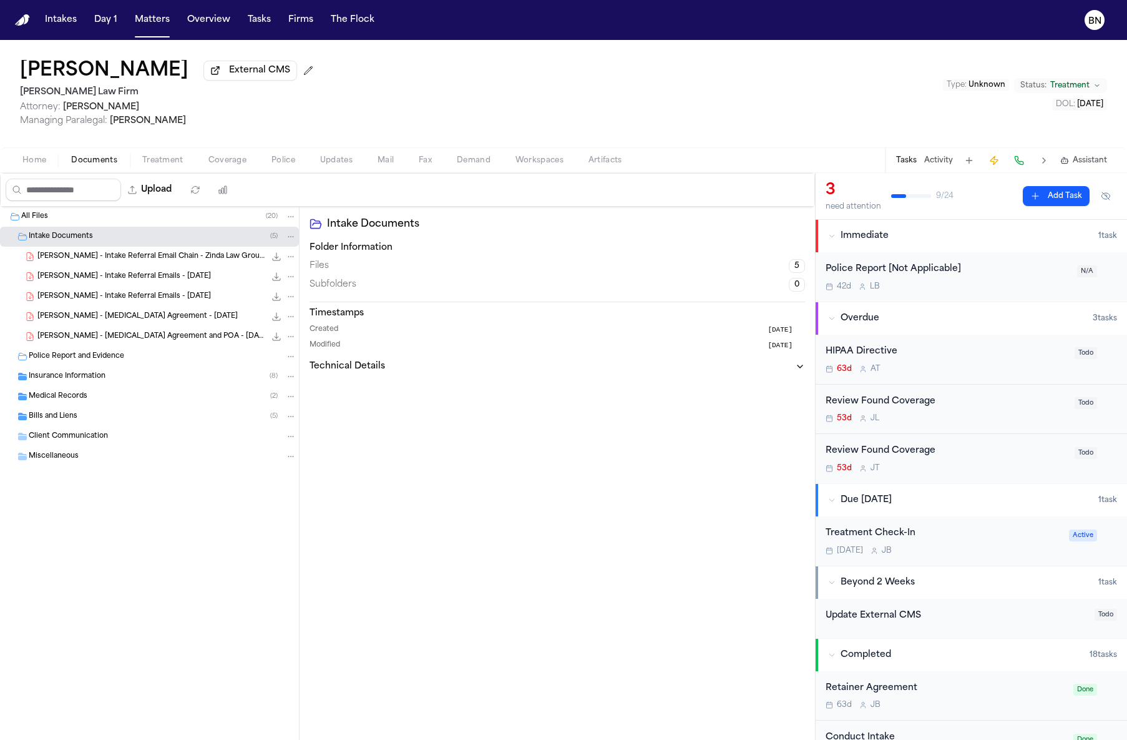
click at [57, 393] on div "Medical Records ( 2 )" at bounding box center [149, 396] width 299 height 20
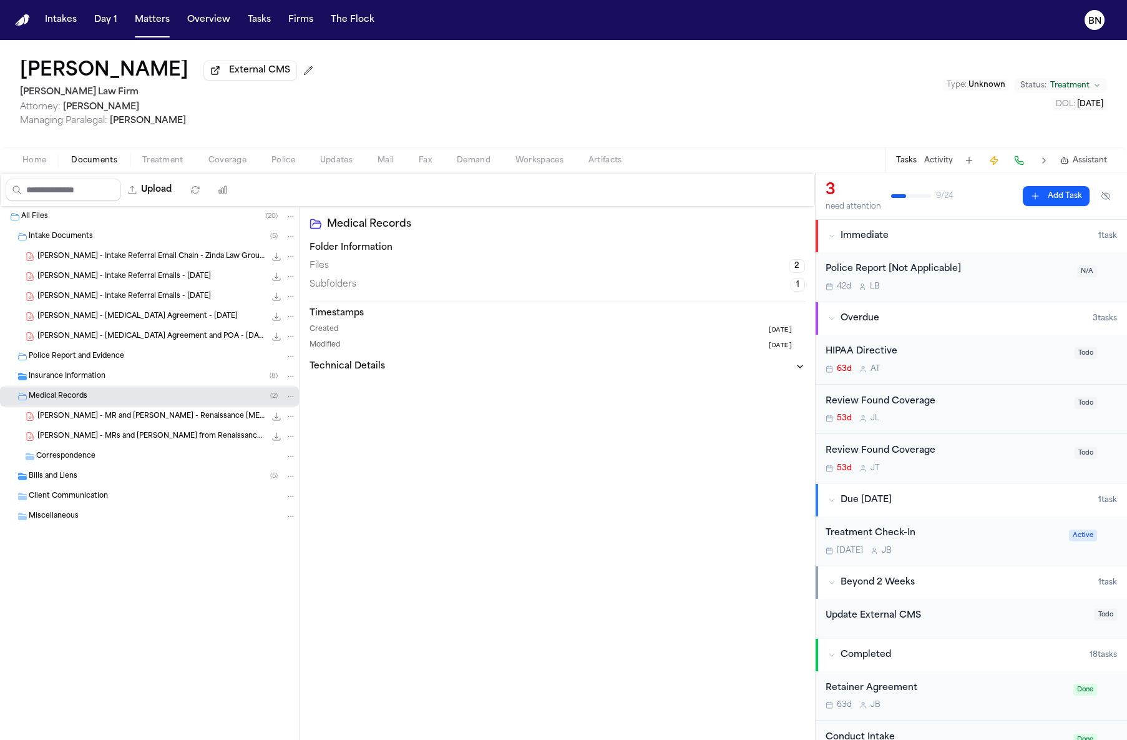
click at [112, 369] on div "Insurance Information ( 8 )" at bounding box center [149, 376] width 299 height 20
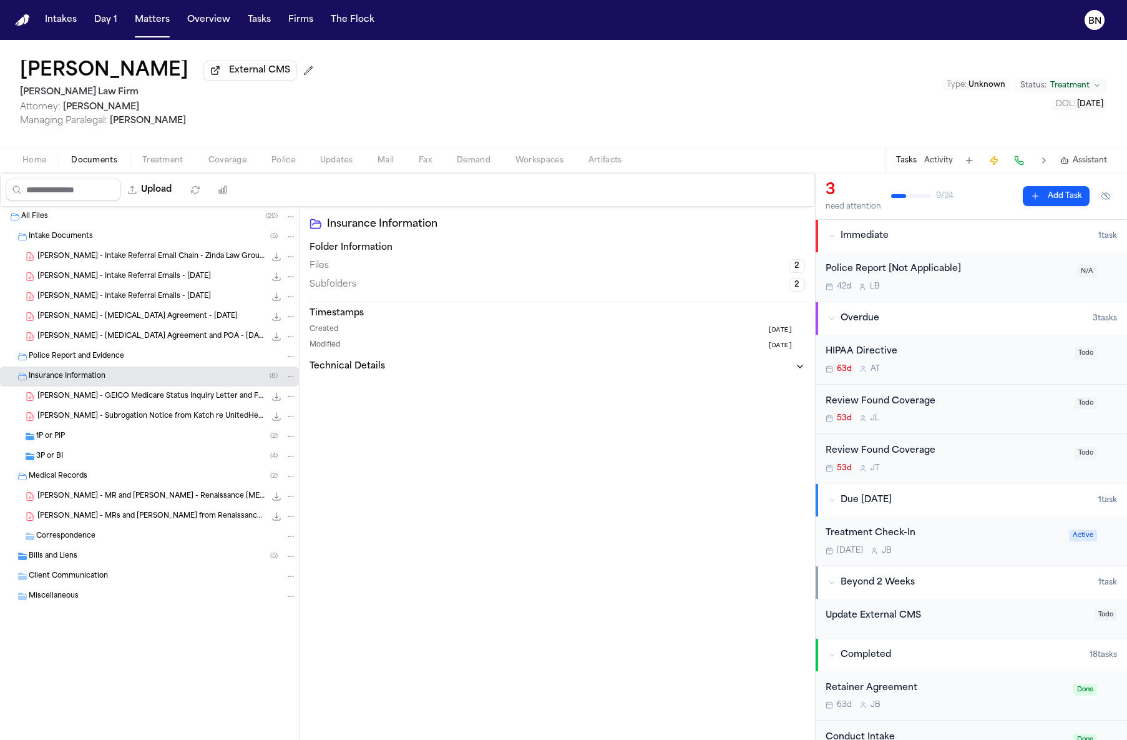
click at [113, 366] on div "Police Report and Evidence" at bounding box center [149, 356] width 299 height 20
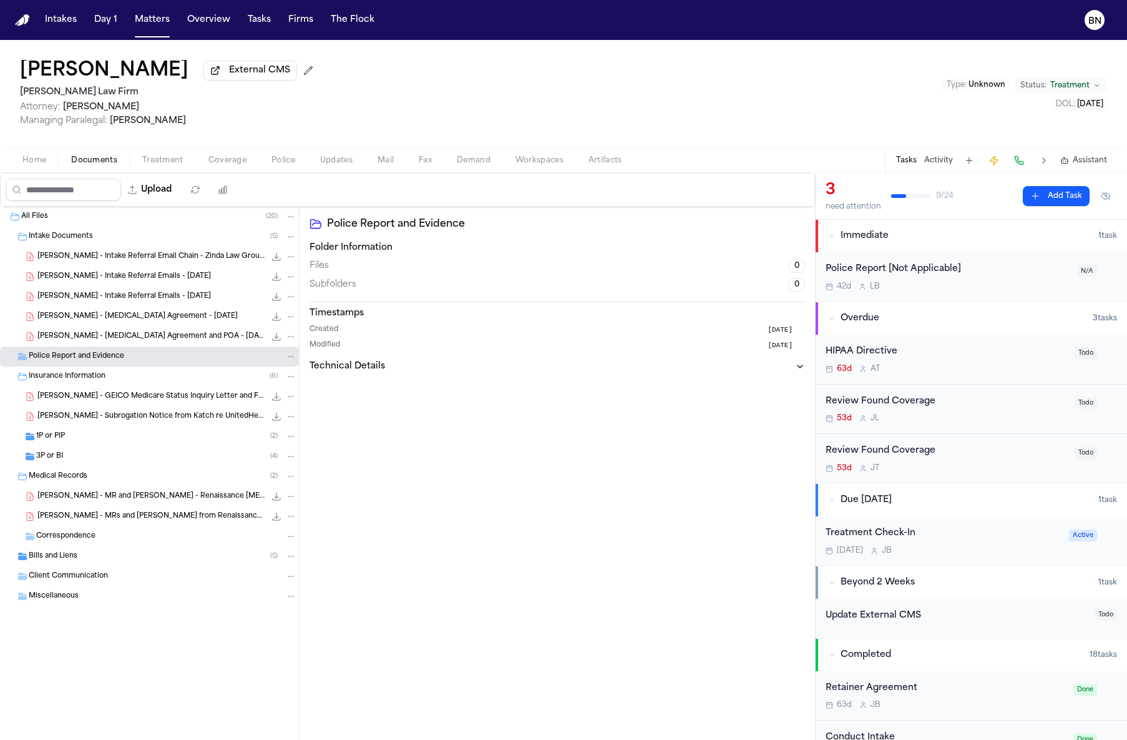
drag, startPoint x: 337, startPoint y: 468, endPoint x: 331, endPoint y: 465, distance: 6.7
click at [331, 464] on div "Police Report and Evidence Folder Information Files 0 Subfolders 0 Timestamps C…" at bounding box center [558, 473] width 516 height 533
click at [144, 22] on button "Matters" at bounding box center [152, 20] width 45 height 22
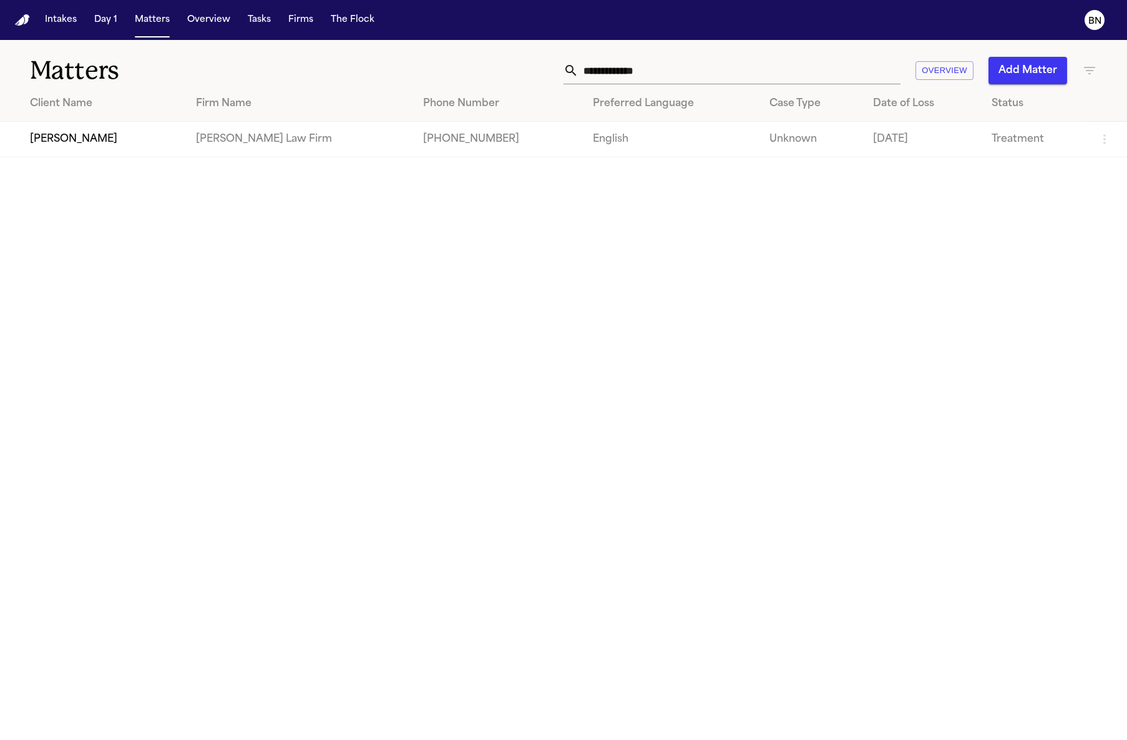
click at [787, 83] on input "**********" at bounding box center [740, 70] width 322 height 27
click at [788, 82] on input "**********" at bounding box center [740, 70] width 322 height 27
paste input "***"
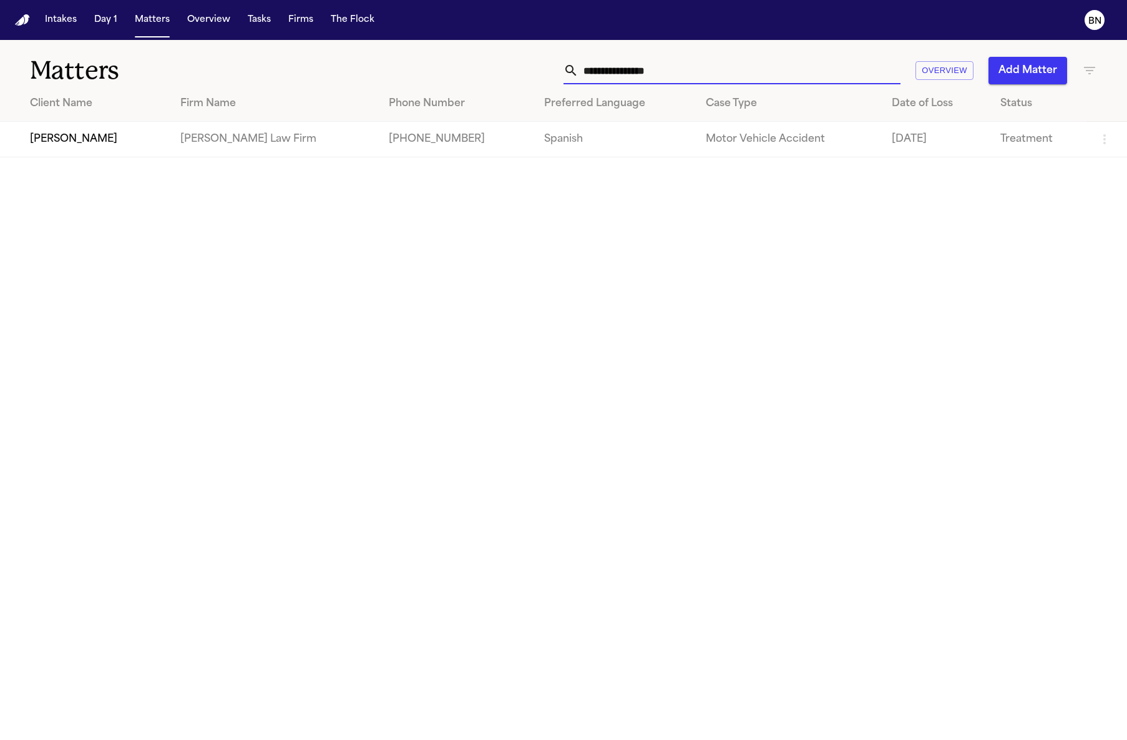
type input "**********"
click at [83, 152] on td "[PERSON_NAME]" at bounding box center [85, 140] width 170 height 36
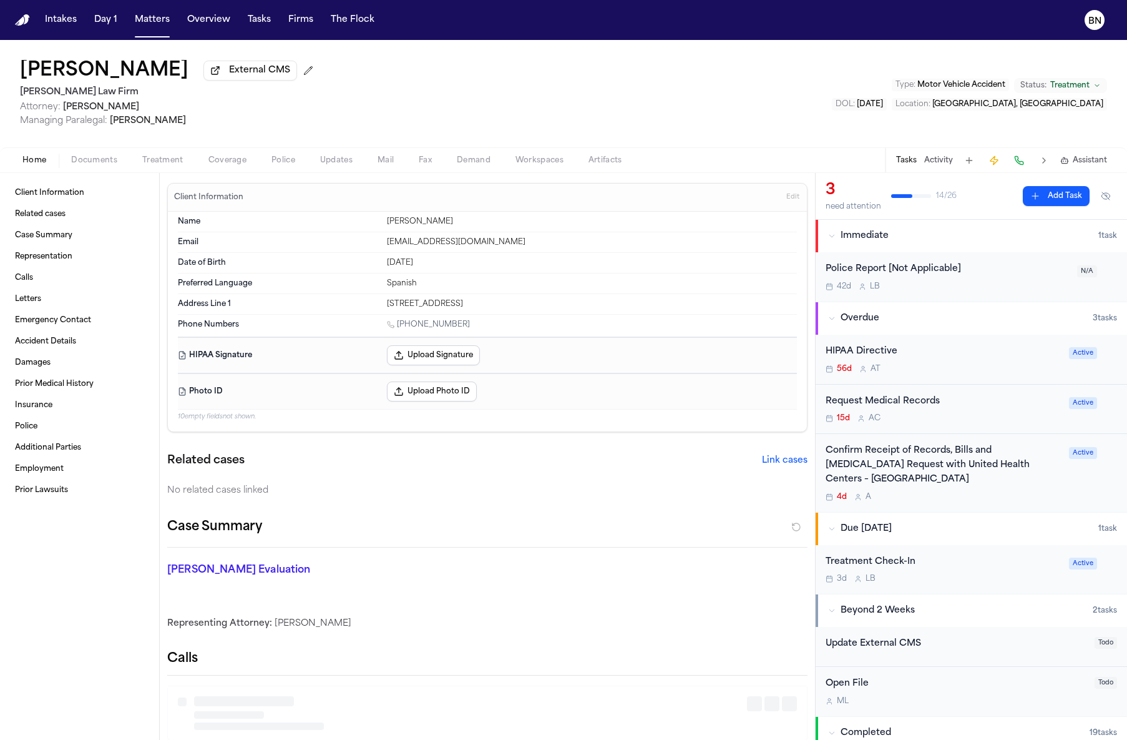
click at [297, 168] on span "button" at bounding box center [283, 167] width 39 height 1
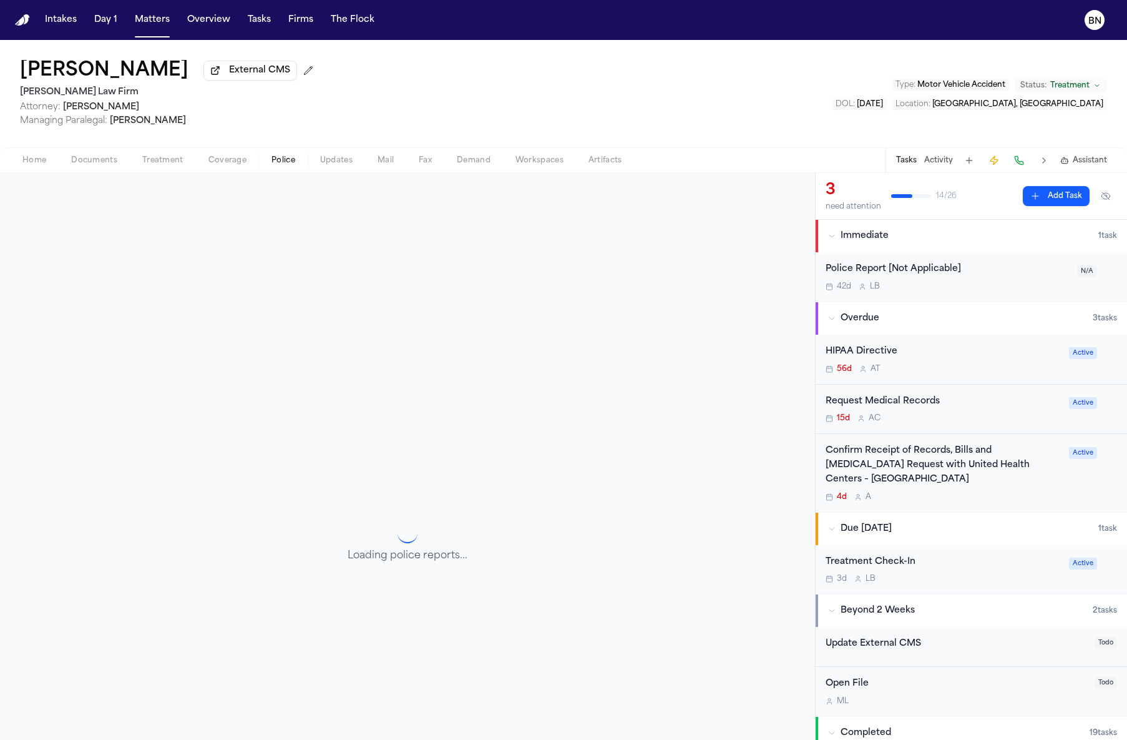
click at [342, 170] on div "Home Documents Treatment Coverage Police Updates Mail Fax Demand Workspaces Art…" at bounding box center [563, 159] width 1127 height 25
drag, startPoint x: 361, startPoint y: 165, endPoint x: 345, endPoint y: 167, distance: 15.7
click at [360, 165] on button "Updates" at bounding box center [336, 160] width 57 height 15
click at [345, 165] on span "Updates" at bounding box center [336, 160] width 32 height 10
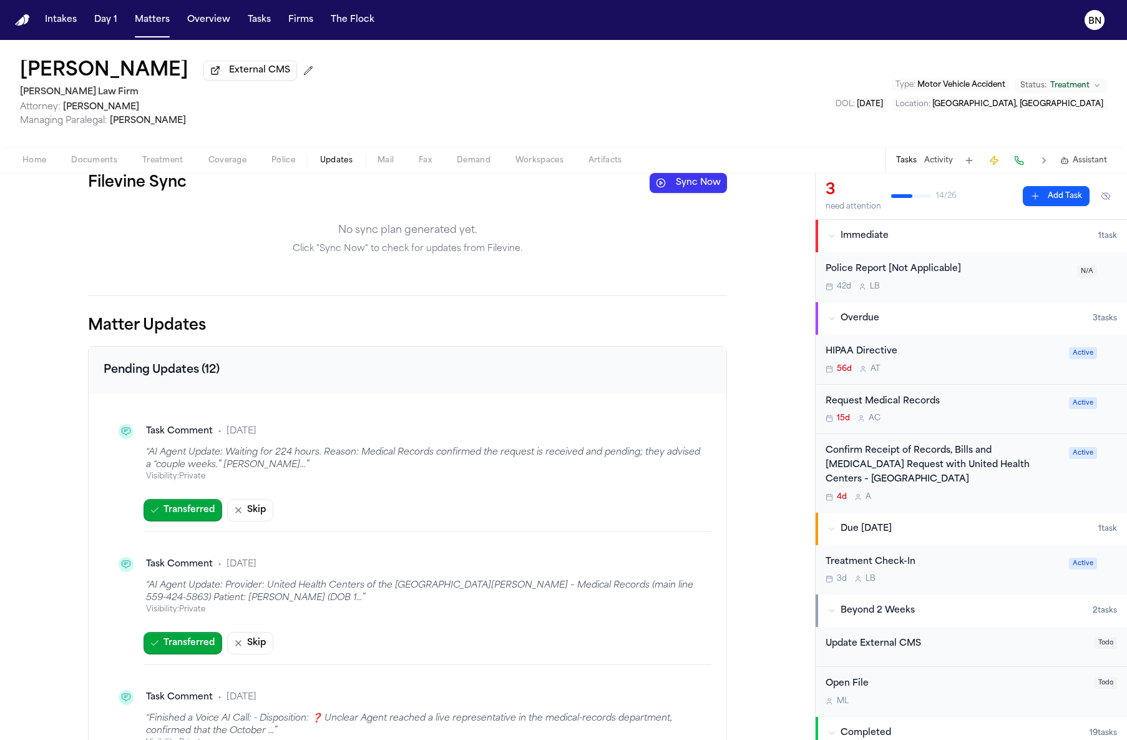
click at [696, 193] on button "Sync Now" at bounding box center [688, 183] width 77 height 20
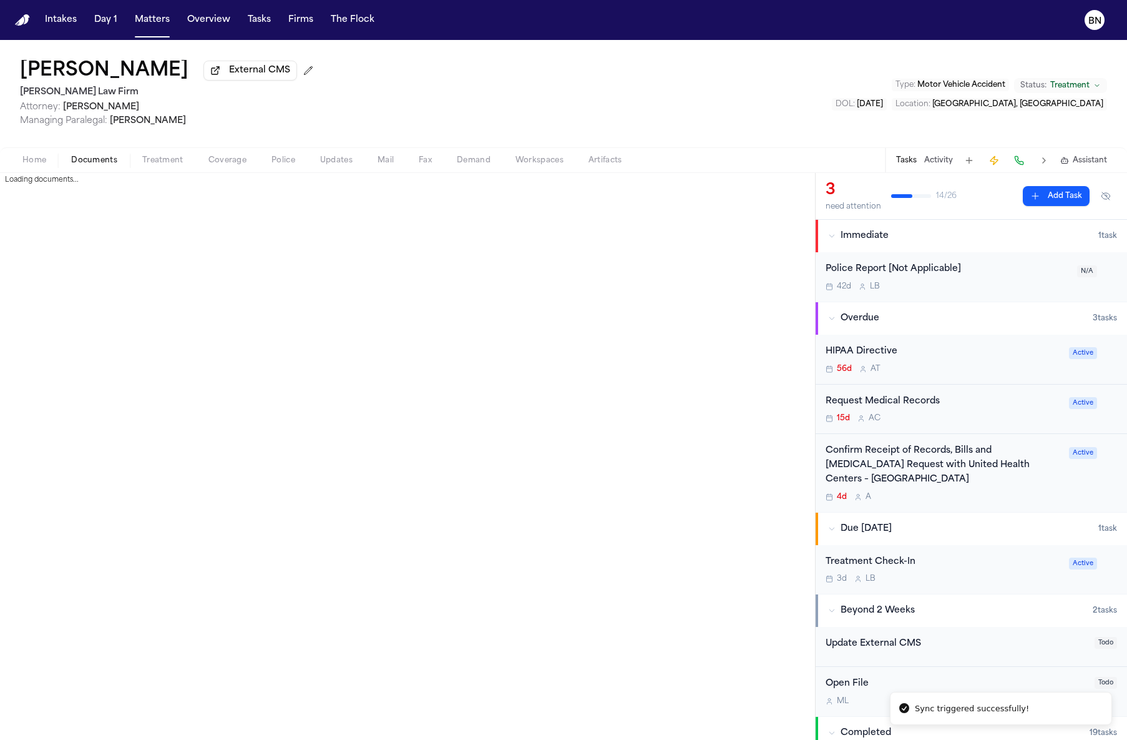
click at [87, 162] on span "Documents" at bounding box center [94, 160] width 46 height 10
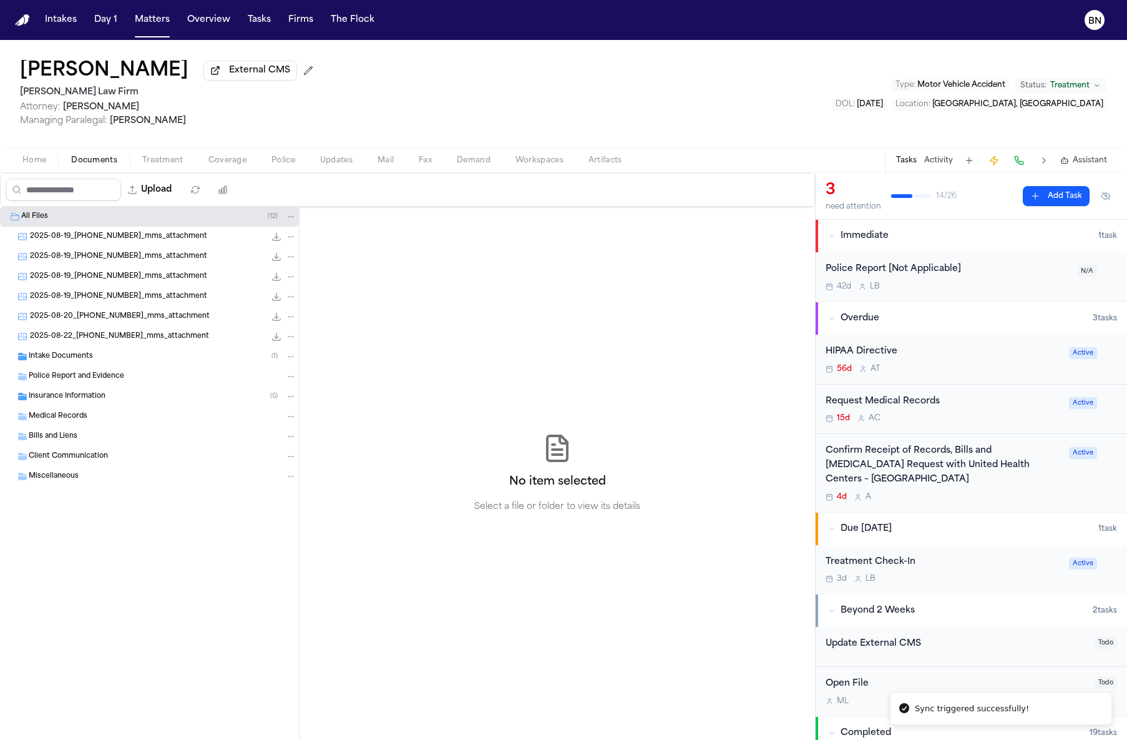
click at [144, 160] on span "Treatment" at bounding box center [162, 160] width 41 height 10
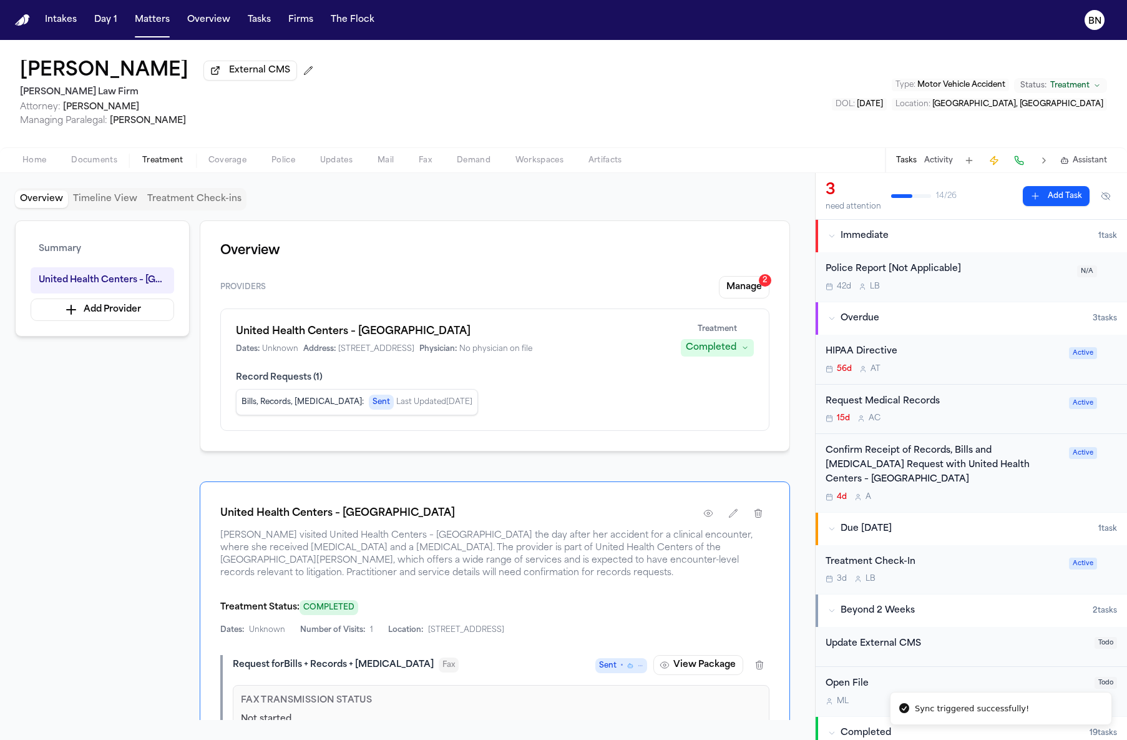
drag, startPoint x: 274, startPoint y: 161, endPoint x: 258, endPoint y: 165, distance: 16.2
click at [273, 161] on span "Police" at bounding box center [284, 160] width 24 height 10
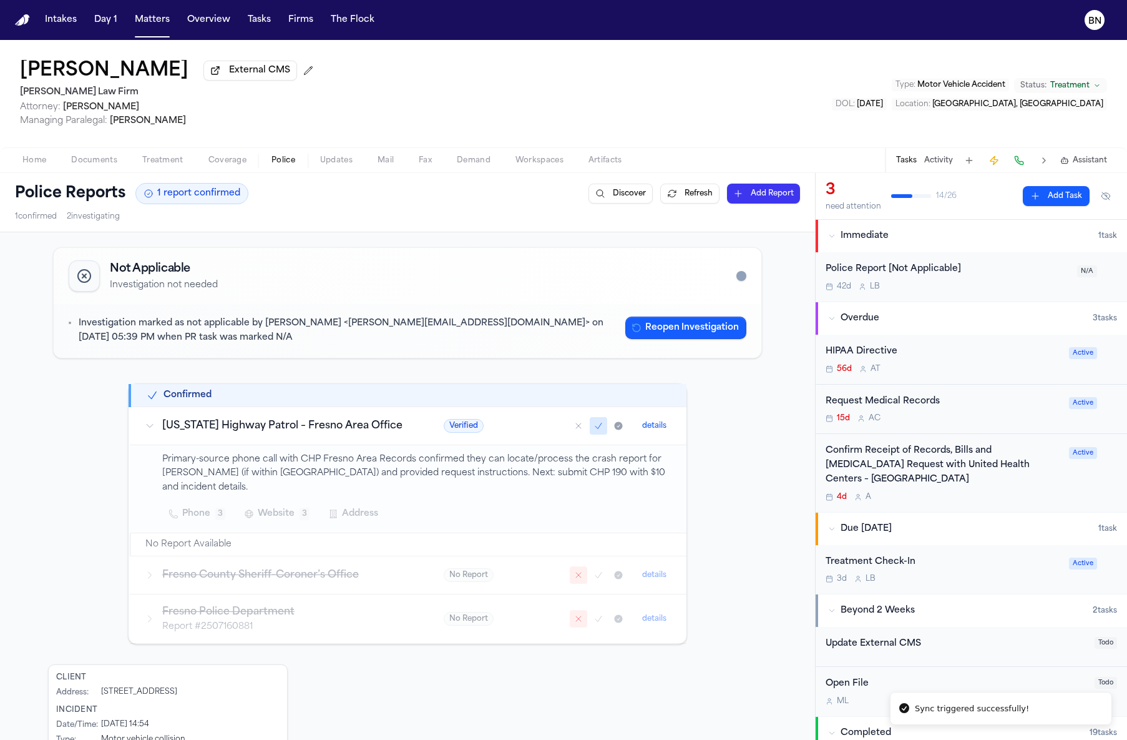
click at [242, 165] on span "Coverage" at bounding box center [228, 160] width 38 height 10
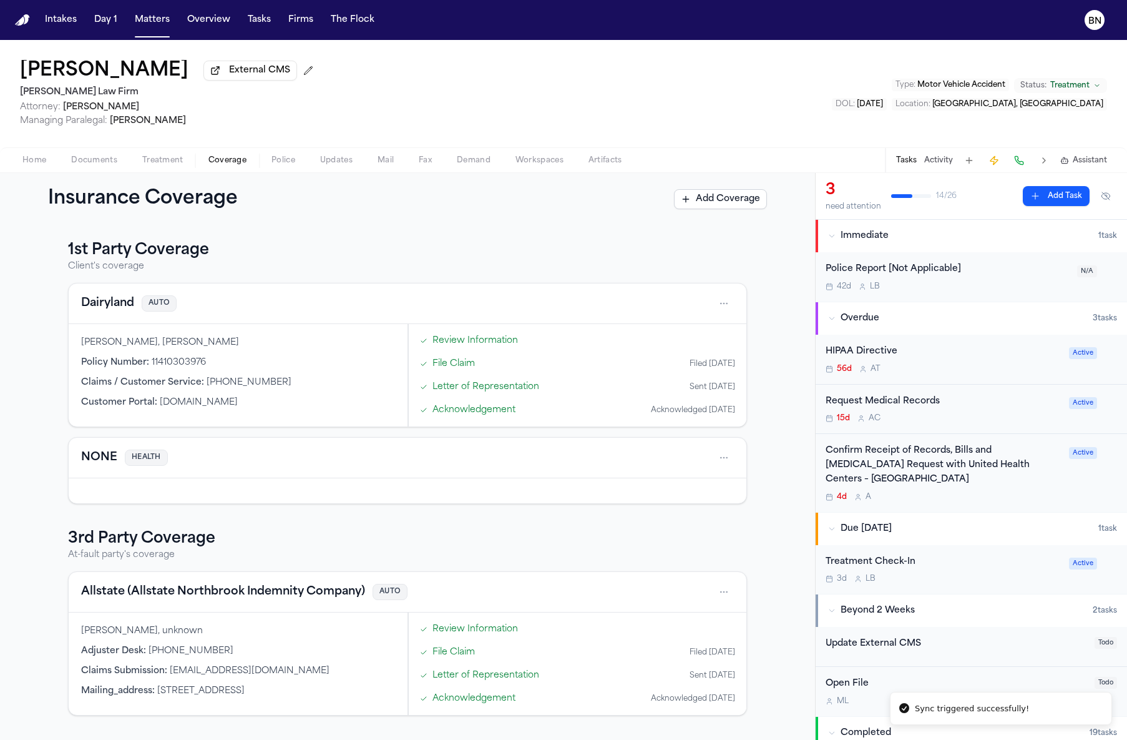
click at [229, 72] on span "External CMS" at bounding box center [259, 70] width 61 height 12
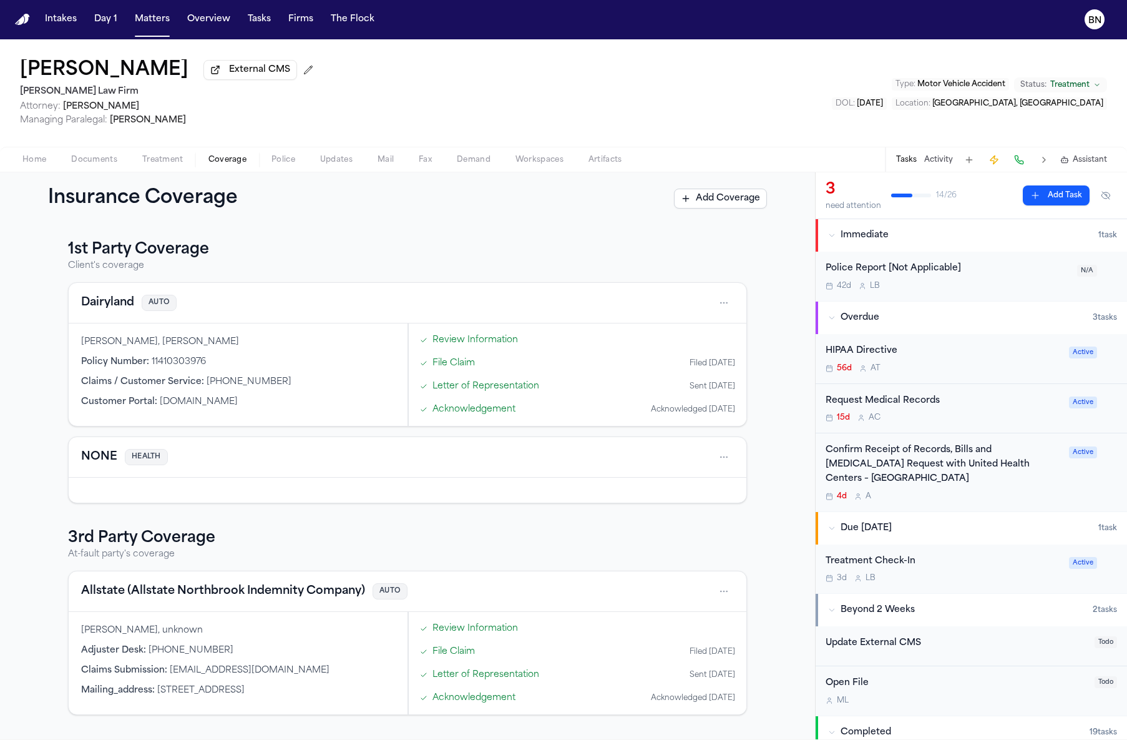
click at [145, 316] on div "Dairyland AUTO" at bounding box center [408, 303] width 678 height 41
click at [101, 302] on button "Dairyland" at bounding box center [107, 302] width 53 height 17
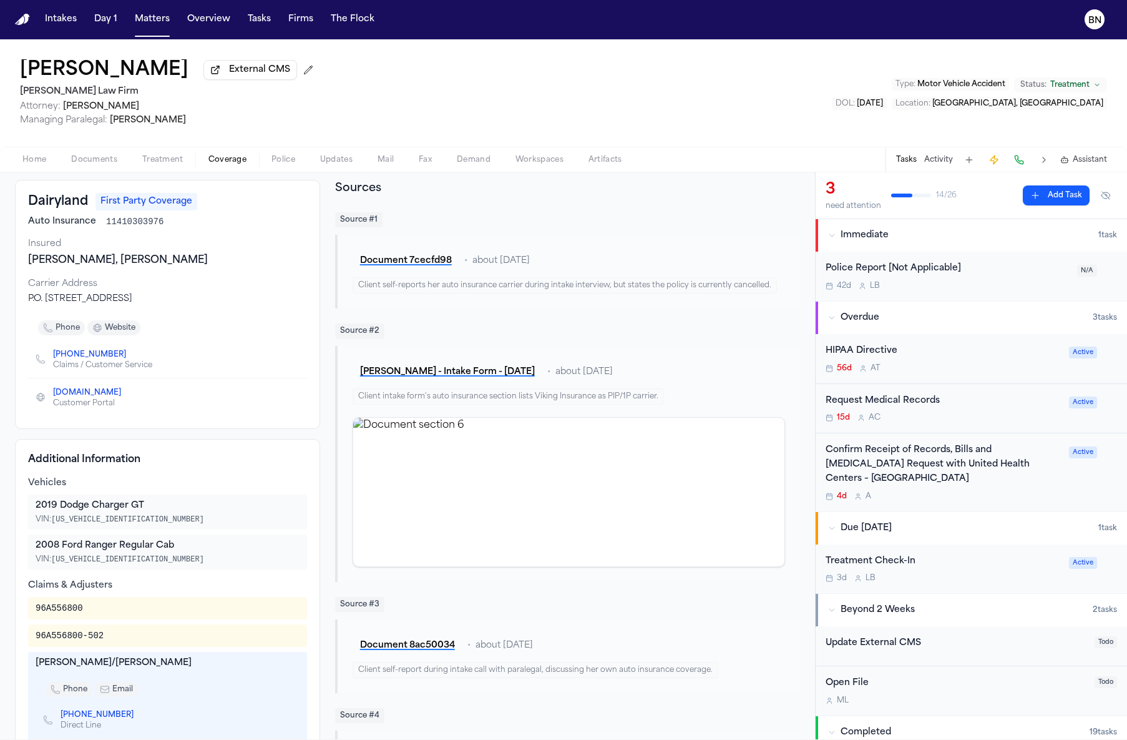
scroll to position [184, 0]
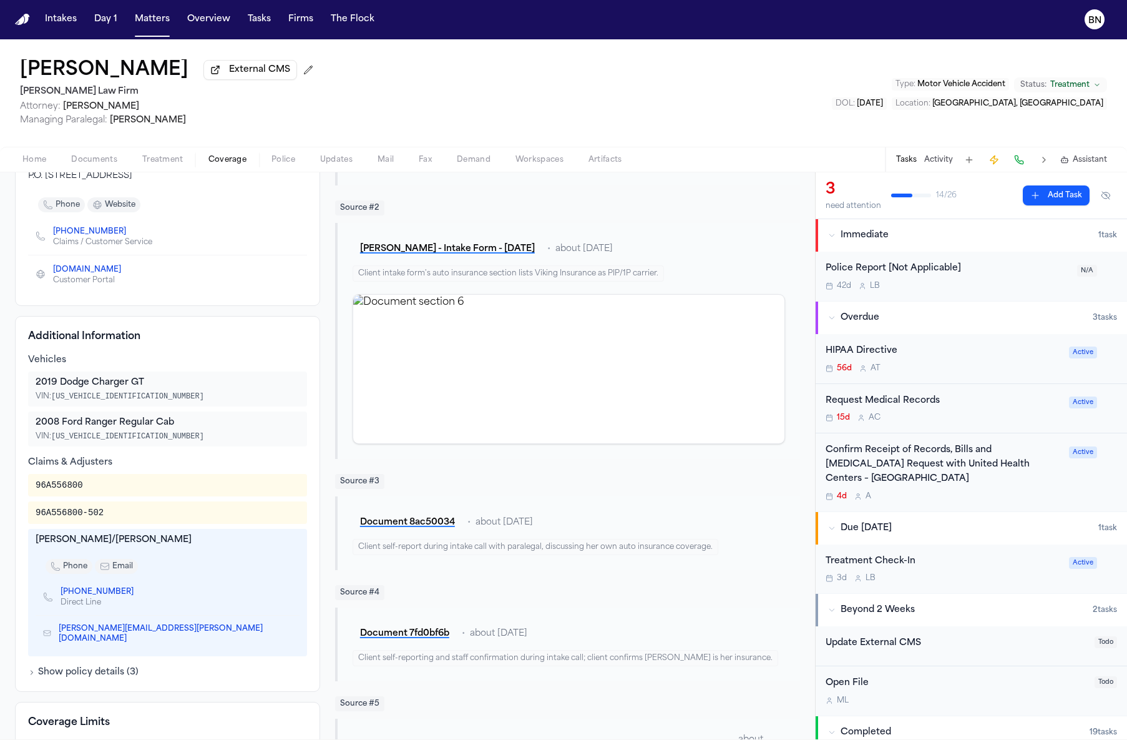
click at [66, 491] on div "96A556800" at bounding box center [59, 485] width 47 height 12
copy div "96A556800"
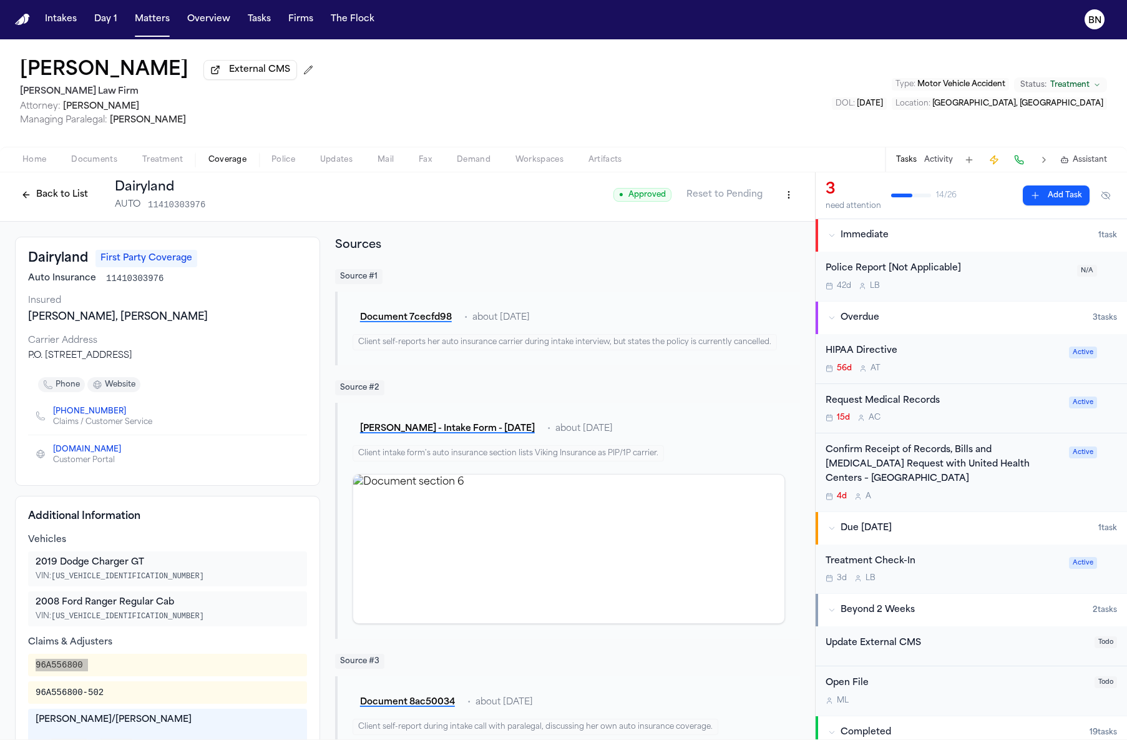
scroll to position [0, 0]
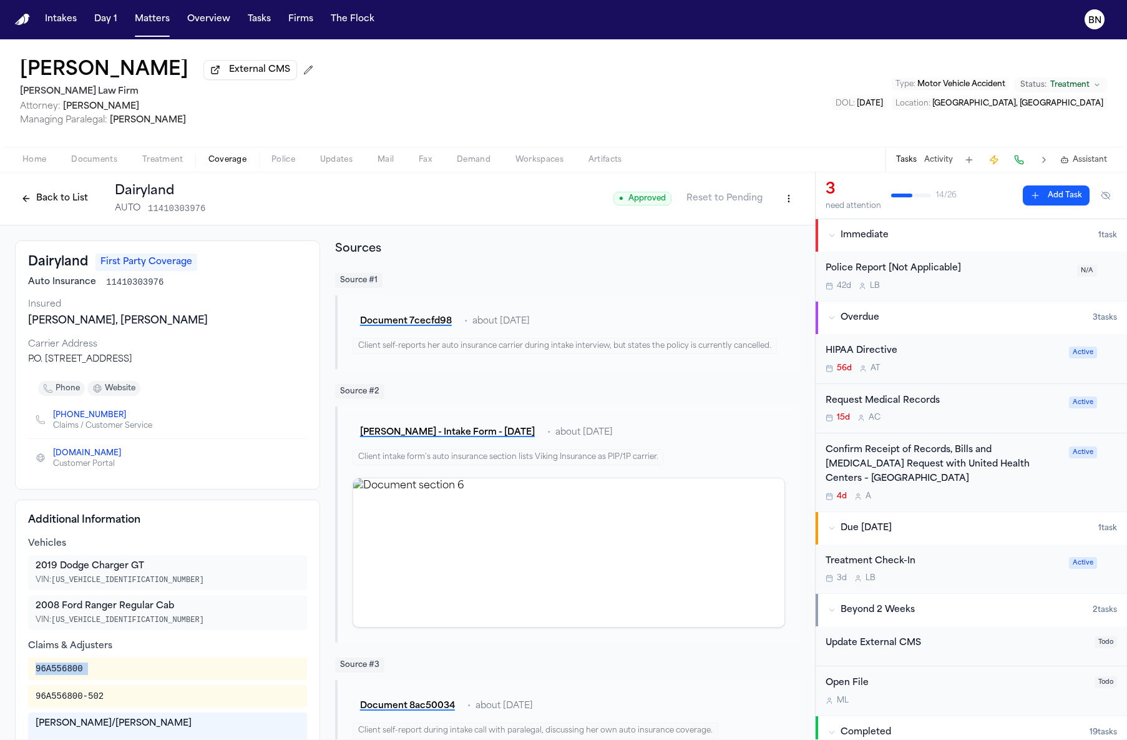
click at [134, 293] on div "Dairyland First Party Coverage Auto Insurance 11410303976 Insured Alejandra Flo…" at bounding box center [167, 364] width 305 height 249
click at [134, 288] on span "11410303976" at bounding box center [134, 282] width 57 height 12
copy span "11410303976"
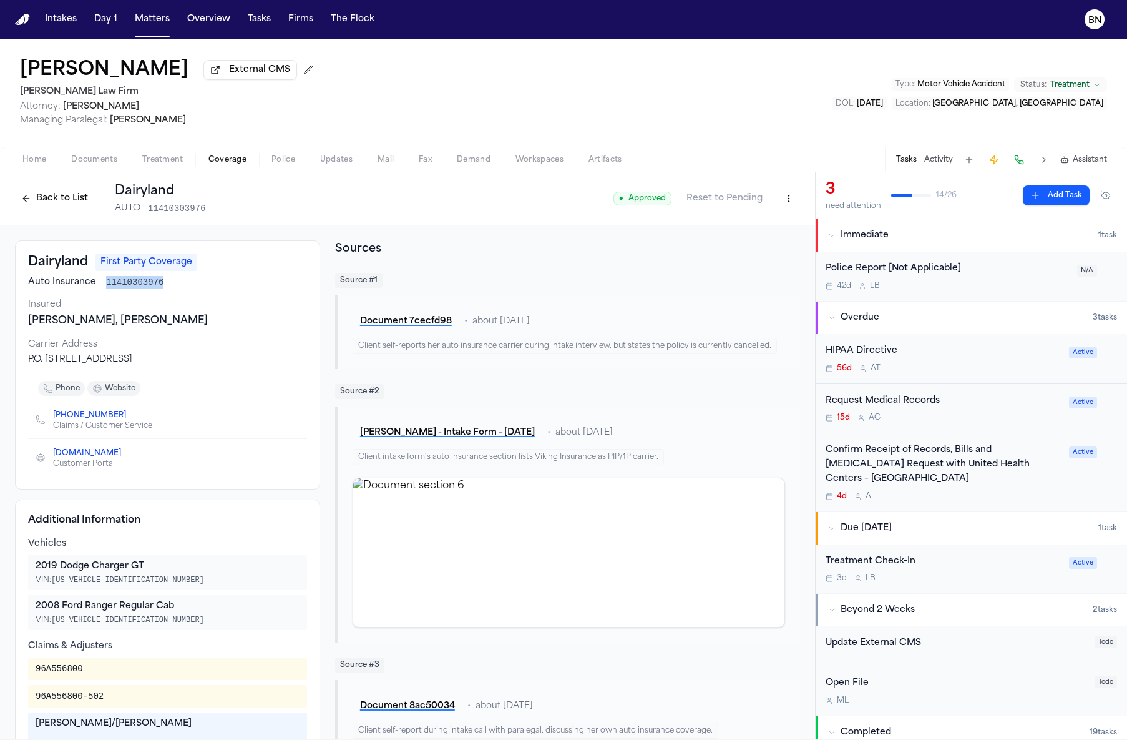
click at [129, 415] on icon "Copy to clipboard" at bounding box center [132, 414] width 7 height 7
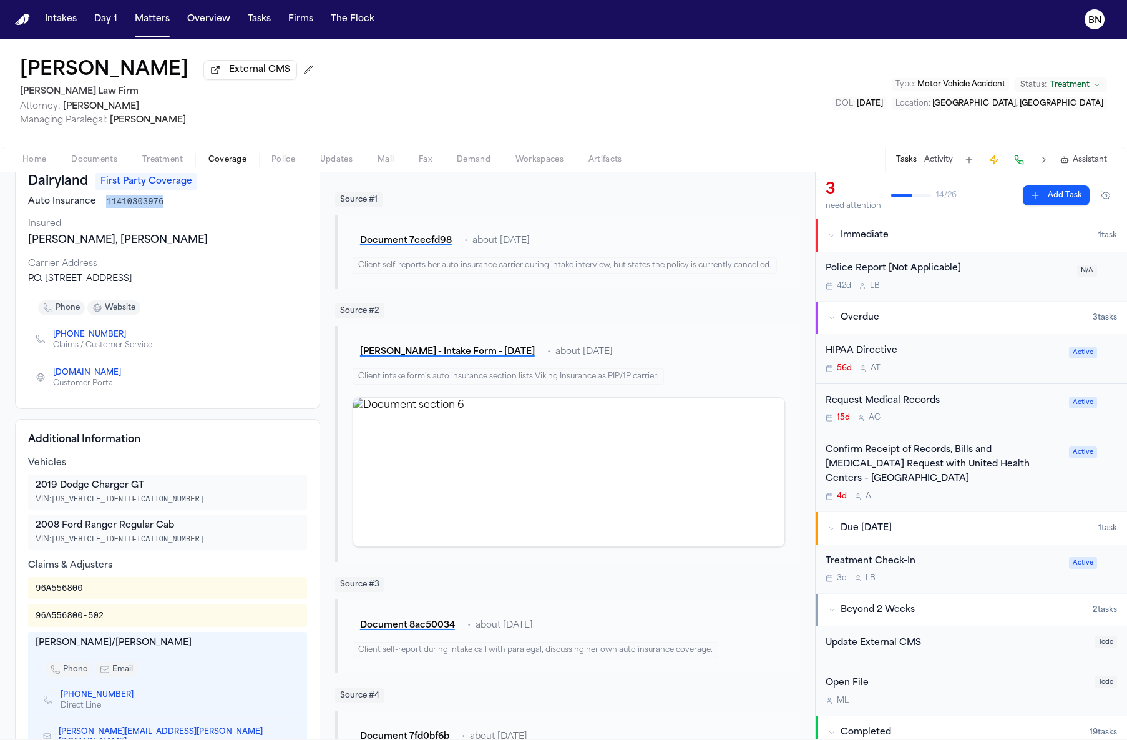
scroll to position [99, 0]
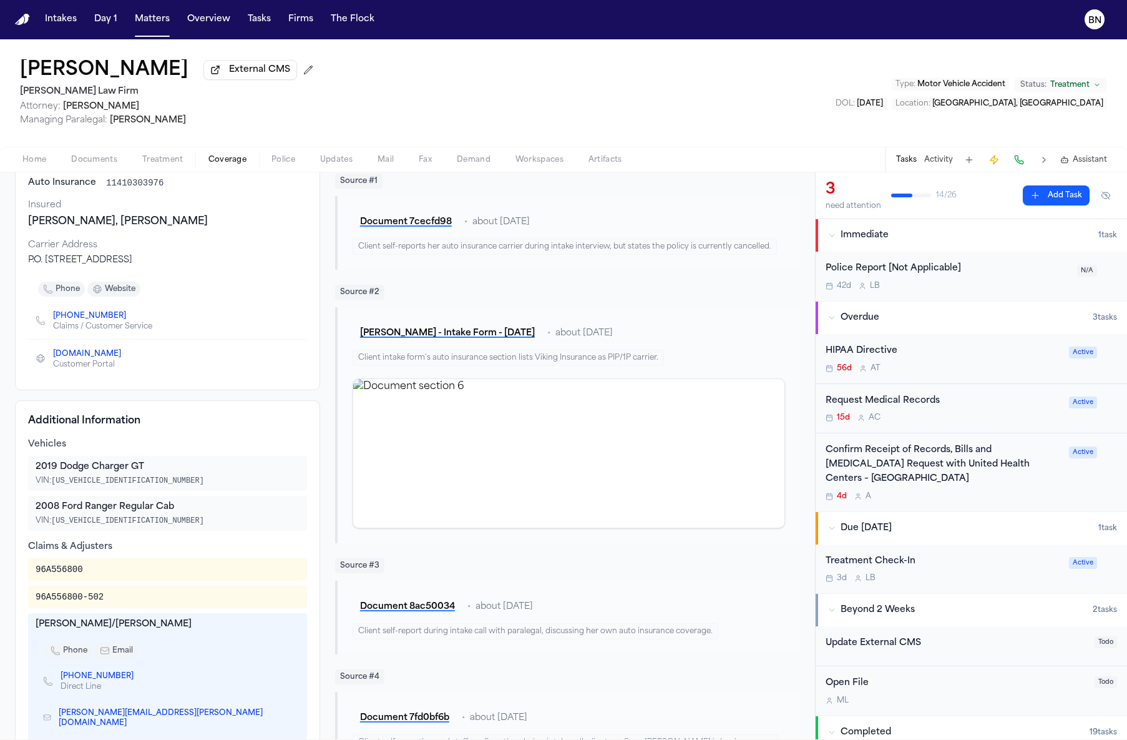
click at [84, 631] on div "Teresa/Theresa Taylor" at bounding box center [168, 624] width 264 height 12
click at [68, 631] on div "Teresa/Theresa Taylor" at bounding box center [168, 624] width 264 height 12
drag, startPoint x: 69, startPoint y: 634, endPoint x: 211, endPoint y: 632, distance: 142.3
click at [211, 631] on div "Teresa/Theresa Taylor" at bounding box center [168, 624] width 264 height 12
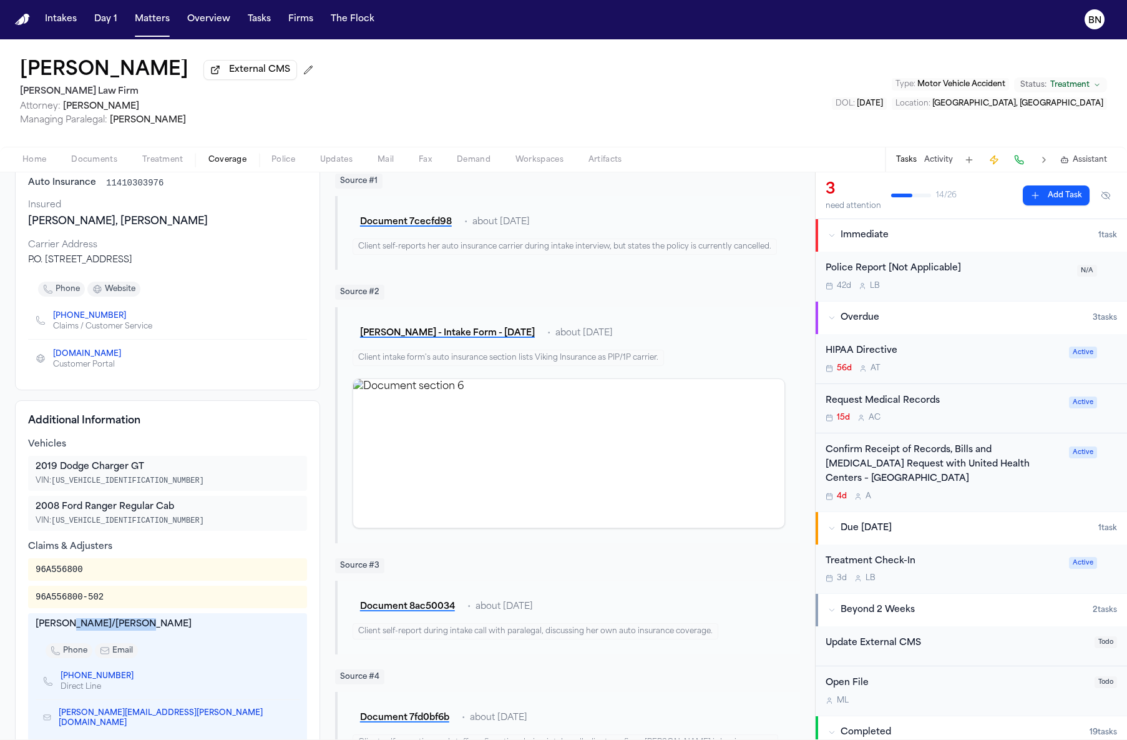
copy div "Theresa Taylor"
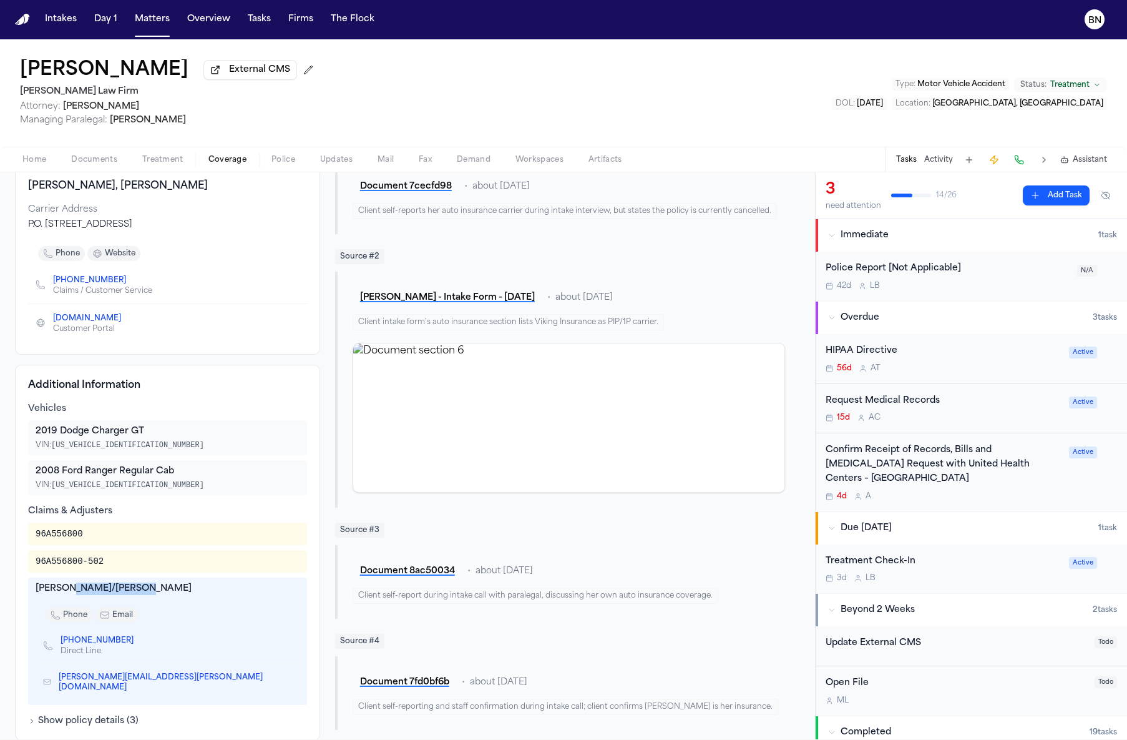
click at [136, 644] on icon "Copy to clipboard" at bounding box center [139, 640] width 7 height 7
click at [285, 685] on icon "Copy to clipboard" at bounding box center [287, 683] width 4 height 4
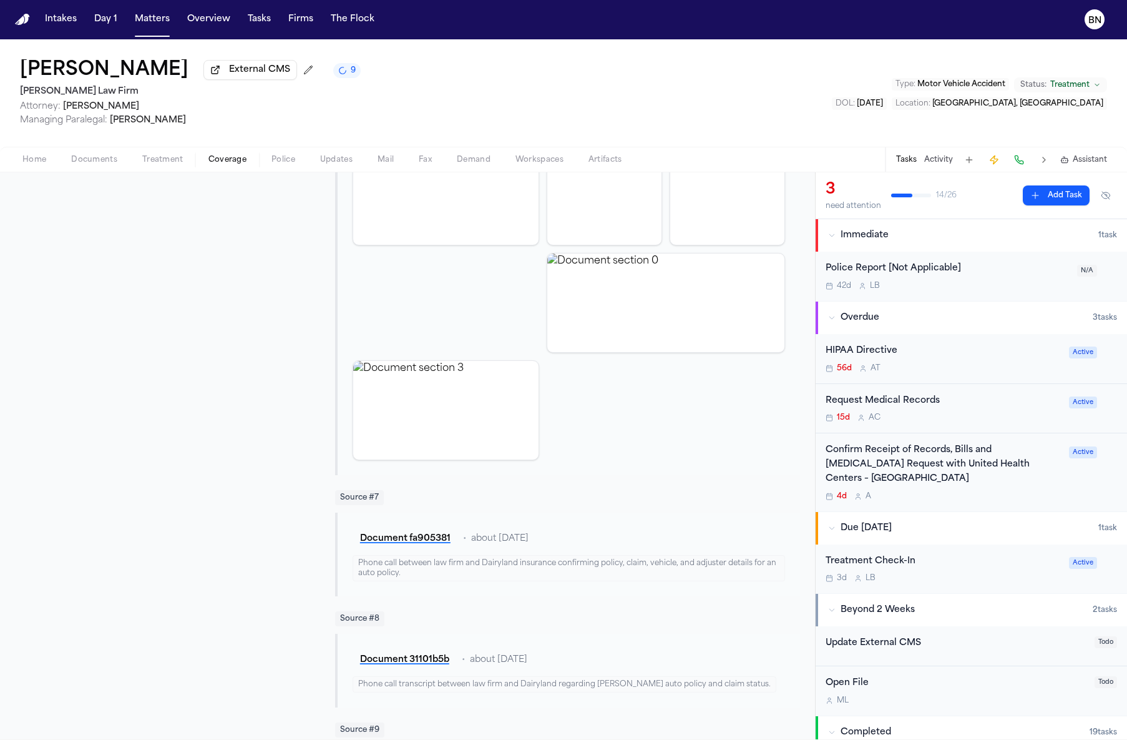
scroll to position [1400, 0]
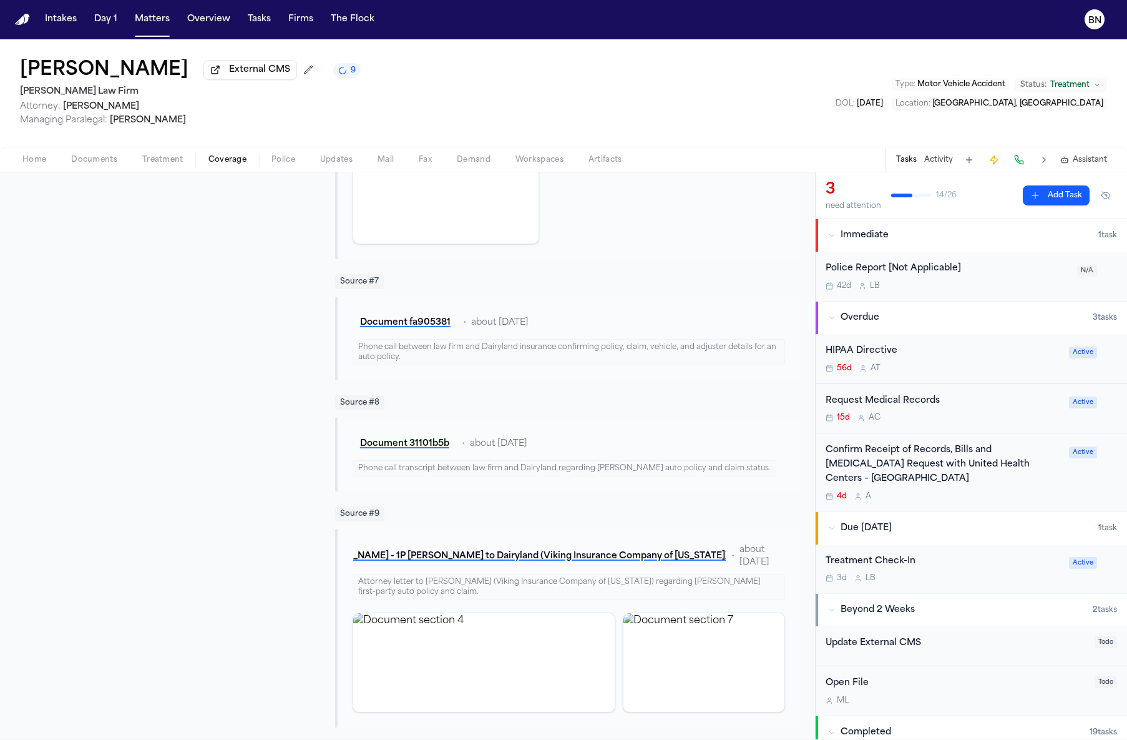
click at [509, 554] on button "A. Flores - 1P LOR to Dairyland (Viking Insurance Company of Wisconsin) - 8.26.…" at bounding box center [540, 556] width 374 height 22
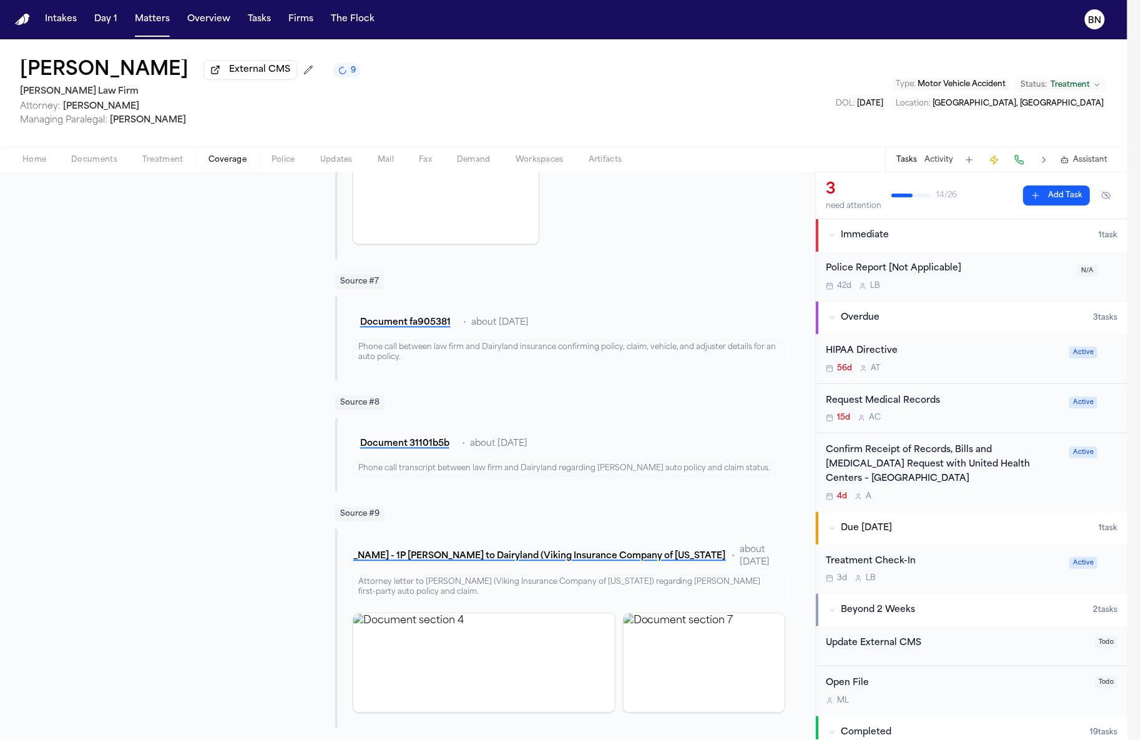
click at [510, 558] on div "Loading preview..." at bounding box center [428, 394] width 508 height 557
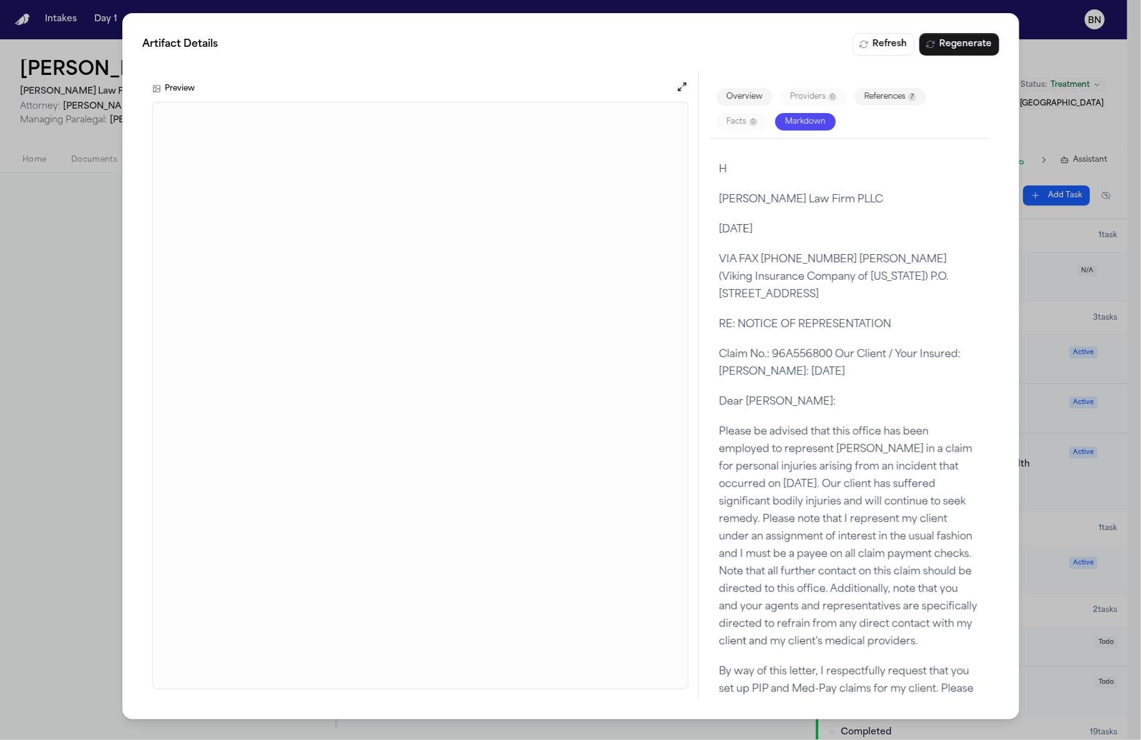
click at [49, 338] on div "Artifact Details Refresh Regenerate Preview Overview Providers 0 References 7 F…" at bounding box center [570, 370] width 1141 height 740
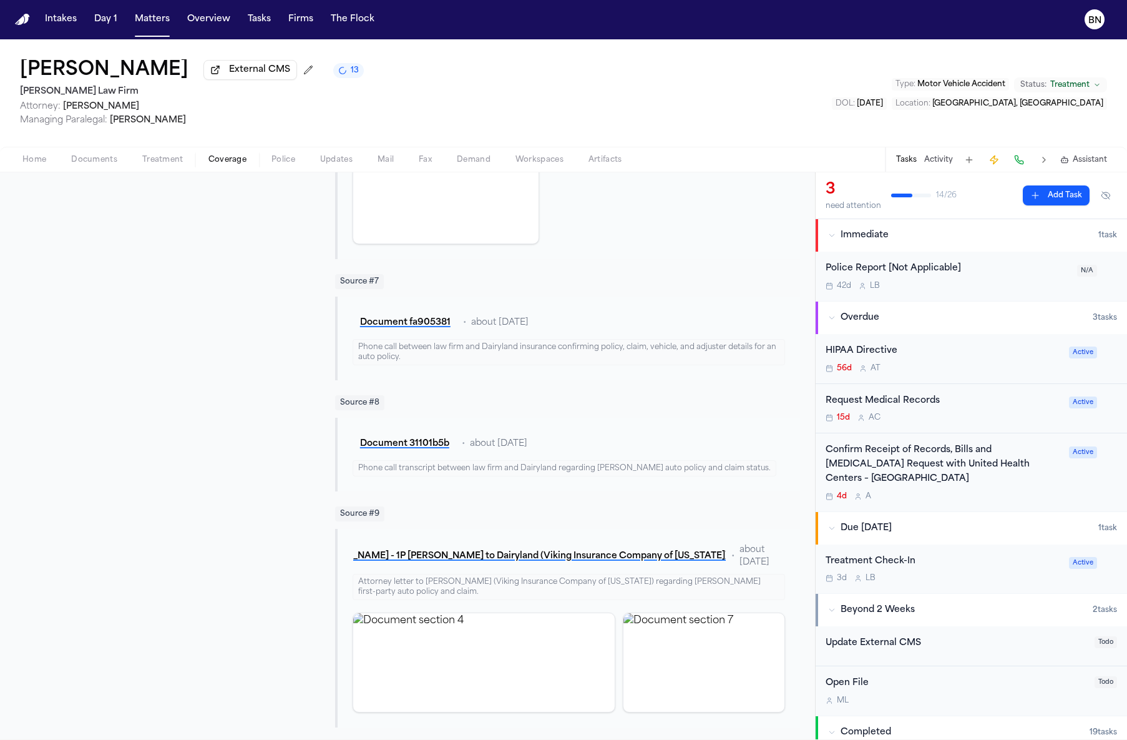
click at [89, 147] on div "Alejandra Flores External CMS 13 Hecht Law Firm Attorney: Ryan Hecht Managing P…" at bounding box center [563, 92] width 1127 height 107
click at [94, 161] on span "Documents" at bounding box center [94, 160] width 46 height 10
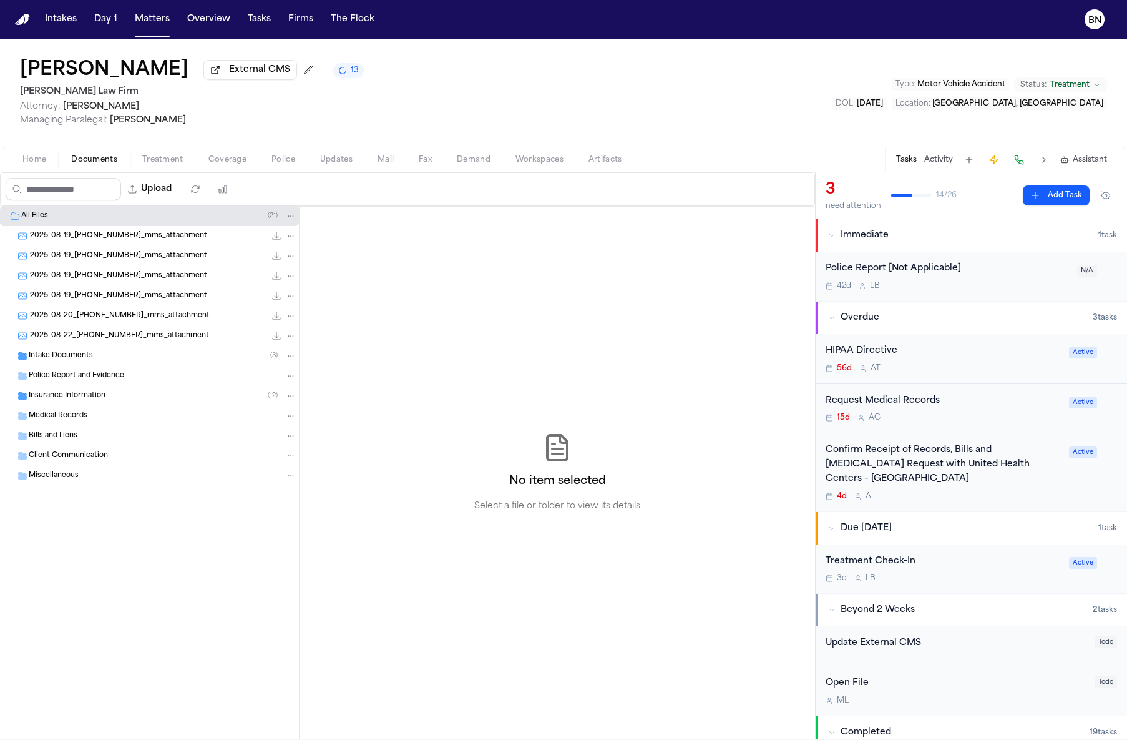
click at [82, 356] on span "Intake Documents" at bounding box center [61, 356] width 64 height 11
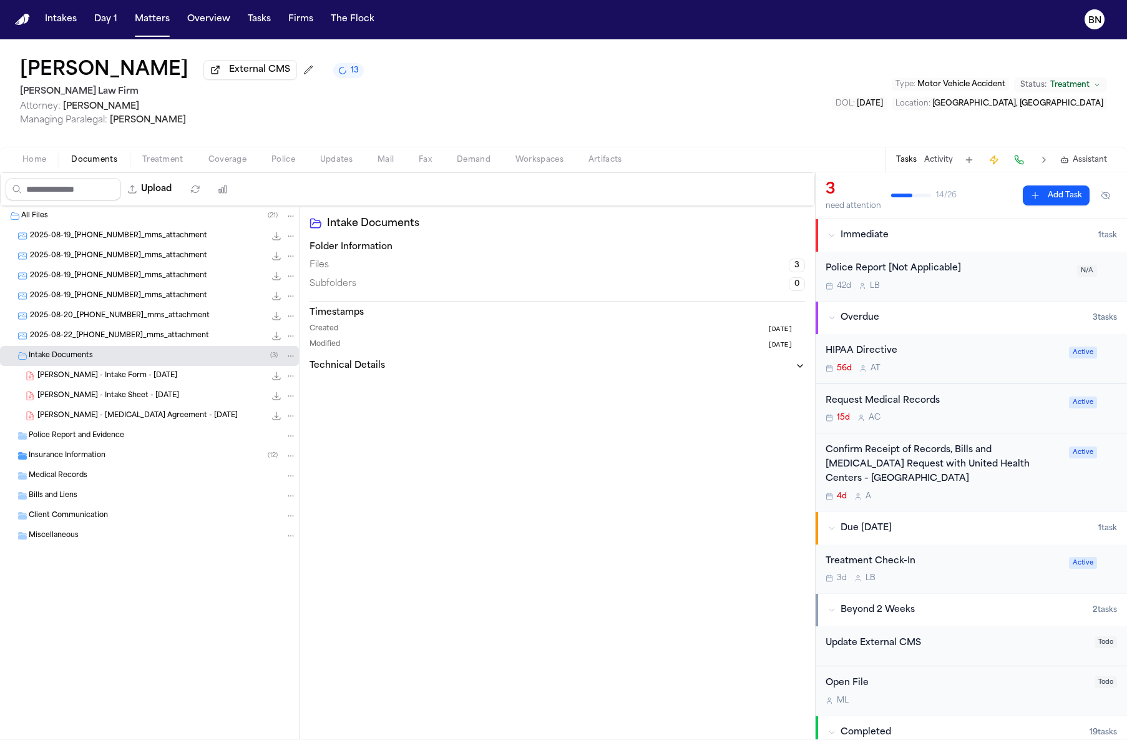
click at [93, 371] on div "A. Flores - Intake Form - 8.19.25 22.3 KB • PDF" at bounding box center [149, 376] width 299 height 20
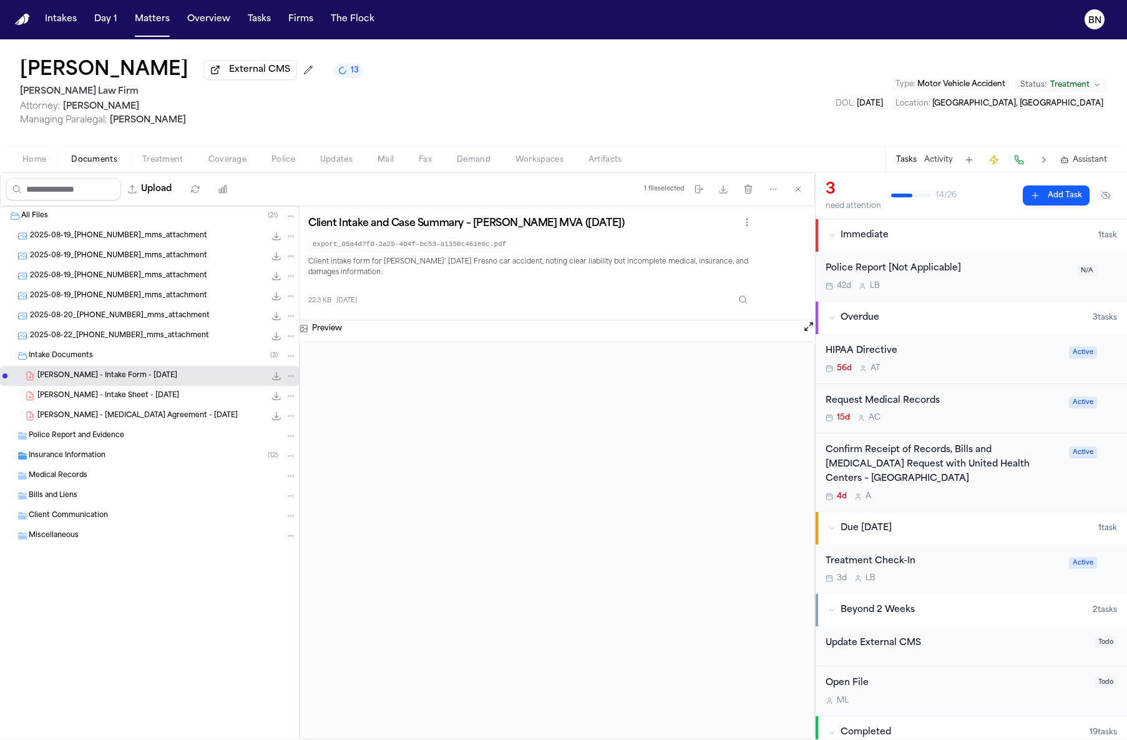
click at [808, 333] on button "Open preview" at bounding box center [809, 326] width 12 height 12
click at [335, 156] on span "Updates" at bounding box center [336, 160] width 32 height 10
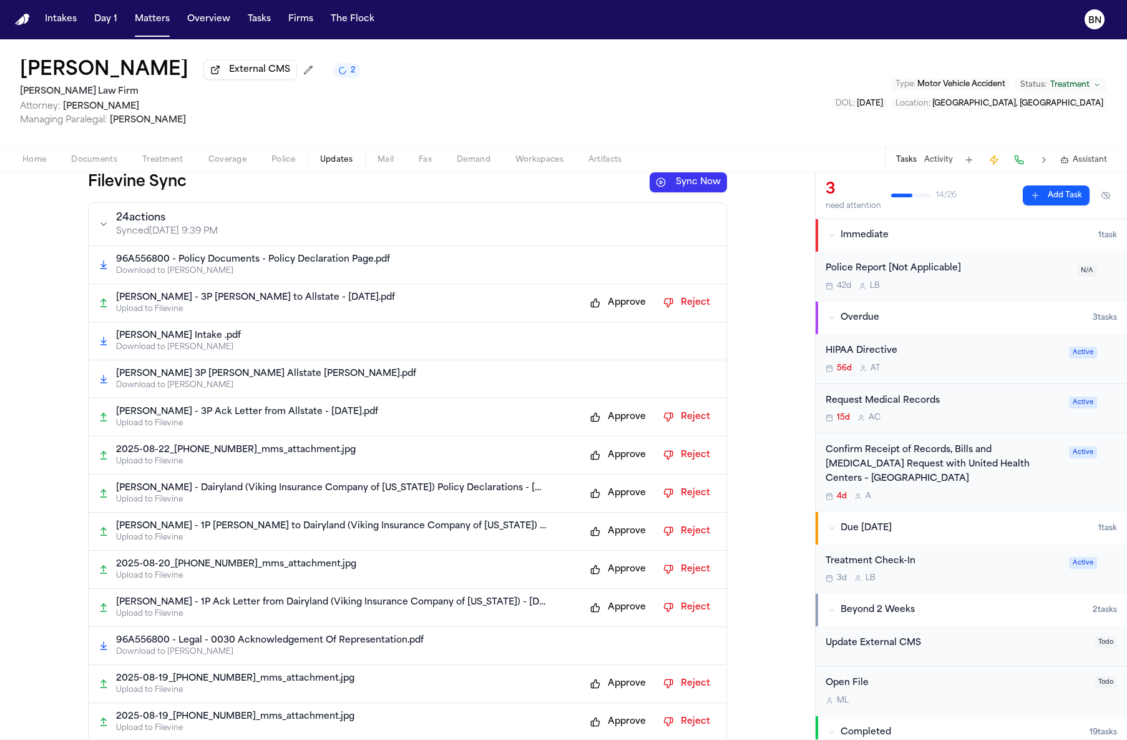
click at [614, 308] on button "Approve" at bounding box center [618, 303] width 68 height 20
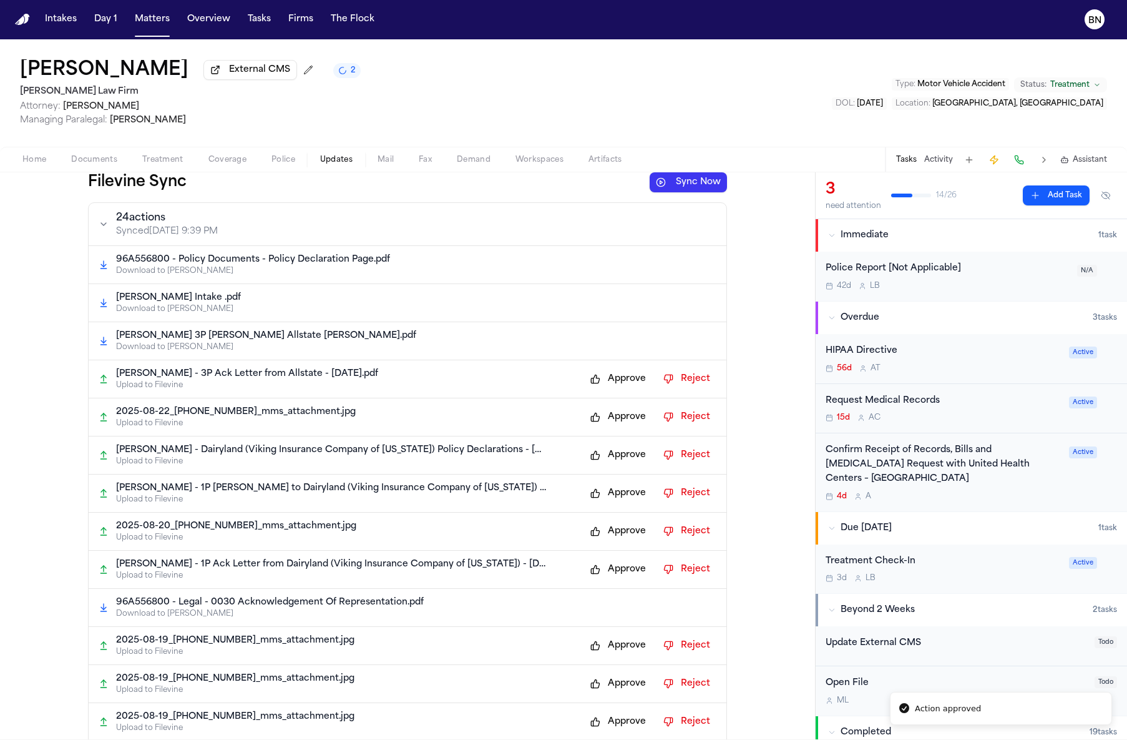
click at [616, 381] on button "Approve" at bounding box center [618, 379] width 68 height 20
click at [625, 461] on button "Approve" at bounding box center [618, 455] width 68 height 20
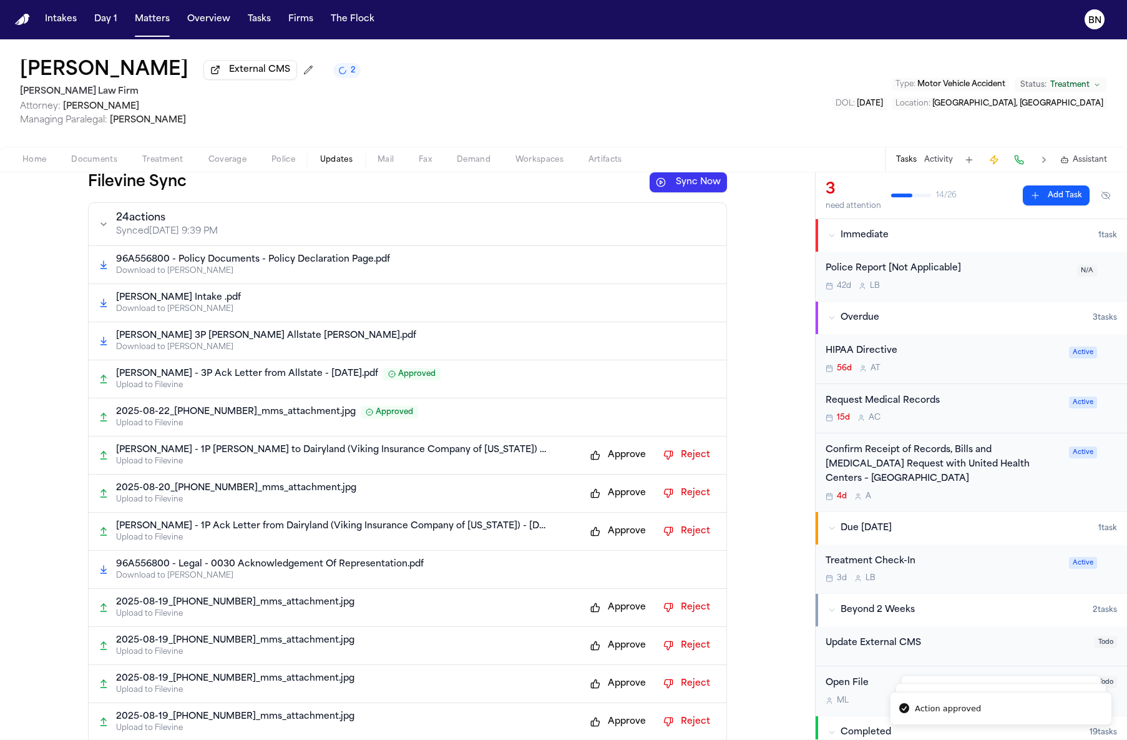
click at [625, 461] on button "Approve" at bounding box center [618, 455] width 68 height 20
click at [625, 461] on p "Upload to Filevine" at bounding box center [416, 461] width 601 height 10
click at [617, 534] on button "Approve" at bounding box center [618, 531] width 68 height 20
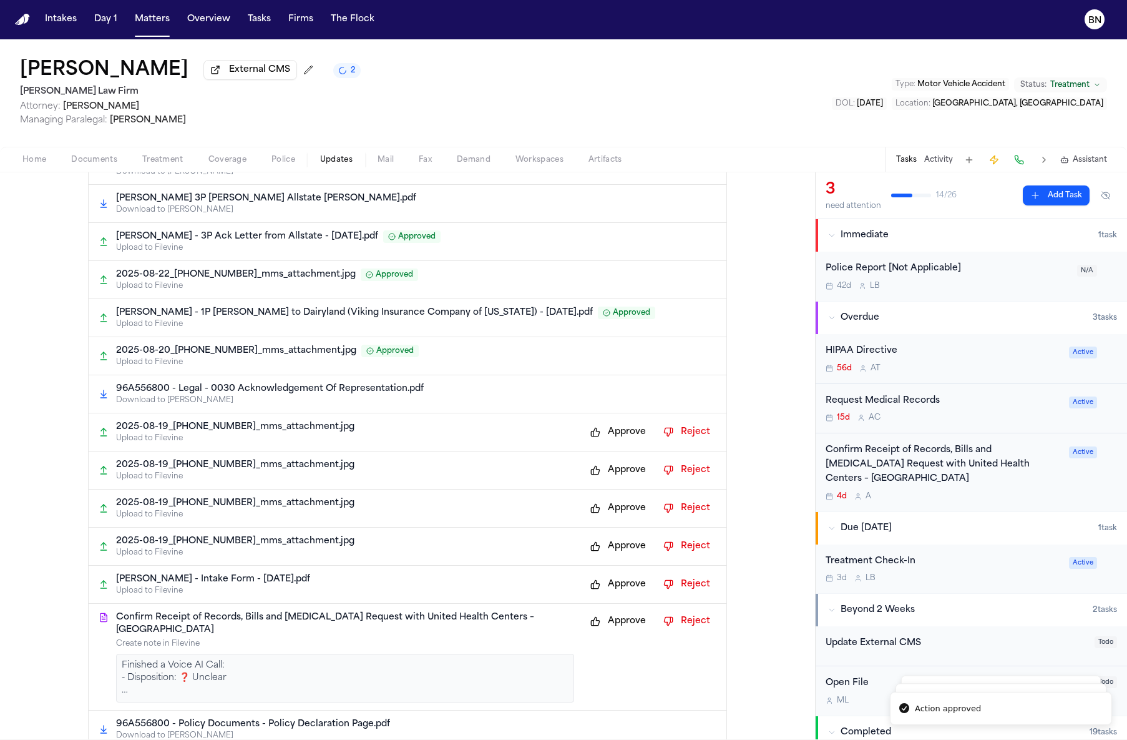
scroll to position [150, 0]
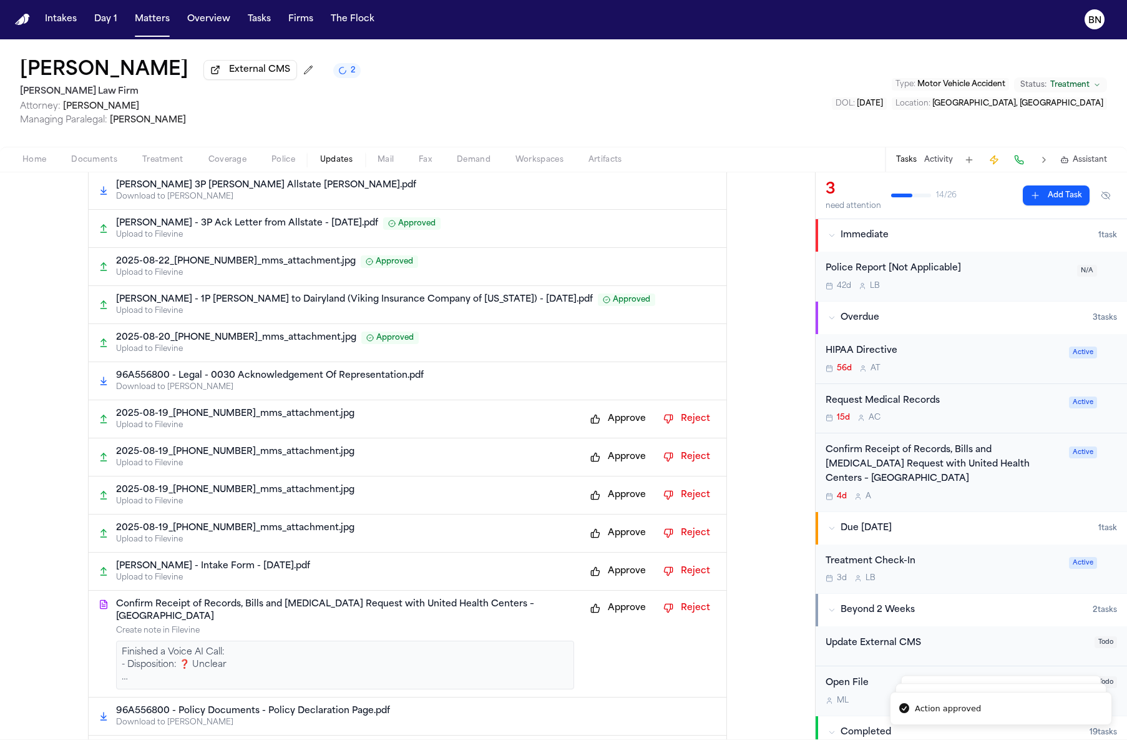
click at [620, 414] on button "Approve" at bounding box center [618, 419] width 68 height 20
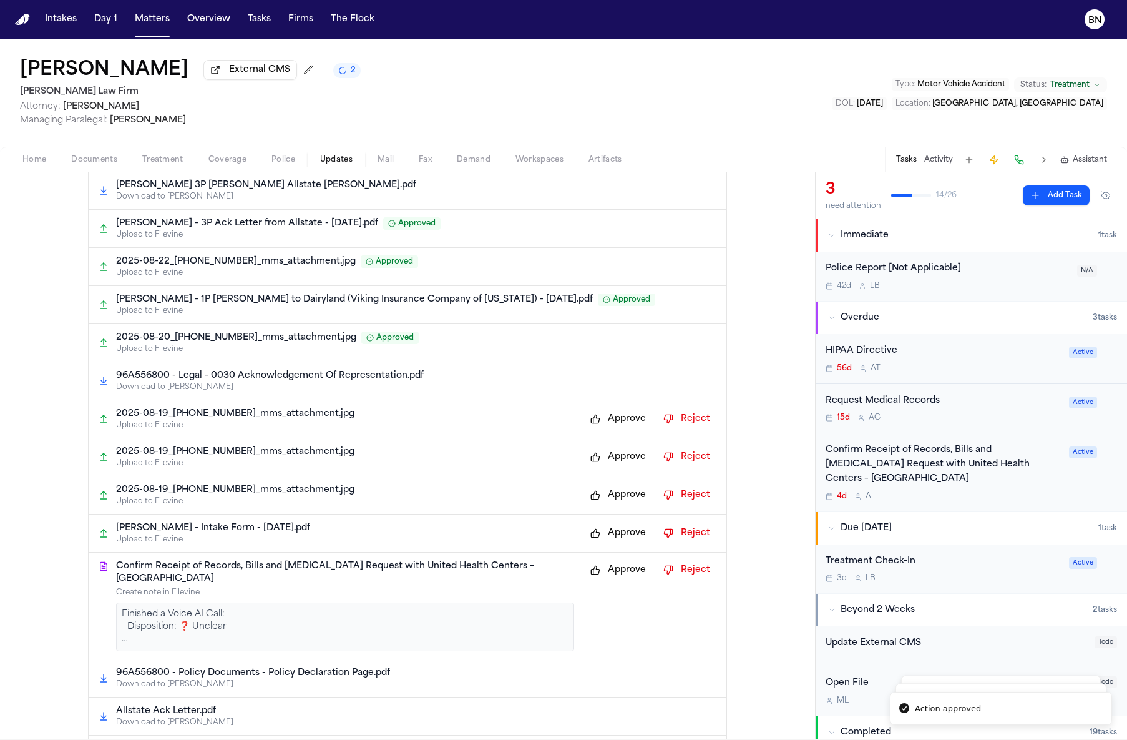
click at [620, 428] on button "Approve" at bounding box center [618, 419] width 68 height 20
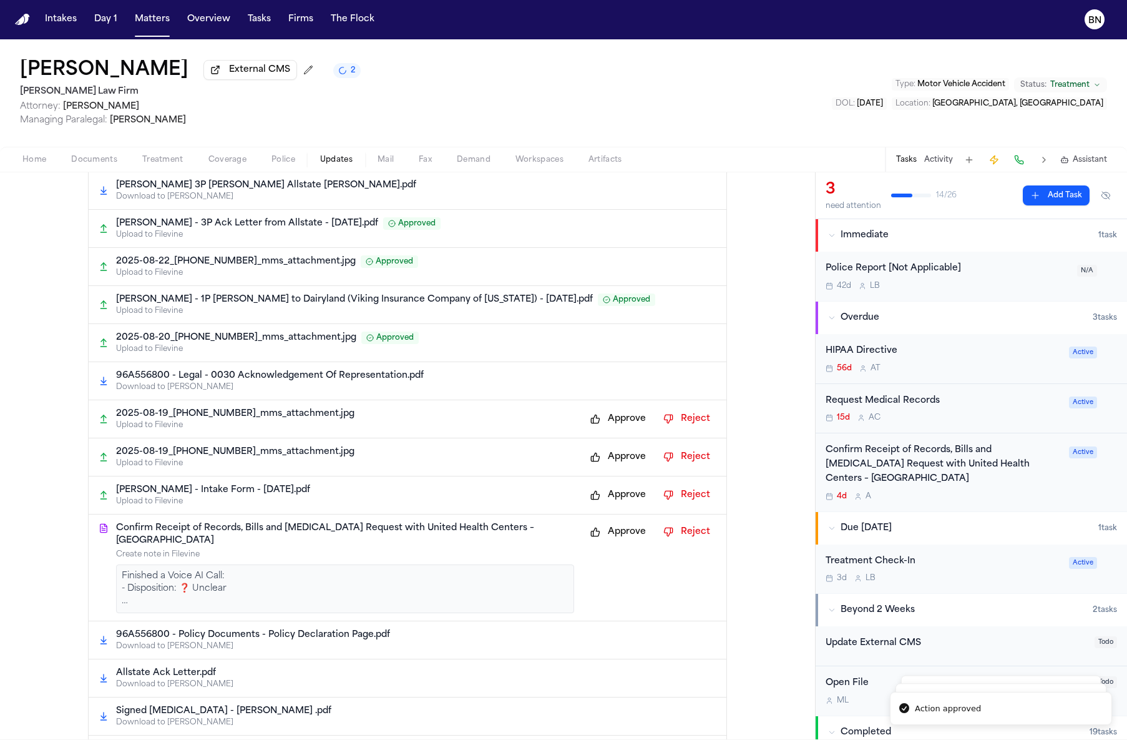
click at [620, 428] on button "Approve" at bounding box center [618, 419] width 68 height 20
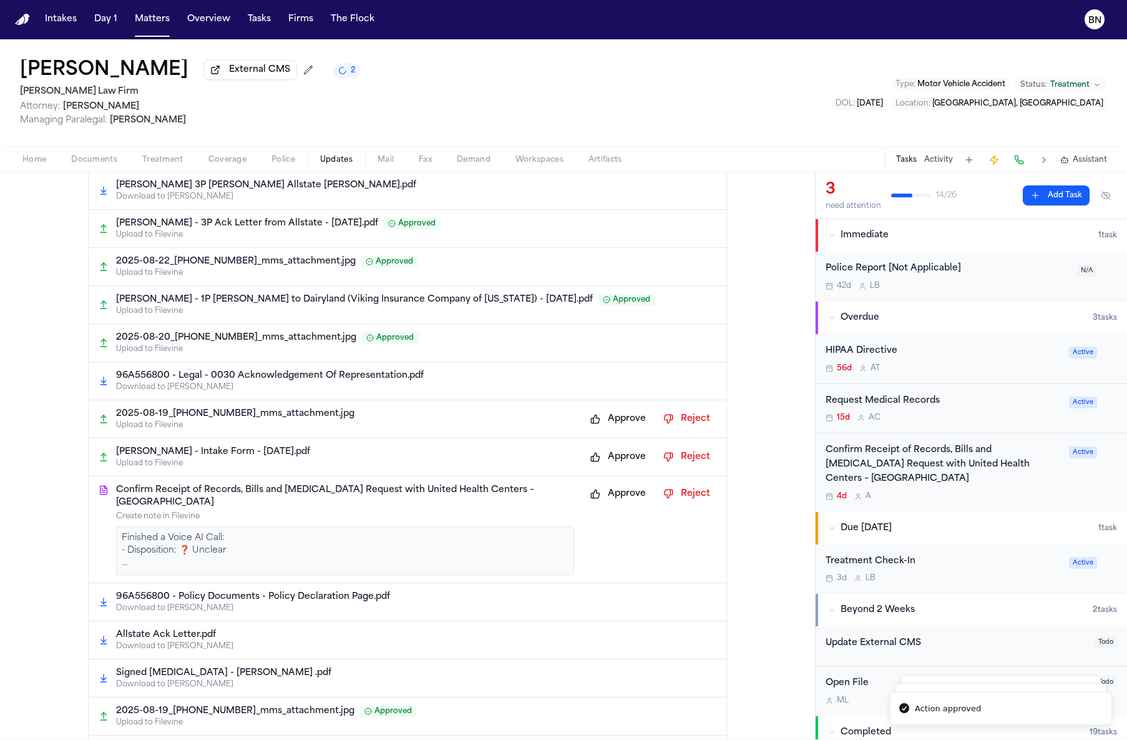
click at [620, 428] on button "Approve" at bounding box center [618, 419] width 68 height 20
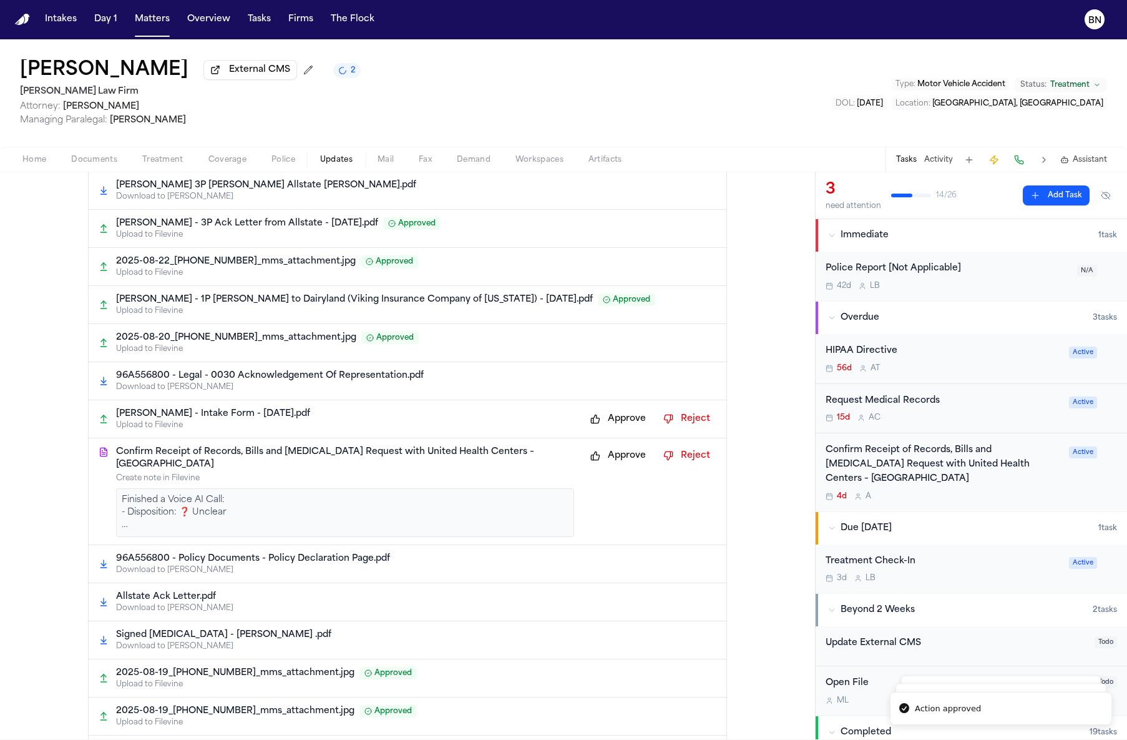
click at [620, 428] on button "Approve" at bounding box center [618, 419] width 68 height 20
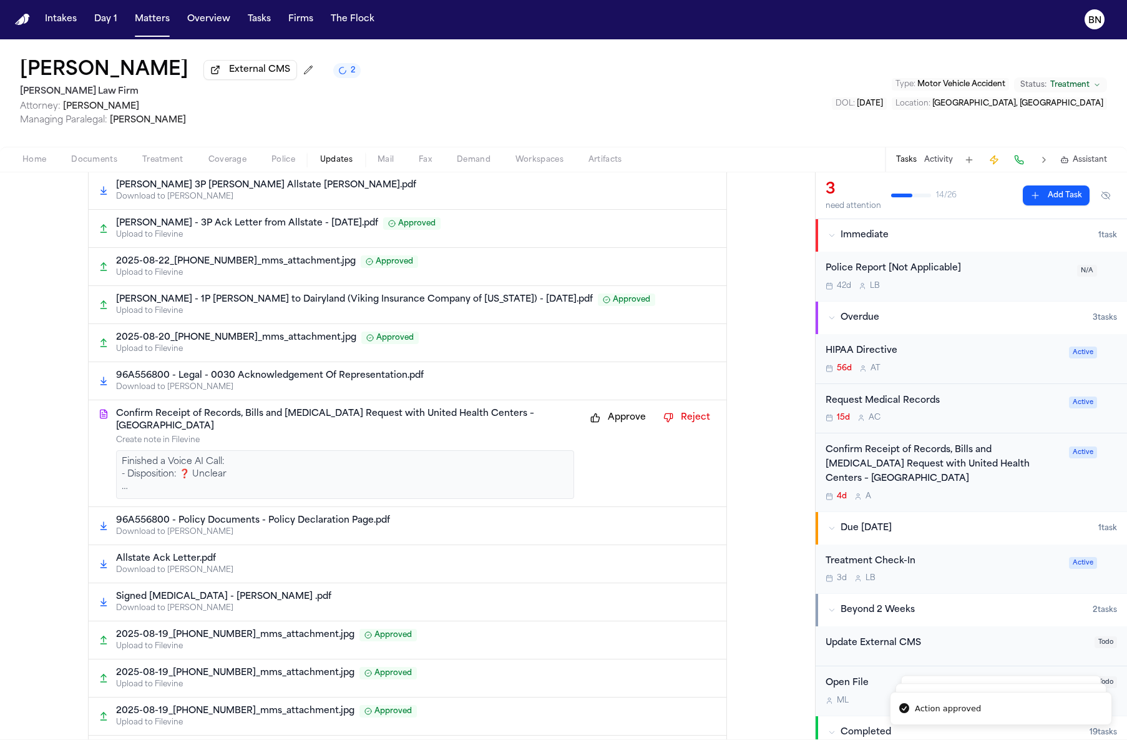
click at [313, 490] on p "Finished a Voice AI Call: - Disposition: ❓ Unclear Agent reached a live represe…" at bounding box center [345, 474] width 447 height 37
click at [122, 478] on p "Finished a Voice AI Call: - Disposition: ❓ Unclear Agent reached a live represe…" at bounding box center [345, 474] width 447 height 37
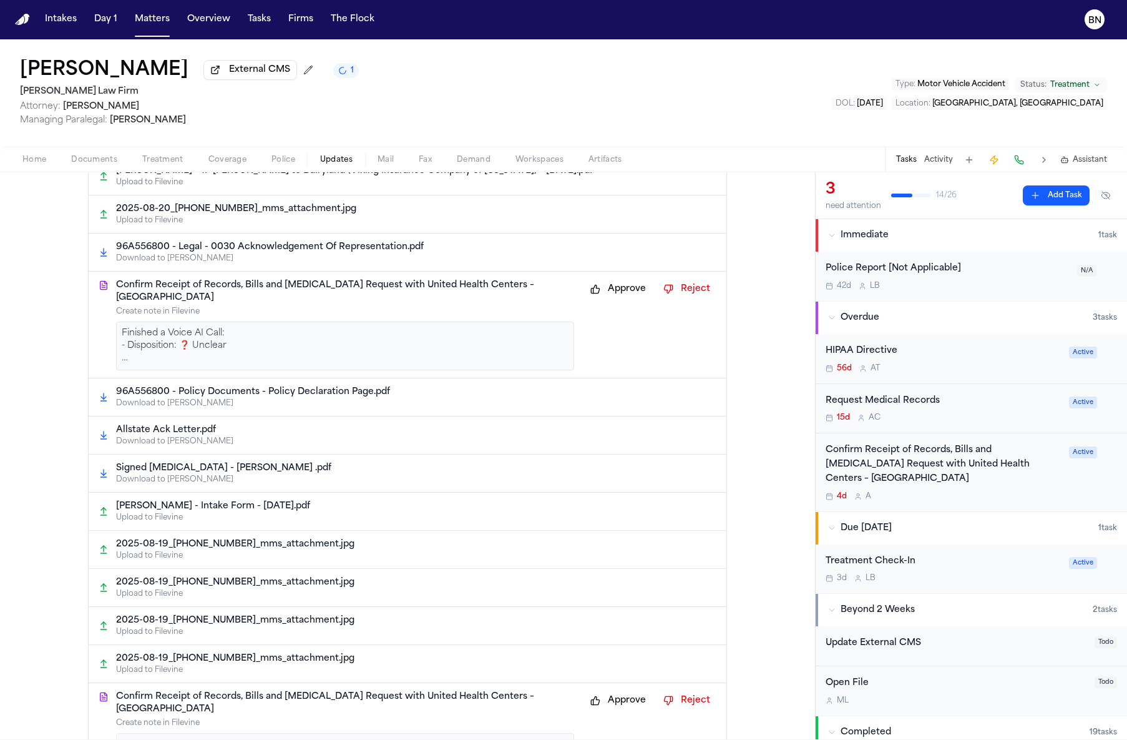
scroll to position [283, 0]
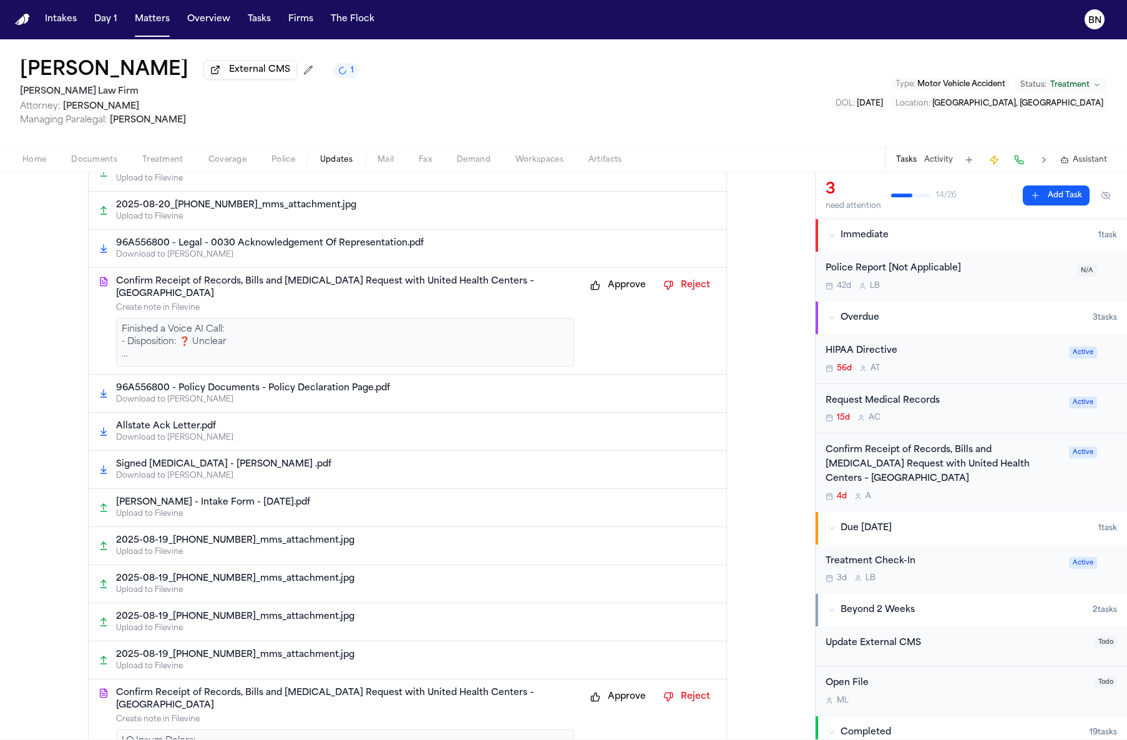
click at [218, 167] on button "Coverage" at bounding box center [227, 159] width 63 height 15
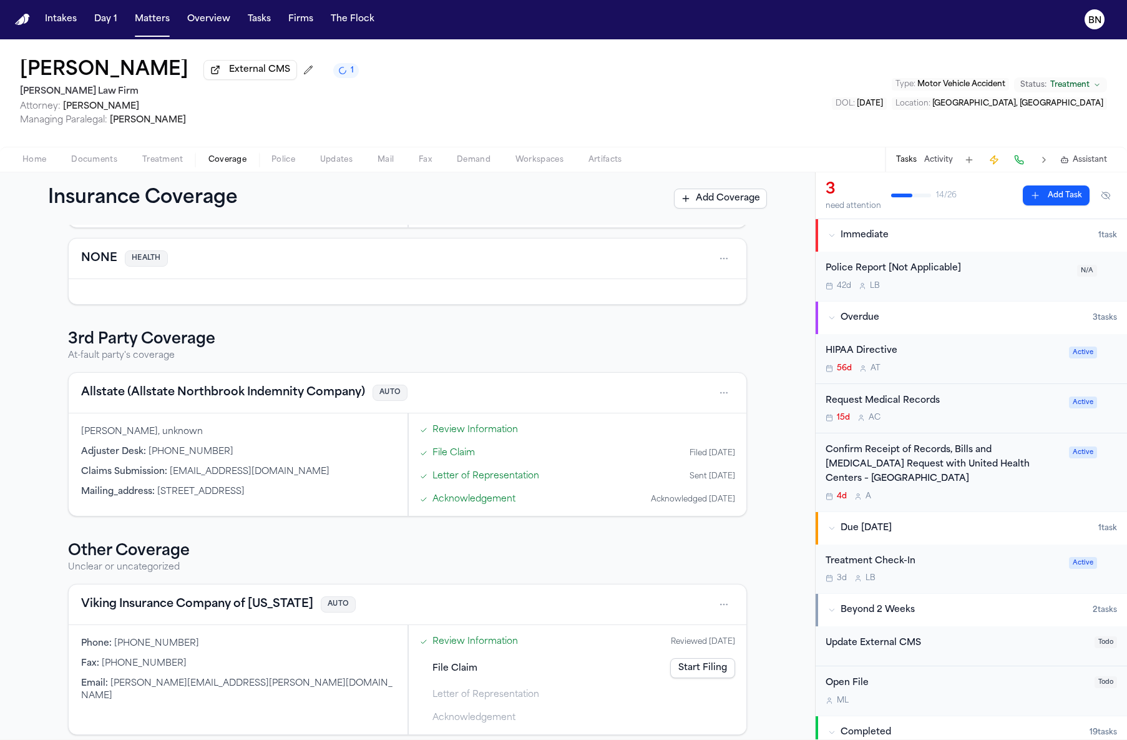
scroll to position [214, 0]
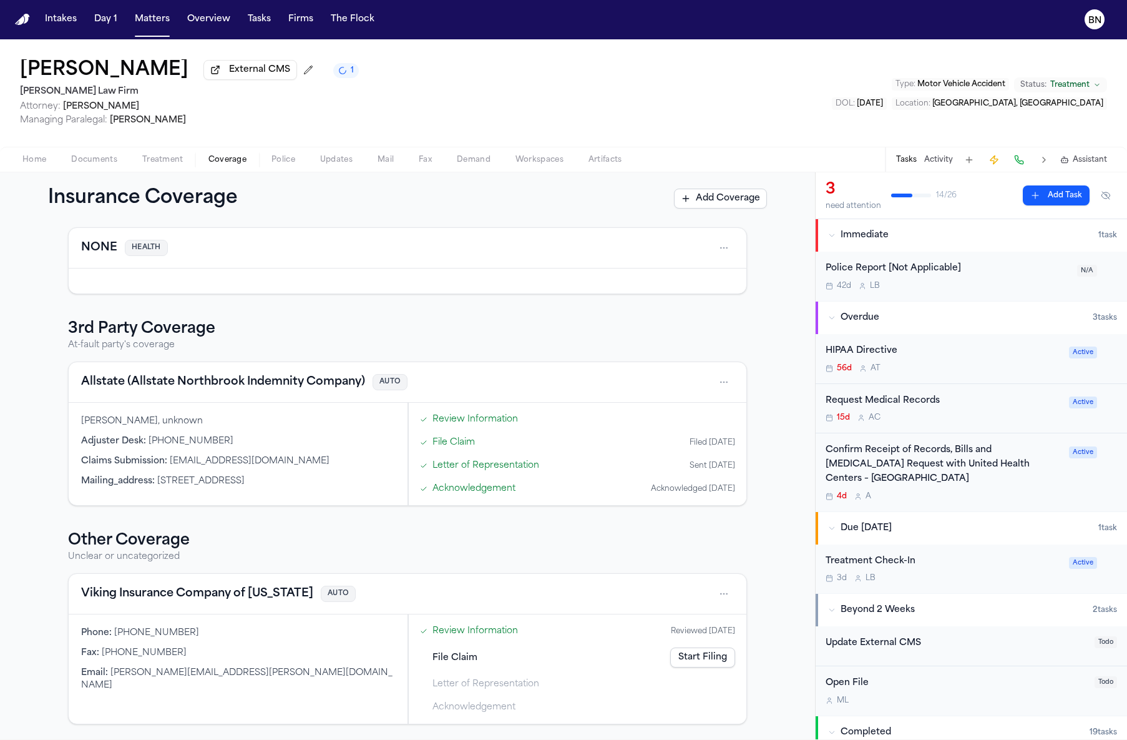
click at [200, 377] on button "Allstate (Allstate Northbrook Indemnity Company)" at bounding box center [223, 381] width 284 height 17
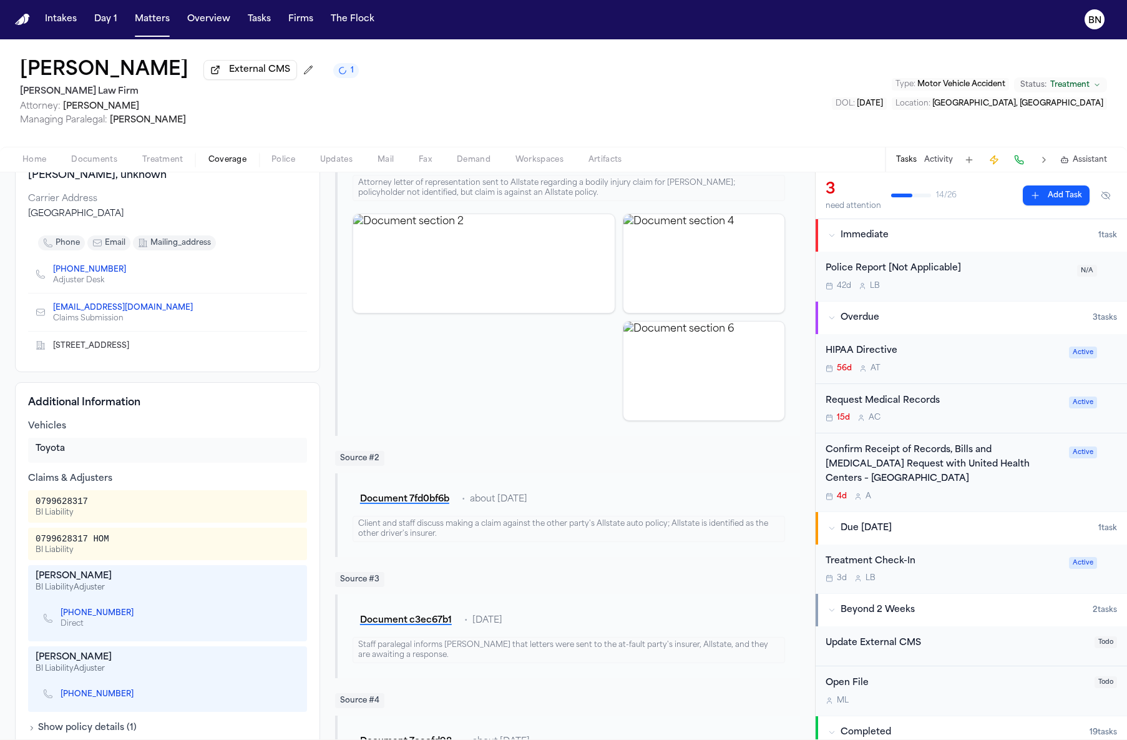
scroll to position [167, 0]
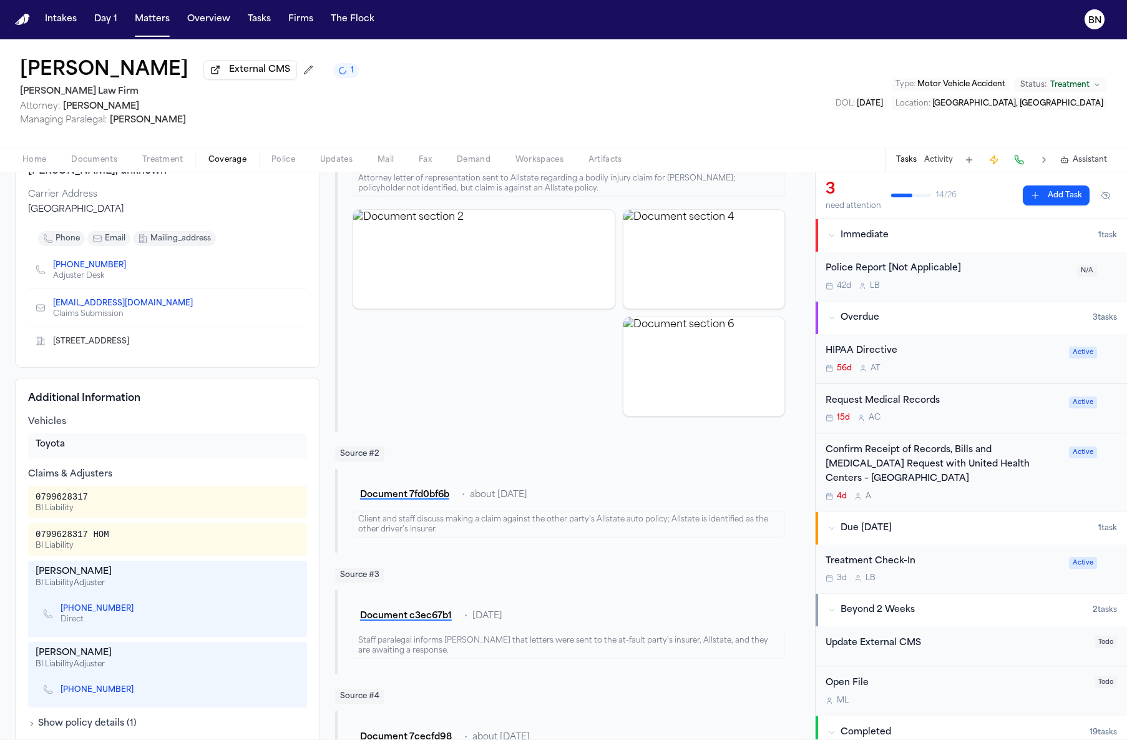
click at [42, 499] on div "0799628317" at bounding box center [62, 497] width 52 height 12
drag, startPoint x: 42, startPoint y: 499, endPoint x: 87, endPoint y: 500, distance: 45.0
click at [42, 499] on div "0799628317" at bounding box center [62, 497] width 52 height 12
copy div "0799628317"
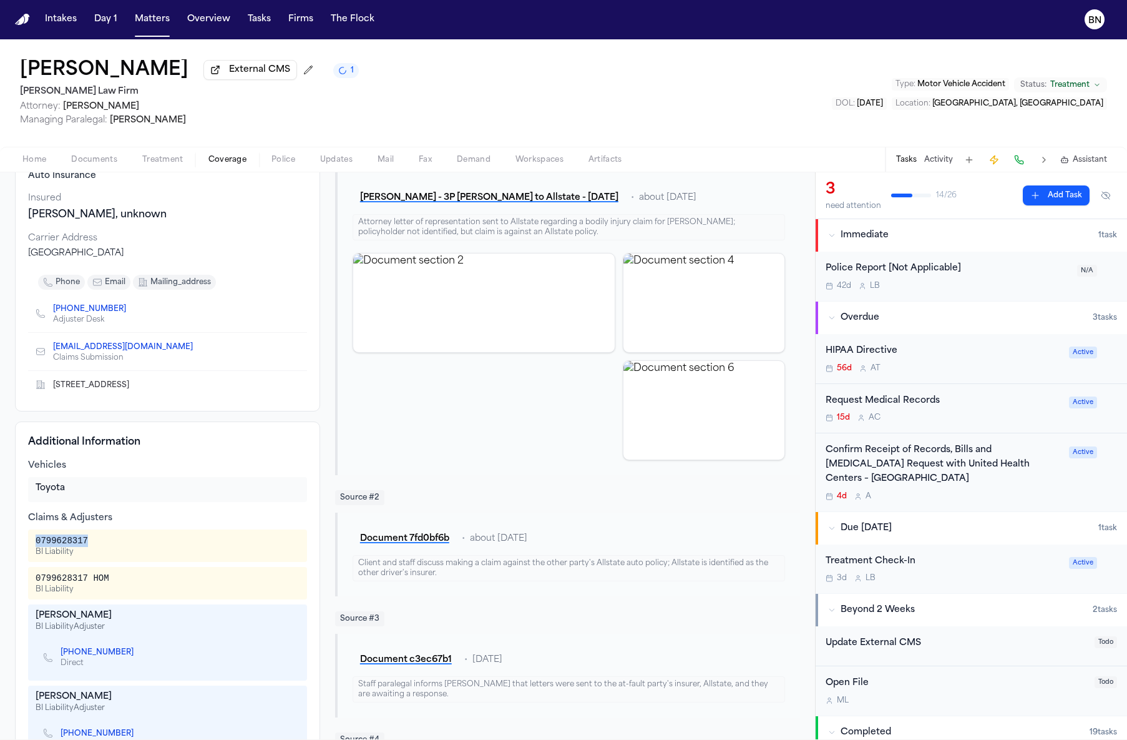
scroll to position [0, 0]
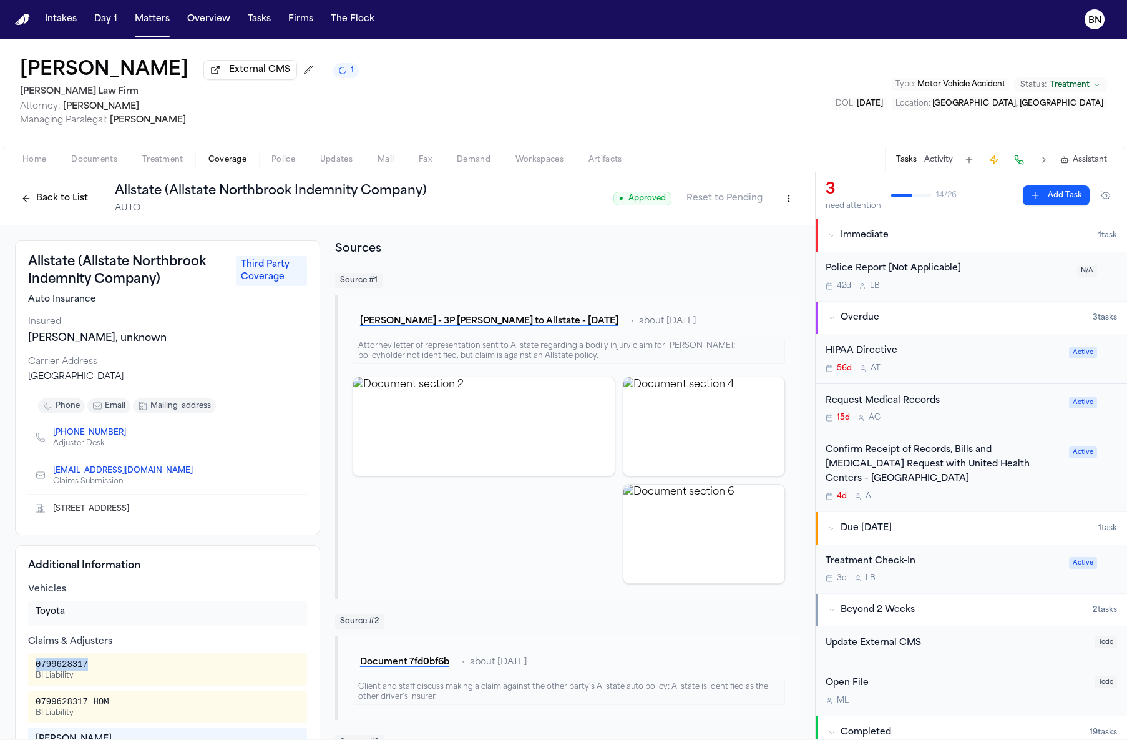
click at [431, 320] on button "A. Flores - 3P LOR to Allstate - 8.26.25" at bounding box center [489, 321] width 273 height 22
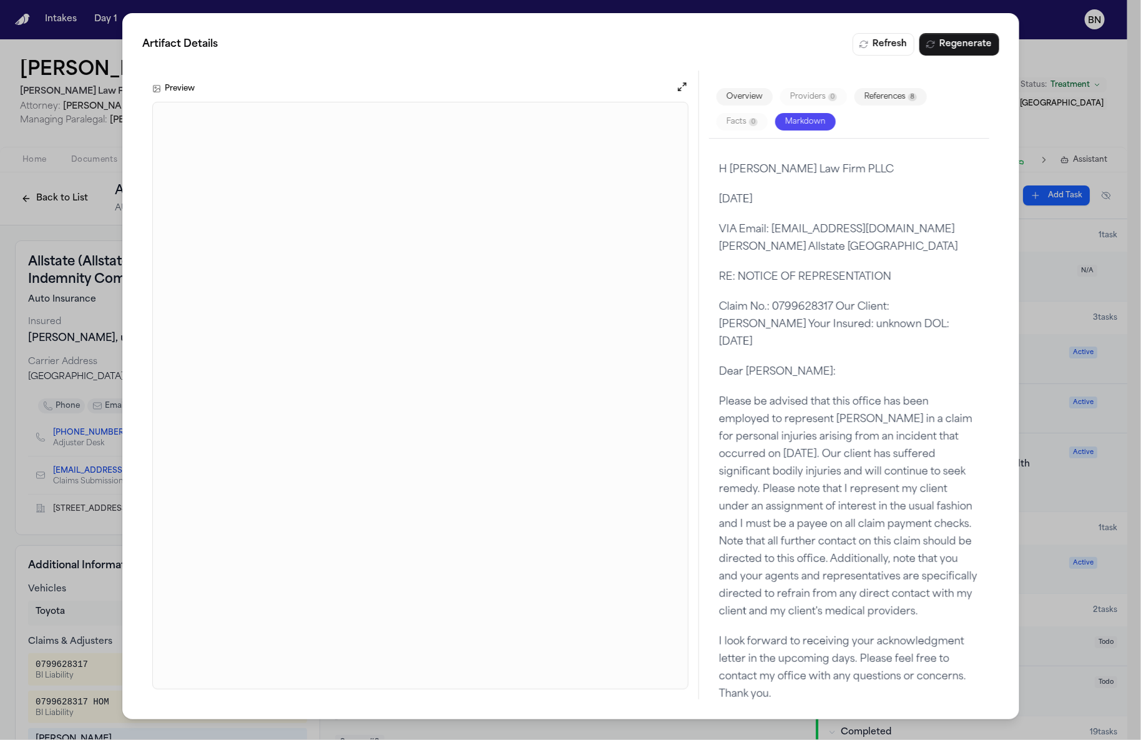
click at [1083, 136] on div "Artifact Details Refresh Regenerate Preview Overview Providers 0 References 8 F…" at bounding box center [570, 370] width 1141 height 740
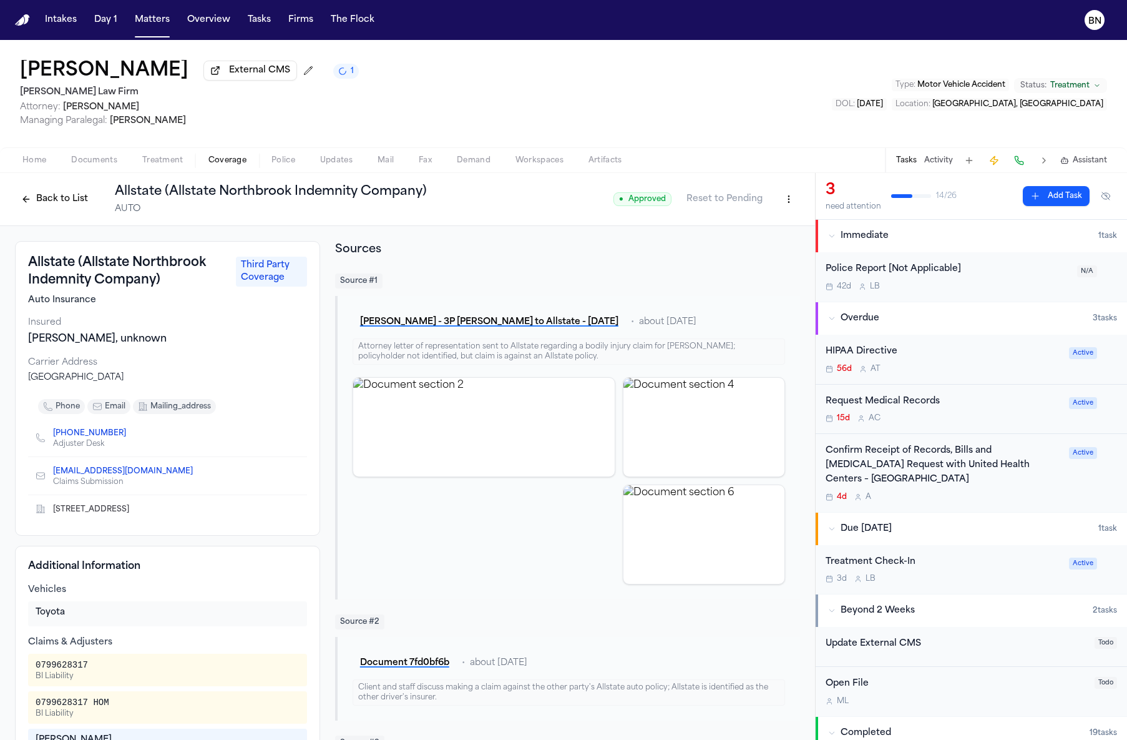
click at [41, 185] on div "Back to List Allstate (Allstate Northbrook Indemnity Company) AUTO" at bounding box center [221, 199] width 412 height 32
click at [47, 200] on button "Back to List" at bounding box center [54, 199] width 79 height 20
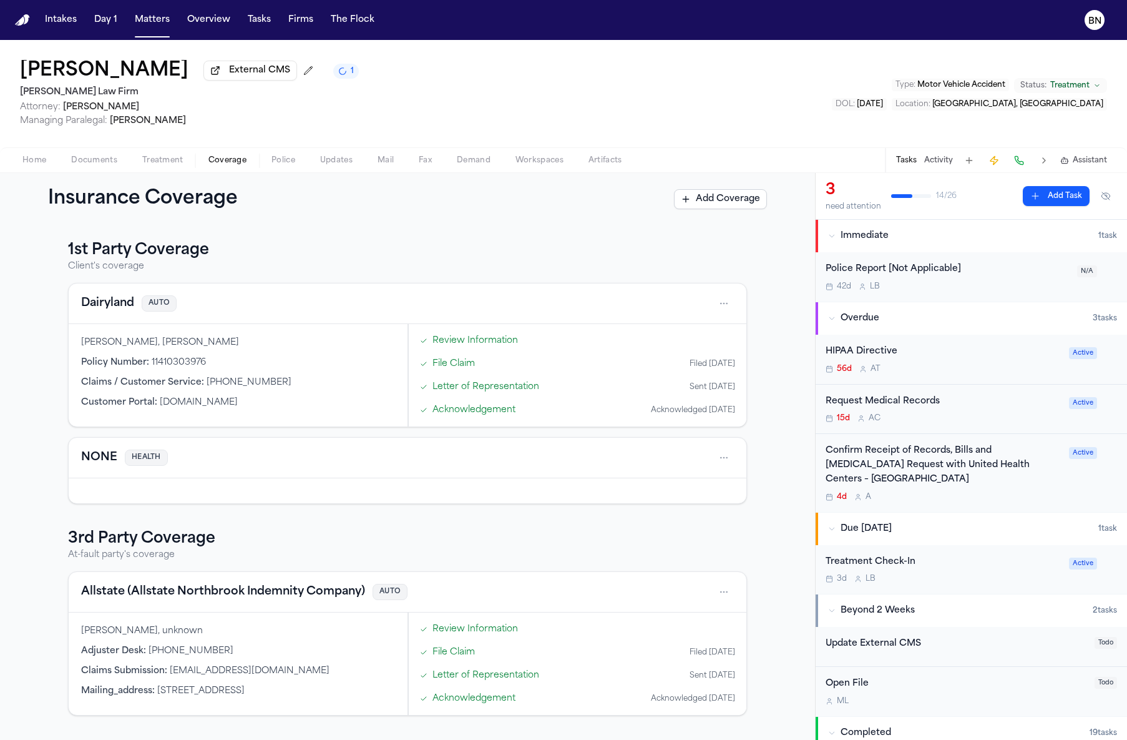
click at [96, 159] on span "Documents" at bounding box center [94, 160] width 46 height 10
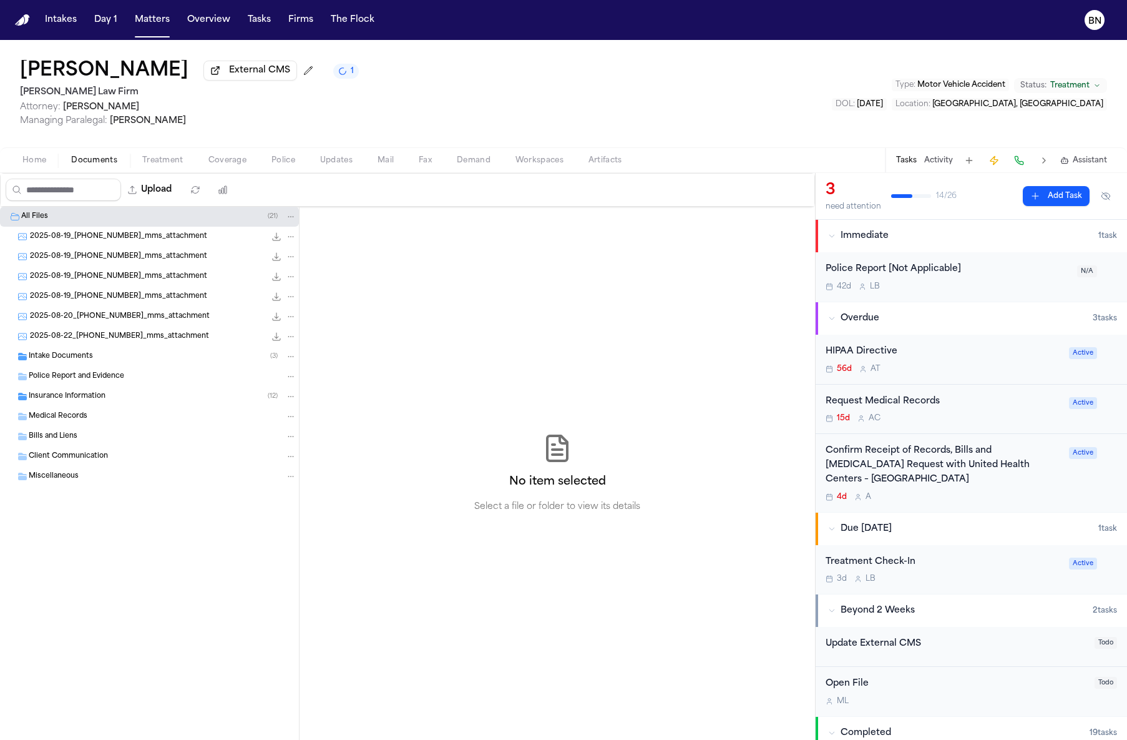
click at [158, 164] on span "Treatment" at bounding box center [162, 160] width 41 height 10
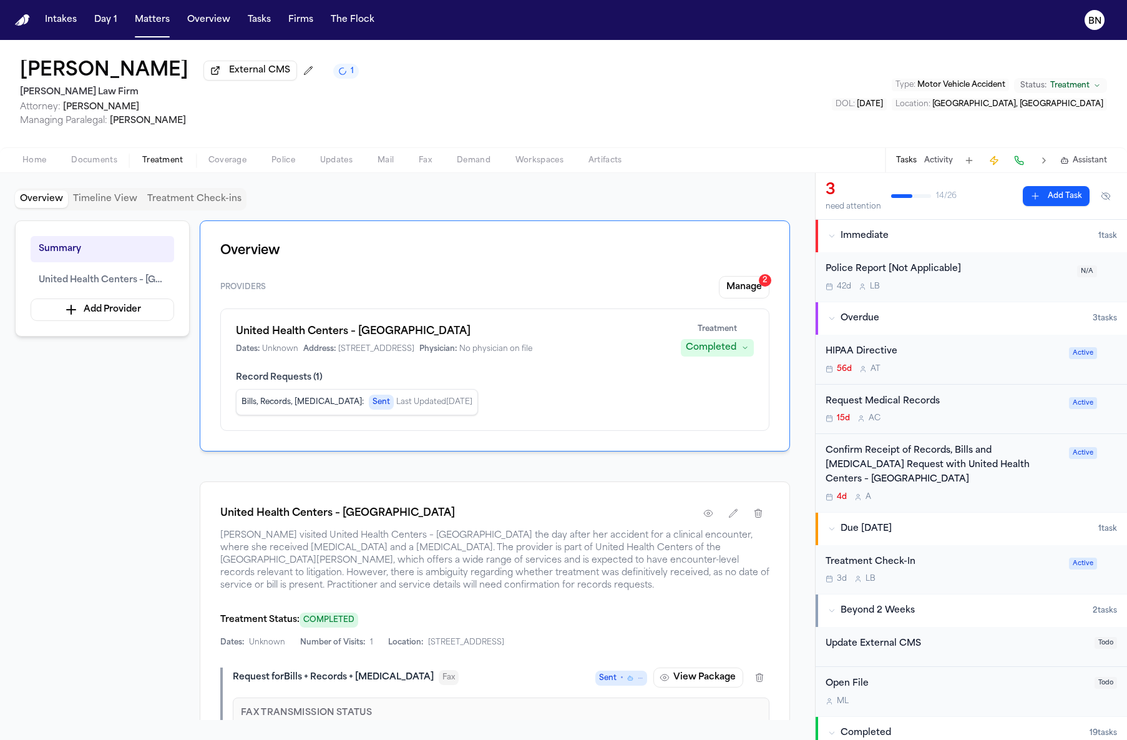
click at [441, 335] on h1 "United Health Centers – Fresno Ashlan Health Center" at bounding box center [451, 331] width 430 height 15
click at [415, 350] on span "2848 W Ashlan Ave, Fresno, CA 93705" at bounding box center [376, 349] width 76 height 10
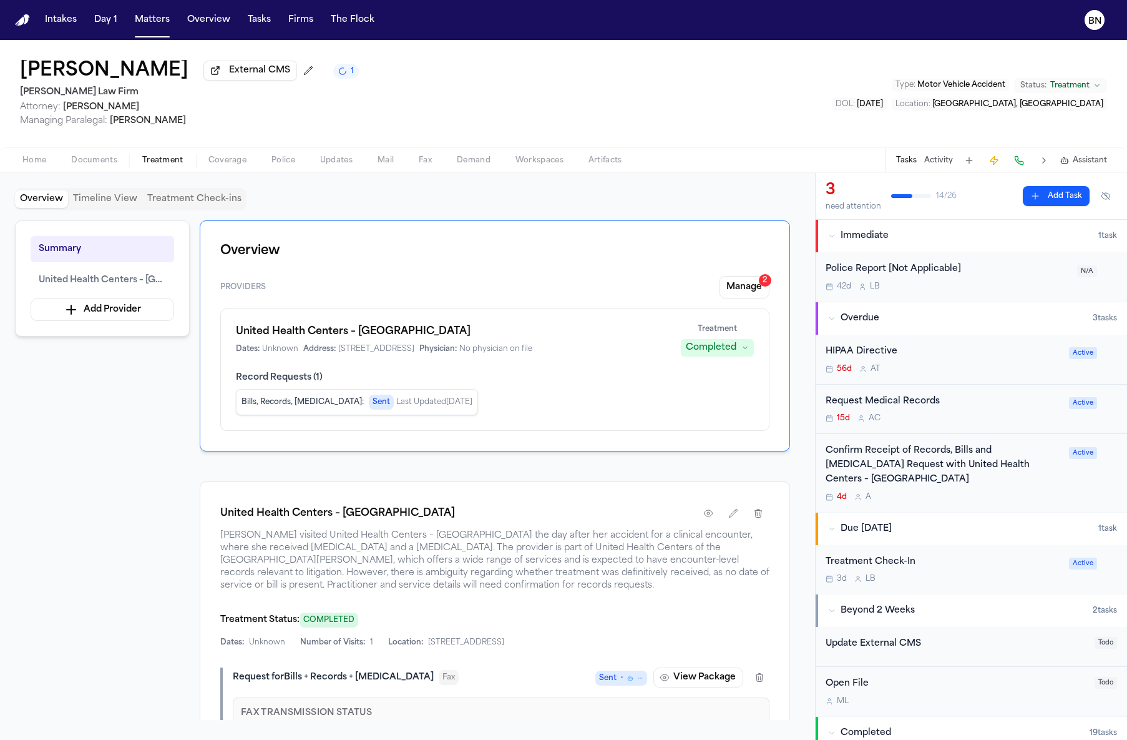
click at [424, 339] on h1 "United Health Centers – Fresno Ashlan Health Center" at bounding box center [451, 331] width 430 height 15
click at [426, 337] on h1 "United Health Centers – Fresno Ashlan Health Center" at bounding box center [451, 331] width 430 height 15
click at [425, 395] on div "Bills, Records, Radiology : Sent Last Updated Oct 9, 2025" at bounding box center [357, 402] width 242 height 26
click at [407, 337] on h1 "United Health Centers – Fresno Ashlan Health Center" at bounding box center [451, 331] width 430 height 15
click at [514, 376] on span "Record Requests ( 1 )" at bounding box center [495, 377] width 518 height 12
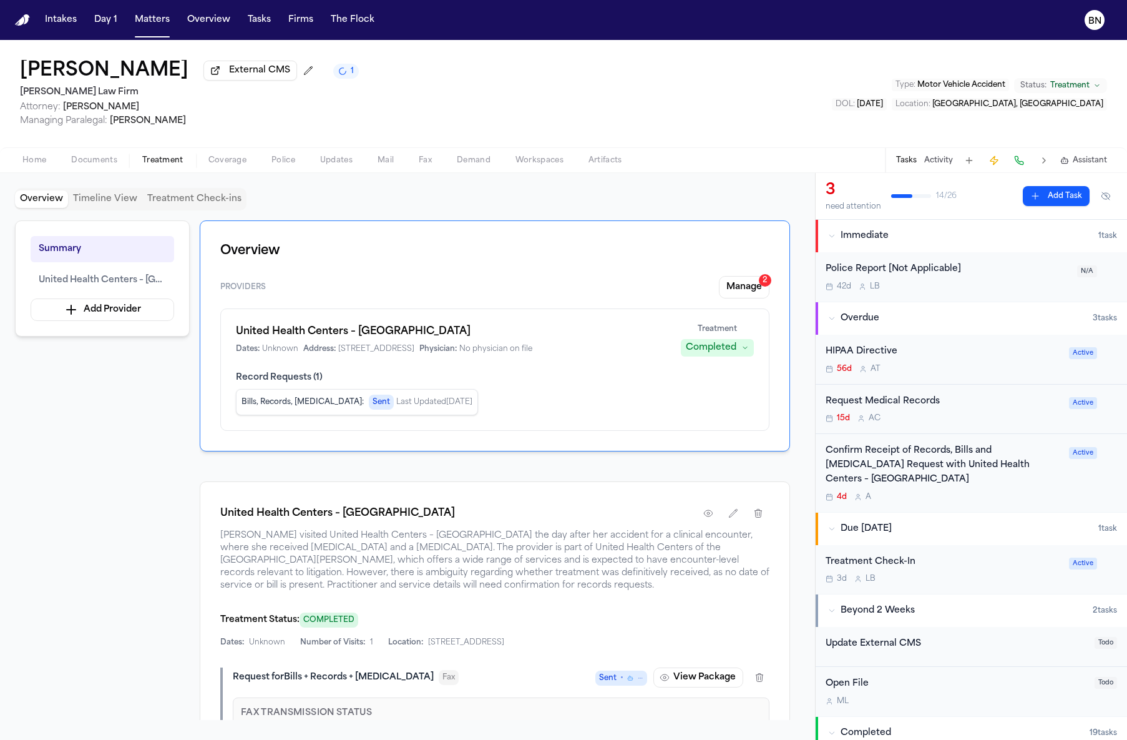
click at [513, 376] on span "Record Requests ( 1 )" at bounding box center [495, 377] width 518 height 12
click at [257, 74] on span "External CMS" at bounding box center [259, 70] width 61 height 12
click at [113, 162] on span "Documents" at bounding box center [94, 160] width 46 height 10
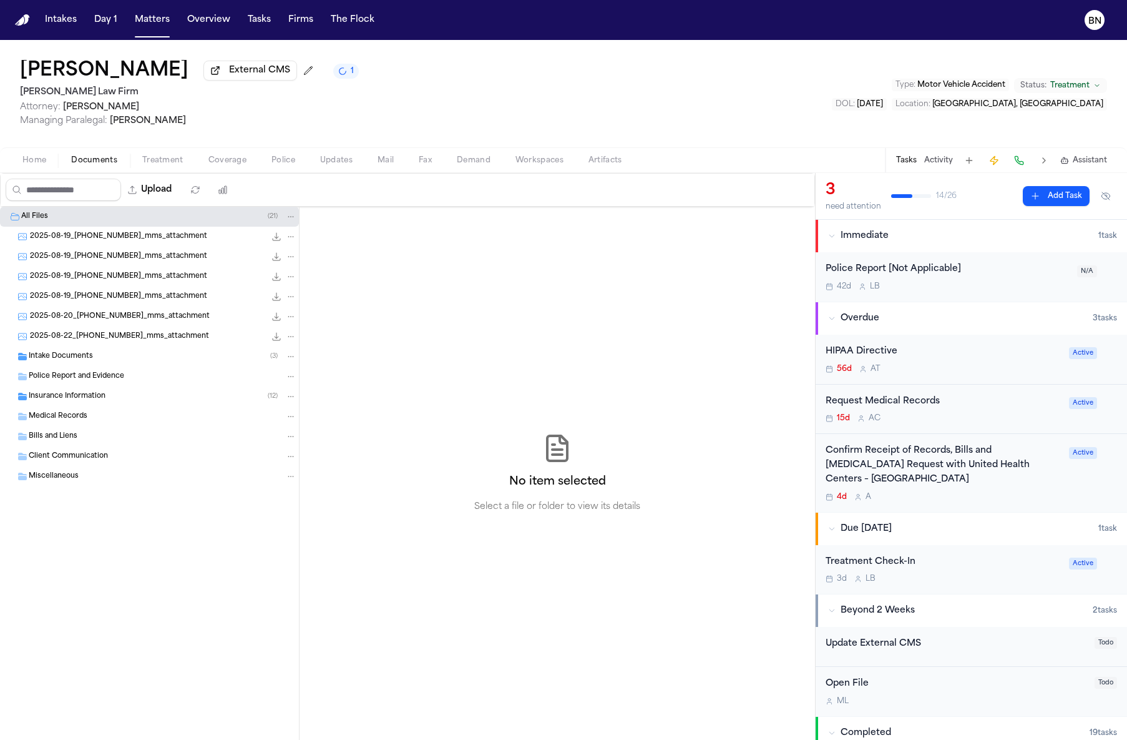
click at [160, 366] on div "Intake Documents ( 3 )" at bounding box center [149, 356] width 299 height 20
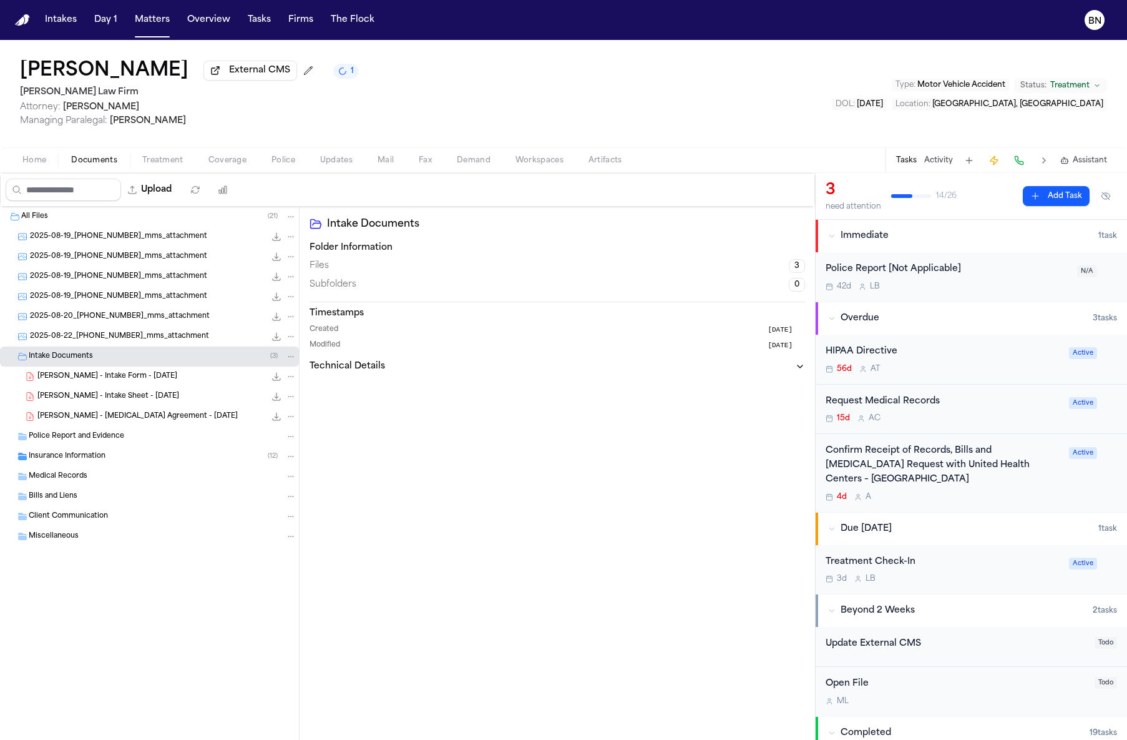
click at [162, 397] on div "A. Flores - Intake Sheet - 8.19.25 26.5 KB • PDF" at bounding box center [166, 396] width 259 height 12
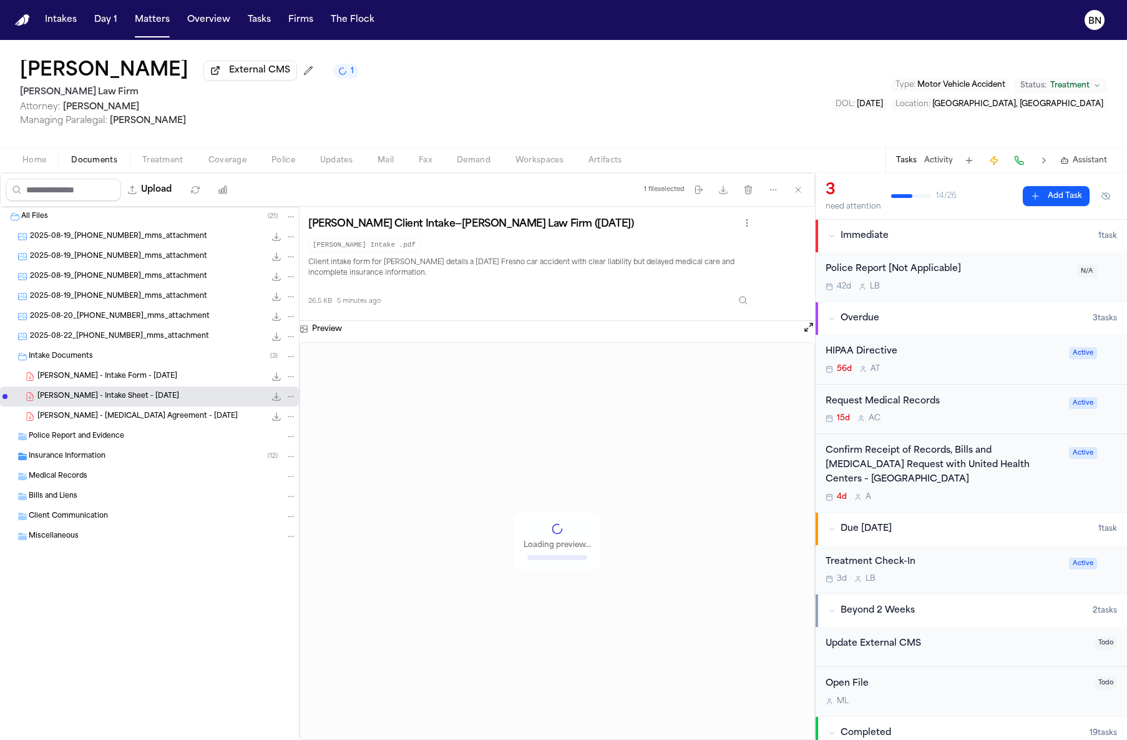
click at [155, 380] on div "A. Flores - Intake Form - 8.19.25 22.3 KB • PDF" at bounding box center [166, 376] width 259 height 12
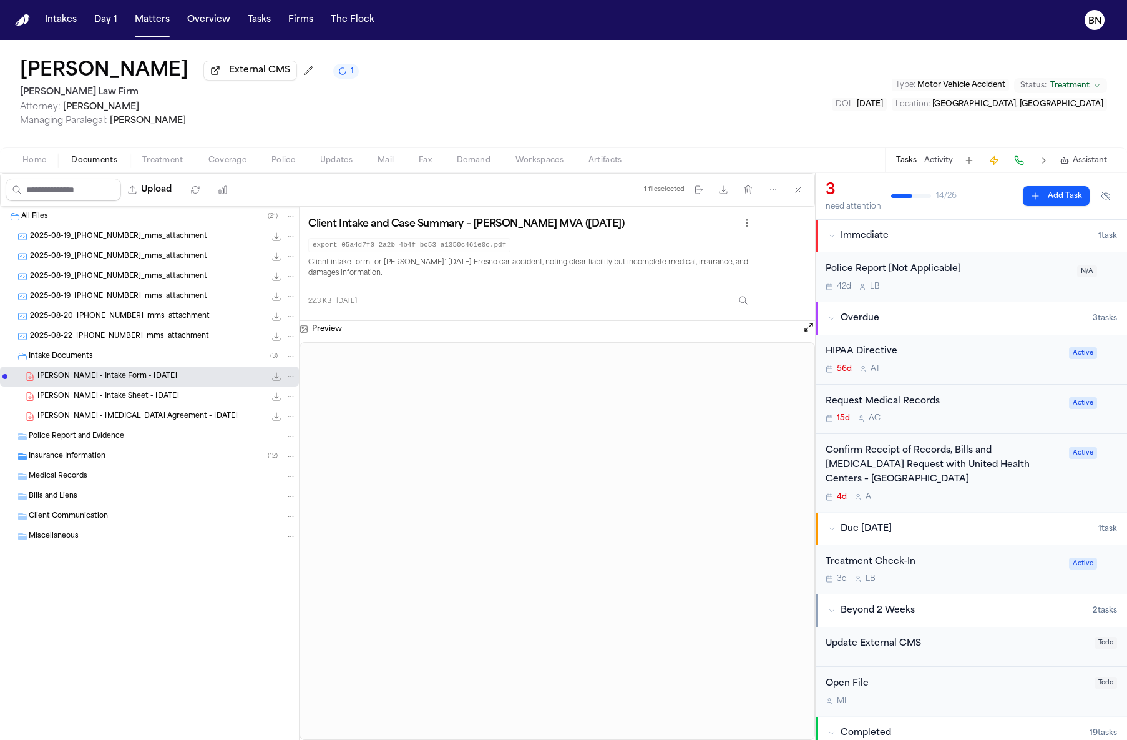
click at [802, 337] on div "Preview" at bounding box center [558, 329] width 516 height 16
click at [811, 333] on button "Open preview" at bounding box center [809, 327] width 12 height 12
click at [812, 333] on button "Open preview" at bounding box center [809, 327] width 12 height 12
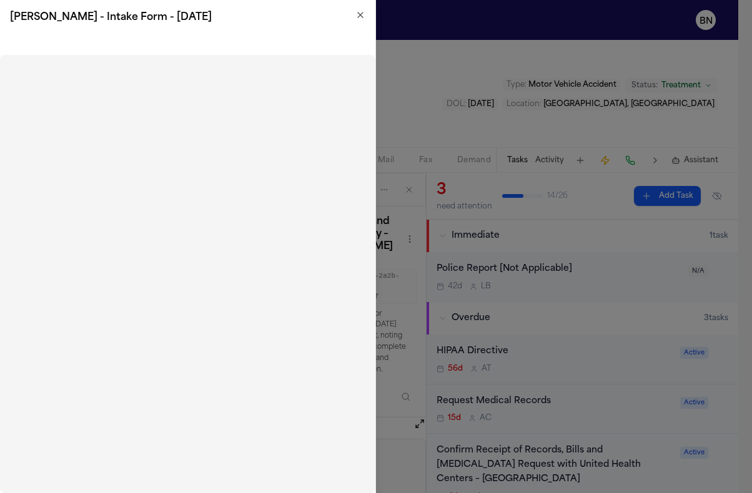
drag, startPoint x: 406, startPoint y: 22, endPoint x: 406, endPoint y: 34, distance: 11.9
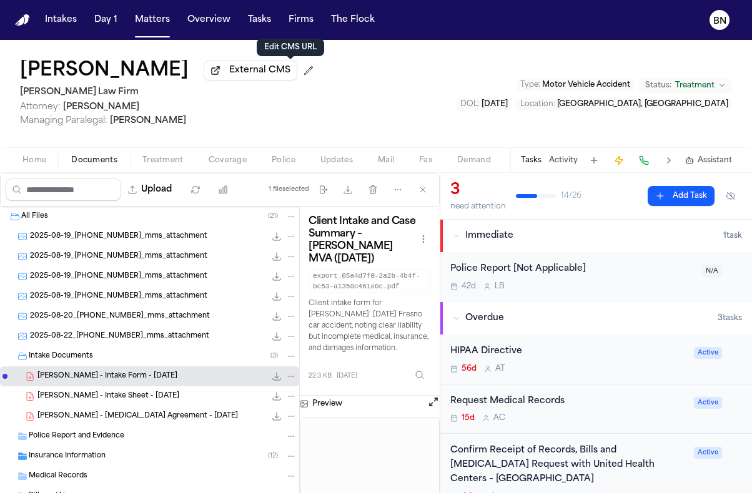
click at [298, 76] on button at bounding box center [308, 71] width 20 height 20
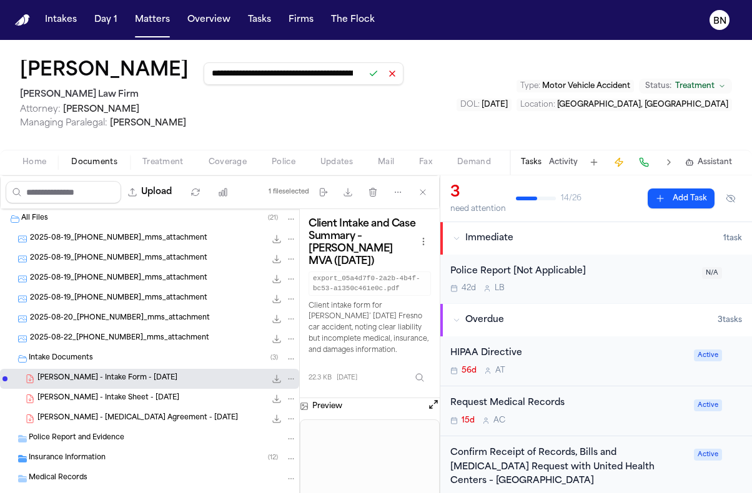
click at [383, 78] on button at bounding box center [391, 73] width 17 height 17
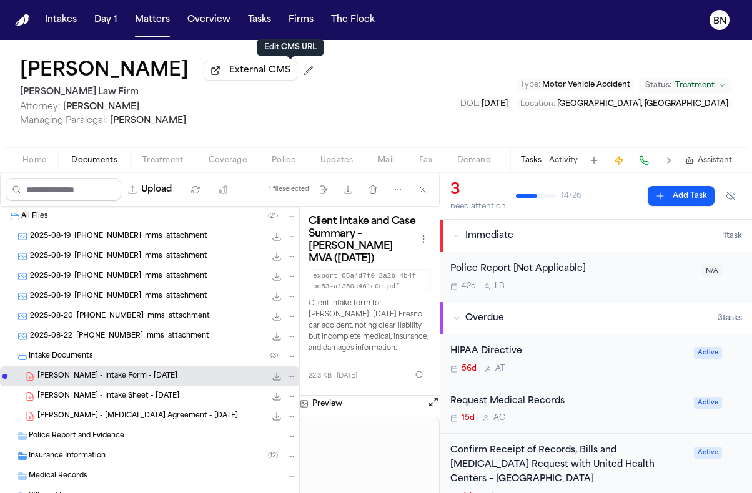
click at [298, 72] on button at bounding box center [308, 71] width 20 height 20
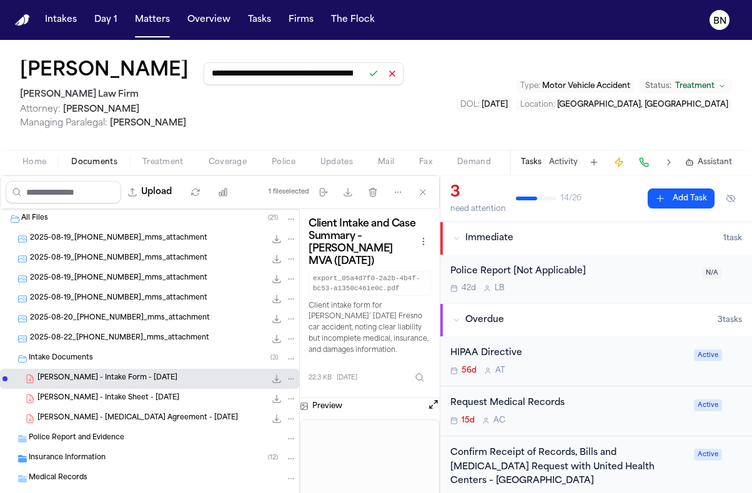
scroll to position [0, 142]
click at [292, 76] on input "**********" at bounding box center [304, 73] width 200 height 22
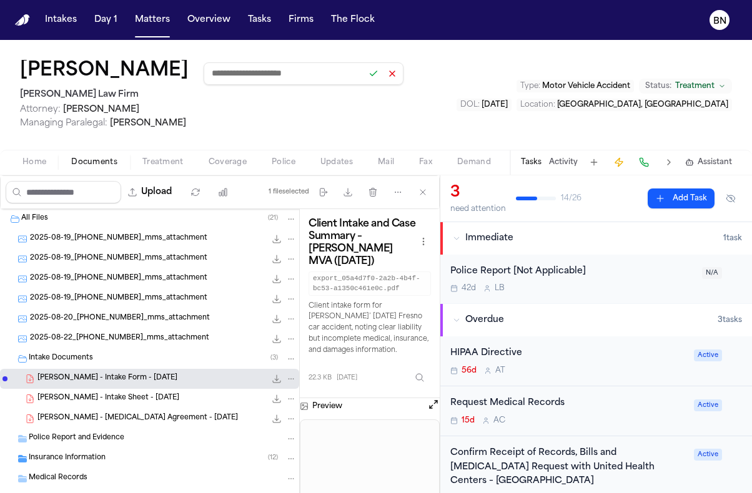
click at [383, 77] on button at bounding box center [391, 73] width 17 height 17
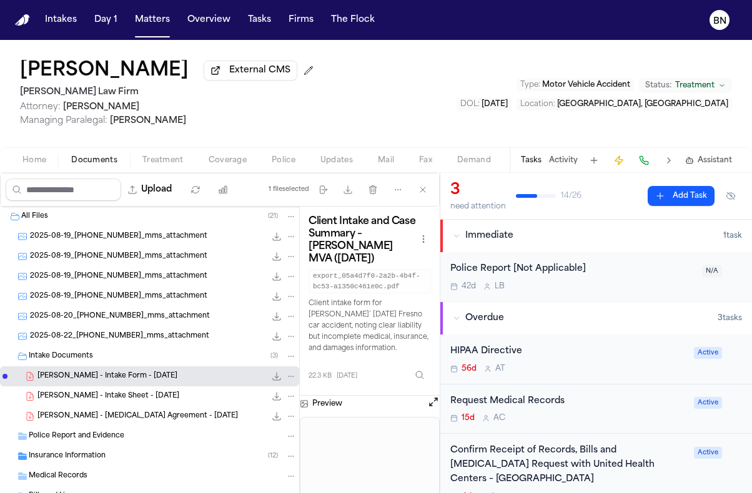
drag, startPoint x: 364, startPoint y: 77, endPoint x: 346, endPoint y: 77, distance: 17.5
click at [357, 78] on div "Alejandra Flores External CMS Hecht Law Firm Attorney: Ryan Hecht Managing Para…" at bounding box center [376, 93] width 752 height 107
click at [238, 73] on span "External CMS" at bounding box center [259, 70] width 61 height 12
click at [298, 77] on button at bounding box center [308, 71] width 20 height 20
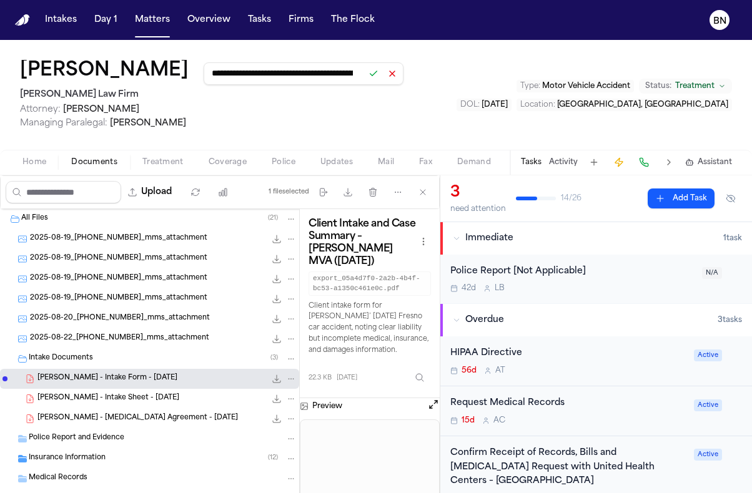
scroll to position [0, 142]
click at [323, 75] on input "**********" at bounding box center [304, 73] width 200 height 22
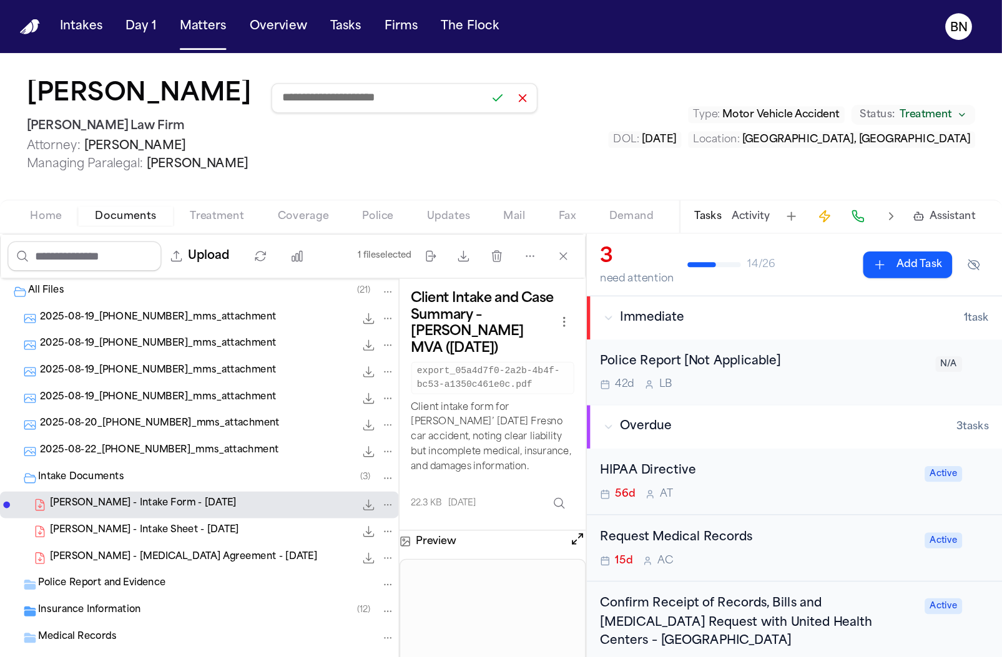
scroll to position [0, 0]
click at [365, 76] on button at bounding box center [373, 73] width 17 height 17
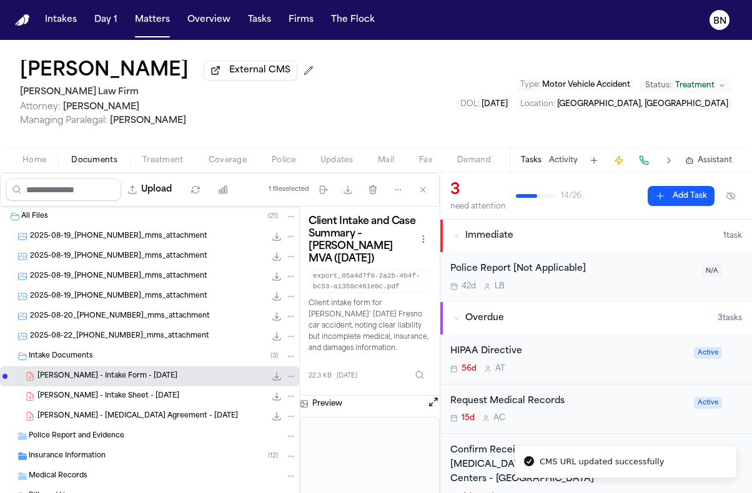
drag, startPoint x: 390, startPoint y: 98, endPoint x: 412, endPoint y: 84, distance: 26.3
click at [389, 99] on div "Alejandra Flores External CMS Hecht Law Firm Attorney: Ryan Hecht Managing Para…" at bounding box center [376, 93] width 752 height 107
click at [298, 74] on button at bounding box center [308, 71] width 20 height 20
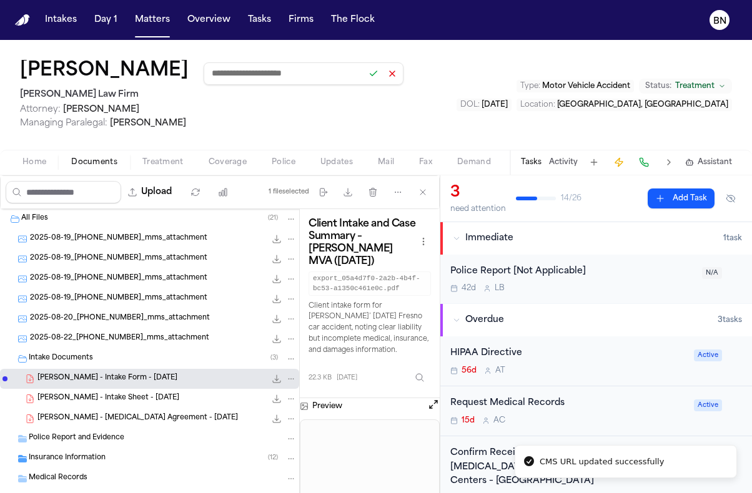
click at [288, 80] on input at bounding box center [304, 73] width 200 height 22
click at [365, 74] on button at bounding box center [373, 73] width 17 height 17
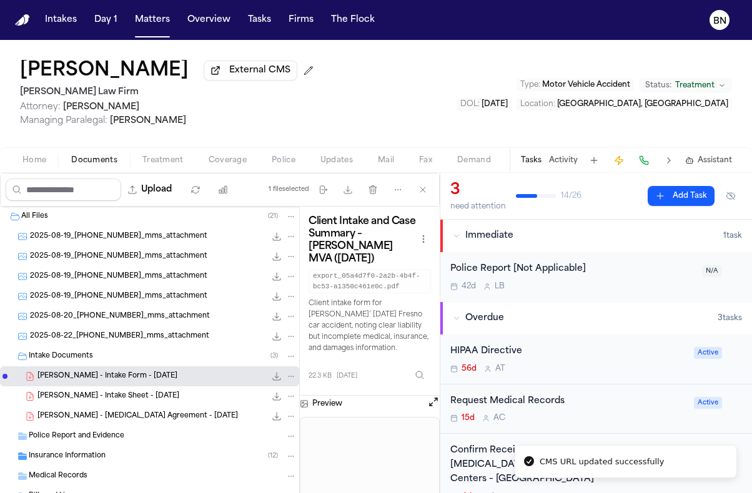
click at [254, 77] on span "External CMS" at bounding box center [259, 70] width 61 height 12
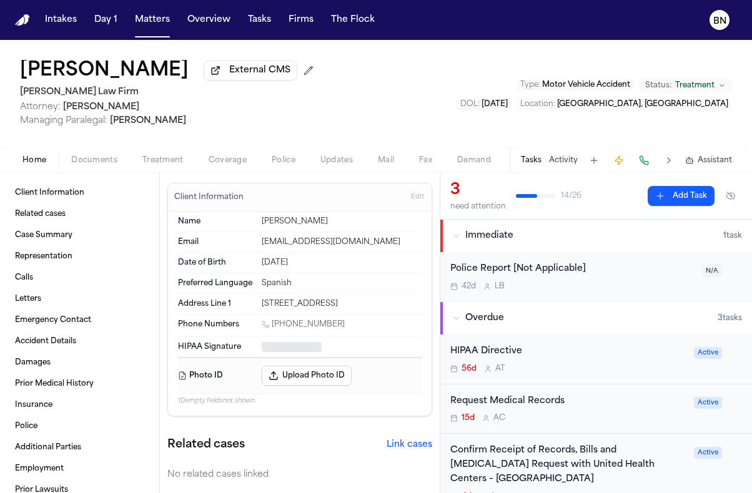
click at [38, 160] on span "Home" at bounding box center [34, 160] width 24 height 10
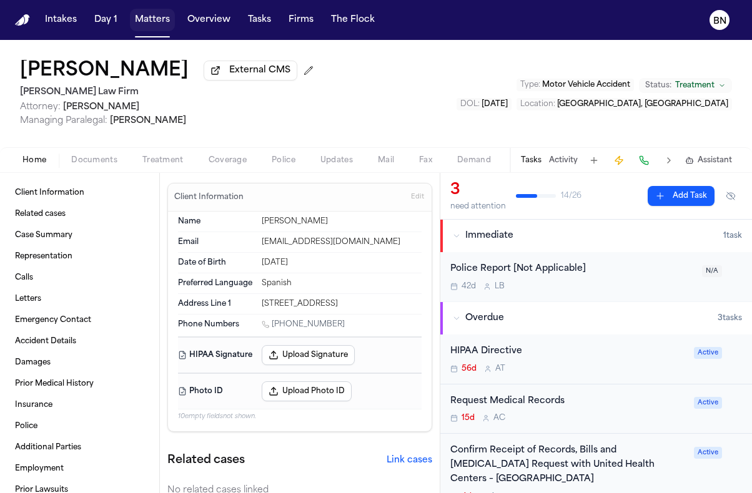
click at [152, 27] on button "Matters" at bounding box center [152, 20] width 45 height 22
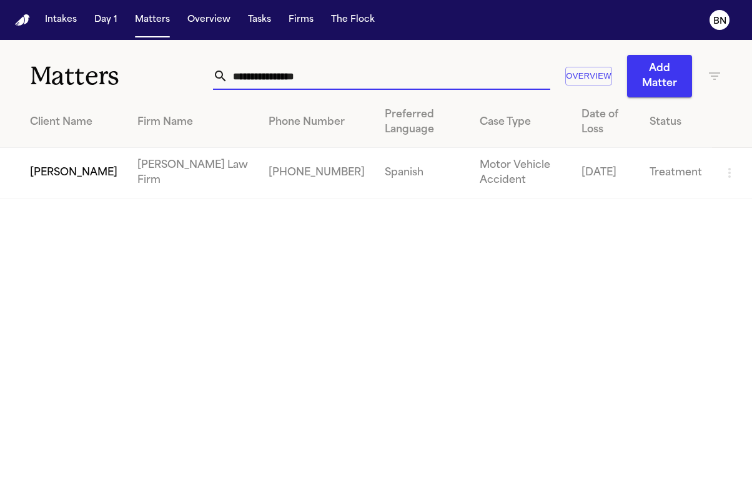
click at [461, 75] on input "**********" at bounding box center [389, 75] width 322 height 27
paste input "text"
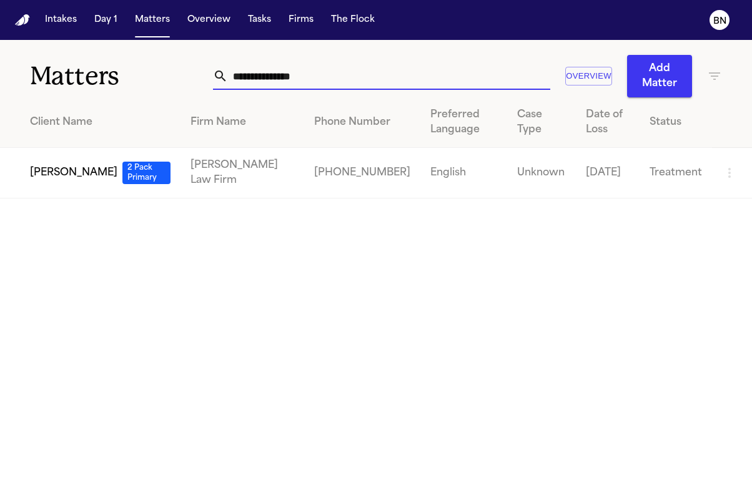
type input "**********"
click at [46, 174] on span "[PERSON_NAME]" at bounding box center [73, 172] width 87 height 15
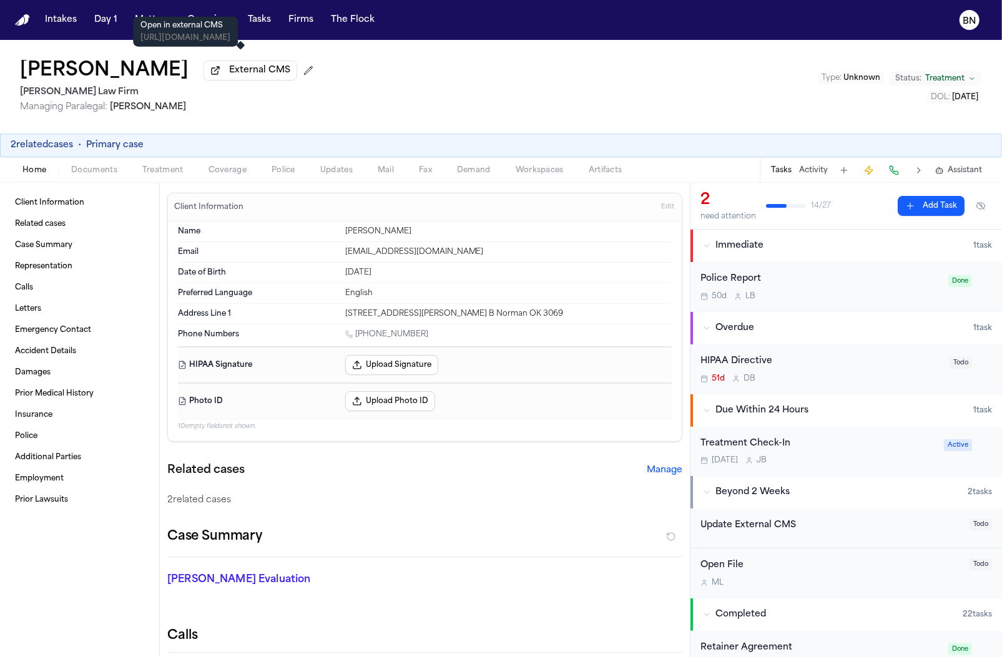
click at [229, 77] on span "External CMS" at bounding box center [259, 70] width 61 height 12
click at [381, 169] on span "Mail" at bounding box center [386, 170] width 16 height 10
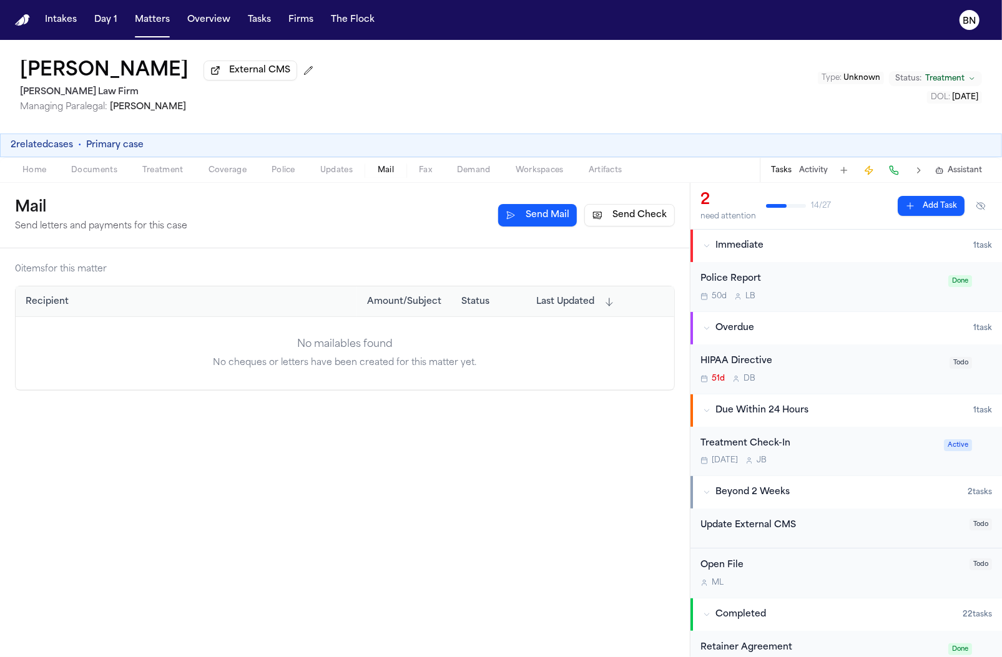
click at [338, 175] on span "Updates" at bounding box center [336, 170] width 32 height 10
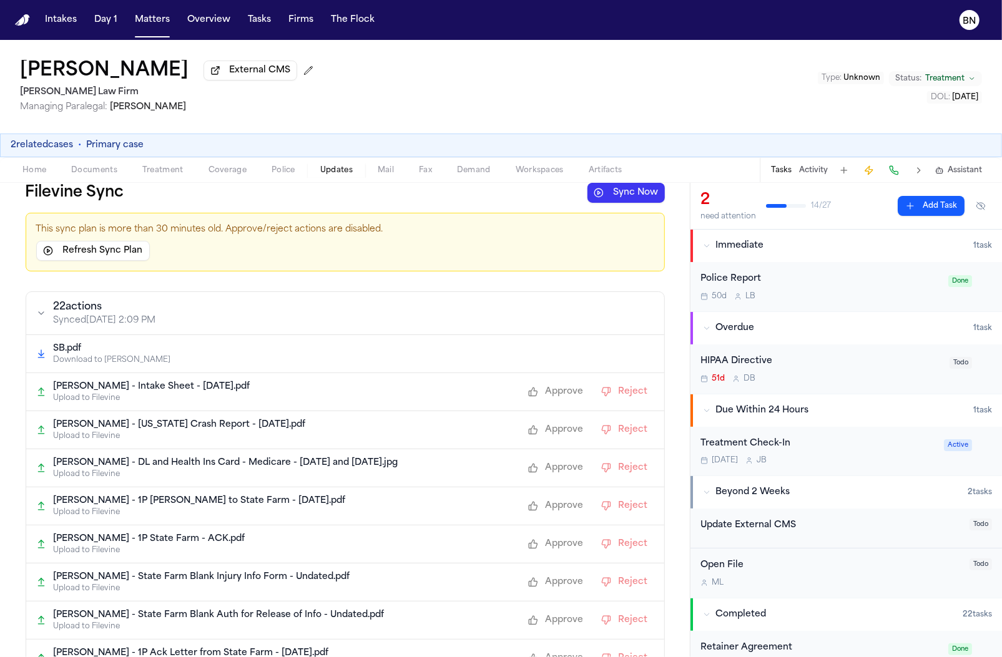
click at [594, 203] on button "Sync Now" at bounding box center [625, 193] width 77 height 20
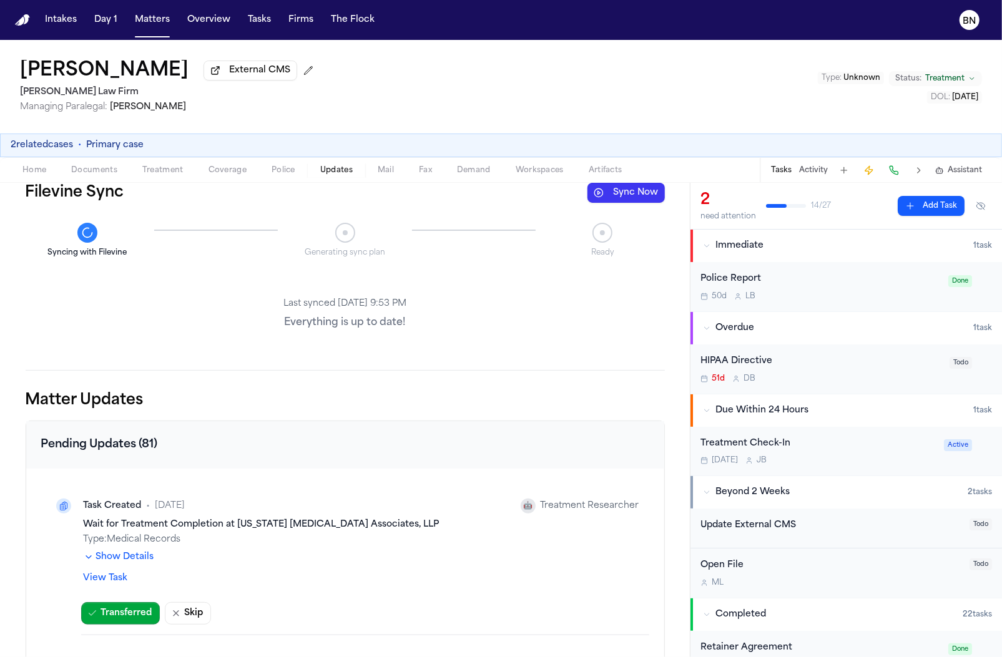
click at [77, 168] on span "Documents" at bounding box center [94, 170] width 46 height 10
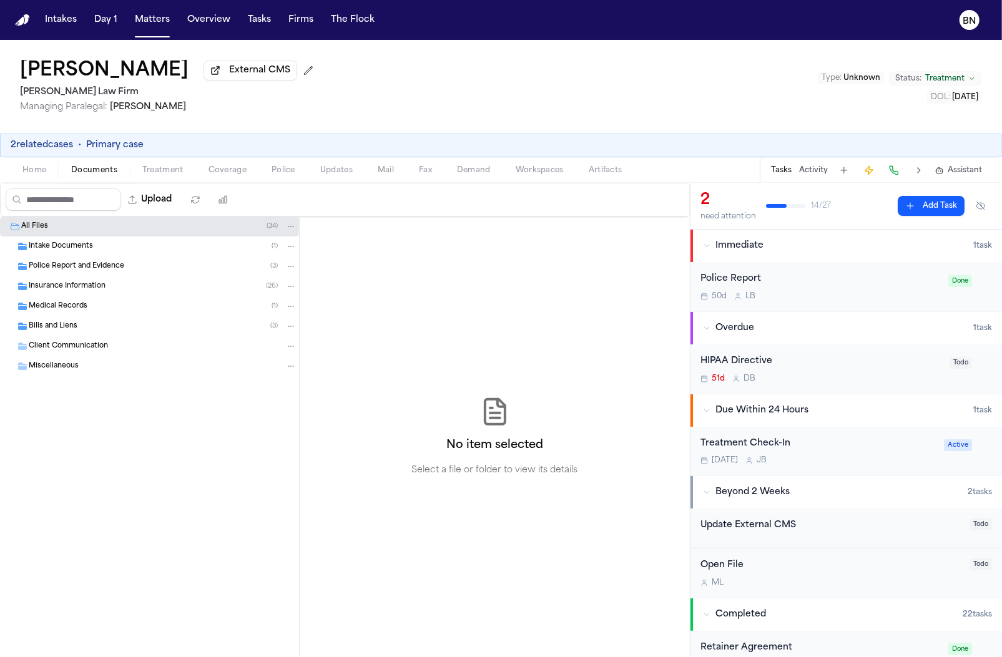
click at [79, 252] on span "Intake Documents" at bounding box center [61, 247] width 64 height 11
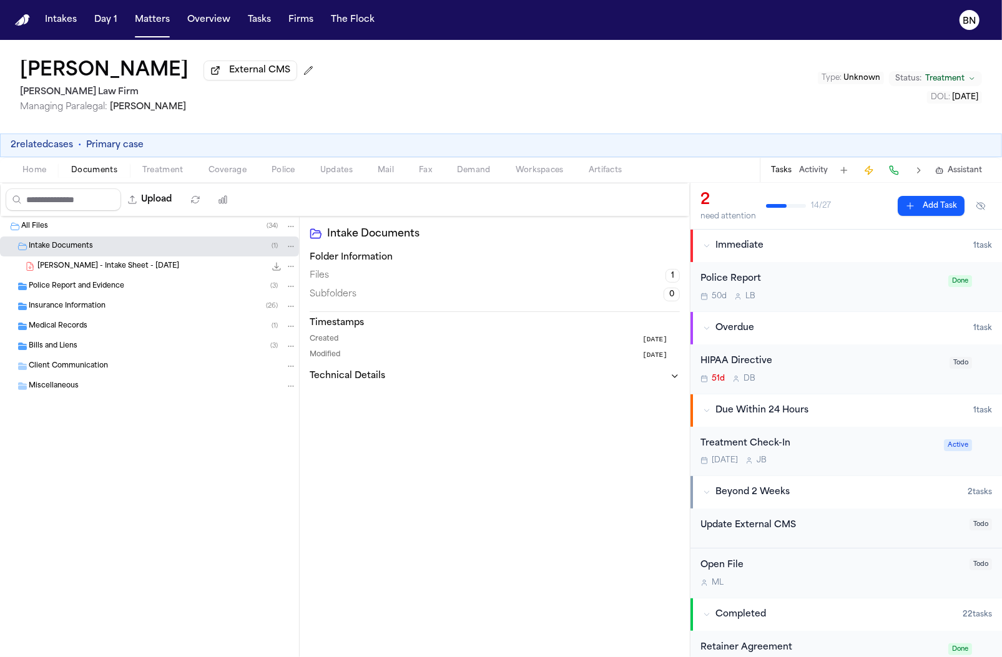
click at [108, 271] on span "C. Johnson - Intake Sheet - 8.24.25" at bounding box center [108, 267] width 142 height 11
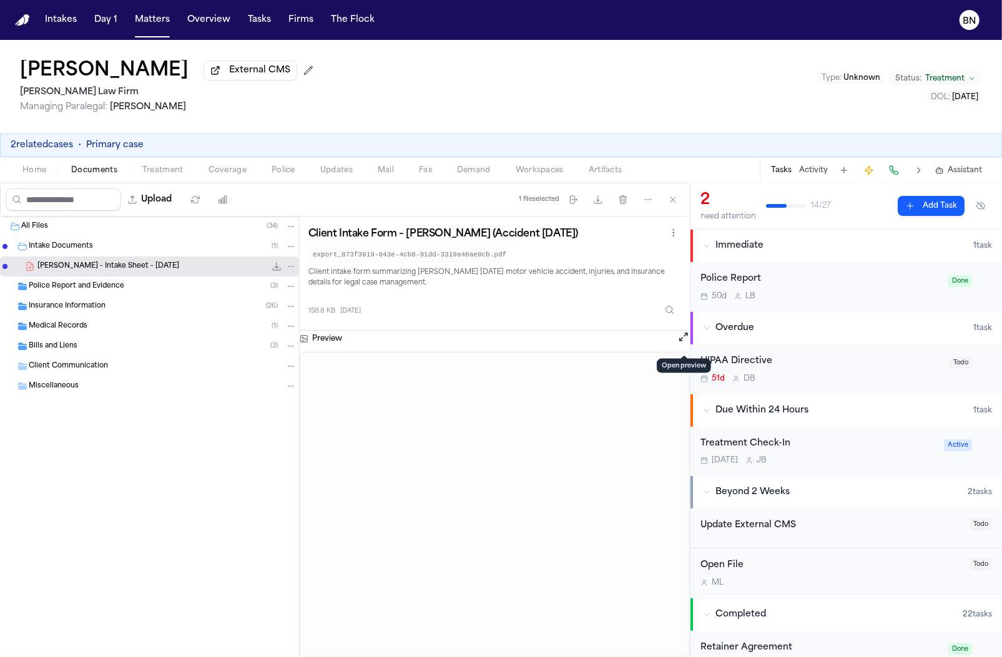
click at [681, 343] on button "Open preview" at bounding box center [683, 337] width 12 height 12
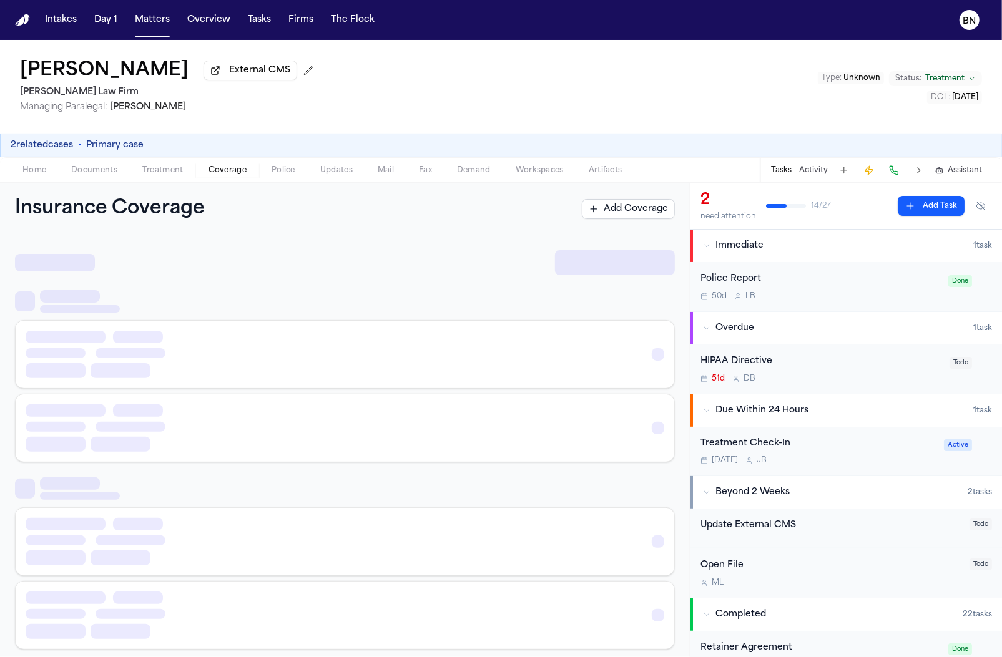
drag, startPoint x: 243, startPoint y: 172, endPoint x: 250, endPoint y: 173, distance: 6.4
click at [243, 172] on span "Coverage" at bounding box center [228, 170] width 38 height 10
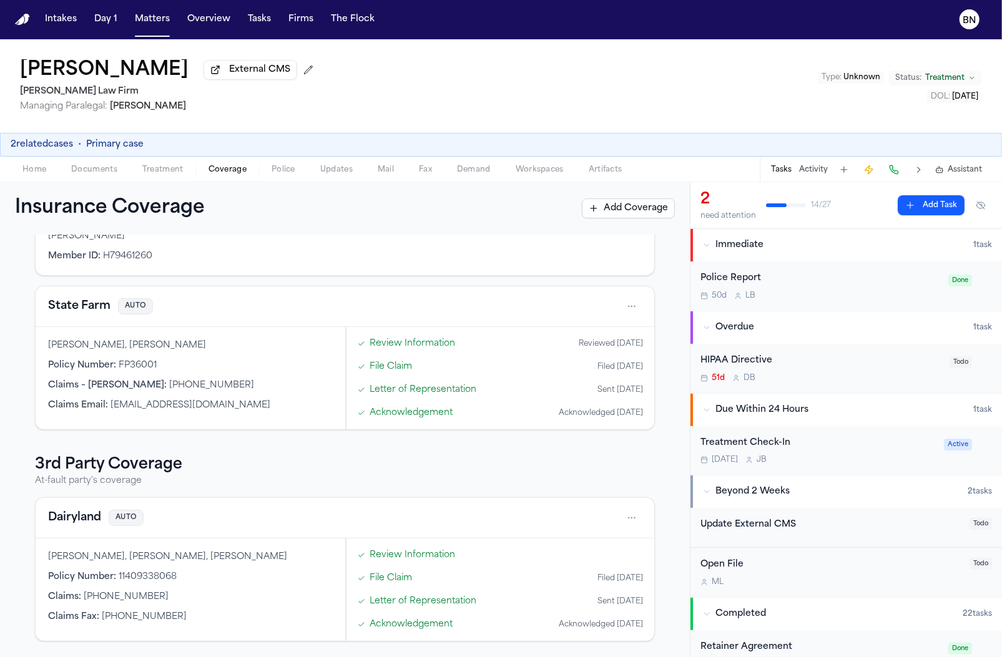
scroll to position [120, 0]
click at [88, 517] on button "Dairyland" at bounding box center [74, 517] width 53 height 17
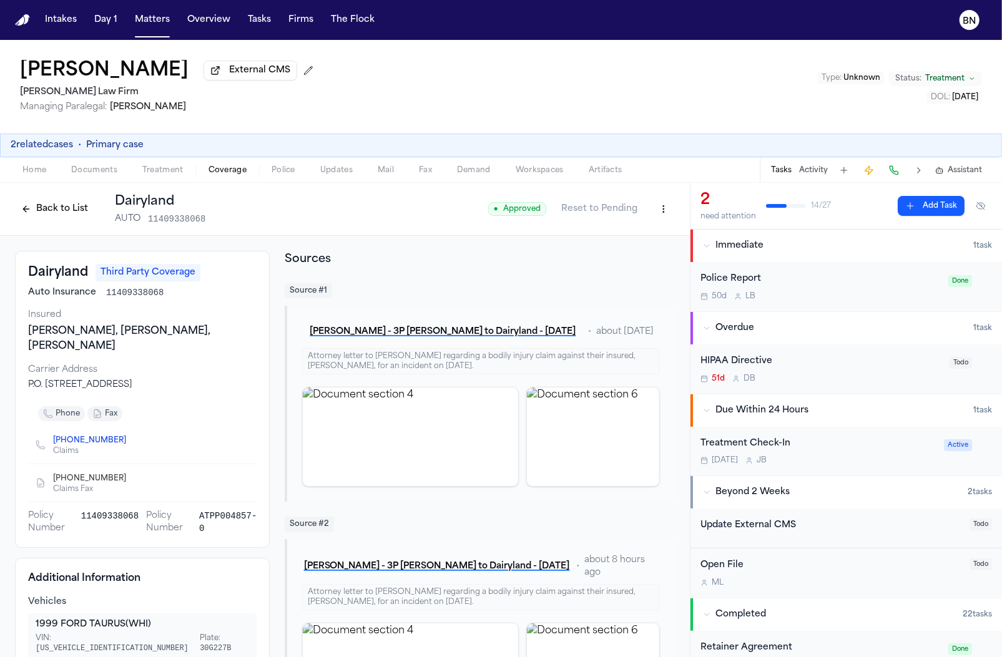
click at [58, 225] on div "Back to List Dairyland AUTO 11409338068" at bounding box center [110, 209] width 190 height 32
click at [59, 223] on div "Back to List Dairyland AUTO 11409338068" at bounding box center [110, 209] width 190 height 32
click at [58, 213] on button "Back to List" at bounding box center [54, 209] width 79 height 20
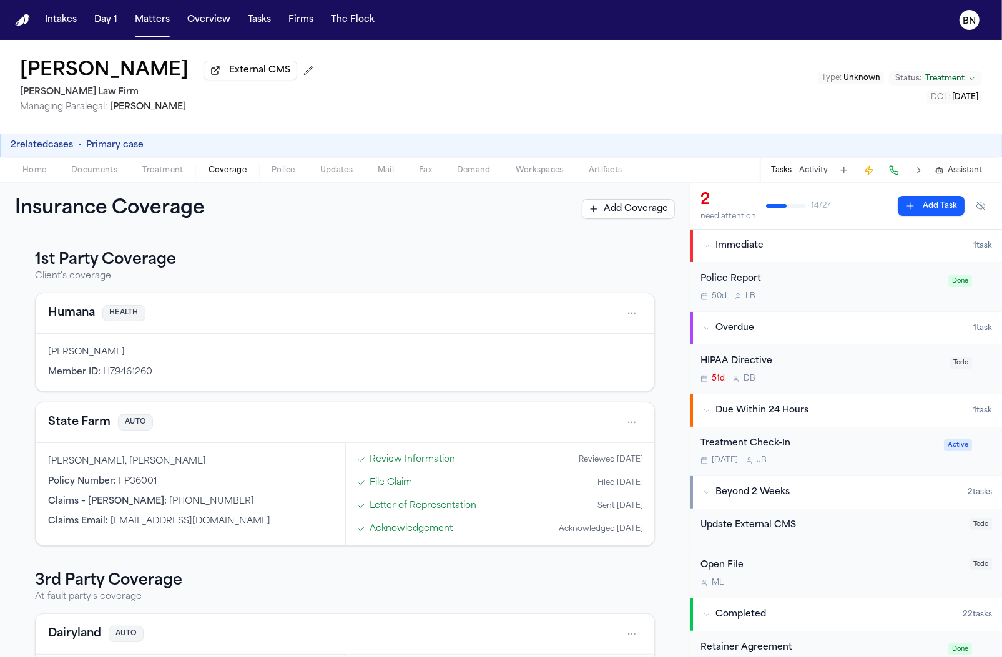
click at [79, 415] on div "State Farm AUTO" at bounding box center [345, 423] width 619 height 41
click at [79, 418] on button "State Farm" at bounding box center [79, 422] width 62 height 17
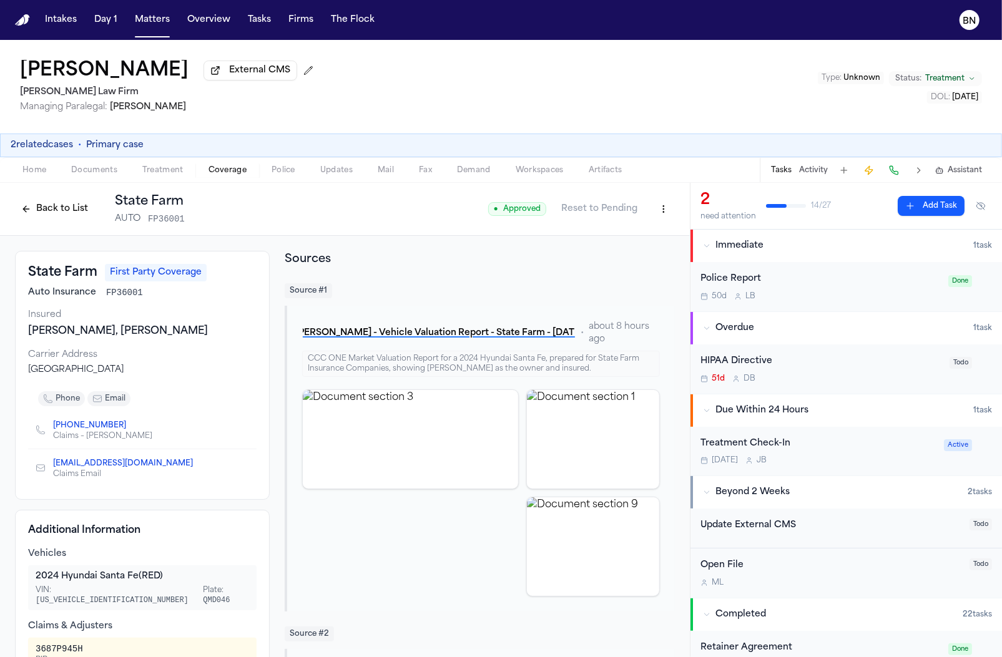
click at [39, 202] on button "Back to List" at bounding box center [54, 209] width 79 height 20
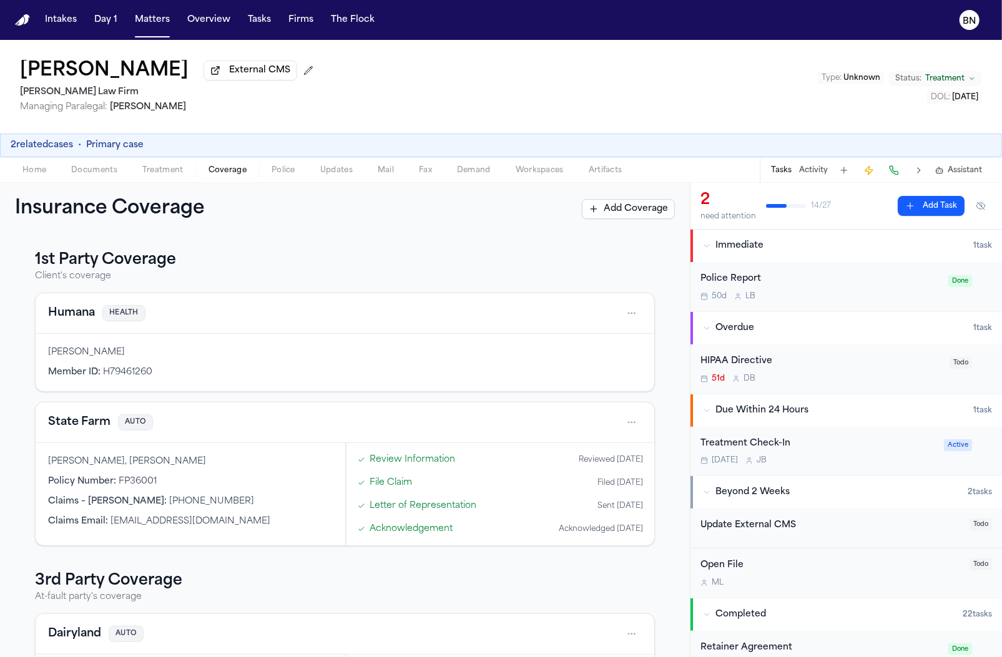
click at [317, 177] on button "Updates" at bounding box center [336, 170] width 57 height 15
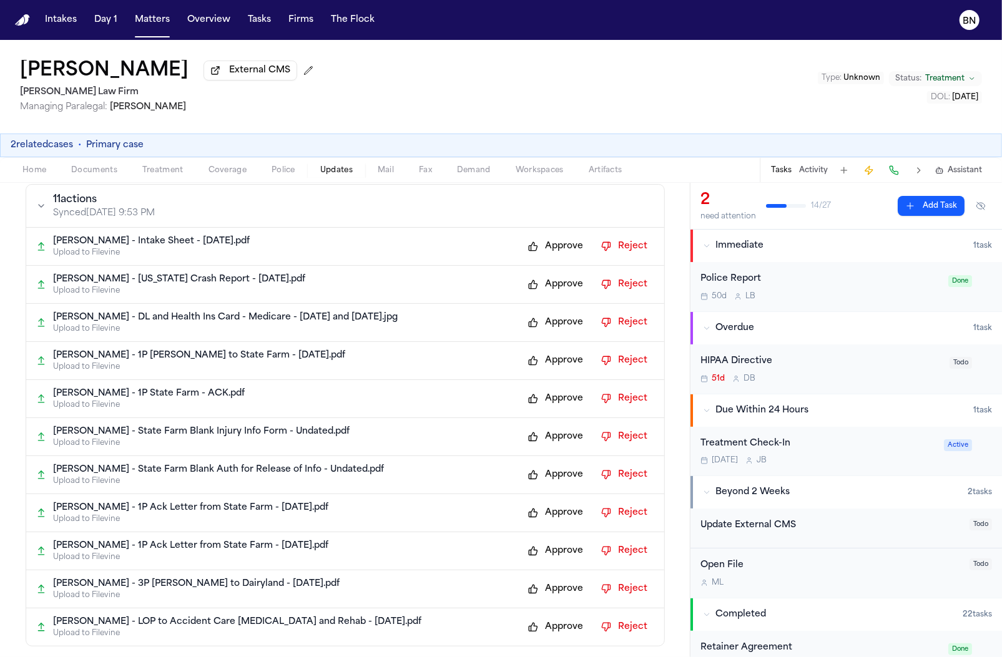
scroll to position [27, 0]
click at [549, 248] on button "Approve" at bounding box center [556, 248] width 68 height 20
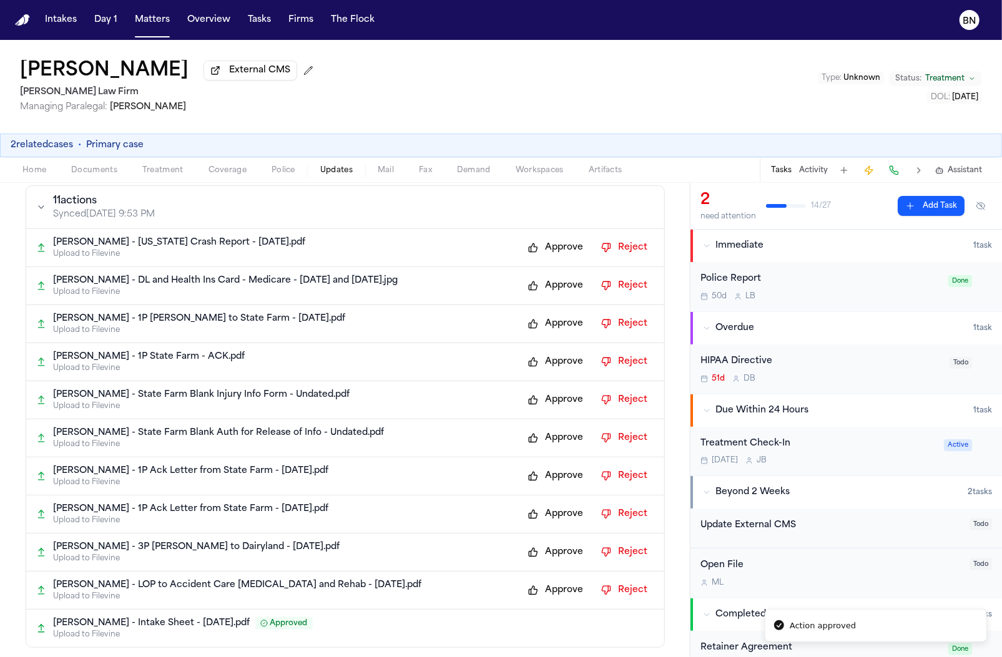
click at [552, 285] on button "Approve" at bounding box center [556, 286] width 68 height 20
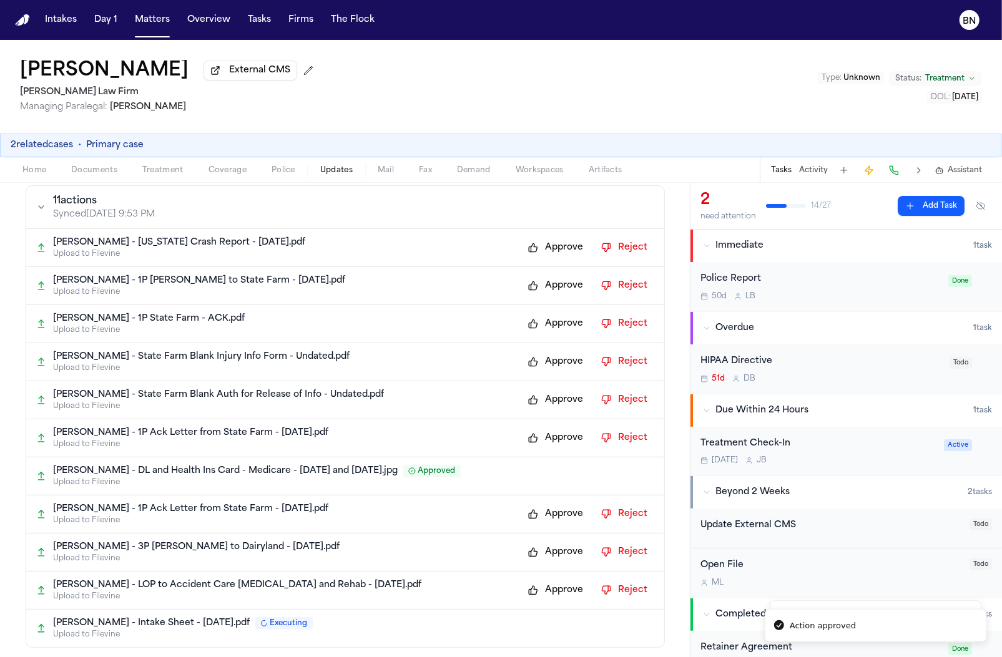
click at [563, 296] on button "Approve" at bounding box center [556, 286] width 68 height 20
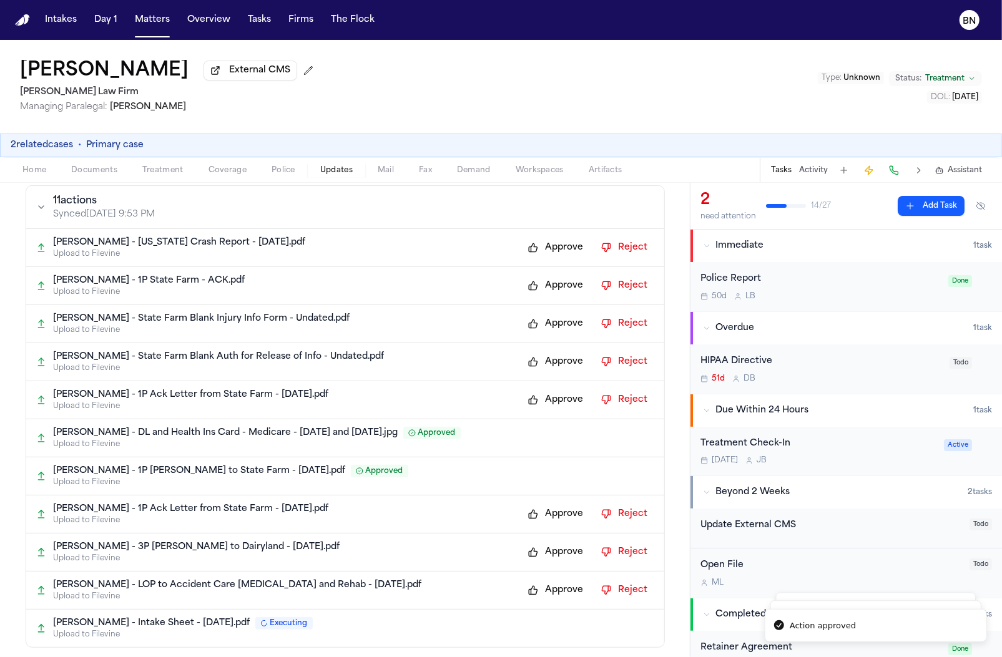
click at [562, 294] on button "Approve" at bounding box center [556, 286] width 68 height 20
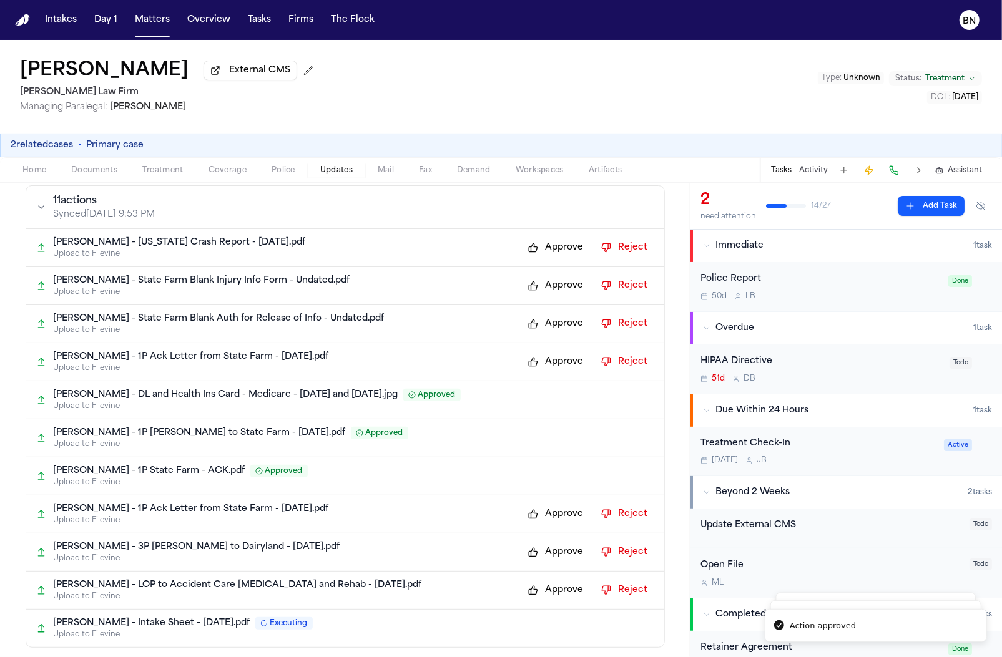
click at [562, 294] on button "Approve" at bounding box center [556, 286] width 68 height 20
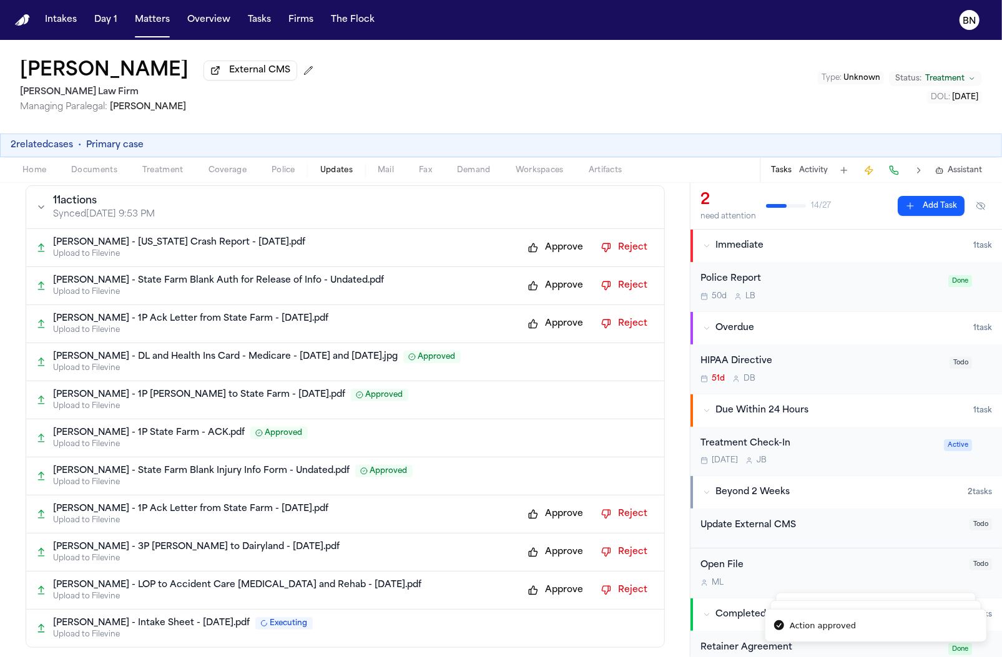
click at [562, 294] on button "Approve" at bounding box center [556, 286] width 68 height 20
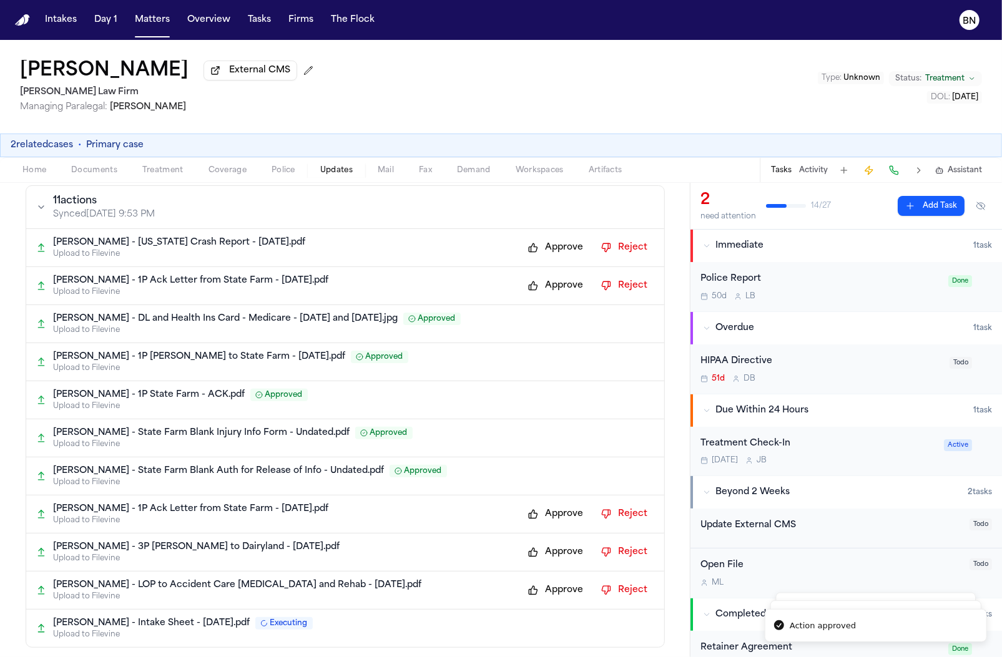
click at [562, 294] on button "Approve" at bounding box center [556, 286] width 68 height 20
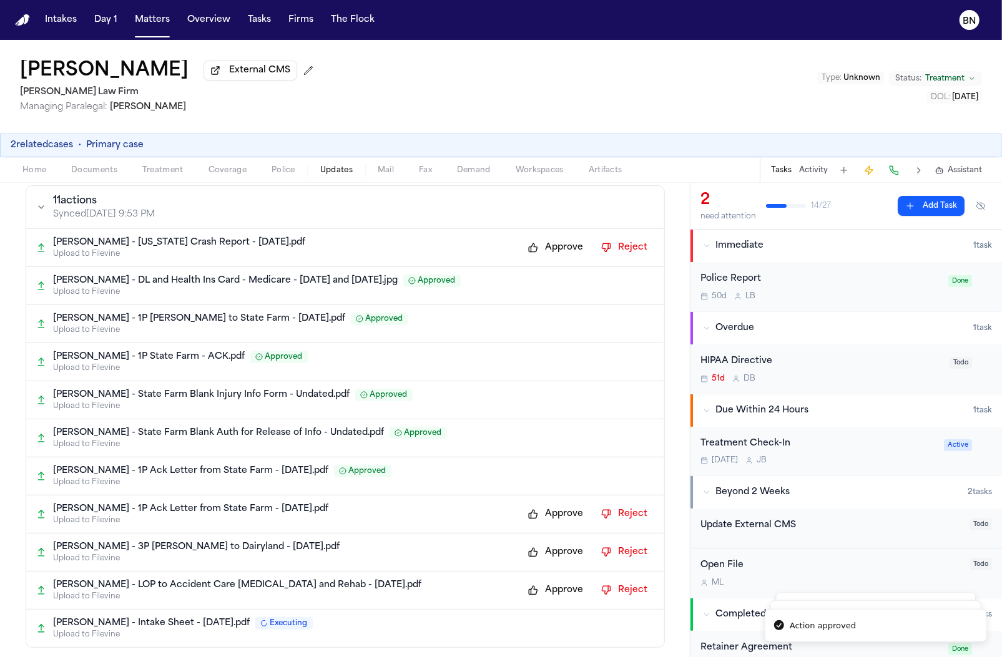
click at [557, 231] on div "C. Johnson - Texas Crash Report - 7.2.25.pdf Upload to Filevine Approve Reject …" at bounding box center [345, 437] width 638 height 419
click at [549, 263] on div "C. Johnson - Texas Crash Report - 7.2.25.pdf Upload to Filevine Approve Reject" at bounding box center [345, 248] width 638 height 38
click at [548, 256] on button "Approve" at bounding box center [556, 248] width 68 height 20
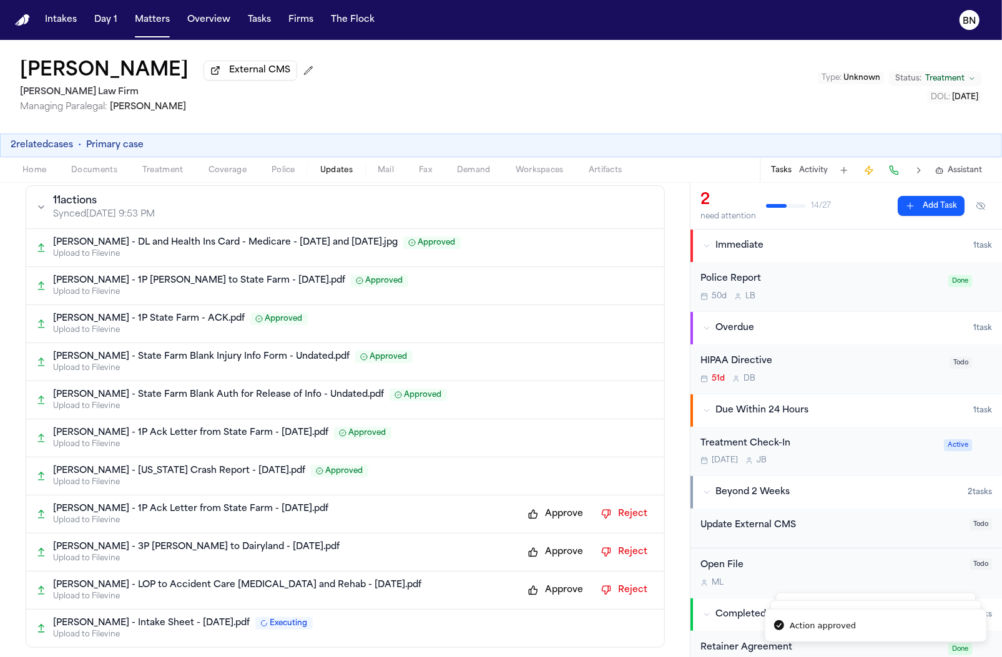
drag, startPoint x: 571, startPoint y: 506, endPoint x: 569, endPoint y: 517, distance: 10.8
click at [569, 508] on div "C. Johnson - 1P Ack Letter from State Farm - 10.13.25.pdf Upload to Filevine Ap…" at bounding box center [345, 515] width 638 height 38
click at [567, 523] on button "Approve" at bounding box center [556, 514] width 68 height 20
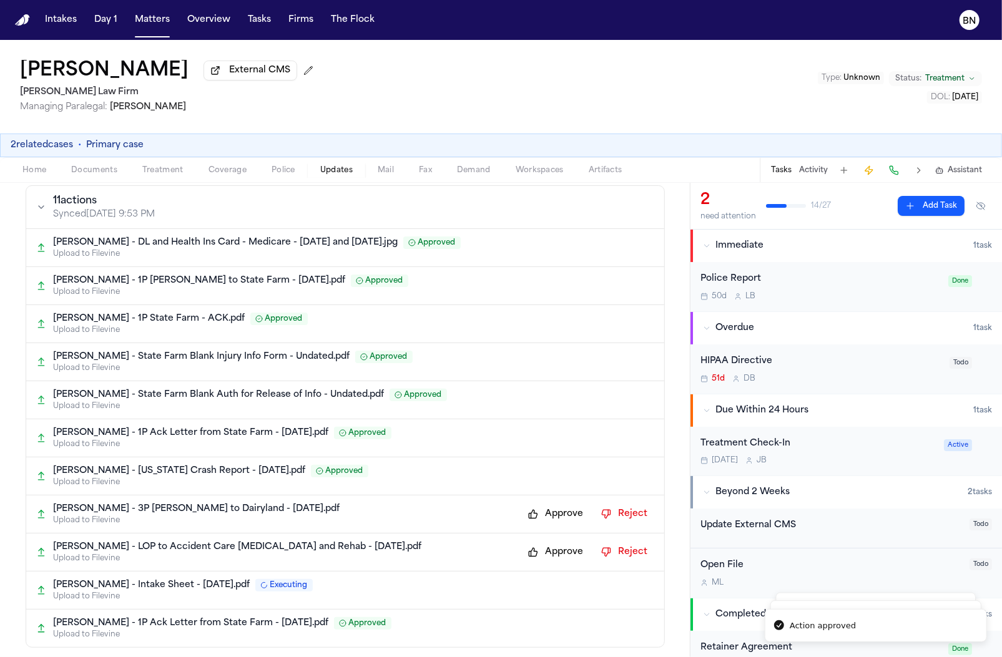
click at [563, 547] on button "Approve" at bounding box center [556, 552] width 68 height 20
click at [566, 514] on button "Approve" at bounding box center [556, 514] width 68 height 20
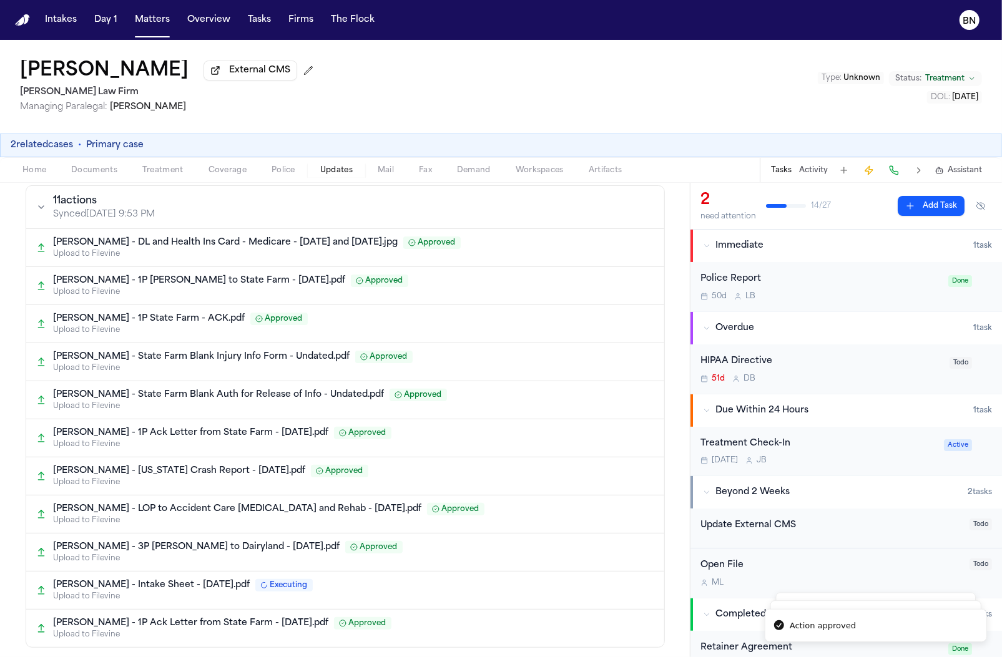
scroll to position [375, 0]
